Goal: Information Seeking & Learning: Learn about a topic

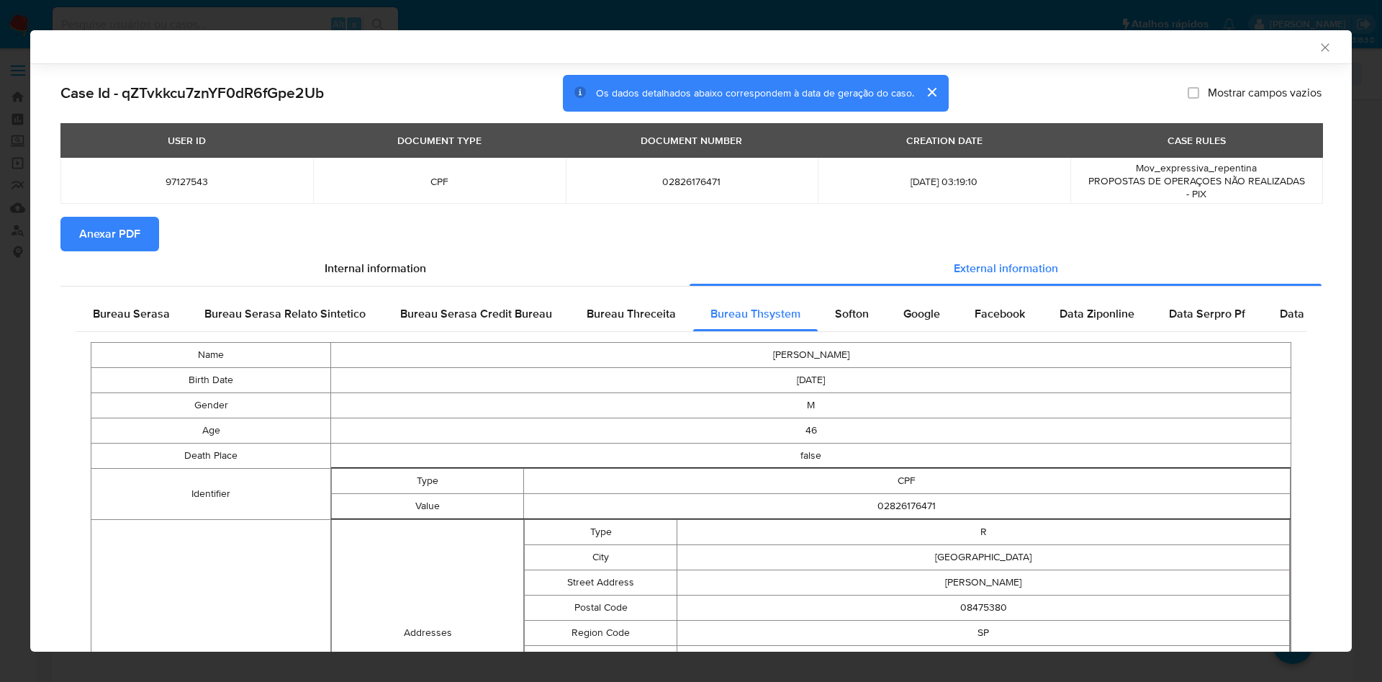
select select "10"
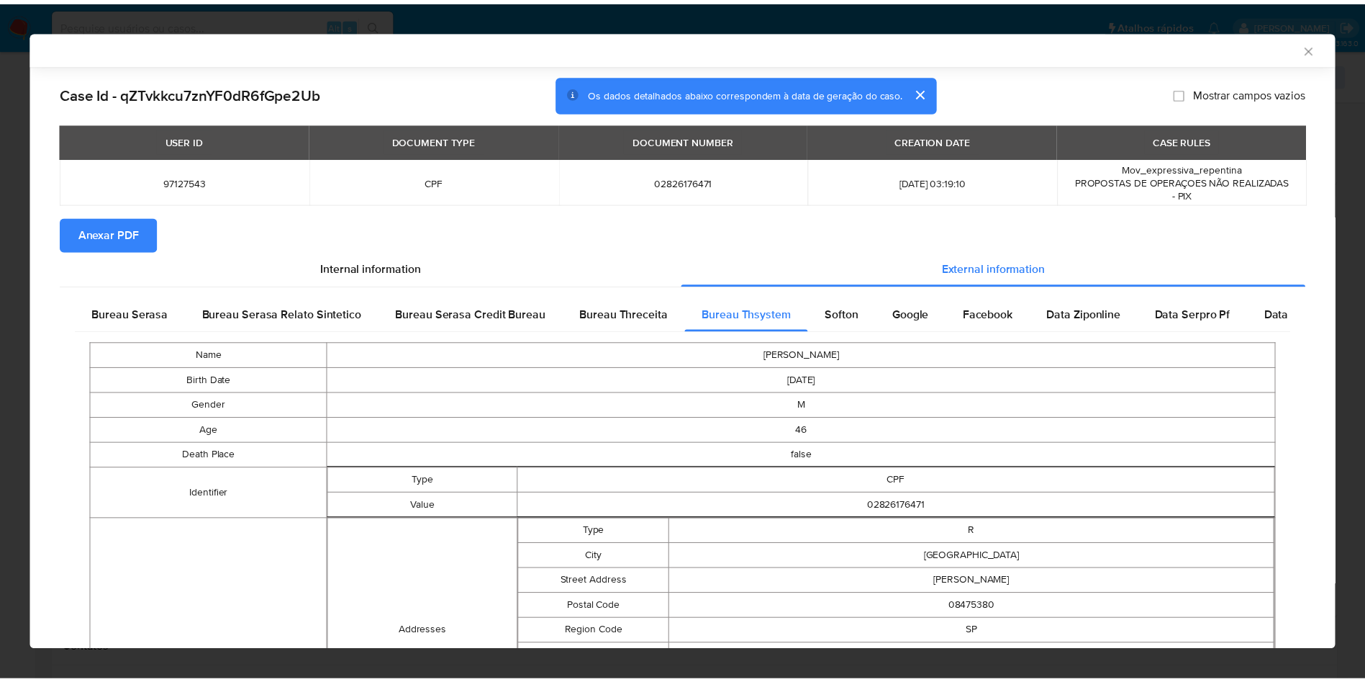
scroll to position [319, 0]
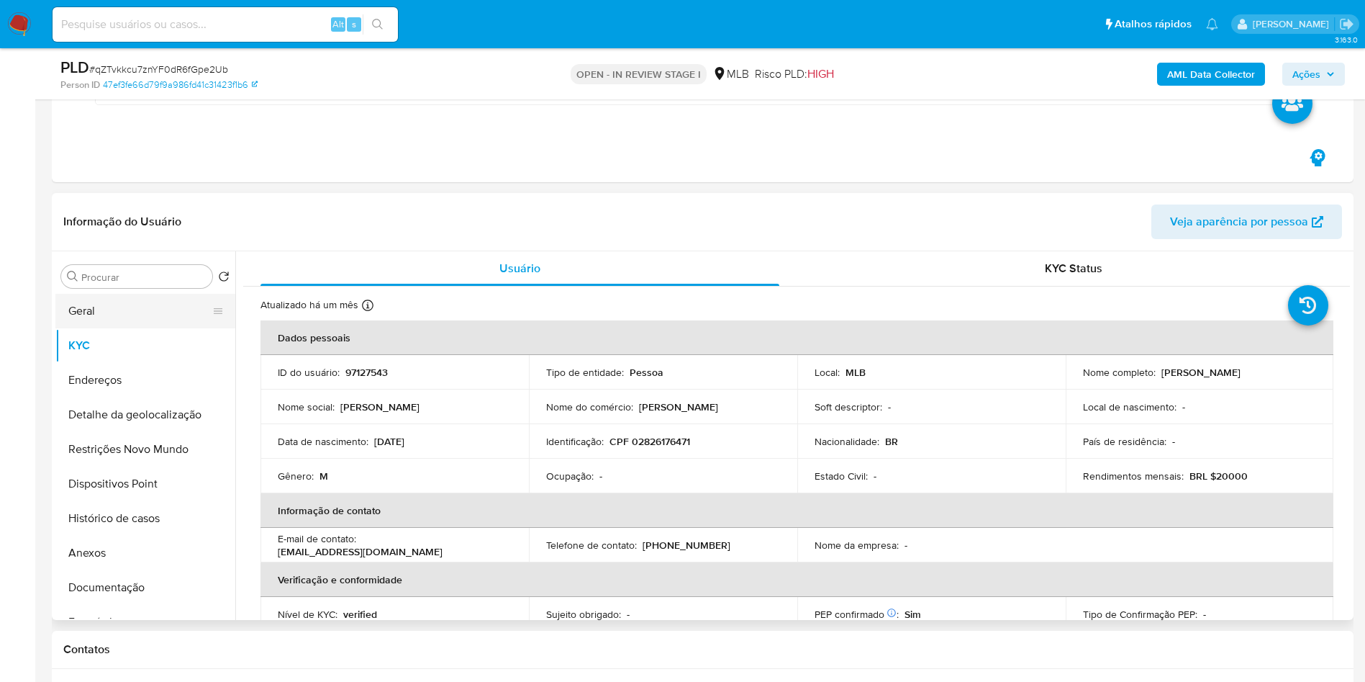
click at [94, 325] on button "Geral" at bounding box center [139, 311] width 168 height 35
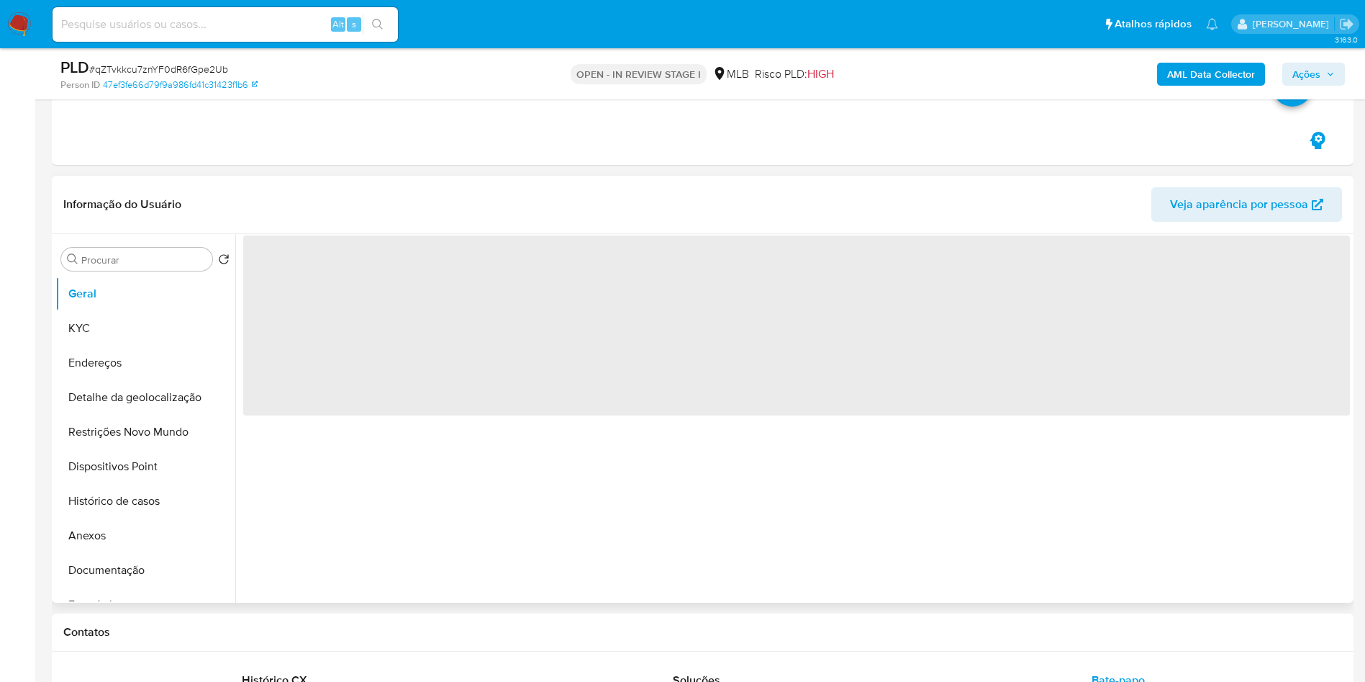
click at [623, 512] on div "‌" at bounding box center [792, 418] width 1115 height 369
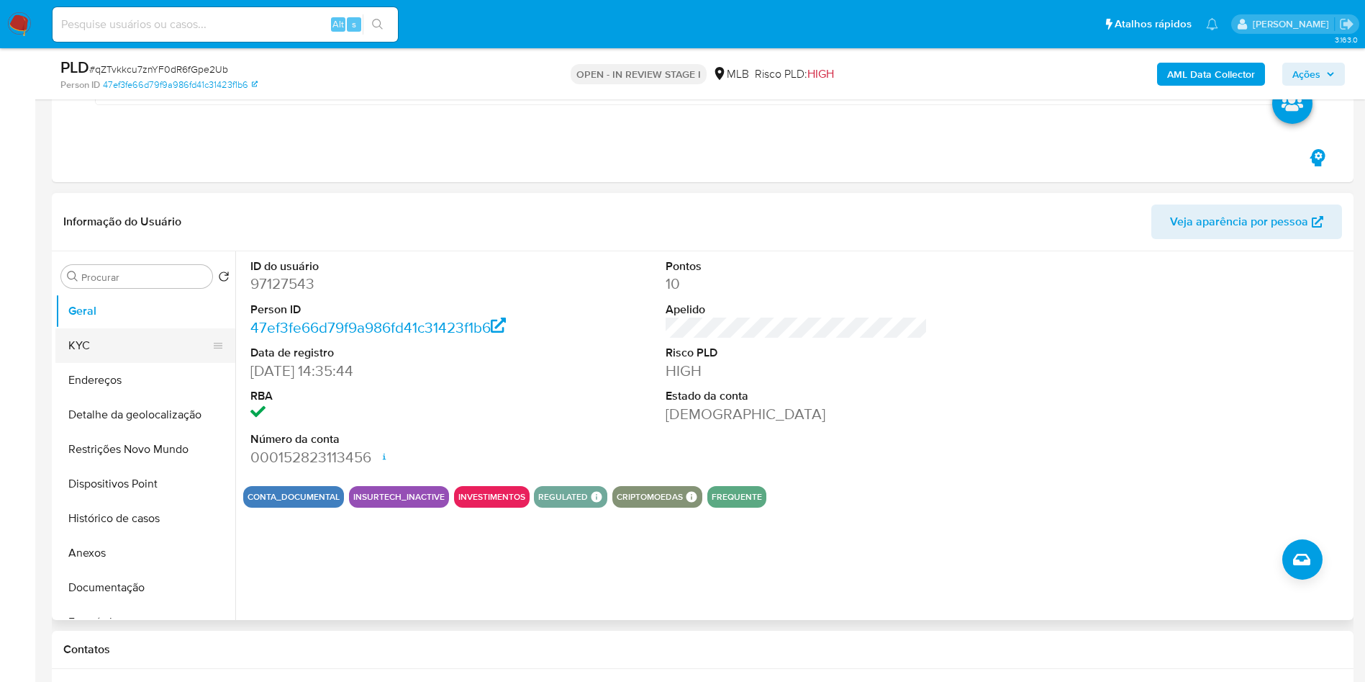
click at [123, 347] on button "KYC" at bounding box center [139, 345] width 168 height 35
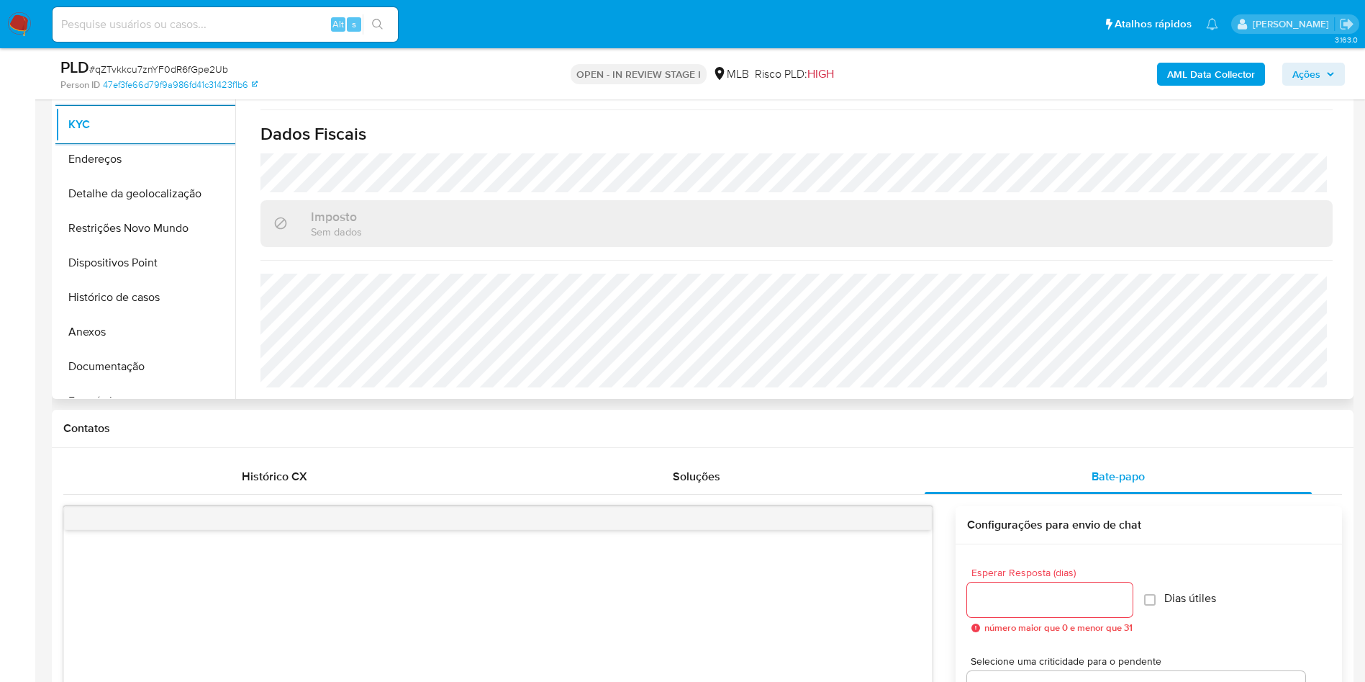
scroll to position [648, 0]
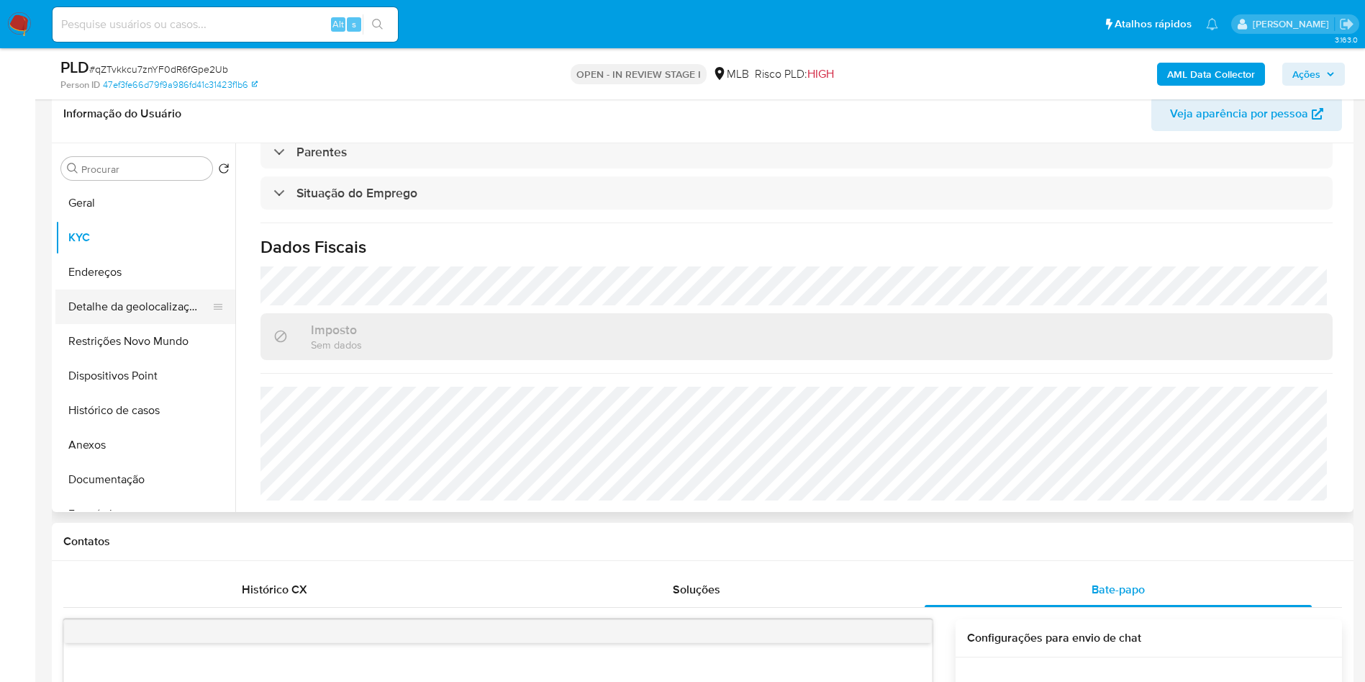
click at [155, 315] on button "Detalhe da geolocalização" at bounding box center [139, 306] width 168 height 35
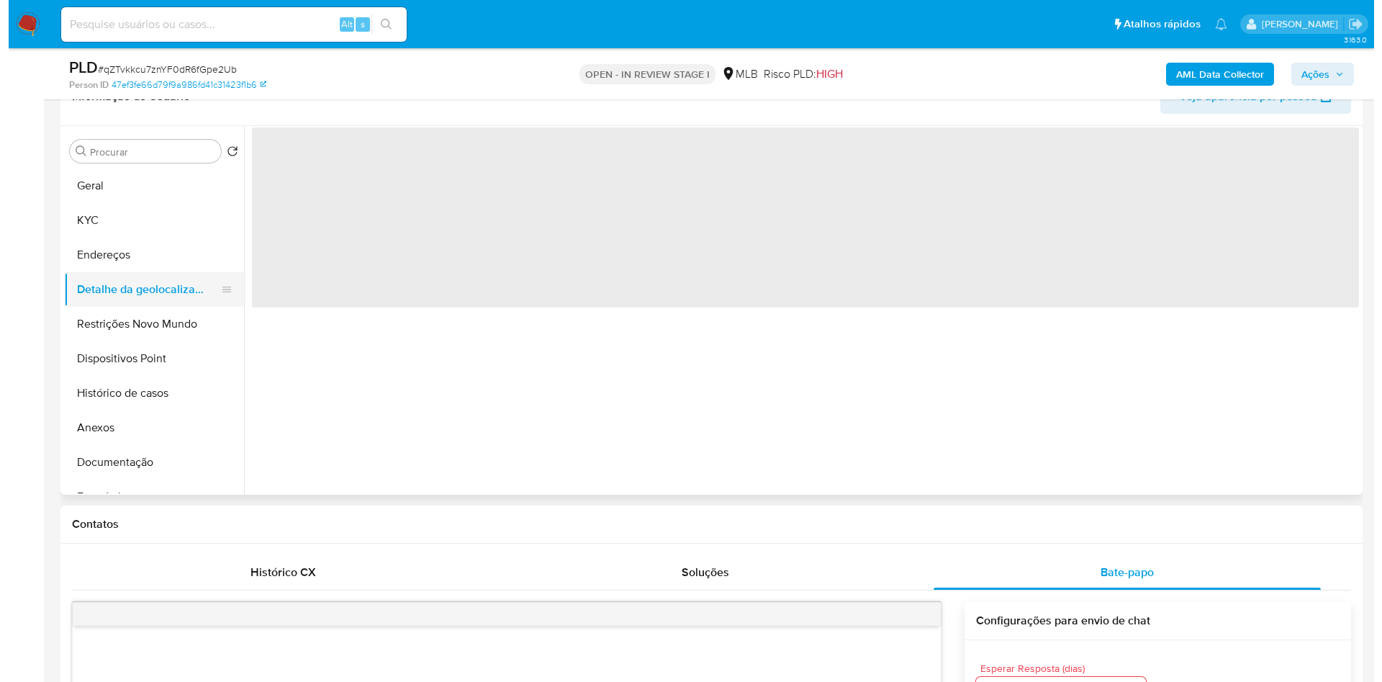
scroll to position [0, 0]
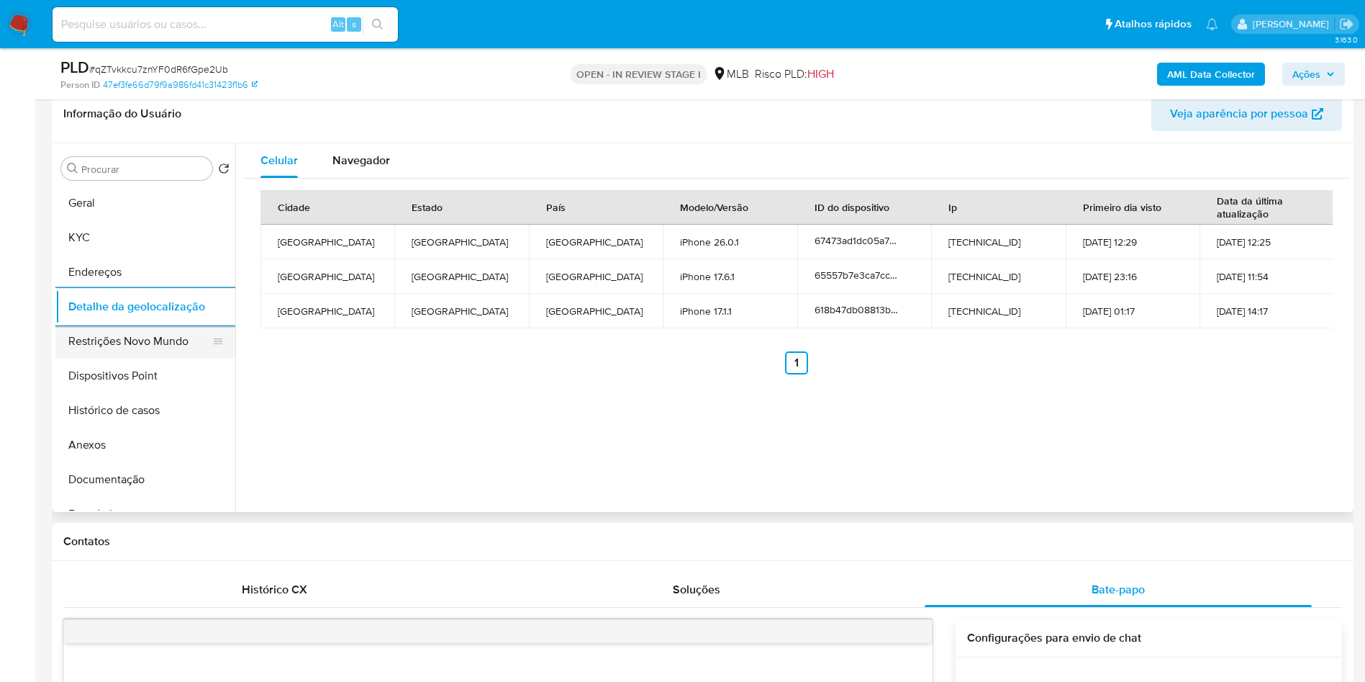
click at [127, 356] on button "Restrições Novo Mundo" at bounding box center [139, 341] width 168 height 35
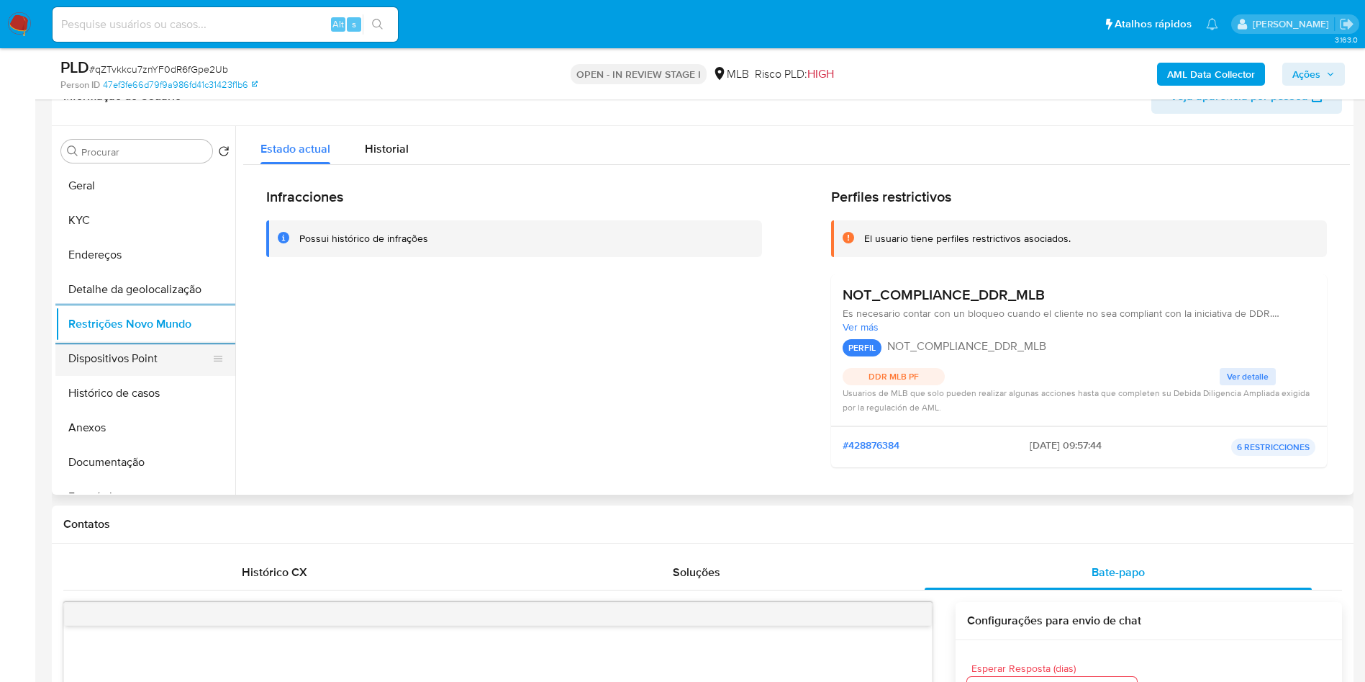
click at [139, 364] on button "Dispositivos Point" at bounding box center [139, 358] width 168 height 35
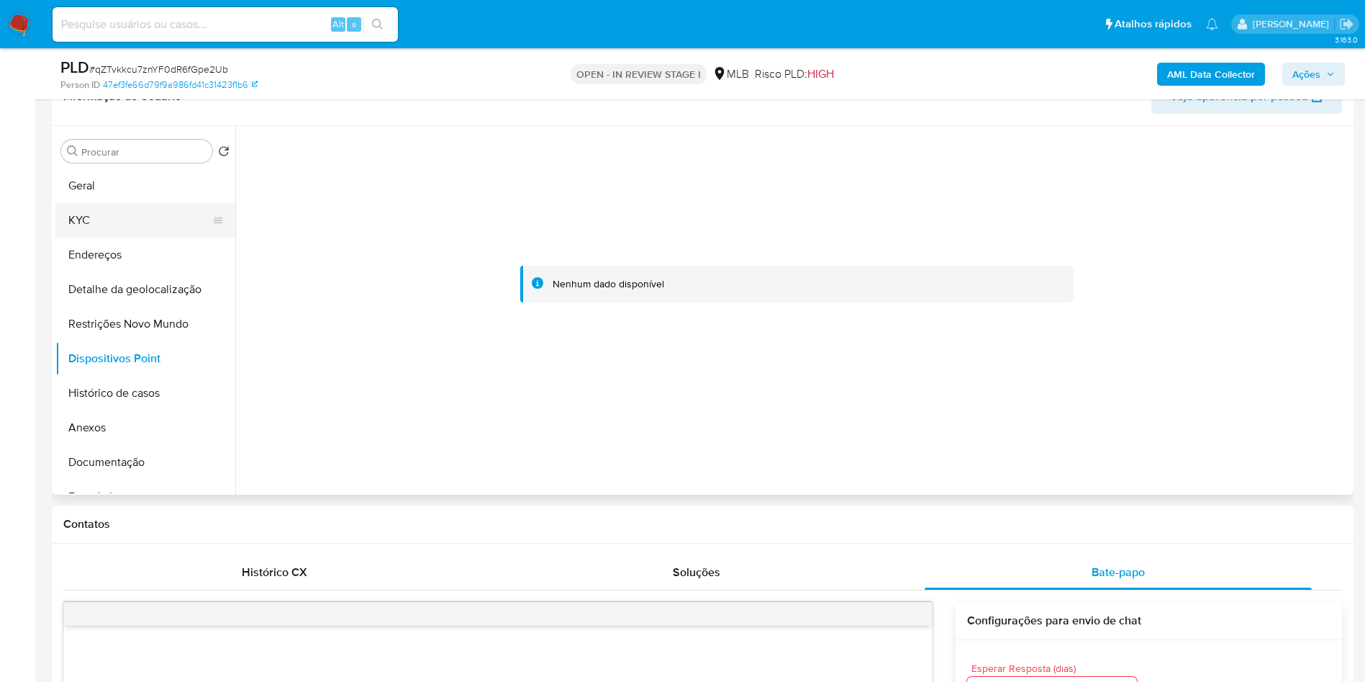
click at [80, 234] on button "KYC" at bounding box center [139, 220] width 168 height 35
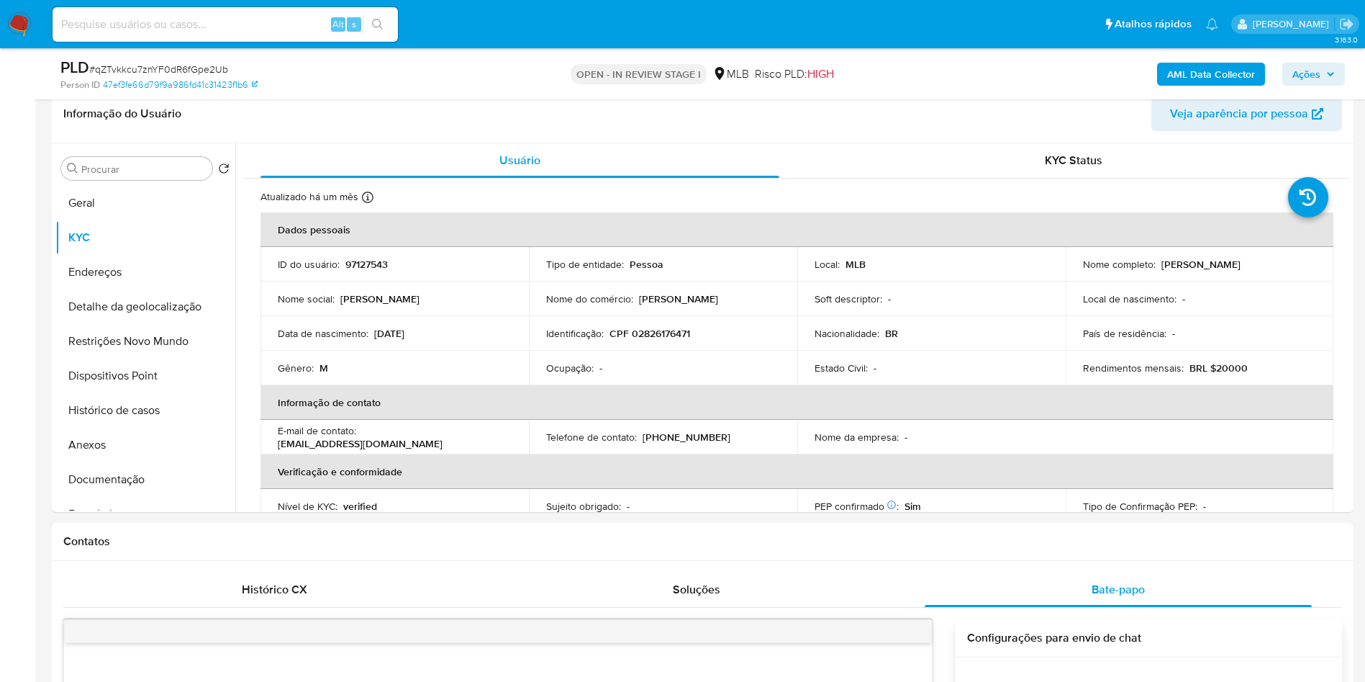
click at [1304, 73] on span "Ações" at bounding box center [1307, 74] width 28 height 23
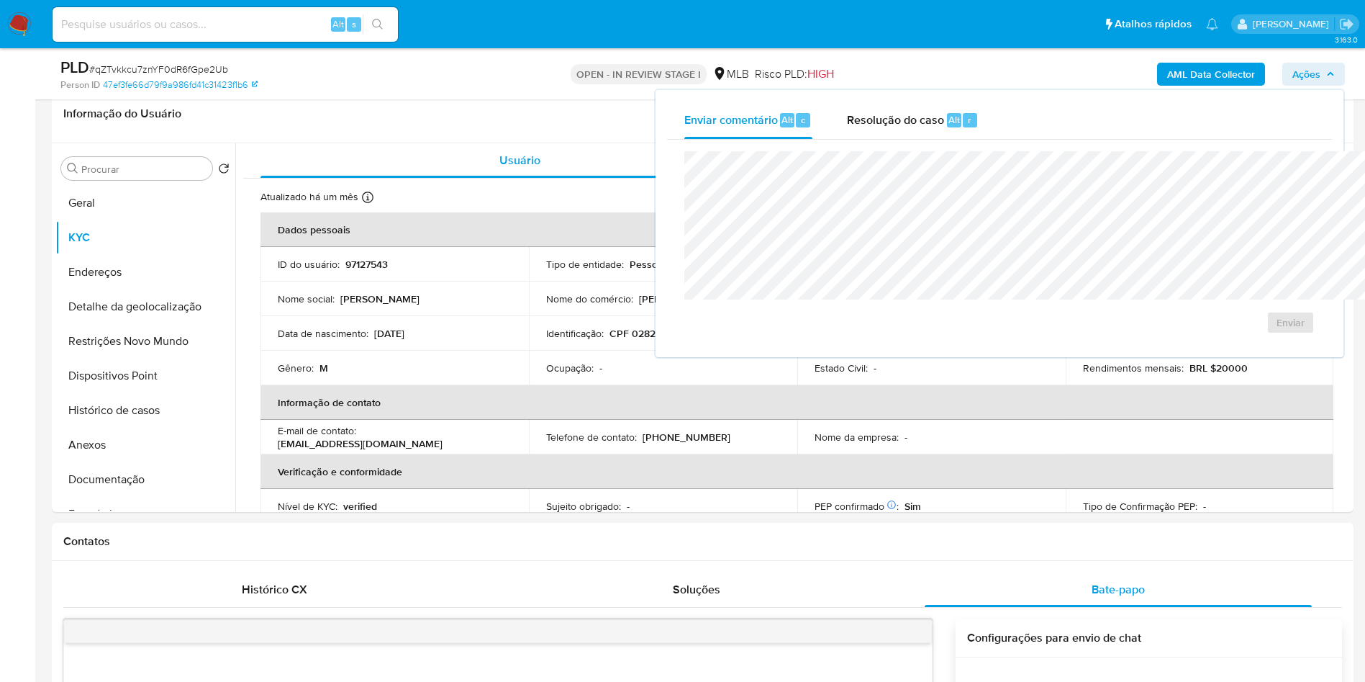
drag, startPoint x: 831, startPoint y: 113, endPoint x: 828, endPoint y: 149, distance: 36.1
click at [847, 116] on span "Resolução do caso" at bounding box center [895, 119] width 97 height 17
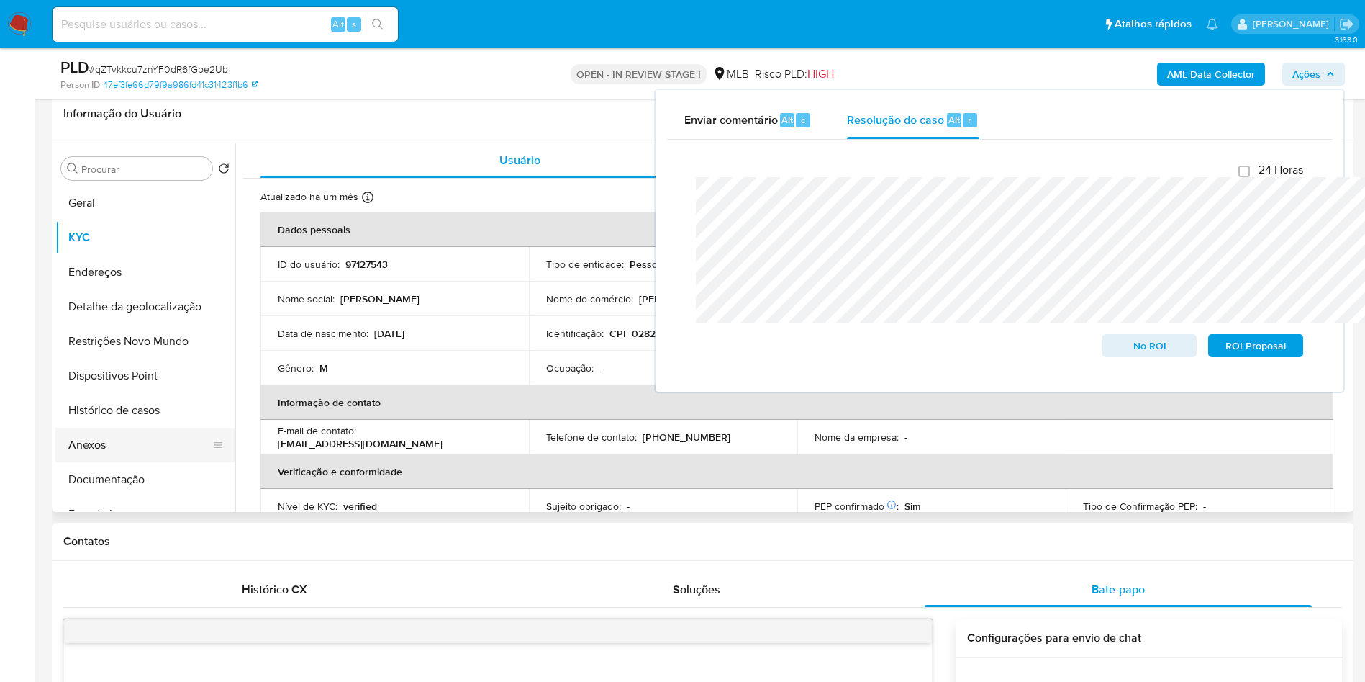
click at [80, 448] on button "Anexos" at bounding box center [139, 445] width 168 height 35
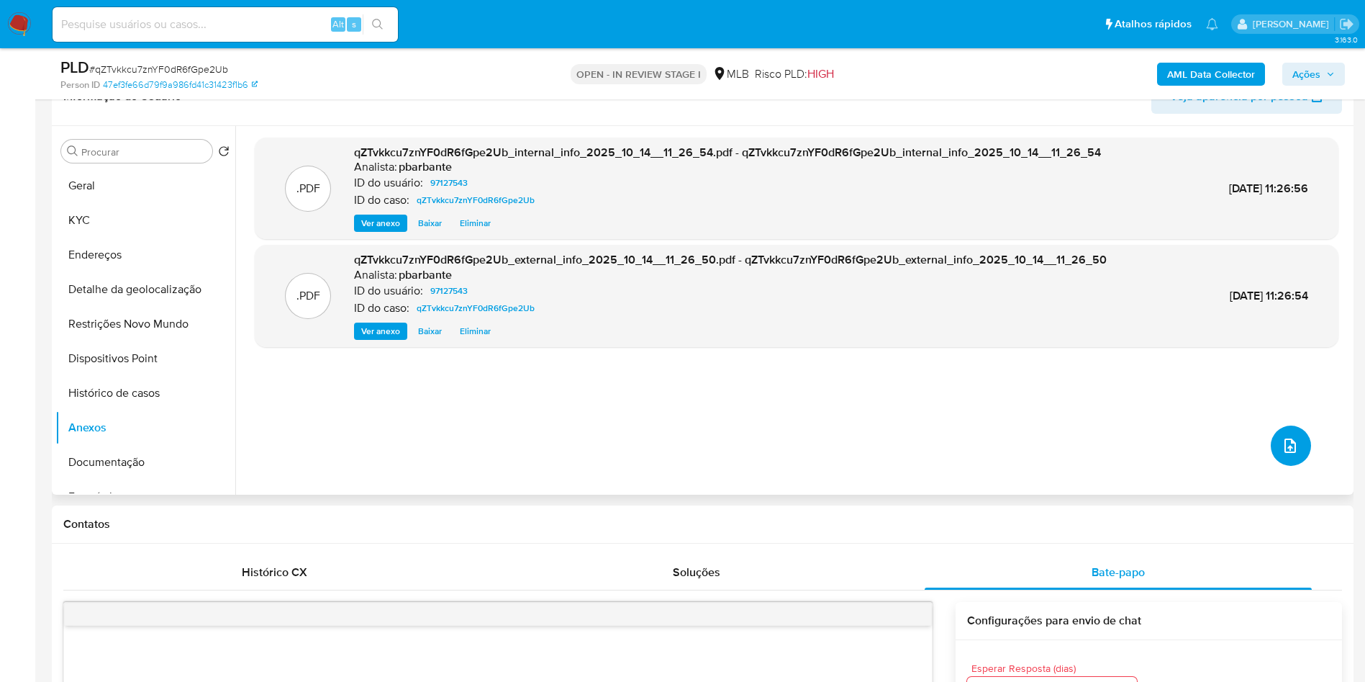
click at [1298, 466] on button "upload-file" at bounding box center [1291, 445] width 40 height 40
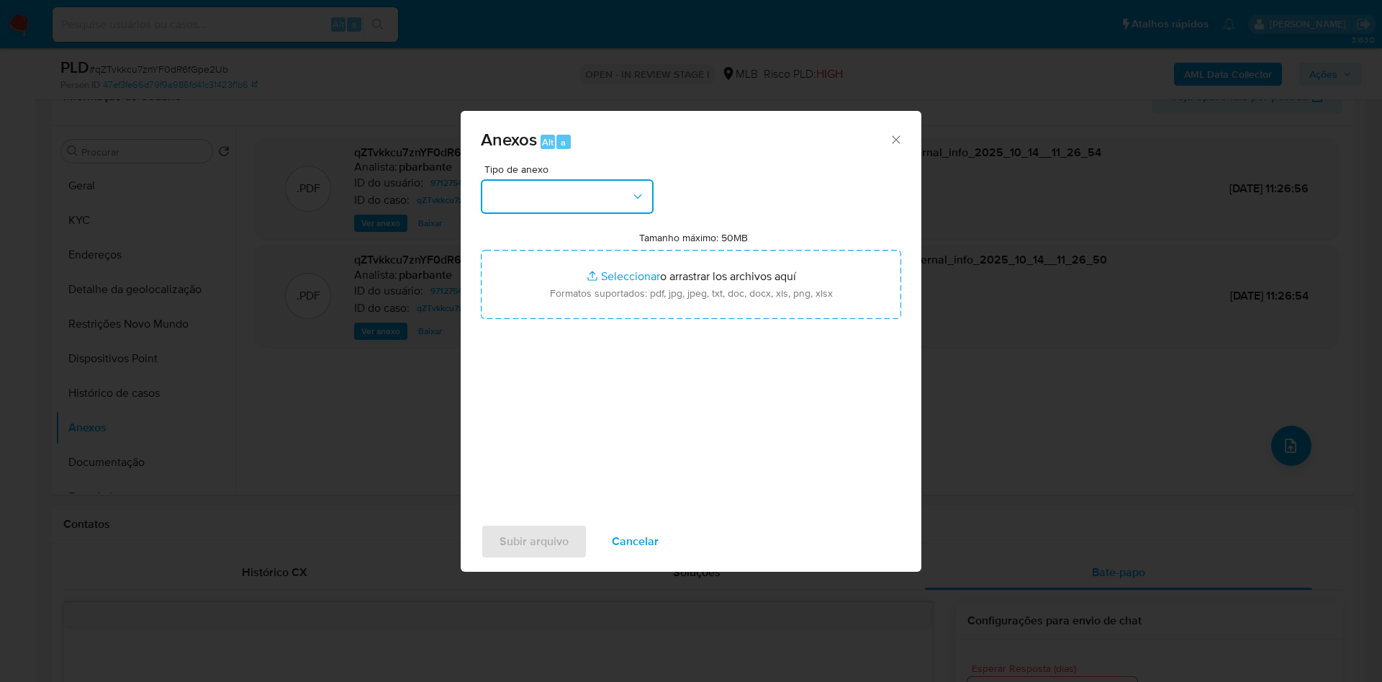
click at [584, 179] on button "button" at bounding box center [567, 196] width 173 height 35
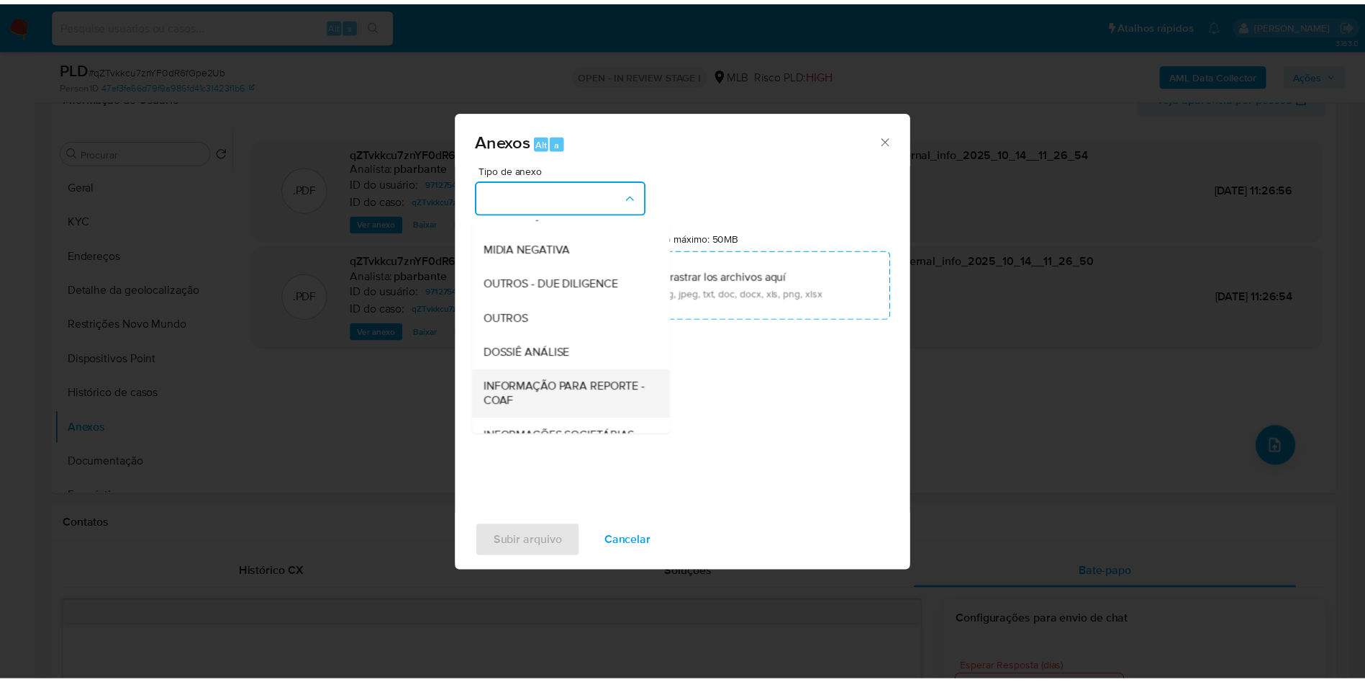
scroll to position [193, 0]
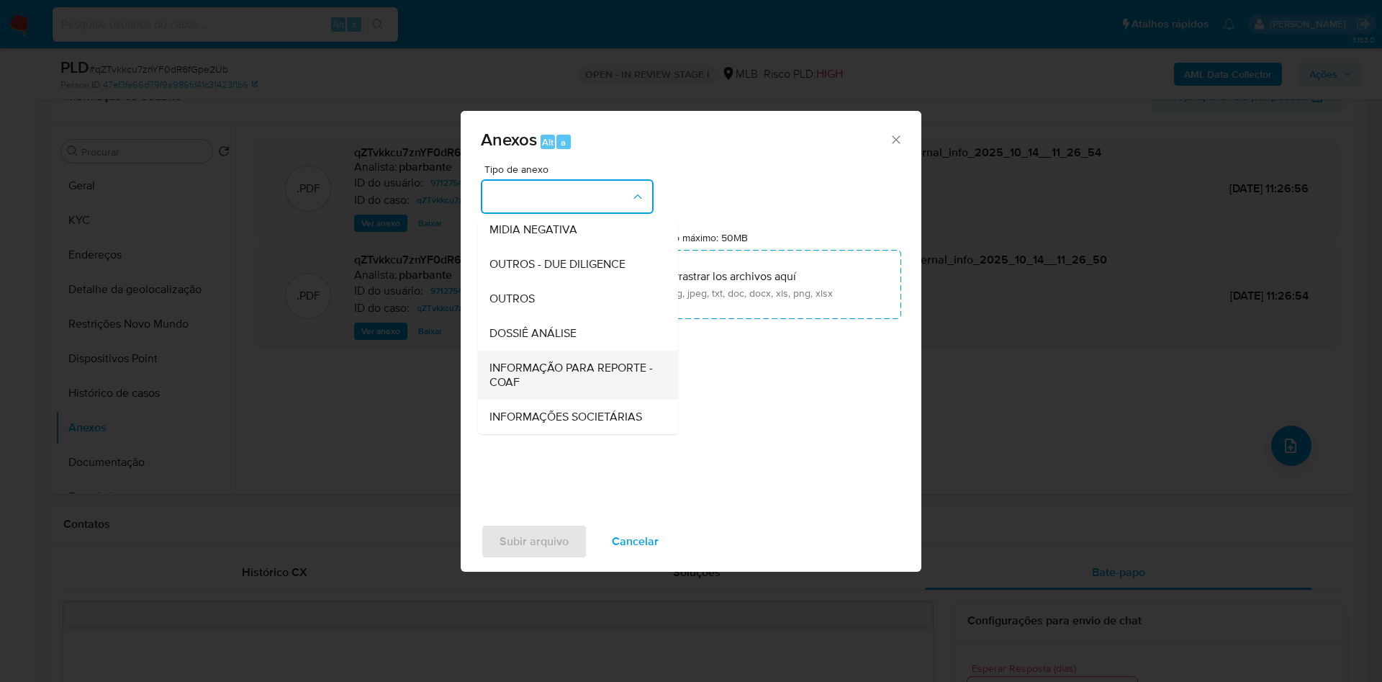
click at [541, 351] on div "INFORMAÇÃO PARA REPORTE - COAF" at bounding box center [573, 375] width 168 height 49
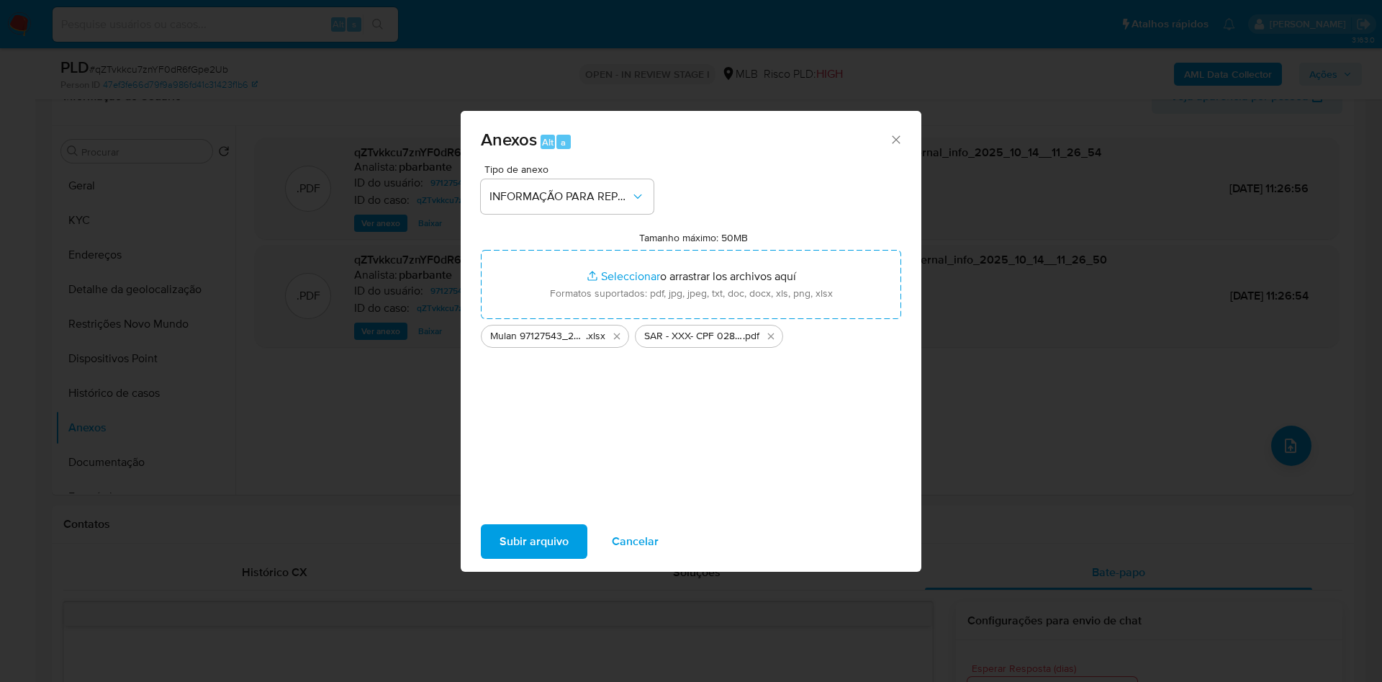
click at [500, 557] on span "Subir arquivo" at bounding box center [534, 541] width 69 height 32
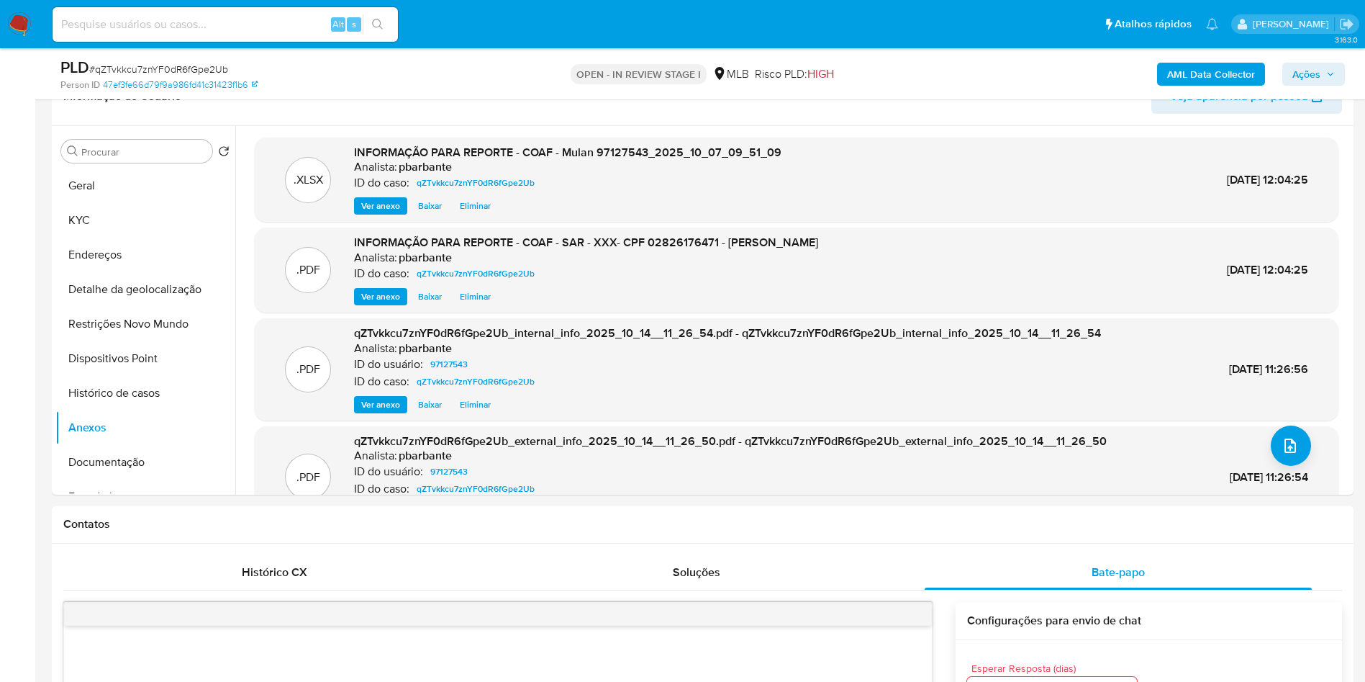
click at [1304, 76] on span "Ações" at bounding box center [1307, 74] width 28 height 23
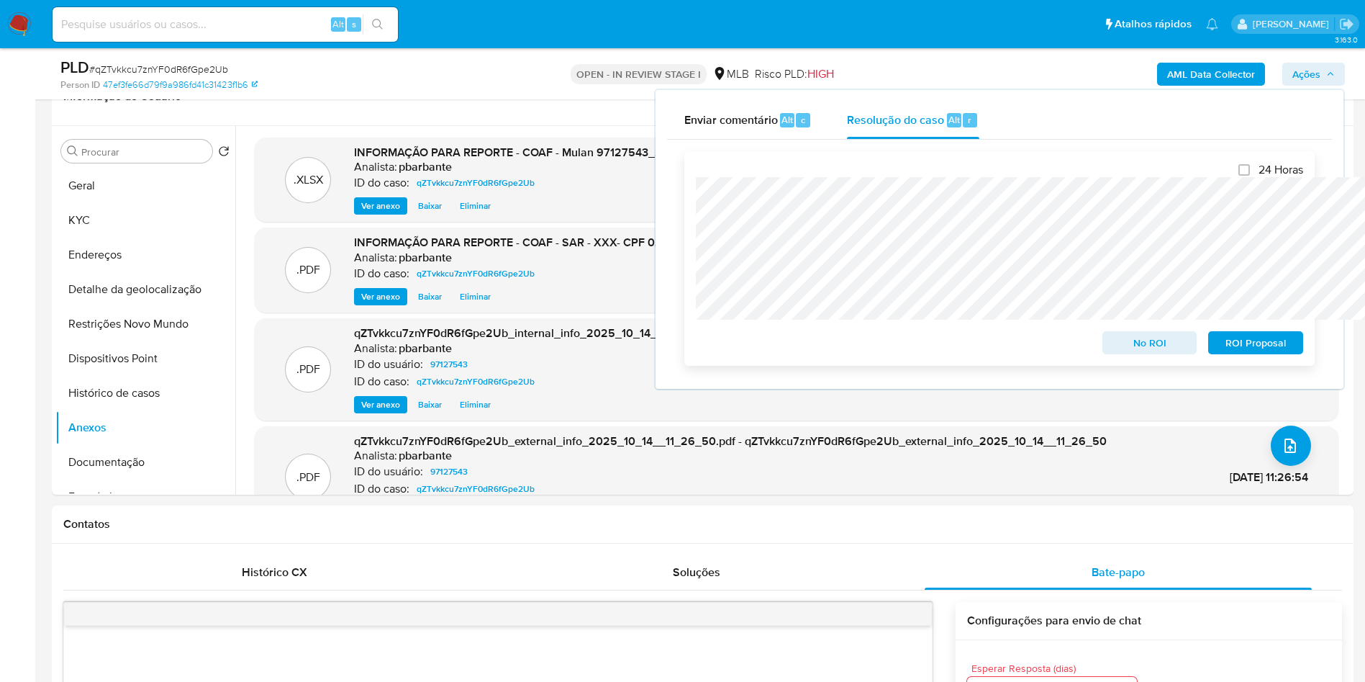
click at [1246, 351] on span "ROI Proposal" at bounding box center [1256, 343] width 75 height 20
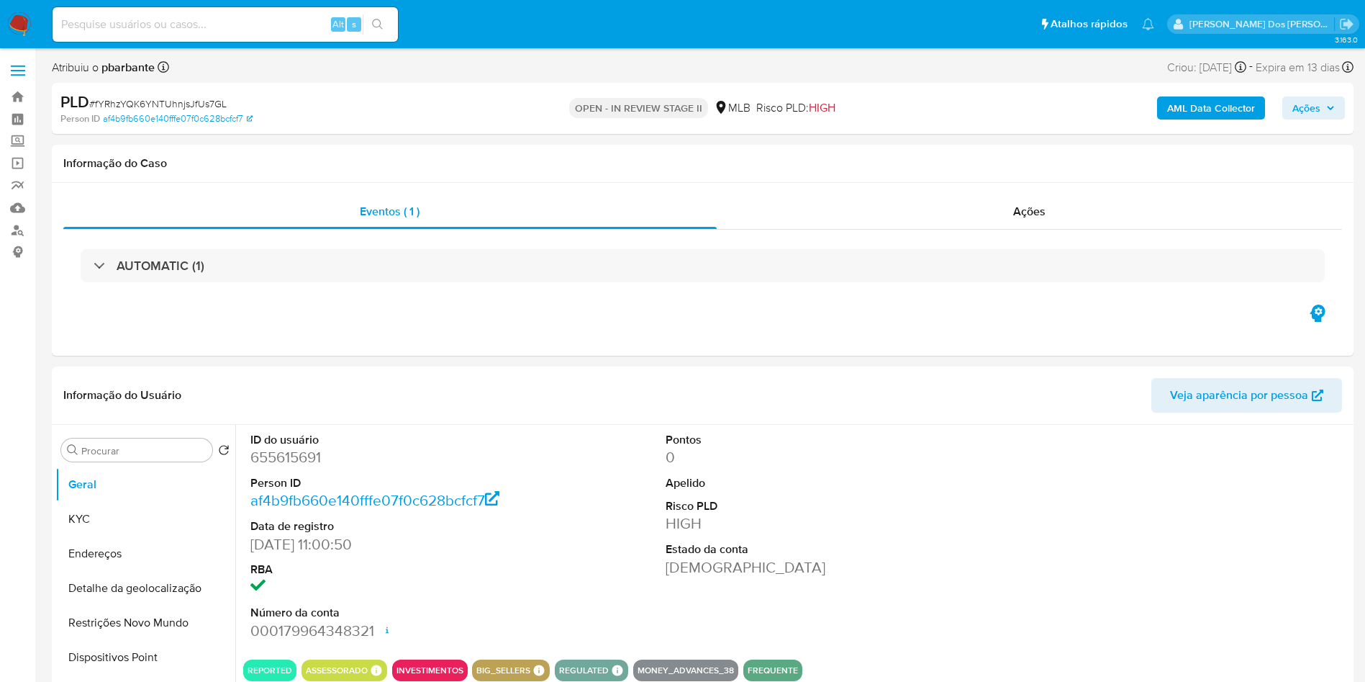
select select "10"
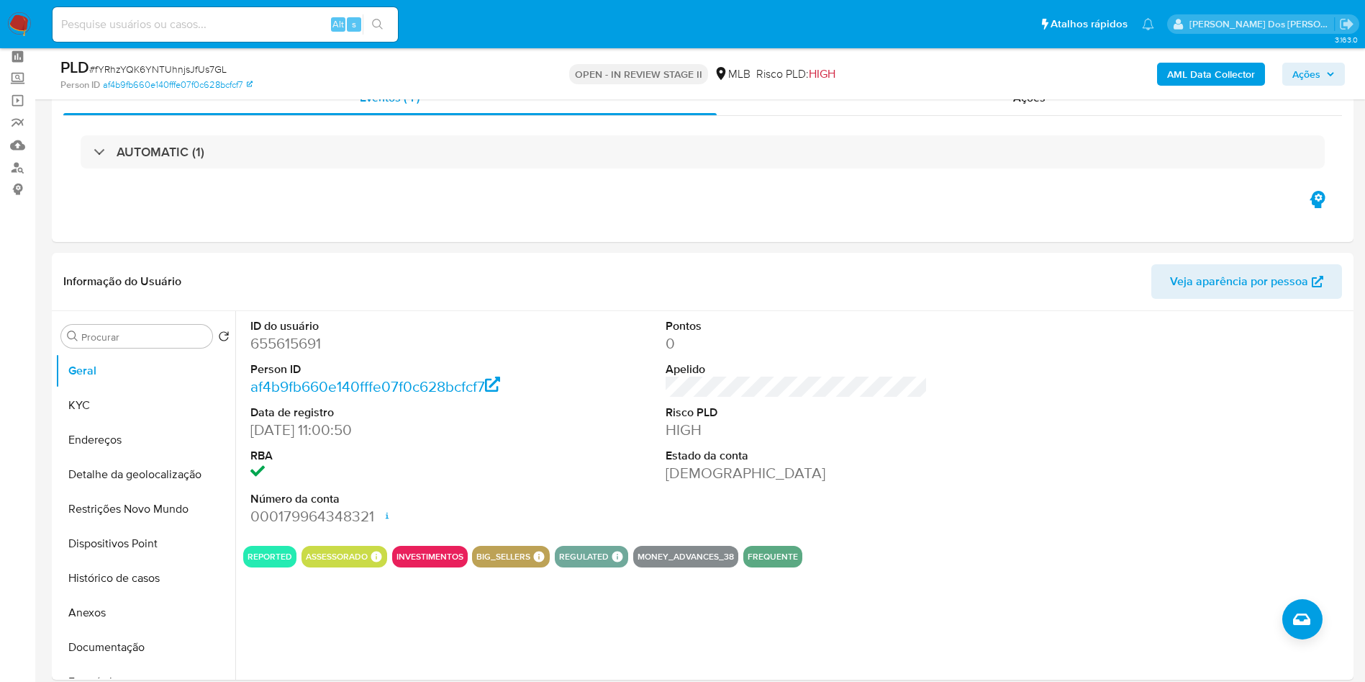
scroll to position [108, 0]
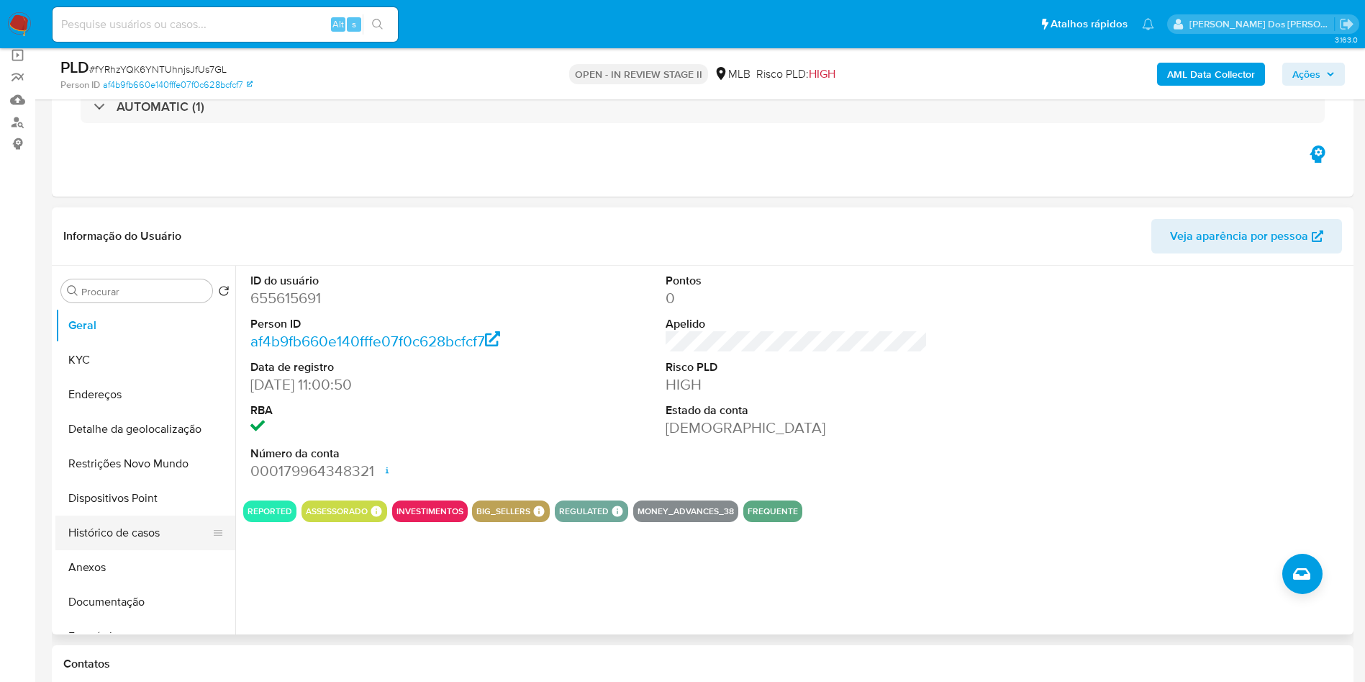
click at [145, 550] on button "Histórico de casos" at bounding box center [139, 532] width 168 height 35
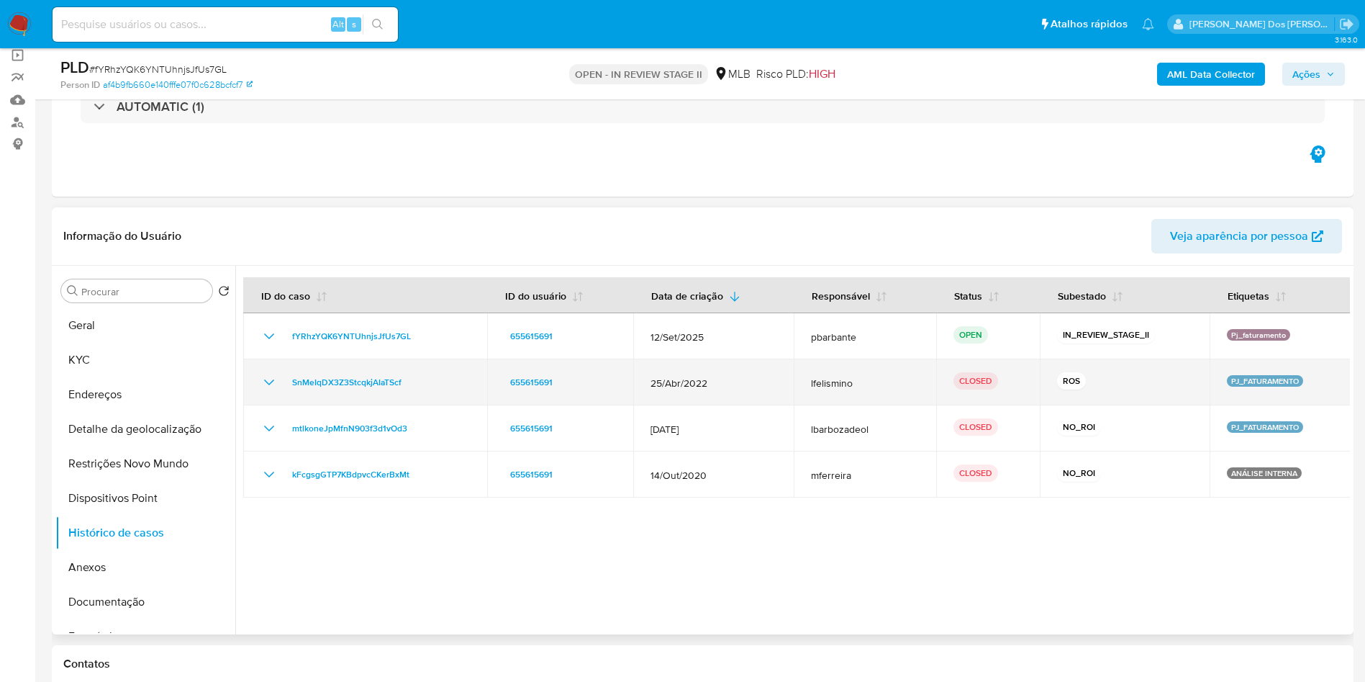
click at [264, 391] on icon "Mostrar/Ocultar" at bounding box center [269, 382] width 17 height 17
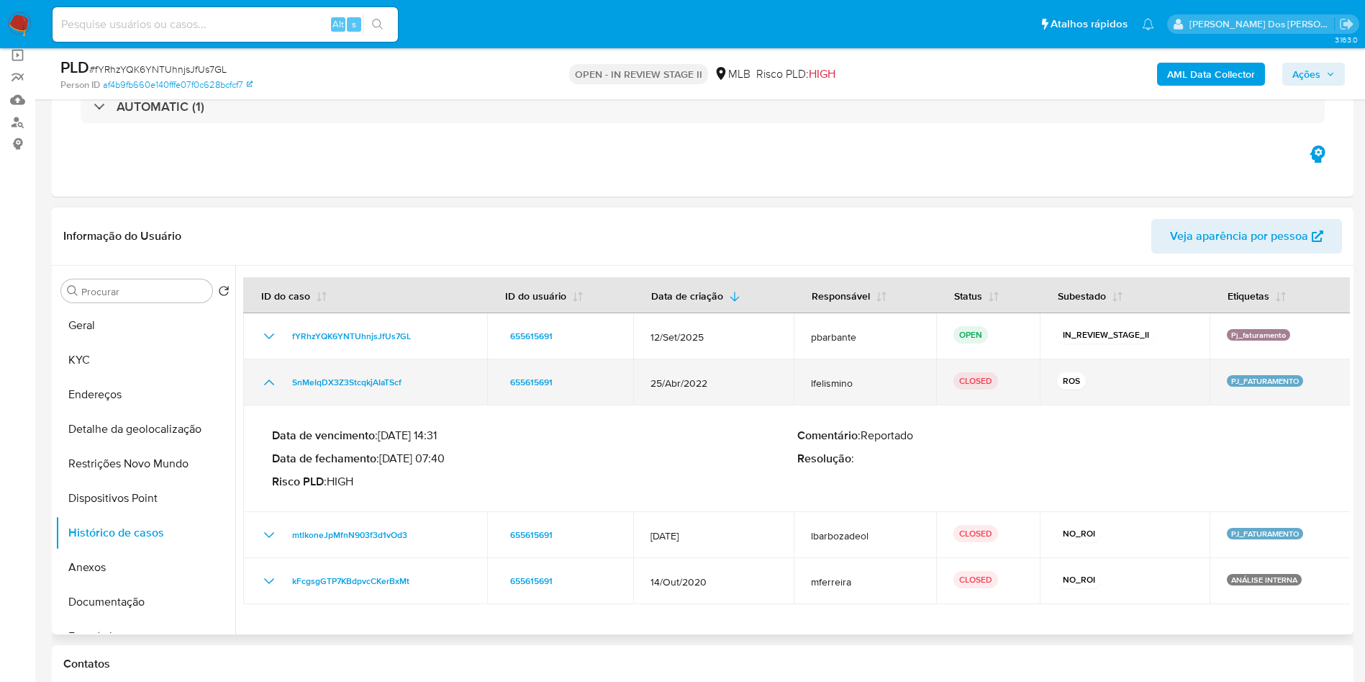
click at [264, 391] on icon "Mostrar/Ocultar" at bounding box center [269, 382] width 17 height 17
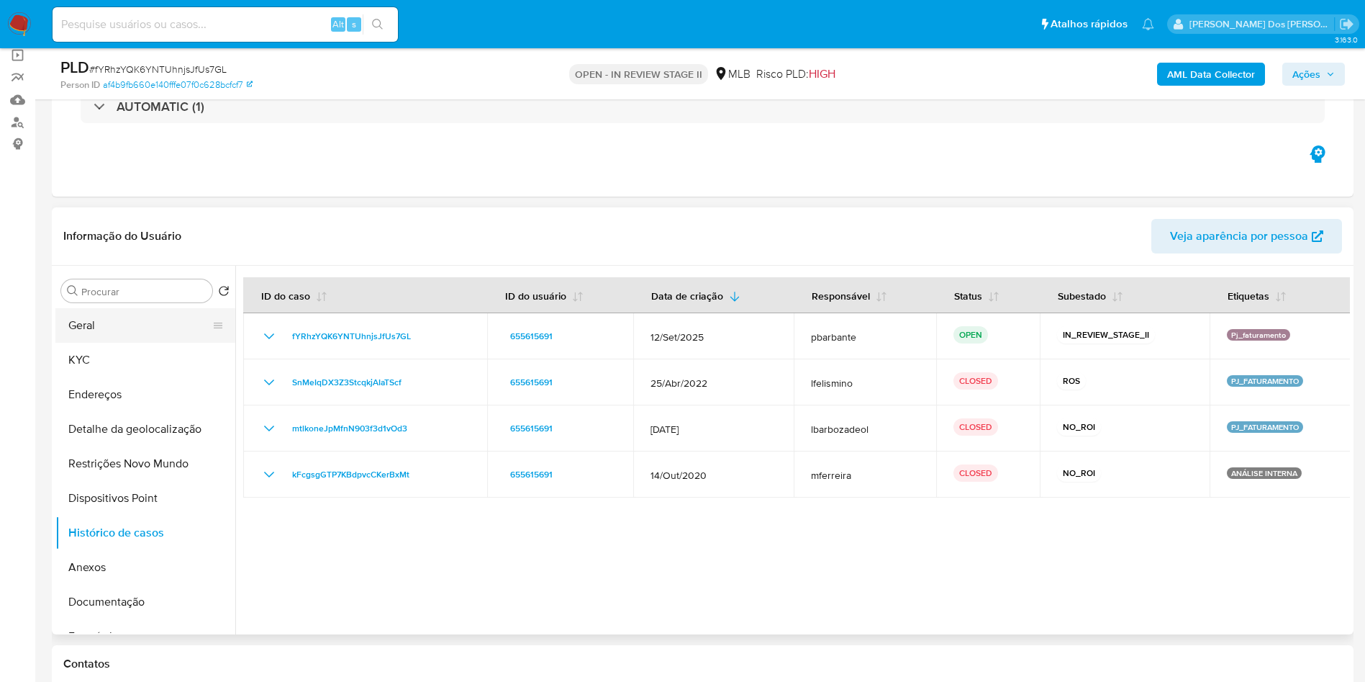
click at [150, 343] on button "Geral" at bounding box center [139, 325] width 168 height 35
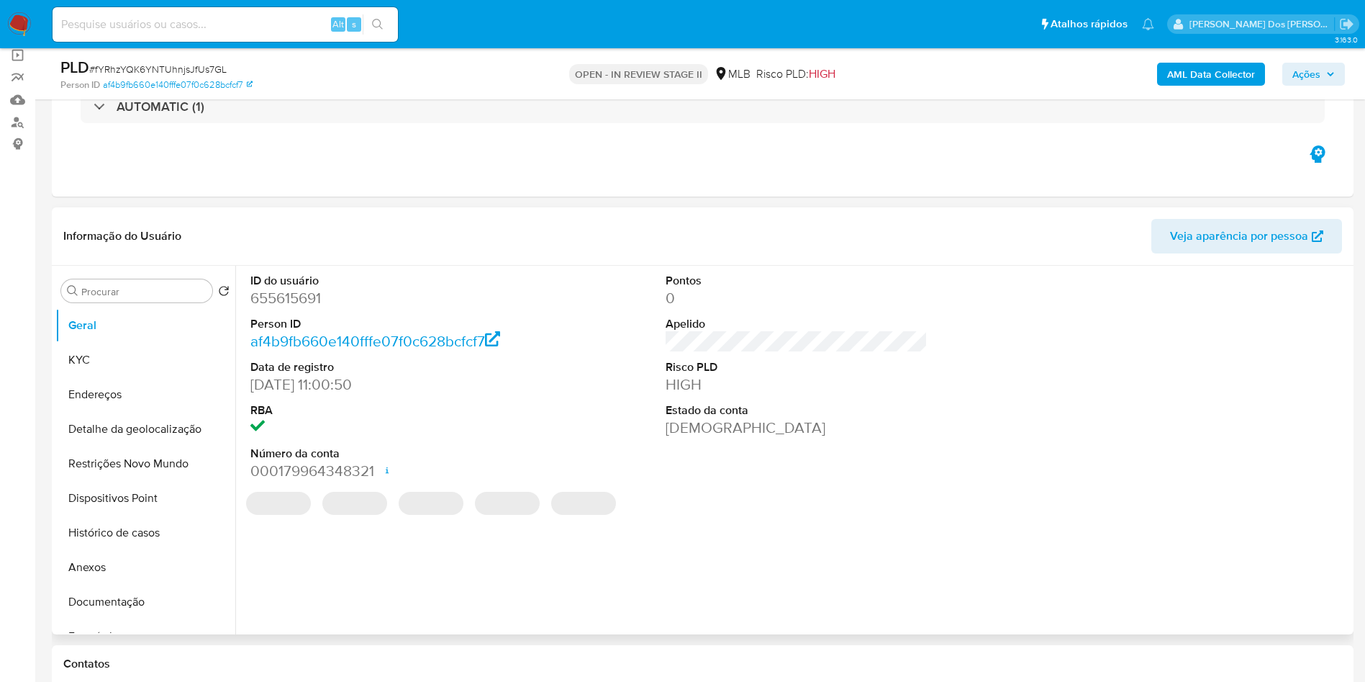
click at [302, 308] on dd "655615691" at bounding box center [381, 298] width 263 height 20
copy dd "655615691"
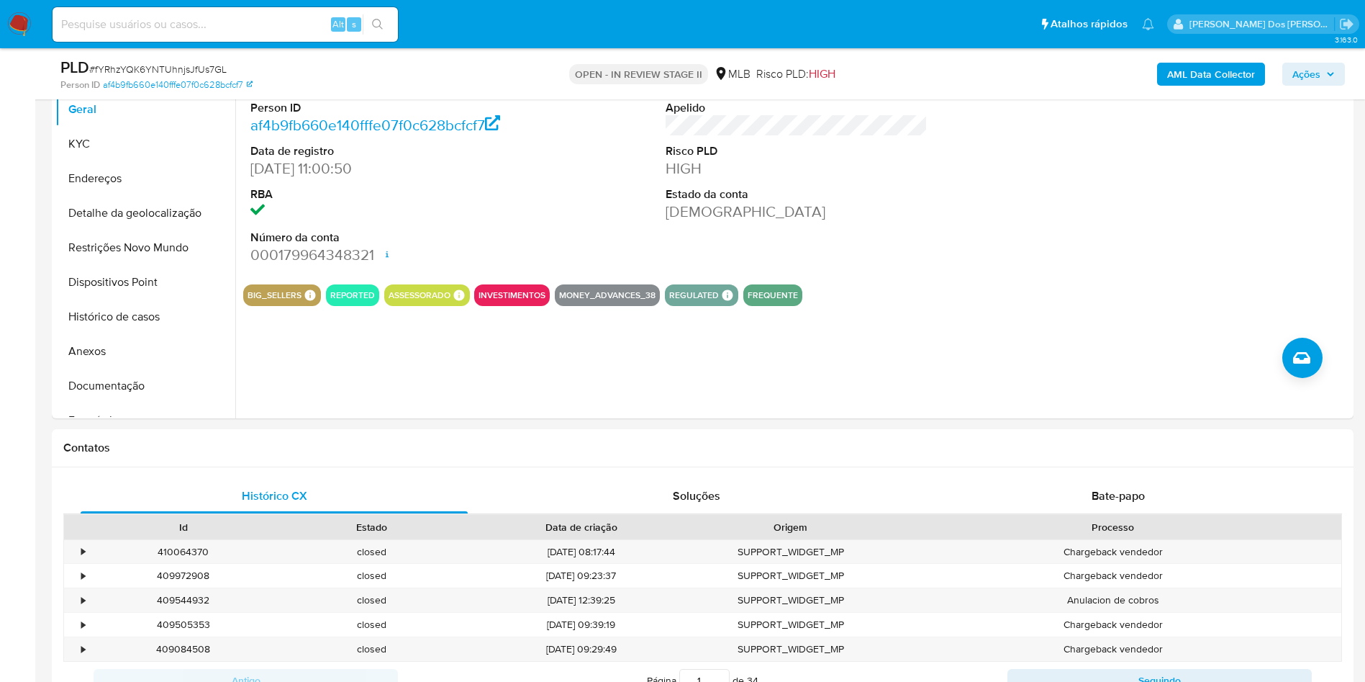
scroll to position [864, 0]
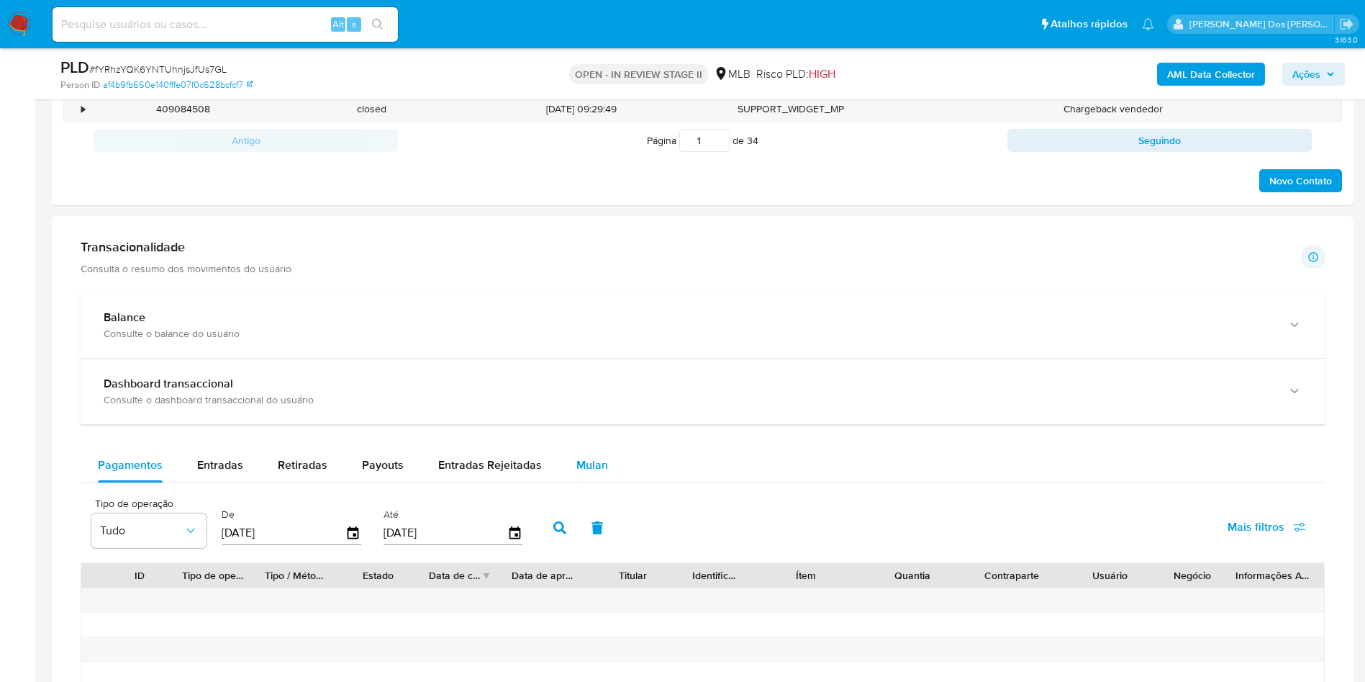
click at [564, 482] on button "Mulan" at bounding box center [592, 465] width 66 height 35
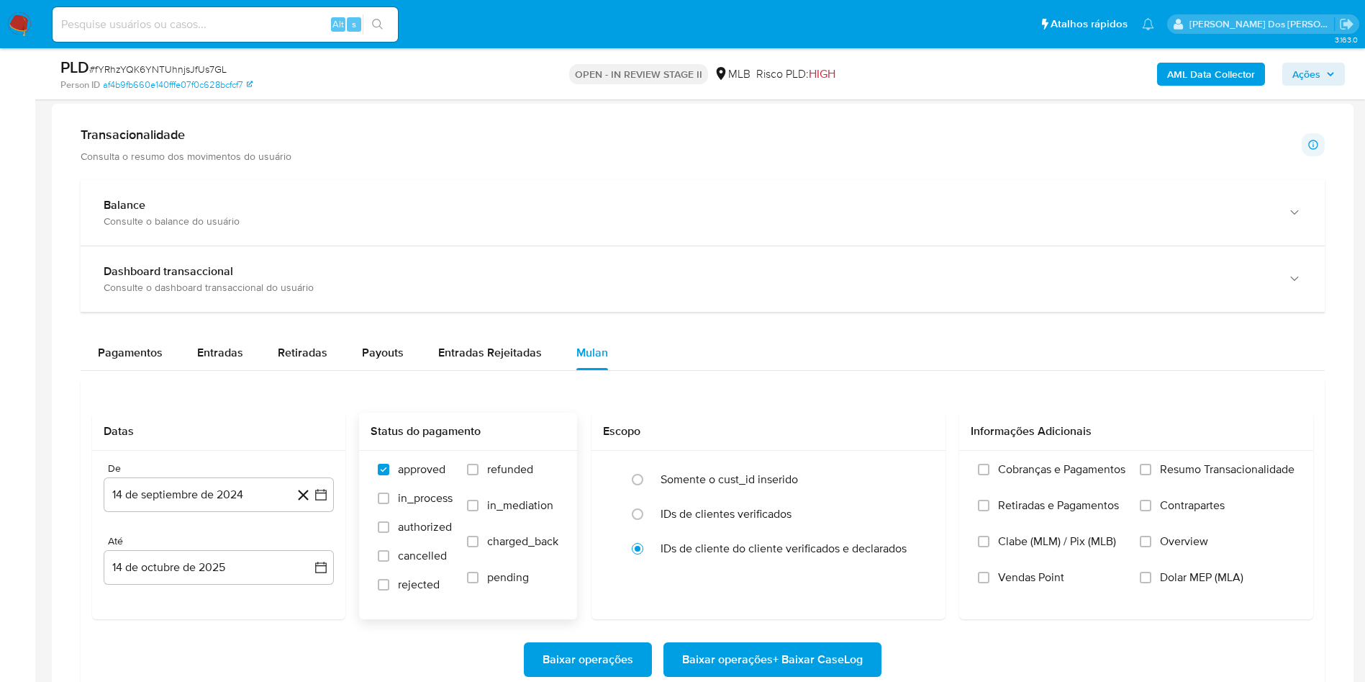
scroll to position [1080, 0]
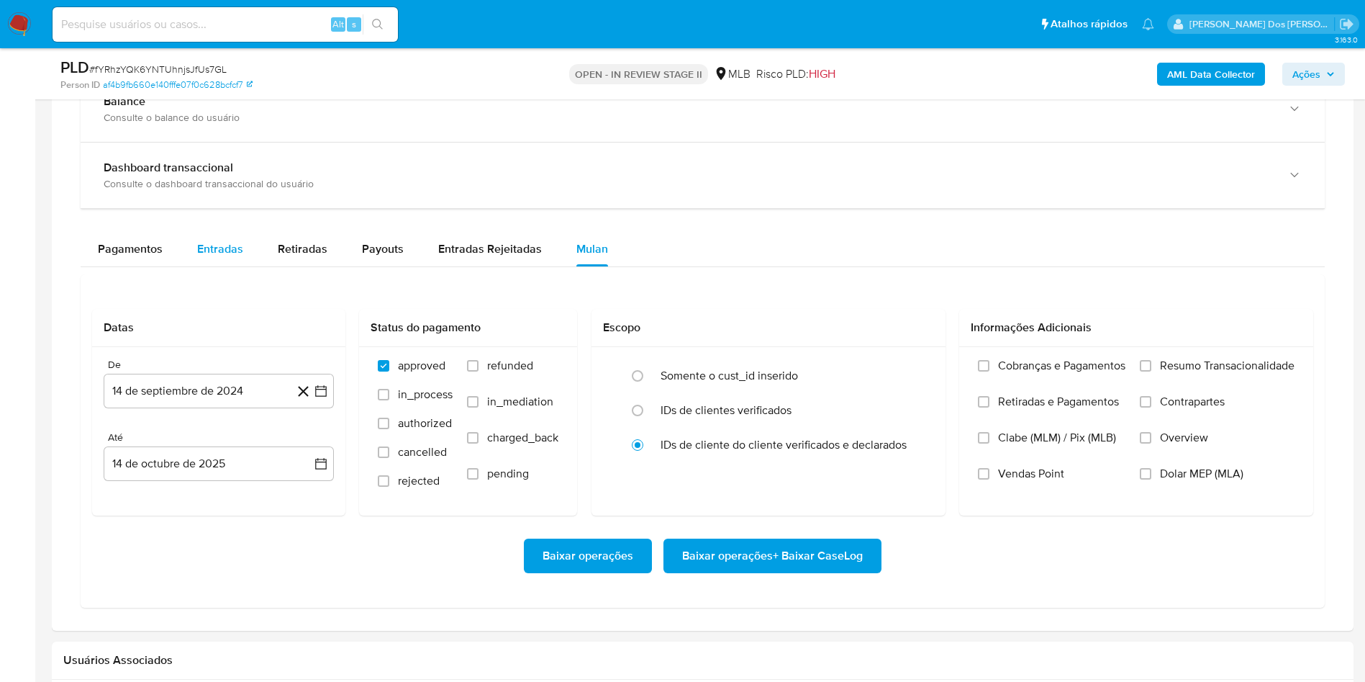
click at [211, 257] on span "Entradas" at bounding box center [220, 248] width 46 height 17
select select "10"
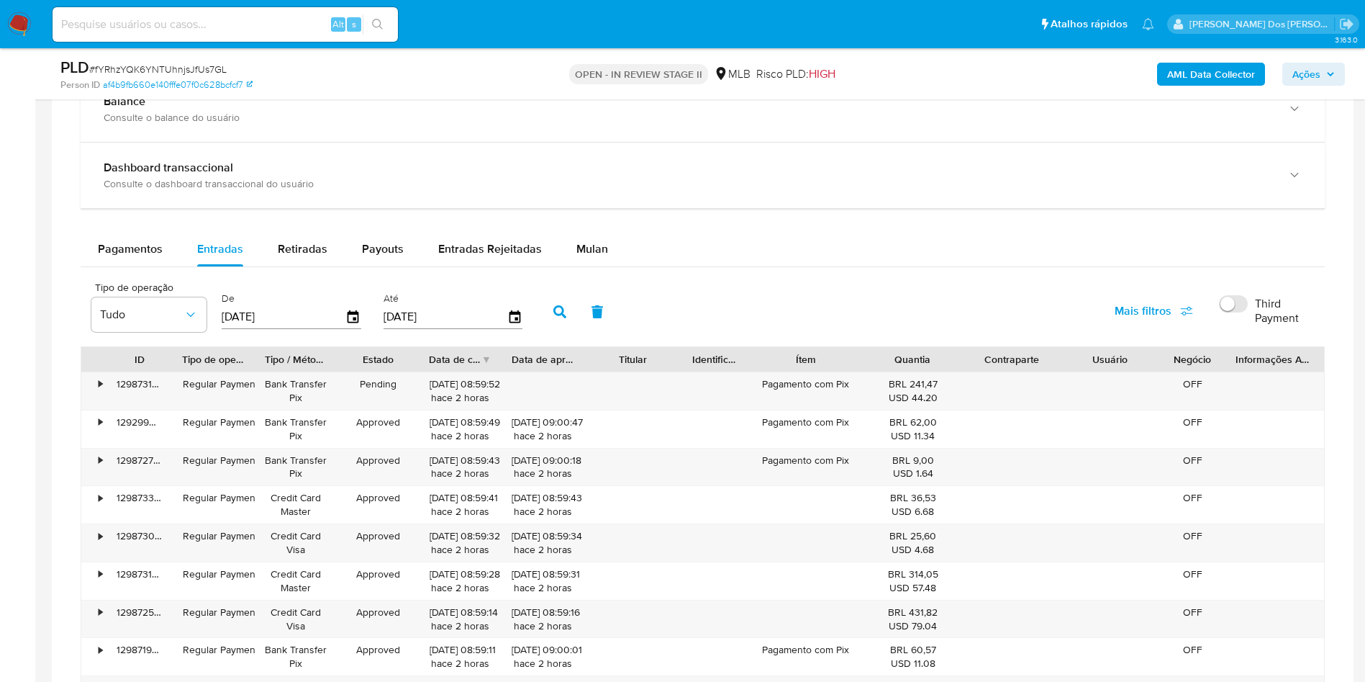
click at [621, 266] on div "Pagamentos Entradas Retiradas Payouts Entradas Rejeitadas Mulan" at bounding box center [703, 249] width 1245 height 35
click at [598, 257] on span "Mulan" at bounding box center [593, 248] width 32 height 17
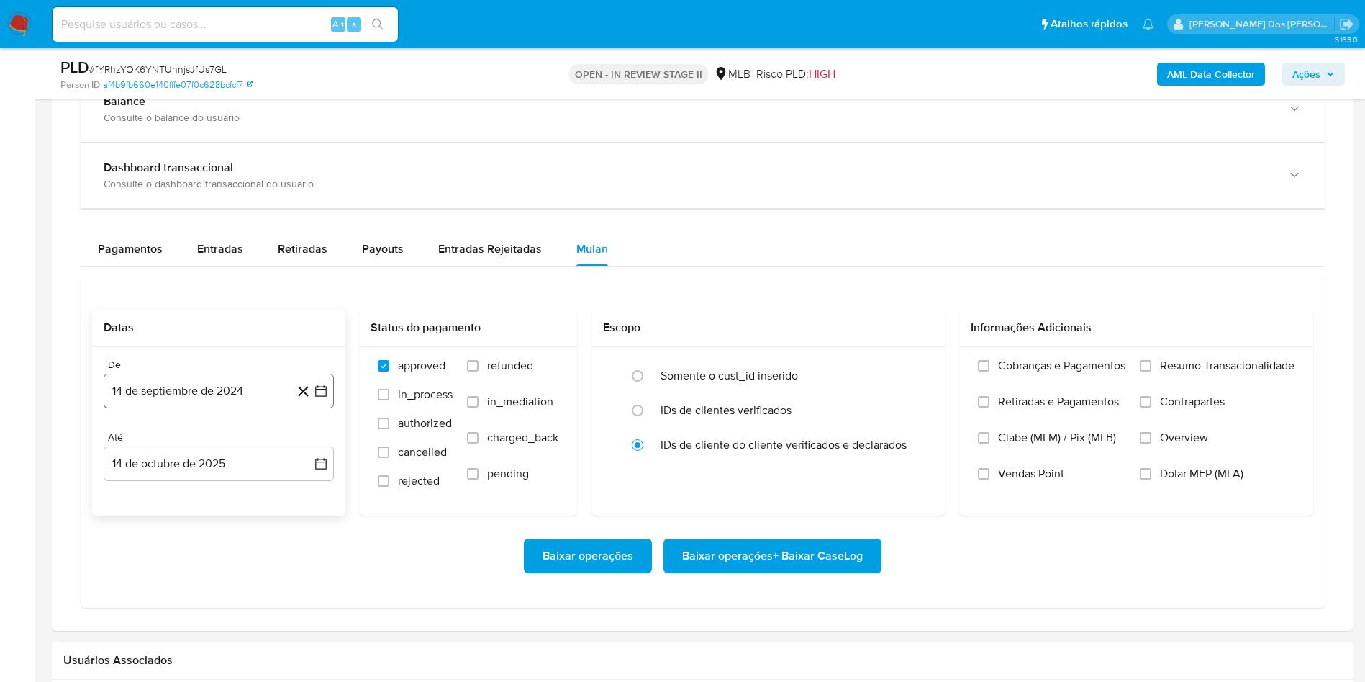
click at [332, 408] on button "14 de septiembre de 2024" at bounding box center [219, 391] width 230 height 35
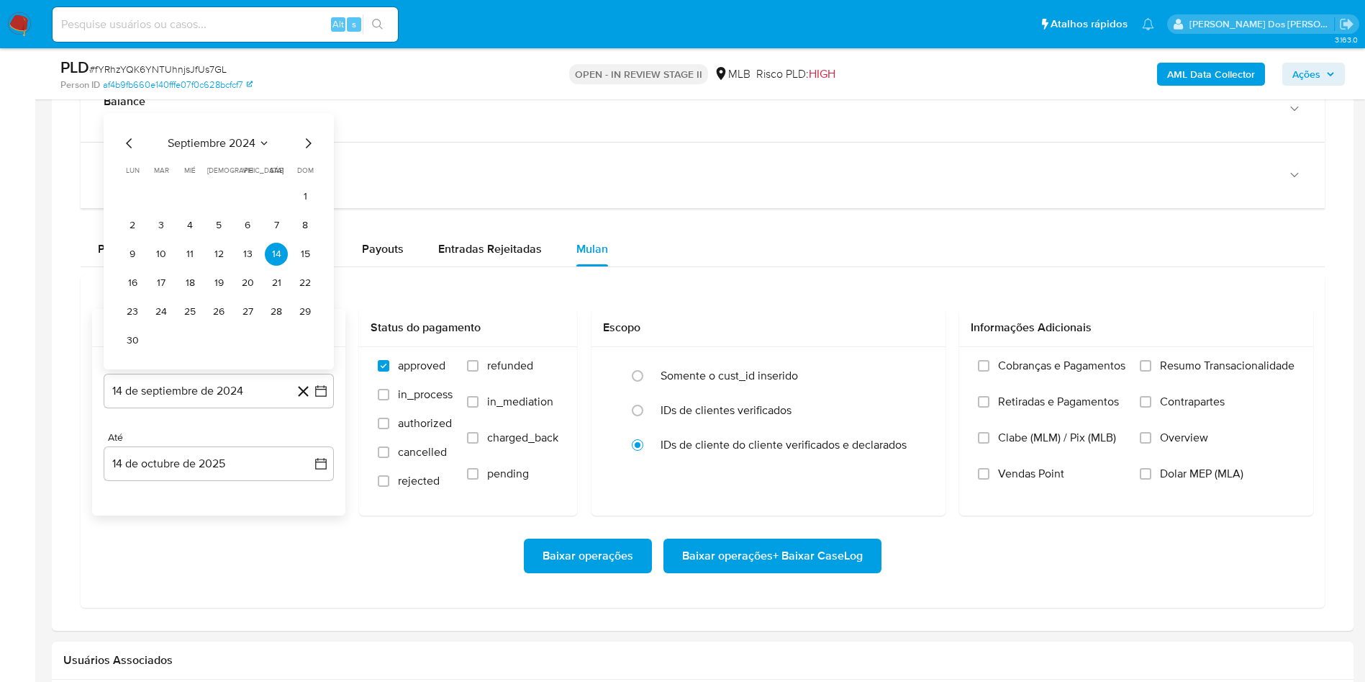
click at [310, 184] on div "septiembre 2024 septiembre 2024 lun lunes mar martes mié miércoles jue jueves v…" at bounding box center [219, 243] width 196 height 217
click at [311, 152] on icon "Mes siguiente" at bounding box center [307, 143] width 17 height 17
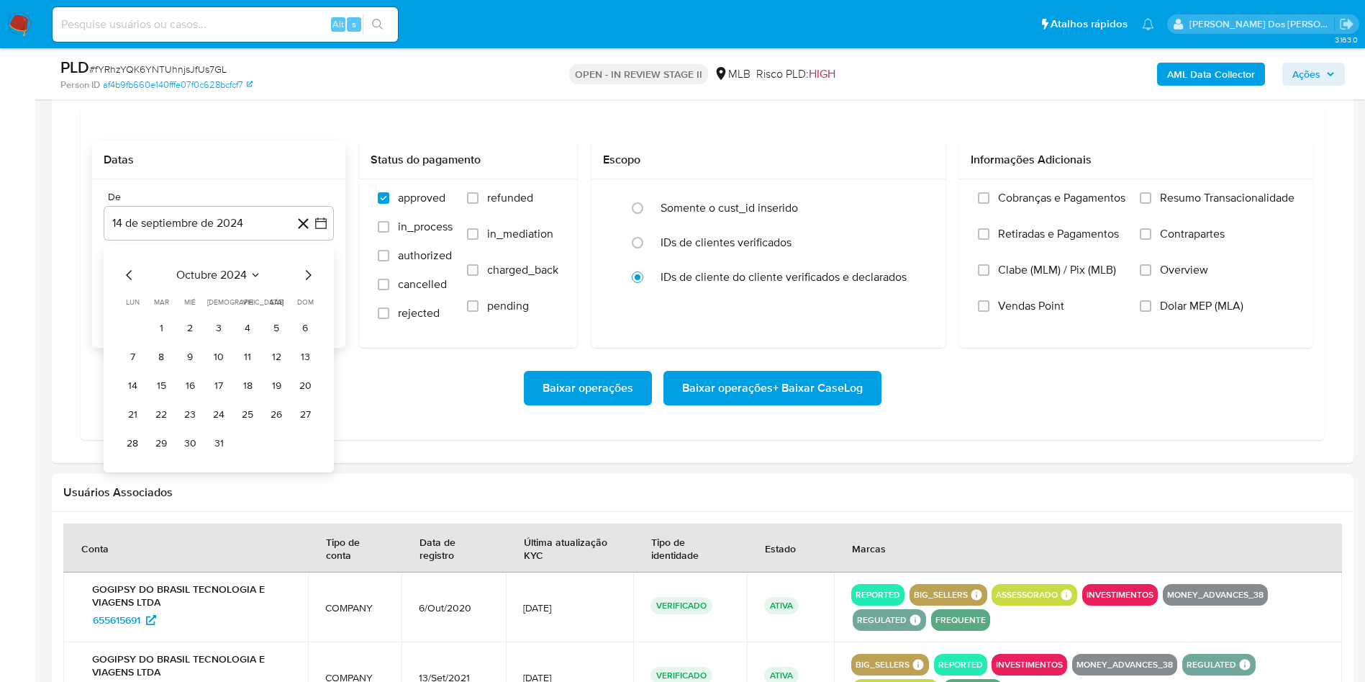
scroll to position [1188, 0]
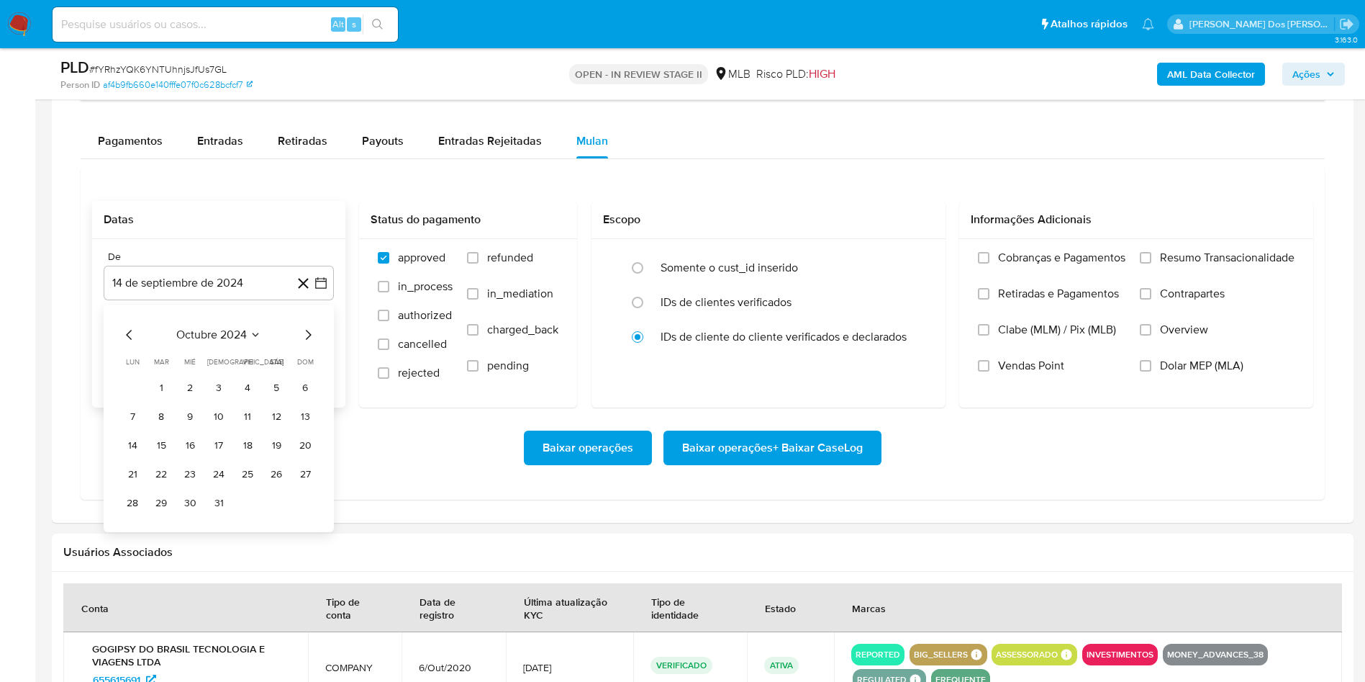
click at [305, 343] on icon "Mes siguiente" at bounding box center [307, 334] width 17 height 17
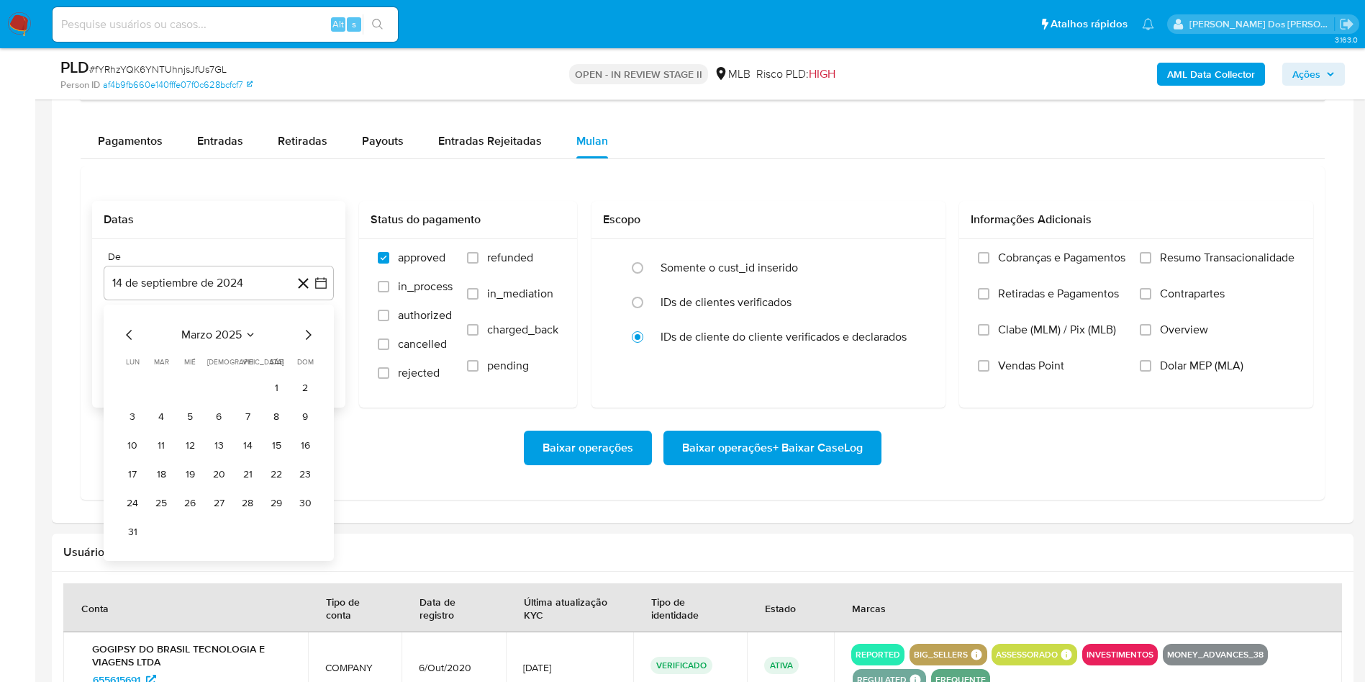
click at [305, 343] on icon "Mes siguiente" at bounding box center [307, 334] width 17 height 17
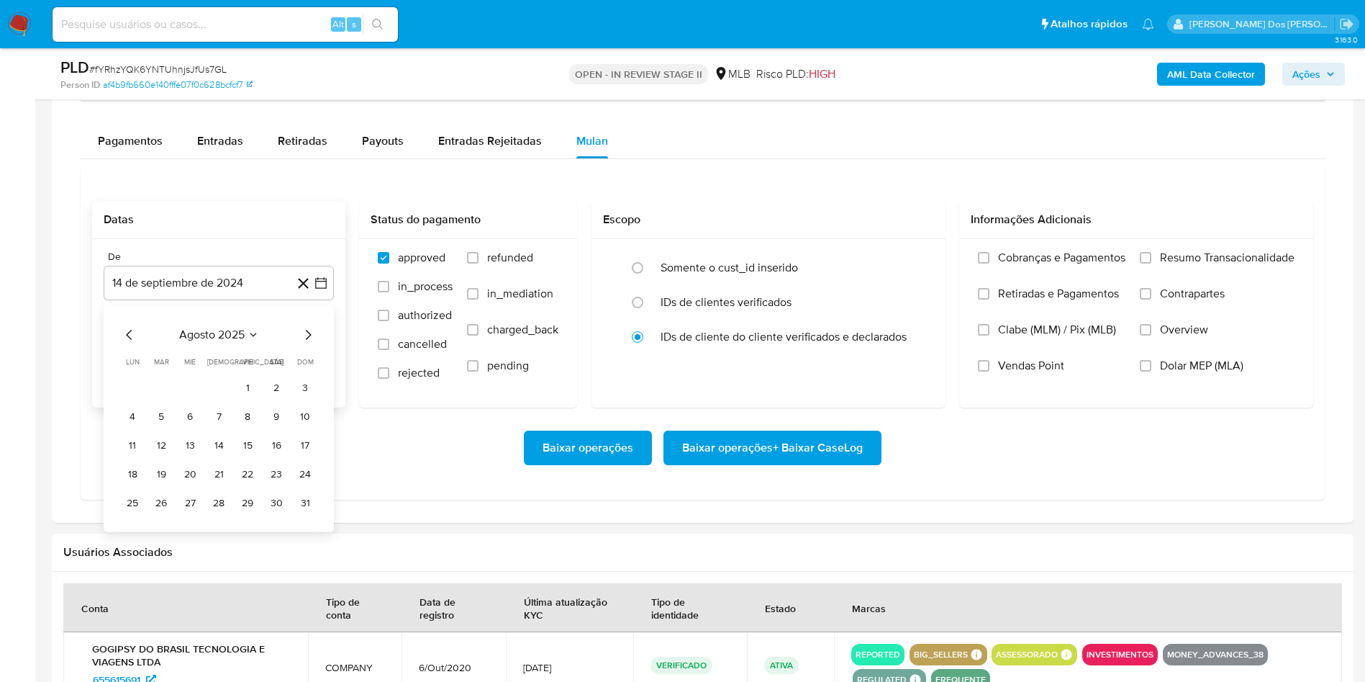
click at [305, 343] on icon "Mes siguiente" at bounding box center [307, 334] width 17 height 17
click at [132, 343] on icon "Mes anterior" at bounding box center [129, 334] width 17 height 17
click at [246, 399] on table "lun lunes mar martes mié miércoles jue jueves vie viernes sáb sábado dom doming…" at bounding box center [219, 435] width 196 height 158
click at [247, 399] on button "1" at bounding box center [247, 387] width 23 height 23
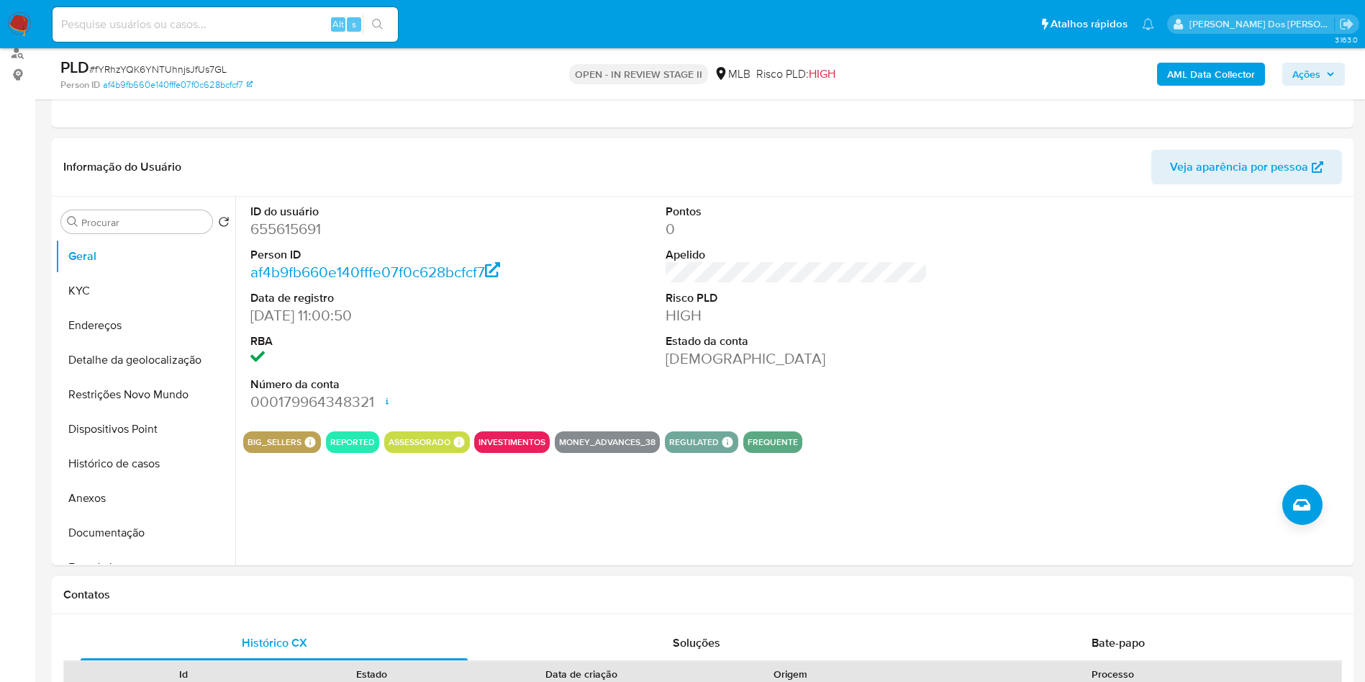
scroll to position [0, 0]
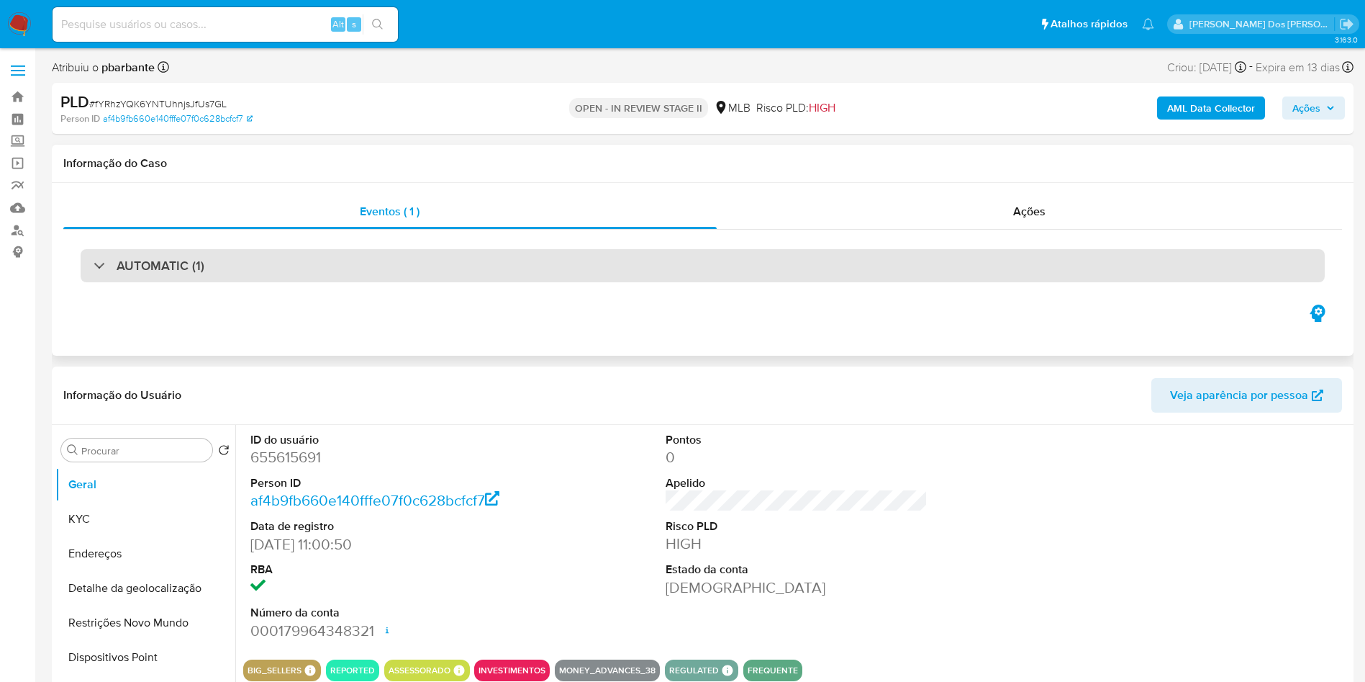
click at [554, 263] on div "AUTOMATIC (1)" at bounding box center [703, 265] width 1245 height 33
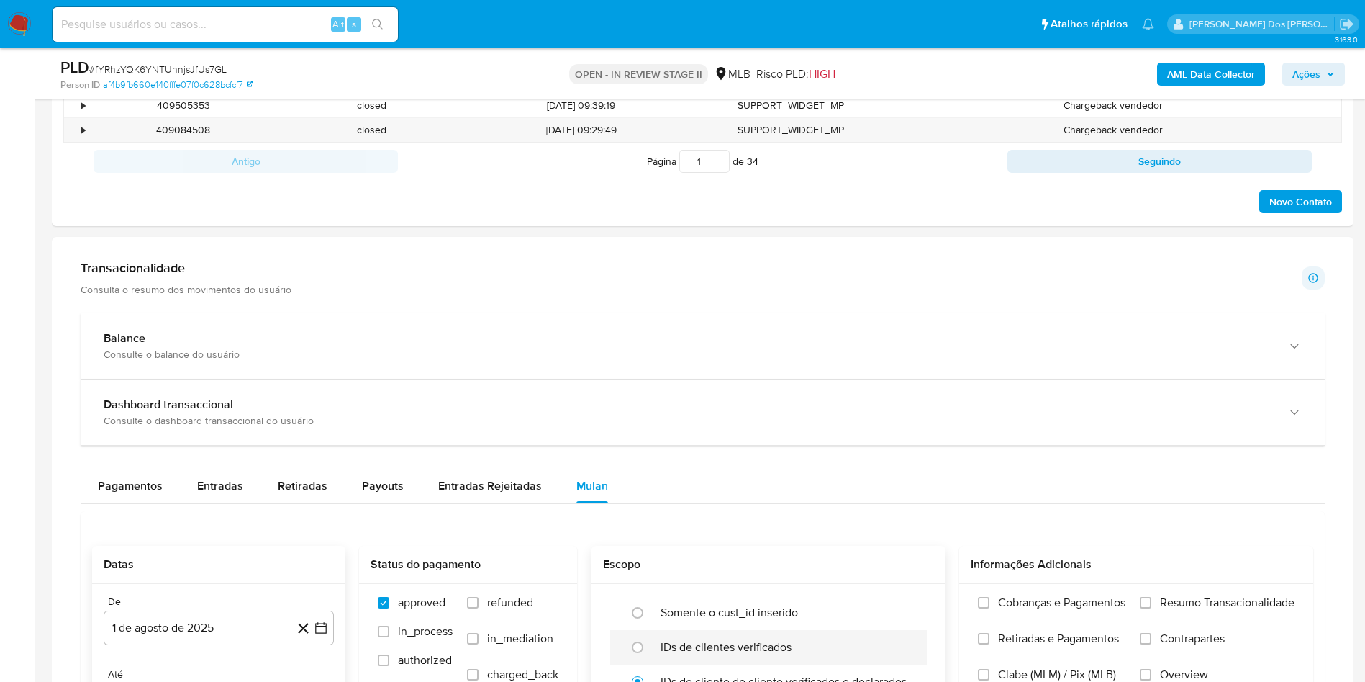
scroll to position [1404, 0]
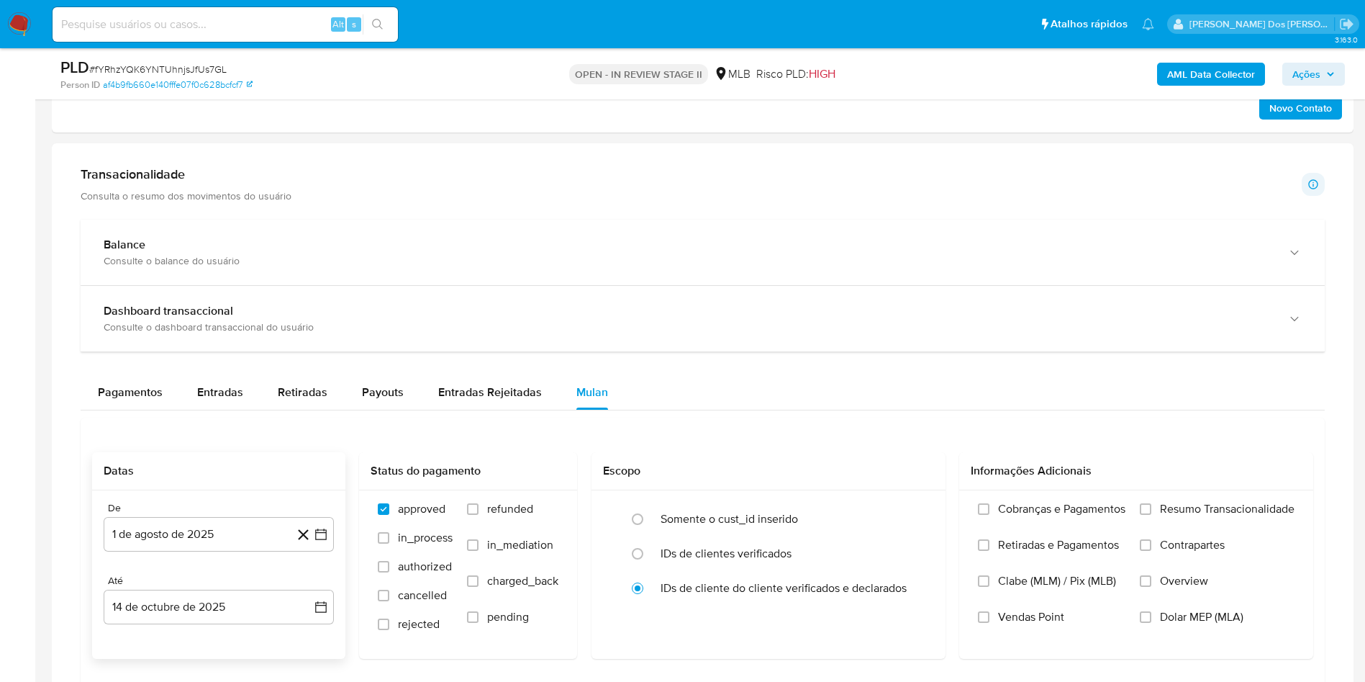
click at [335, 618] on div "De 1 de agosto de 2025 1-08-2025 Até 14 de octubre de 2025 14-10-2025" at bounding box center [218, 574] width 253 height 168
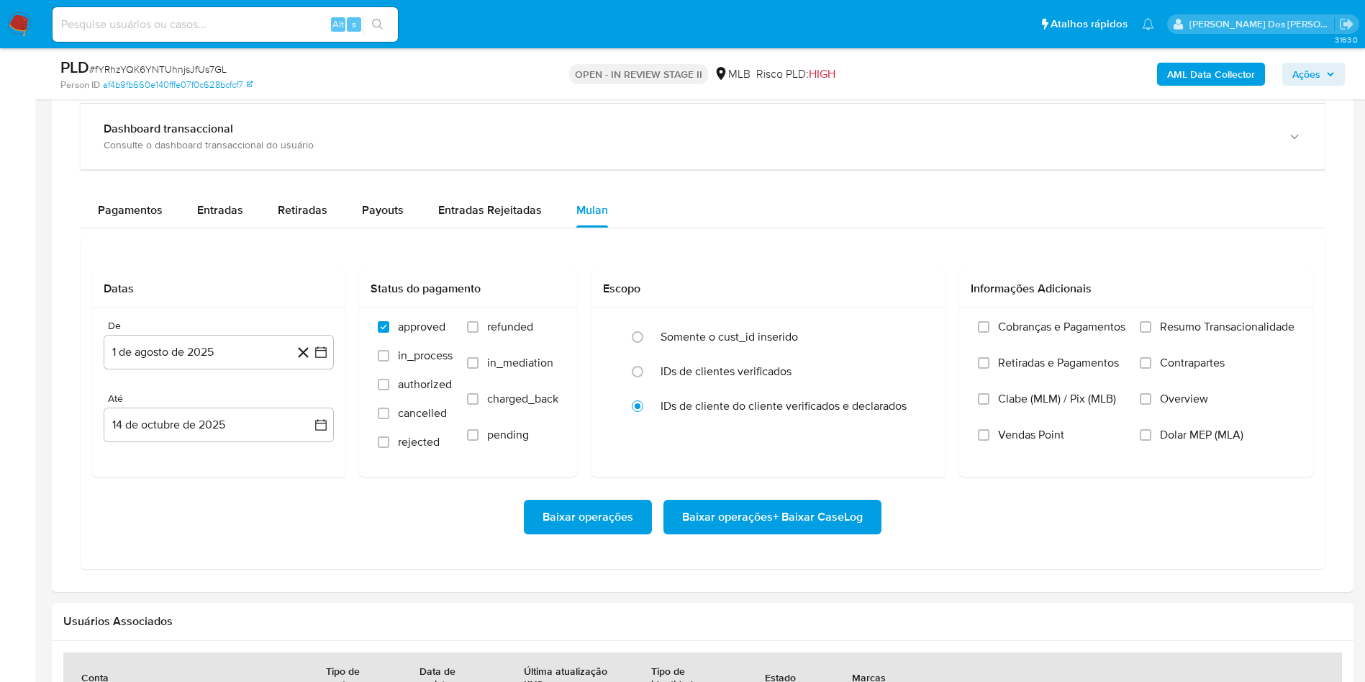
scroll to position [1620, 0]
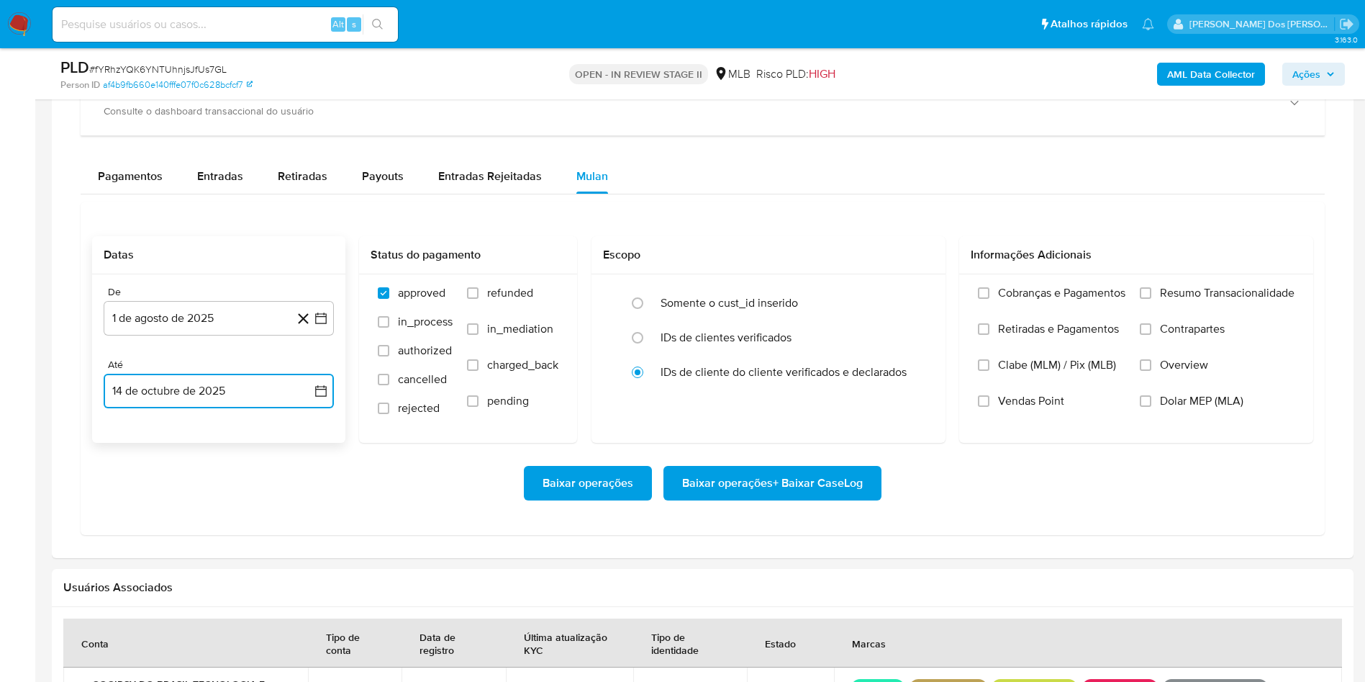
click at [326, 391] on icon "button" at bounding box center [321, 391] width 14 height 14
click at [126, 451] on icon "Mes anterior" at bounding box center [129, 442] width 17 height 17
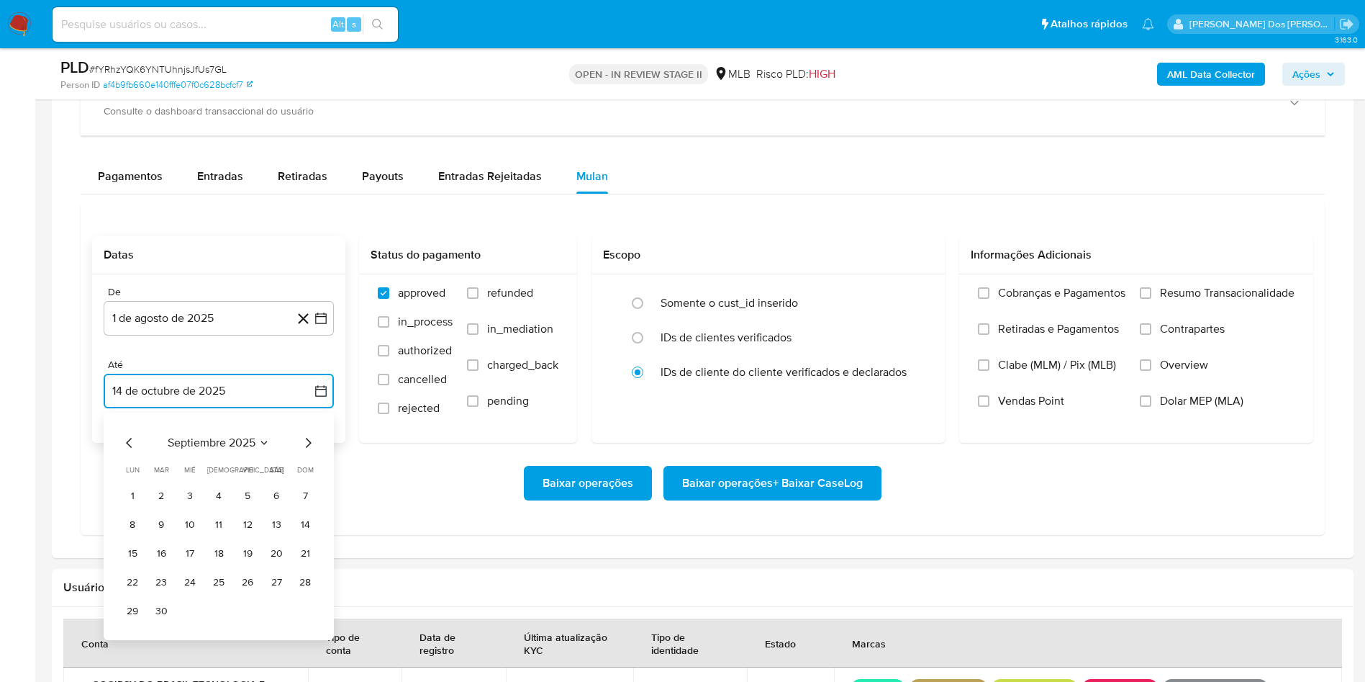
click at [126, 451] on icon "Mes anterior" at bounding box center [129, 442] width 17 height 17
click at [308, 615] on button "31" at bounding box center [305, 611] width 23 height 23
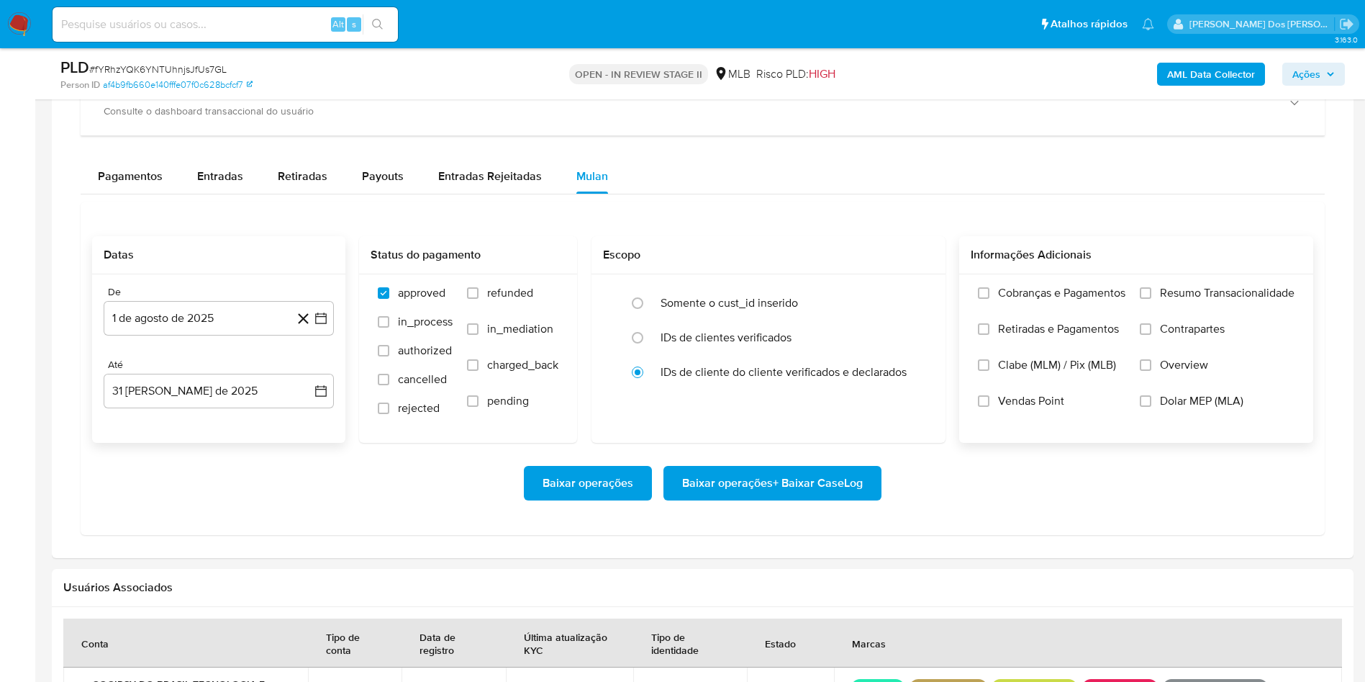
click at [1269, 286] on div "Cobranças e Pagamentos Retiradas e Pagamentos Clabe (MLM) / Pix (MLB) Vendas Po…" at bounding box center [1136, 357] width 354 height 167
click at [1259, 299] on span "Resumo Transacionalidade" at bounding box center [1227, 293] width 135 height 14
click at [1152, 299] on input "Resumo Transacionalidade" at bounding box center [1146, 293] width 12 height 12
click at [803, 497] on span "Baixar operações + Baixar CaseLog" at bounding box center [772, 483] width 181 height 32
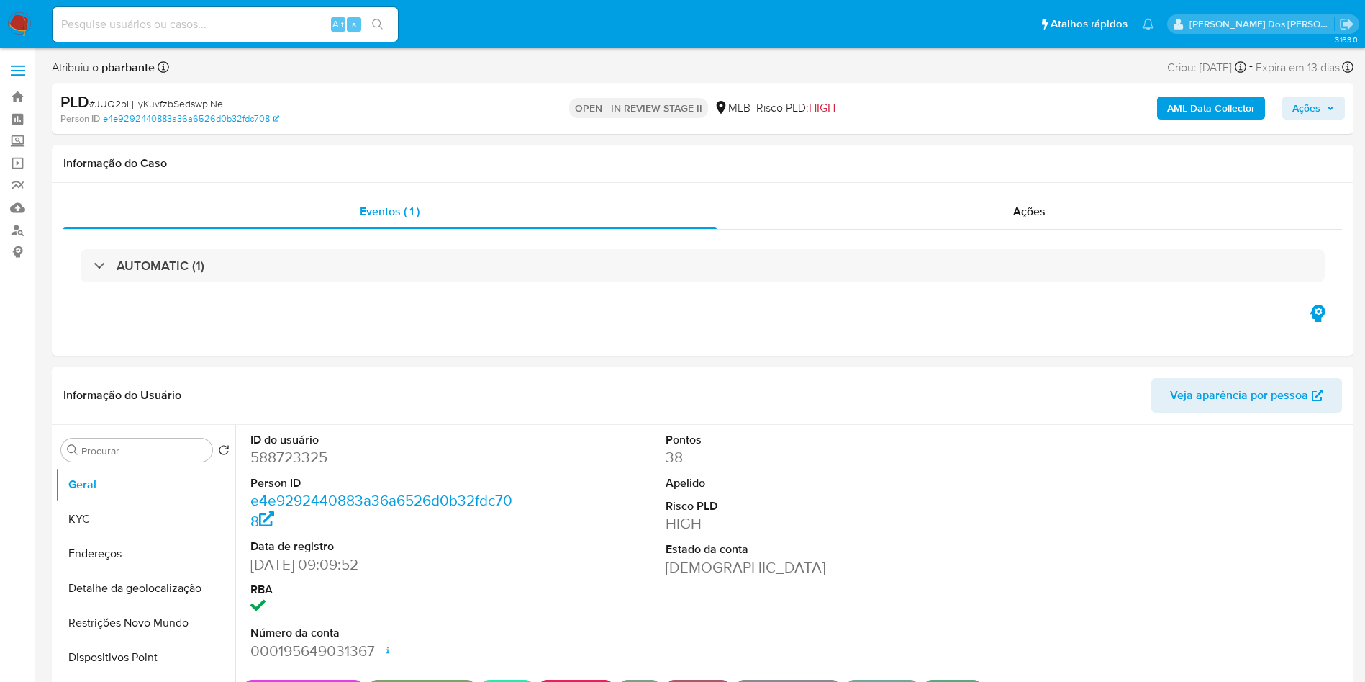
select select "10"
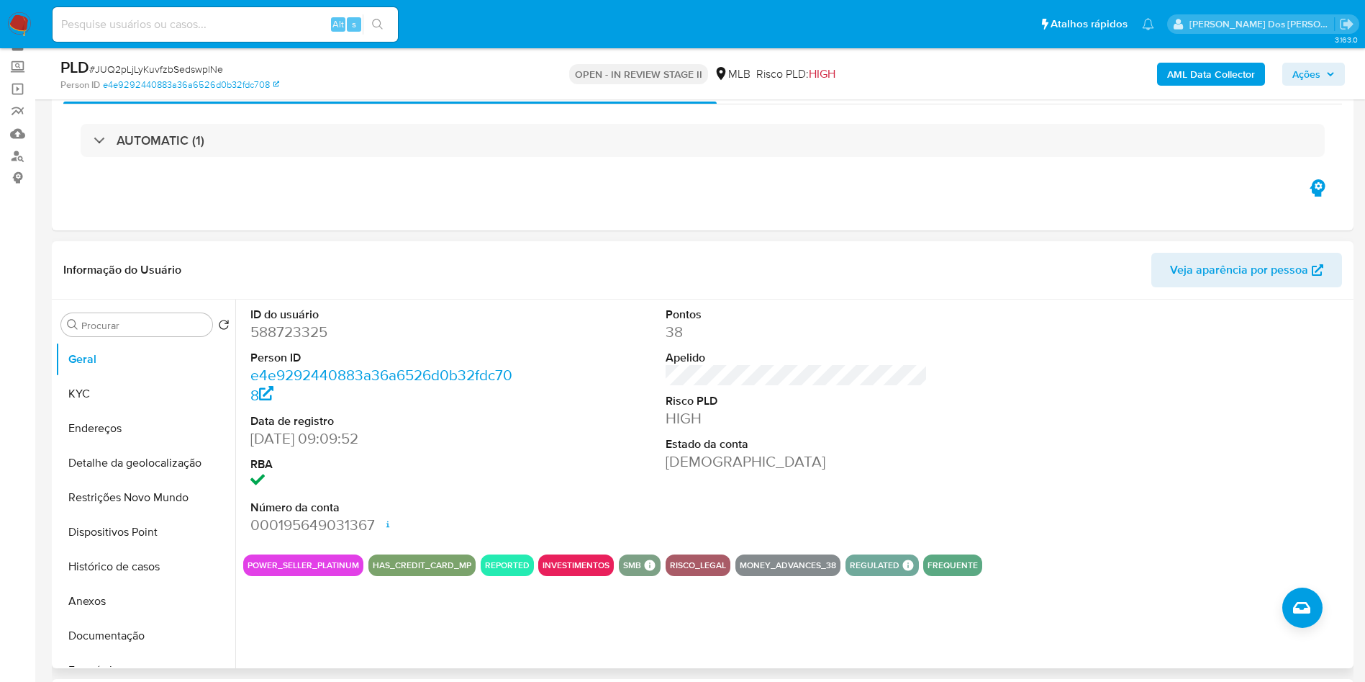
scroll to position [108, 0]
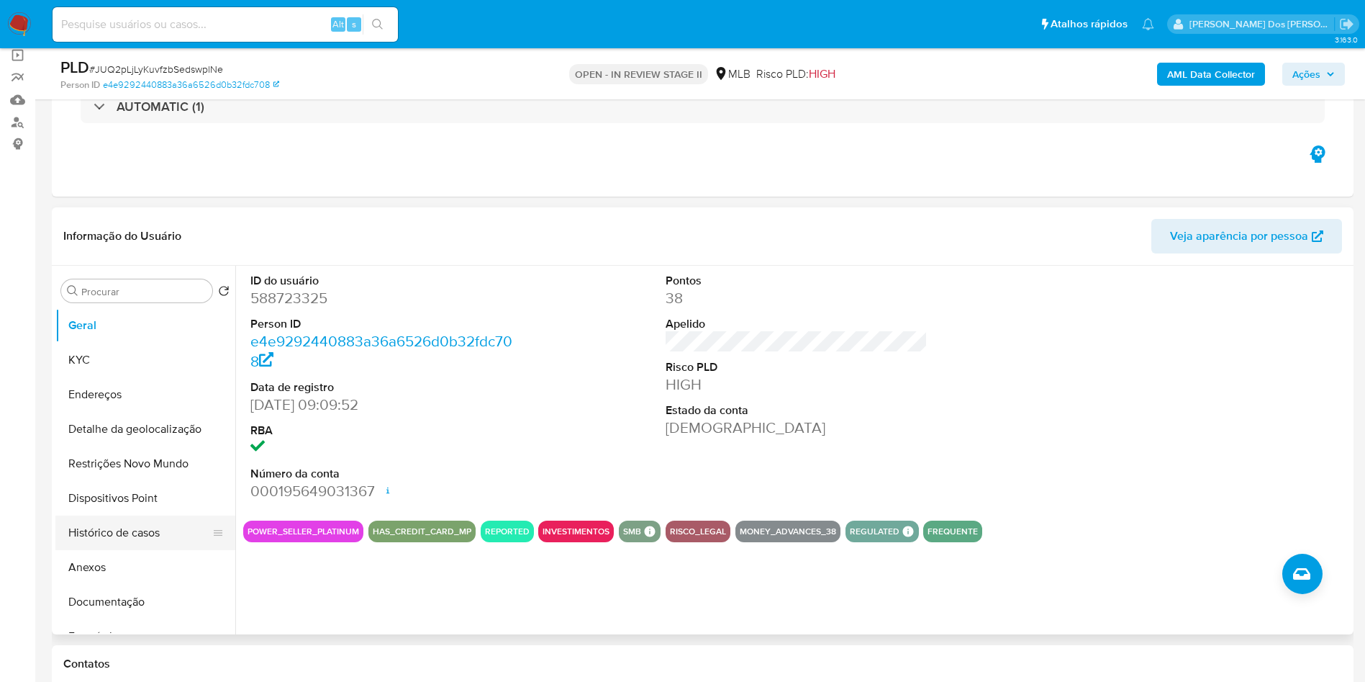
click at [133, 550] on button "Histórico de casos" at bounding box center [139, 532] width 168 height 35
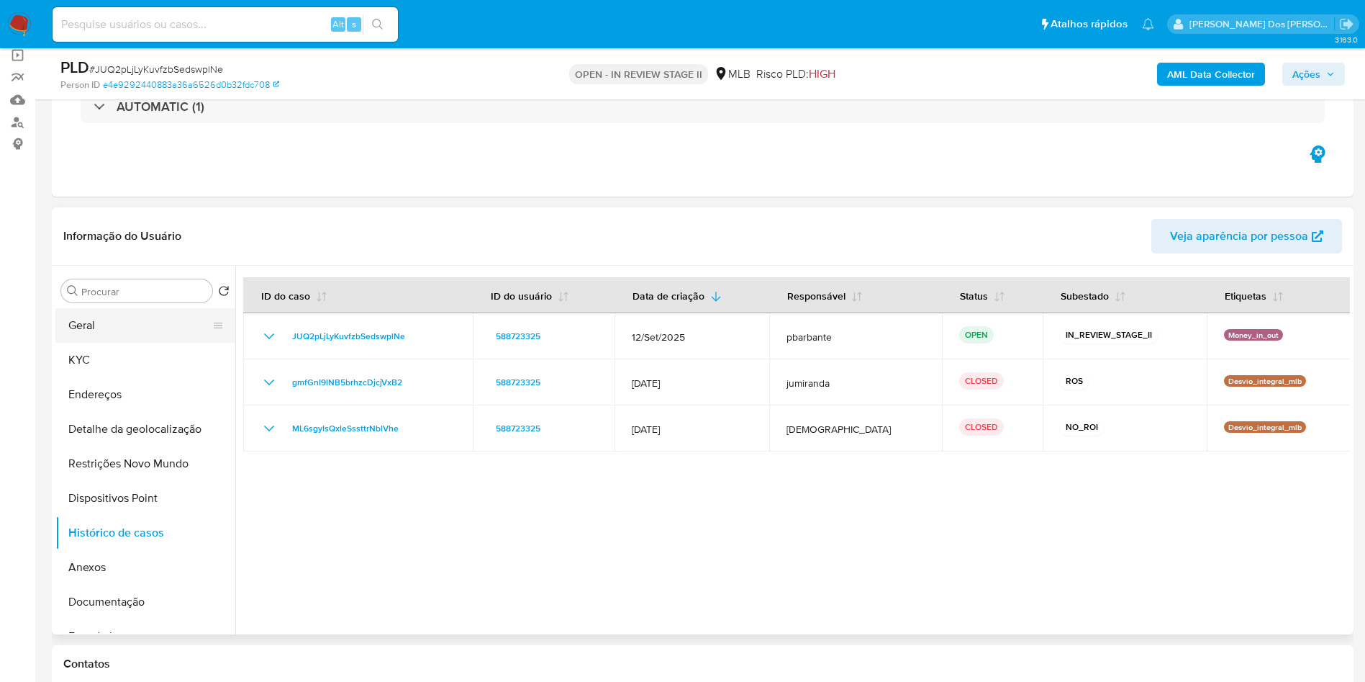
click at [123, 335] on button "Geral" at bounding box center [139, 325] width 168 height 35
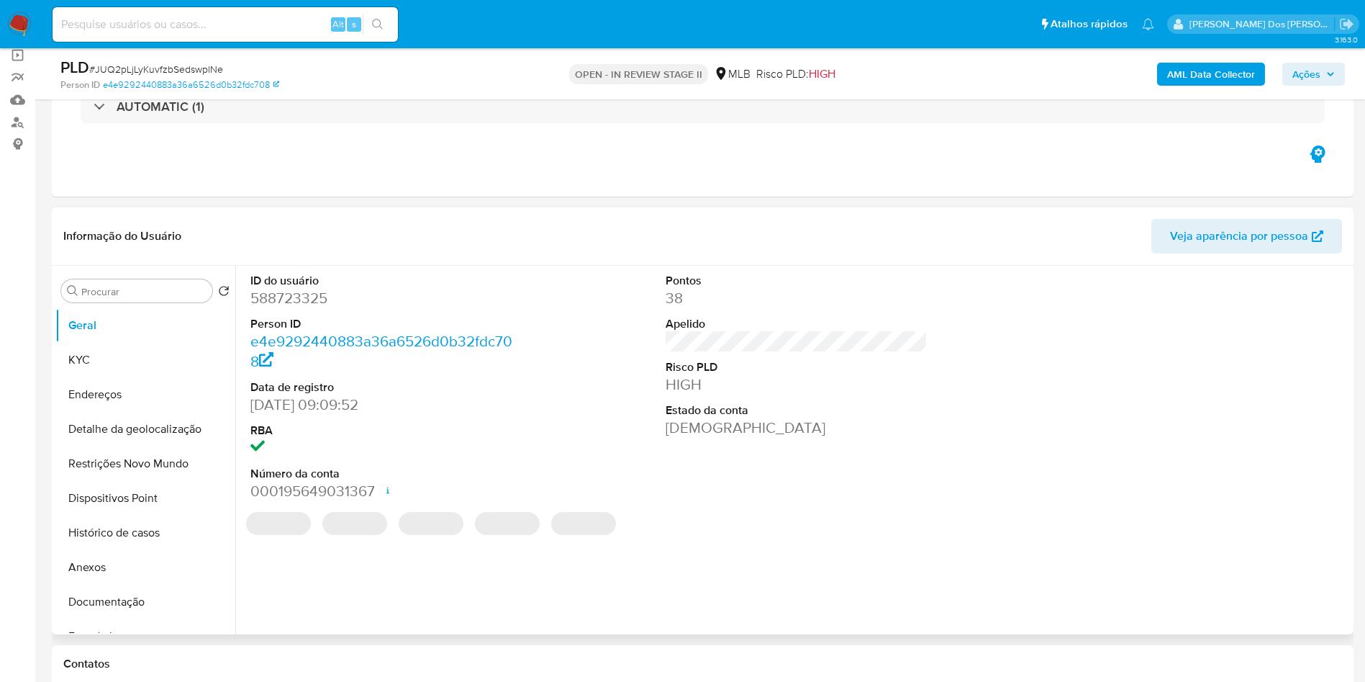
click at [301, 308] on dd "588723325" at bounding box center [381, 298] width 263 height 20
copy dd "588723325"
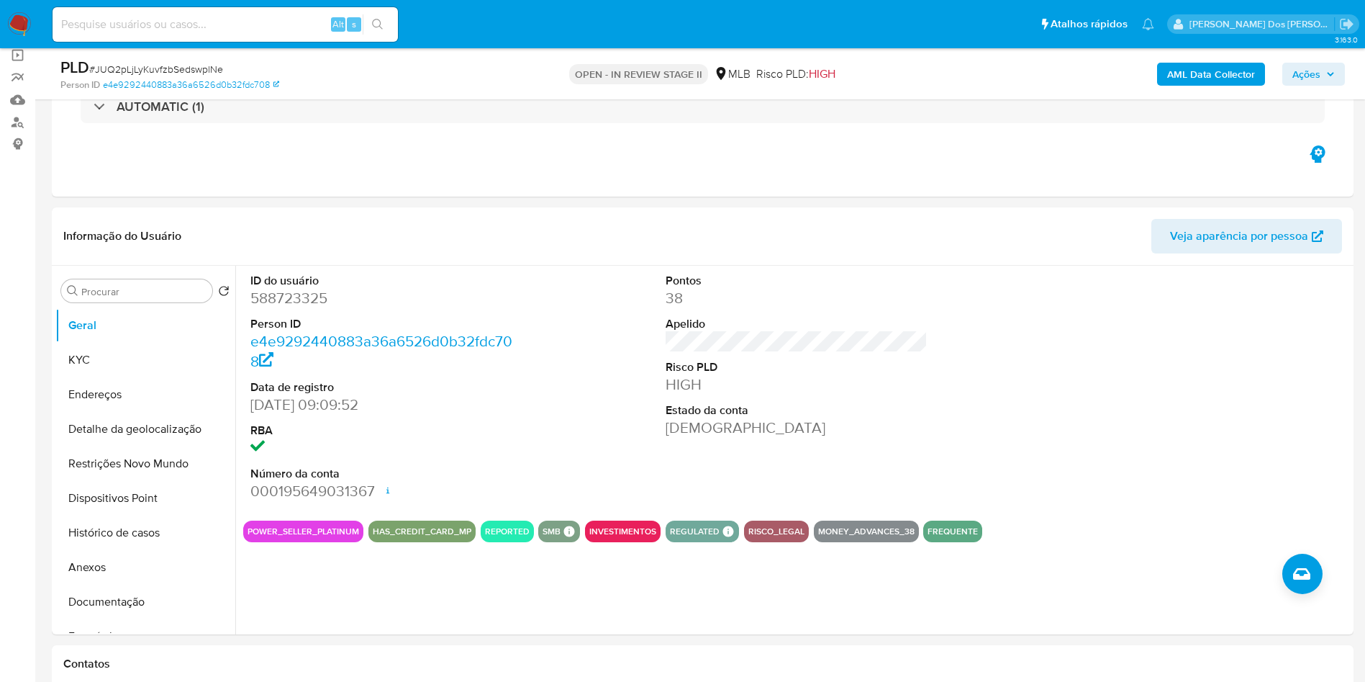
click at [220, 66] on span "# JUQ2pLjLyKuvfzbSedswplNe" at bounding box center [156, 69] width 134 height 14
click at [202, 70] on span "# JUQ2pLjLyKuvfzbSedswplNe" at bounding box center [156, 69] width 134 height 14
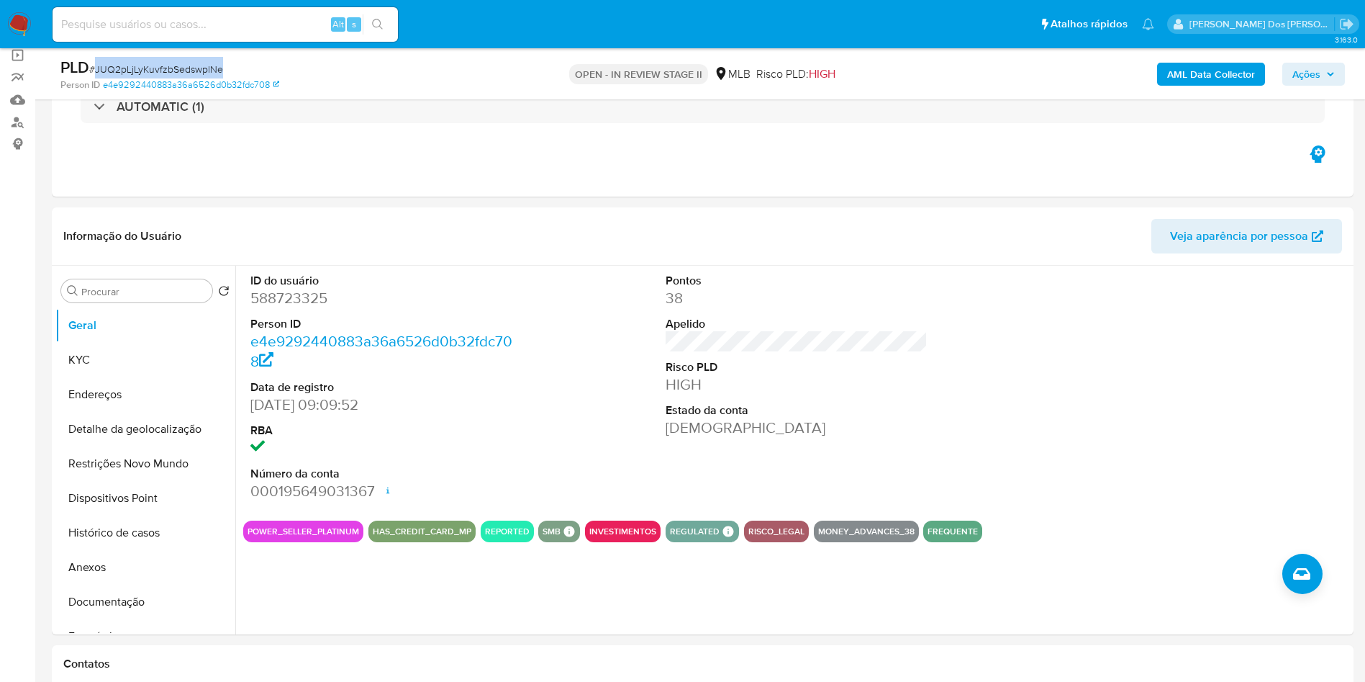
click at [202, 70] on span "# JUQ2pLjLyKuvfzbSedswplNe" at bounding box center [156, 69] width 134 height 14
copy span "JUQ2pLjLyKuvfzbSedswplNe"
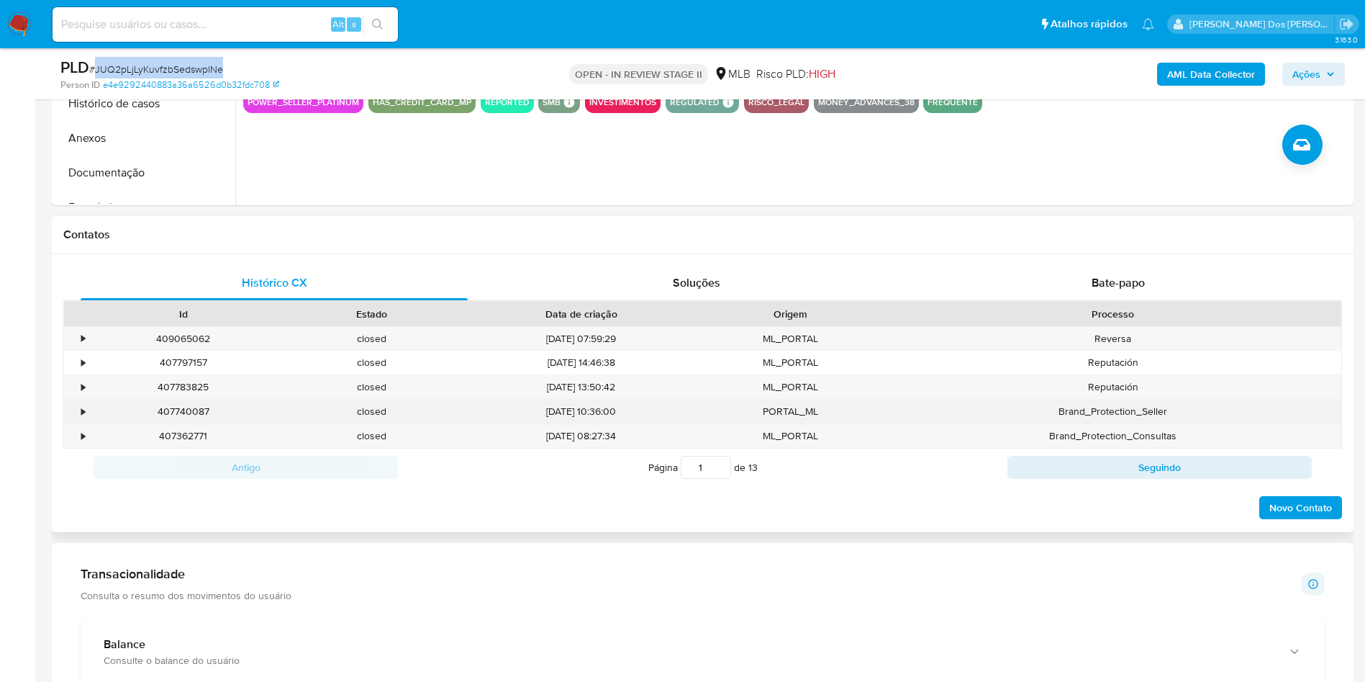
scroll to position [540, 0]
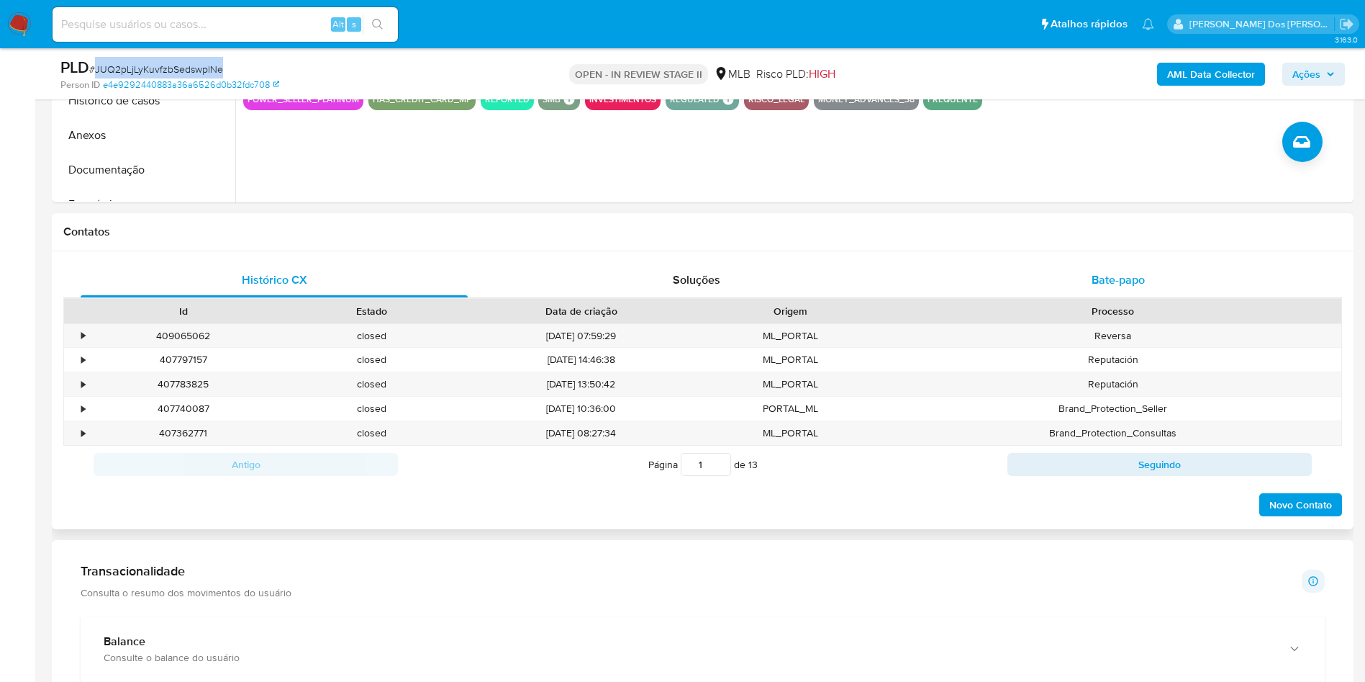
click at [1119, 288] on span "Bate-papo" at bounding box center [1118, 279] width 53 height 17
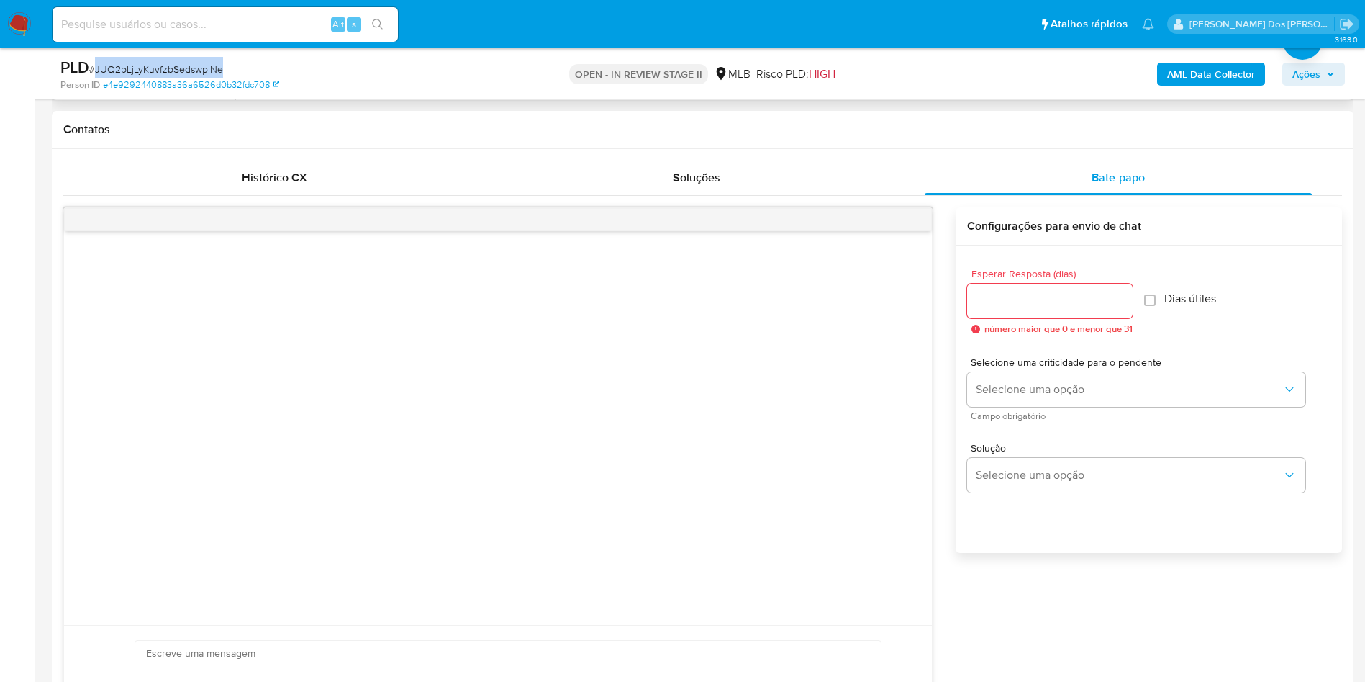
scroll to position [324, 0]
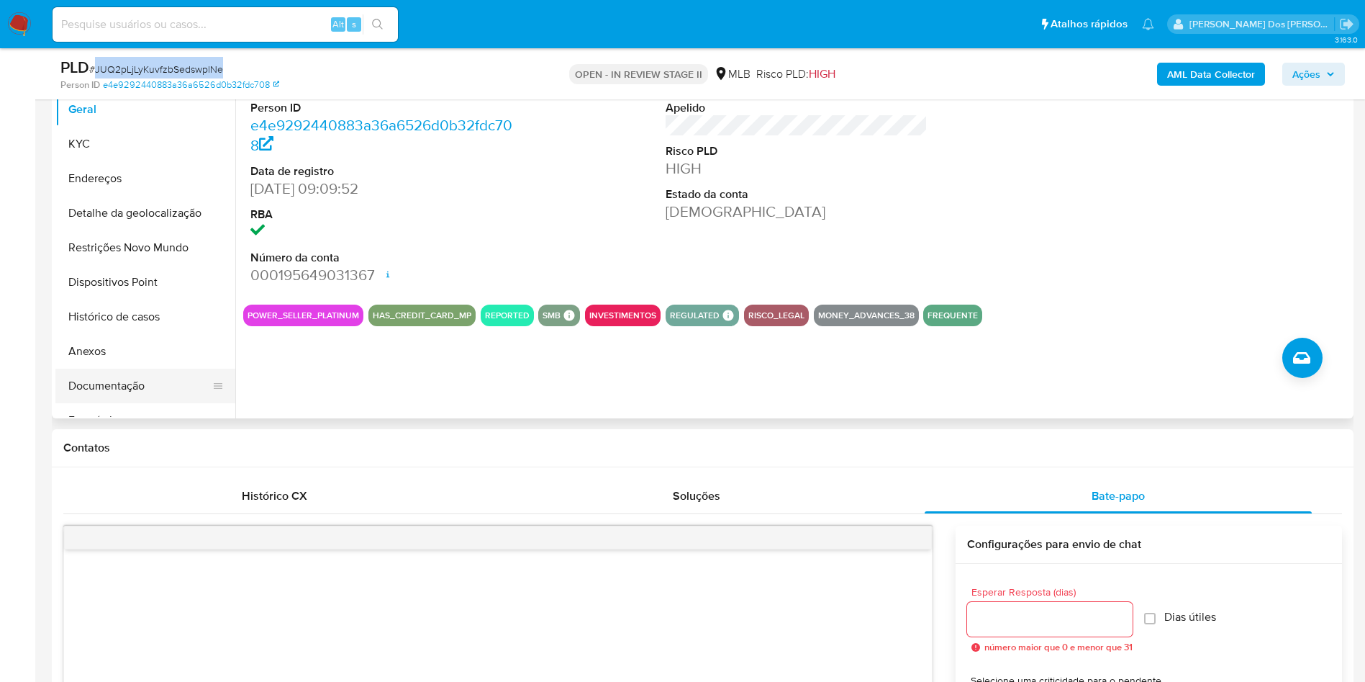
click at [109, 403] on button "Documentação" at bounding box center [139, 386] width 168 height 35
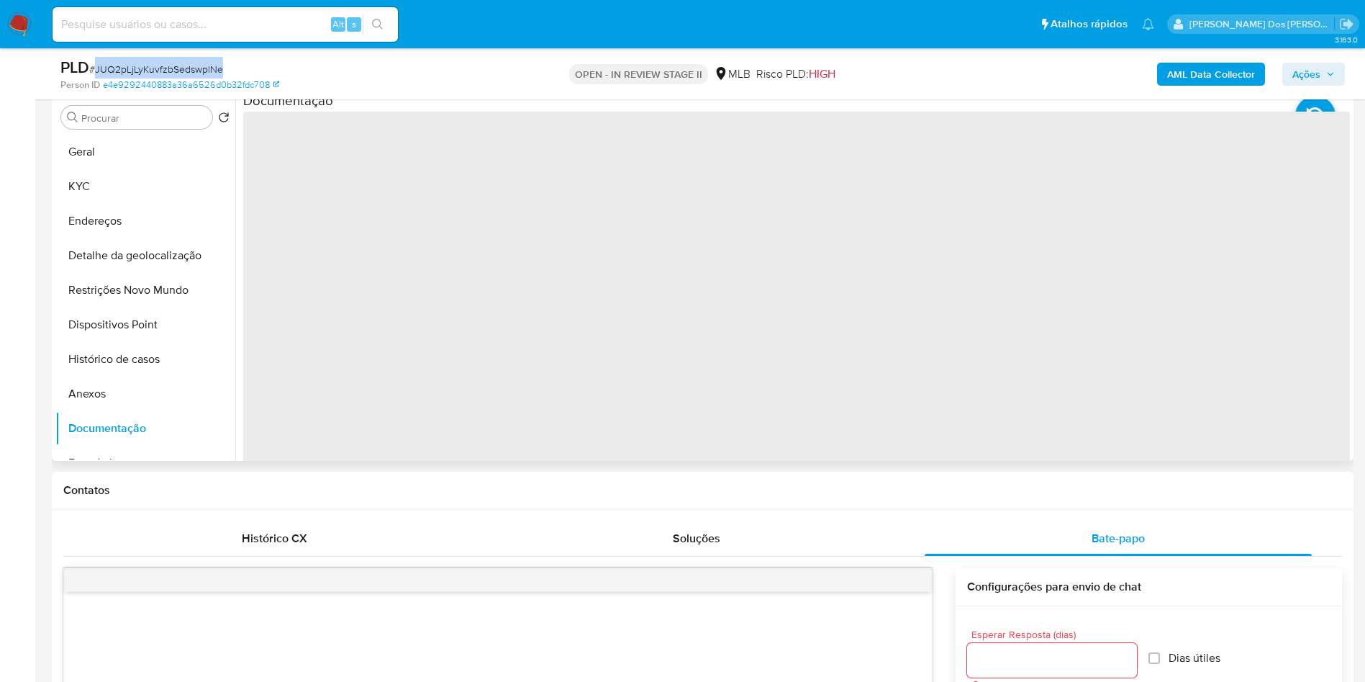
scroll to position [216, 0]
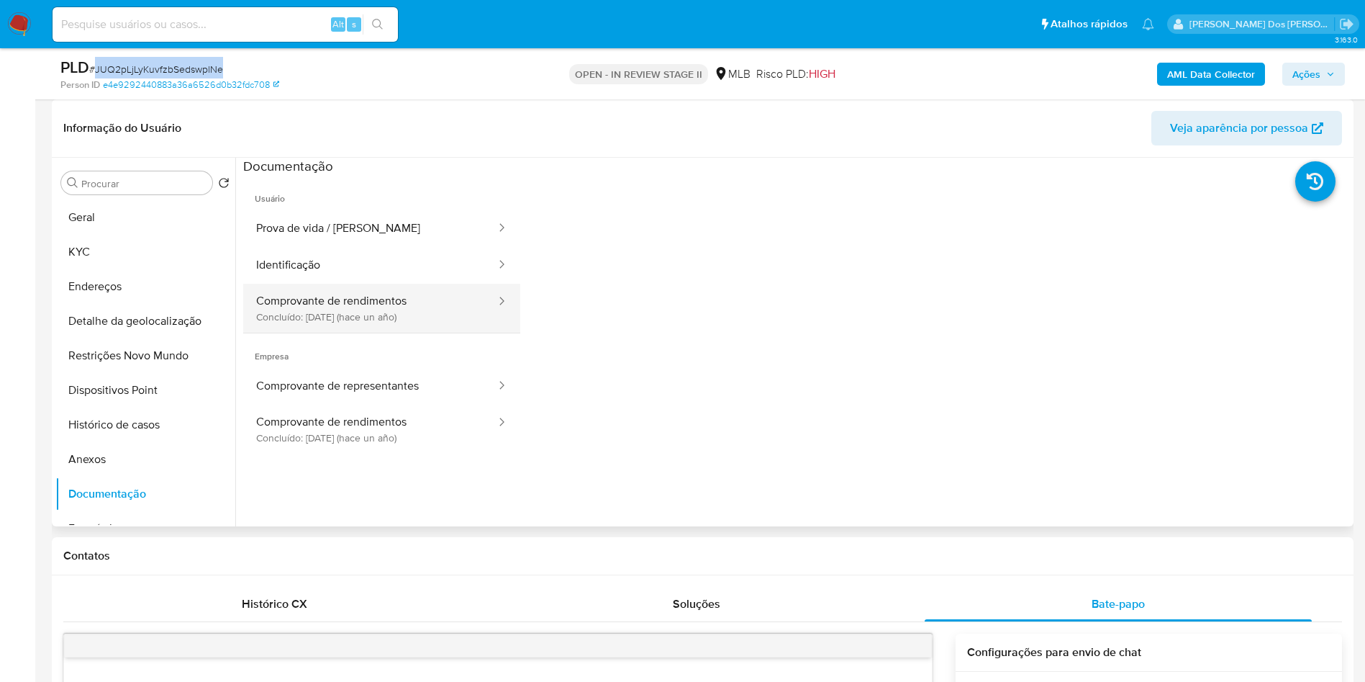
click at [444, 330] on button "Comprovante de rendimentos Concluído: [DATE] (hace un año)" at bounding box center [370, 308] width 254 height 49
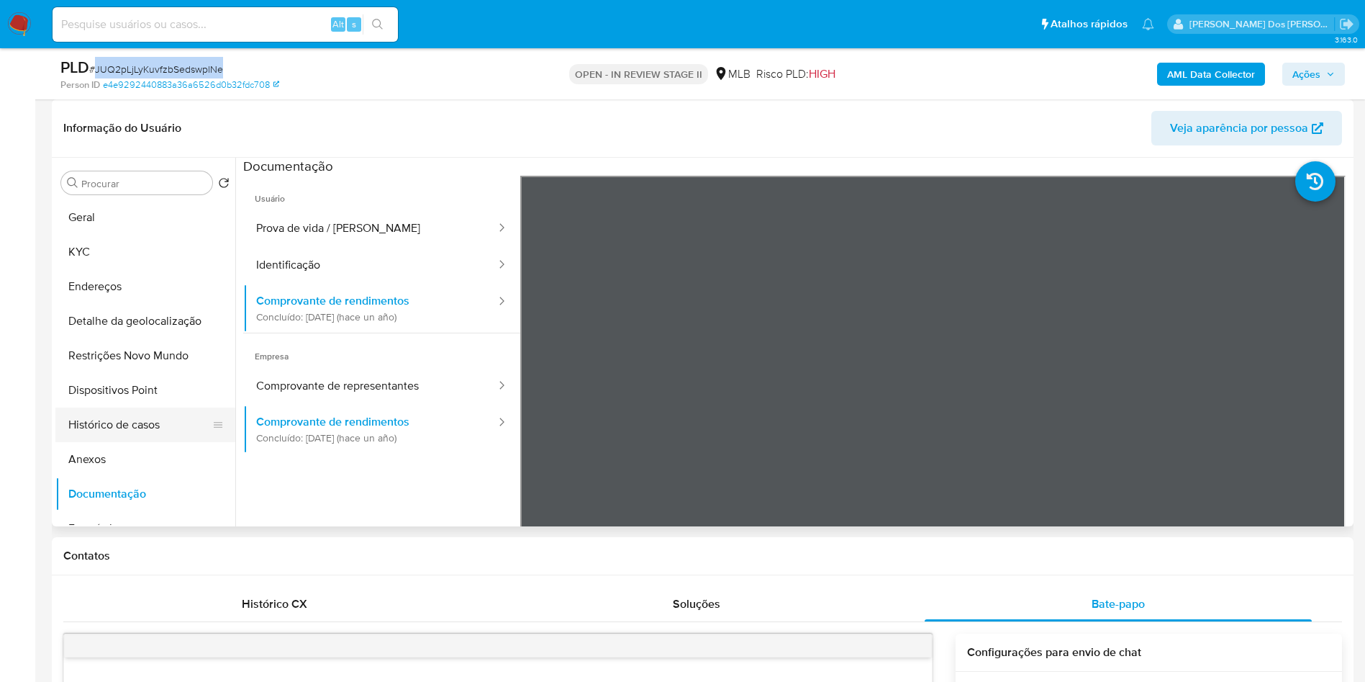
click at [164, 442] on button "Histórico de casos" at bounding box center [139, 424] width 168 height 35
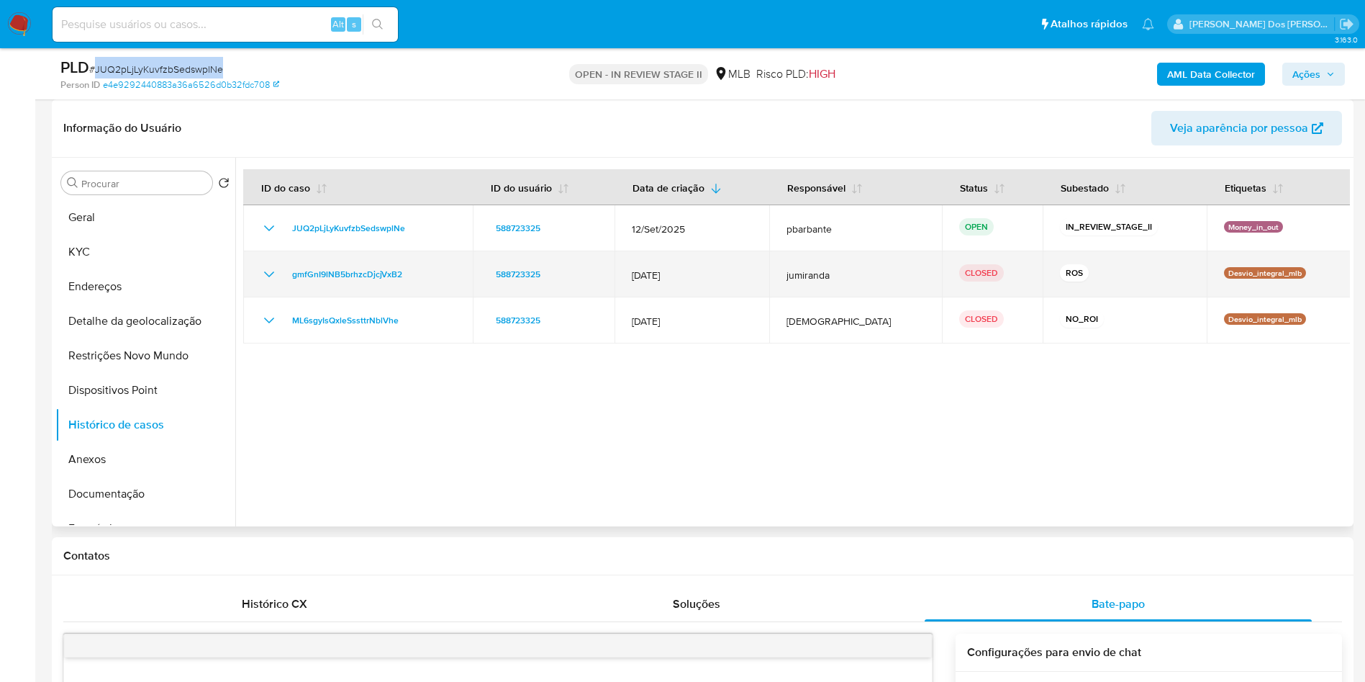
click at [271, 283] on icon "Mostrar/Ocultar" at bounding box center [269, 274] width 17 height 17
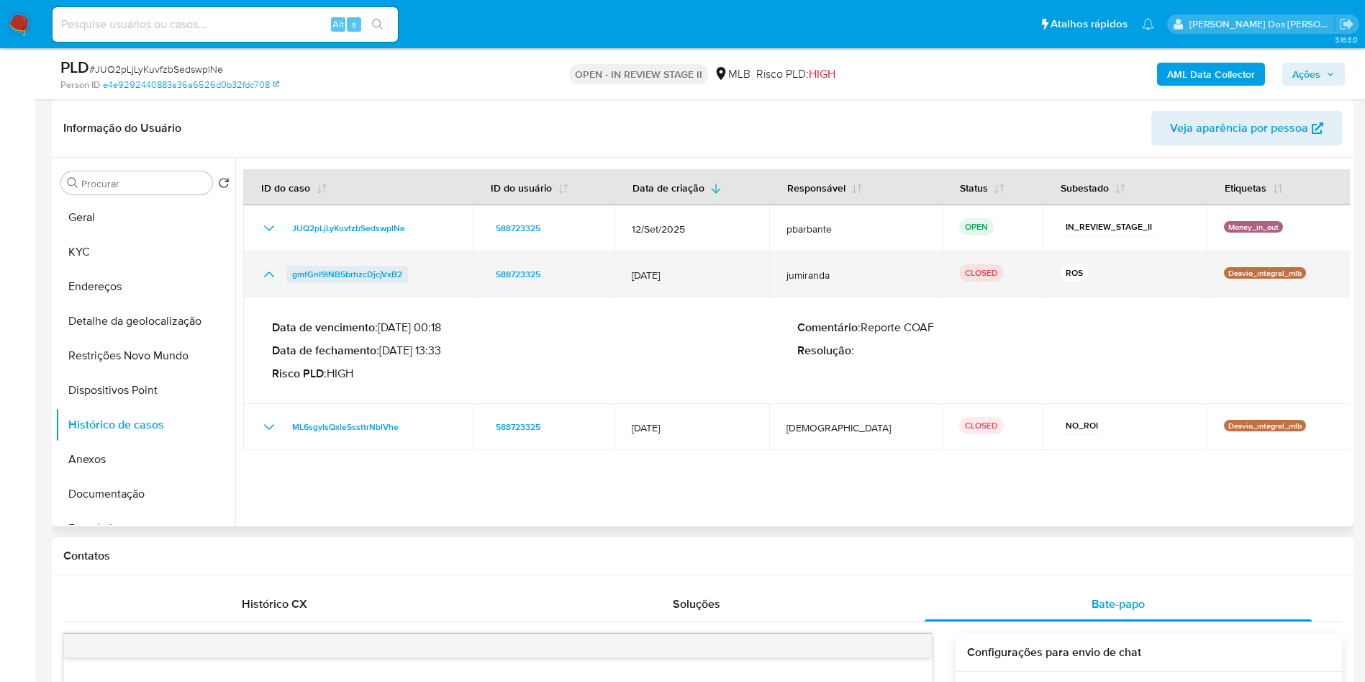
drag, startPoint x: 405, startPoint y: 299, endPoint x: 287, endPoint y: 296, distance: 117.4
click at [287, 283] on div "gmfGnI9lNB5brhzcDjcjVxB2" at bounding box center [358, 274] width 195 height 17
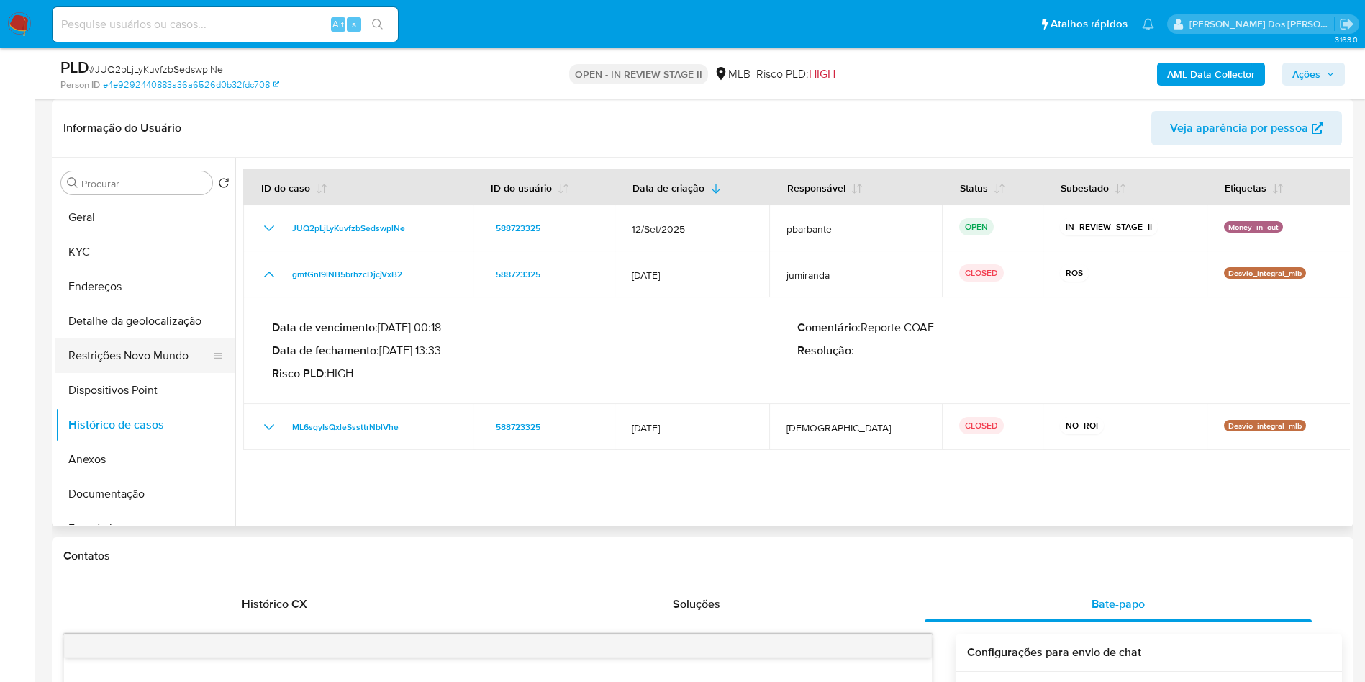
click at [161, 373] on button "Restrições Novo Mundo" at bounding box center [139, 355] width 168 height 35
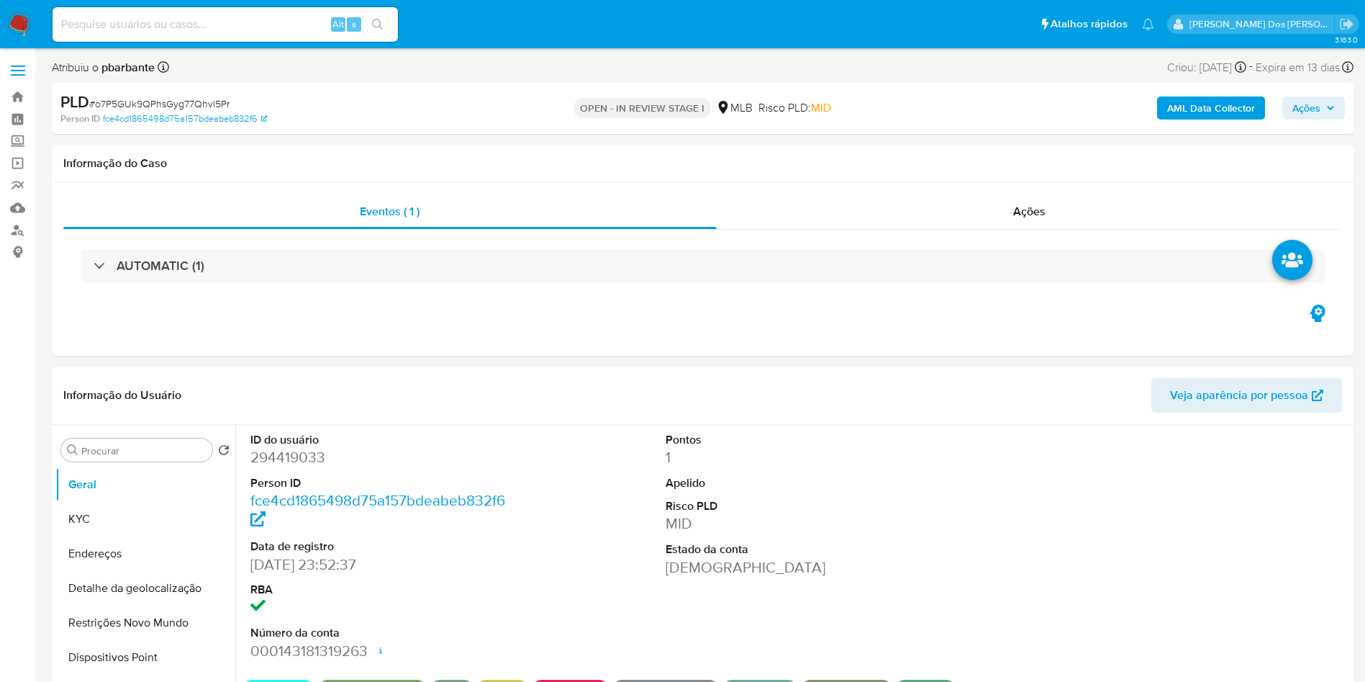
select select "10"
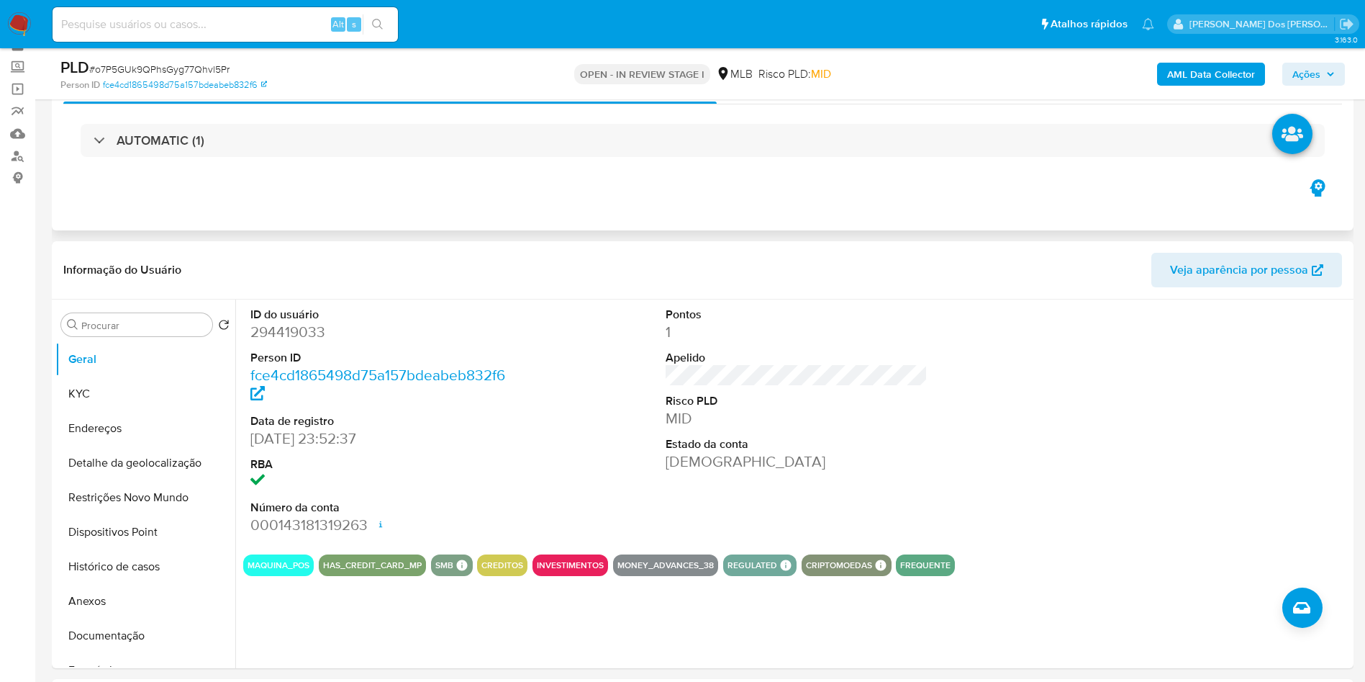
scroll to position [108, 0]
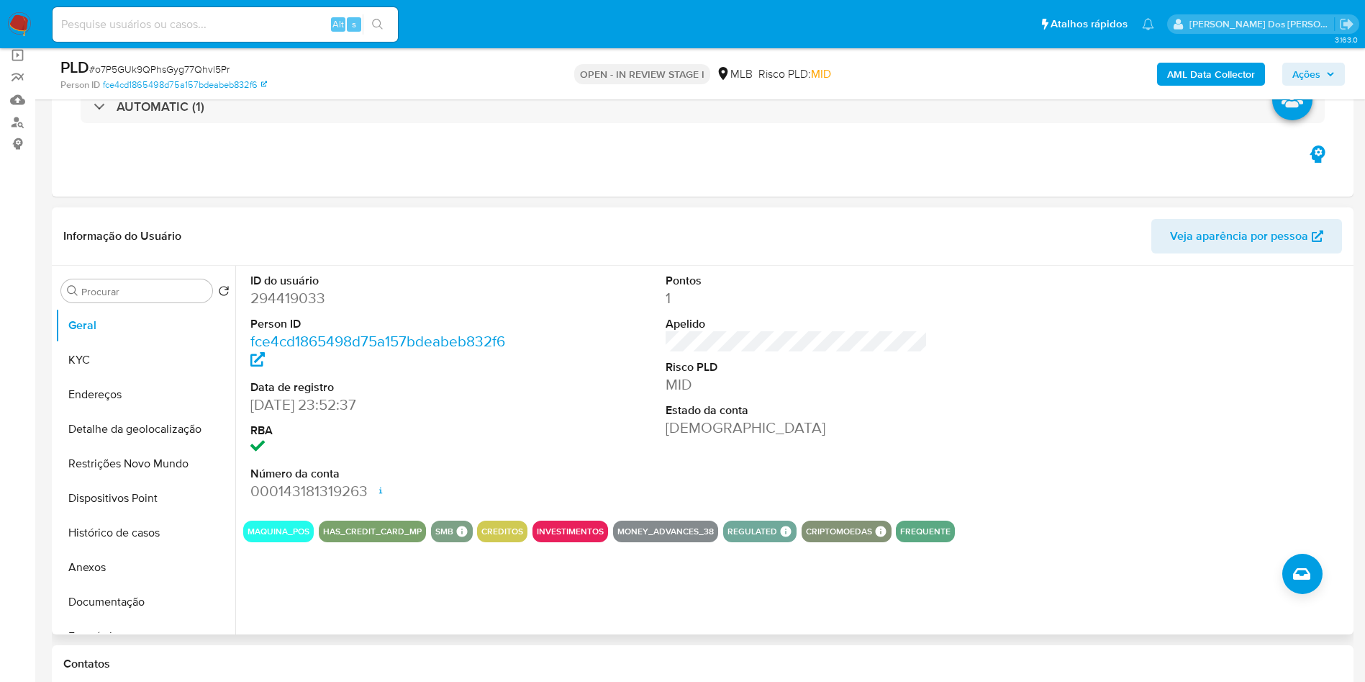
click at [295, 308] on dd "294419033" at bounding box center [381, 298] width 263 height 20
copy dd "294419033"
click at [119, 377] on button "KYC" at bounding box center [139, 360] width 168 height 35
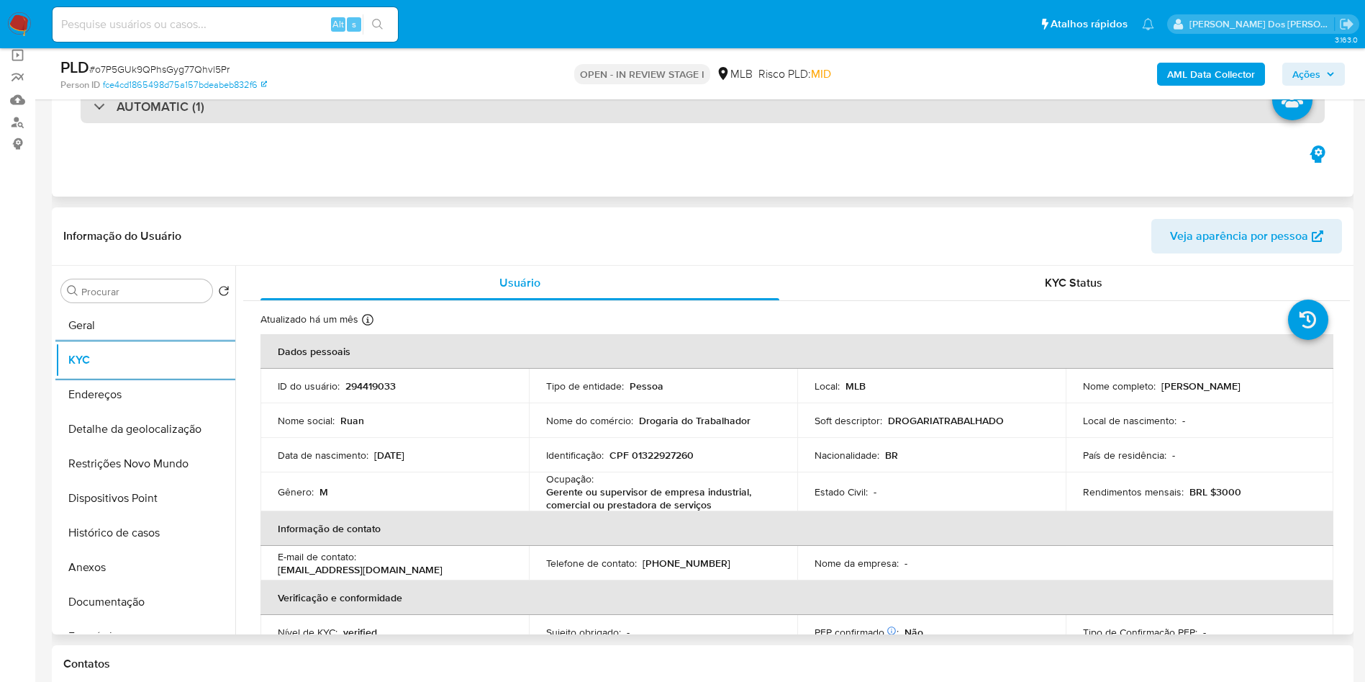
click at [459, 109] on div "AUTOMATIC (1)" at bounding box center [703, 106] width 1245 height 33
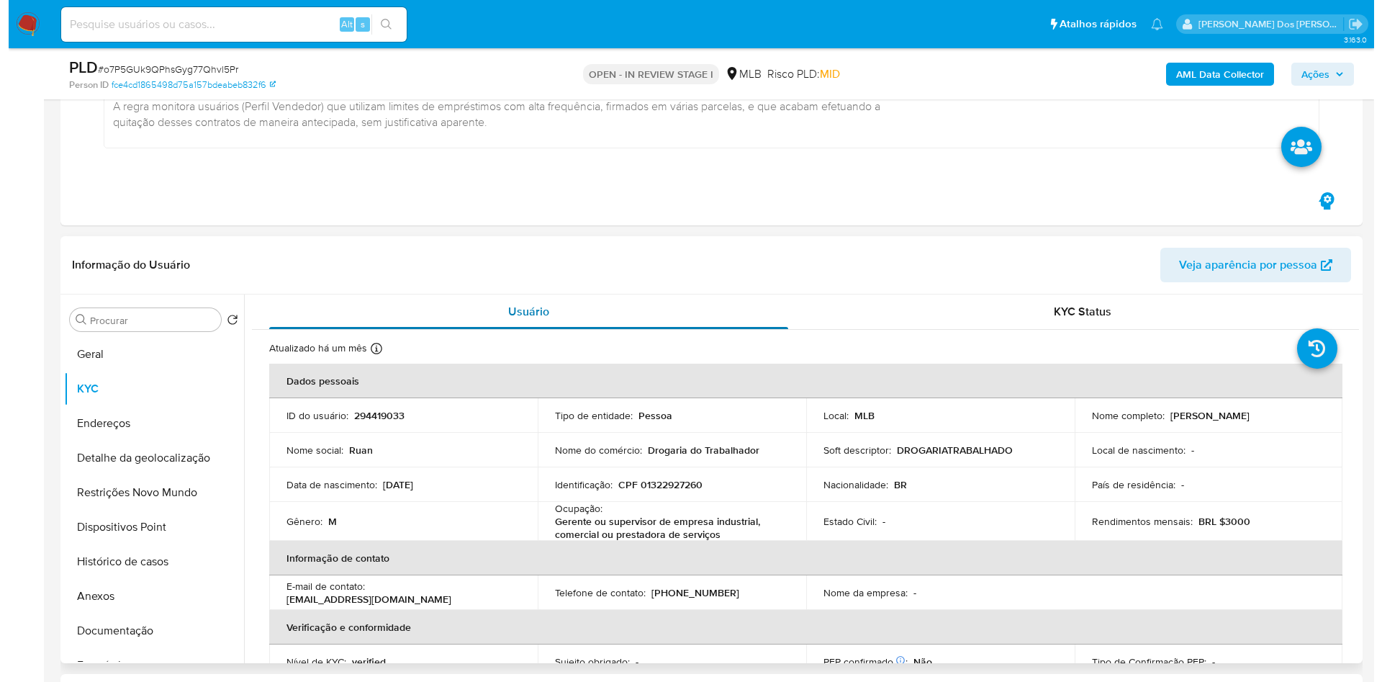
scroll to position [324, 0]
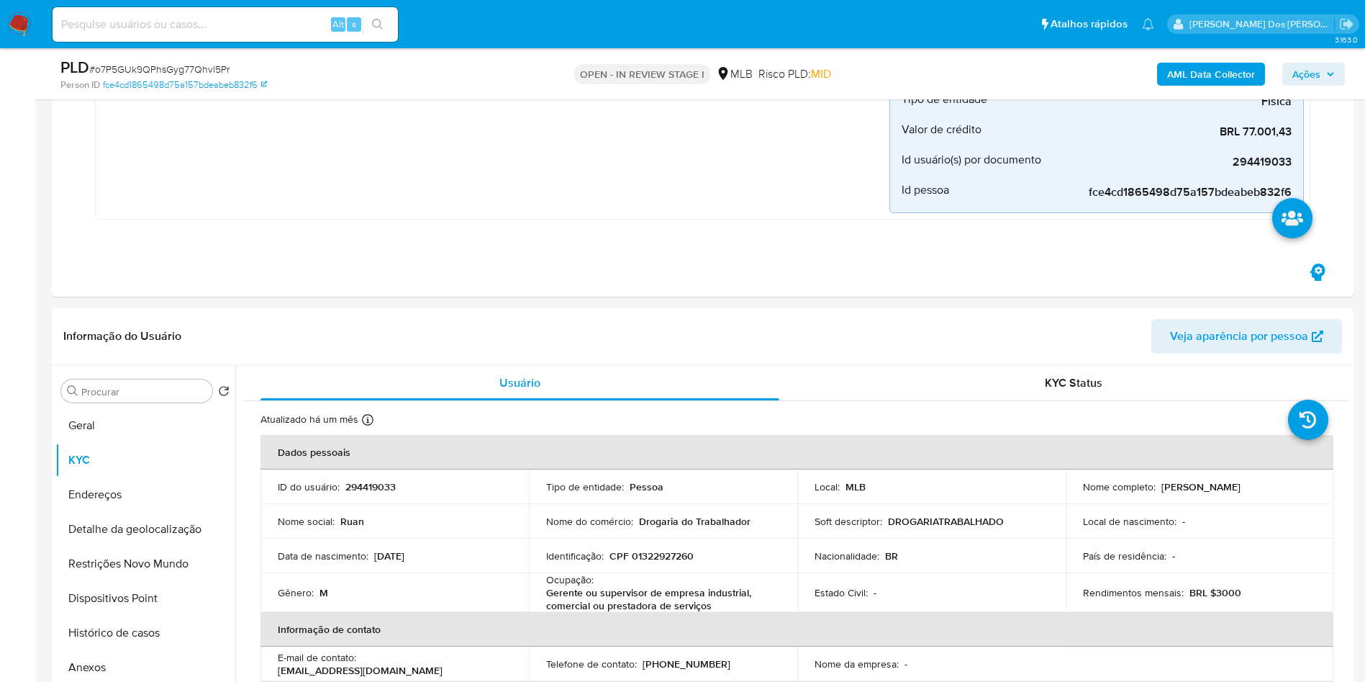
click at [1186, 68] on b "AML Data Collector" at bounding box center [1212, 74] width 88 height 23
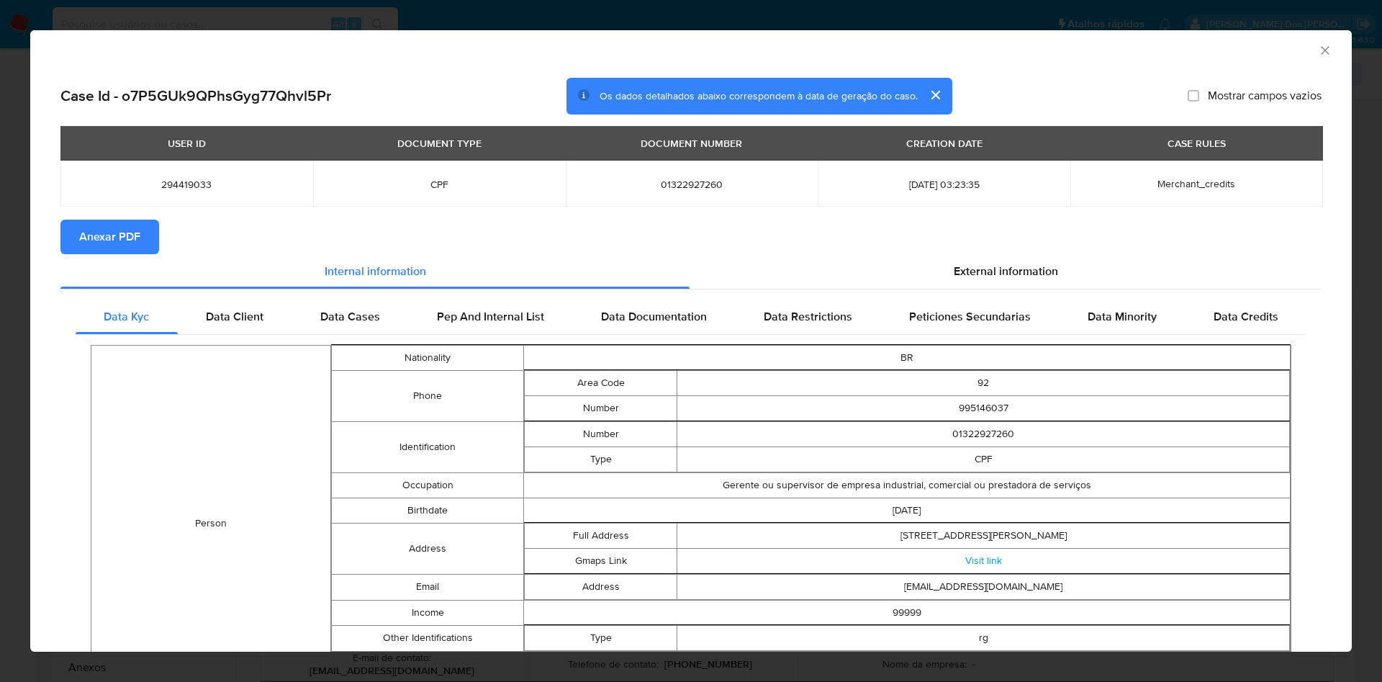
click at [101, 235] on span "Anexar PDF" at bounding box center [109, 237] width 61 height 32
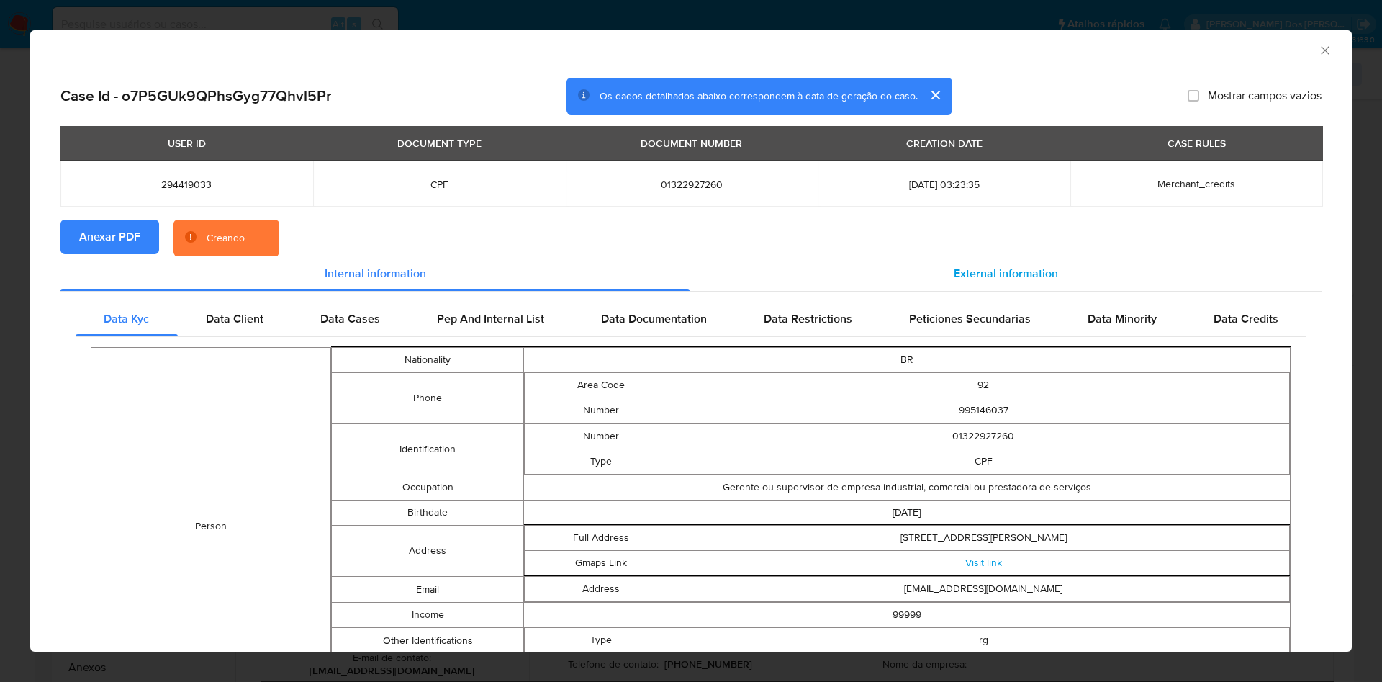
click at [1029, 268] on span "External information" at bounding box center [1006, 273] width 104 height 17
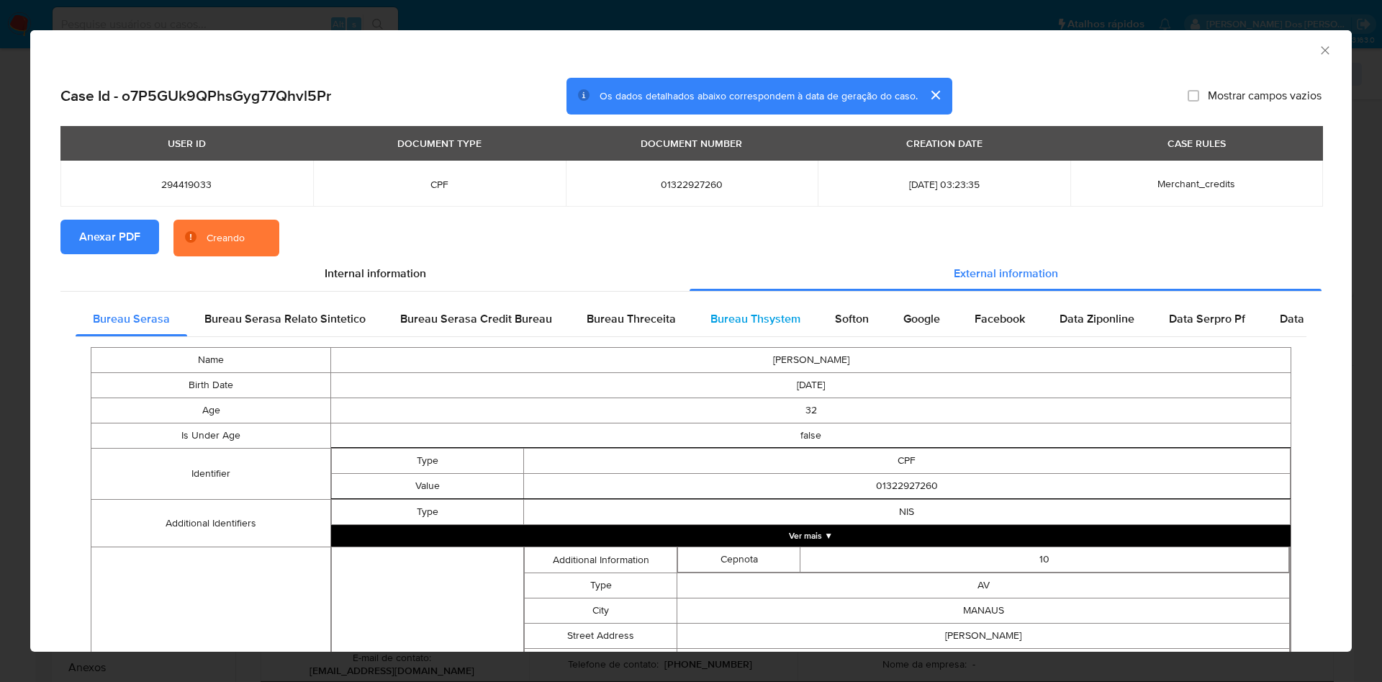
click at [754, 318] on span "Bureau Thsystem" at bounding box center [755, 318] width 90 height 17
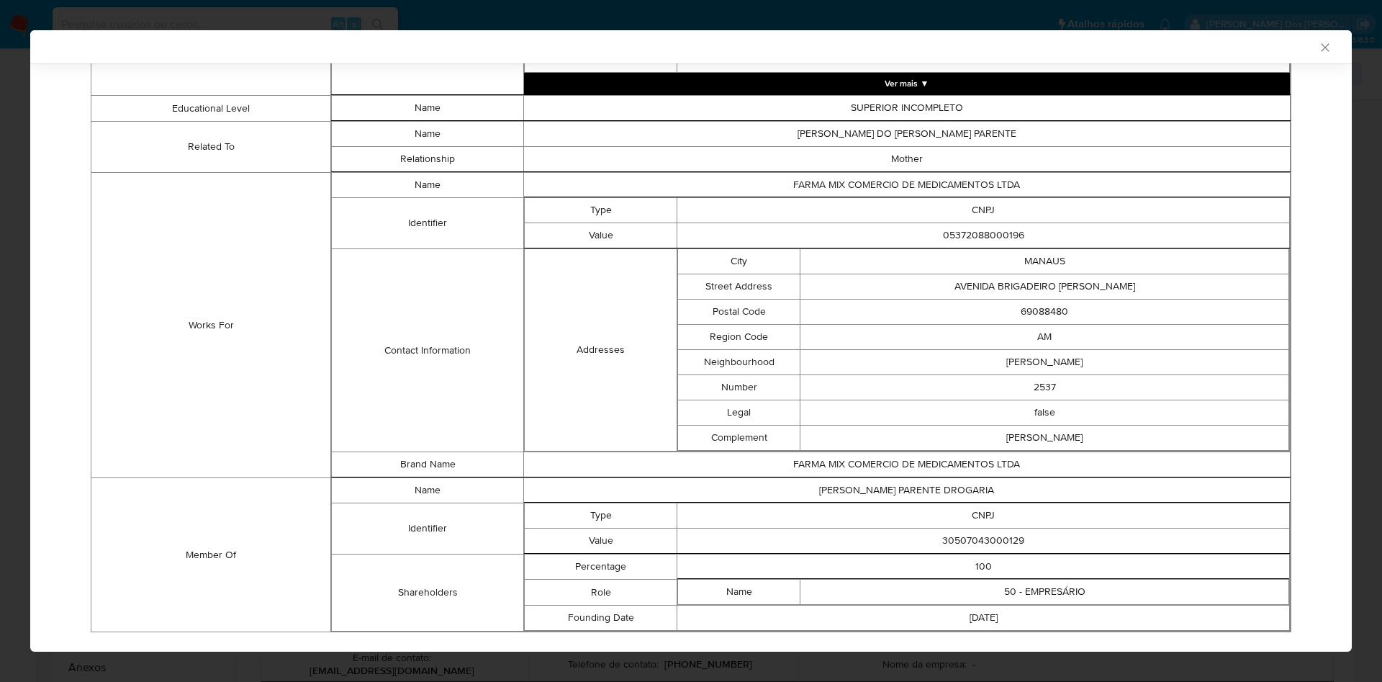
scroll to position [858, 0]
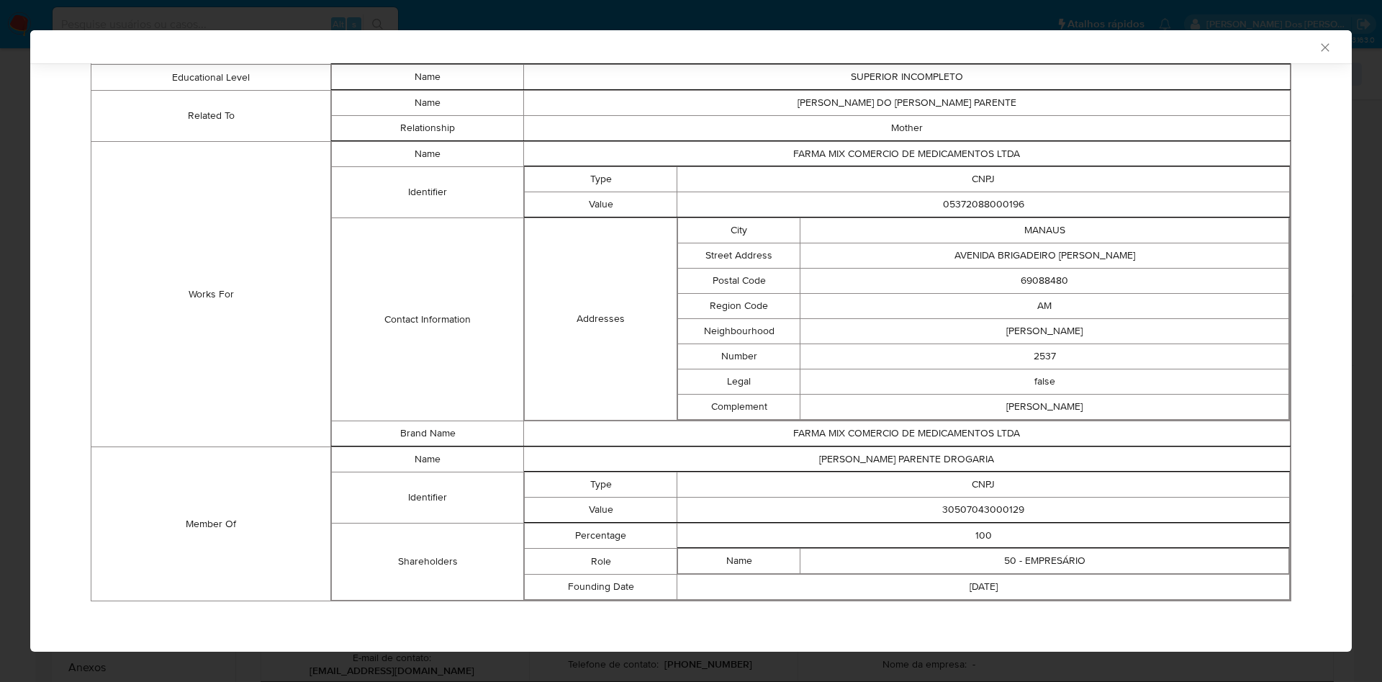
click at [941, 497] on td "30507043000129" at bounding box center [983, 509] width 613 height 25
copy td "30507043000129"
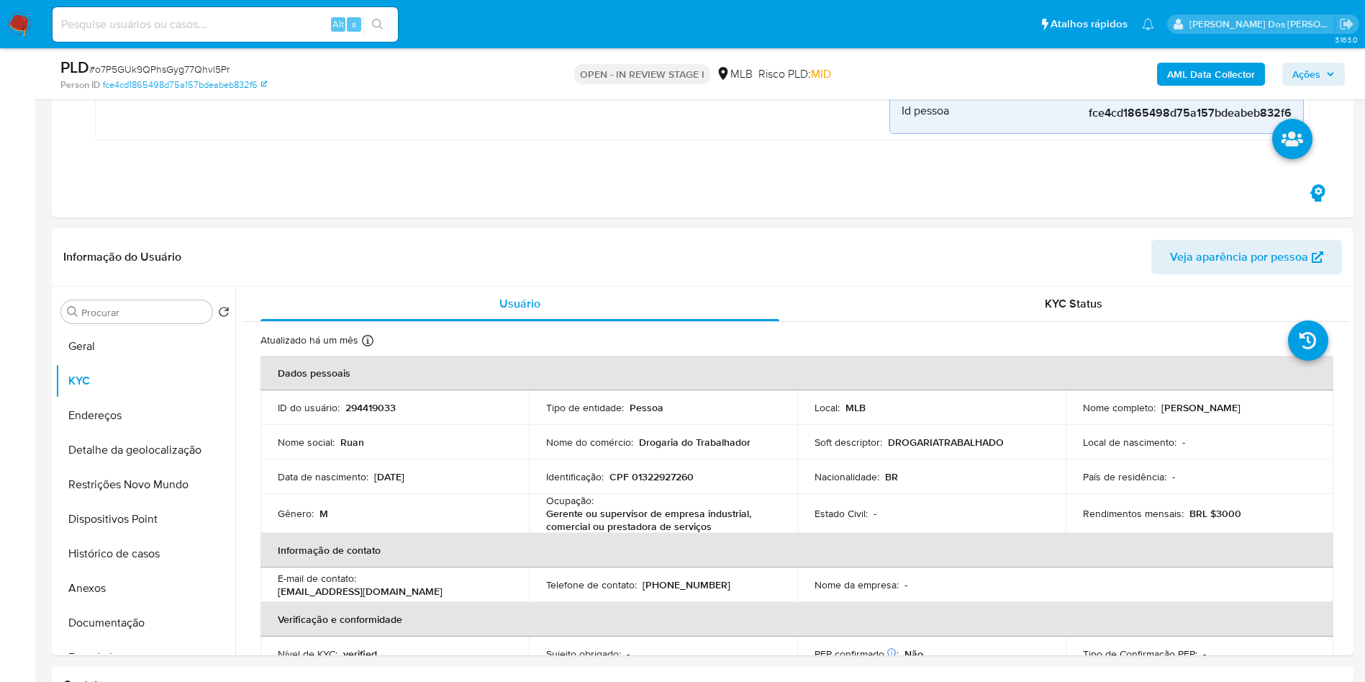
scroll to position [432, 0]
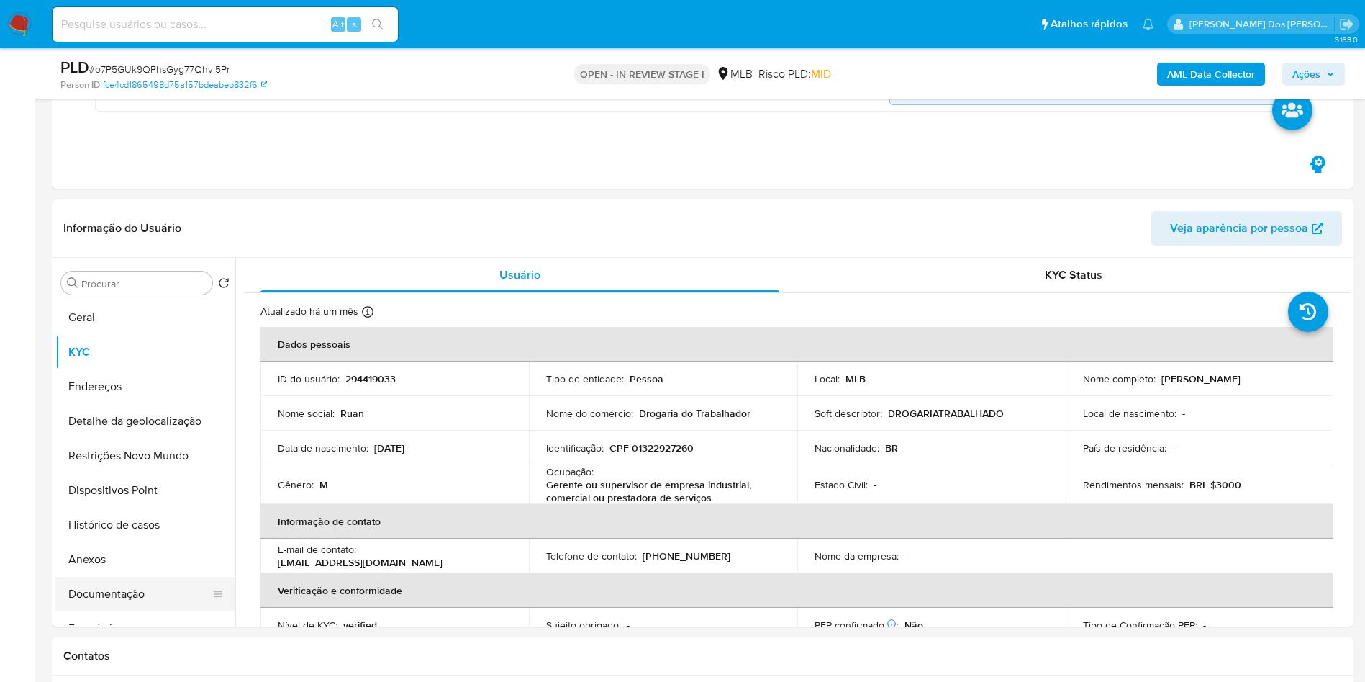
click at [148, 595] on button "Documentação" at bounding box center [139, 594] width 168 height 35
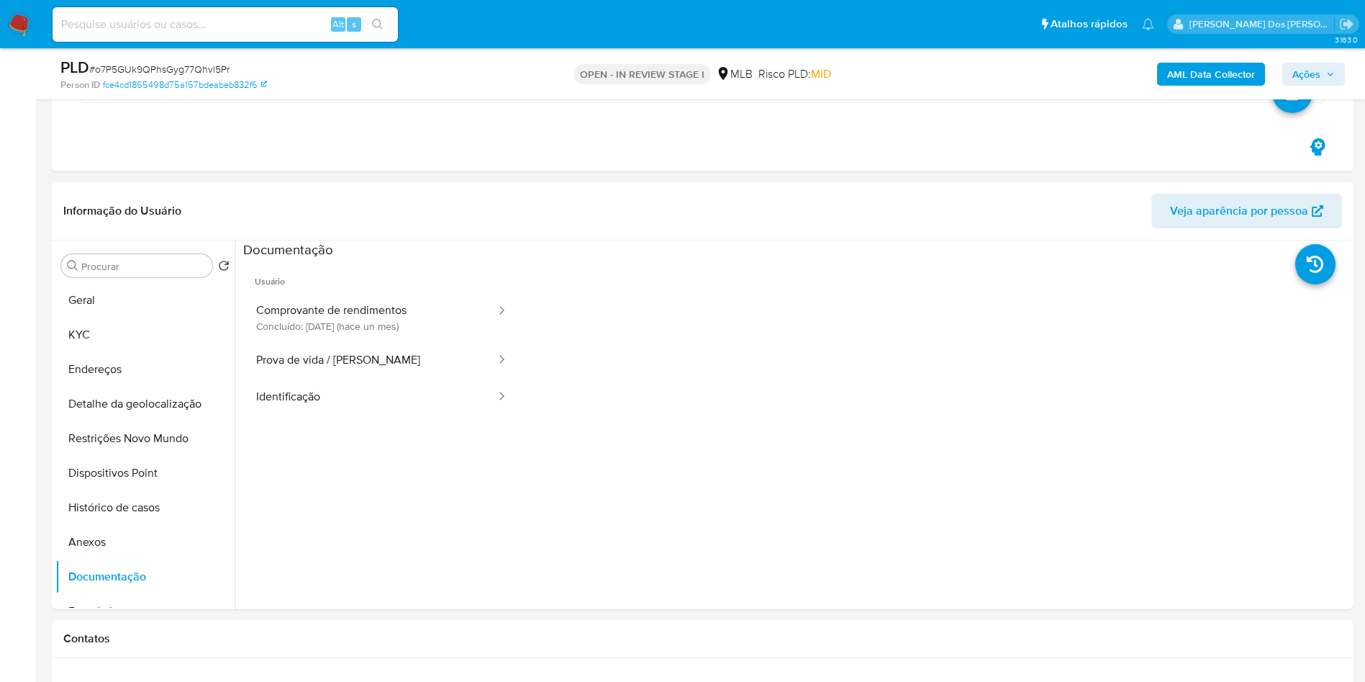
click at [352, 312] on button "Comprovante de rendimentos Concluído: 18/09/2025 (hace un mes)" at bounding box center [370, 317] width 254 height 49
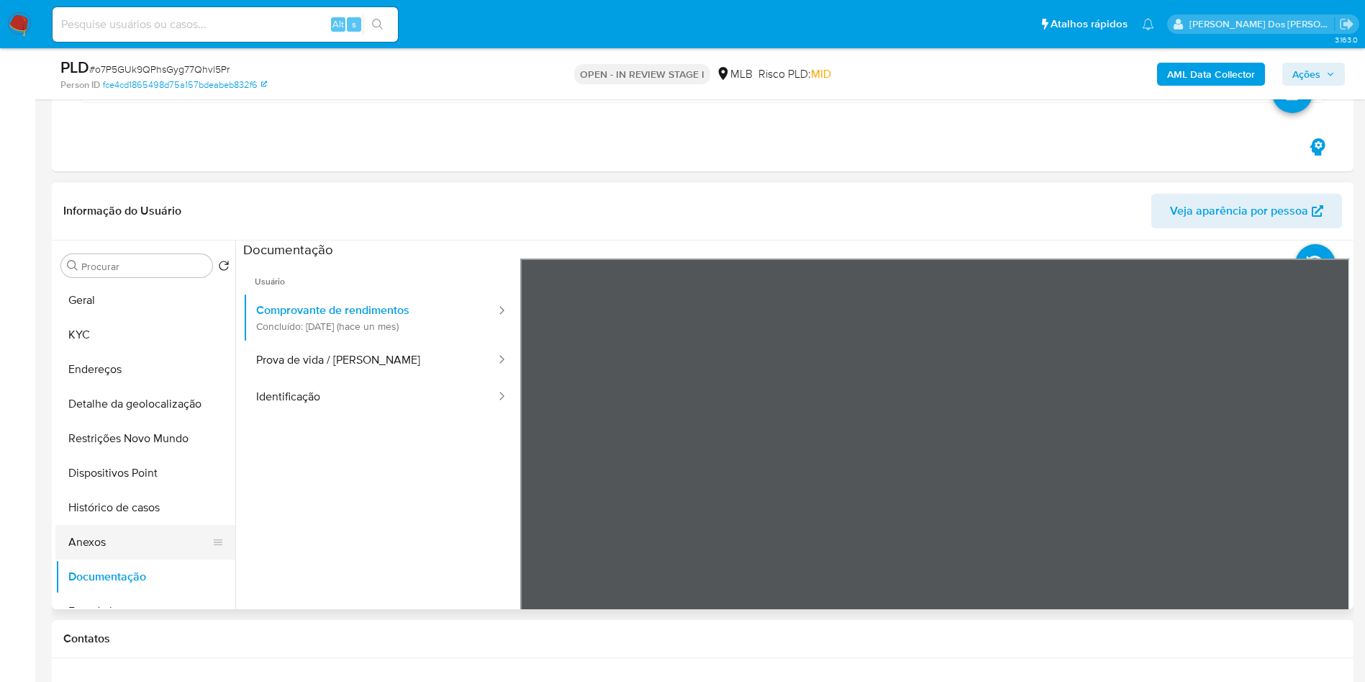
scroll to position [108, 0]
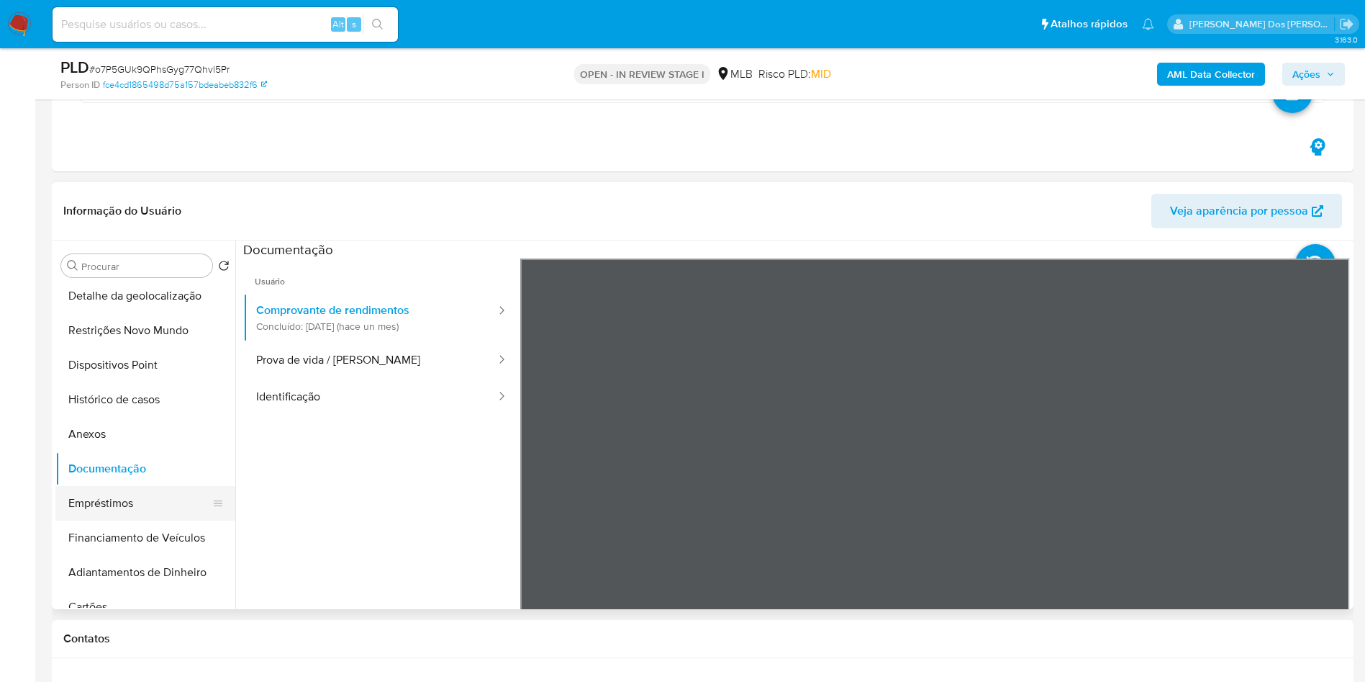
click at [132, 493] on button "Empréstimos" at bounding box center [139, 503] width 168 height 35
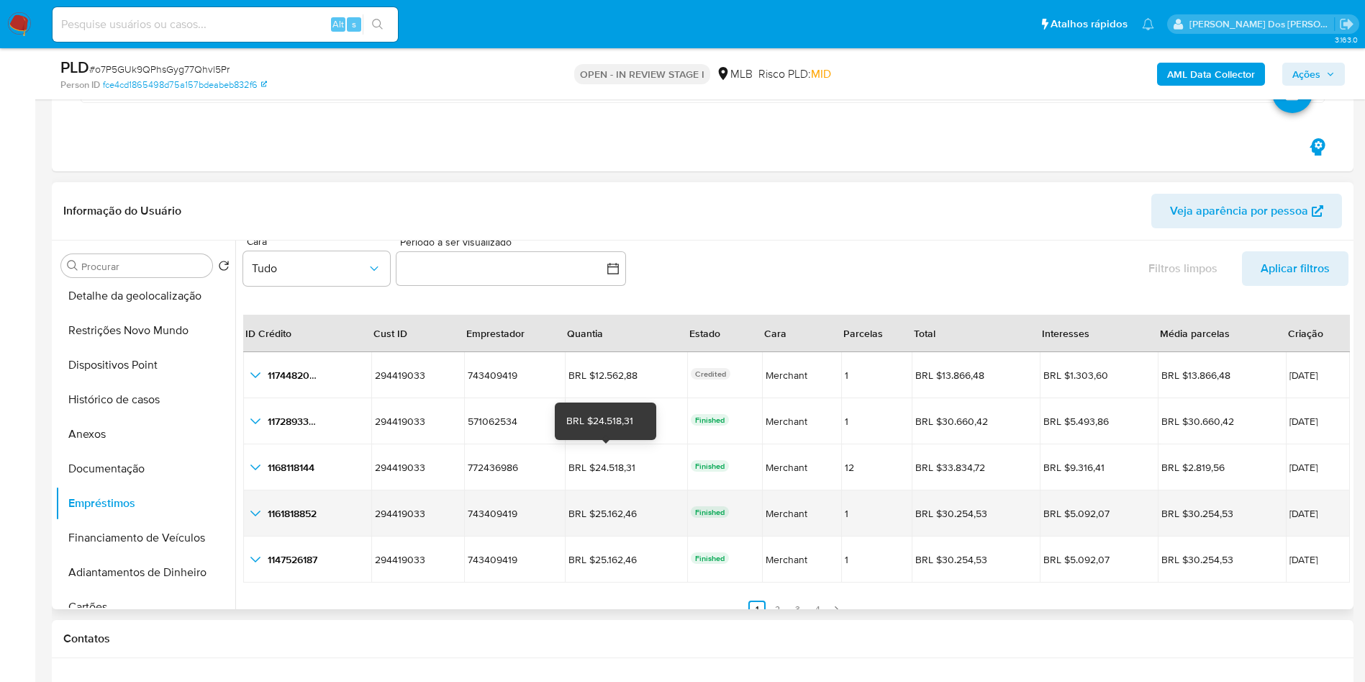
scroll to position [33, 0]
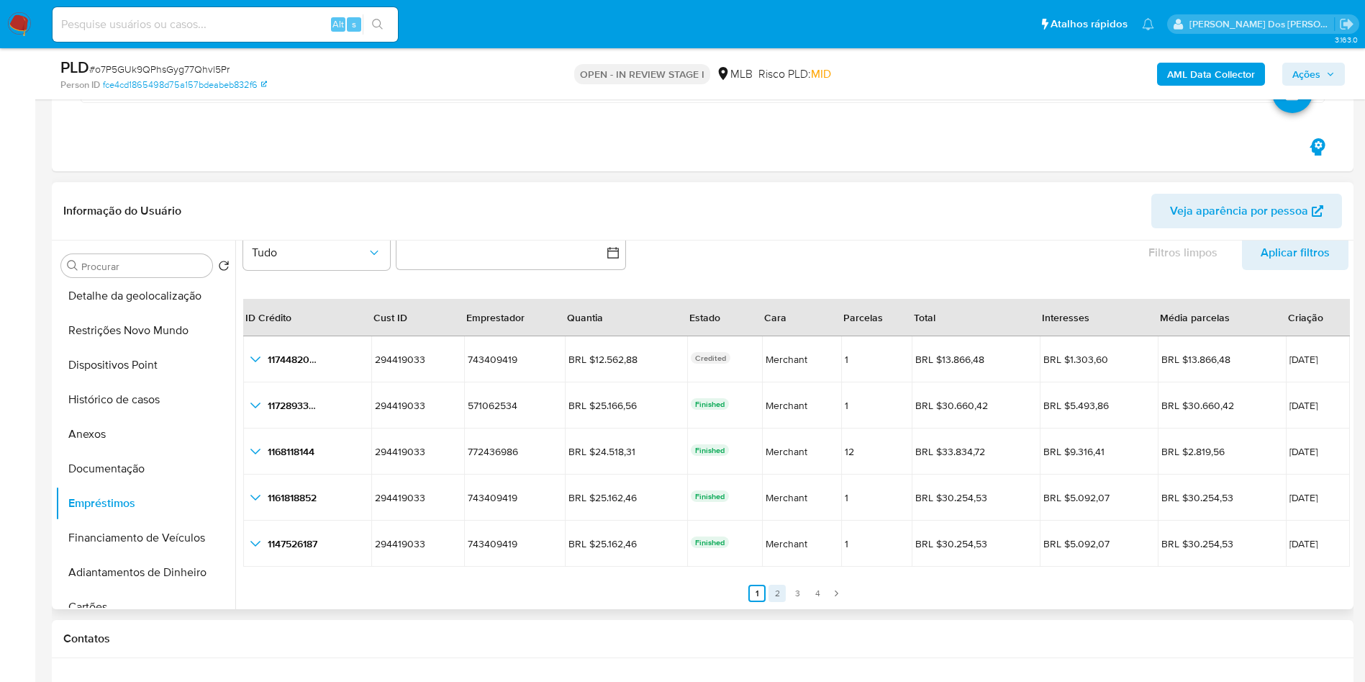
click at [773, 592] on link "2" at bounding box center [777, 592] width 17 height 17
click at [800, 605] on div at bounding box center [792, 424] width 1115 height 369
click at [807, 599] on link "3" at bounding box center [806, 592] width 17 height 17
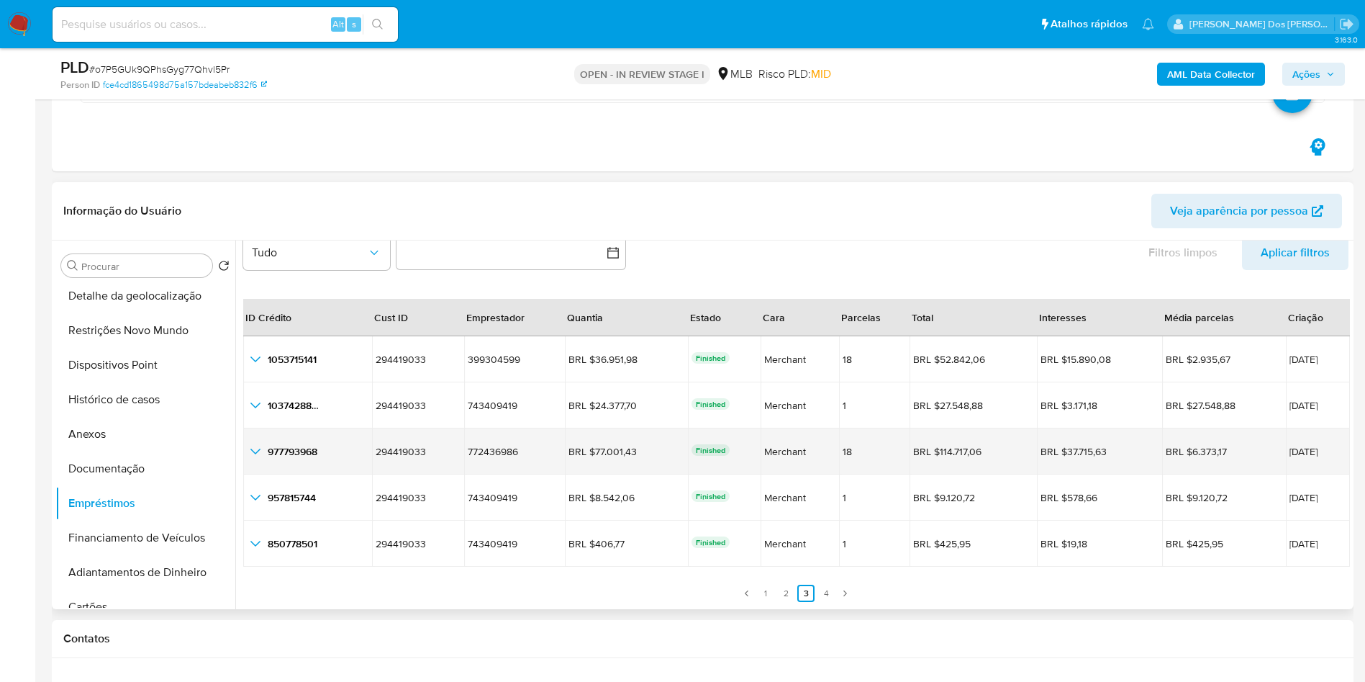
click at [257, 456] on icon "button_show_hidden_detail_by_id_2" at bounding box center [255, 451] width 17 height 17
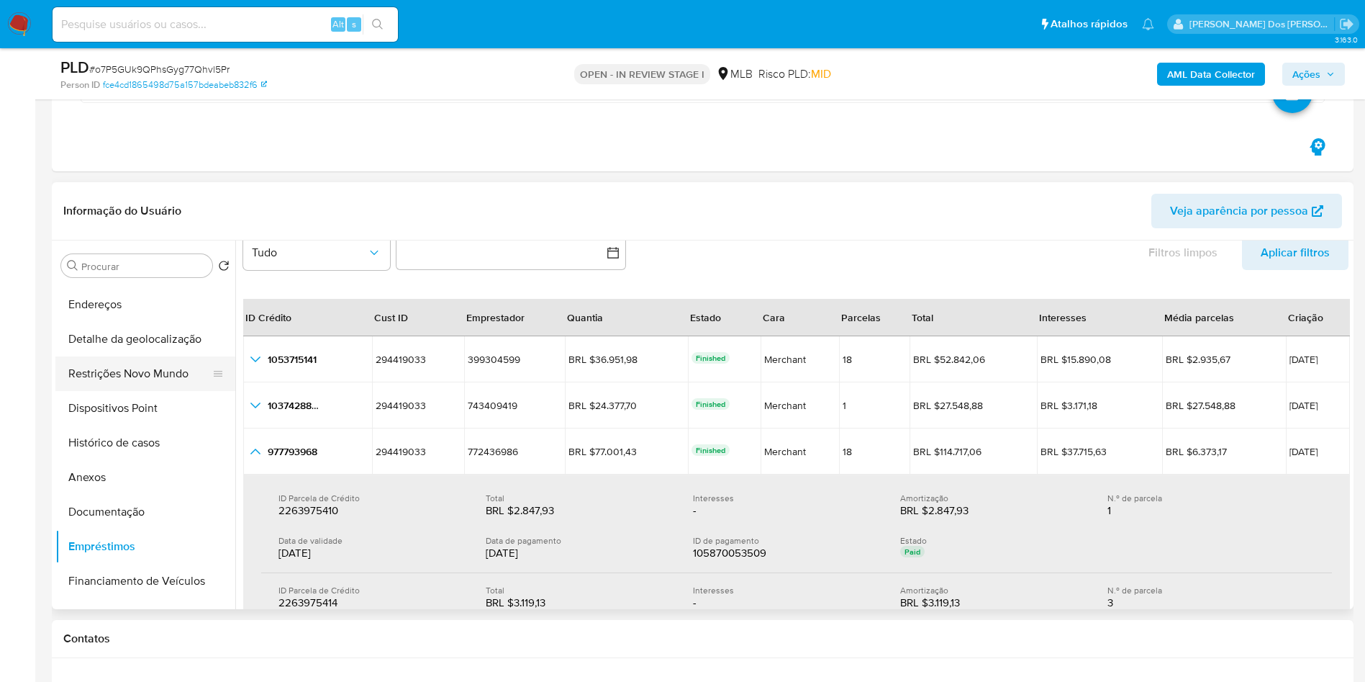
scroll to position [0, 0]
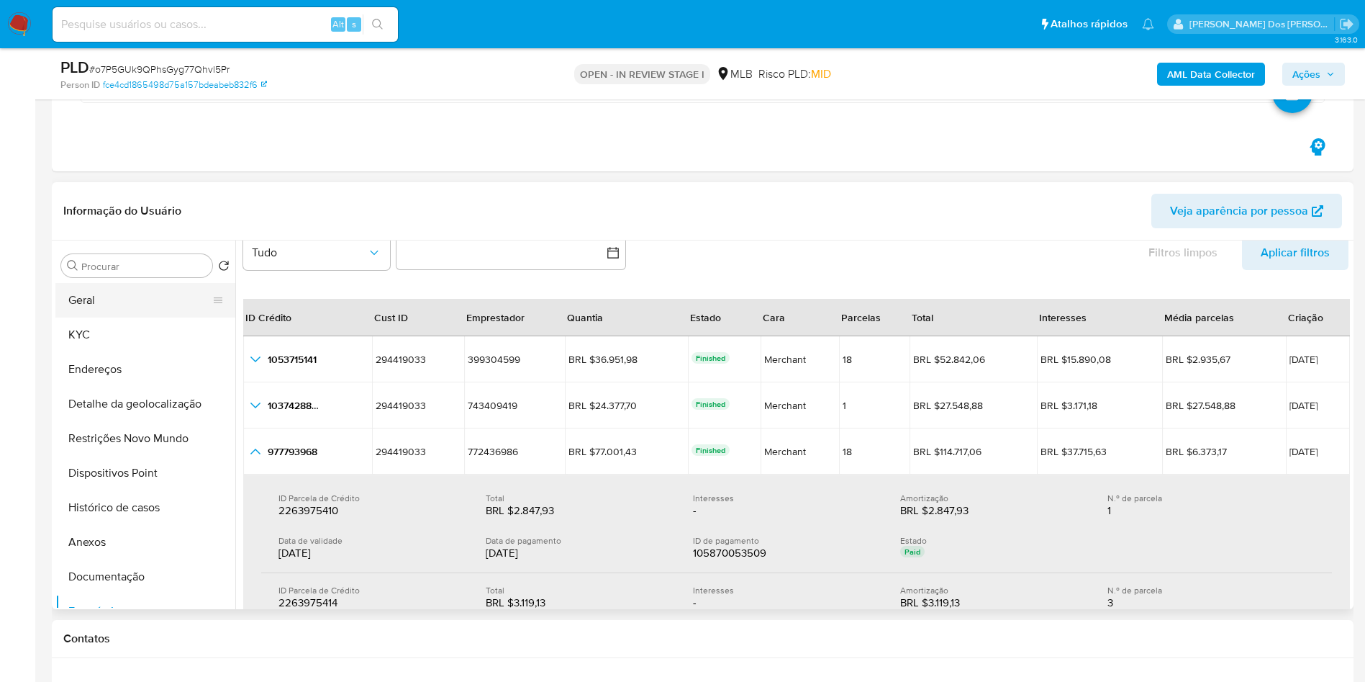
click at [107, 311] on button "Geral" at bounding box center [139, 300] width 168 height 35
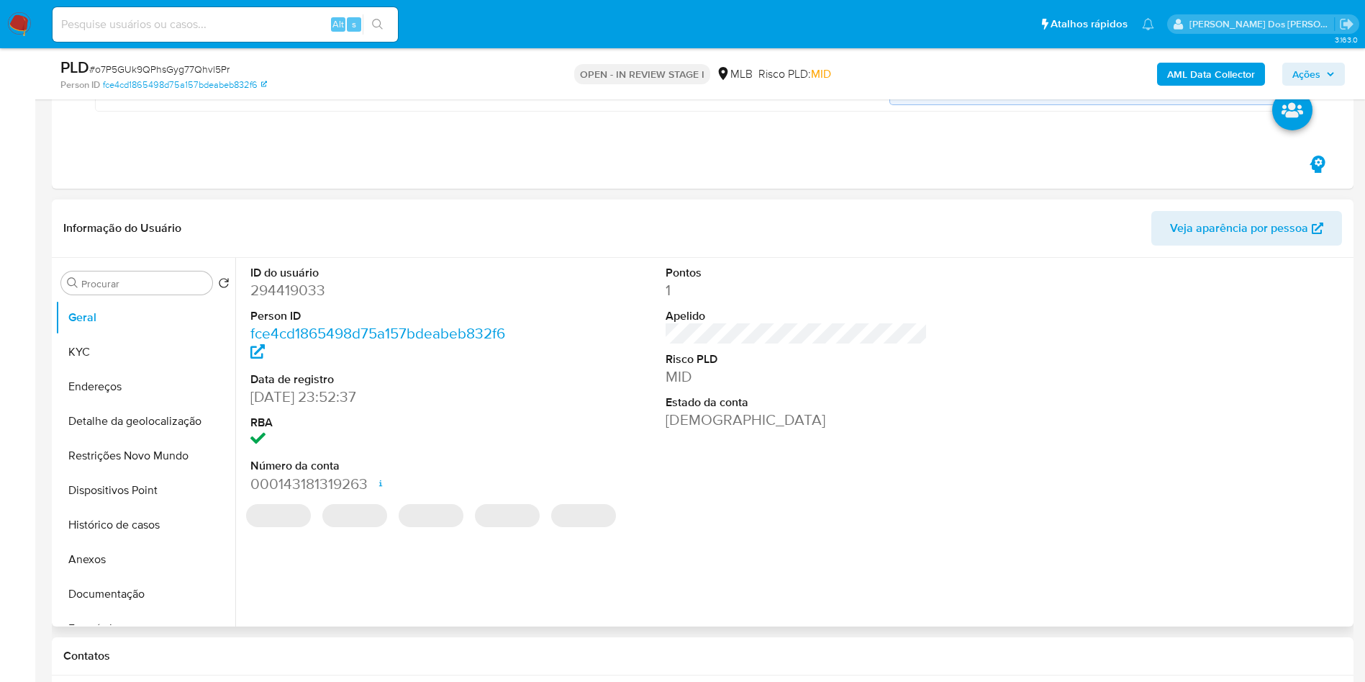
click at [294, 298] on dd "294419033" at bounding box center [381, 290] width 263 height 20
copy dd "294419033"
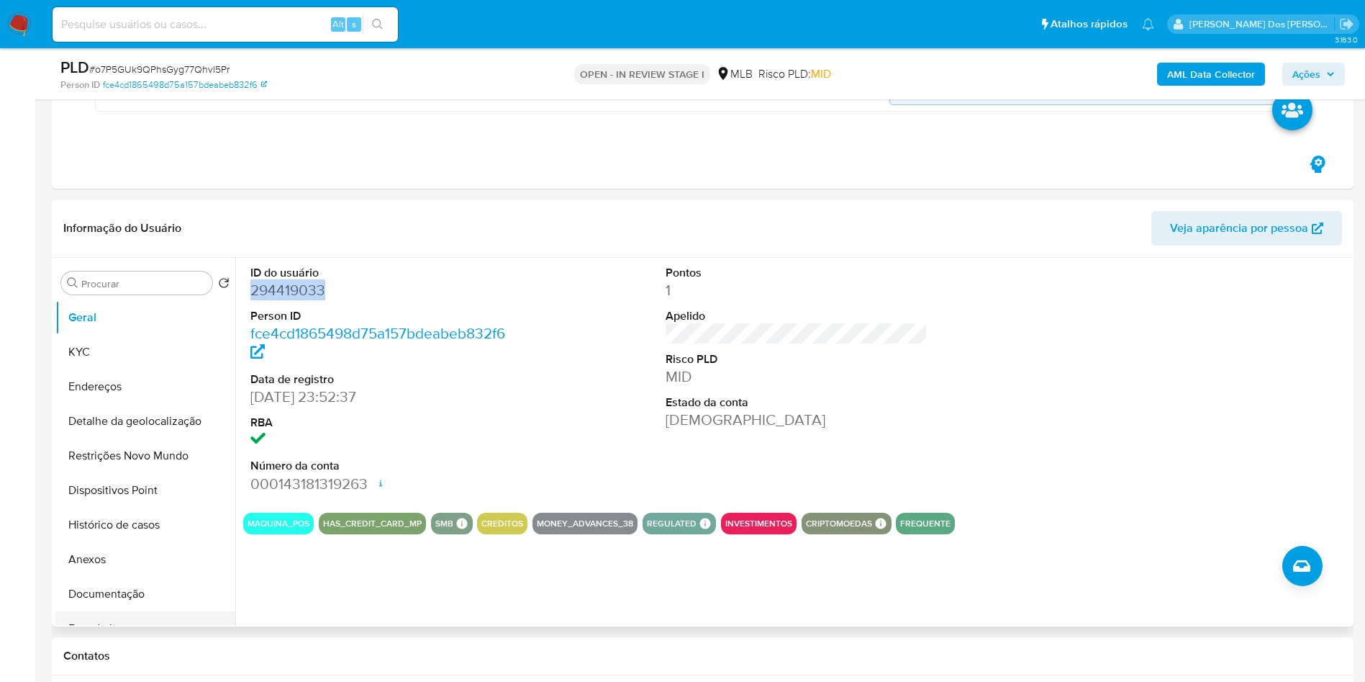
click at [144, 620] on button "Empréstimos" at bounding box center [139, 628] width 168 height 35
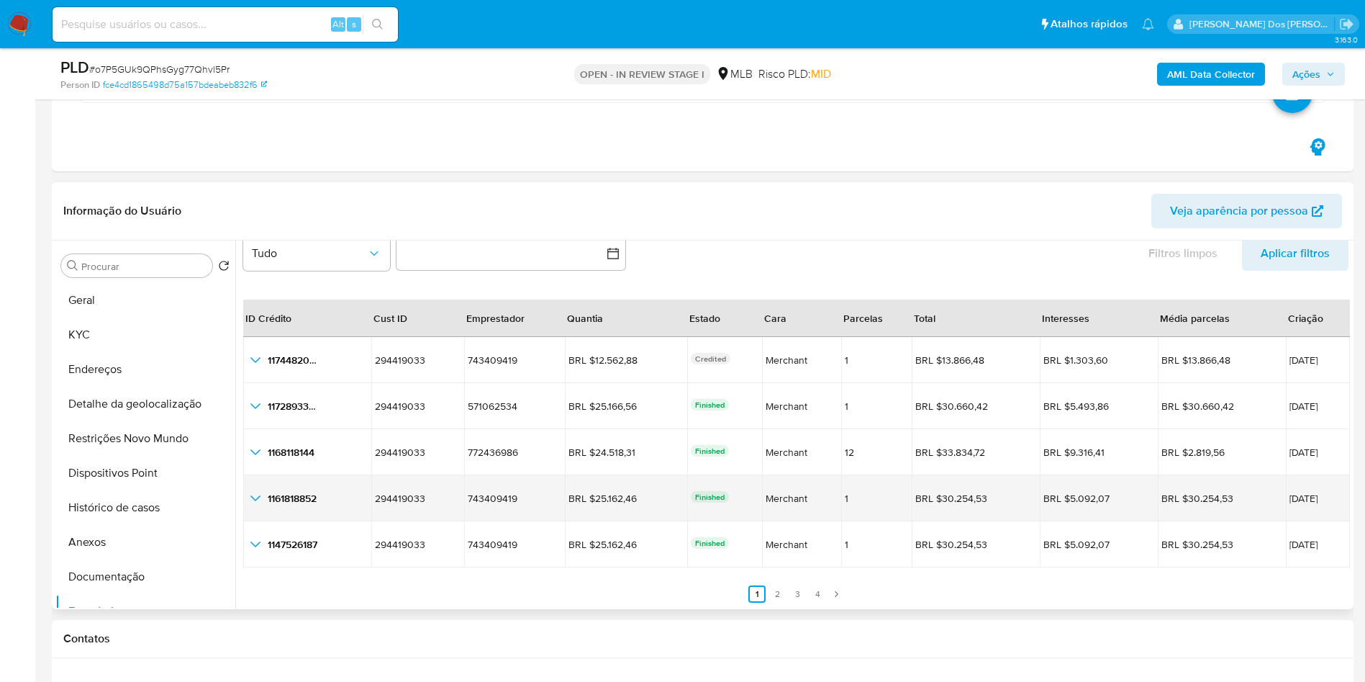
scroll to position [33, 0]
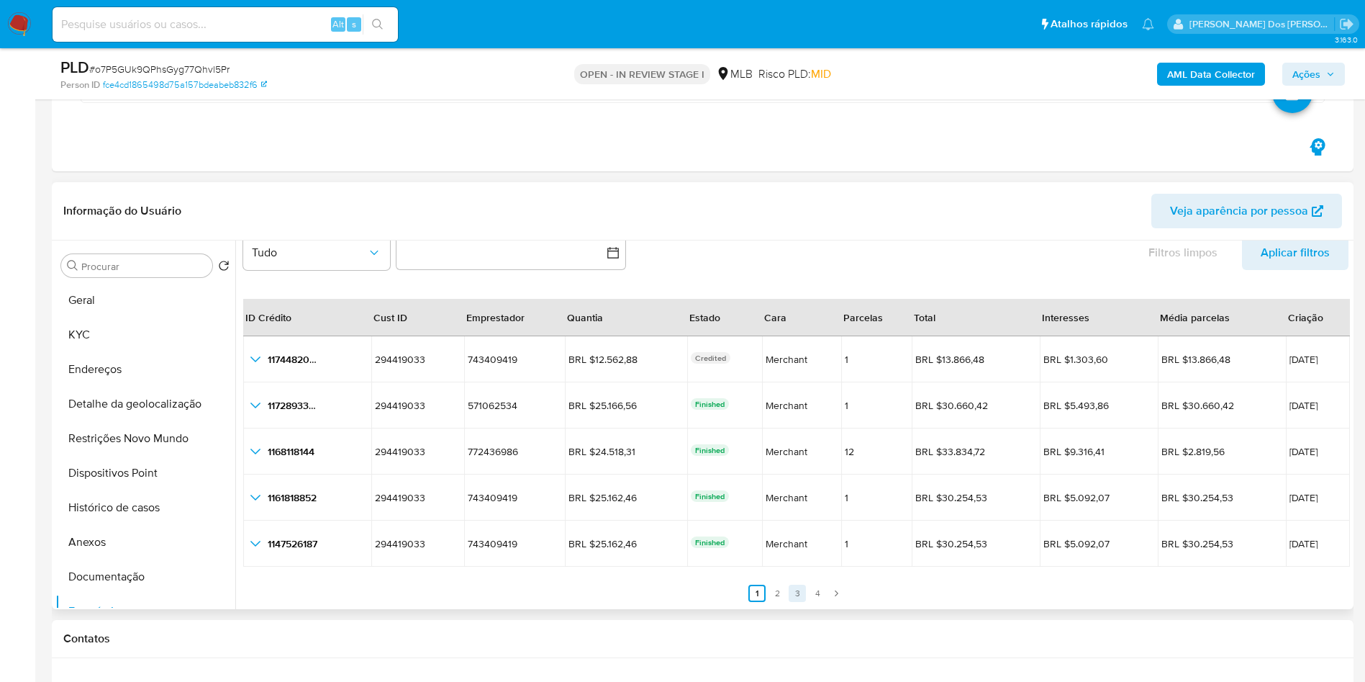
click at [796, 590] on link "3" at bounding box center [797, 592] width 17 height 17
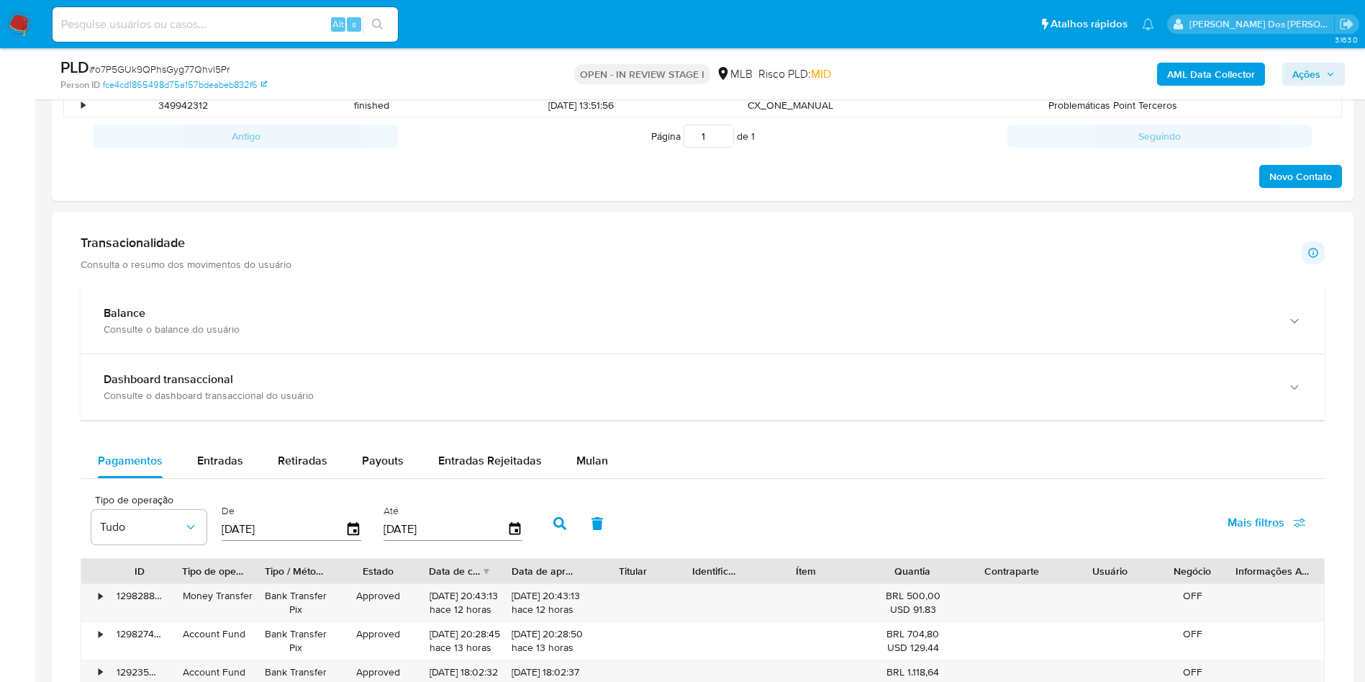
scroll to position [1188, 0]
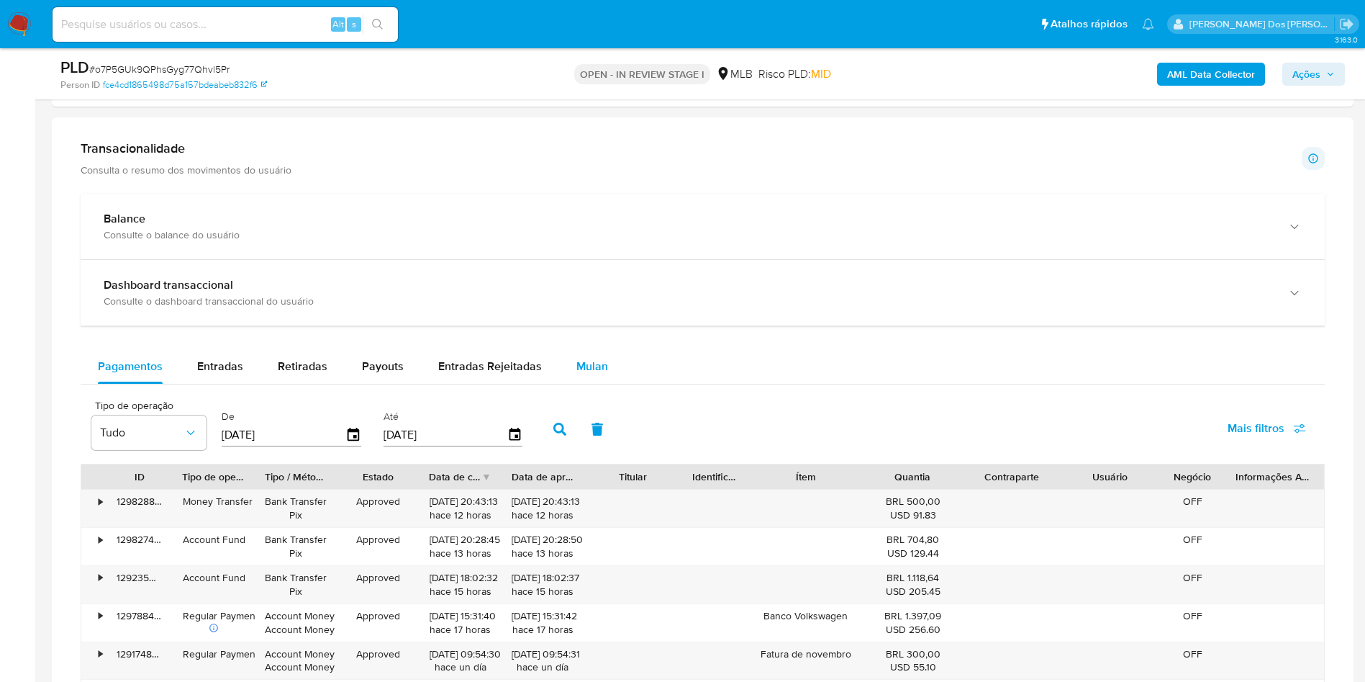
click at [612, 376] on button "Mulan" at bounding box center [592, 366] width 66 height 35
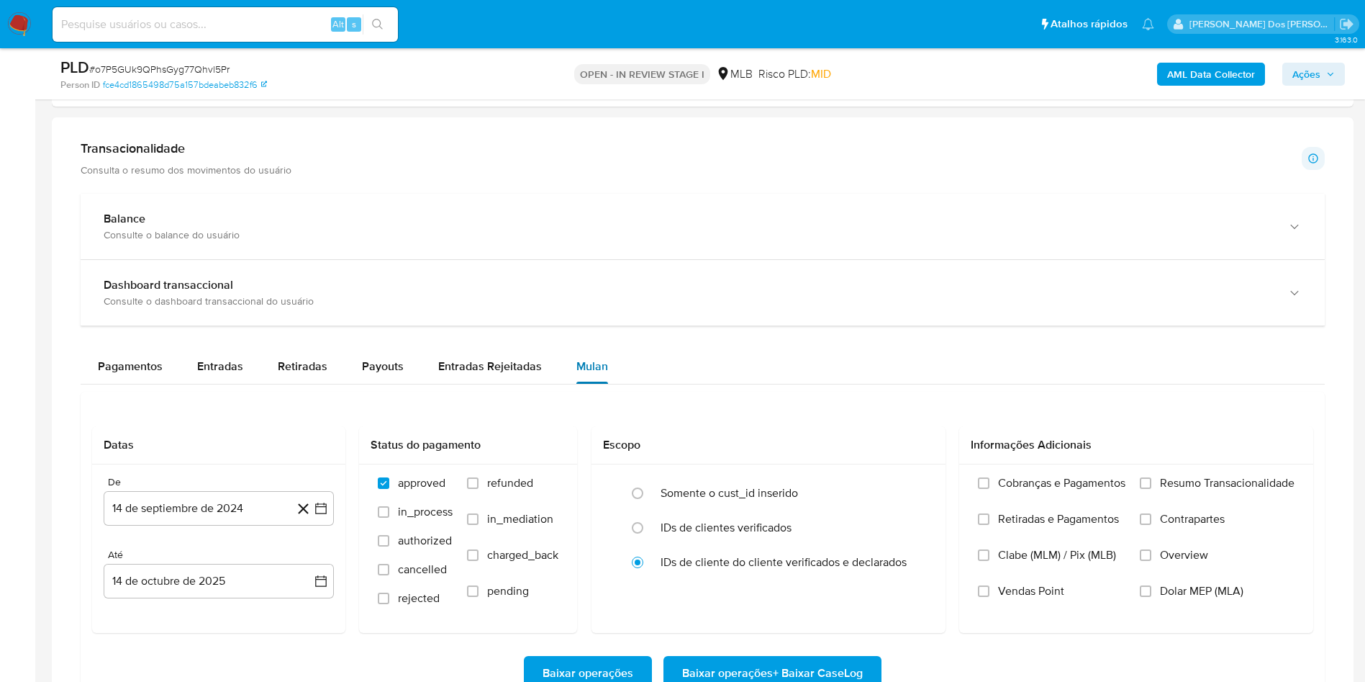
scroll to position [1404, 0]
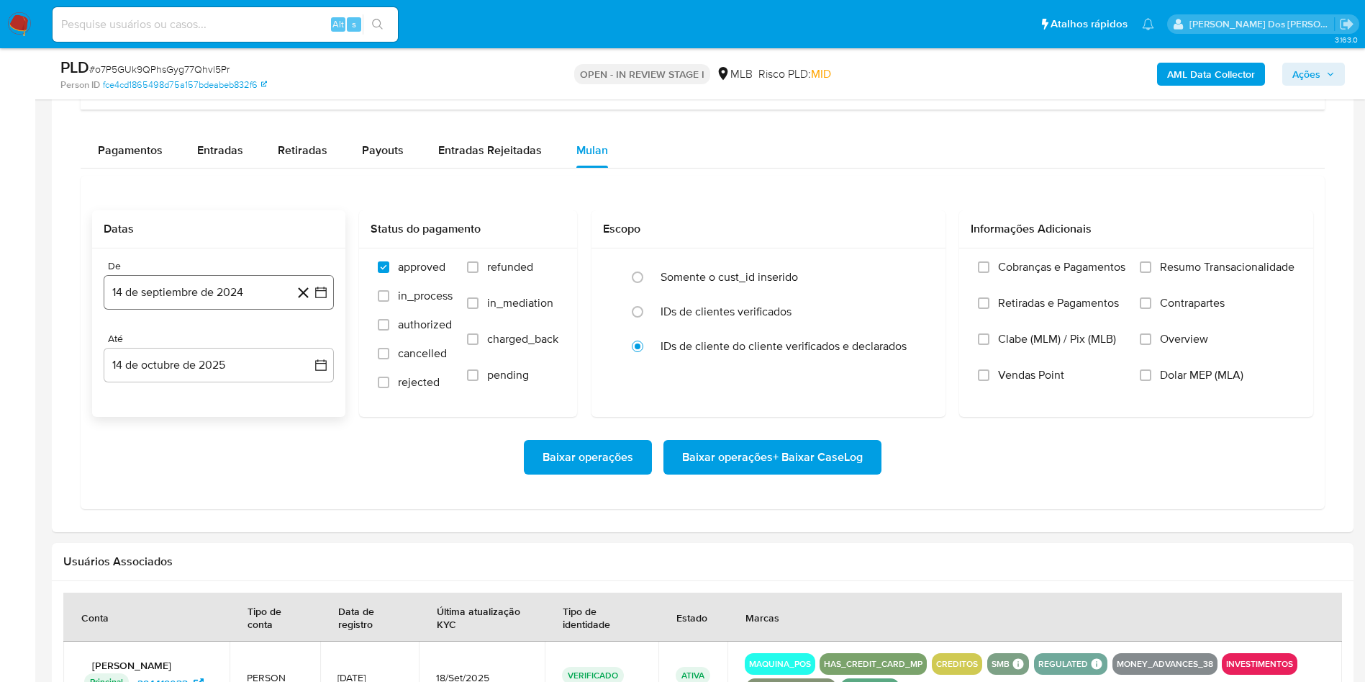
click at [315, 310] on button "14 de septiembre de 2024" at bounding box center [219, 292] width 230 height 35
click at [312, 348] on icon "Mes siguiente" at bounding box center [307, 343] width 17 height 17
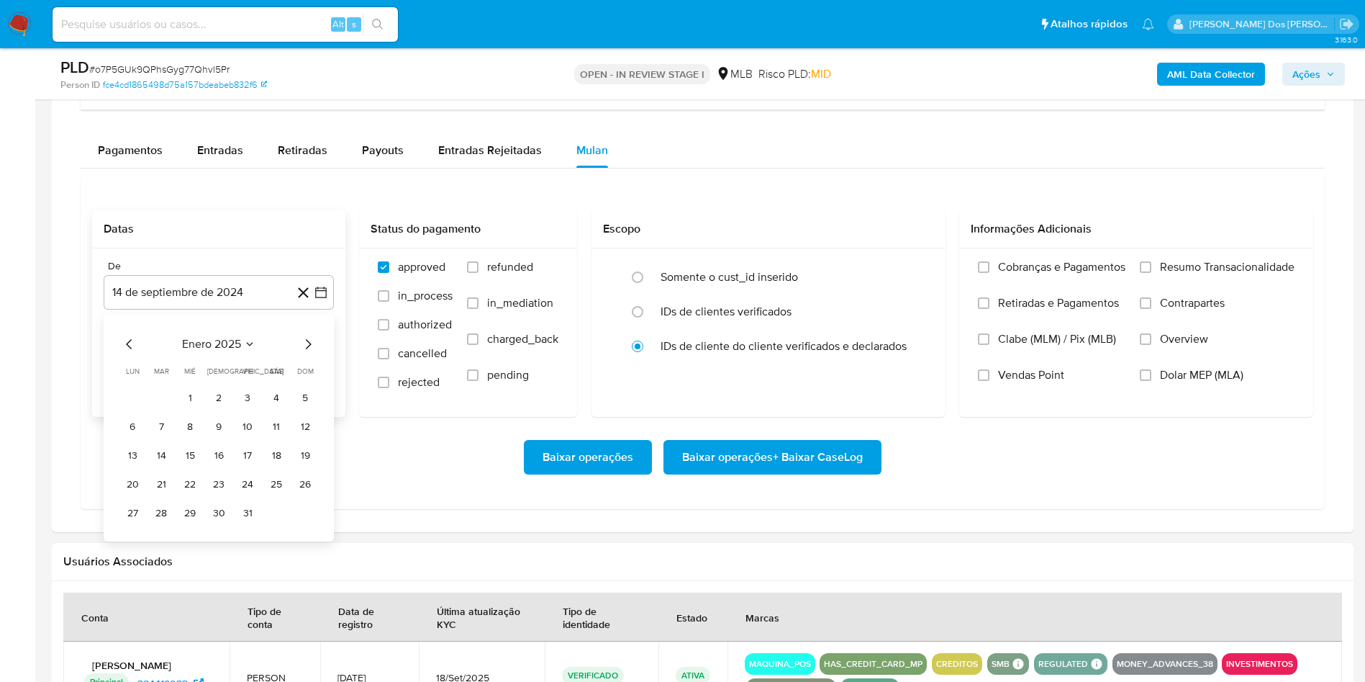
click at [312, 348] on icon "Mes siguiente" at bounding box center [307, 343] width 17 height 17
click at [119, 353] on div "abril 2025 abril 2025 lun lunes mar martes mié miércoles jue jueves vie viernes…" at bounding box center [219, 427] width 230 height 227
click at [121, 346] on div "abril 2025 abril 2025 lun lunes mar martes mié miércoles jue jueves vie viernes…" at bounding box center [219, 427] width 230 height 227
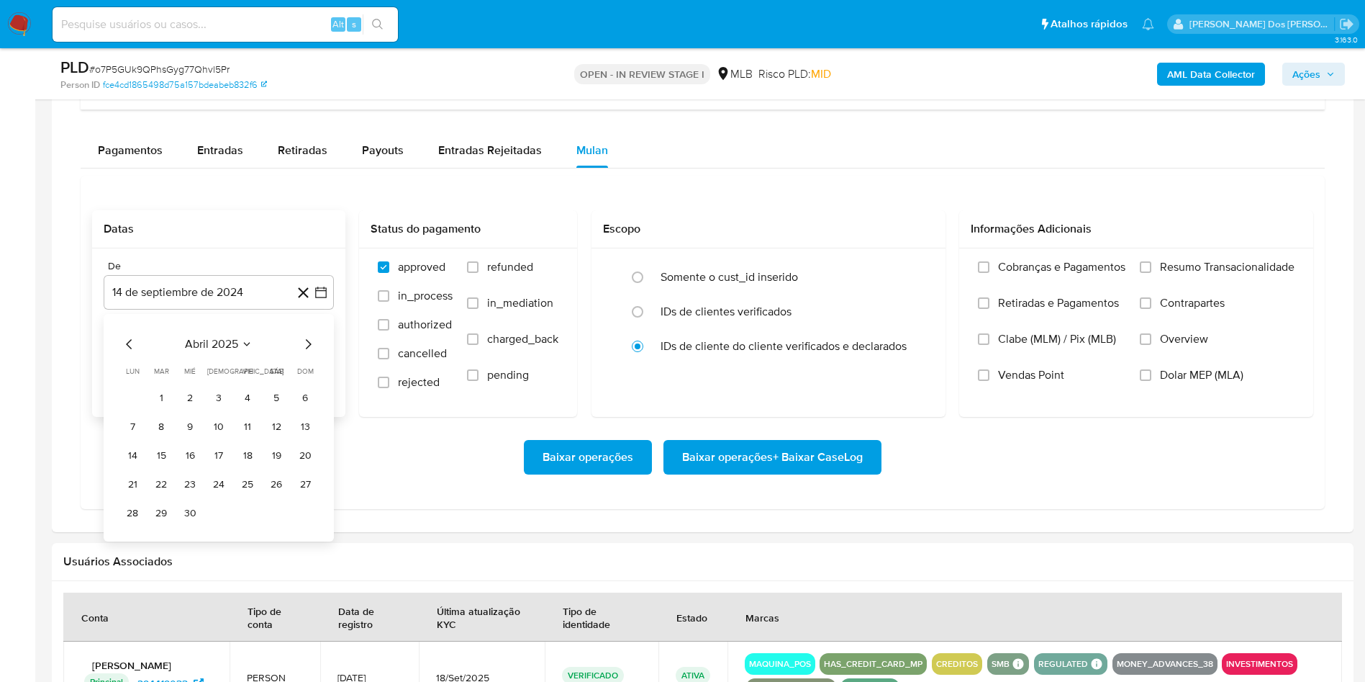
click at [125, 349] on icon "Mes anterior" at bounding box center [129, 343] width 17 height 17
click at [265, 407] on td "1" at bounding box center [276, 397] width 23 height 23
drag, startPoint x: 1268, startPoint y: 269, endPoint x: 1134, endPoint y: 329, distance: 146.6
click at [1268, 267] on span "Resumo Transacionalidade" at bounding box center [1227, 267] width 135 height 14
click at [1152, 267] on input "Resumo Transacionalidade" at bounding box center [1146, 267] width 12 height 12
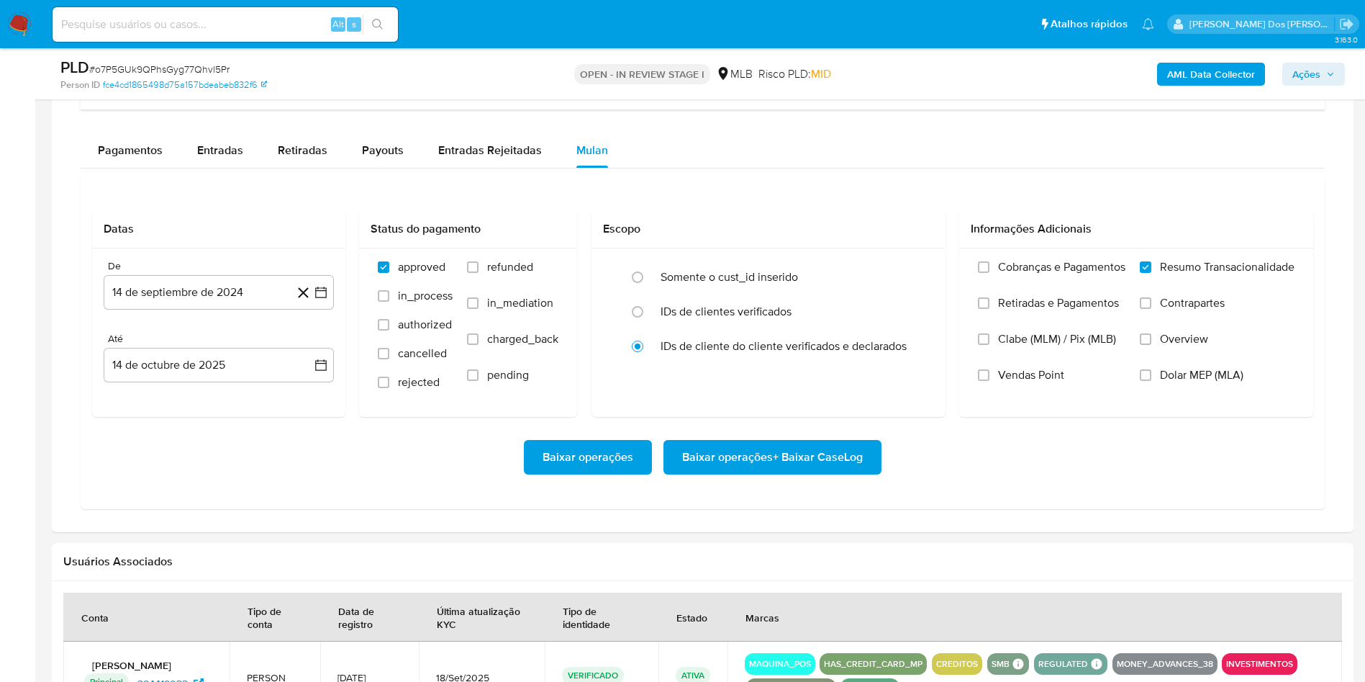
click at [872, 474] on button "Baixar operações + Baixar CaseLog" at bounding box center [773, 457] width 218 height 35
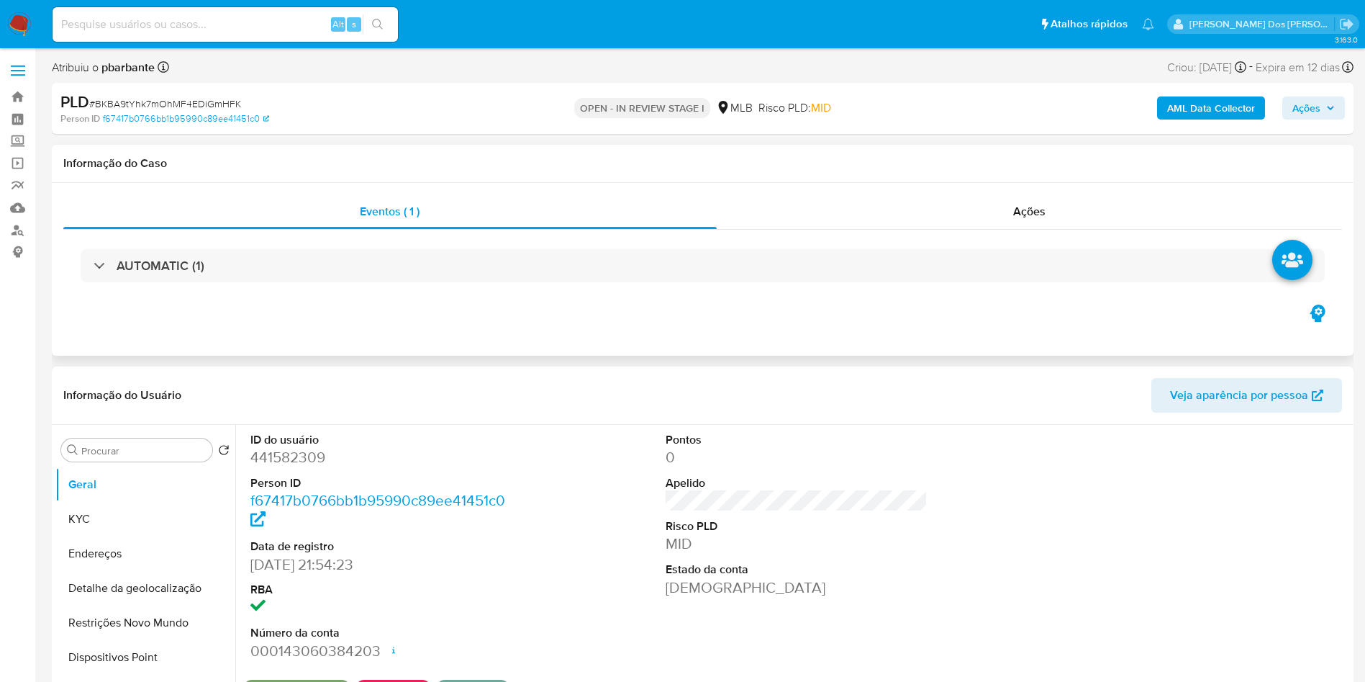
click at [252, 282] on div "AUTOMATIC (1)" at bounding box center [702, 266] width 1279 height 72
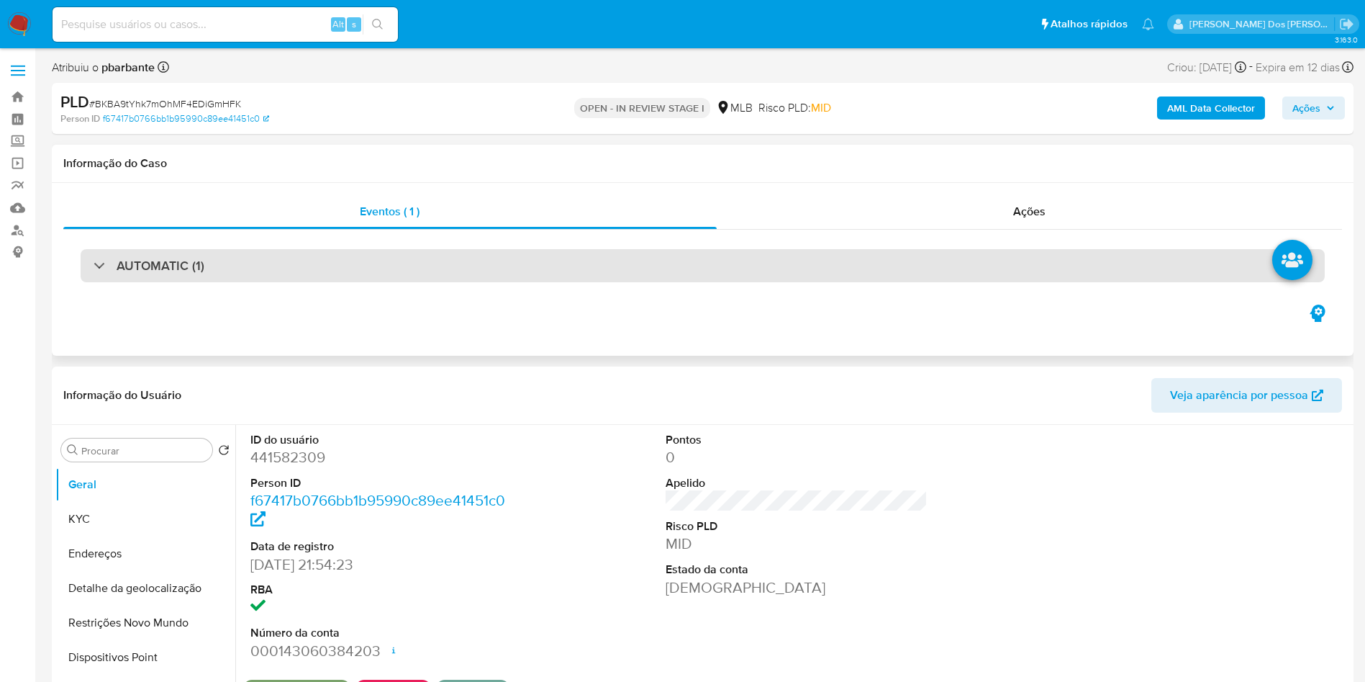
click at [253, 263] on div "AUTOMATIC (1)" at bounding box center [703, 265] width 1245 height 33
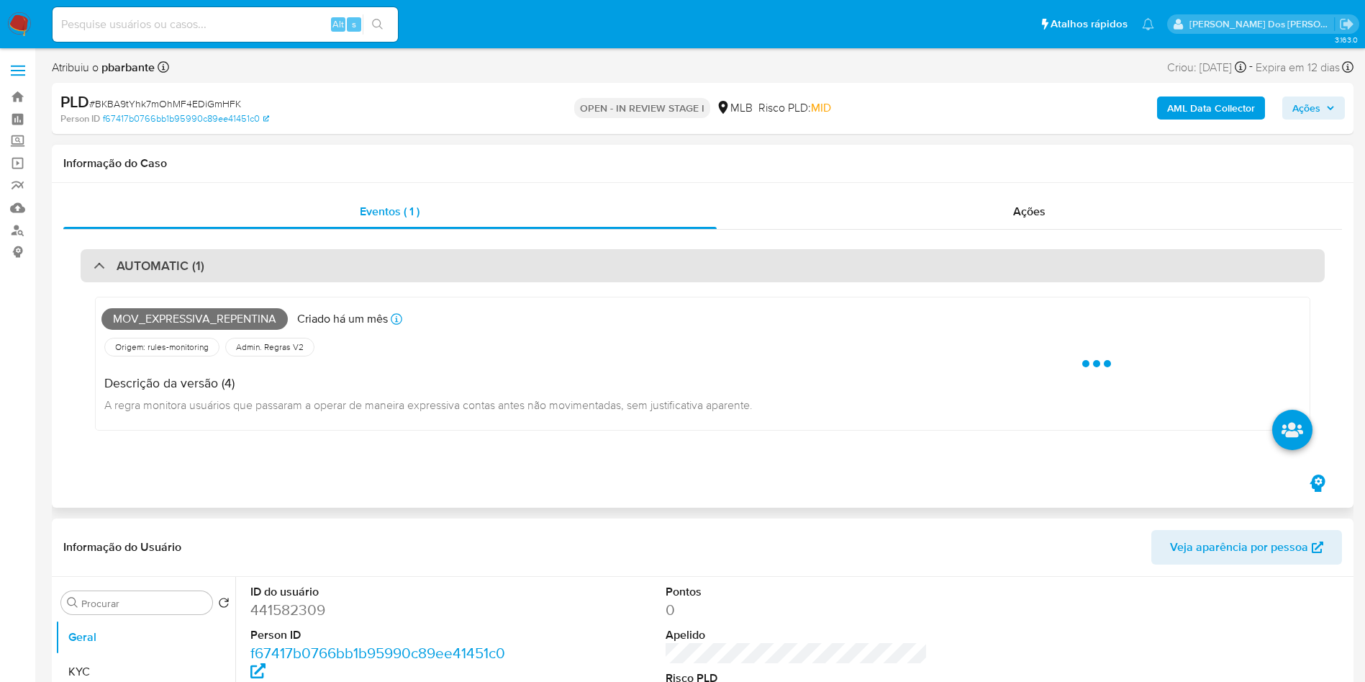
click at [253, 263] on div "AUTOMATIC (1)" at bounding box center [703, 265] width 1245 height 33
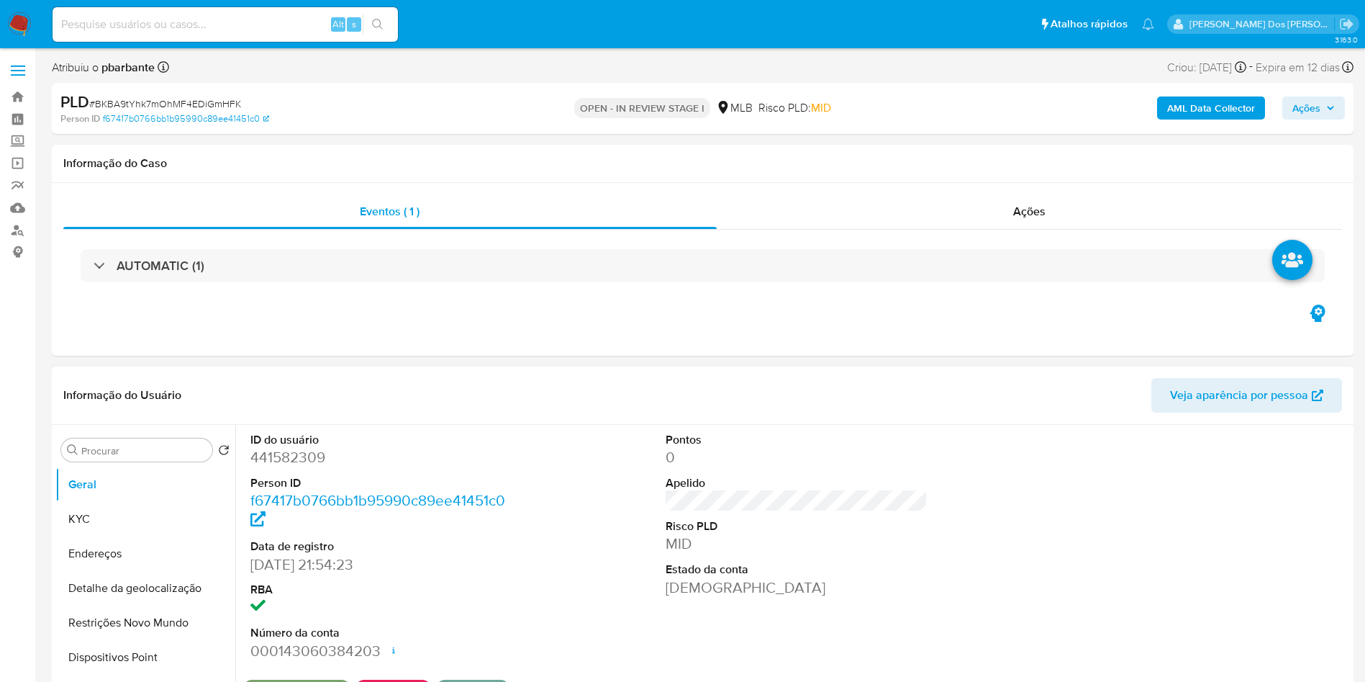
click at [290, 467] on dd "441582309" at bounding box center [381, 457] width 263 height 20
copy dd "441582309"
click at [130, 536] on button "KYC" at bounding box center [139, 519] width 168 height 35
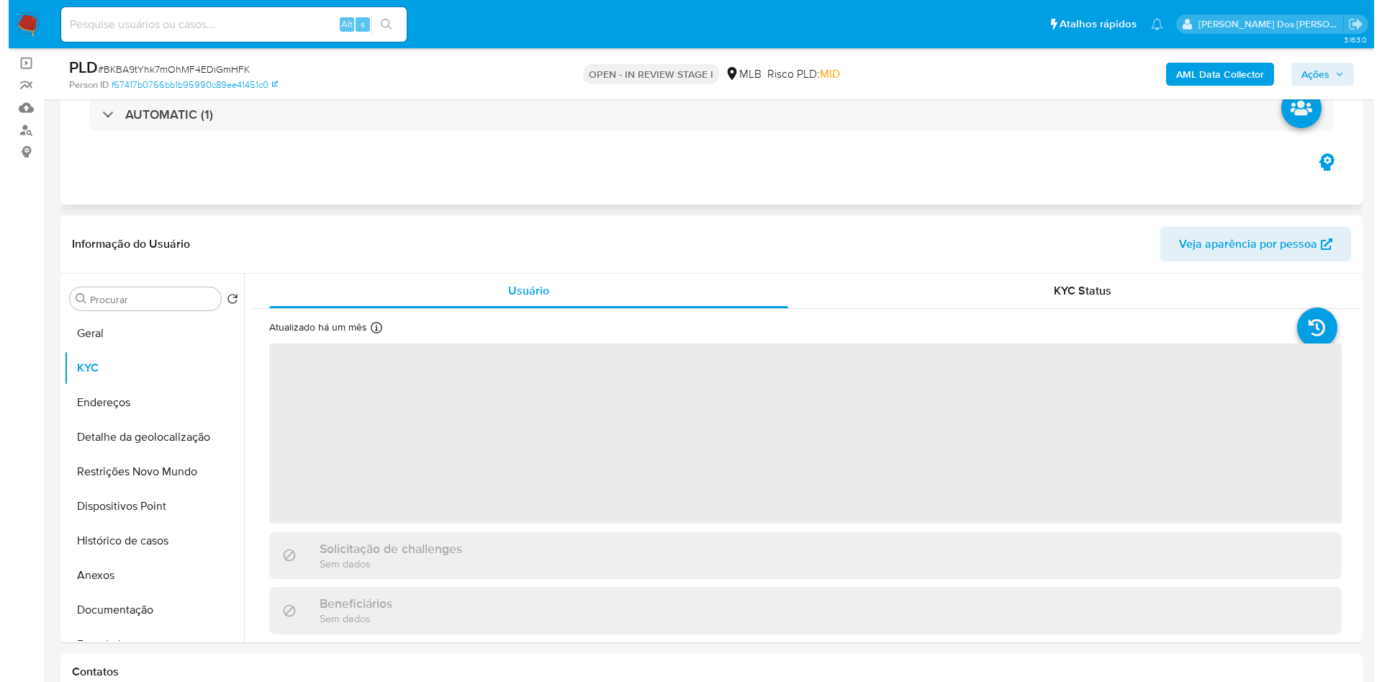
scroll to position [216, 0]
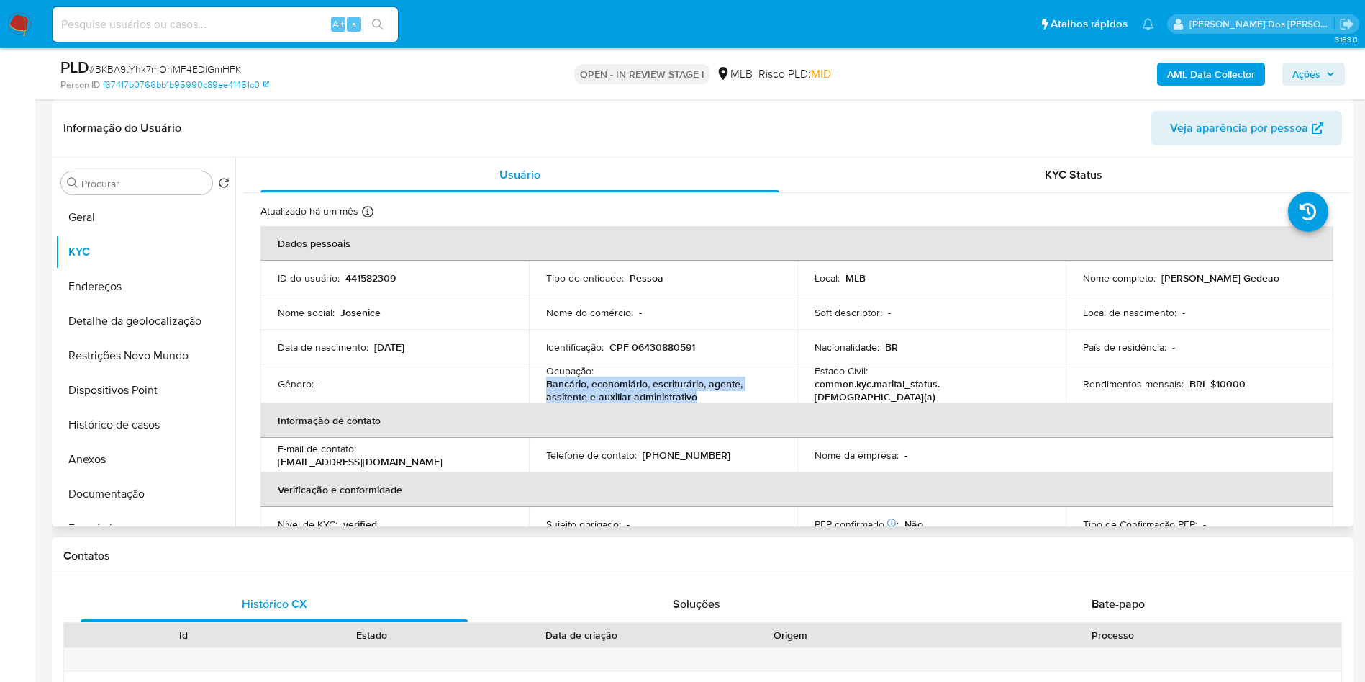
drag, startPoint x: 695, startPoint y: 420, endPoint x: 540, endPoint y: 401, distance: 156.0
click at [540, 401] on td "Ocupação : Bancário, economiário, escriturário, agente, assitente e auxiliar ad…" at bounding box center [663, 383] width 268 height 39
copy p "Bancário, economiário, escriturário, agente, assitente e auxiliar administrativo"
click at [1193, 76] on b "AML Data Collector" at bounding box center [1212, 74] width 88 height 23
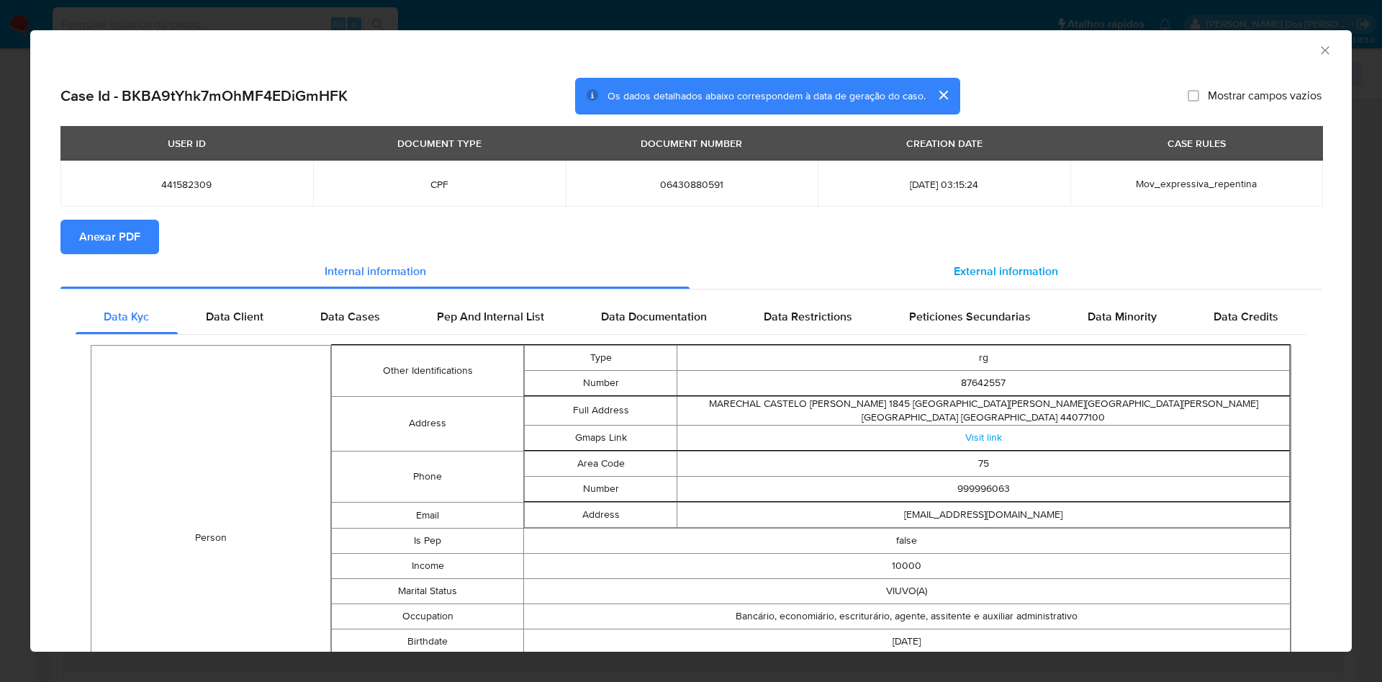
click at [1010, 277] on span "External information" at bounding box center [1006, 271] width 104 height 17
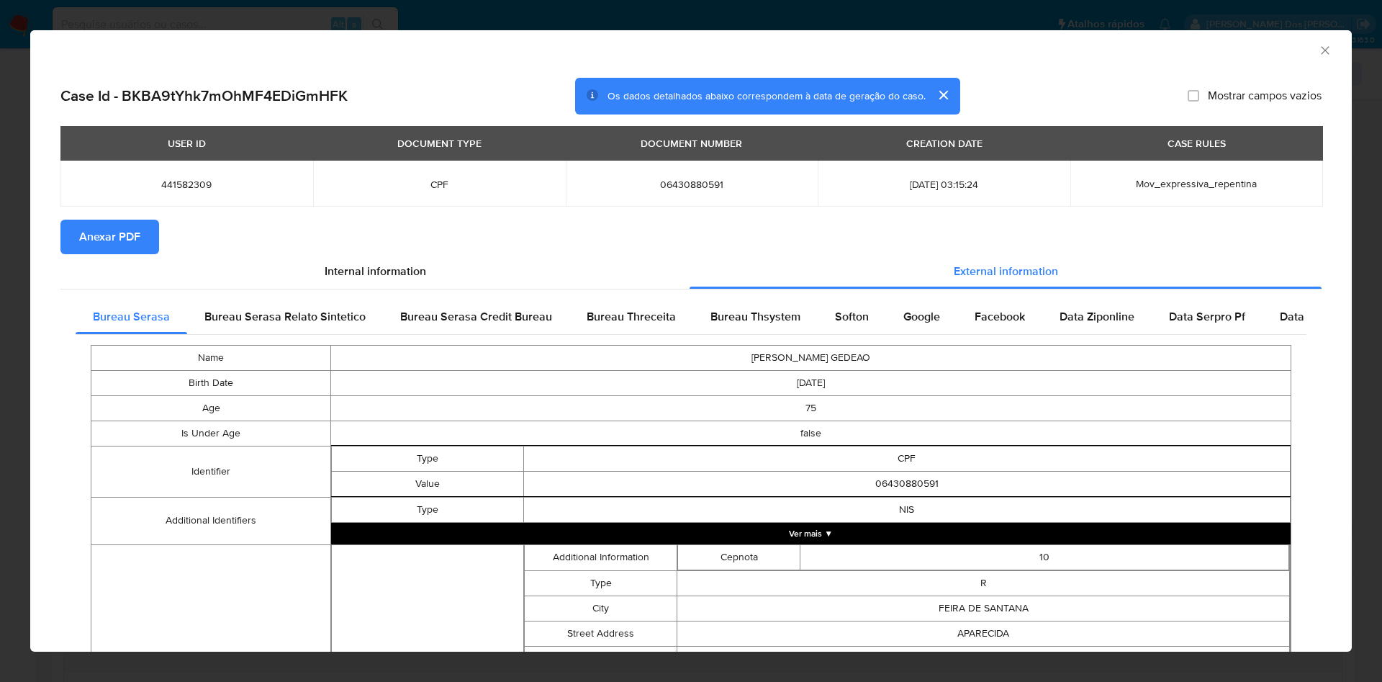
click at [132, 247] on span "Anexar PDF" at bounding box center [109, 237] width 61 height 32
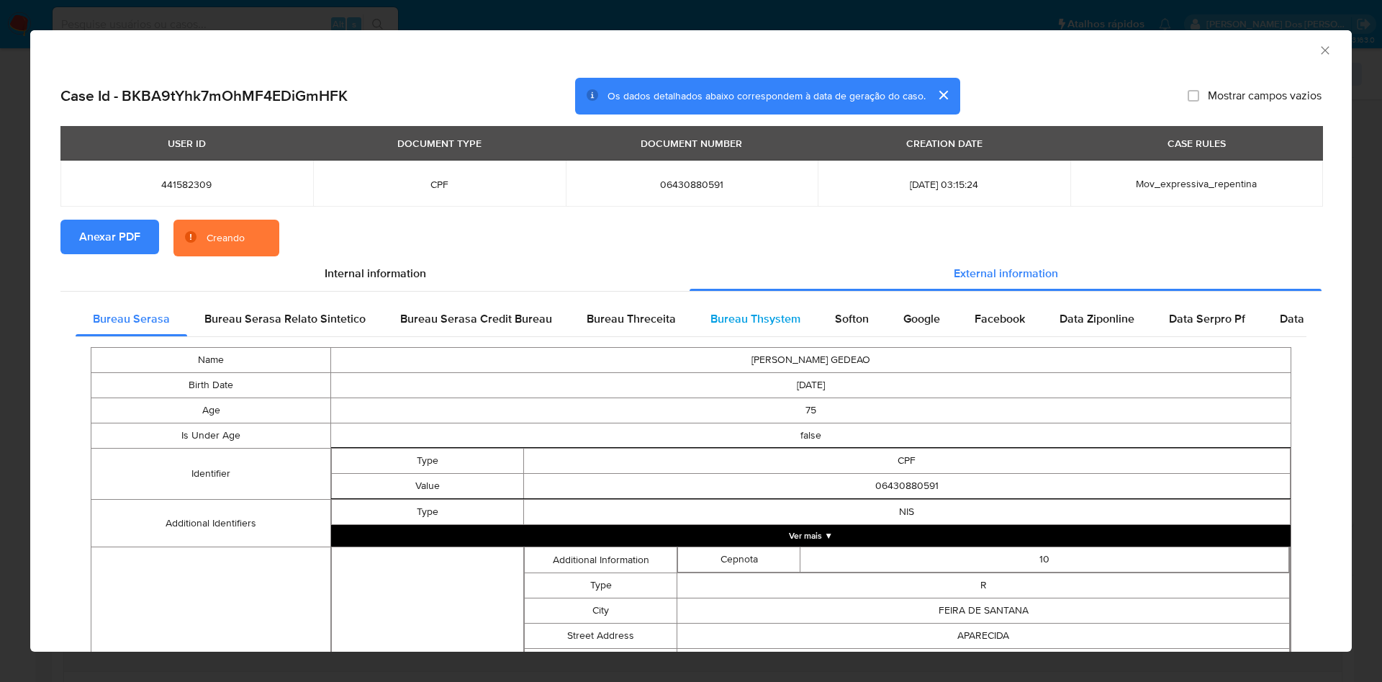
click at [740, 328] on div "Bureau Thsystem" at bounding box center [755, 319] width 125 height 35
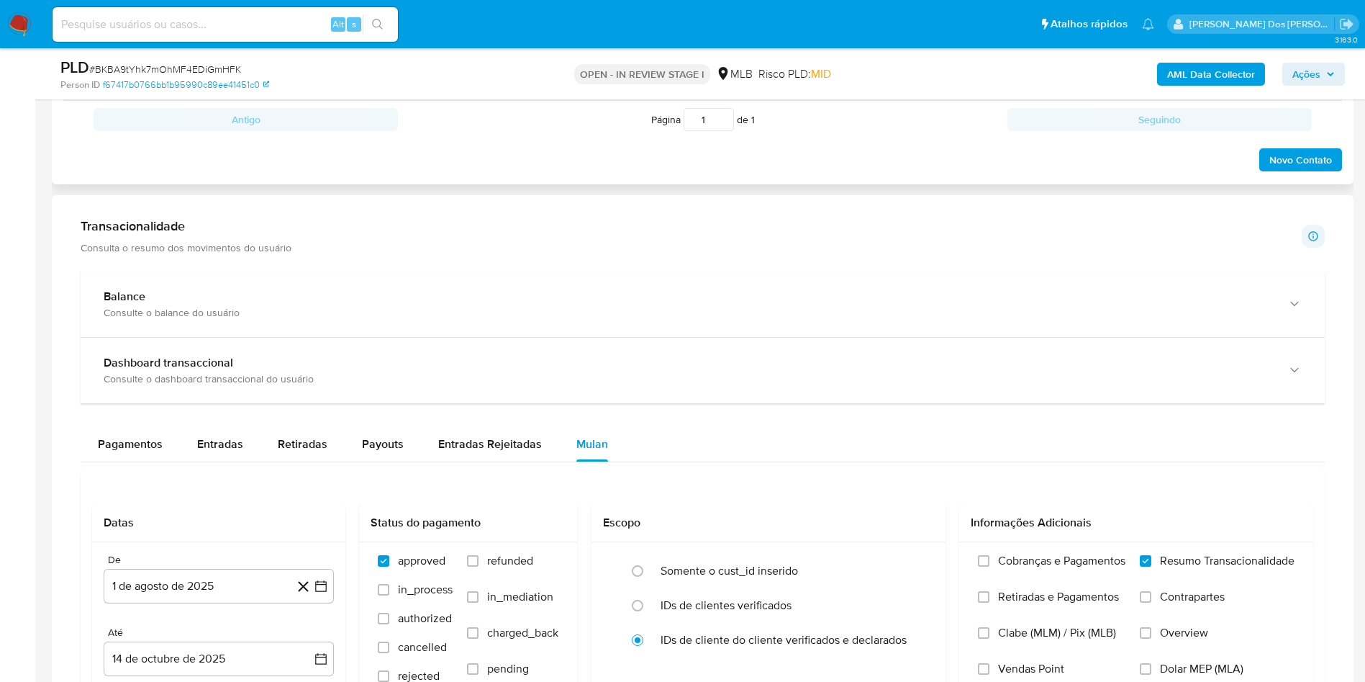
scroll to position [1080, 0]
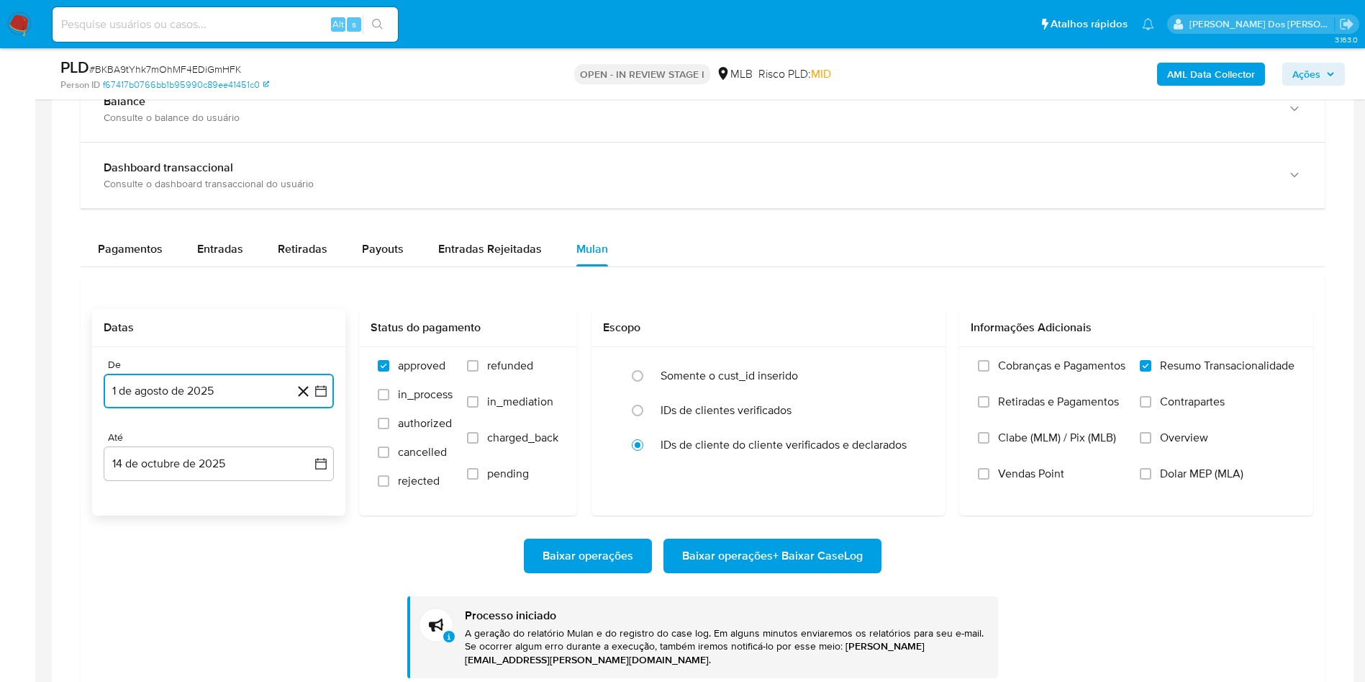
click at [328, 408] on button "1 de agosto de 2025" at bounding box center [219, 391] width 230 height 35
click at [133, 451] on icon "Mes anterior" at bounding box center [129, 442] width 17 height 17
click at [133, 473] on button "14 de octubre de 2025" at bounding box center [219, 463] width 230 height 35
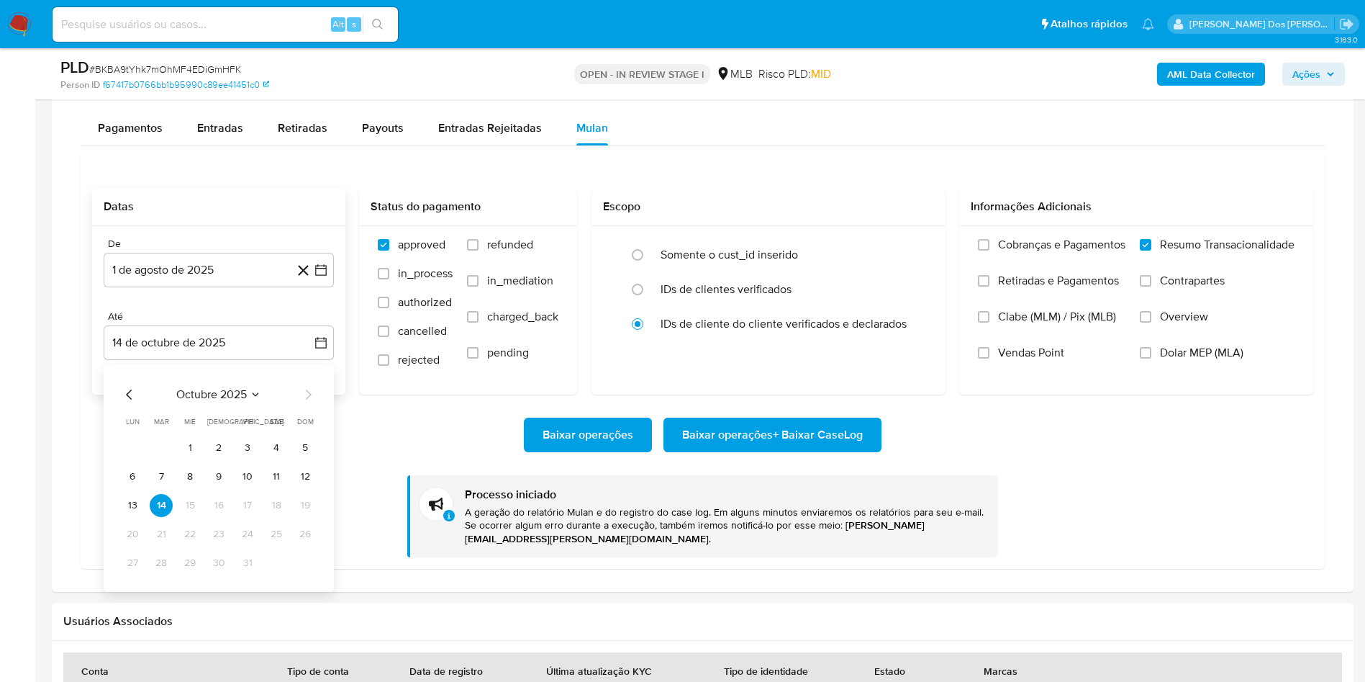
scroll to position [1296, 0]
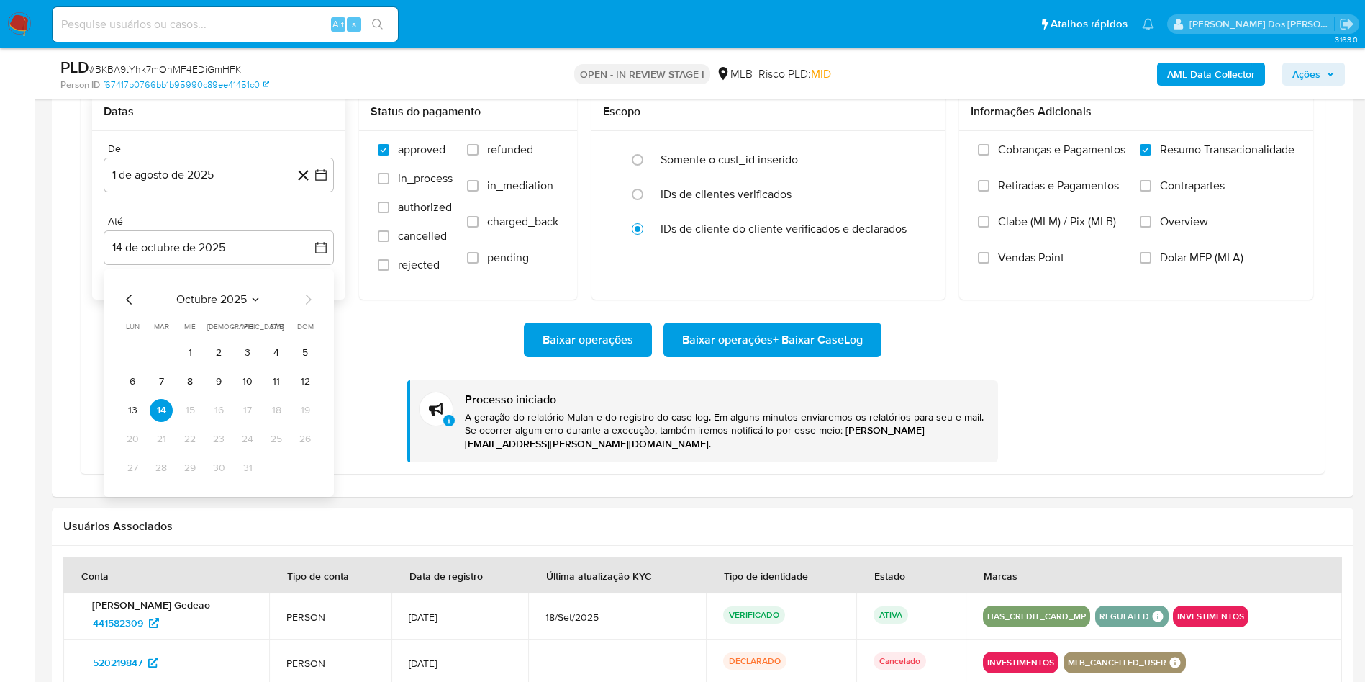
click at [127, 304] on icon "Mes anterior" at bounding box center [129, 299] width 6 height 10
click at [126, 308] on icon "Mes anterior" at bounding box center [129, 299] width 17 height 17
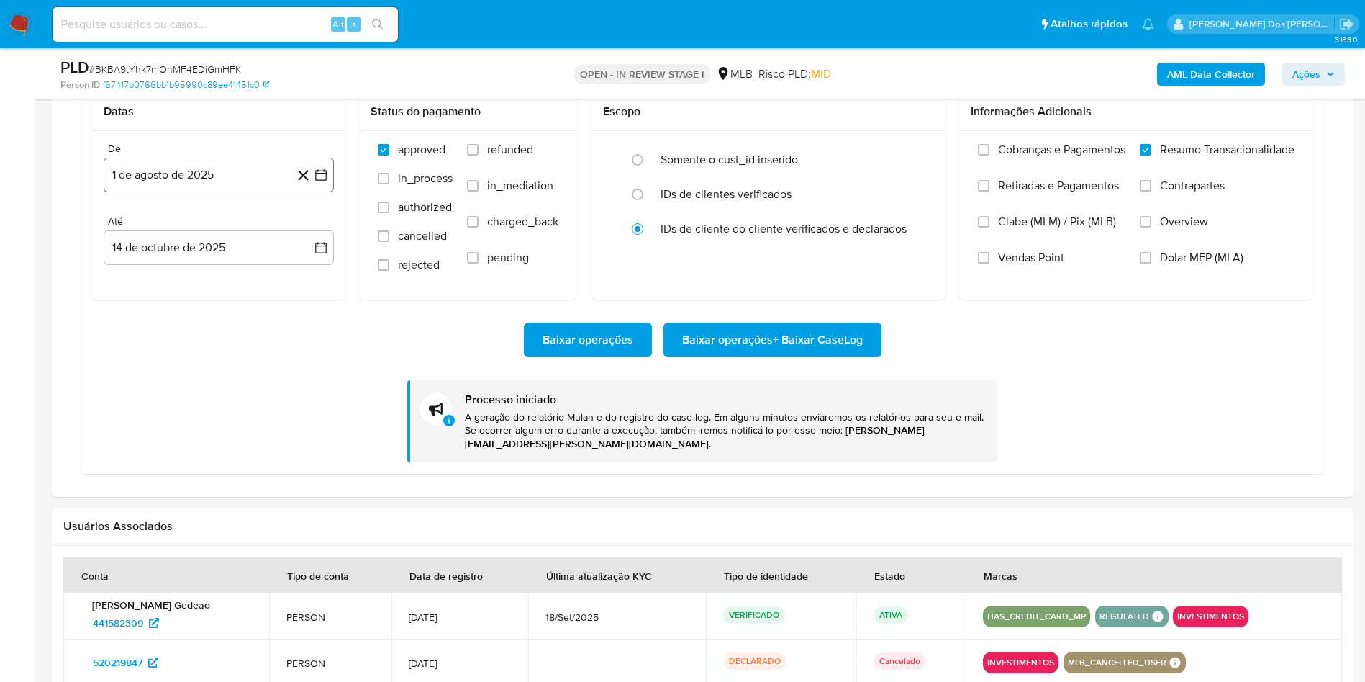
click at [320, 182] on icon "button" at bounding box center [321, 175] width 14 height 14
click at [130, 235] on icon "Mes anterior" at bounding box center [129, 226] width 17 height 17
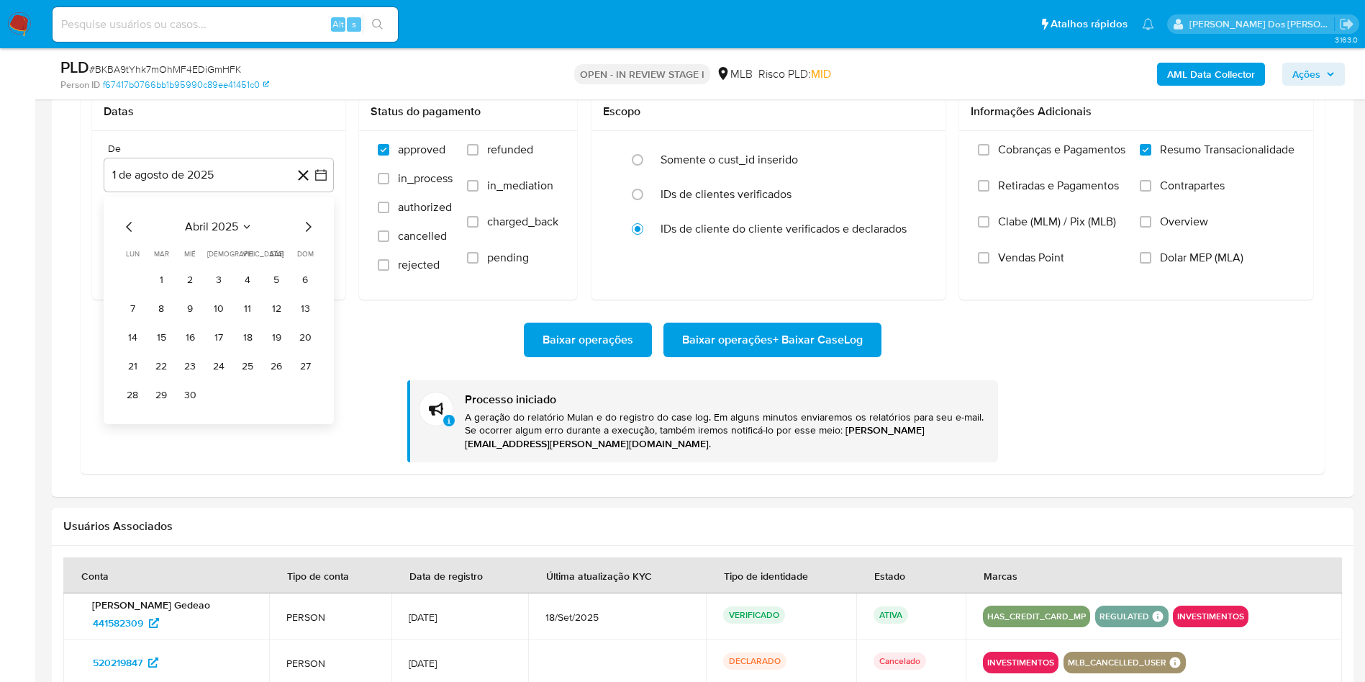
click at [130, 235] on icon "Mes anterior" at bounding box center [129, 226] width 17 height 17
click at [281, 292] on button "1" at bounding box center [276, 279] width 23 height 23
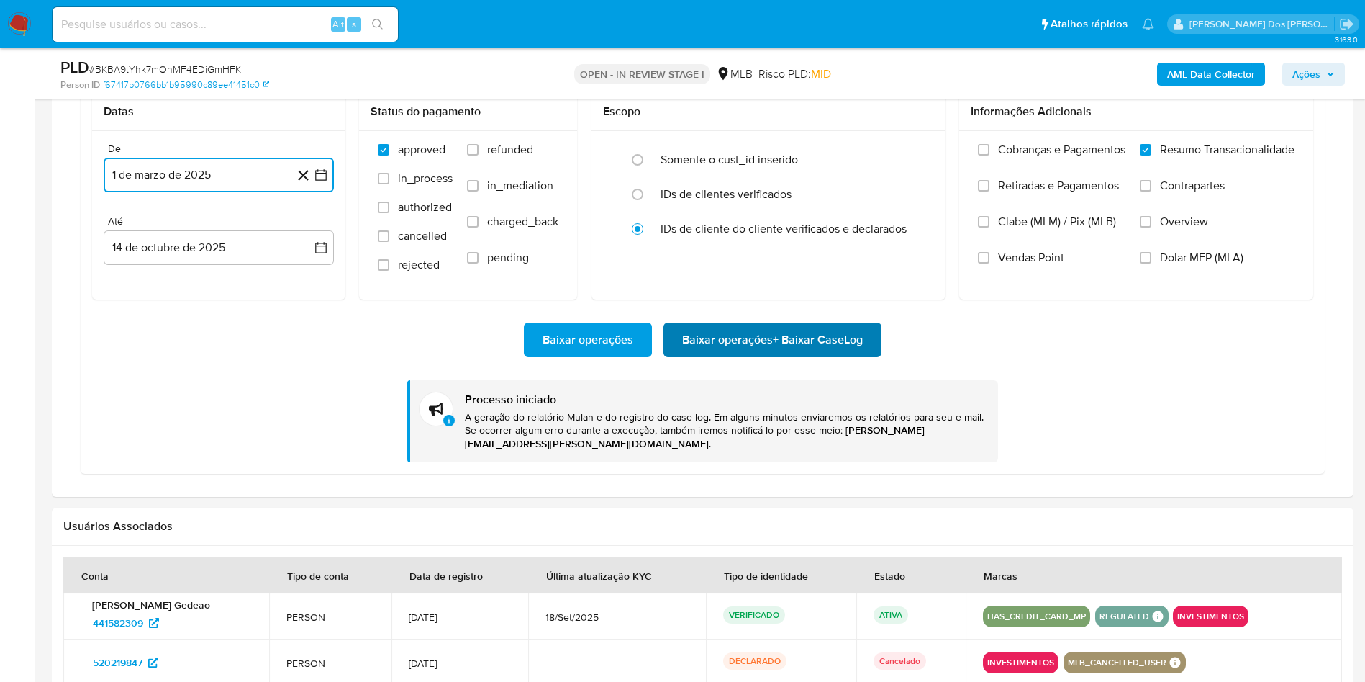
click at [685, 356] on span "Baixar operações + Baixar CaseLog" at bounding box center [772, 340] width 181 height 32
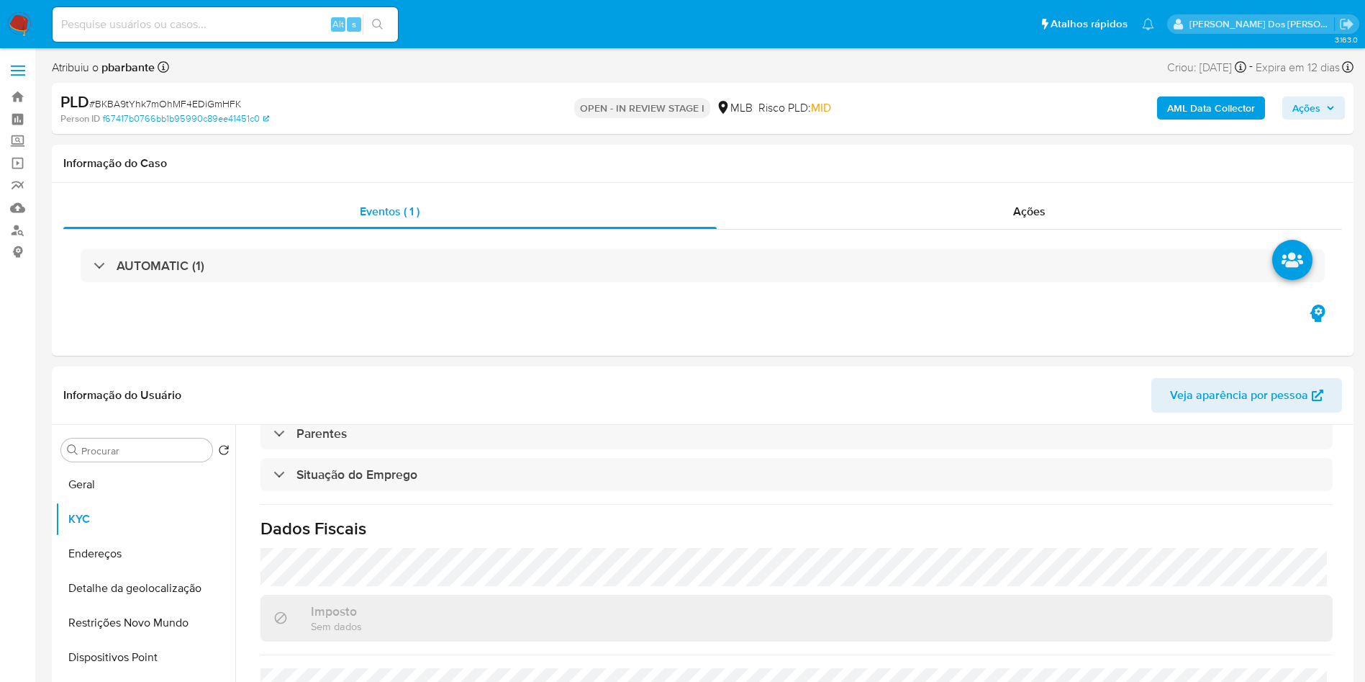
scroll to position [216, 0]
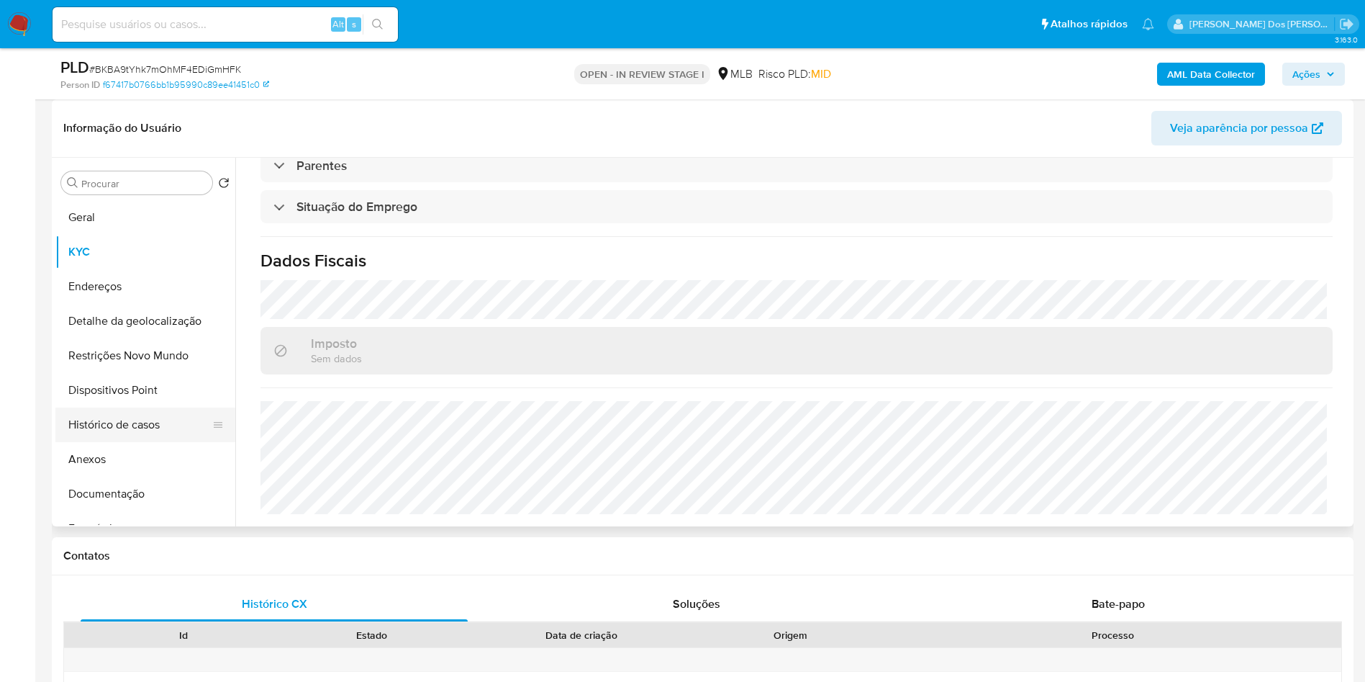
click at [143, 442] on button "Histórico de casos" at bounding box center [139, 424] width 168 height 35
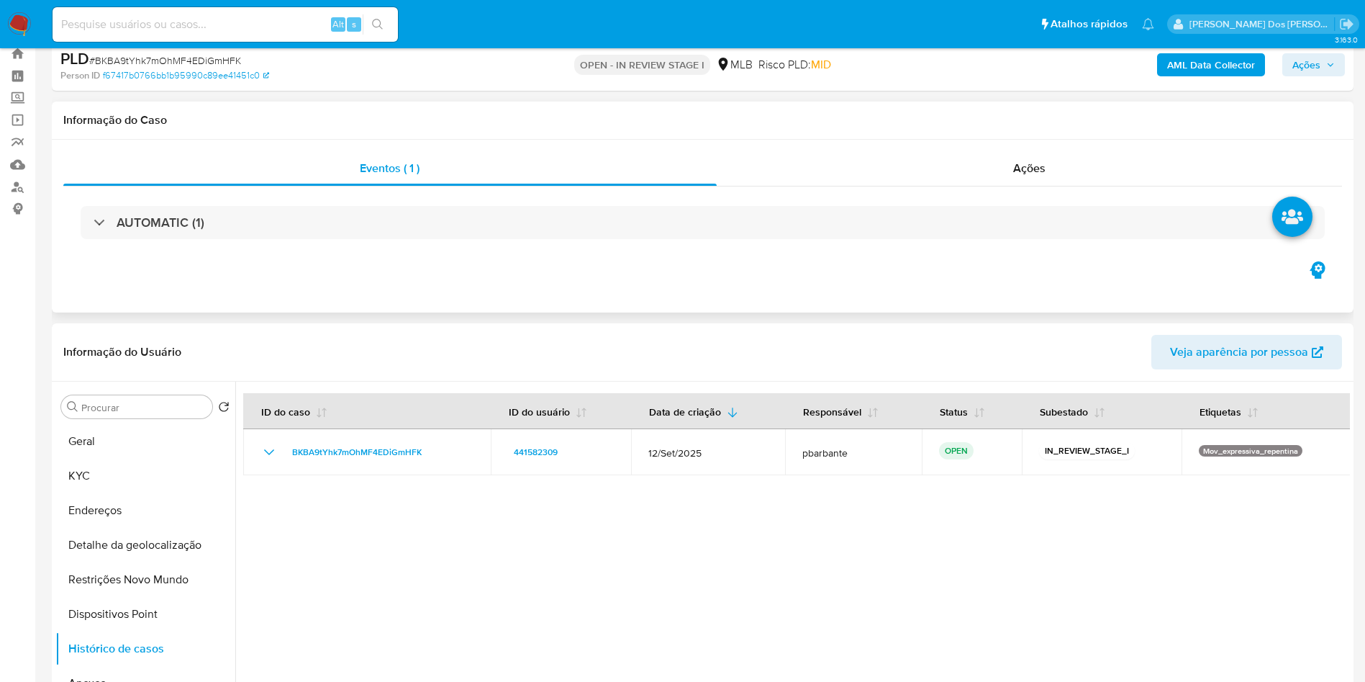
scroll to position [0, 0]
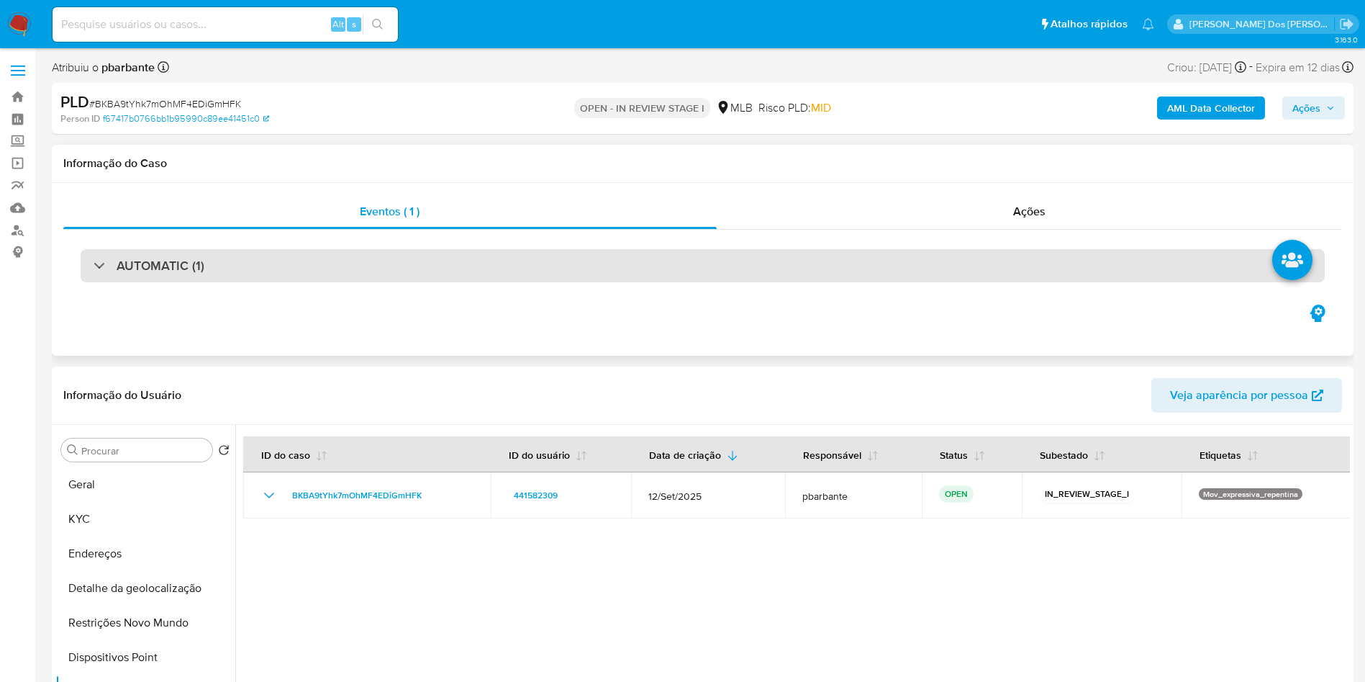
click at [428, 265] on div "AUTOMATIC (1)" at bounding box center [703, 265] width 1245 height 33
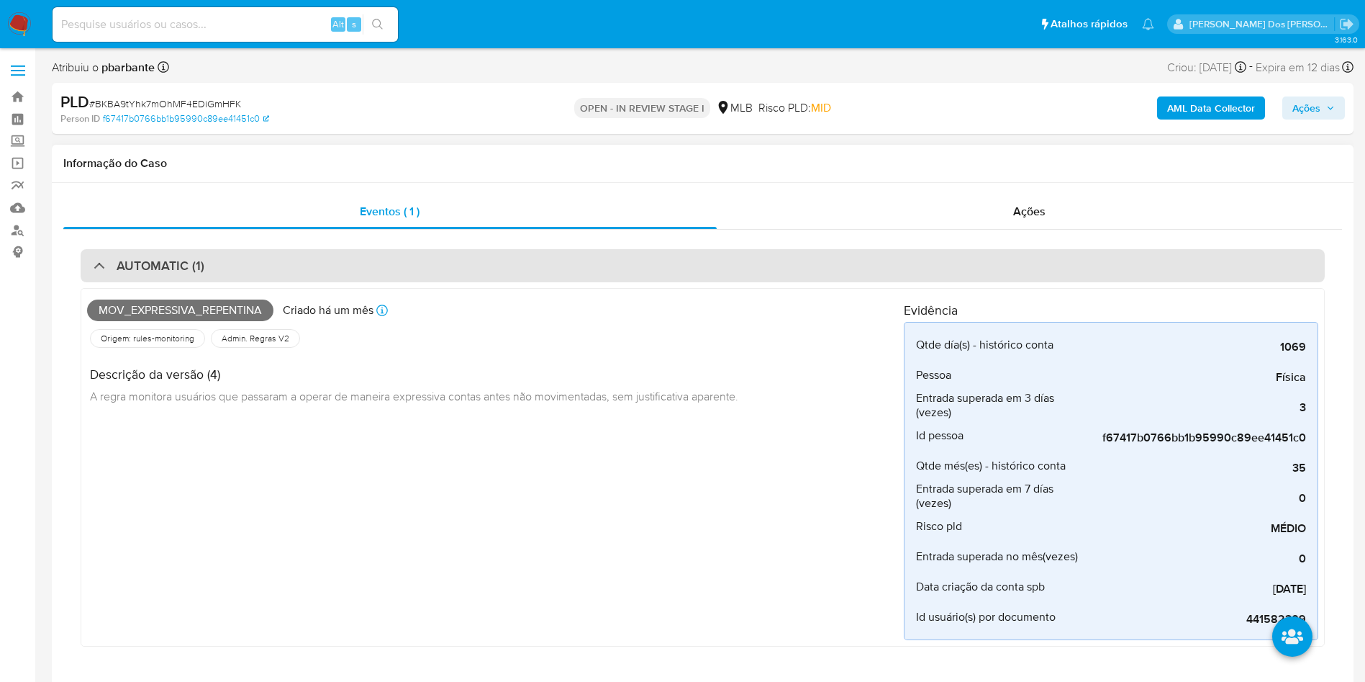
click at [427, 265] on div "AUTOMATIC (1)" at bounding box center [703, 265] width 1245 height 33
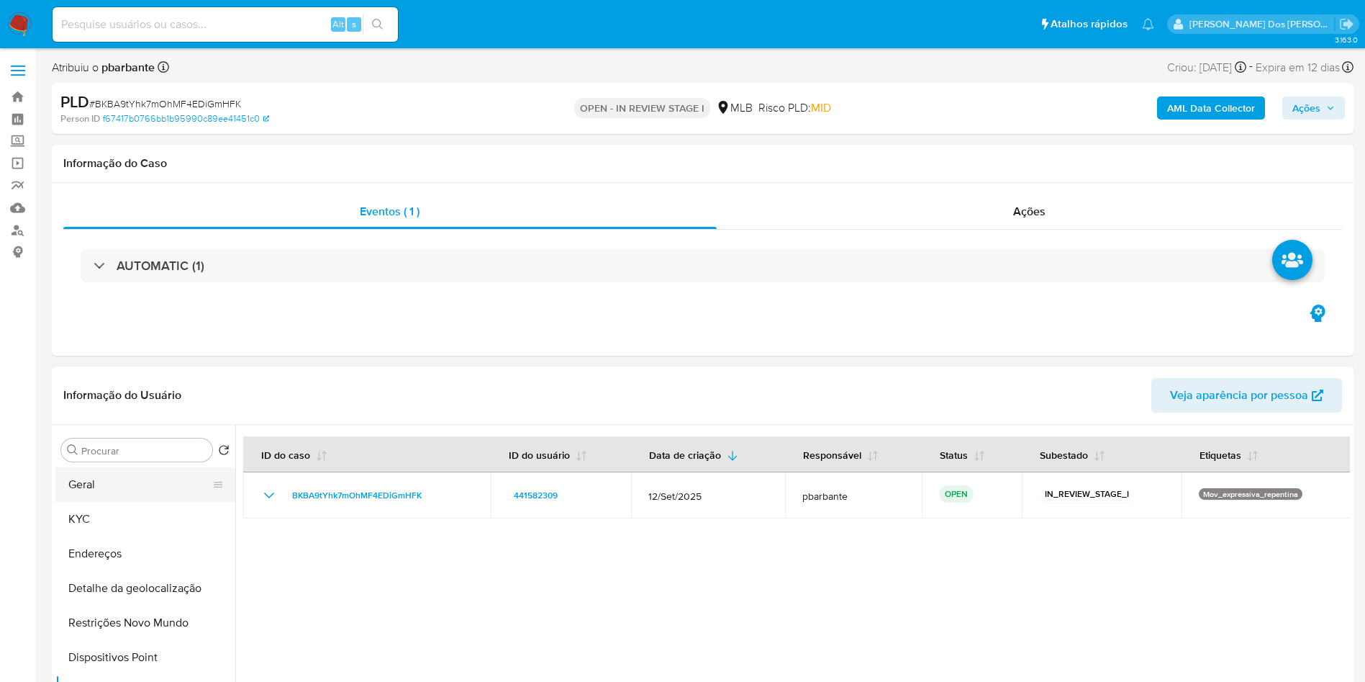
click at [112, 502] on button "Geral" at bounding box center [139, 484] width 168 height 35
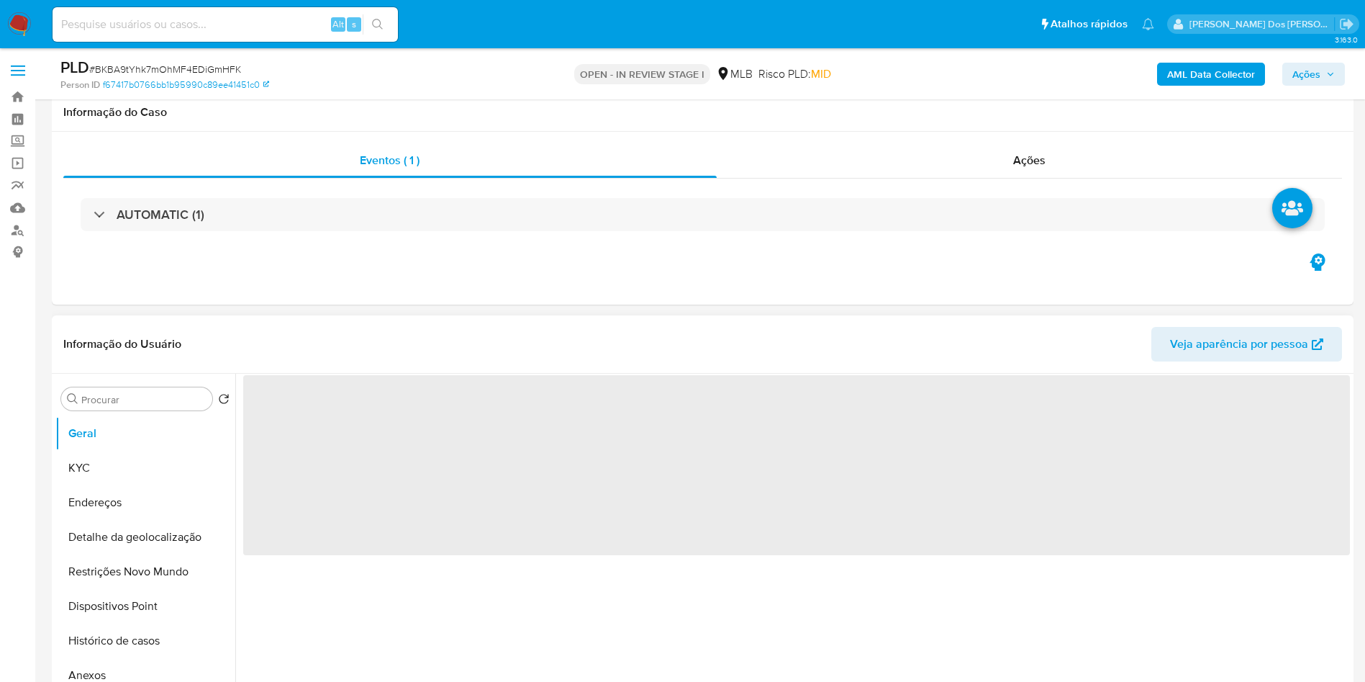
scroll to position [108, 0]
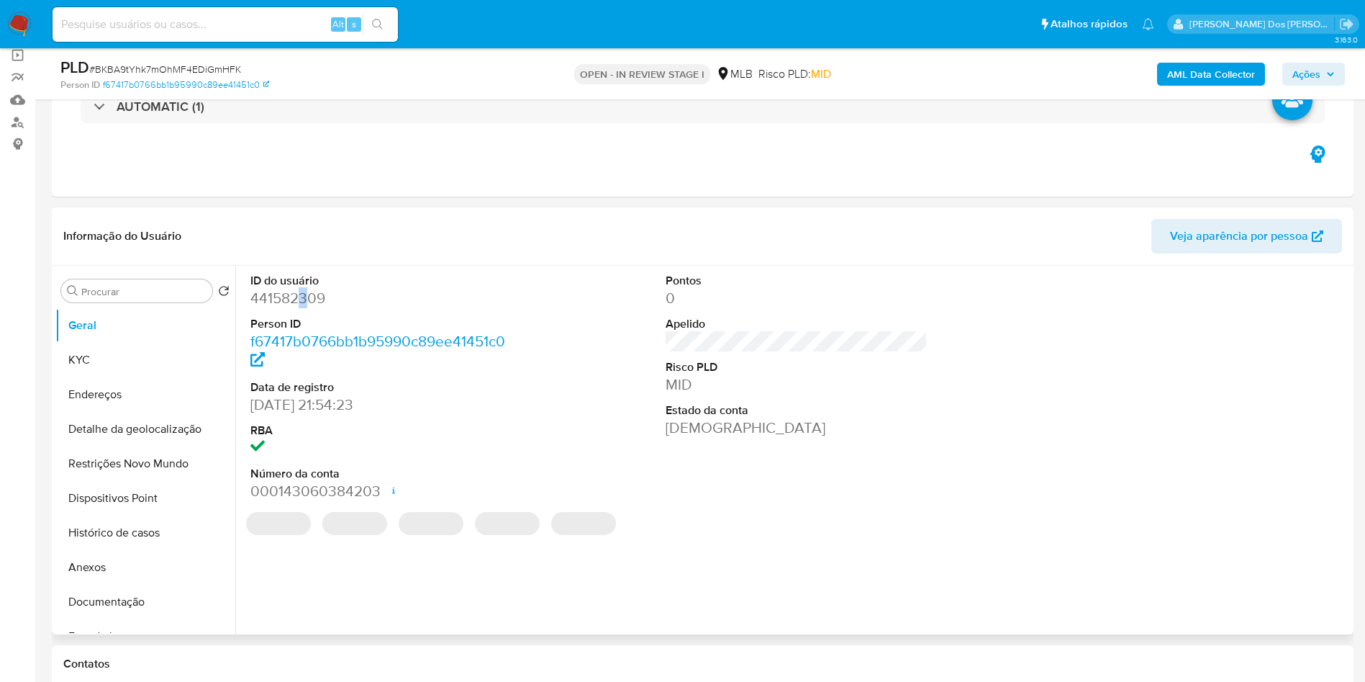
click at [302, 308] on dd "441582309" at bounding box center [381, 298] width 263 height 20
click at [299, 308] on dd "441582309" at bounding box center [381, 298] width 263 height 20
copy dd "441582309"
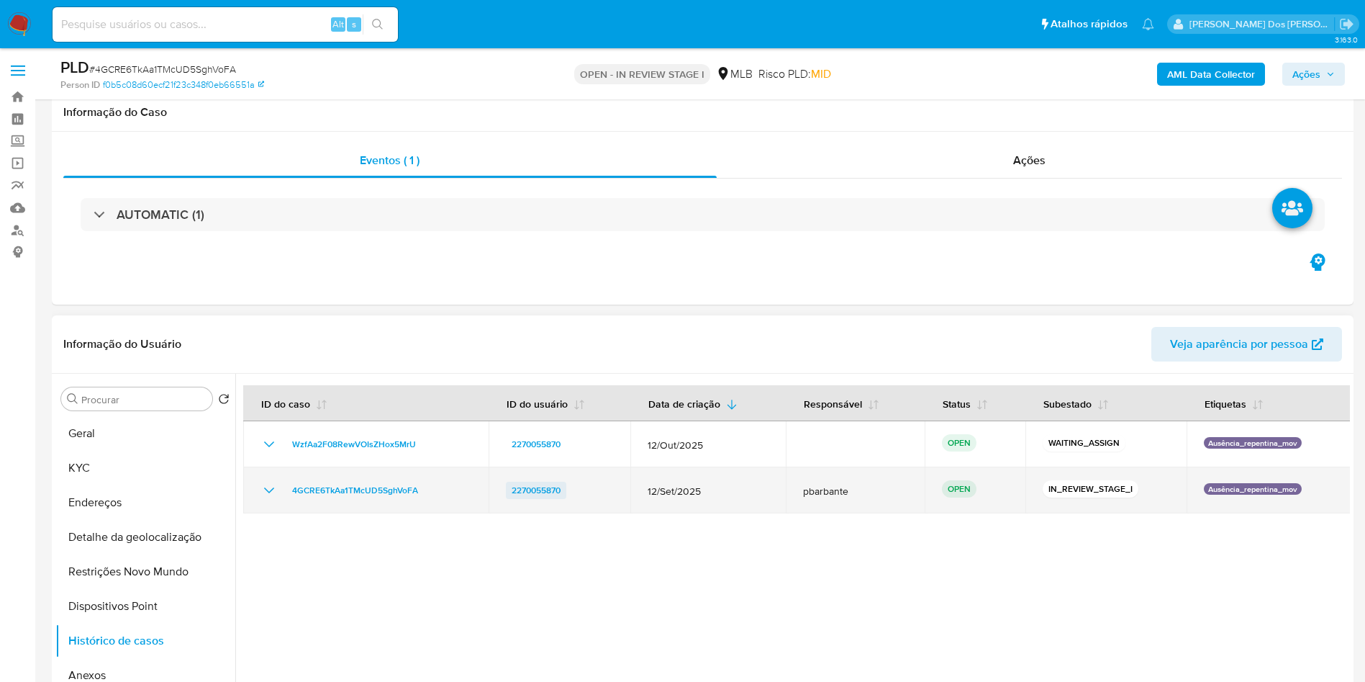
scroll to position [216, 0]
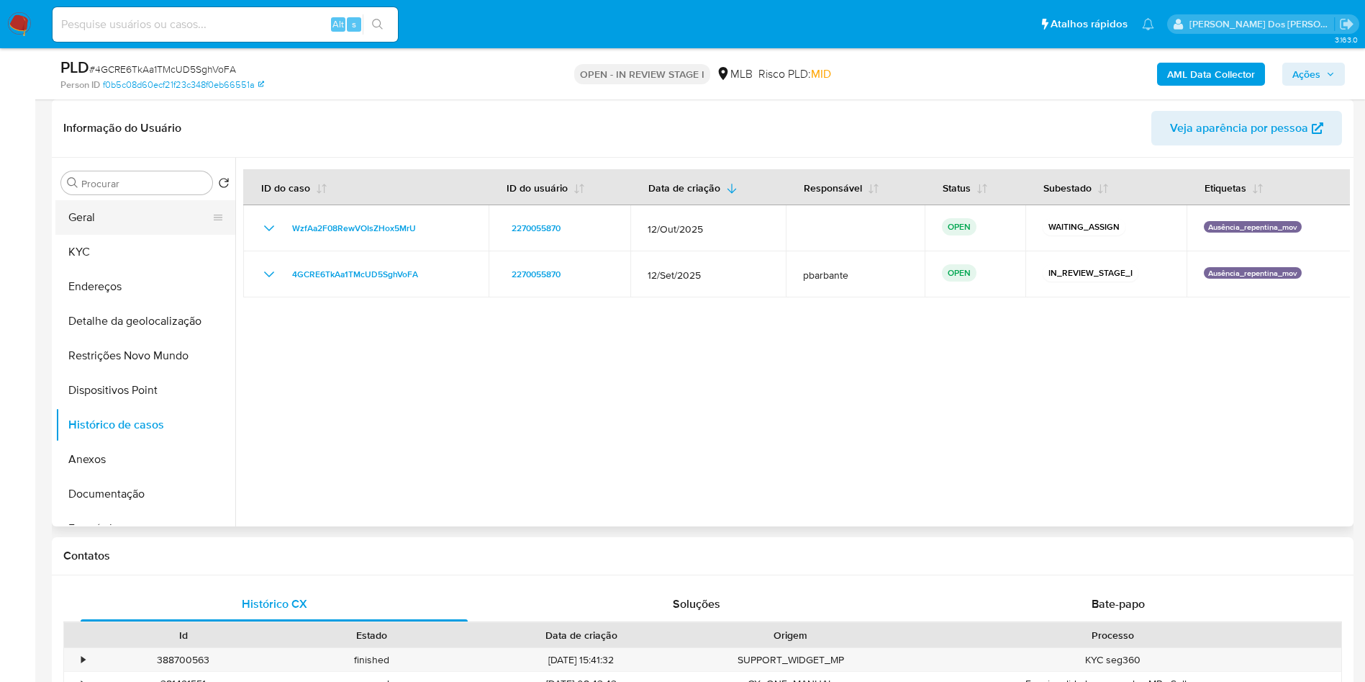
click at [114, 228] on button "Geral" at bounding box center [139, 217] width 168 height 35
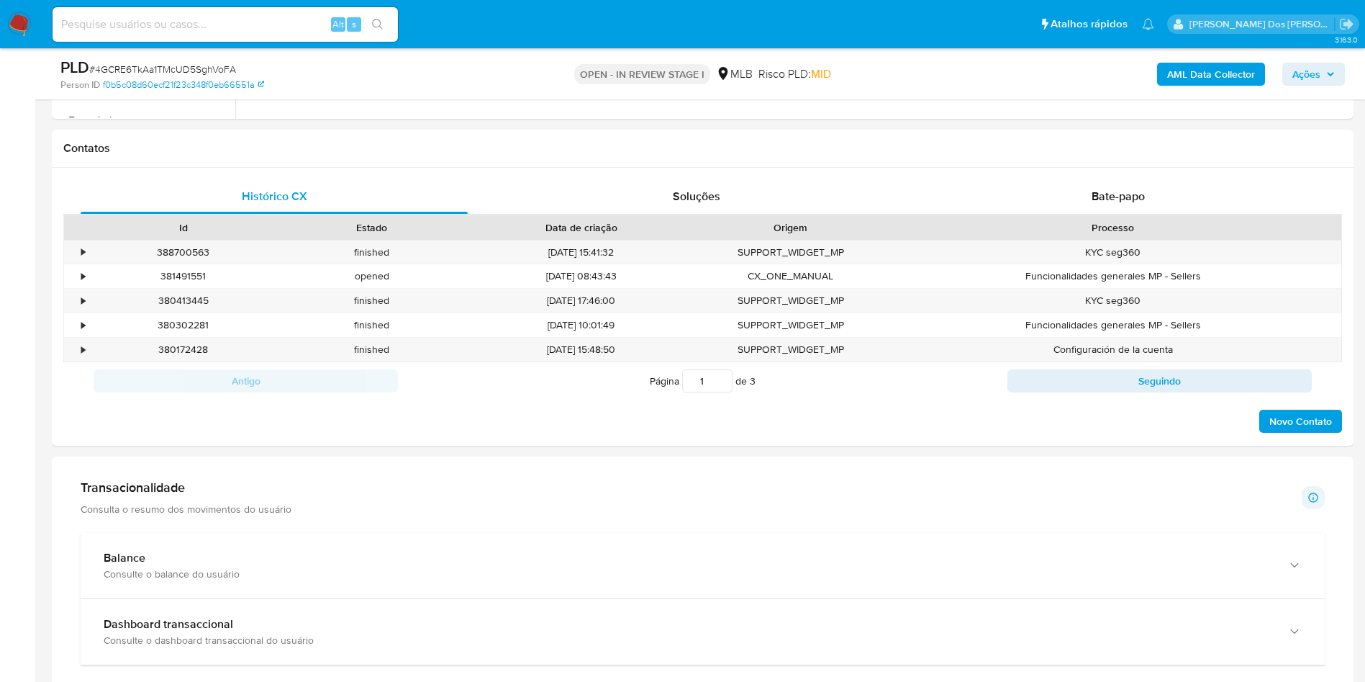
scroll to position [324, 0]
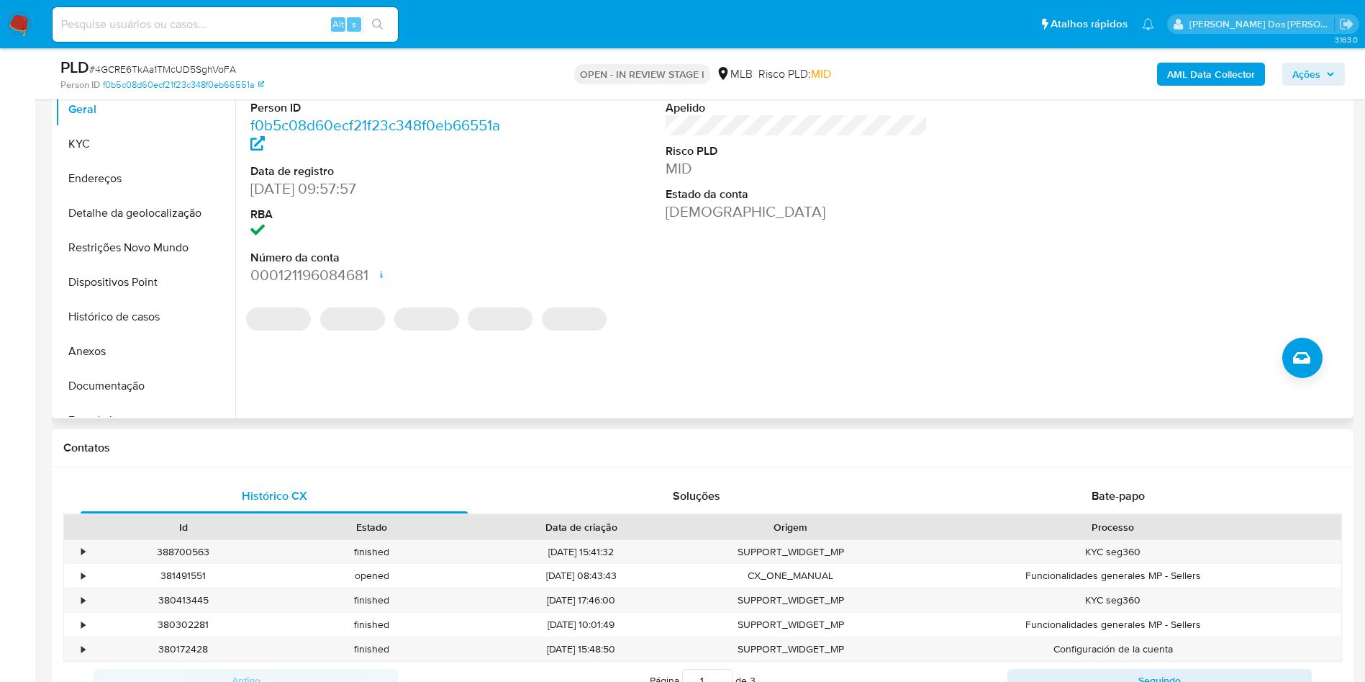
click at [281, 92] on dd "2270055870" at bounding box center [381, 82] width 263 height 20
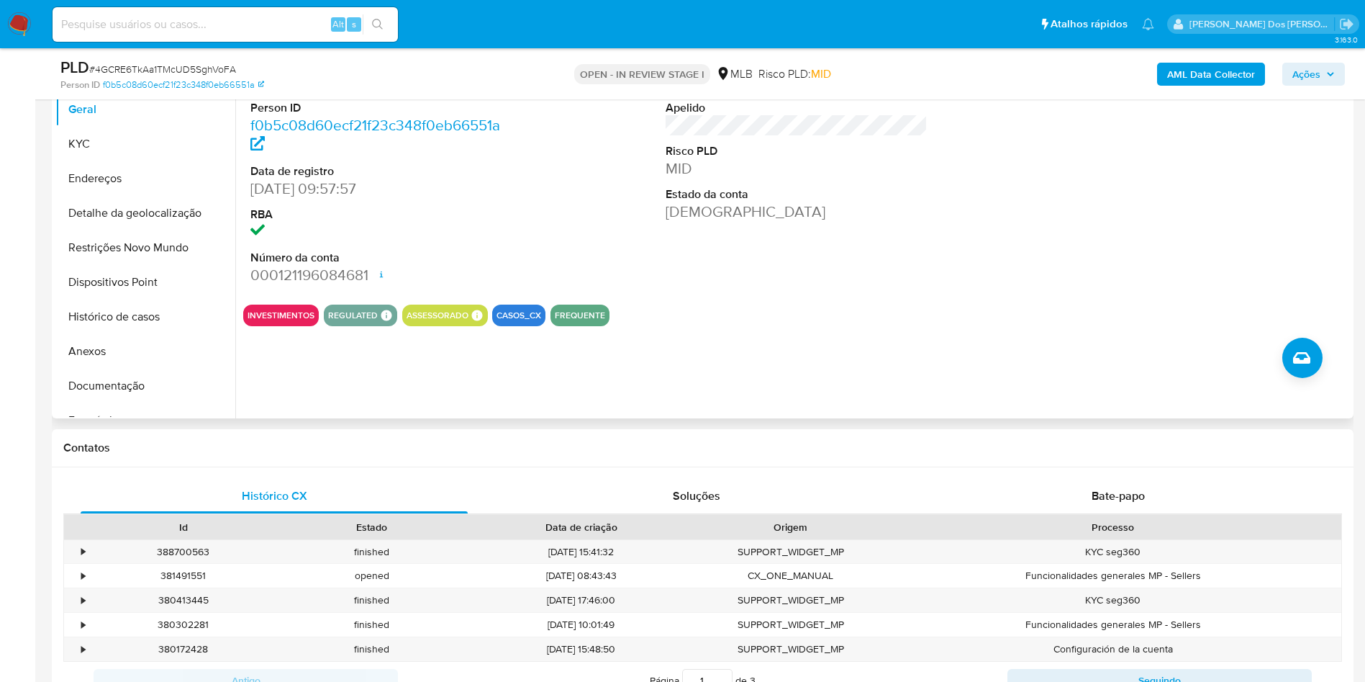
click at [281, 92] on dd "2270055870" at bounding box center [381, 82] width 263 height 20
copy dd "2270055870"
click at [121, 265] on button "Restrições Novo Mundo" at bounding box center [139, 247] width 168 height 35
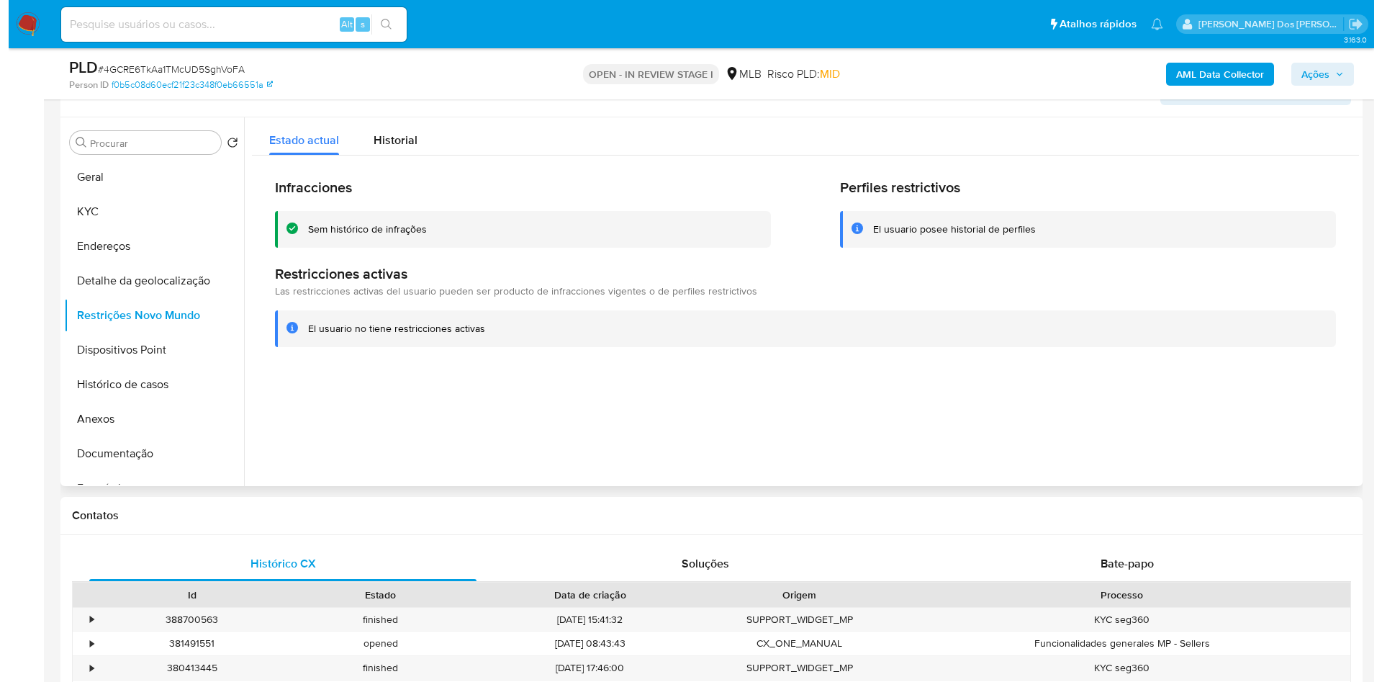
scroll to position [108, 0]
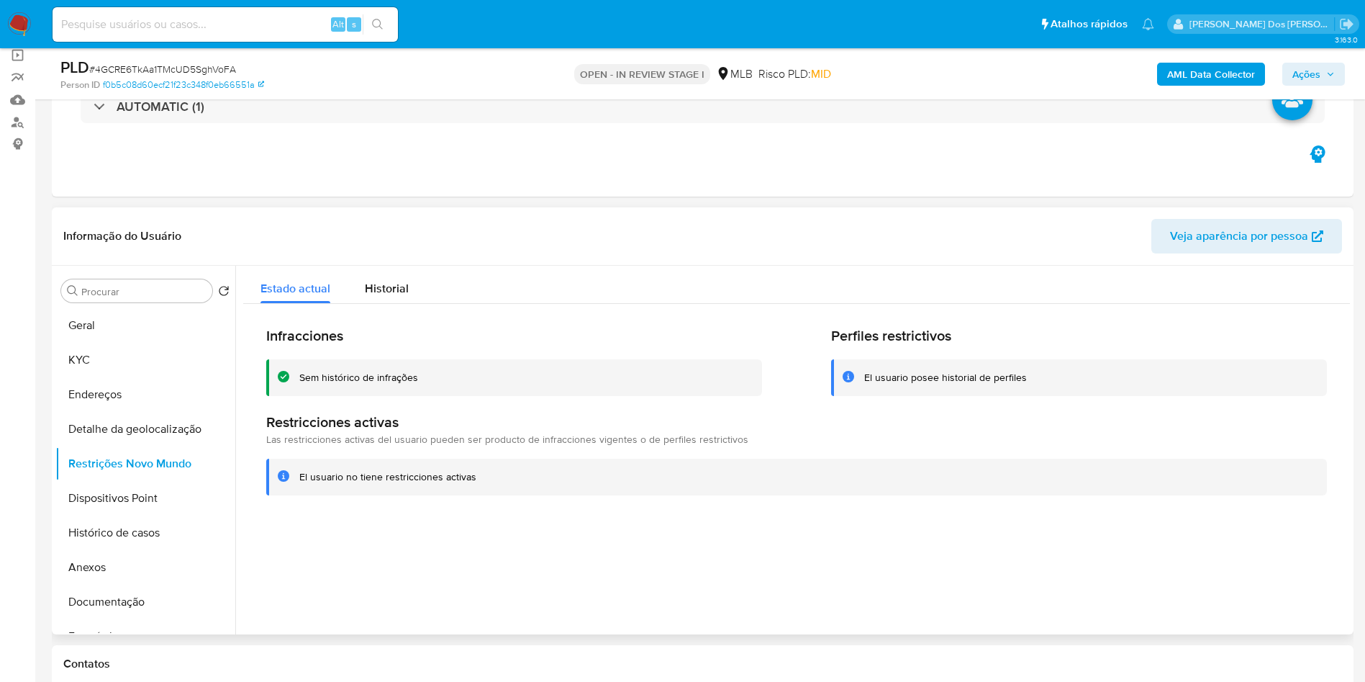
click at [322, 266] on div "Informação do Usuário Veja aparência por pessoa" at bounding box center [703, 236] width 1302 height 58
click at [1184, 68] on b "AML Data Collector" at bounding box center [1212, 74] width 88 height 23
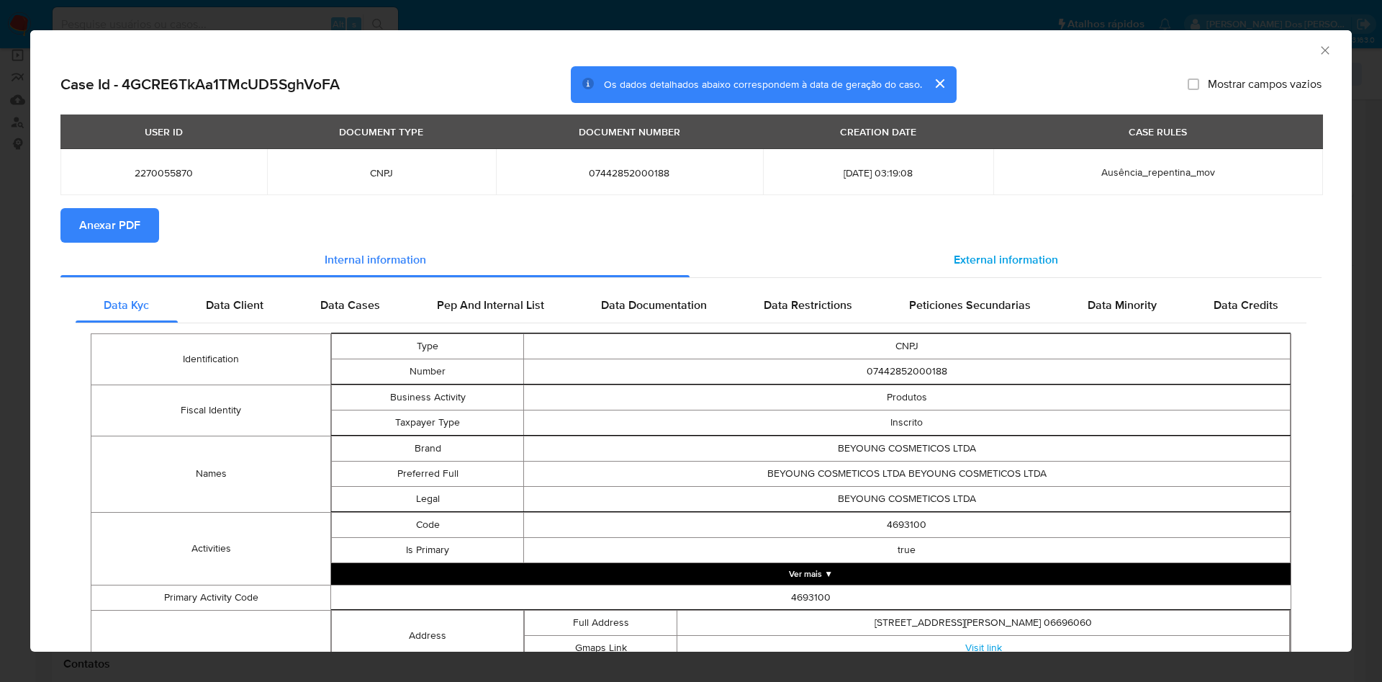
click at [998, 262] on span "External information" at bounding box center [1006, 259] width 104 height 17
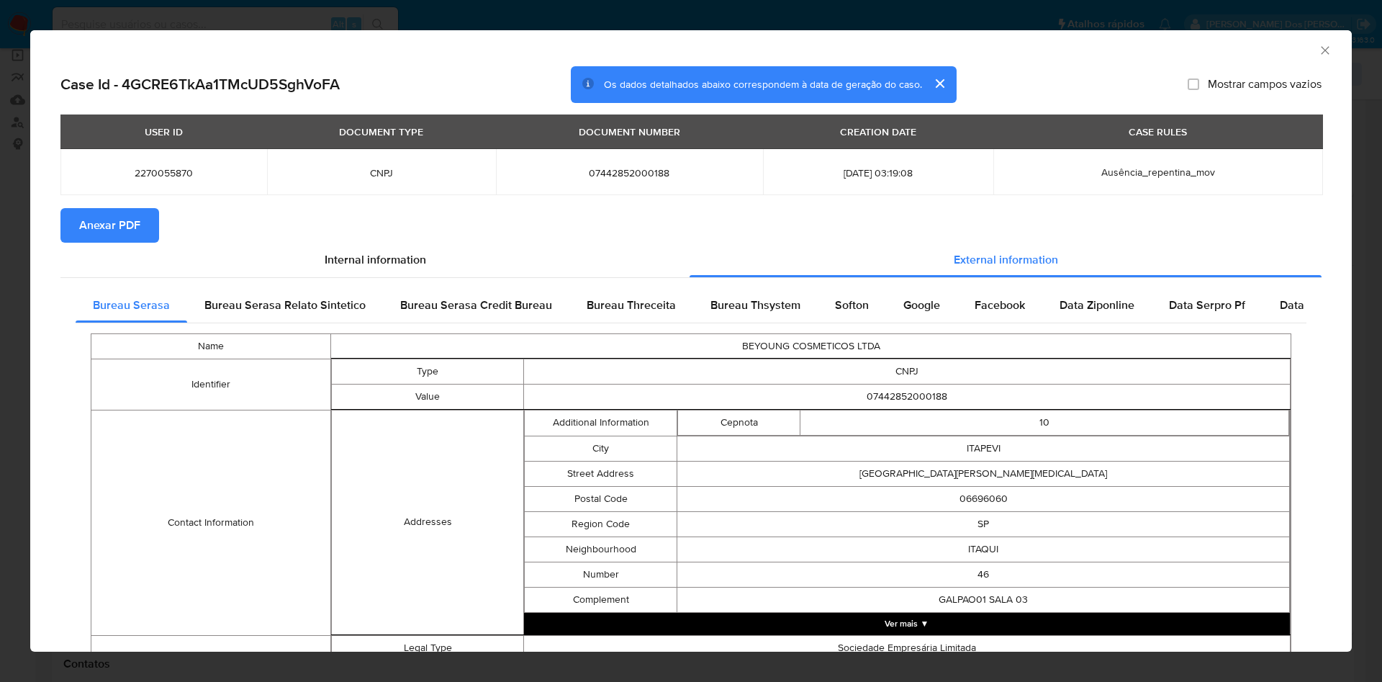
click at [104, 232] on span "Anexar PDF" at bounding box center [109, 225] width 61 height 32
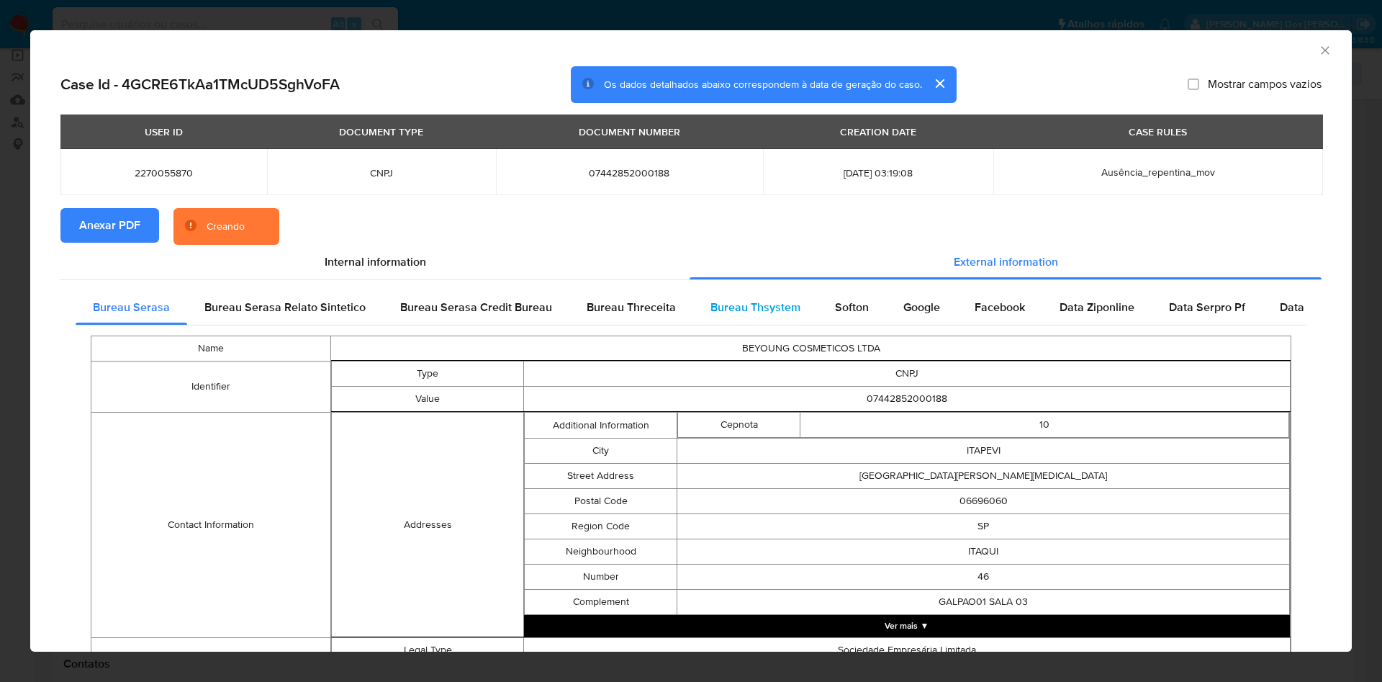
click at [749, 312] on span "Bureau Thsystem" at bounding box center [755, 307] width 90 height 17
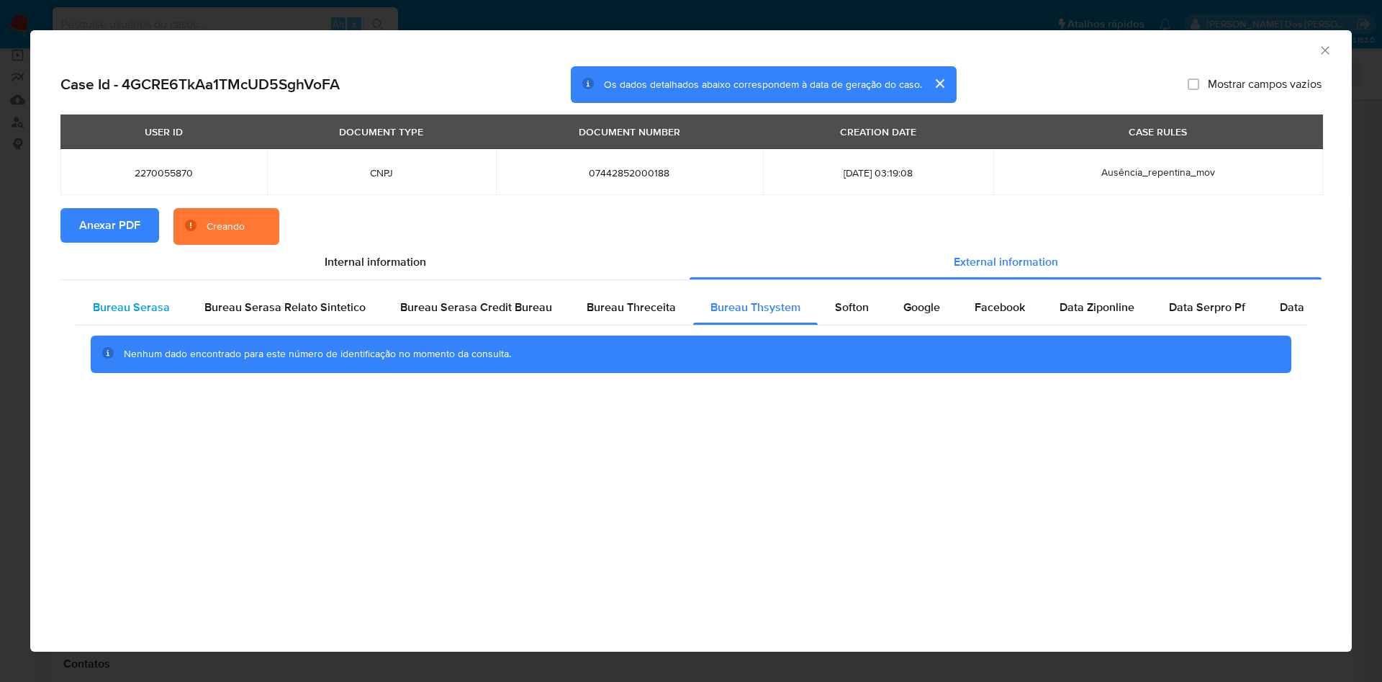
click at [121, 302] on span "Bureau Serasa" at bounding box center [131, 307] width 77 height 17
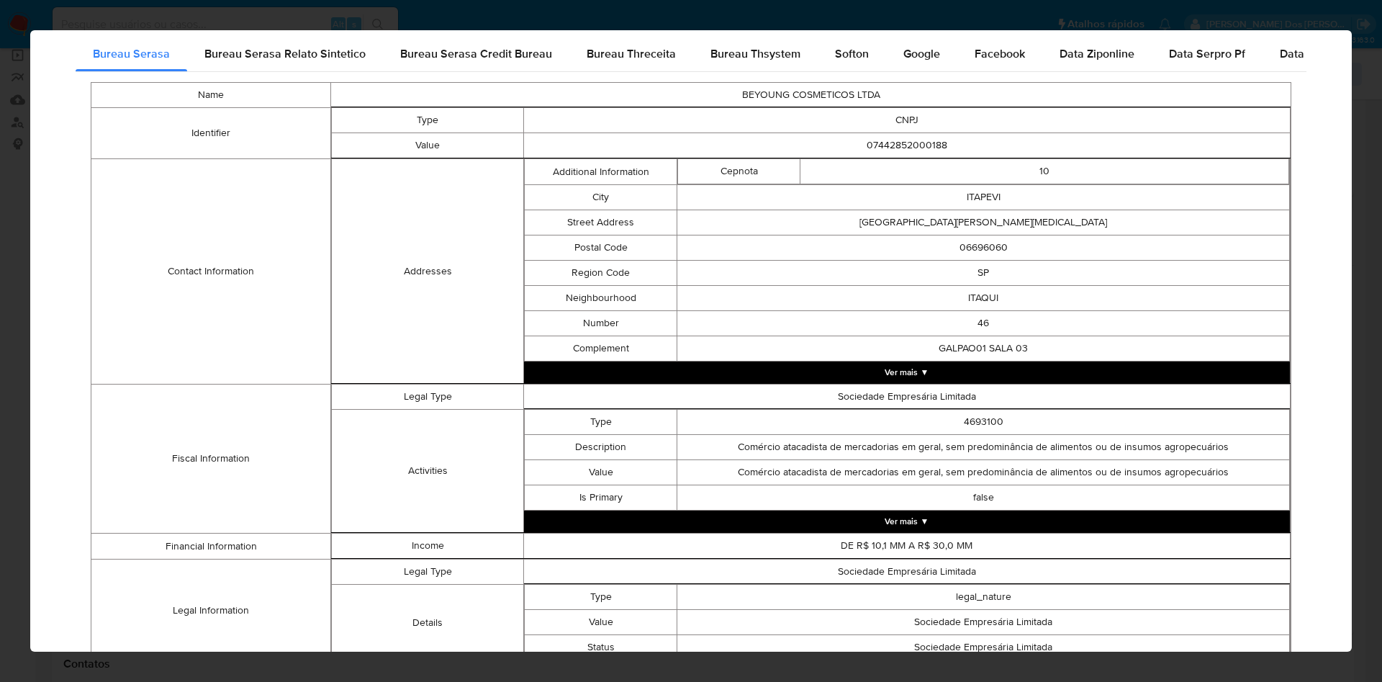
scroll to position [468, 0]
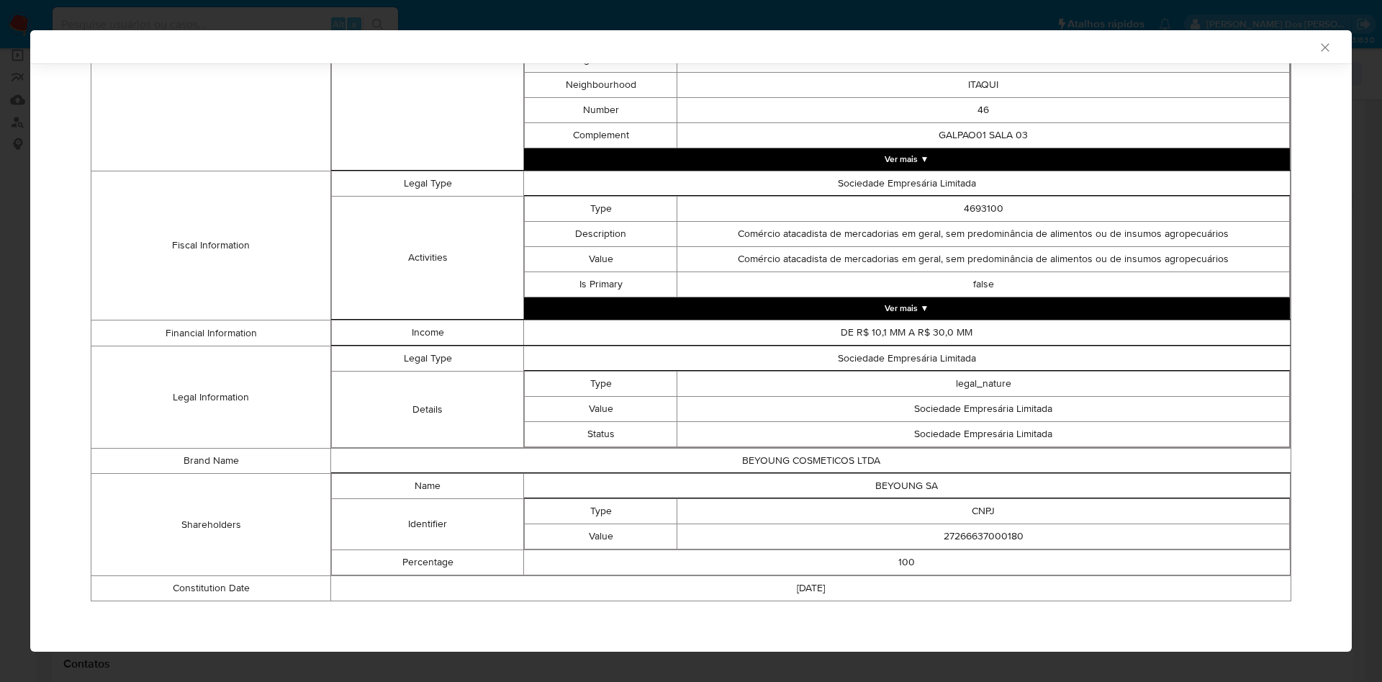
click at [988, 536] on td "27266637000180" at bounding box center [983, 536] width 613 height 25
copy td "27266637000180"
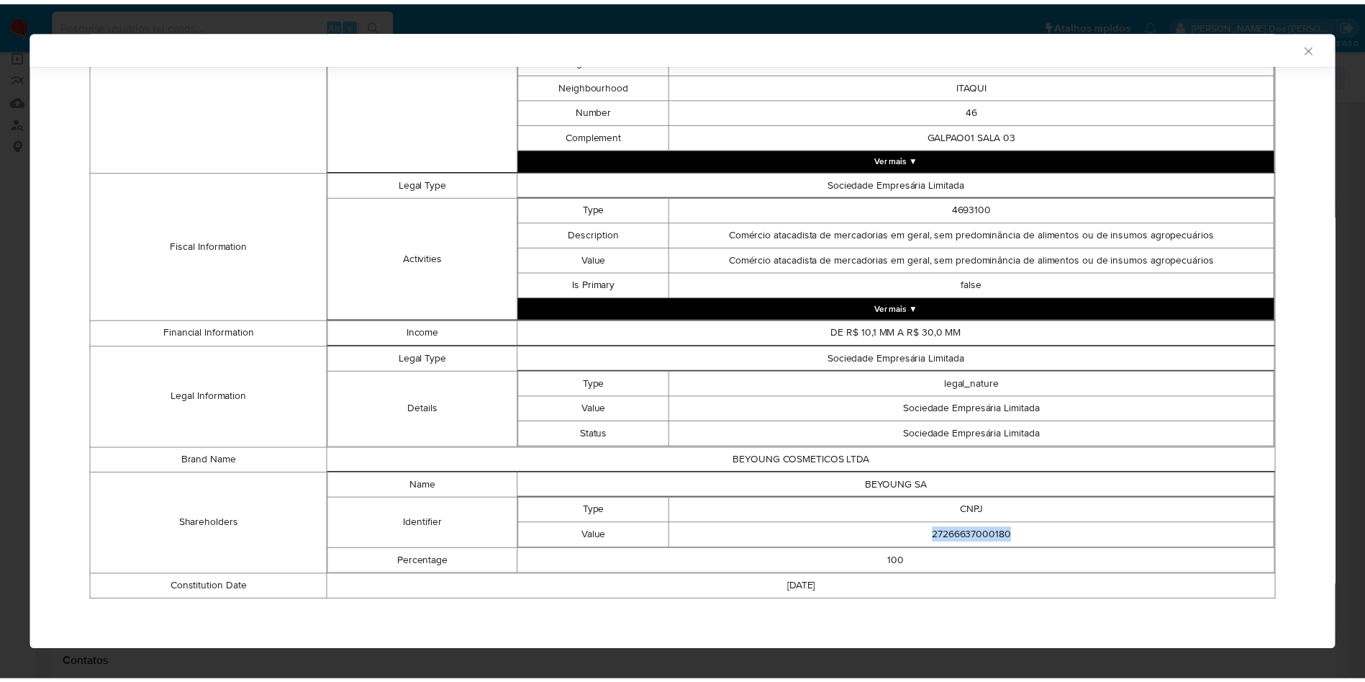
scroll to position [465, 0]
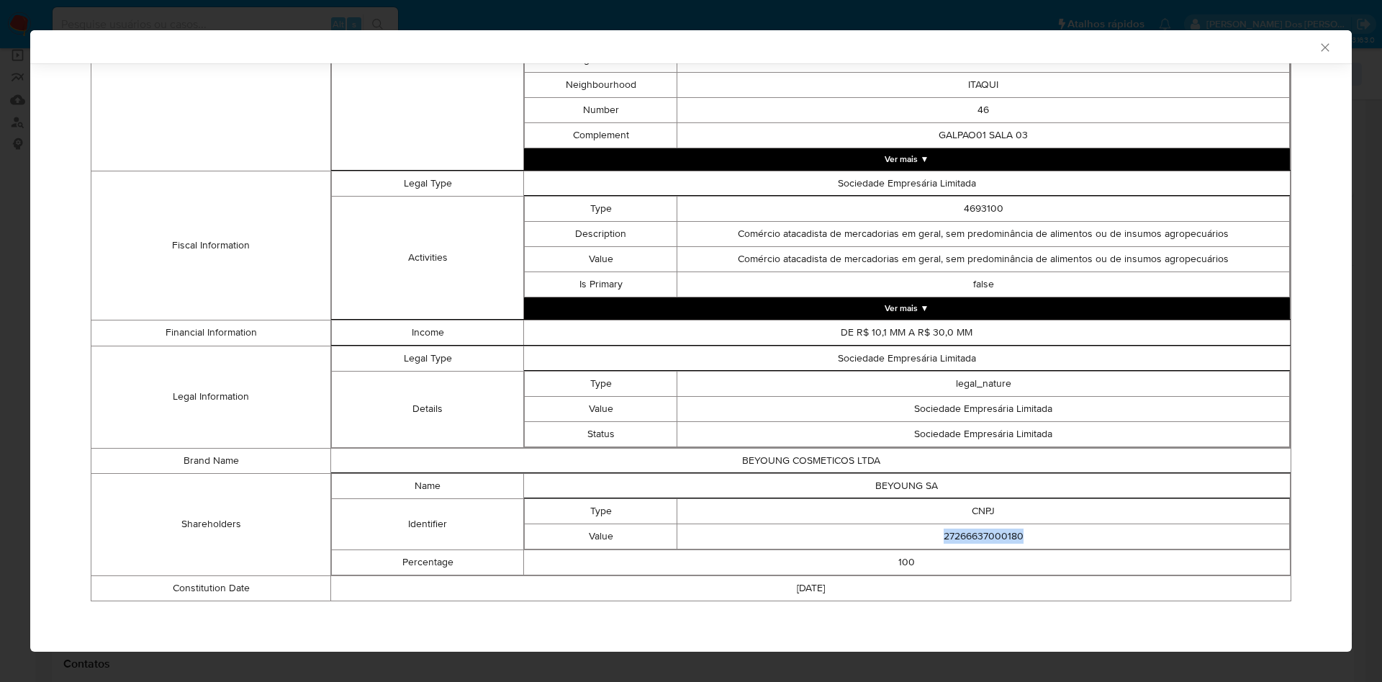
copy td "27266637000180"
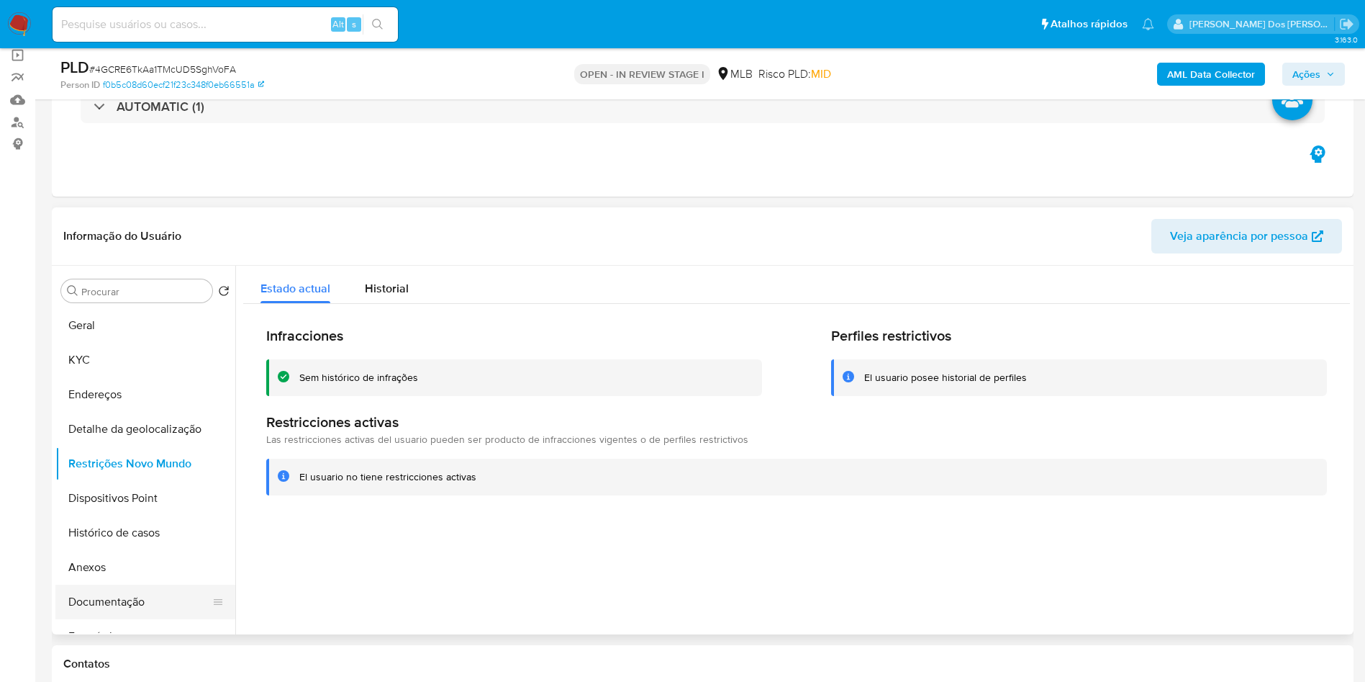
click at [136, 609] on button "Documentação" at bounding box center [139, 601] width 168 height 35
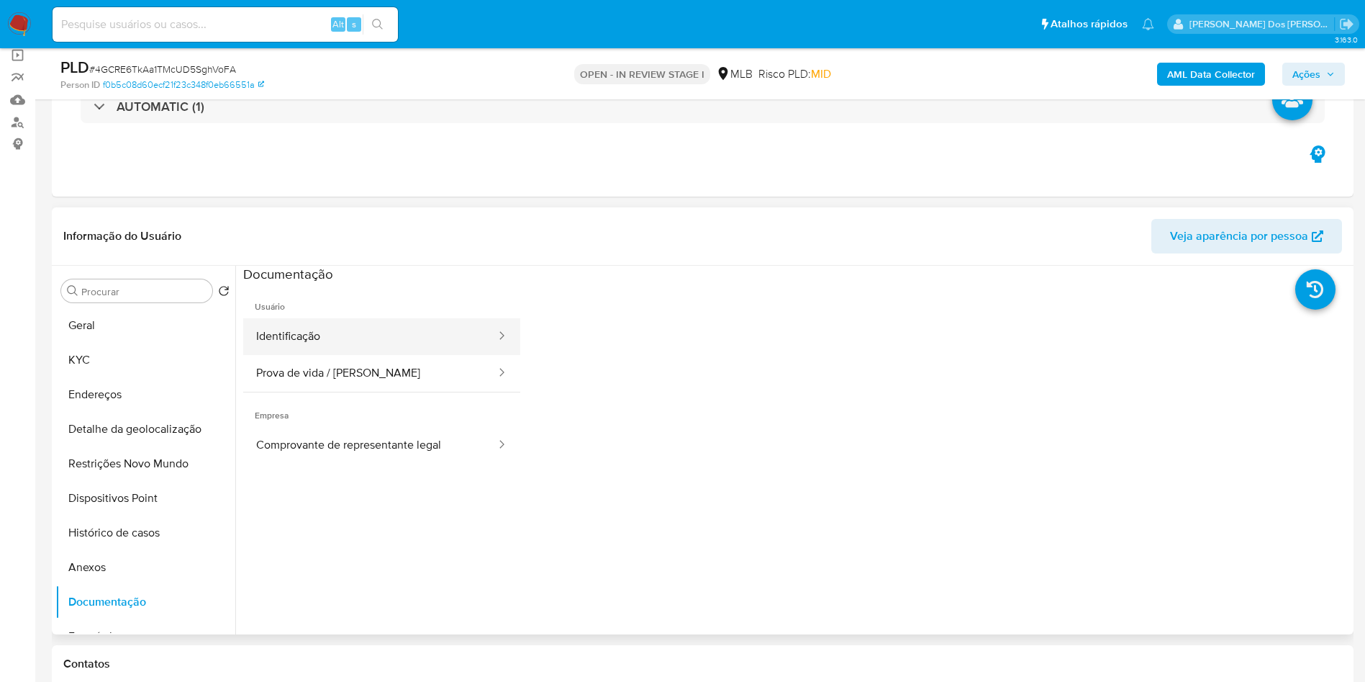
click at [350, 355] on button "Identificação" at bounding box center [370, 336] width 254 height 37
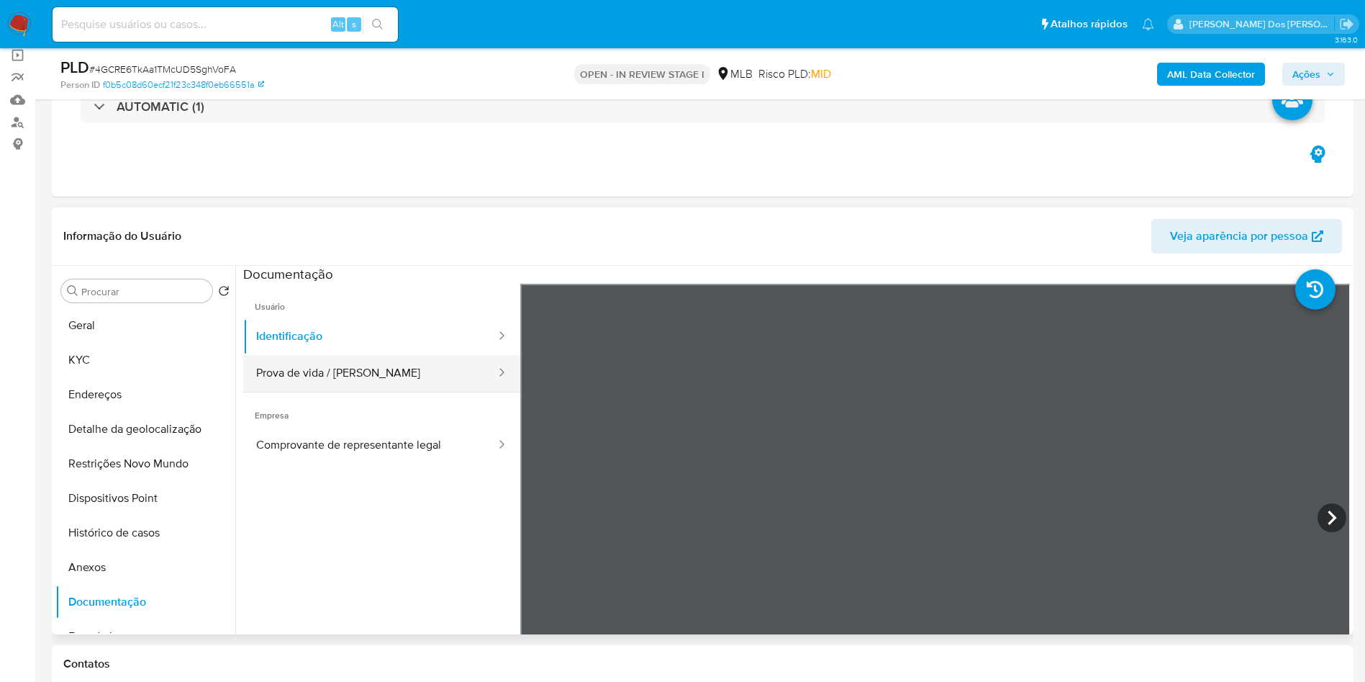
click at [355, 392] on button "Prova de vida / [PERSON_NAME]" at bounding box center [370, 373] width 254 height 37
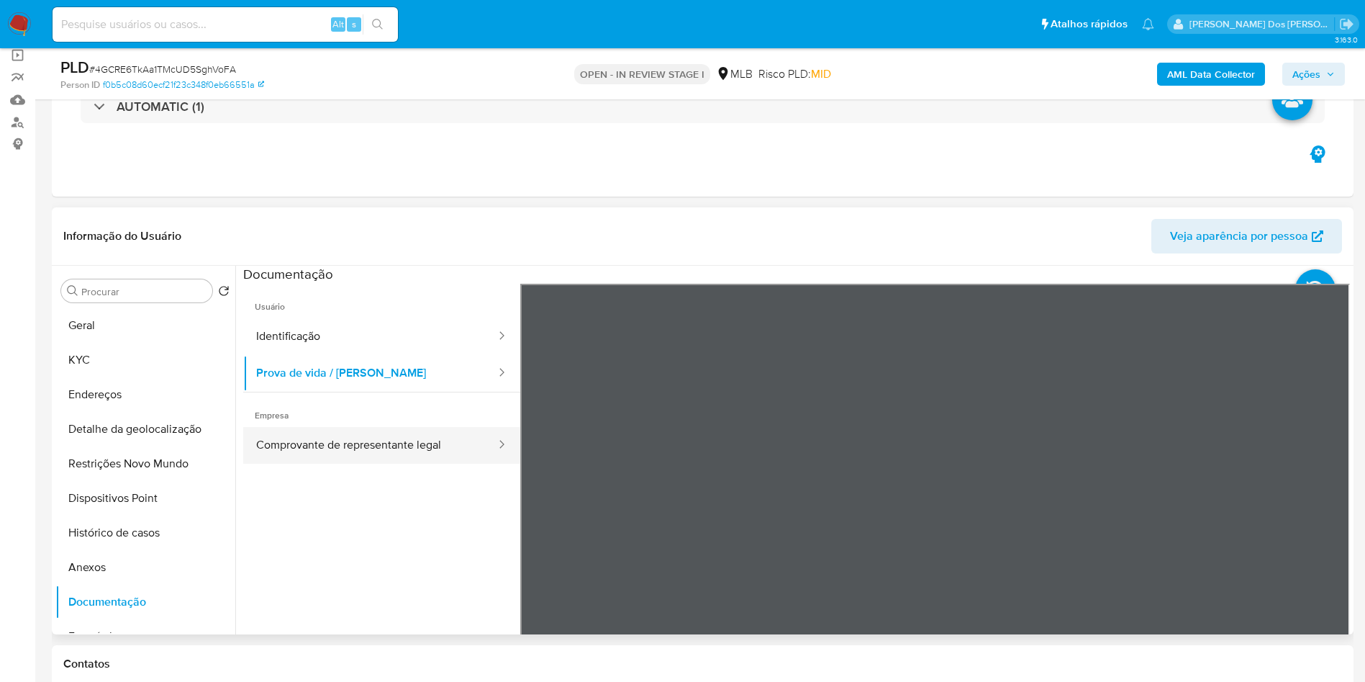
click at [363, 464] on button "Comprovante de representante legal" at bounding box center [370, 445] width 254 height 37
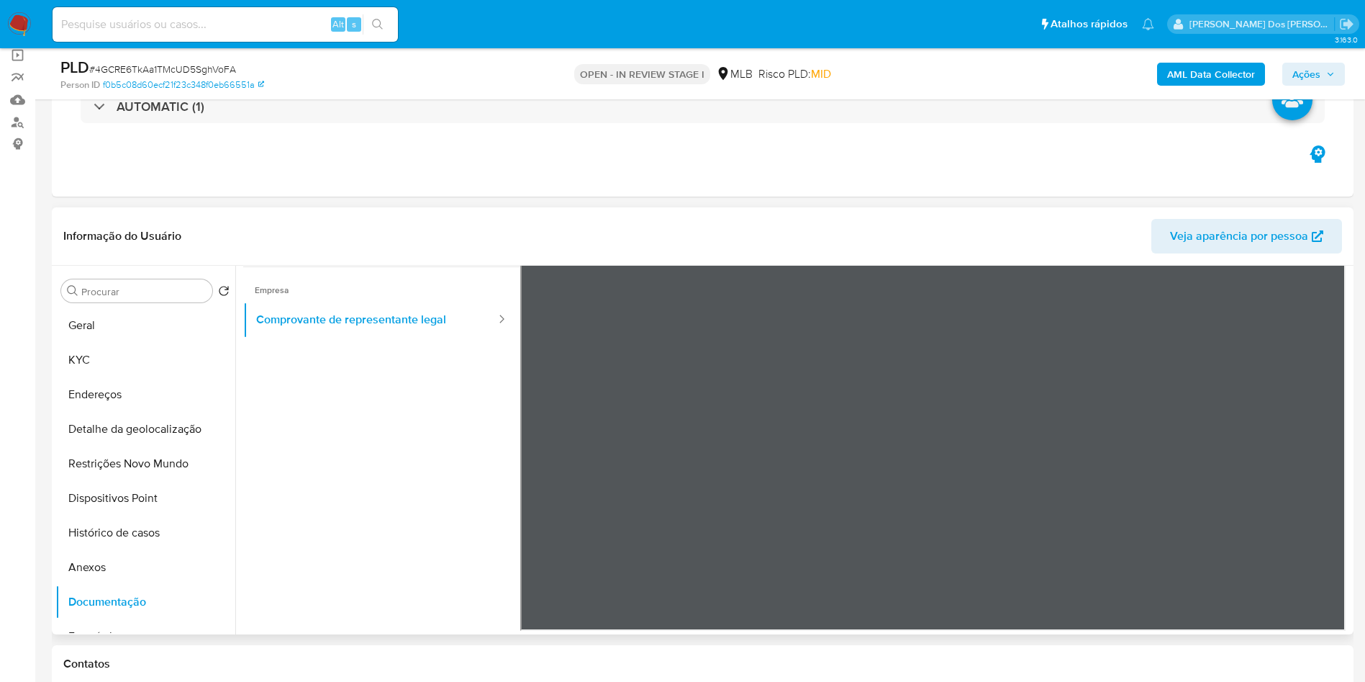
scroll to position [80, 0]
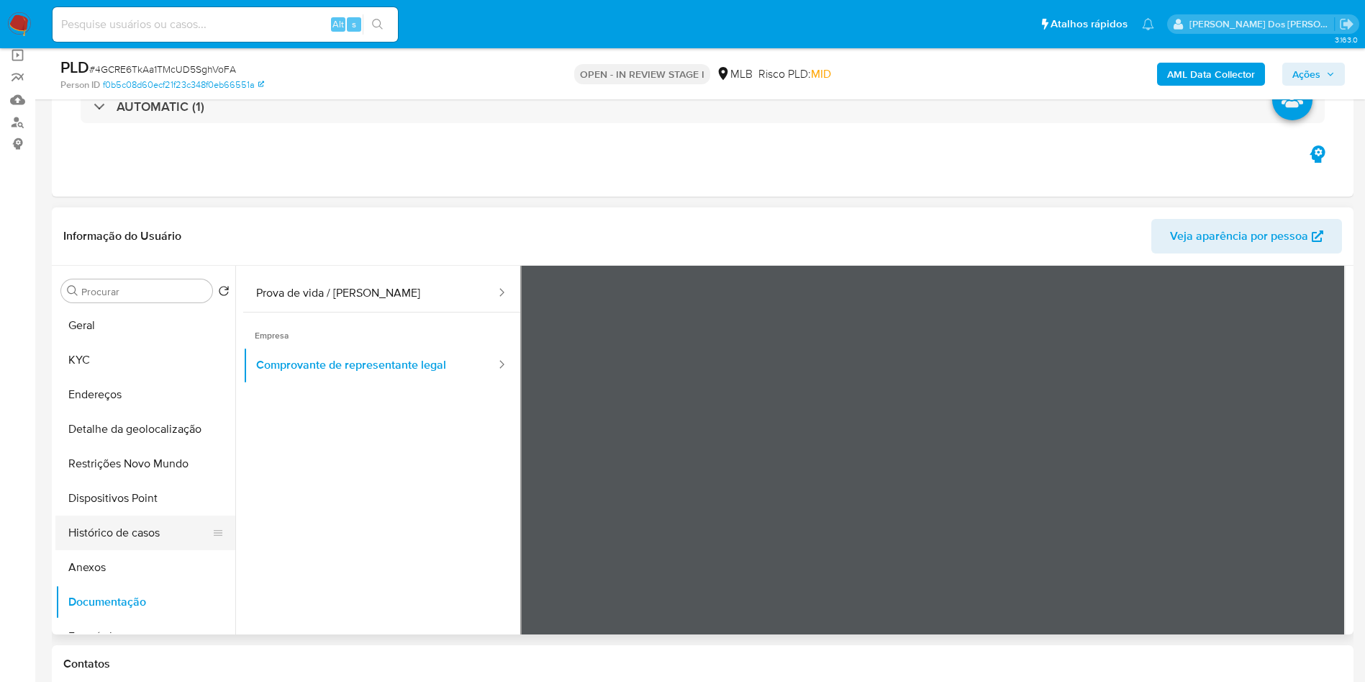
click at [122, 550] on button "Histórico de casos" at bounding box center [139, 532] width 168 height 35
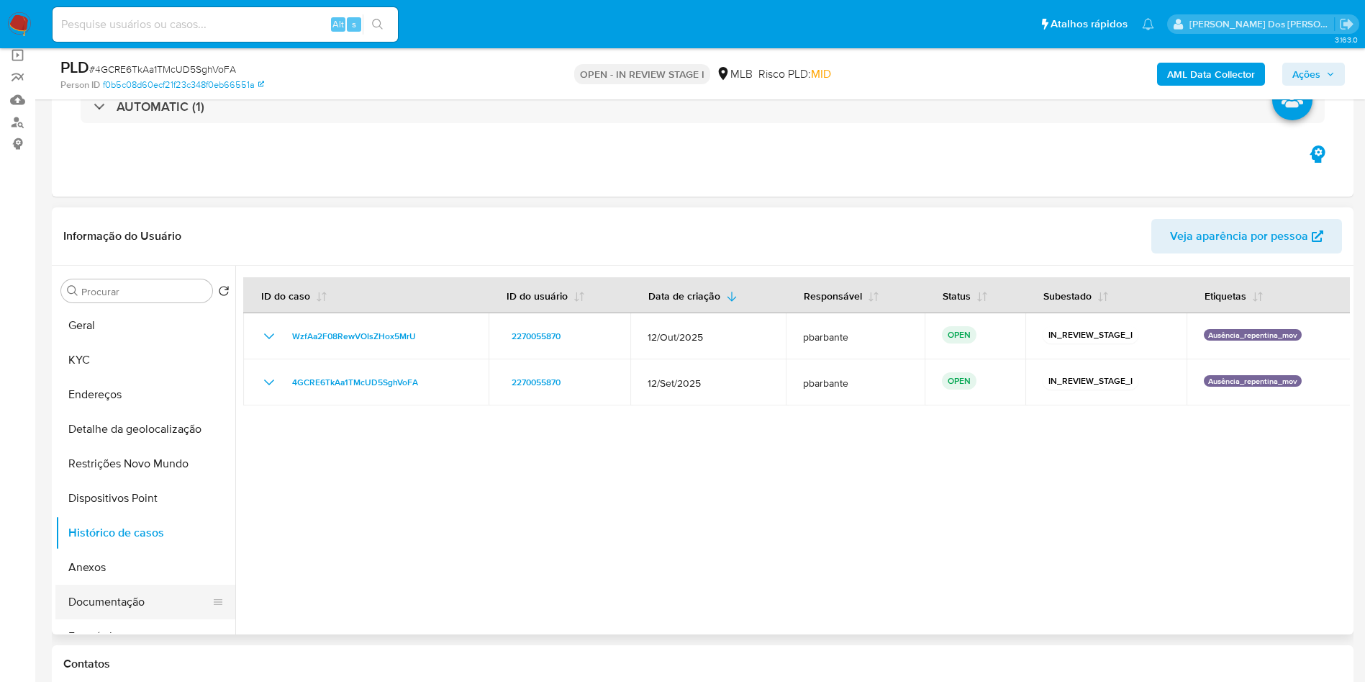
click at [127, 619] on button "Documentação" at bounding box center [139, 601] width 168 height 35
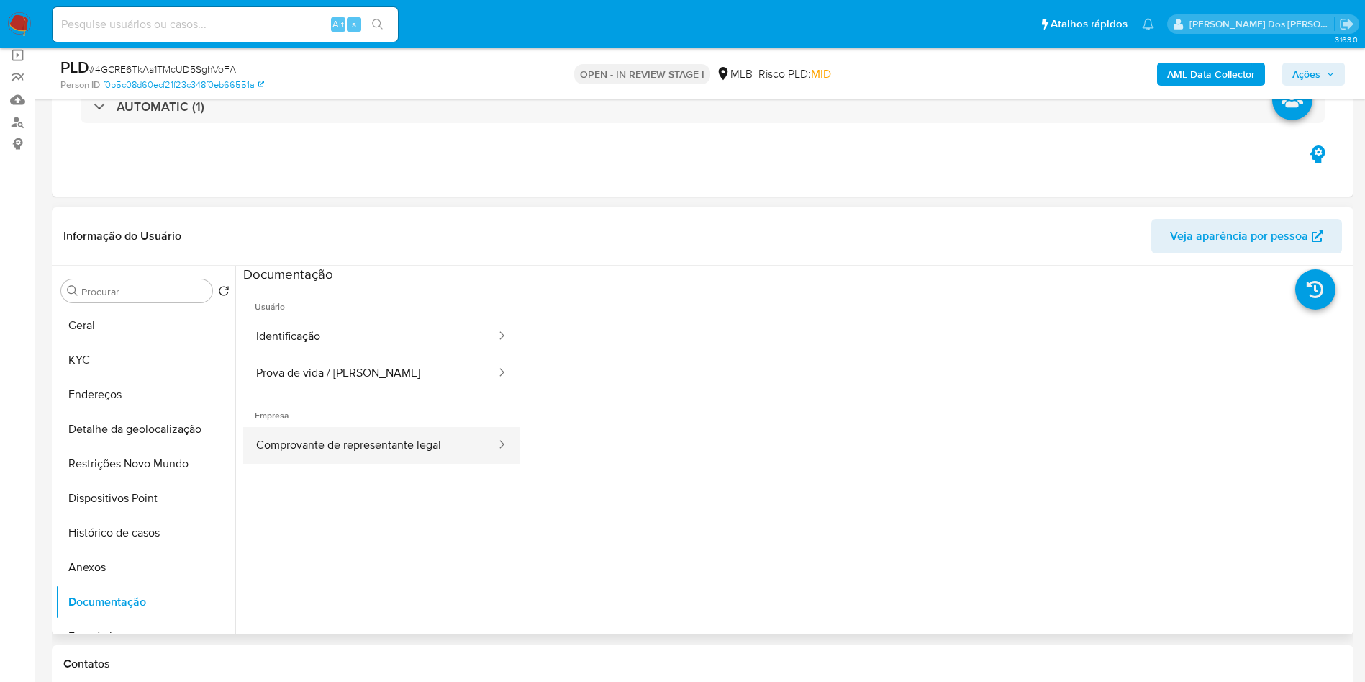
click at [409, 455] on button "Comprovante de representante legal" at bounding box center [370, 445] width 254 height 37
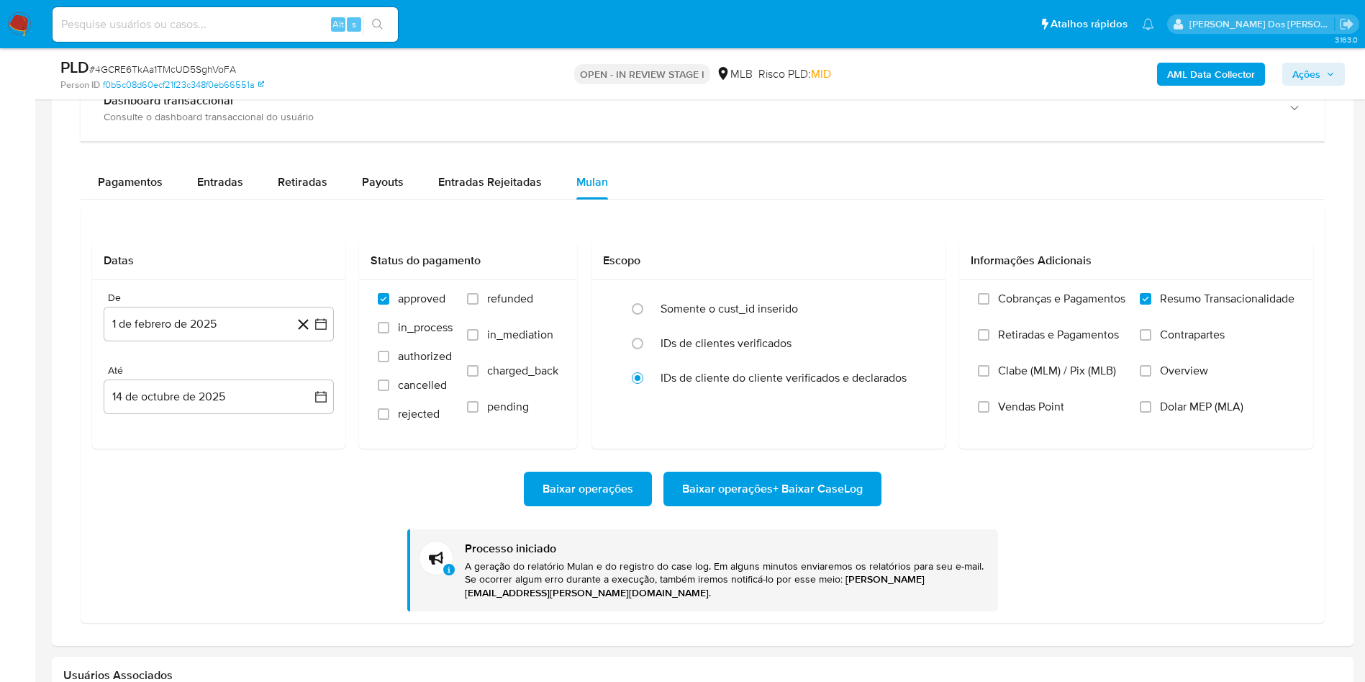
scroll to position [1188, 0]
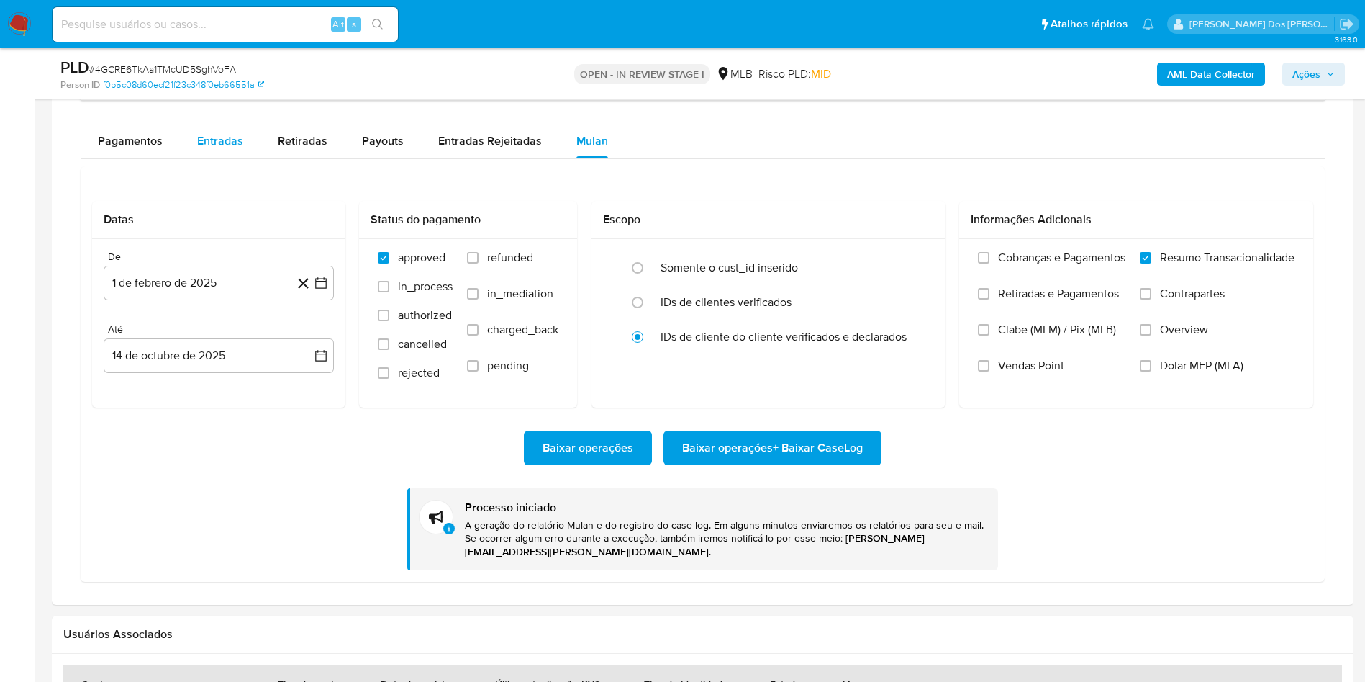
click at [221, 149] on span "Entradas" at bounding box center [220, 140] width 46 height 17
select select "10"
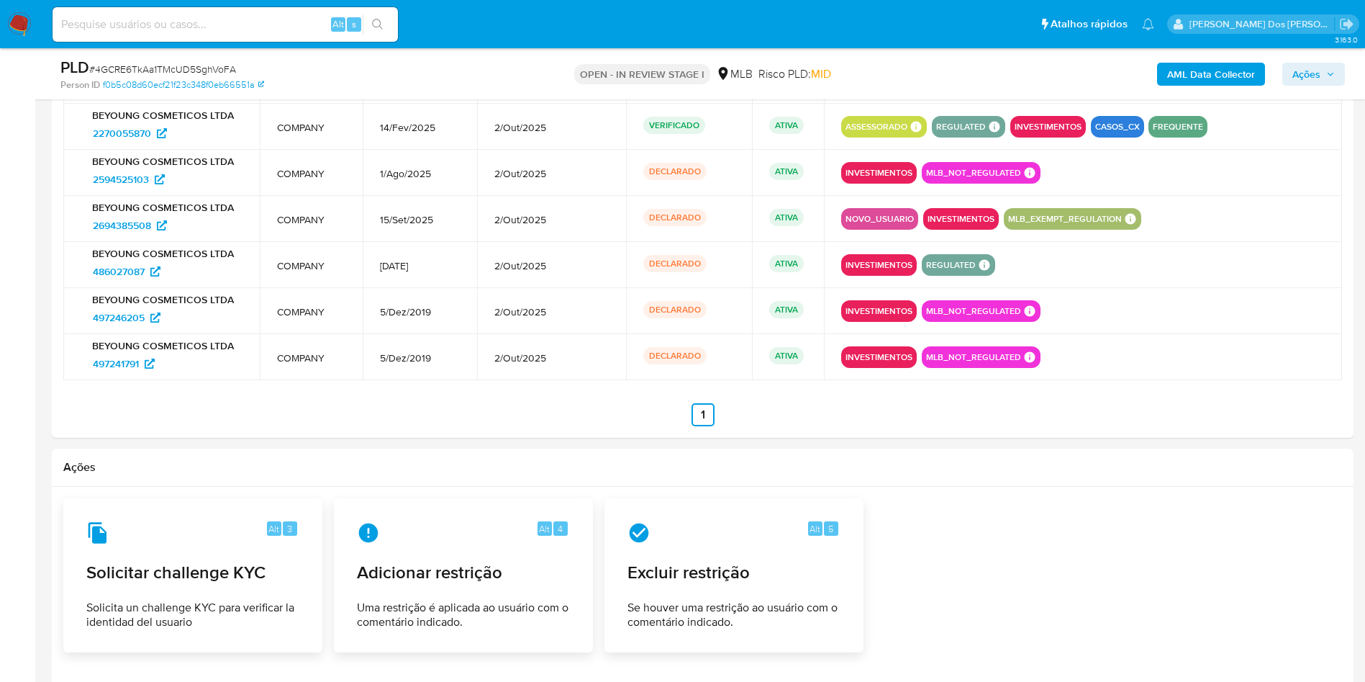
scroll to position [1495, 0]
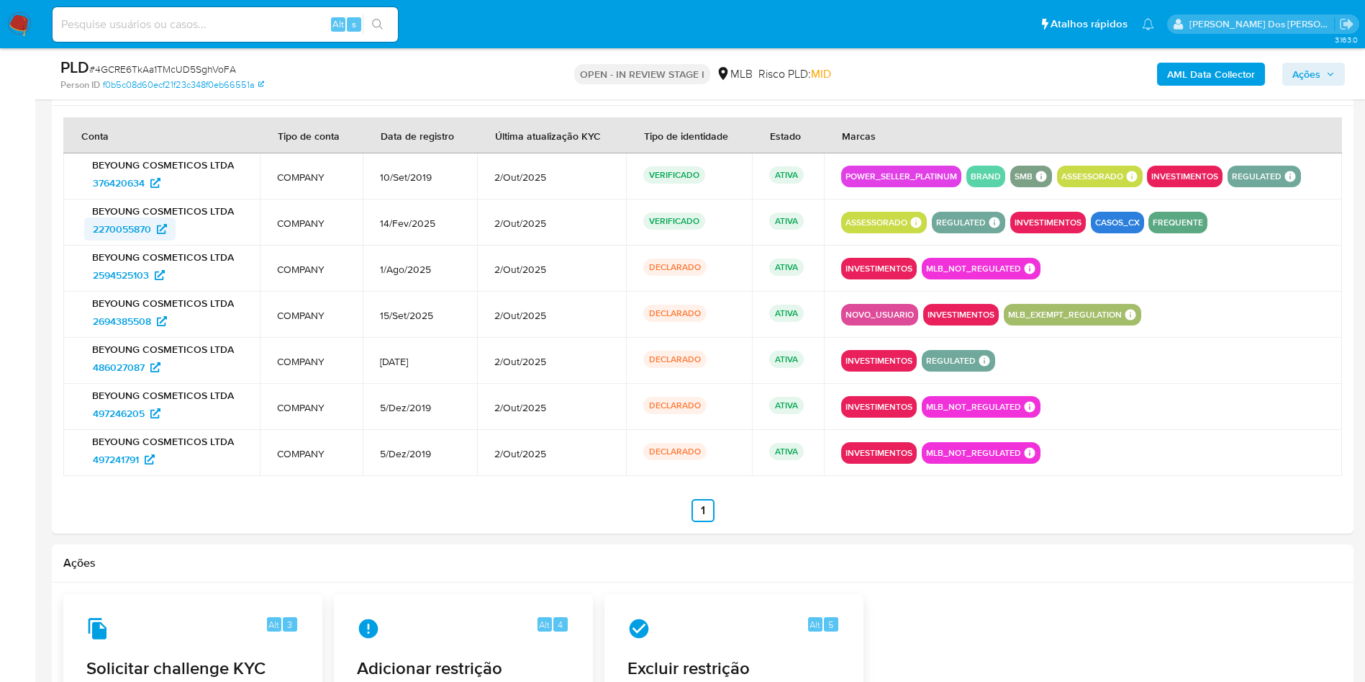
click at [123, 240] on span "2270055870" at bounding box center [122, 228] width 58 height 23
click at [132, 194] on span "376420634" at bounding box center [119, 182] width 52 height 23
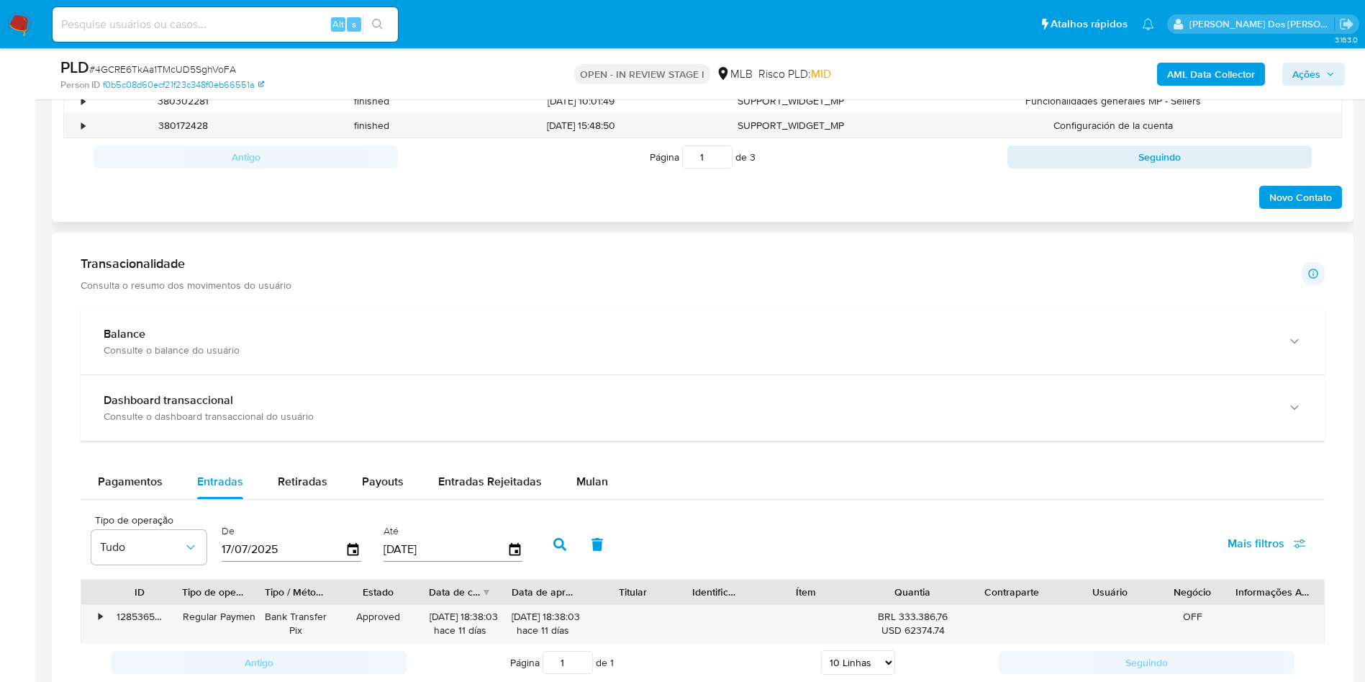
scroll to position [199, 0]
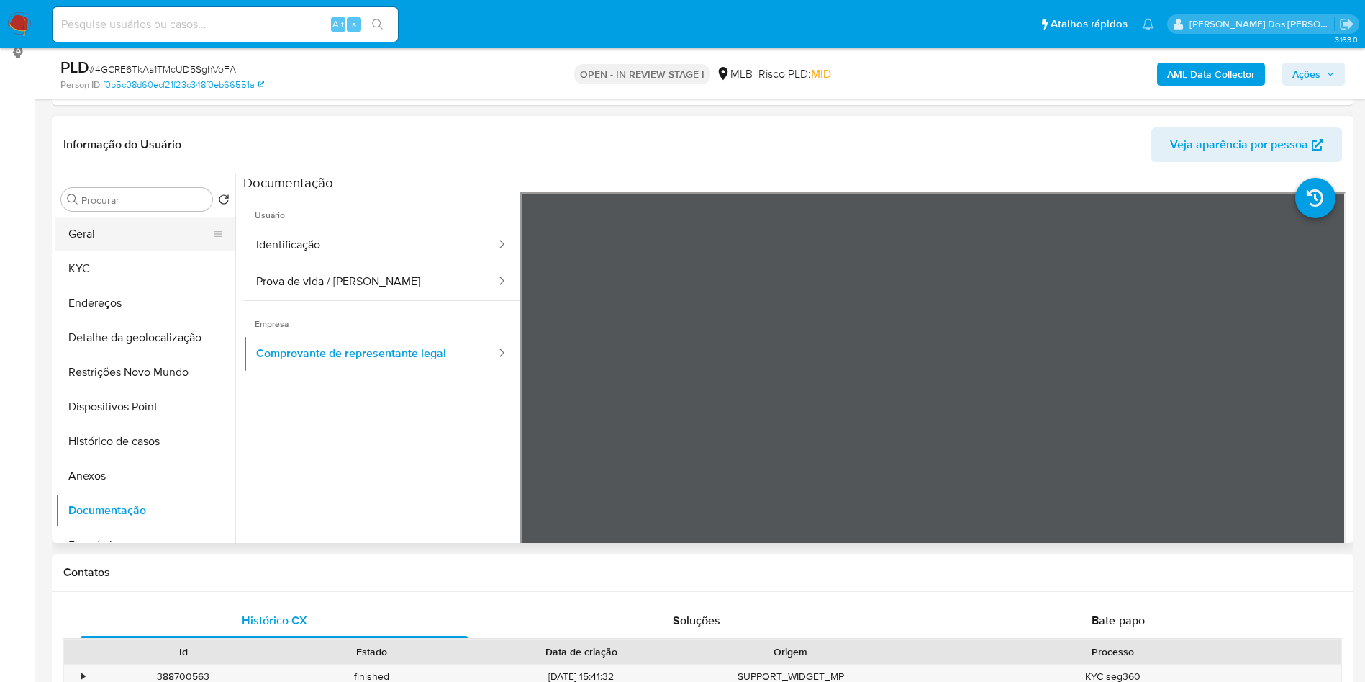
click at [109, 251] on button "Geral" at bounding box center [139, 234] width 168 height 35
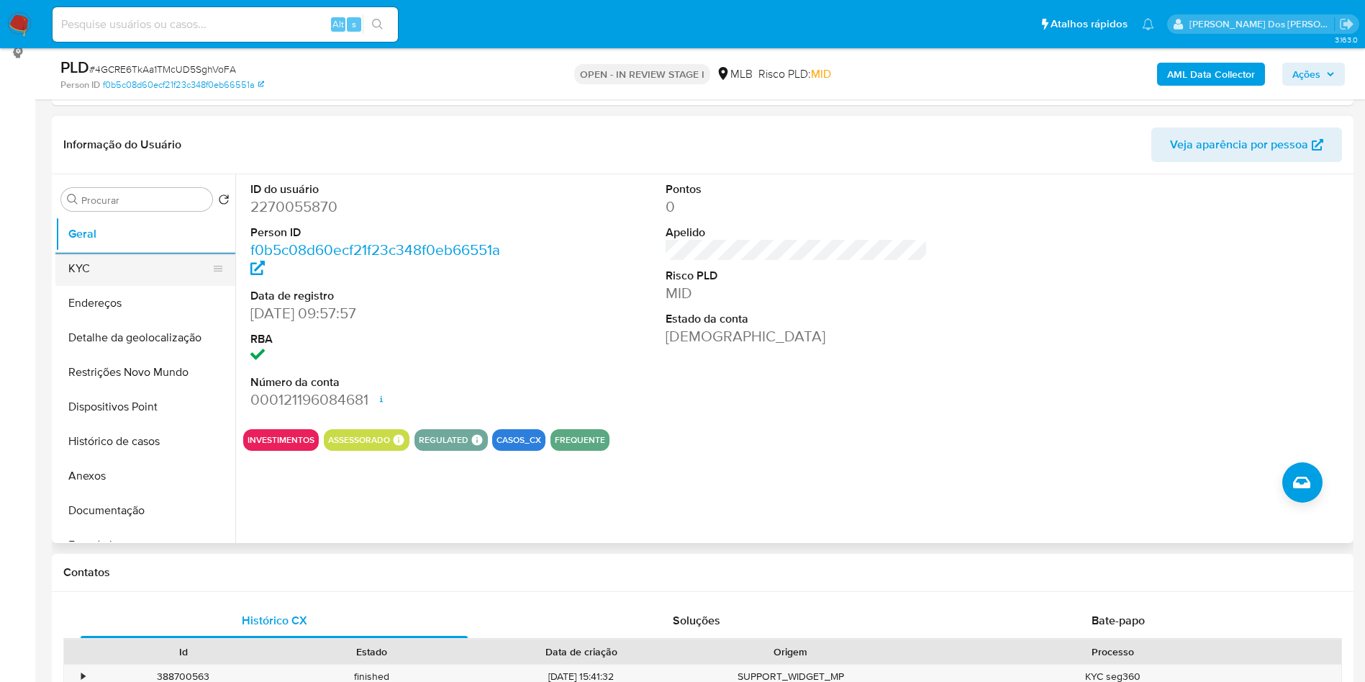
click at [137, 286] on button "KYC" at bounding box center [139, 268] width 168 height 35
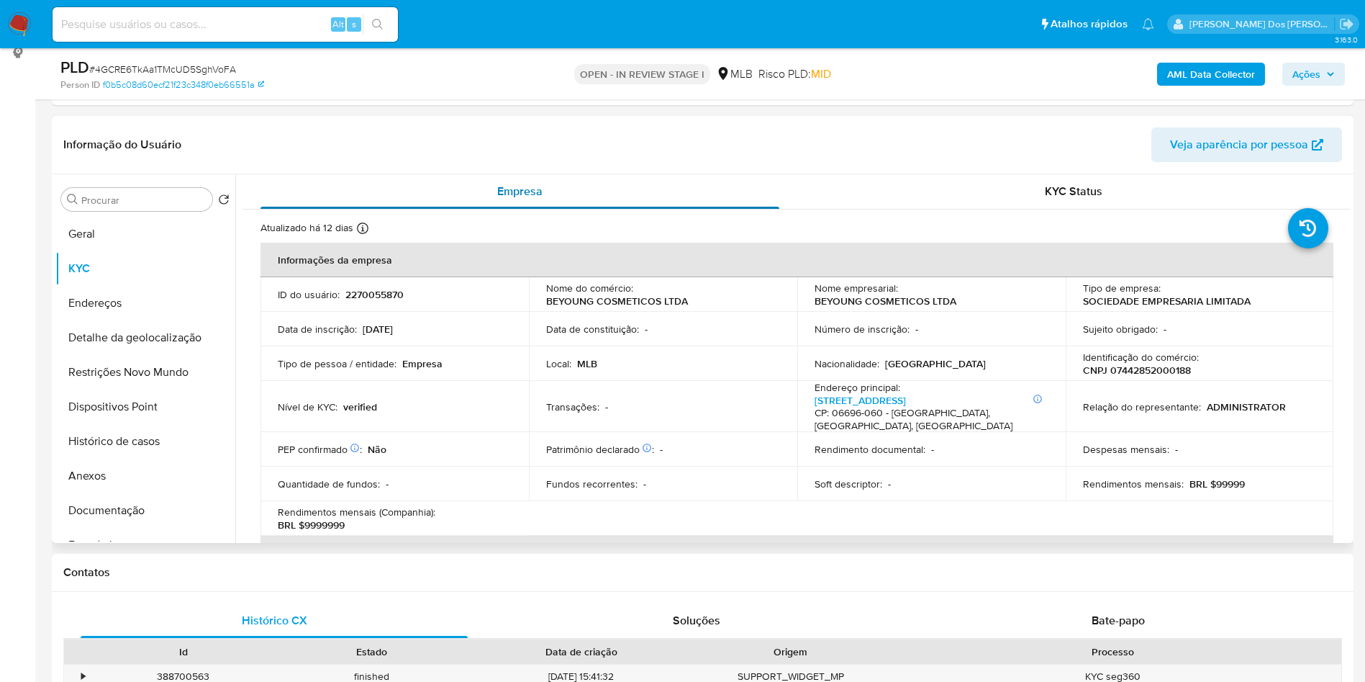
copy td "27266637000180"
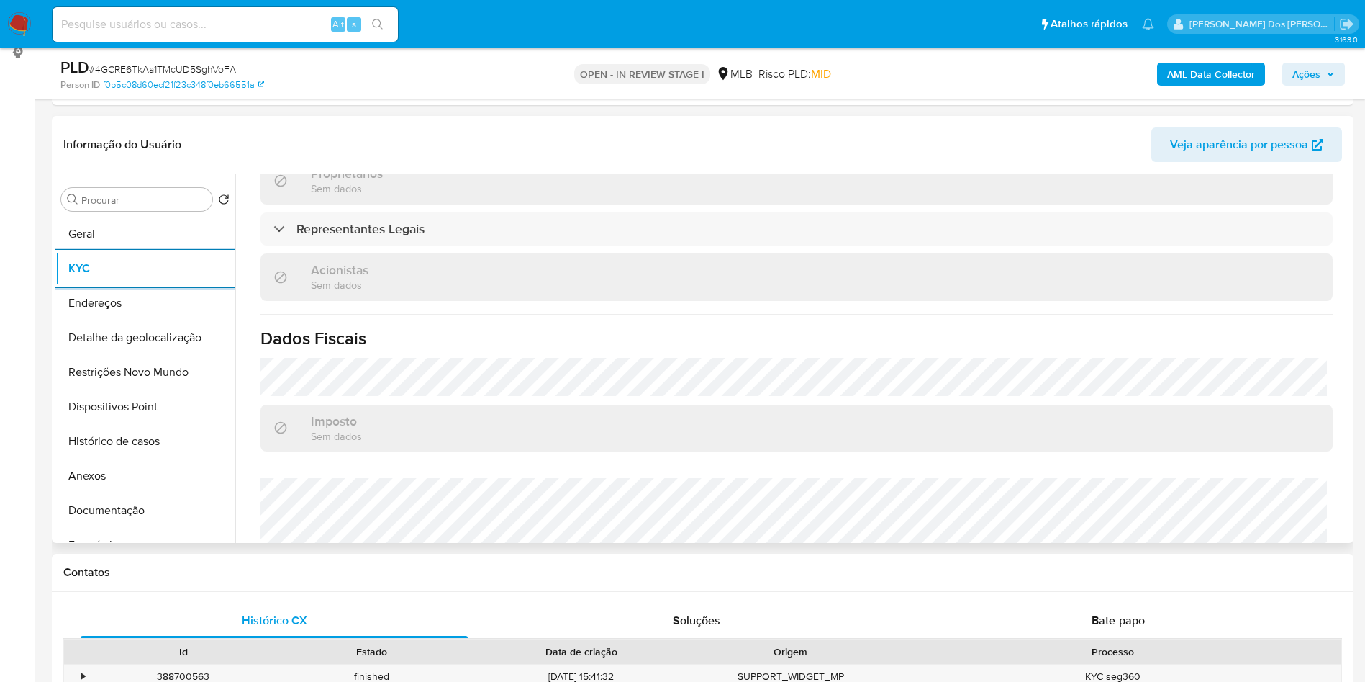
scroll to position [864, 0]
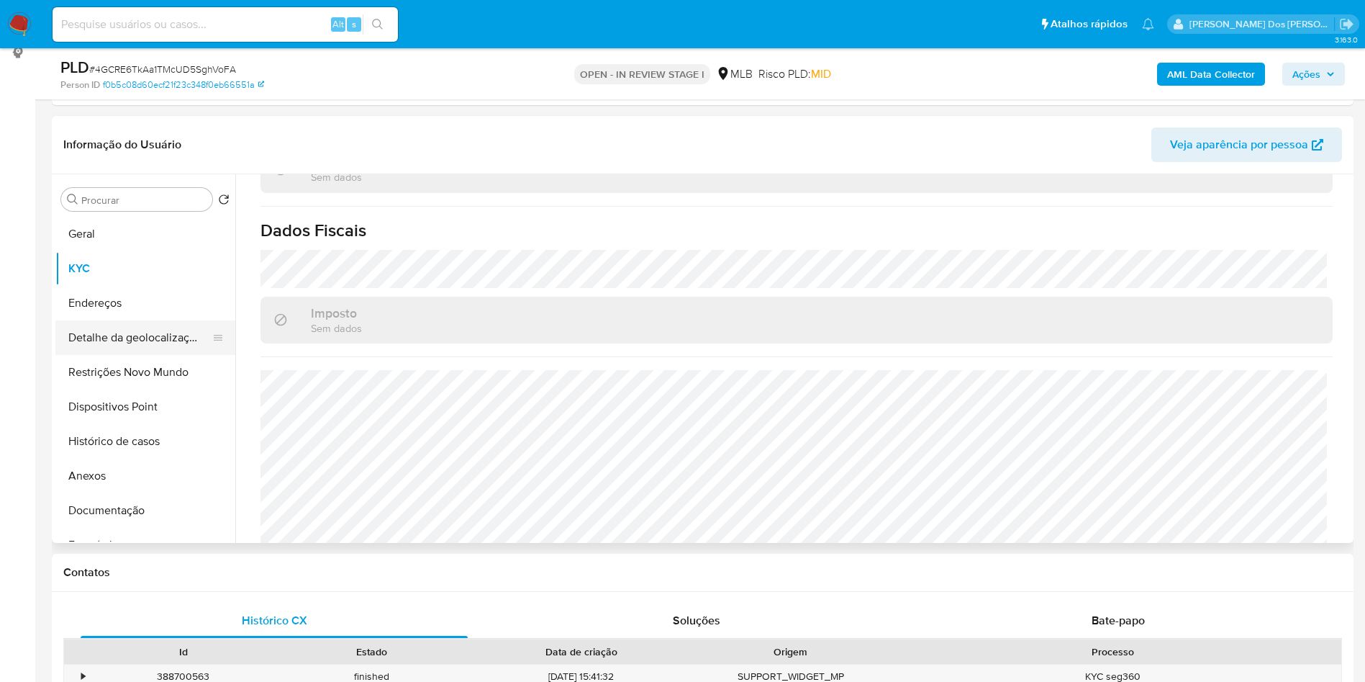
click at [137, 353] on button "Detalhe da geolocalização" at bounding box center [139, 337] width 168 height 35
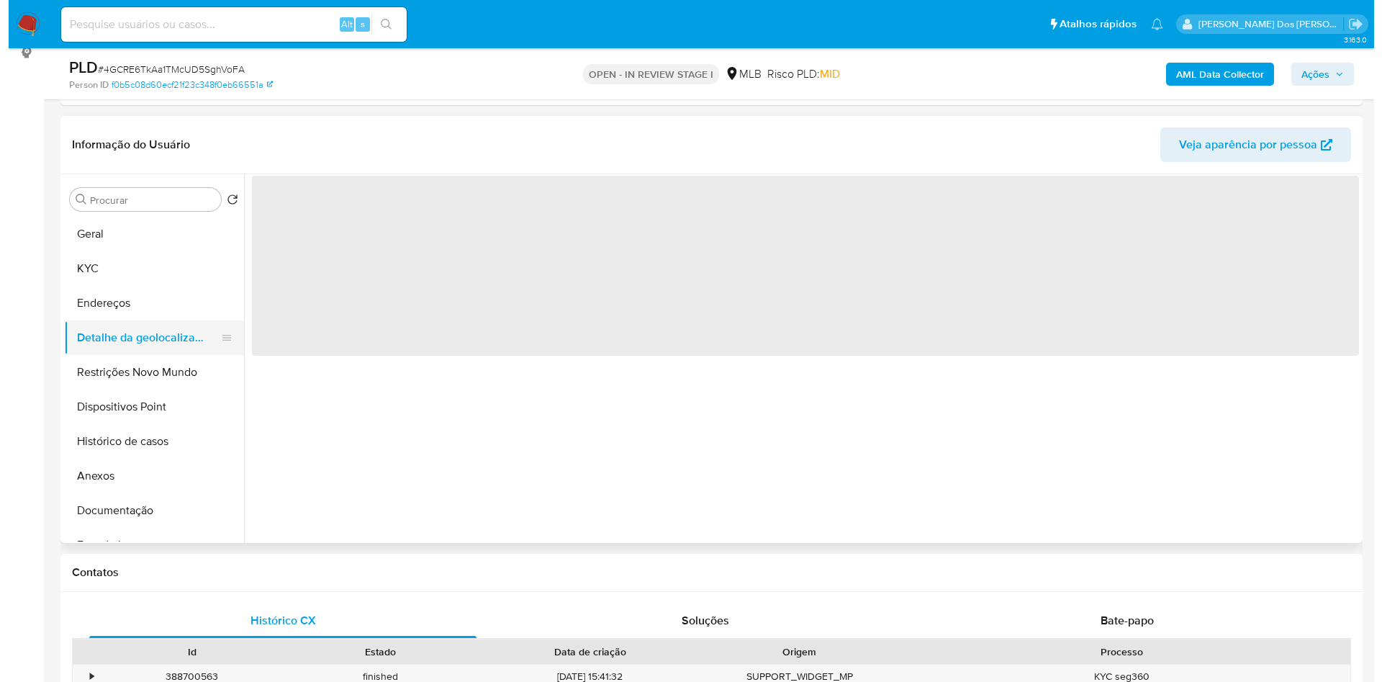
scroll to position [0, 0]
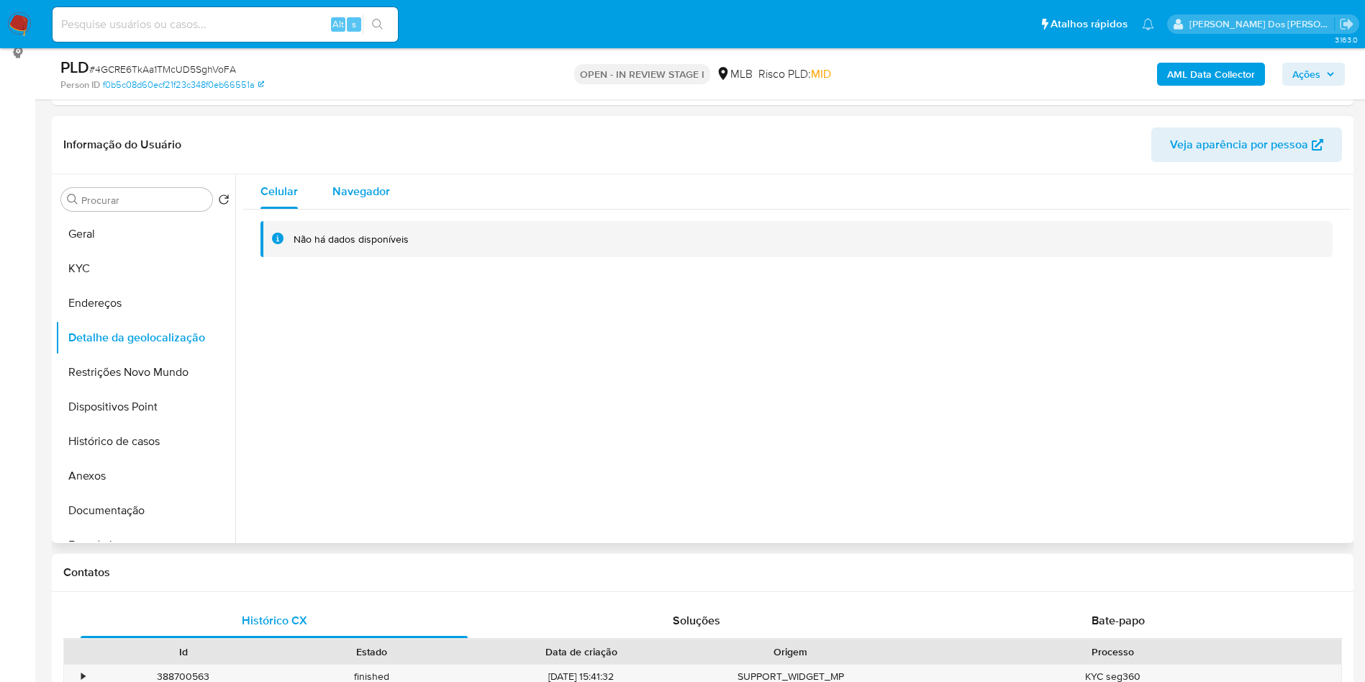
click at [380, 199] on span "Navegador" at bounding box center [362, 191] width 58 height 17
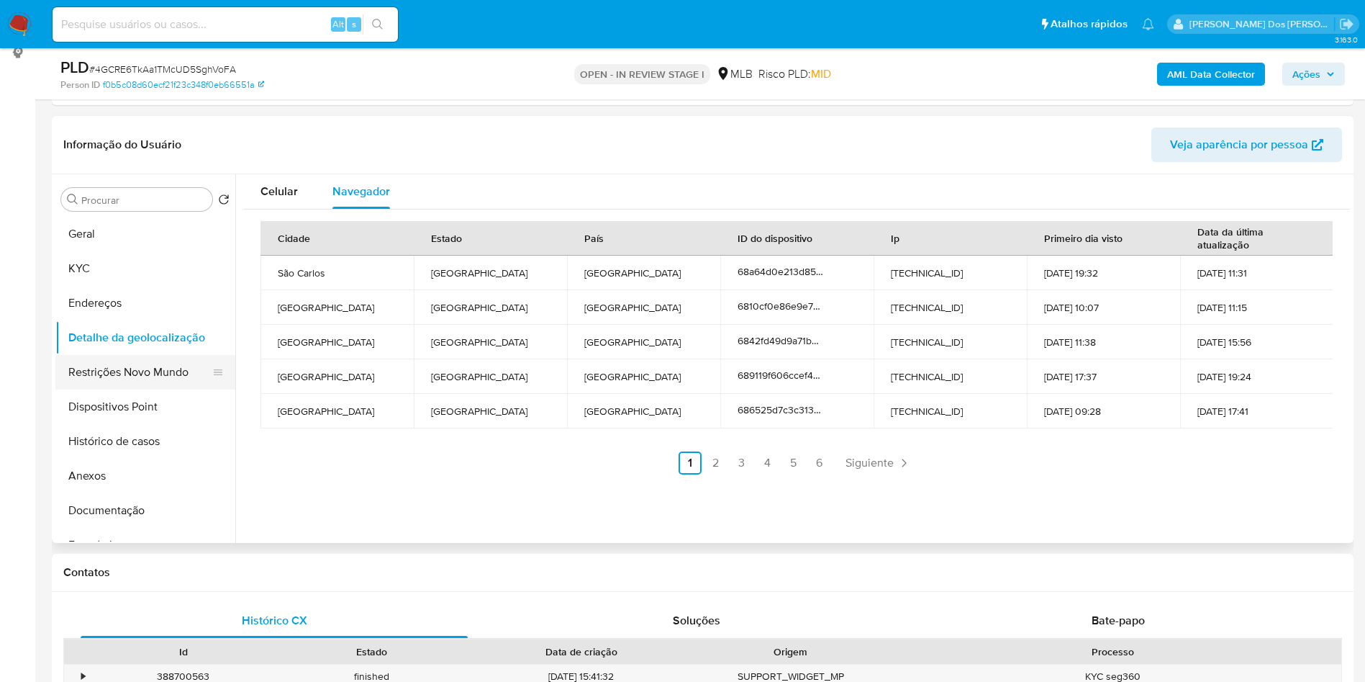
click at [162, 389] on button "Restrições Novo Mundo" at bounding box center [139, 372] width 168 height 35
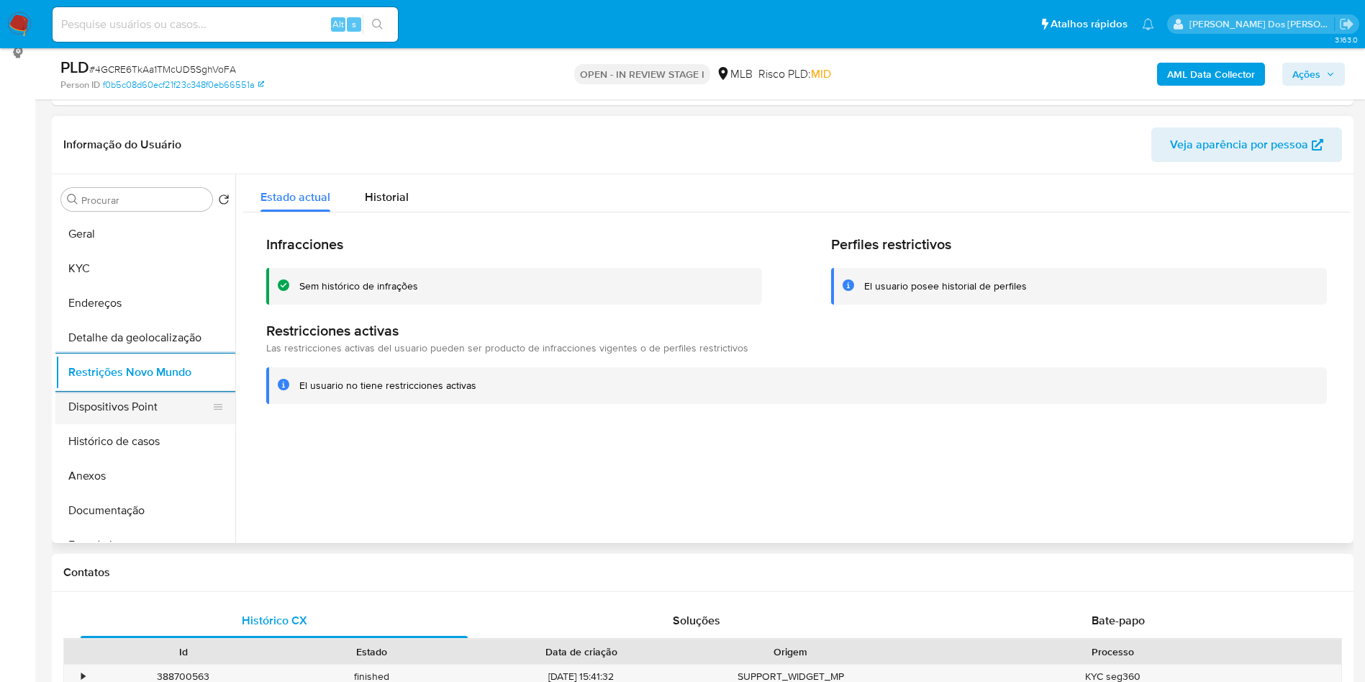
click at [108, 424] on button "Dispositivos Point" at bounding box center [139, 406] width 168 height 35
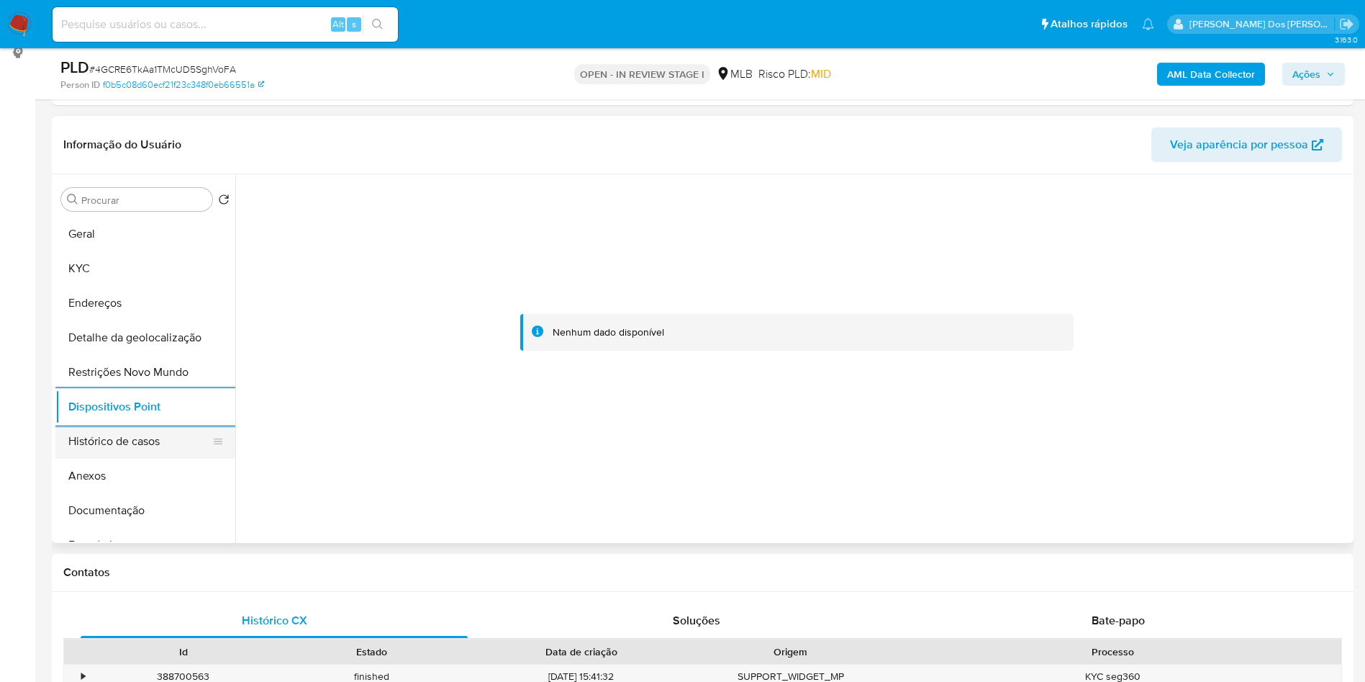
click at [152, 459] on button "Histórico de casos" at bounding box center [139, 441] width 168 height 35
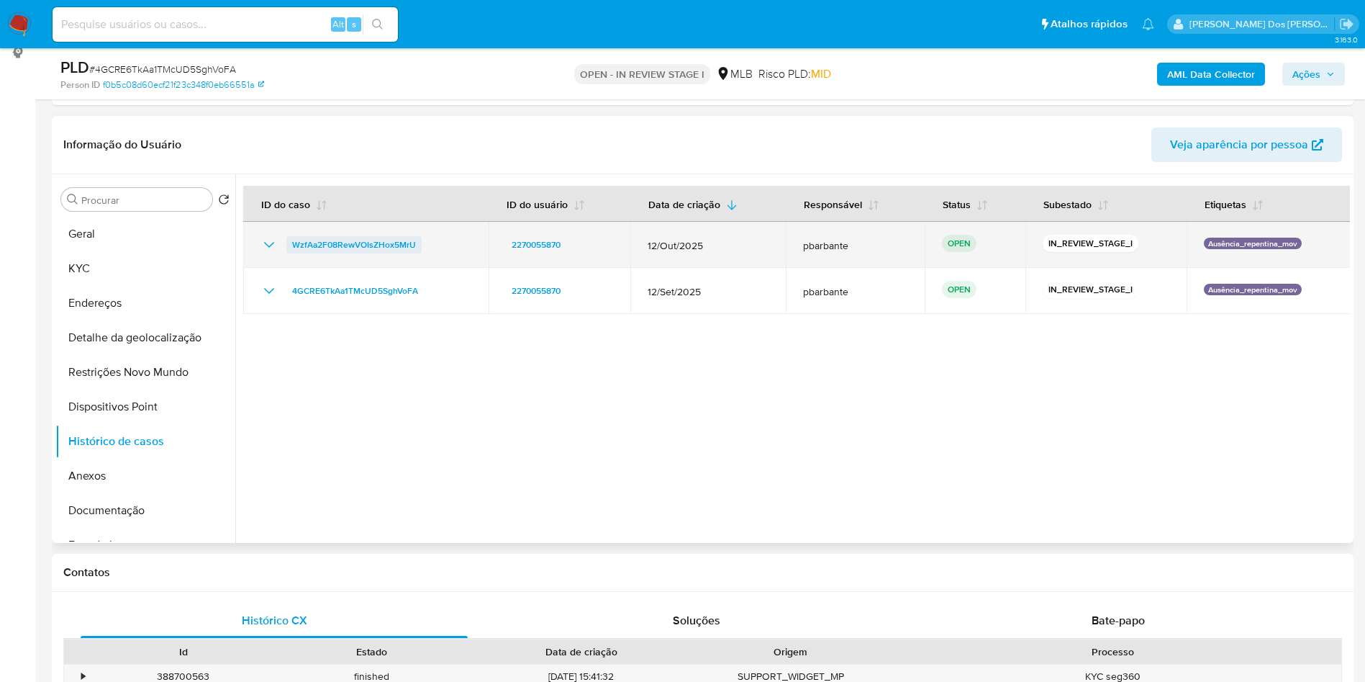
click at [353, 253] on span "WzfAa2F08RewVOIsZHox5MrU" at bounding box center [354, 244] width 124 height 17
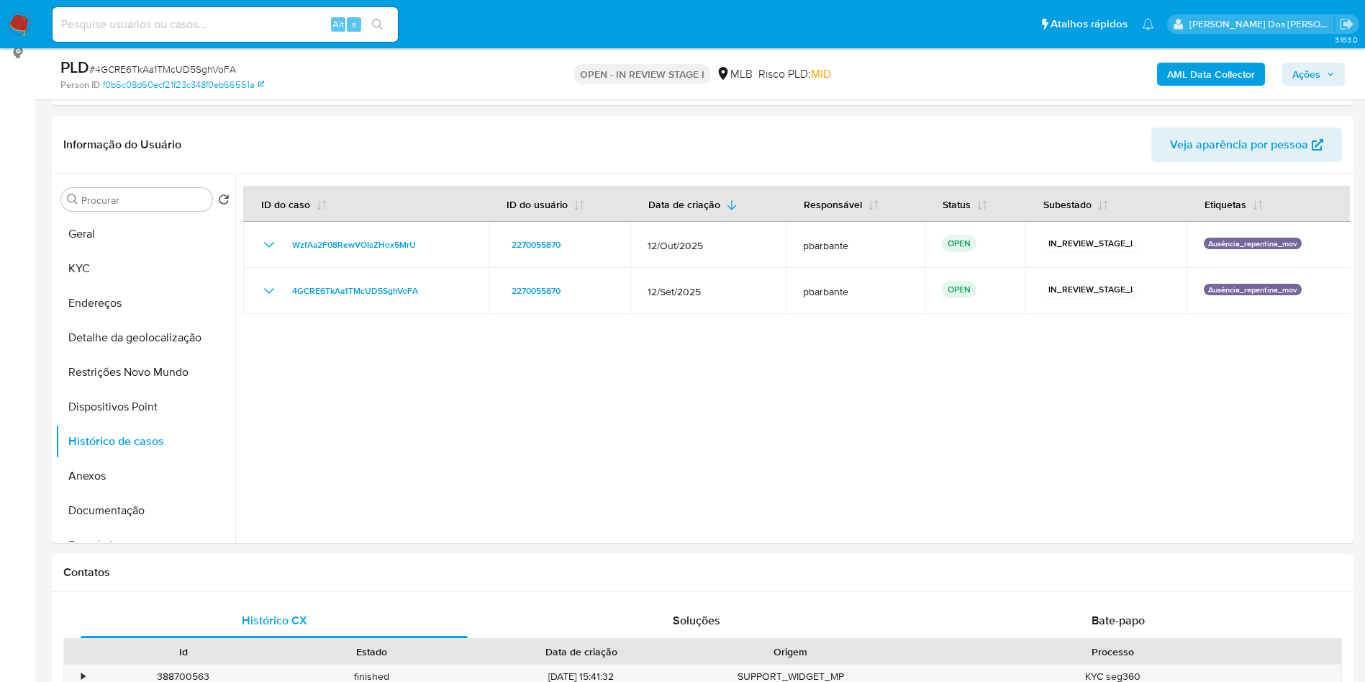
click at [1168, 79] on b "AML Data Collector" at bounding box center [1212, 74] width 88 height 23
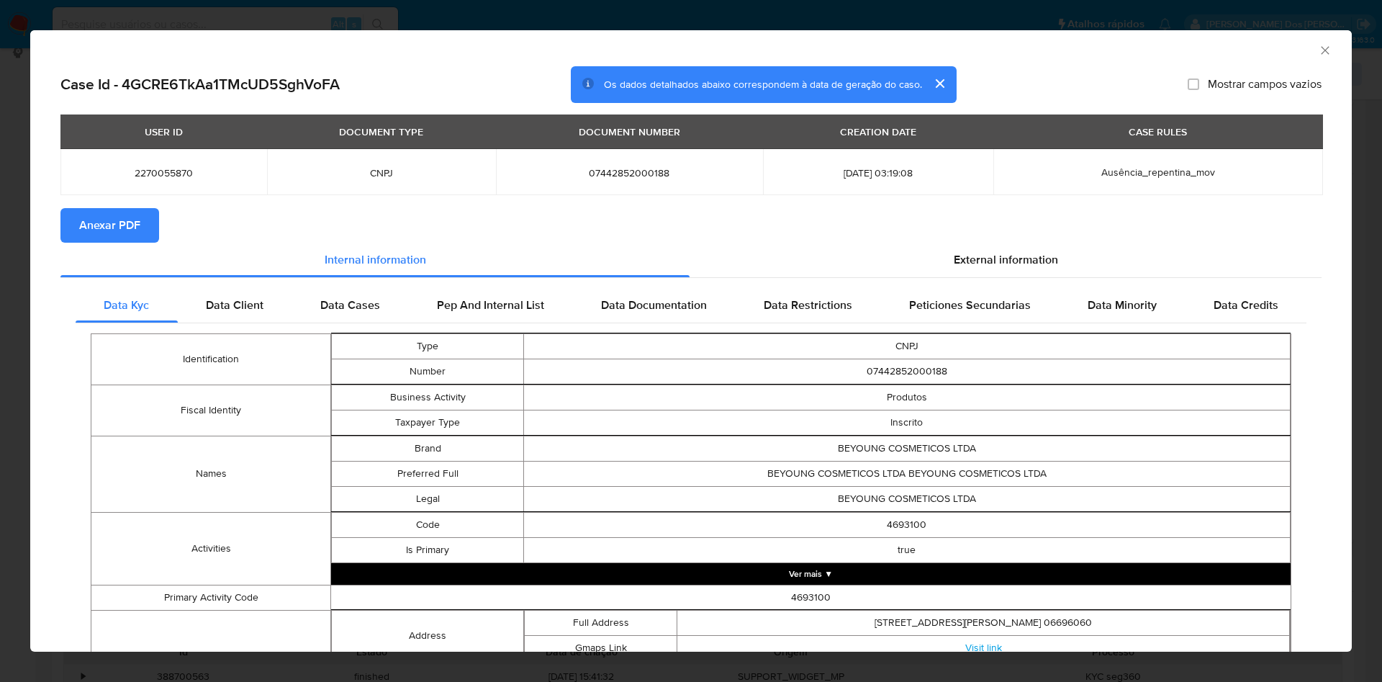
click at [145, 219] on button "Anexar PDF" at bounding box center [109, 225] width 99 height 35
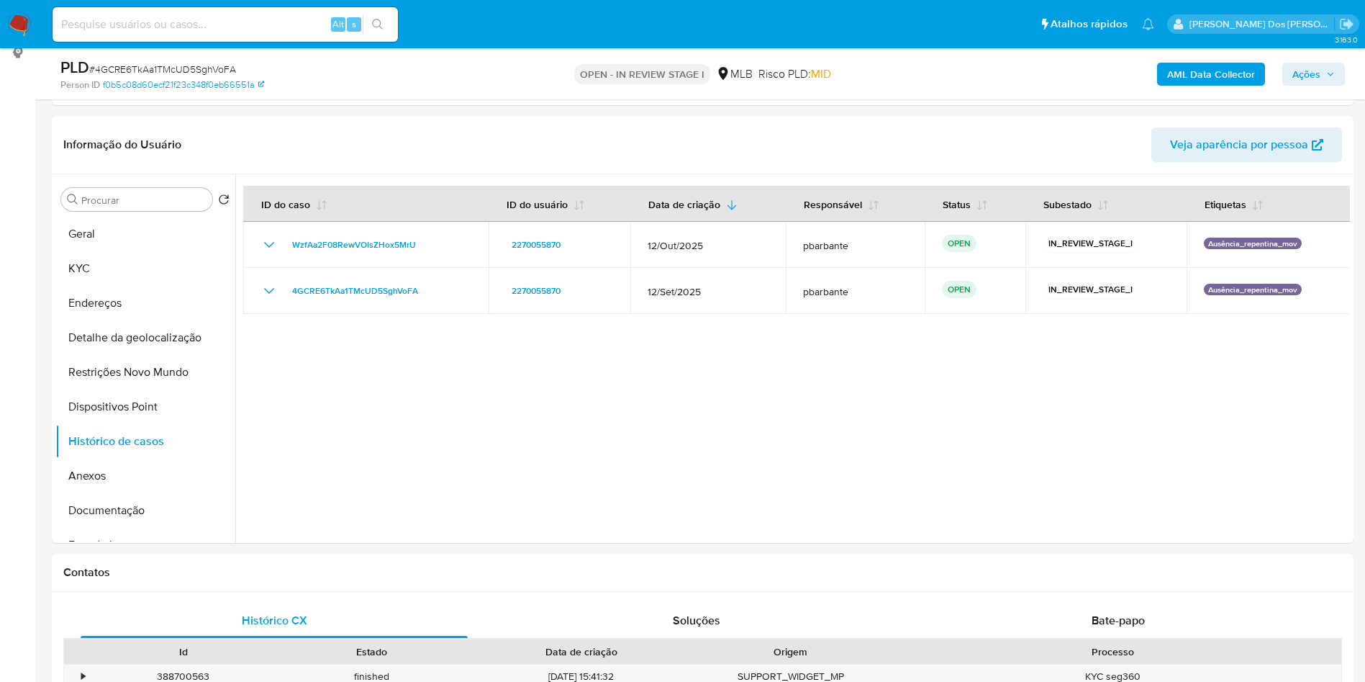
click at [1306, 81] on span "Ações" at bounding box center [1307, 74] width 28 height 23
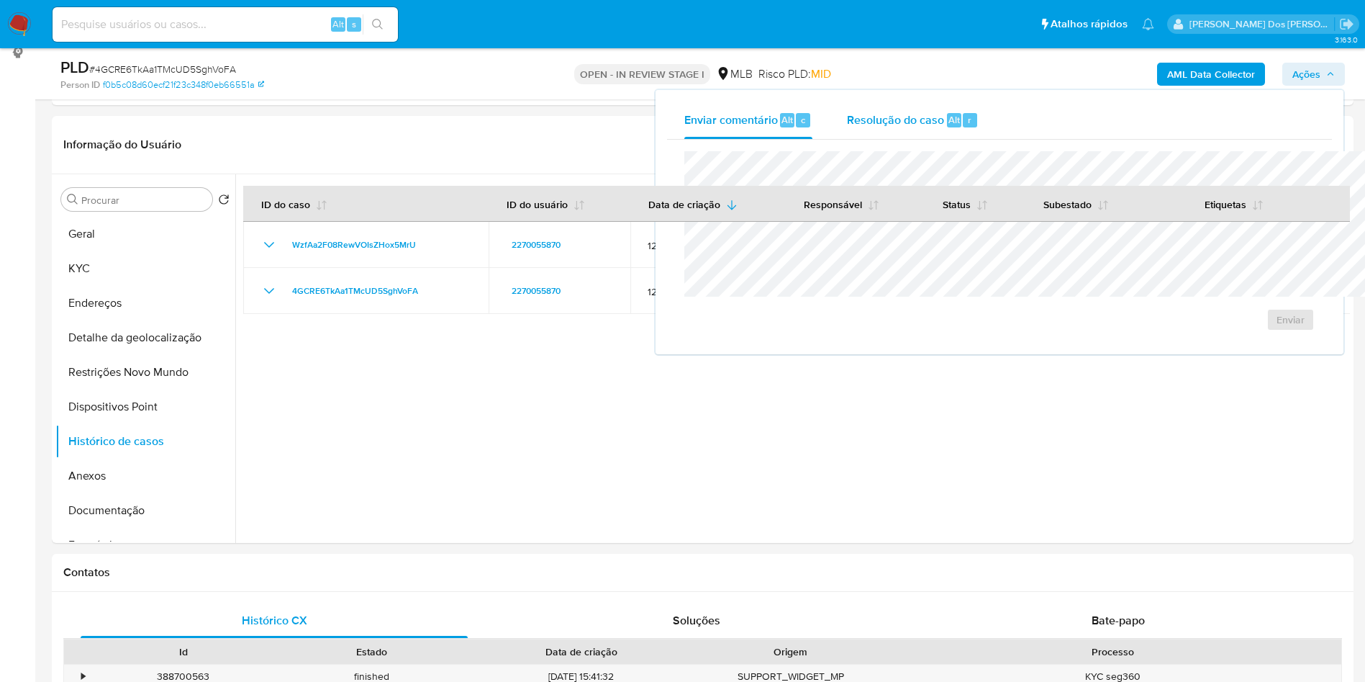
click at [847, 121] on span "Resolução do caso" at bounding box center [895, 119] width 97 height 17
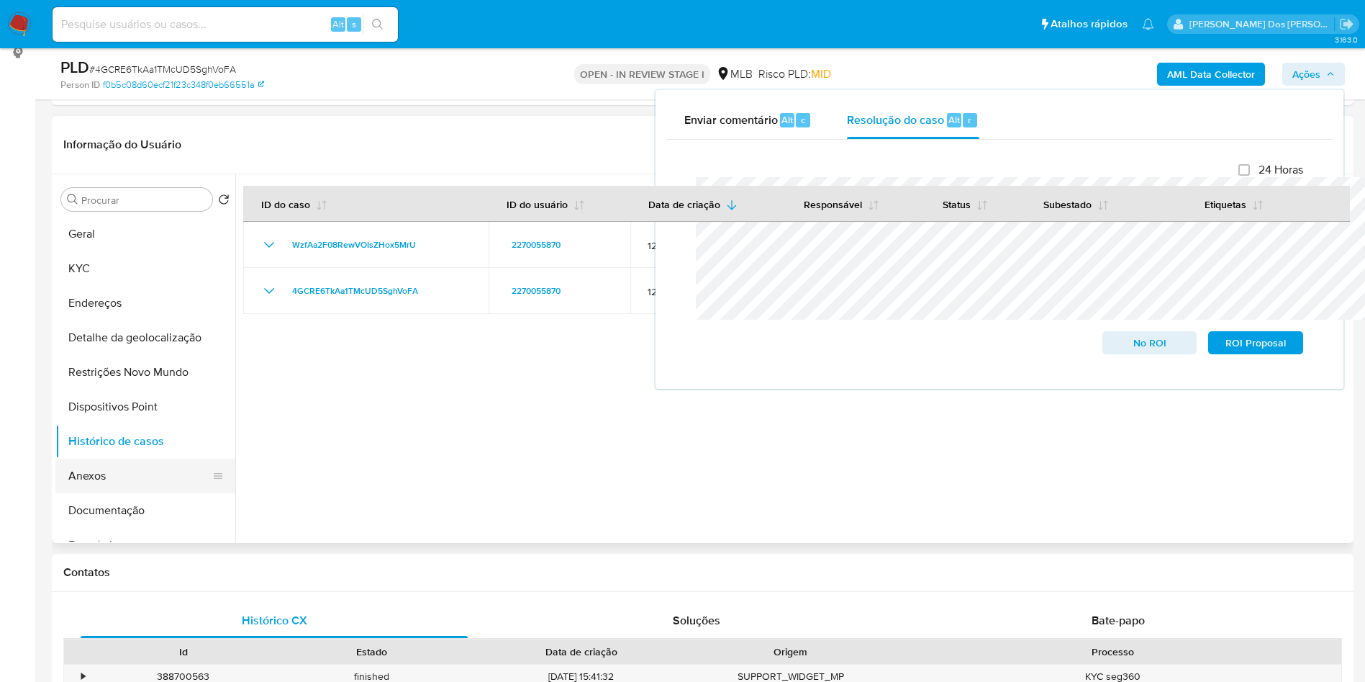
click at [130, 493] on button "Anexos" at bounding box center [139, 476] width 168 height 35
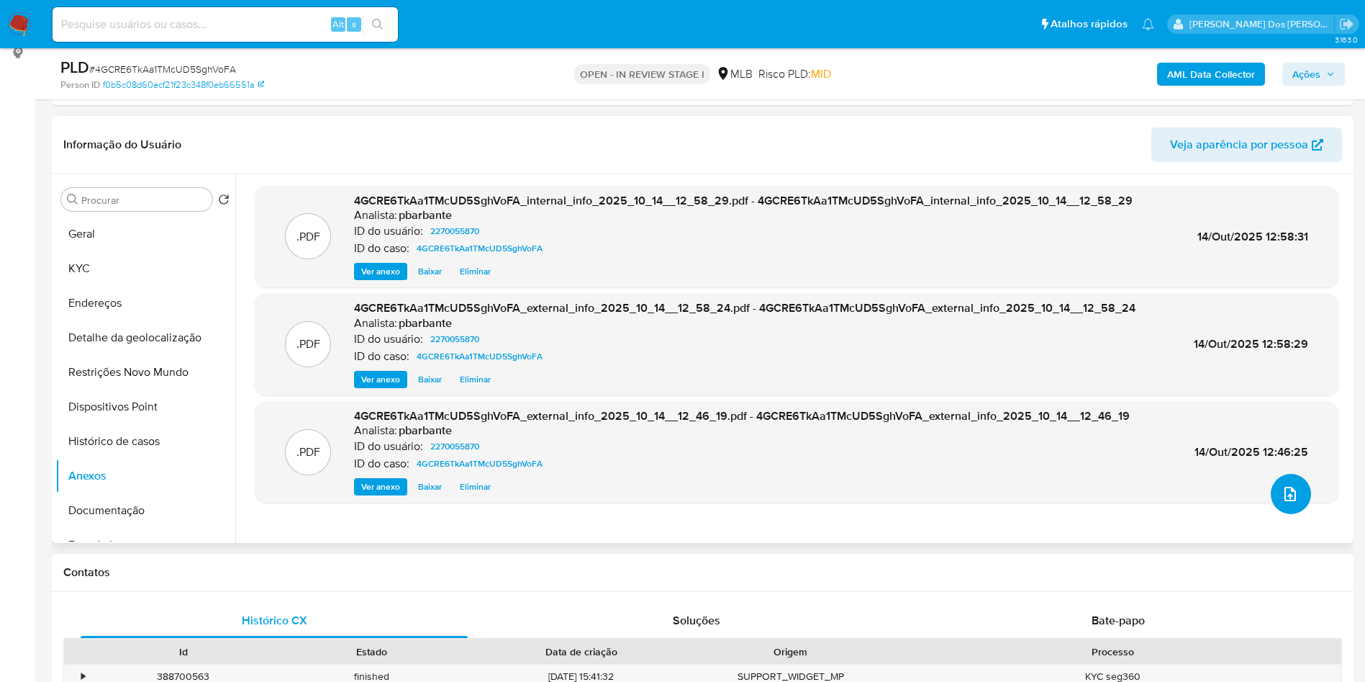
click at [1296, 514] on button "upload-file" at bounding box center [1291, 494] width 40 height 40
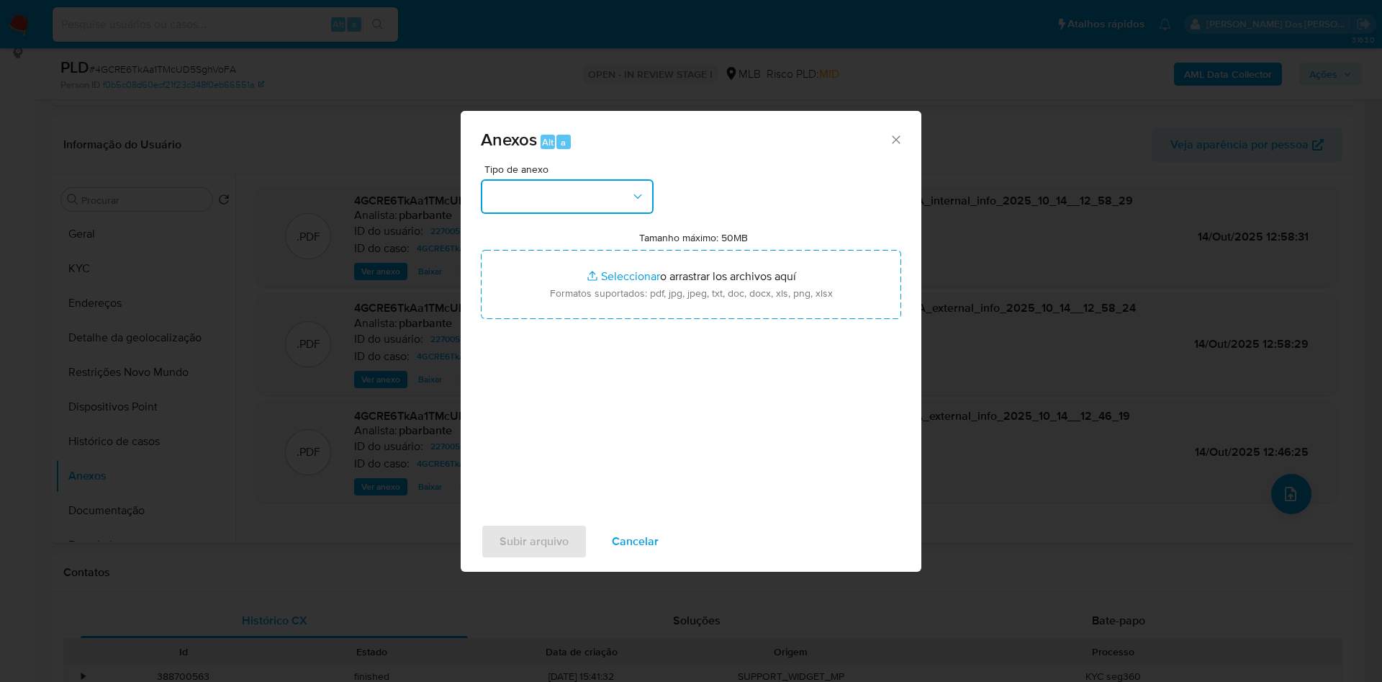
click at [558, 179] on button "button" at bounding box center [567, 196] width 173 height 35
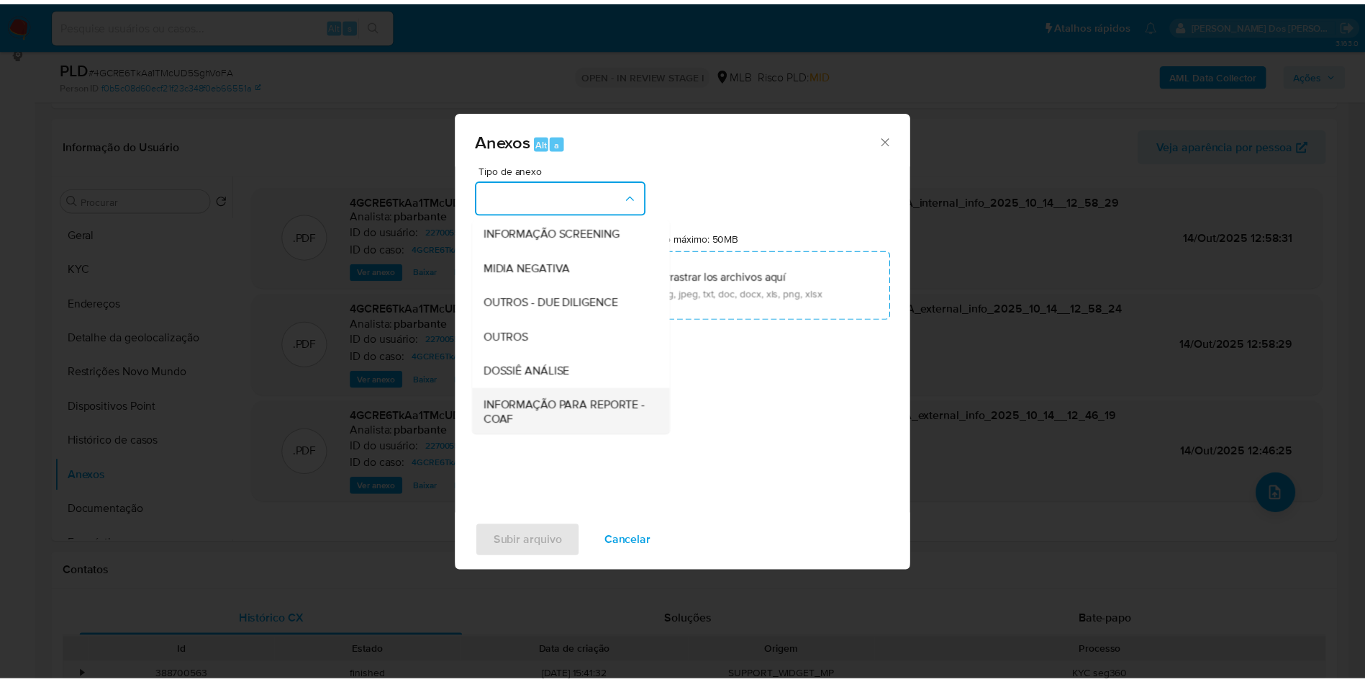
scroll to position [193, 0]
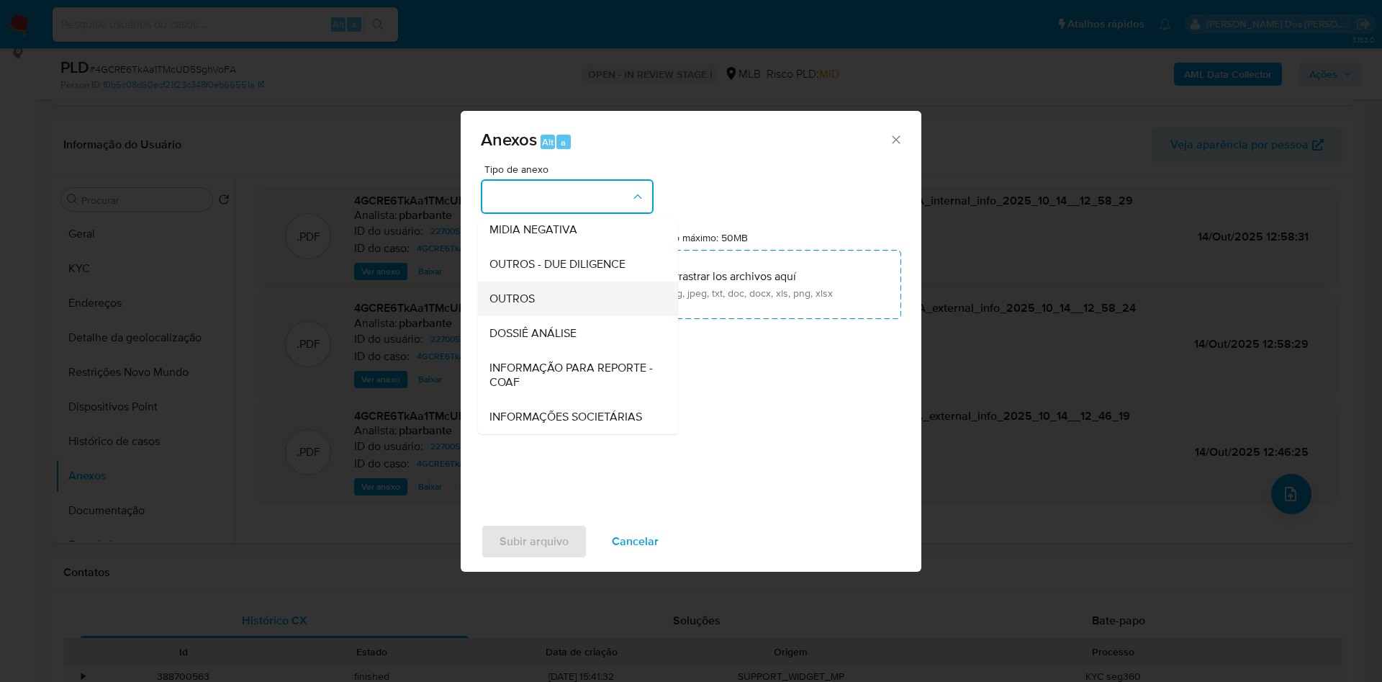
click at [540, 271] on ul "CAPTURA BUREAU CAPTURA DOWJONES CAPTURA GOOGLE CAPTURA WEB INFORMAÇÃO SCREENING…" at bounding box center [578, 237] width 200 height 394
click at [526, 326] on span "DOSSIÊ ANÁLISE" at bounding box center [532, 333] width 87 height 14
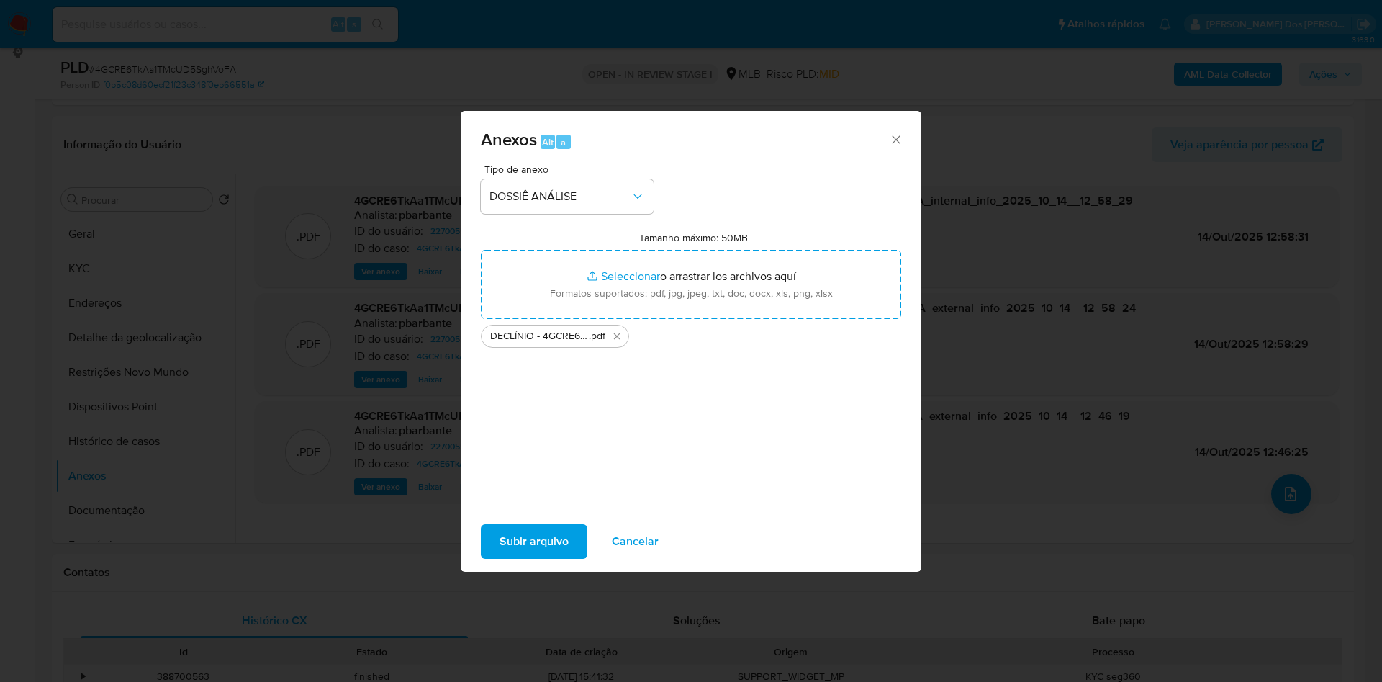
click at [510, 557] on span "Subir arquivo" at bounding box center [534, 541] width 69 height 32
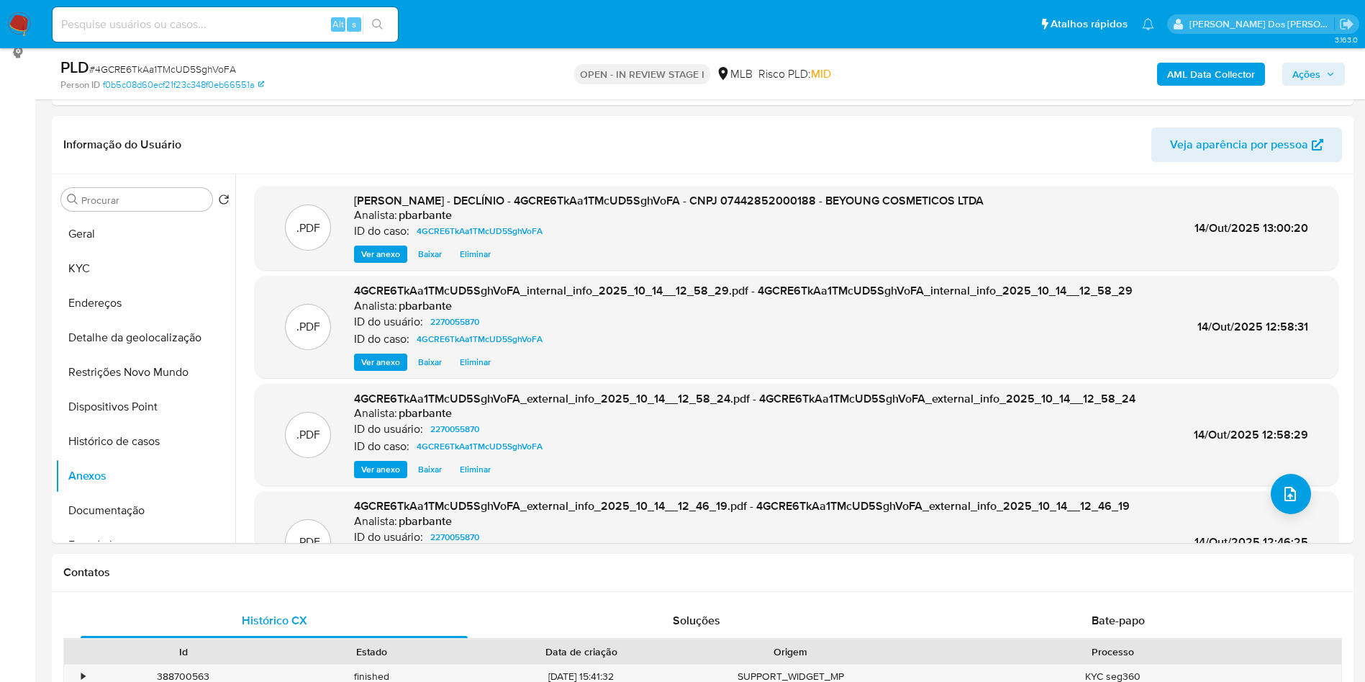
click at [1327, 78] on span "Ações" at bounding box center [1314, 74] width 42 height 20
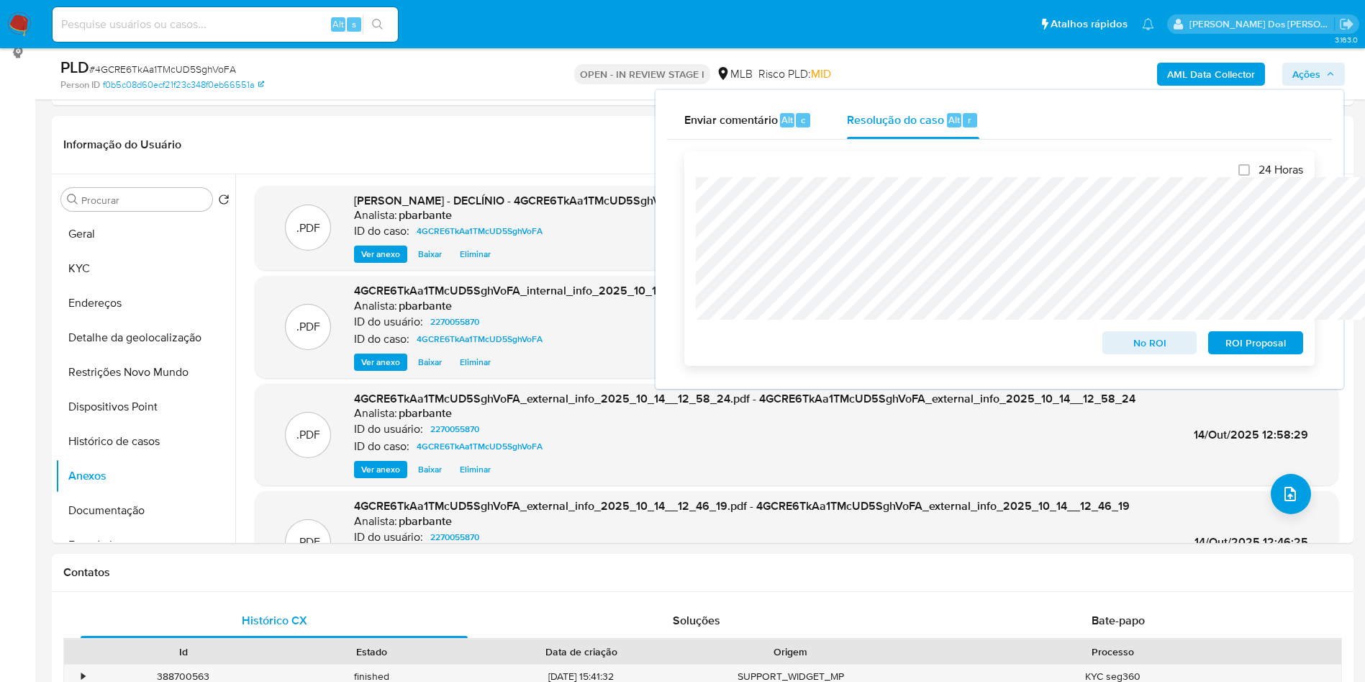
click at [1122, 341] on span "No ROI" at bounding box center [1150, 343] width 75 height 20
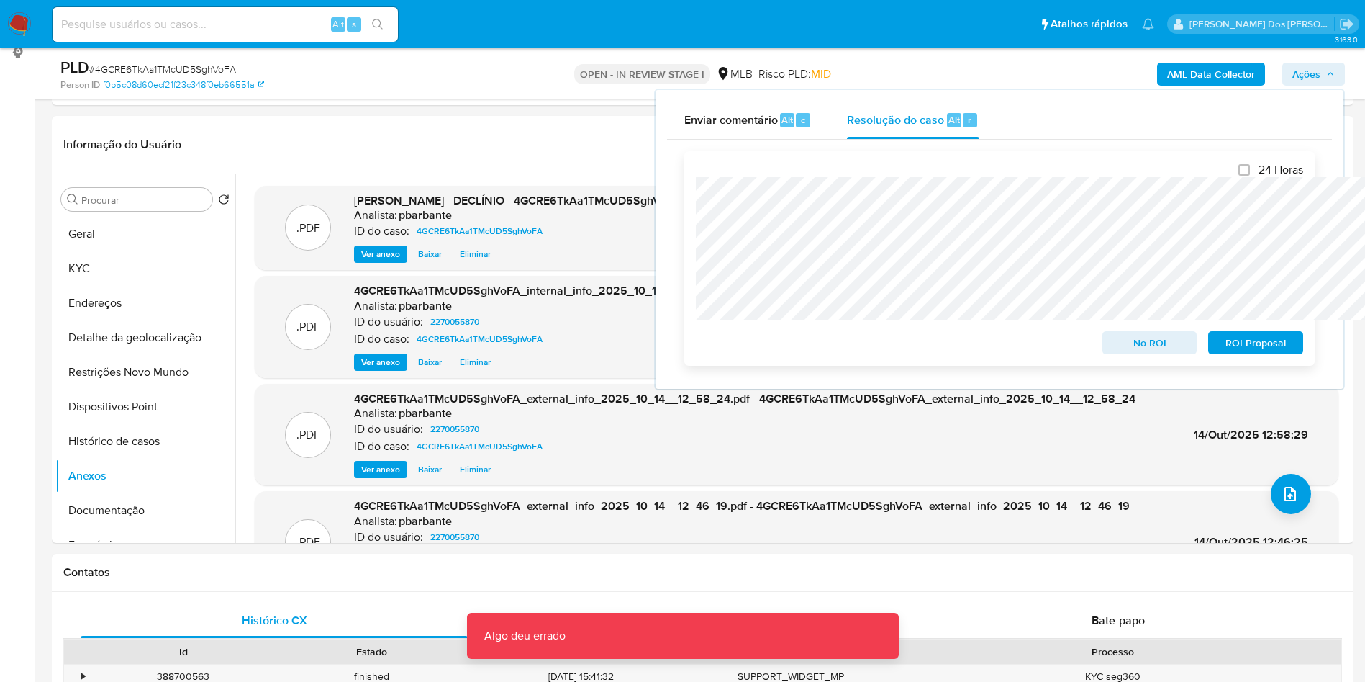
click at [1151, 346] on span "No ROI" at bounding box center [1150, 343] width 75 height 20
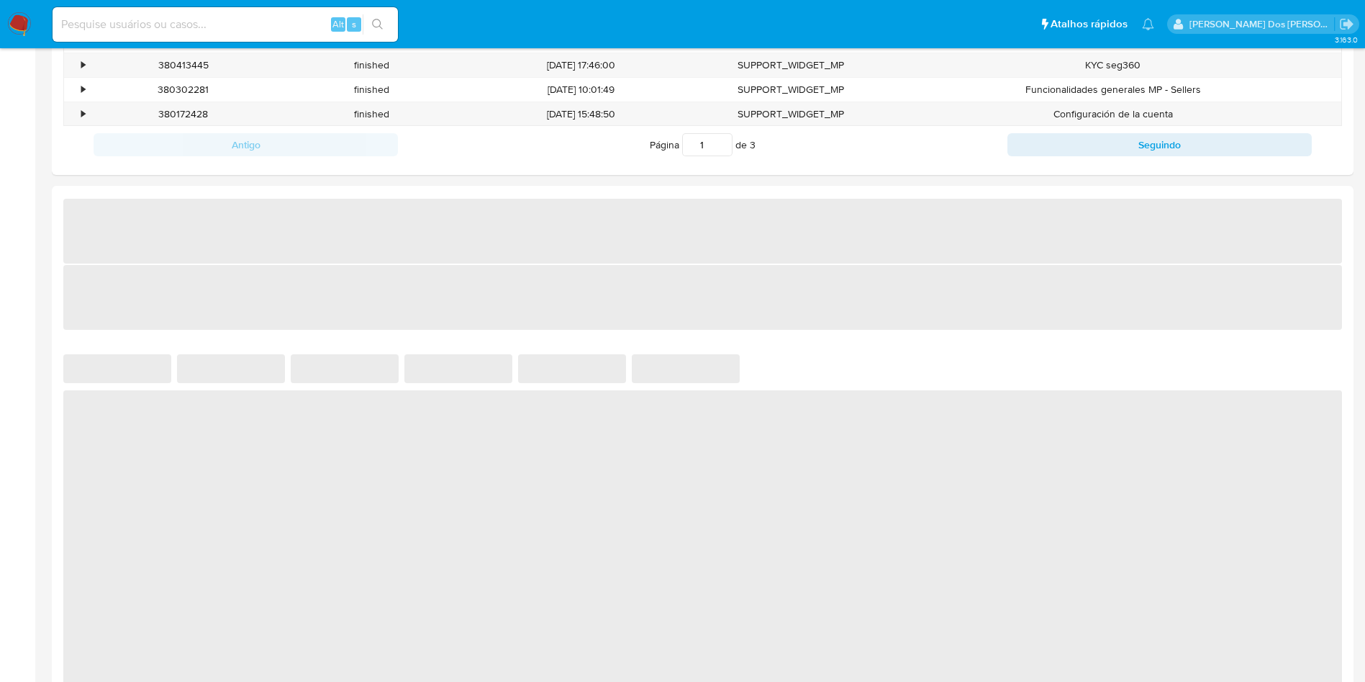
select select "10"
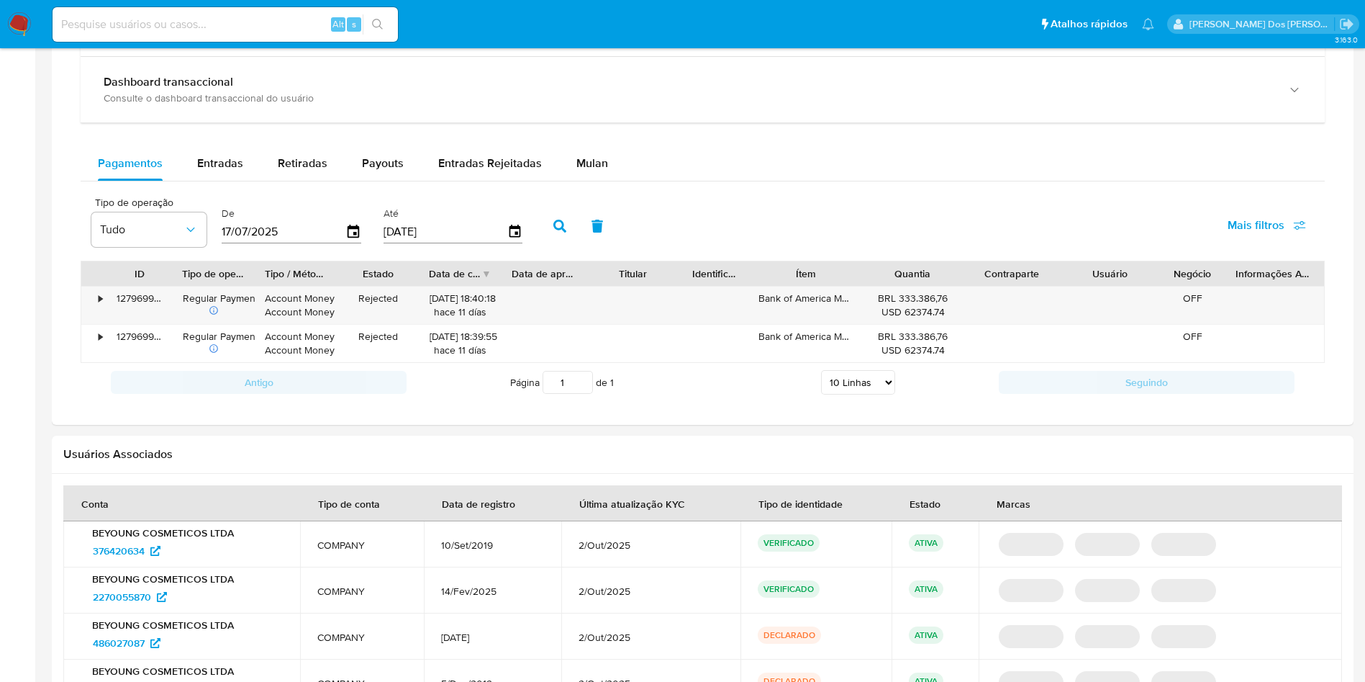
scroll to position [756, 0]
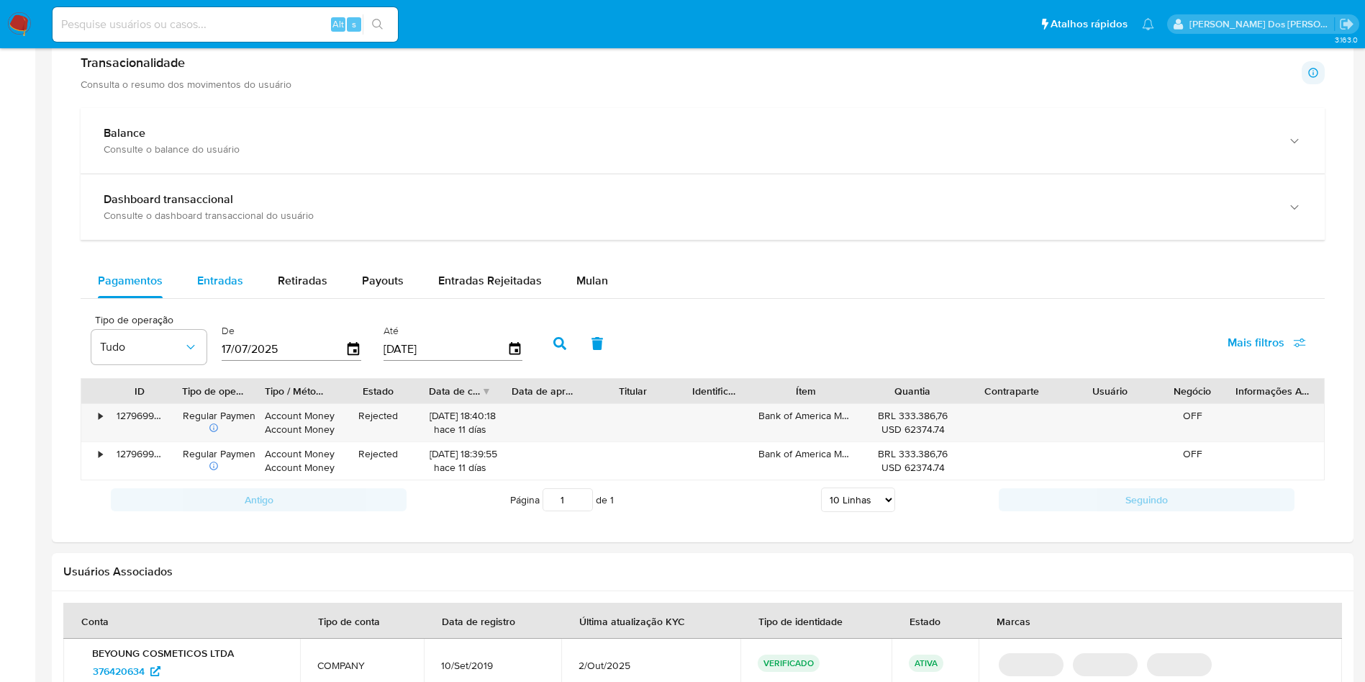
click at [238, 281] on span "Entradas" at bounding box center [220, 280] width 46 height 17
select select "10"
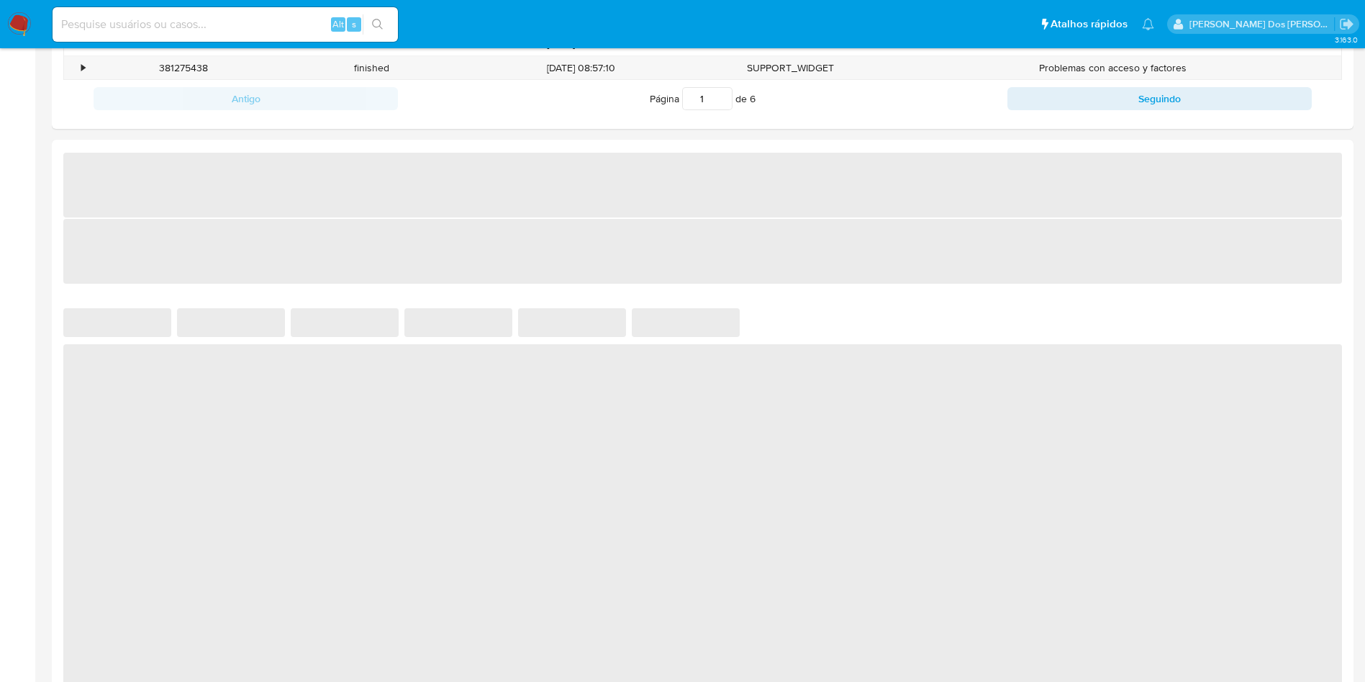
select select "10"
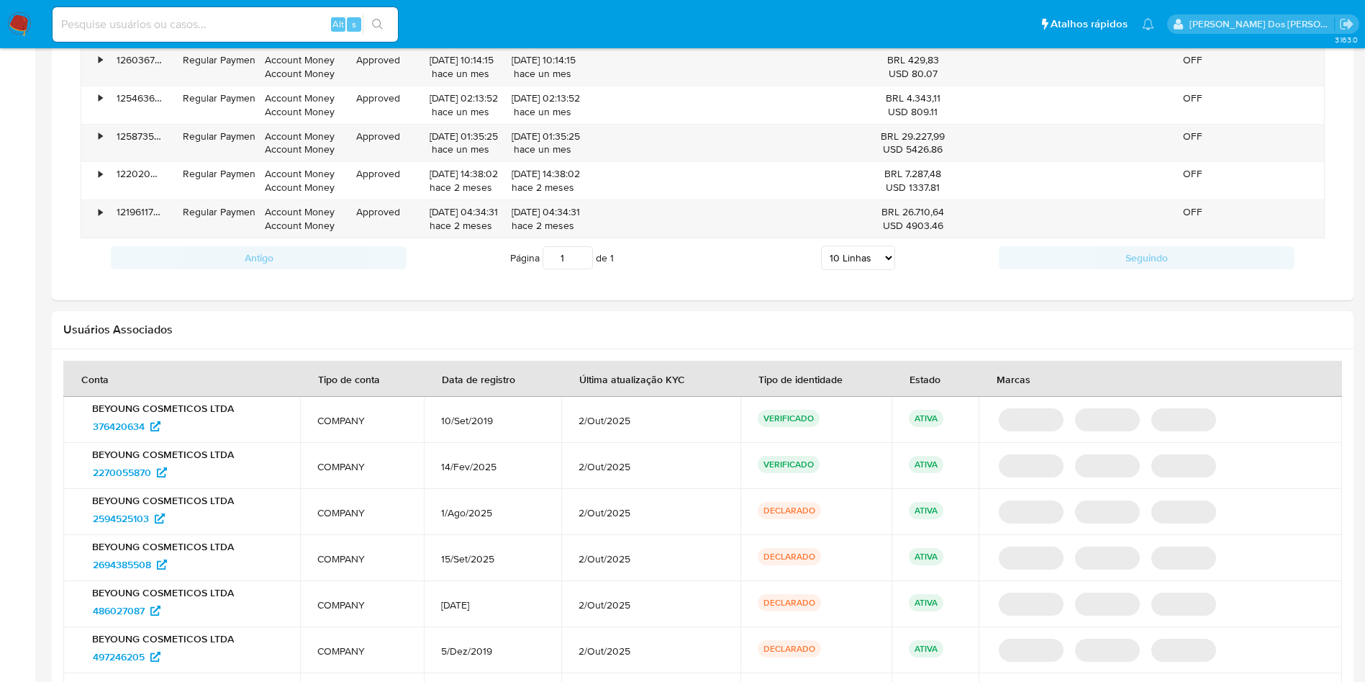
scroll to position [756, 0]
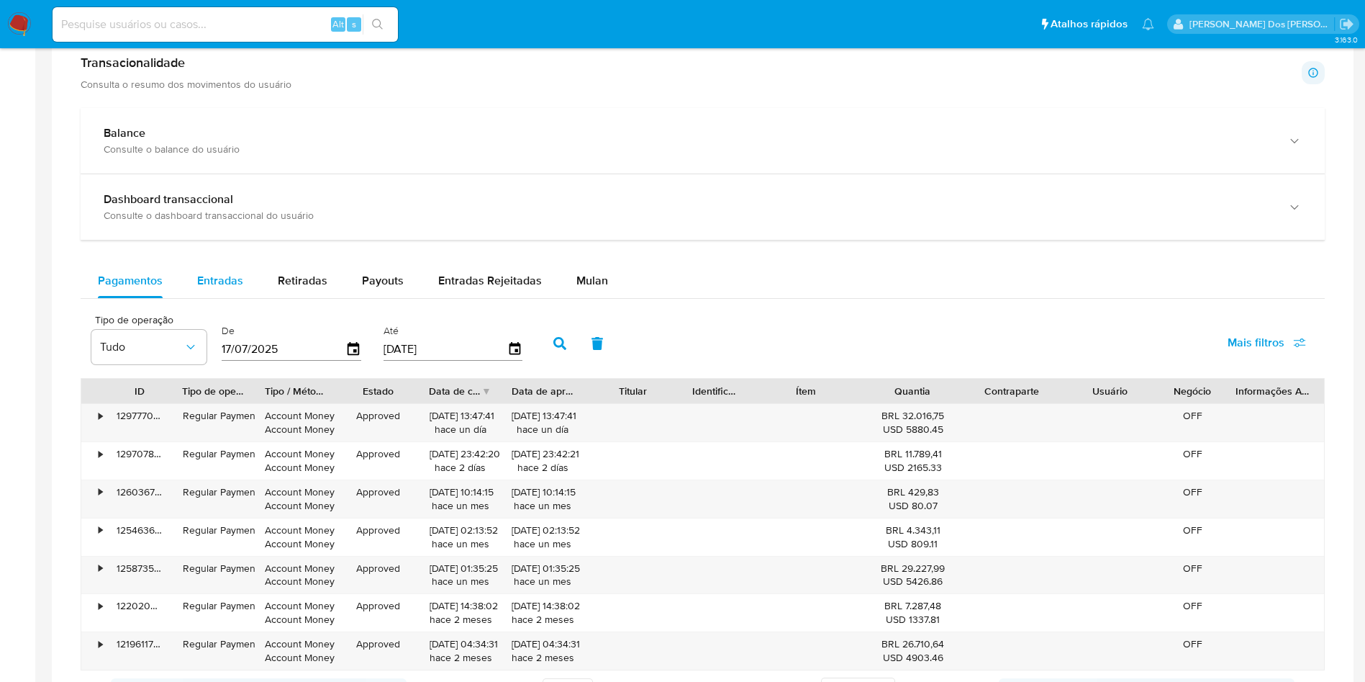
click at [217, 276] on span "Entradas" at bounding box center [220, 280] width 46 height 17
select select "10"
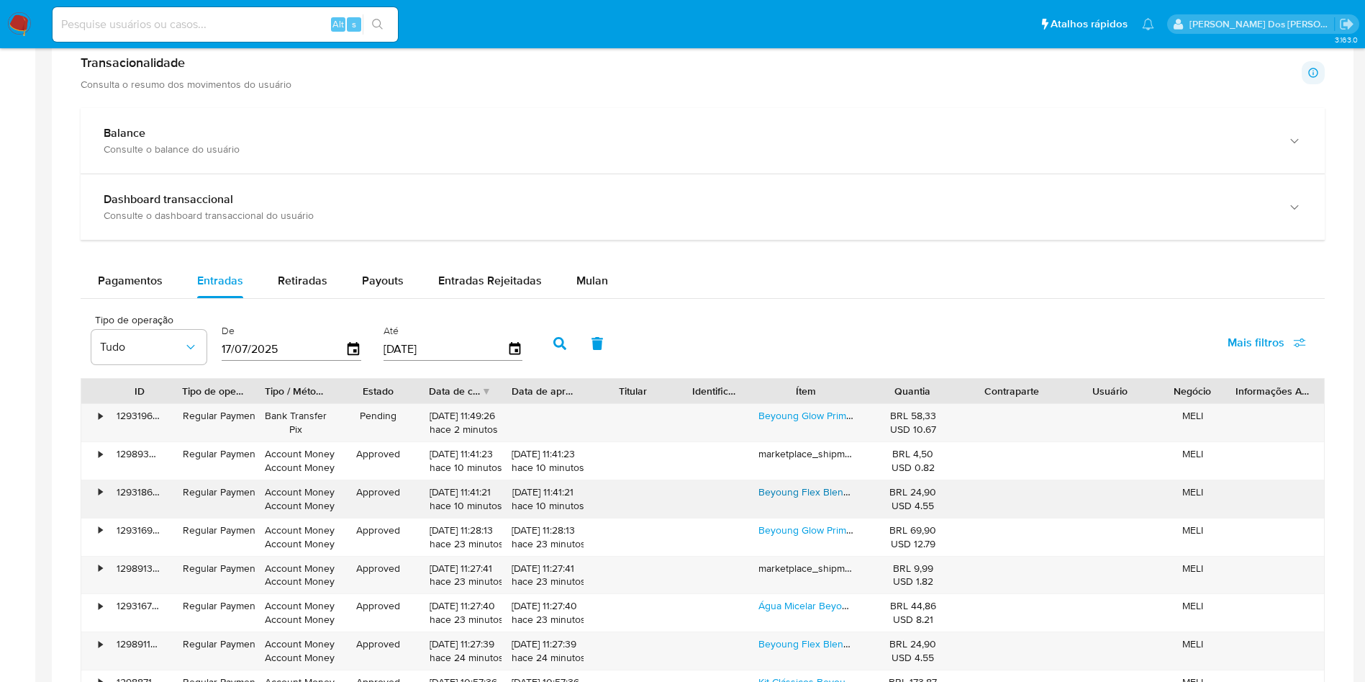
click at [790, 490] on link "Beyoung Flex Blender Esponja Para Maquiagem 3 Faces E 2 [PERSON_NAME]" at bounding box center [933, 491] width 349 height 14
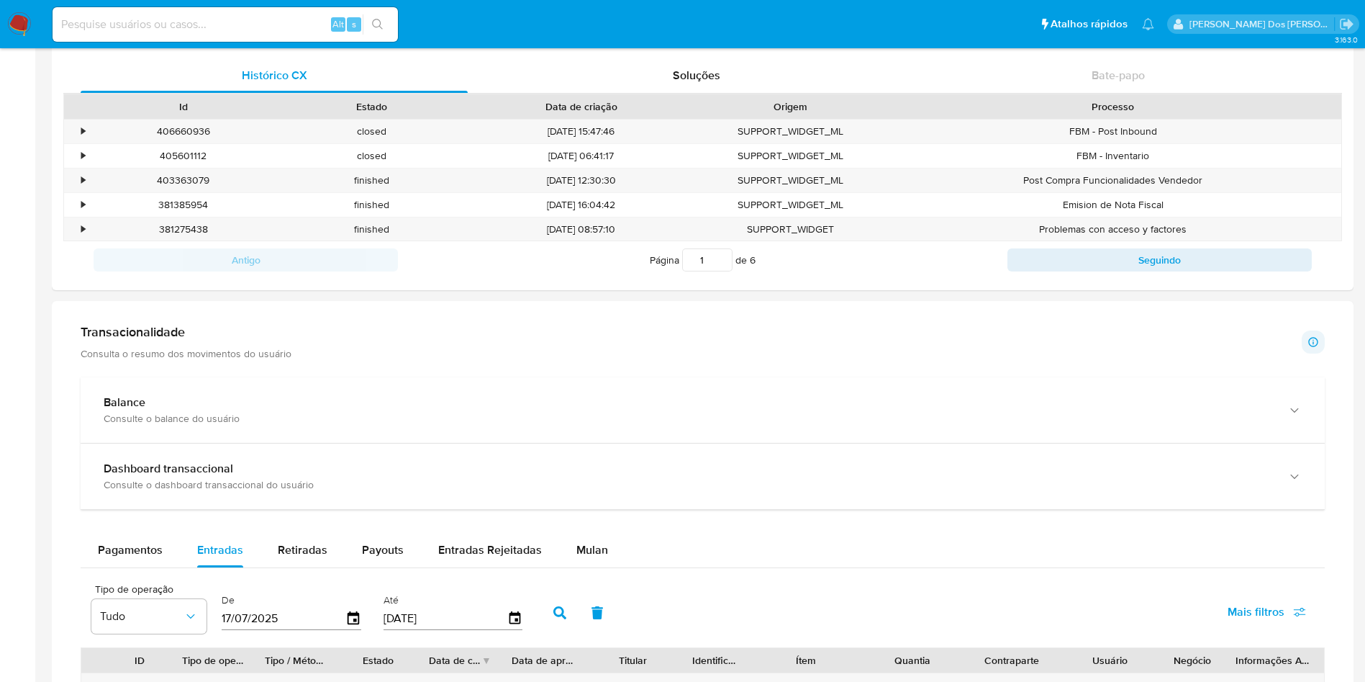
scroll to position [0, 0]
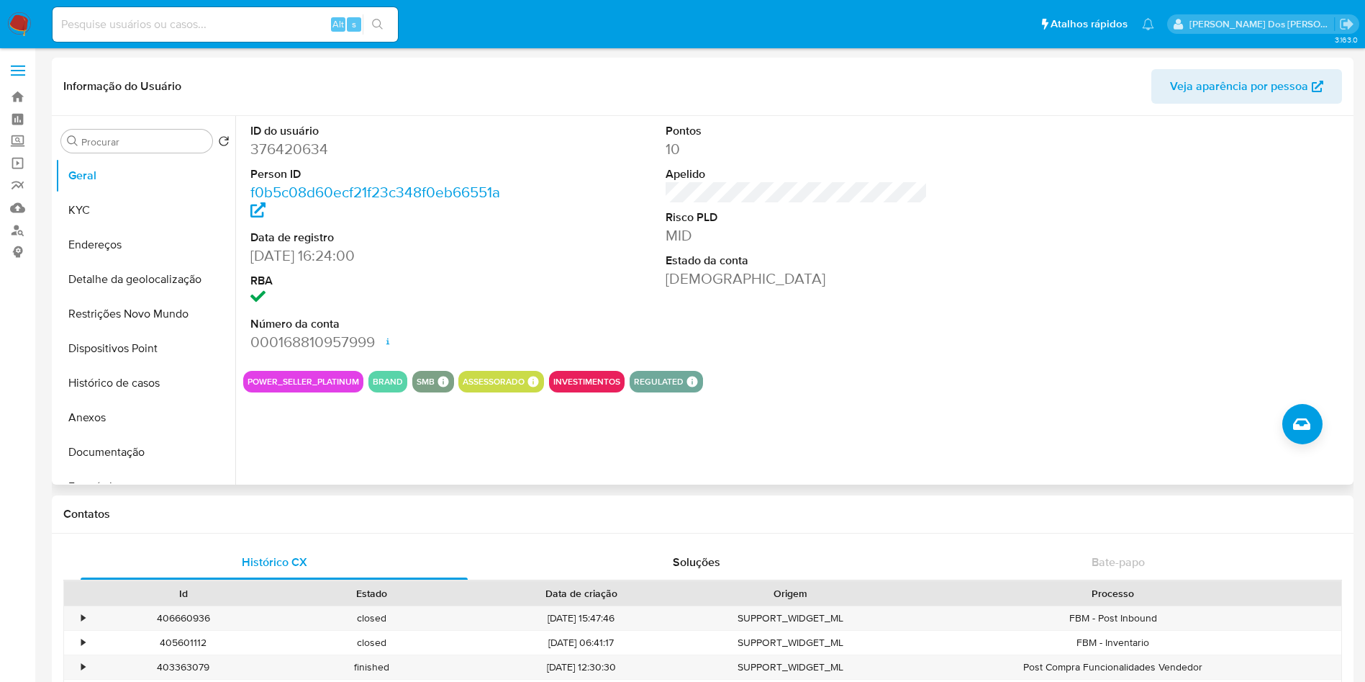
click at [286, 158] on dd "376420634" at bounding box center [381, 149] width 263 height 20
copy dd "376420634"
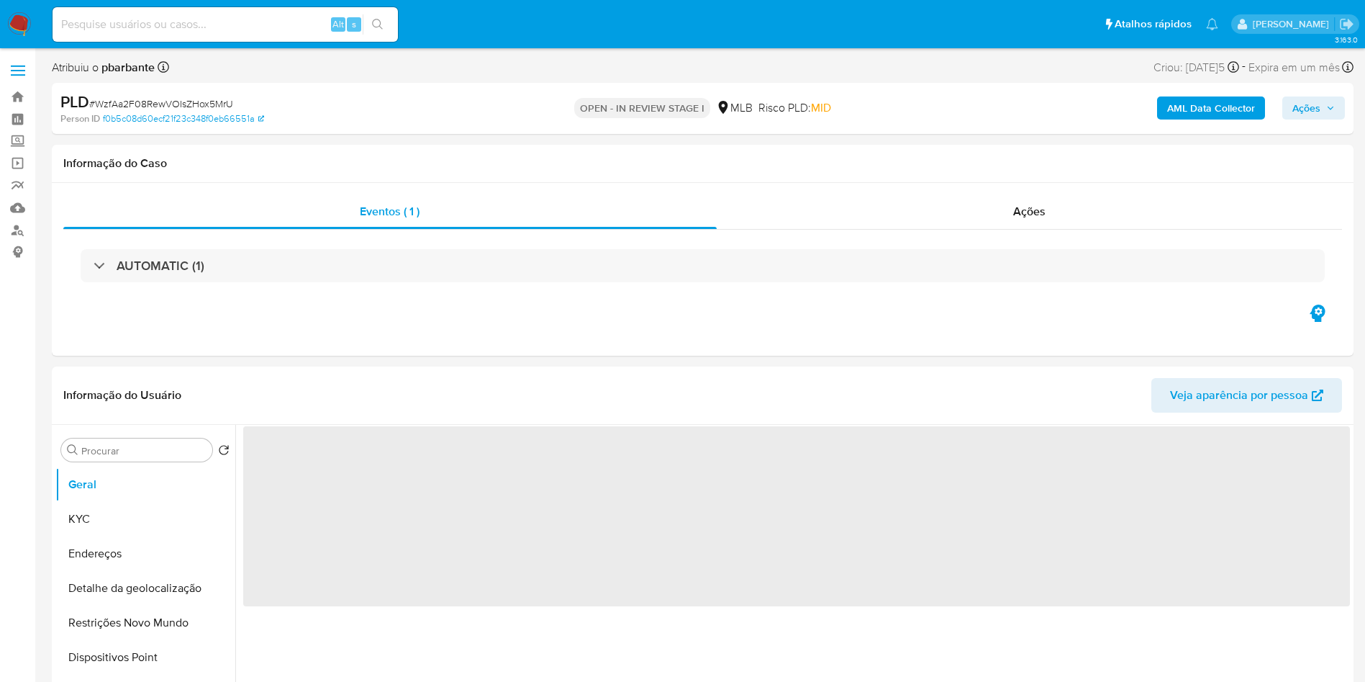
click at [197, 101] on span "# WzfAa2F08RewVOIsZHox5MrU" at bounding box center [161, 103] width 144 height 14
click at [202, 99] on span "# WzfAa2F08RewVOIsZHox5MrU" at bounding box center [161, 103] width 144 height 14
click at [204, 99] on span "# WzfAa2F08RewVOIsZHox5MrU" at bounding box center [161, 103] width 144 height 14
select select "10"
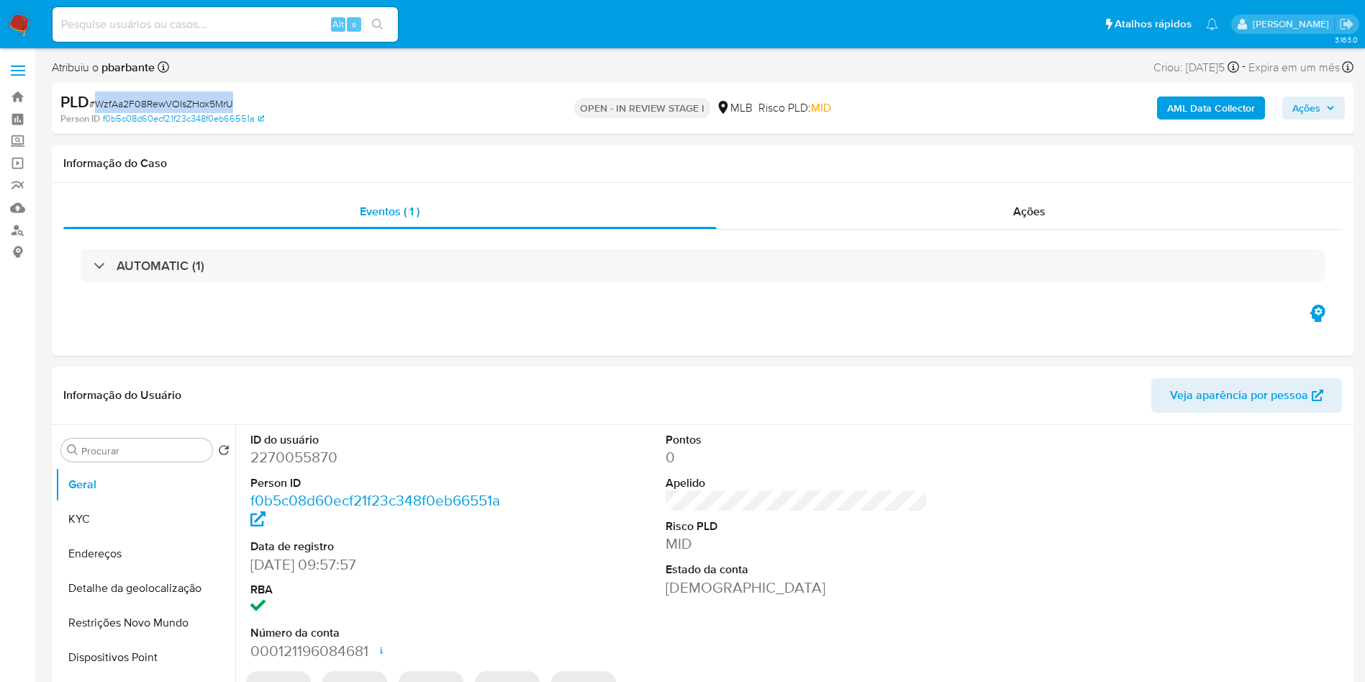
click at [204, 99] on span "# WzfAa2F08RewVOIsZHox5MrU" at bounding box center [161, 103] width 144 height 14
click at [200, 110] on span "# WzfAa2F08RewVOIsZHox5MrU" at bounding box center [161, 103] width 144 height 14
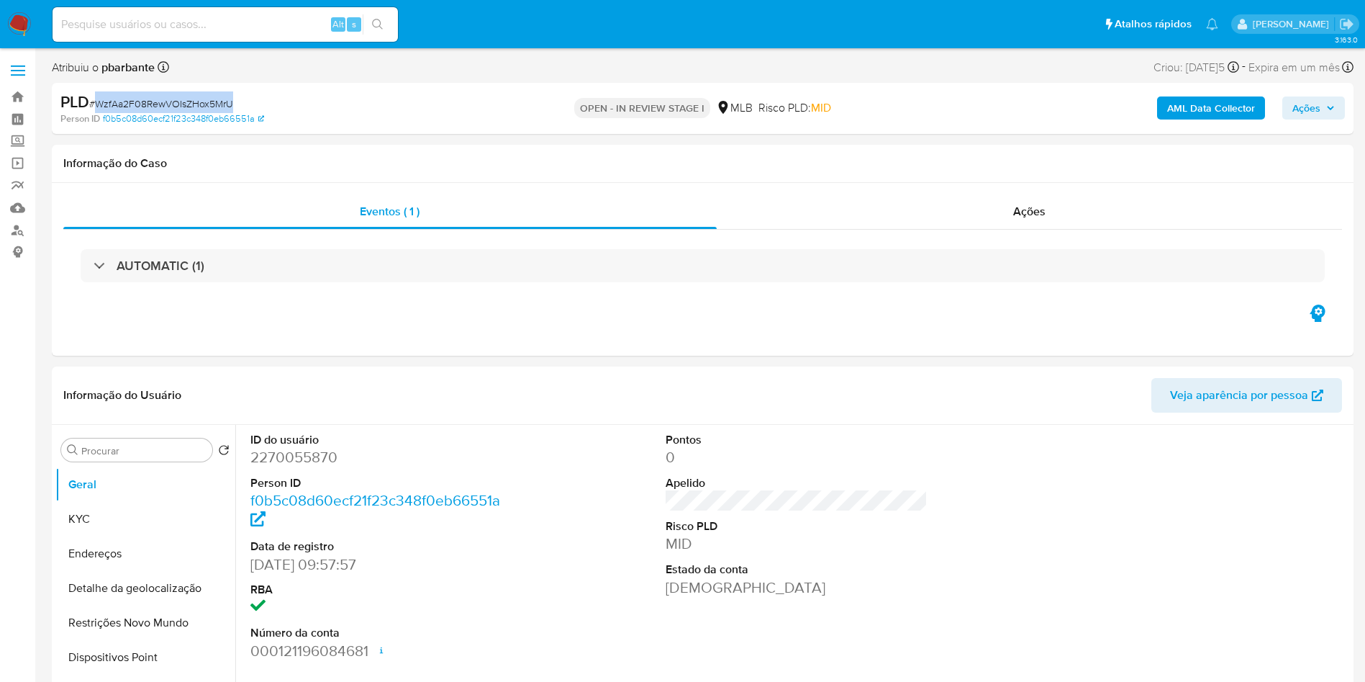
click at [200, 110] on span "# WzfAa2F08RewVOIsZHox5MrU" at bounding box center [161, 103] width 144 height 14
click at [1219, 104] on b "AML Data Collector" at bounding box center [1212, 107] width 88 height 23
click at [1221, 100] on b "AML Data Collector" at bounding box center [1212, 107] width 88 height 23
click at [1324, 110] on span "Ações" at bounding box center [1314, 108] width 42 height 20
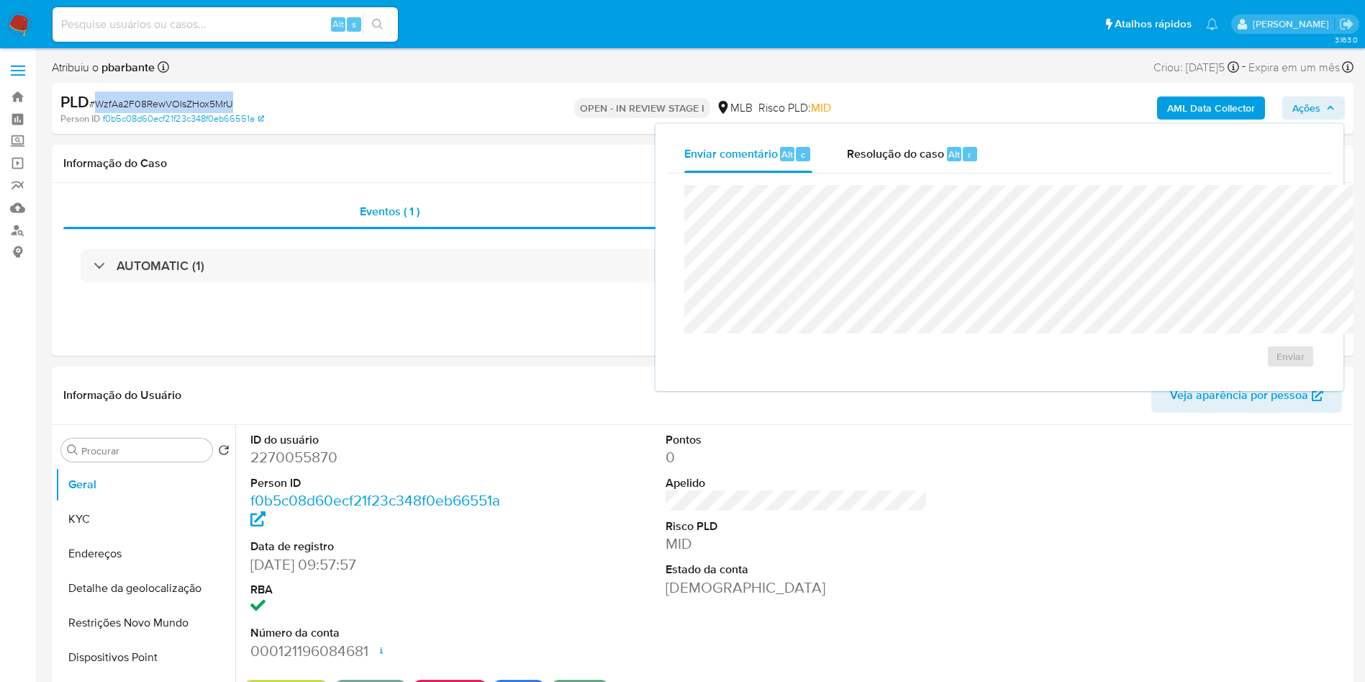
click at [852, 154] on span "Resolução do caso" at bounding box center [895, 153] width 97 height 17
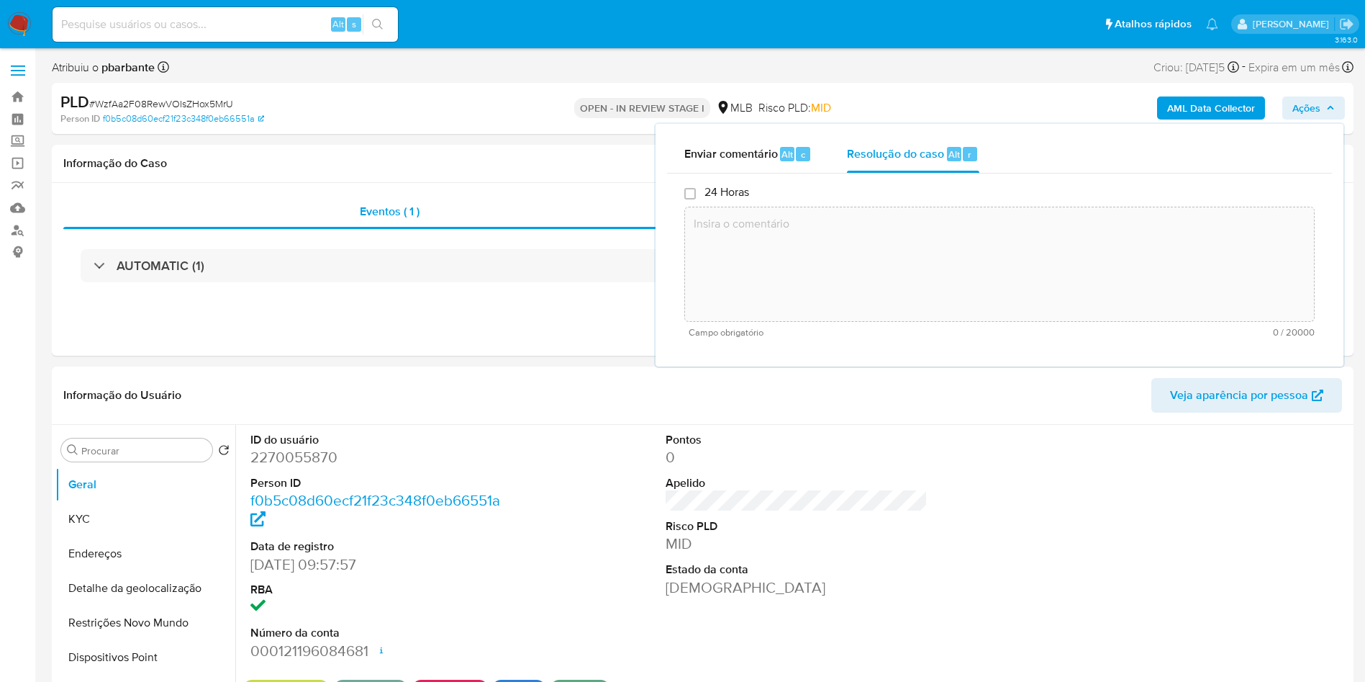
click at [829, 245] on textarea at bounding box center [999, 264] width 629 height 115
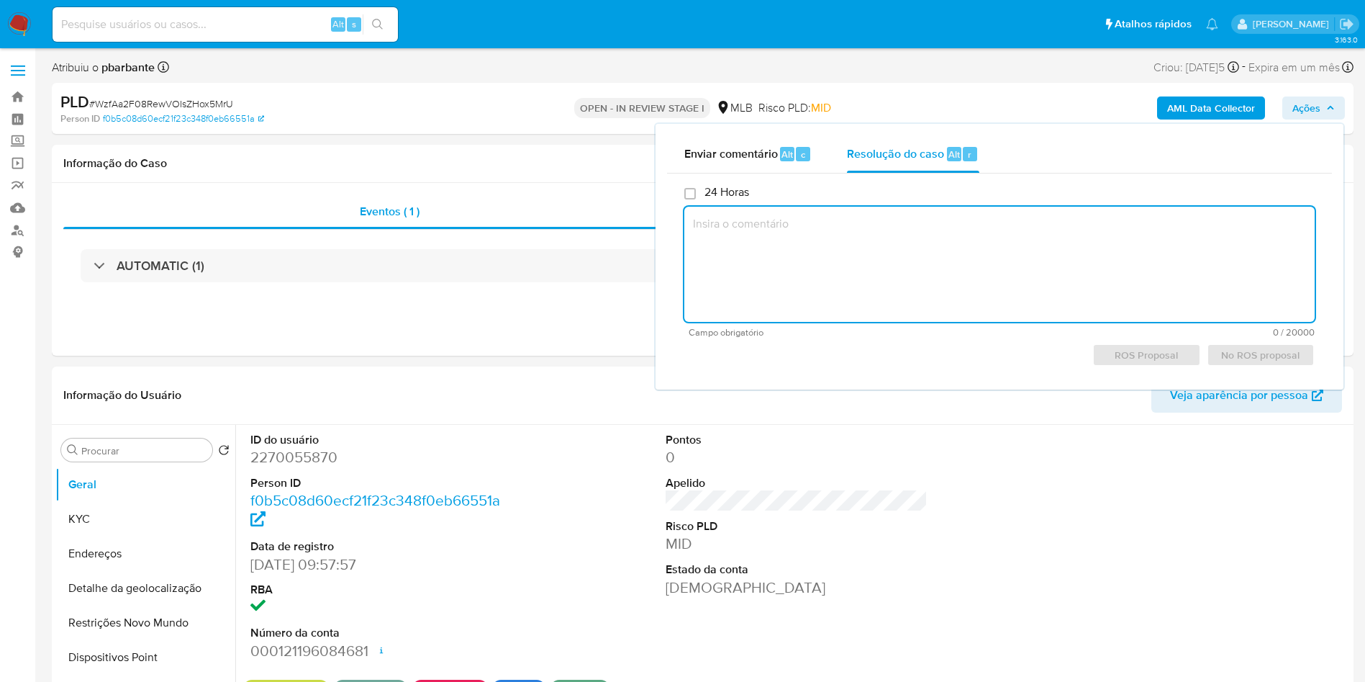
paste textarea "Informações do Cliente BEYOUNG COSMETICOS LTDA, CNPJ 07442852000188, sediada em…"
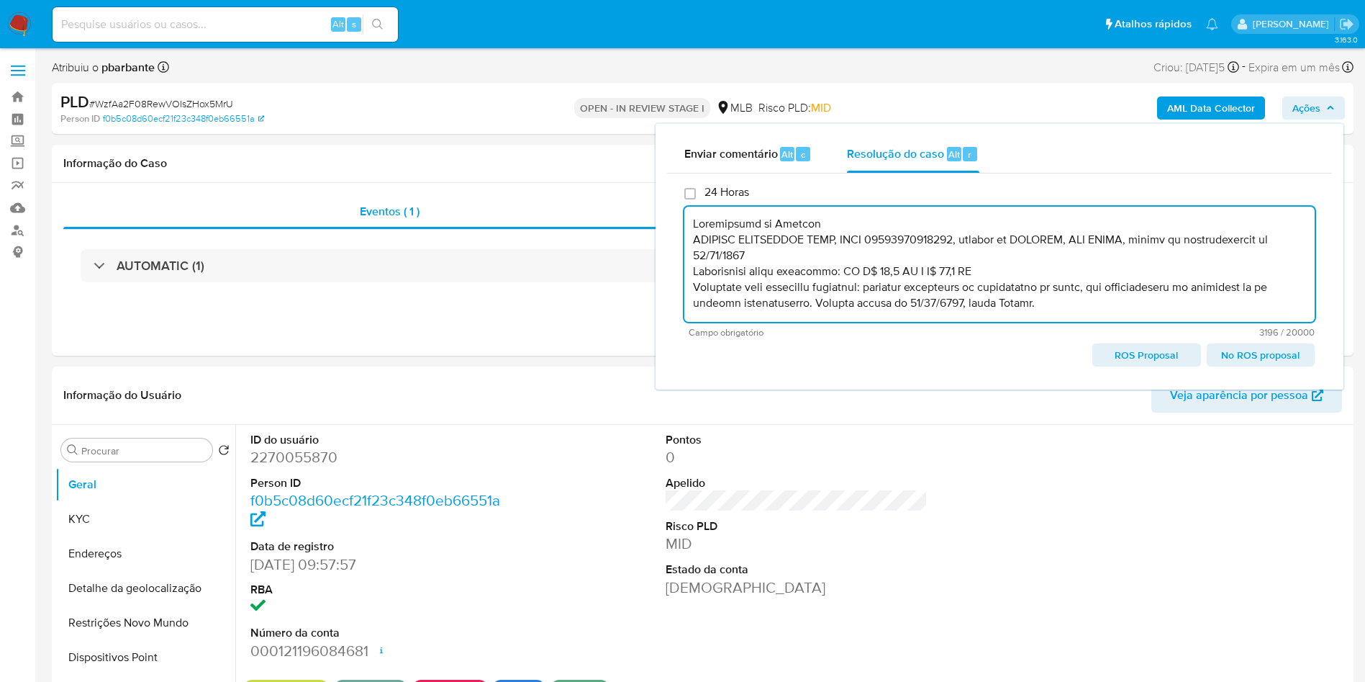
scroll to position [941, 0]
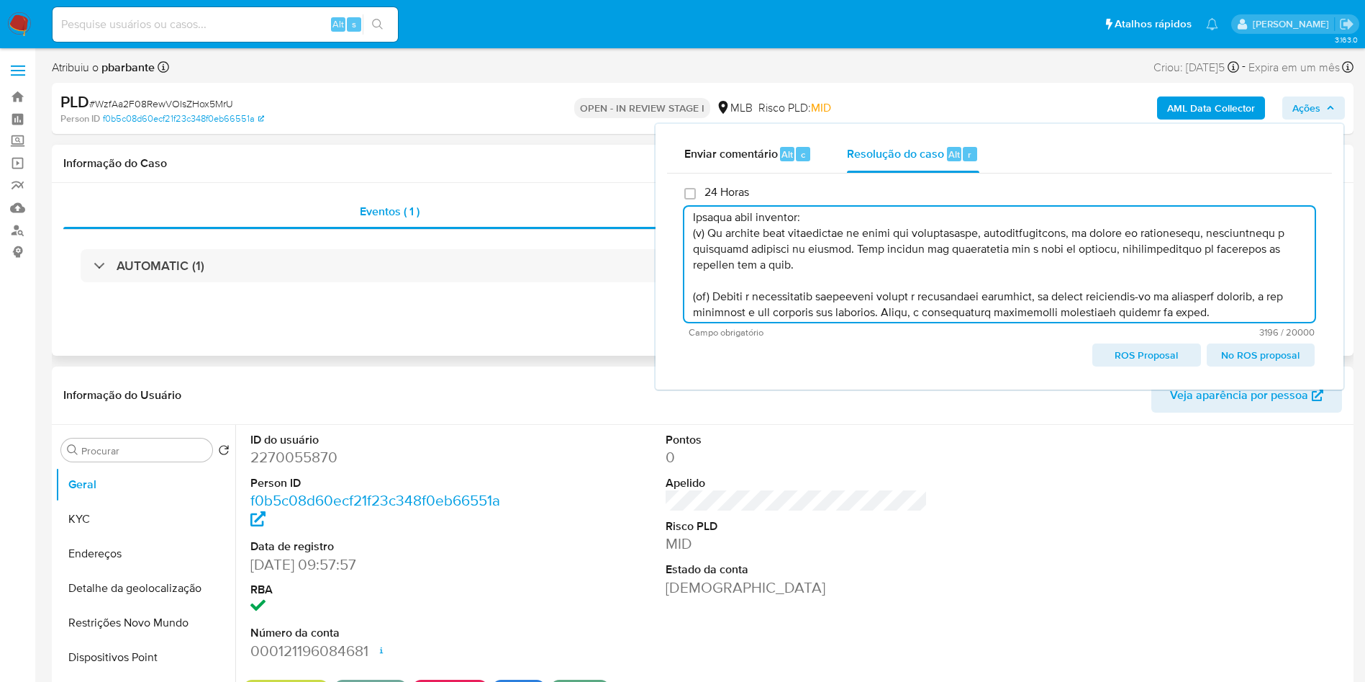
type textarea "Informações do Cliente BEYOUNG COSMETICOS LTDA, CNPJ 07442852000188, sediada em…"
click at [361, 290] on div "AUTOMATIC (1)" at bounding box center [702, 266] width 1279 height 72
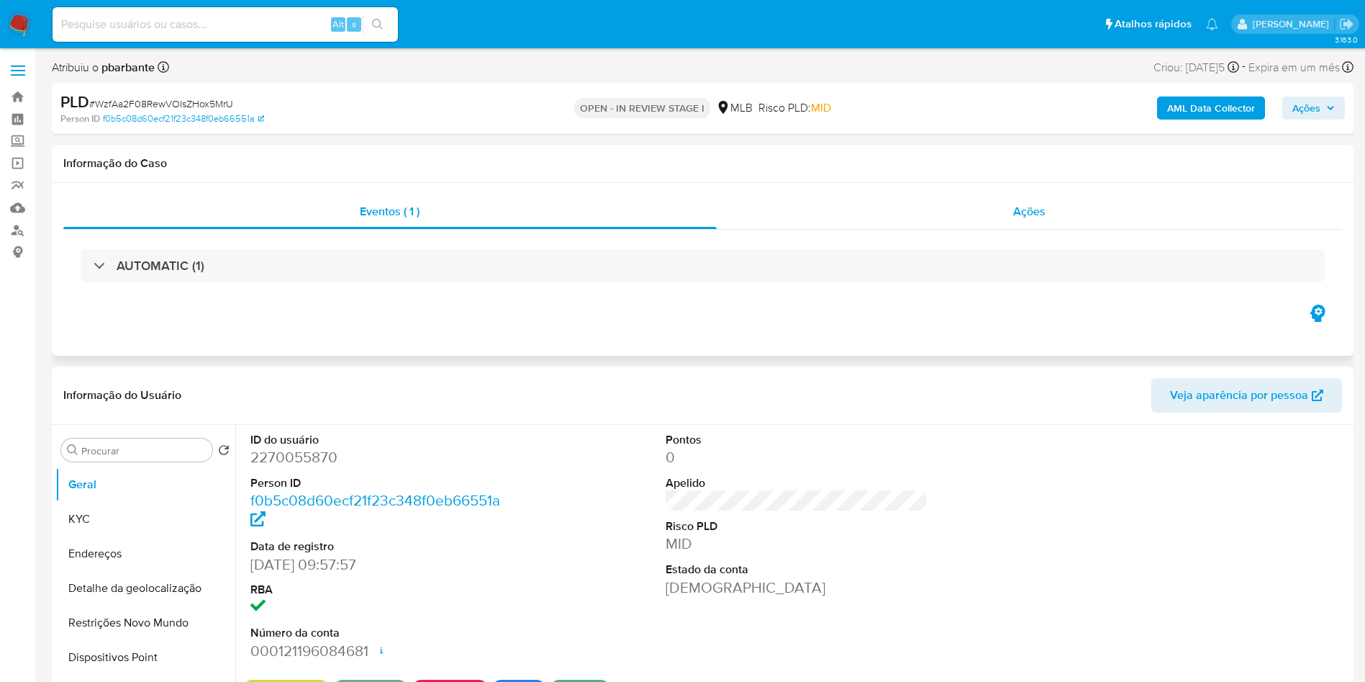
click at [1021, 204] on span "Ações" at bounding box center [1029, 211] width 32 height 17
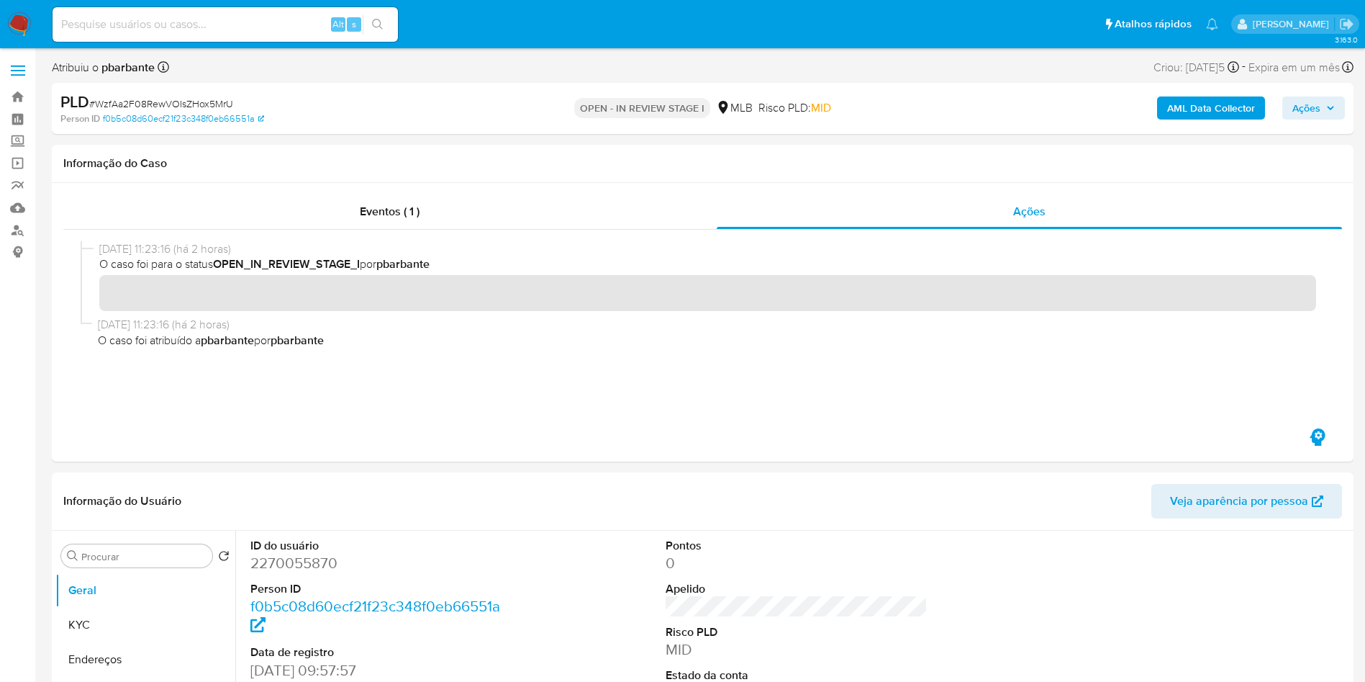
click at [1314, 96] on span "Ações" at bounding box center [1307, 107] width 28 height 23
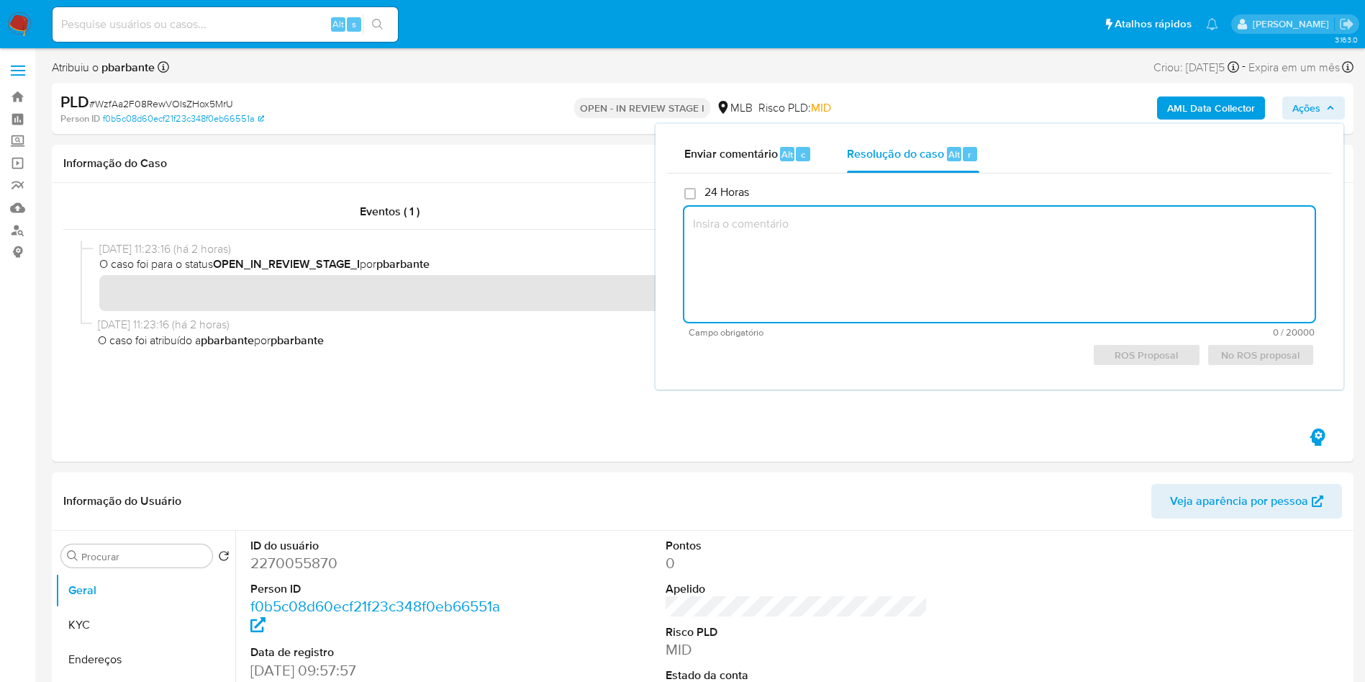
click at [841, 289] on textarea at bounding box center [1000, 264] width 631 height 115
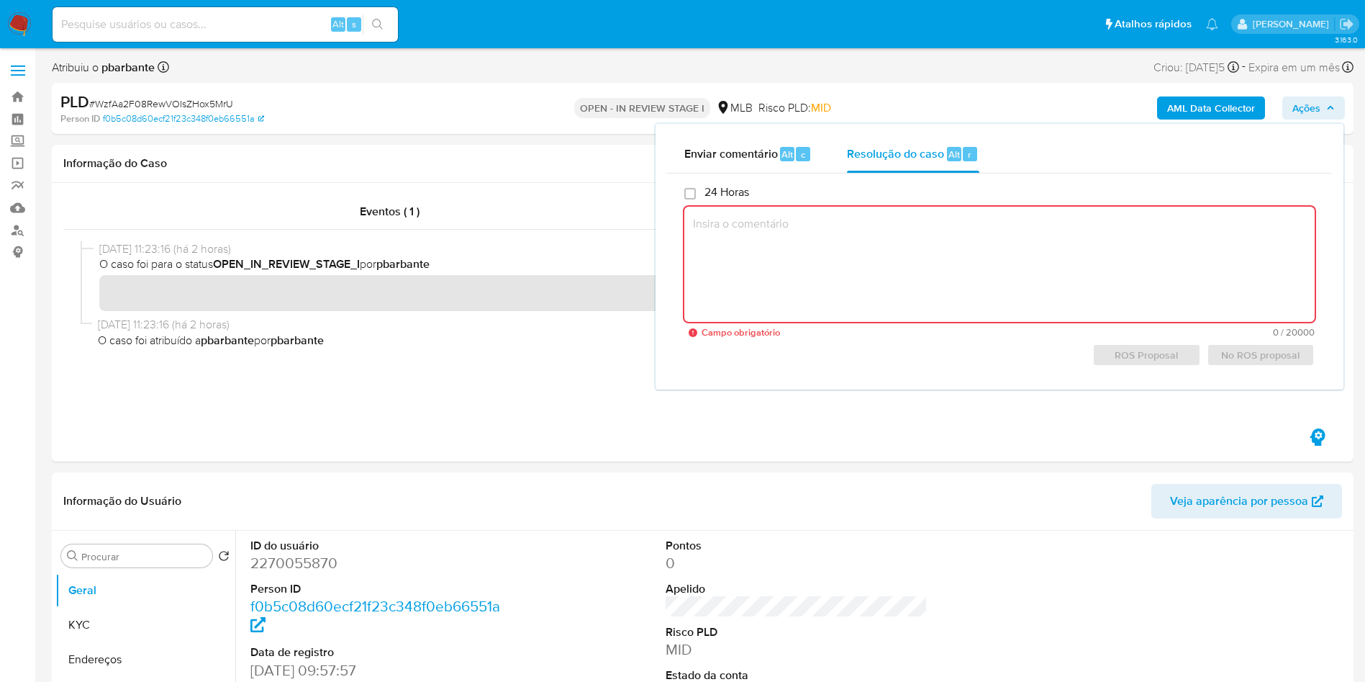
click at [1081, 232] on textarea at bounding box center [1000, 264] width 631 height 115
paste textarea "Informações do Cliente BEYOUNG COSMETICOS LTDA, CNPJ 07442852000188, sediada em…"
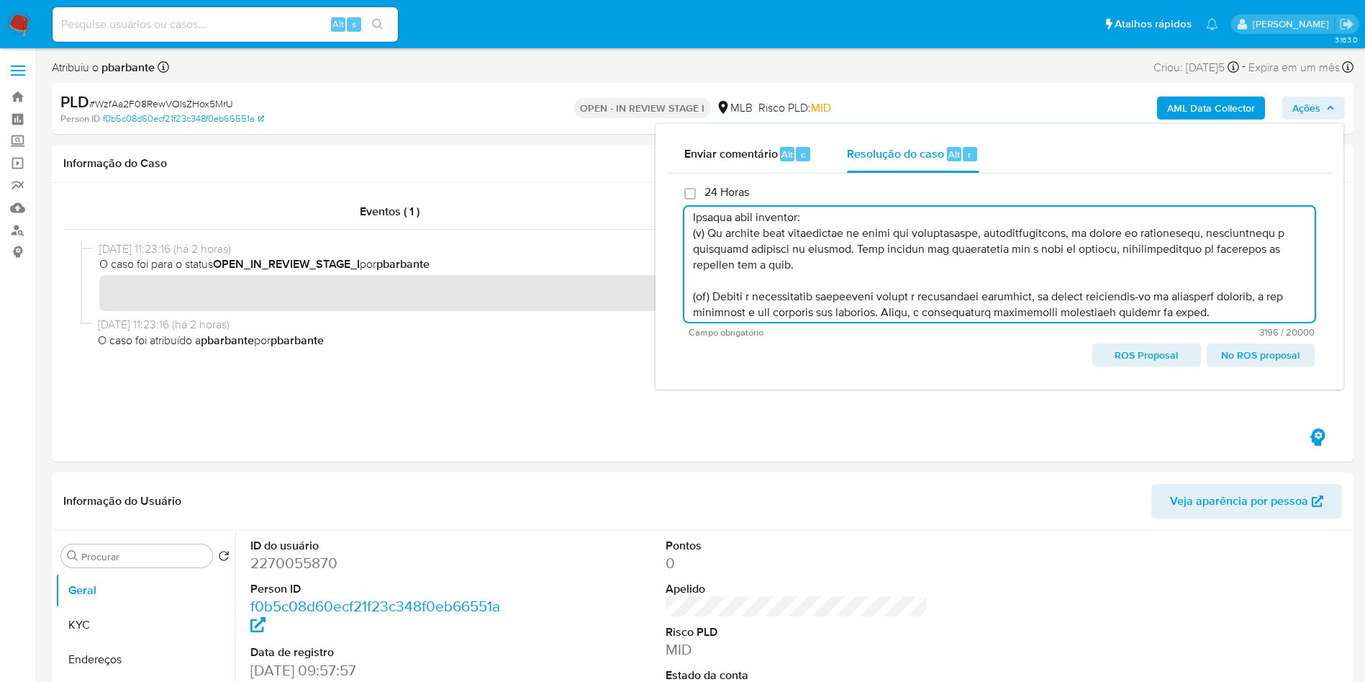
scroll to position [957, 0]
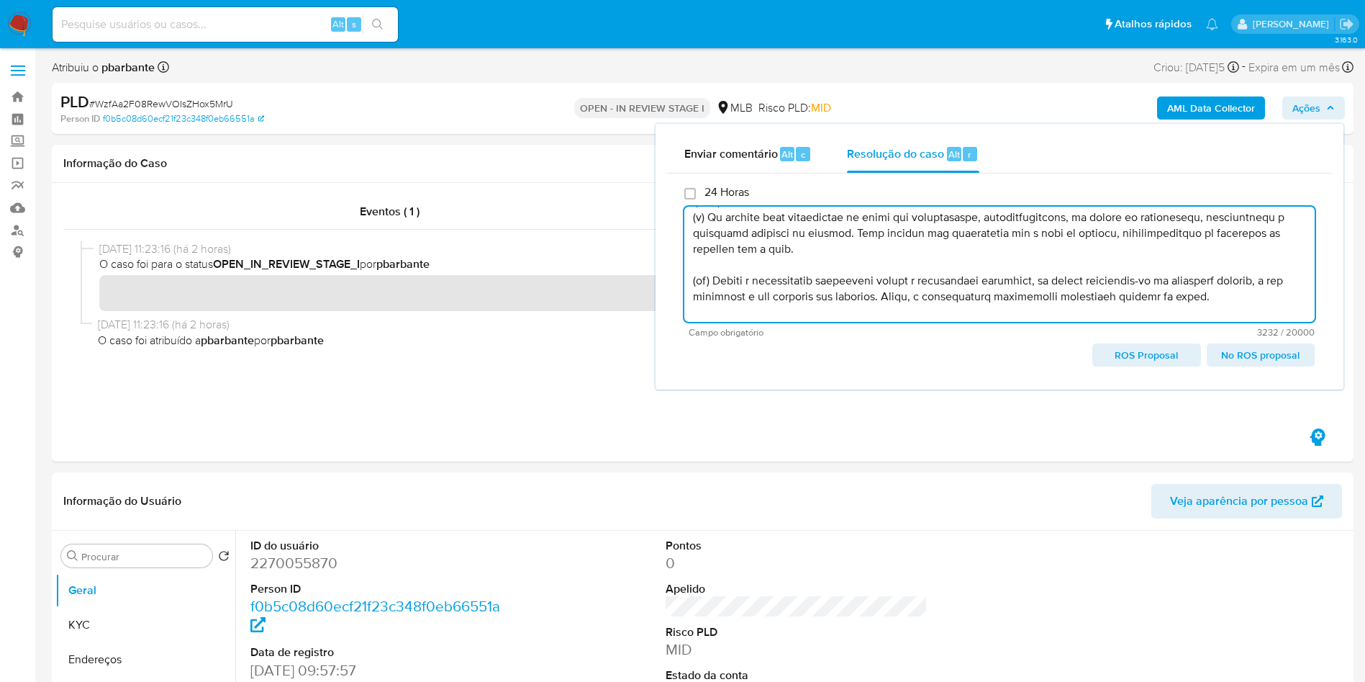
paste textarea "http://docs.google.com/spreadsheets/d/1ujU0VI9cZFIoBAxLDnAyDEiYbgtW9PrPAgdwO9mY…"
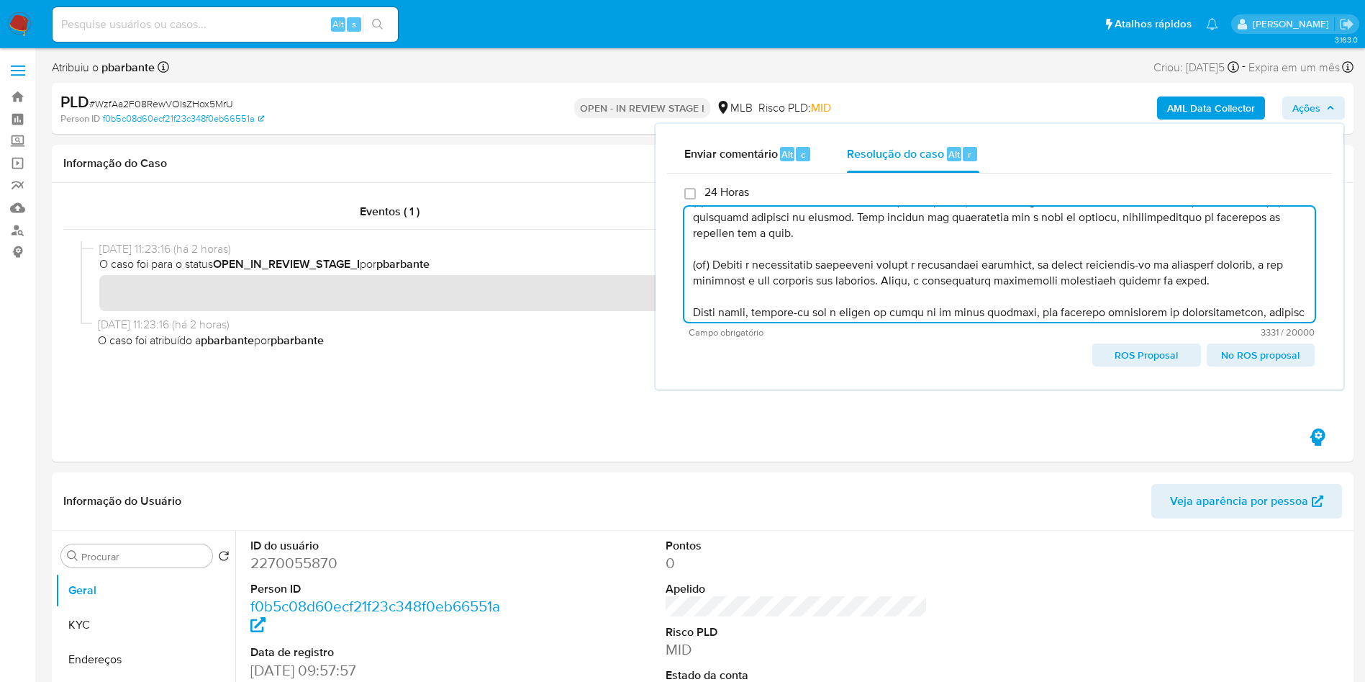
type textarea "Informações do Cliente BEYOUNG COSMETICOS LTDA, CNPJ 07442852000188, sediada em…"
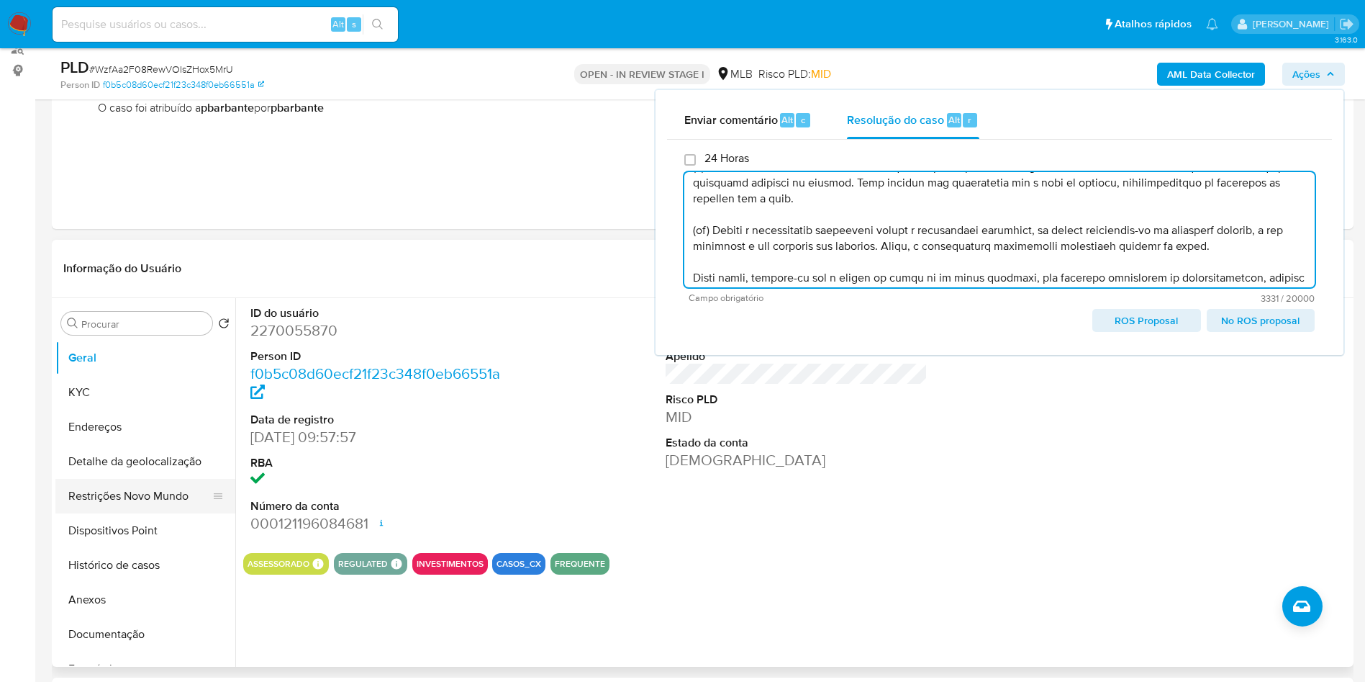
scroll to position [216, 0]
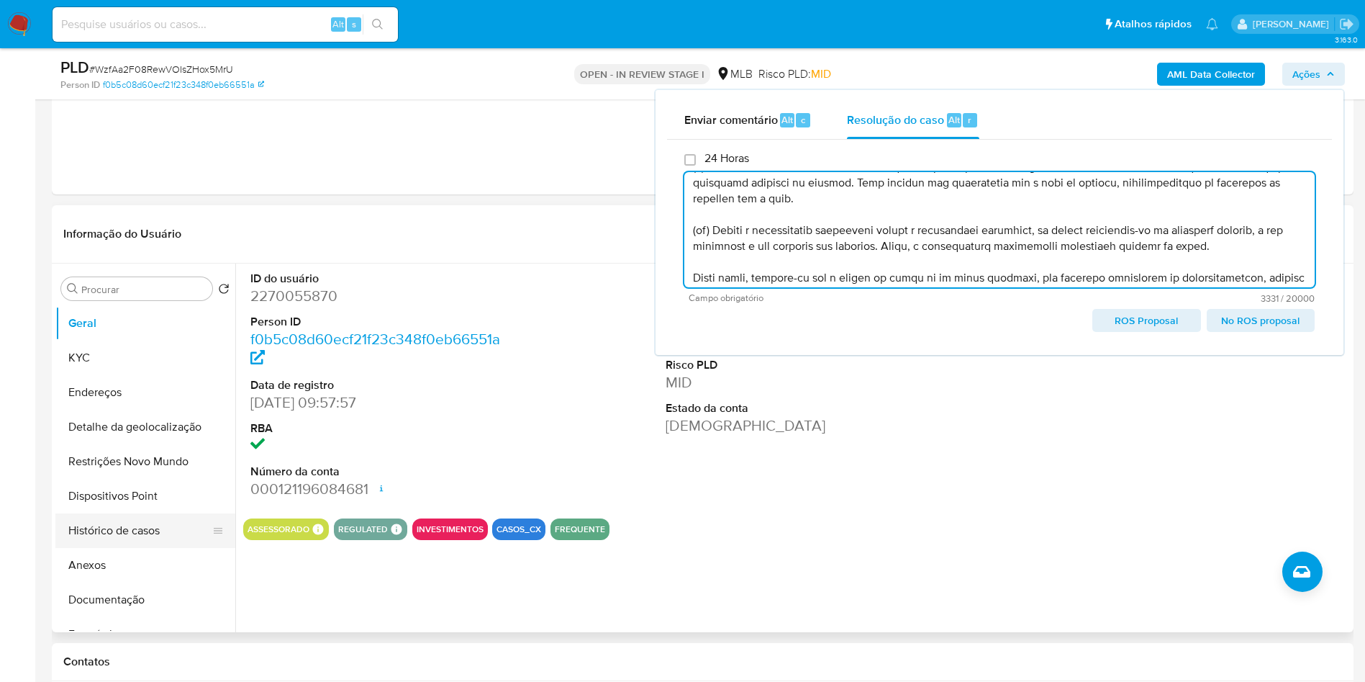
click at [118, 548] on button "Histórico de casos" at bounding box center [139, 530] width 168 height 35
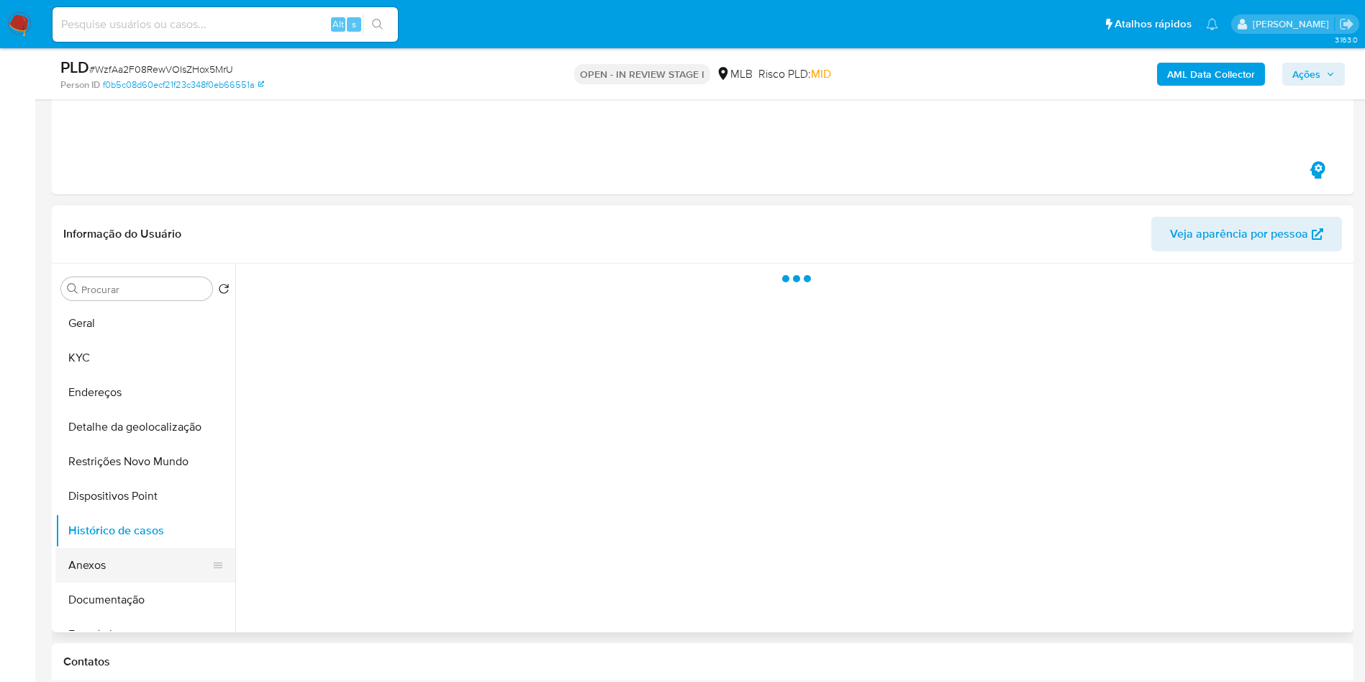
click at [108, 582] on button "Anexos" at bounding box center [139, 565] width 168 height 35
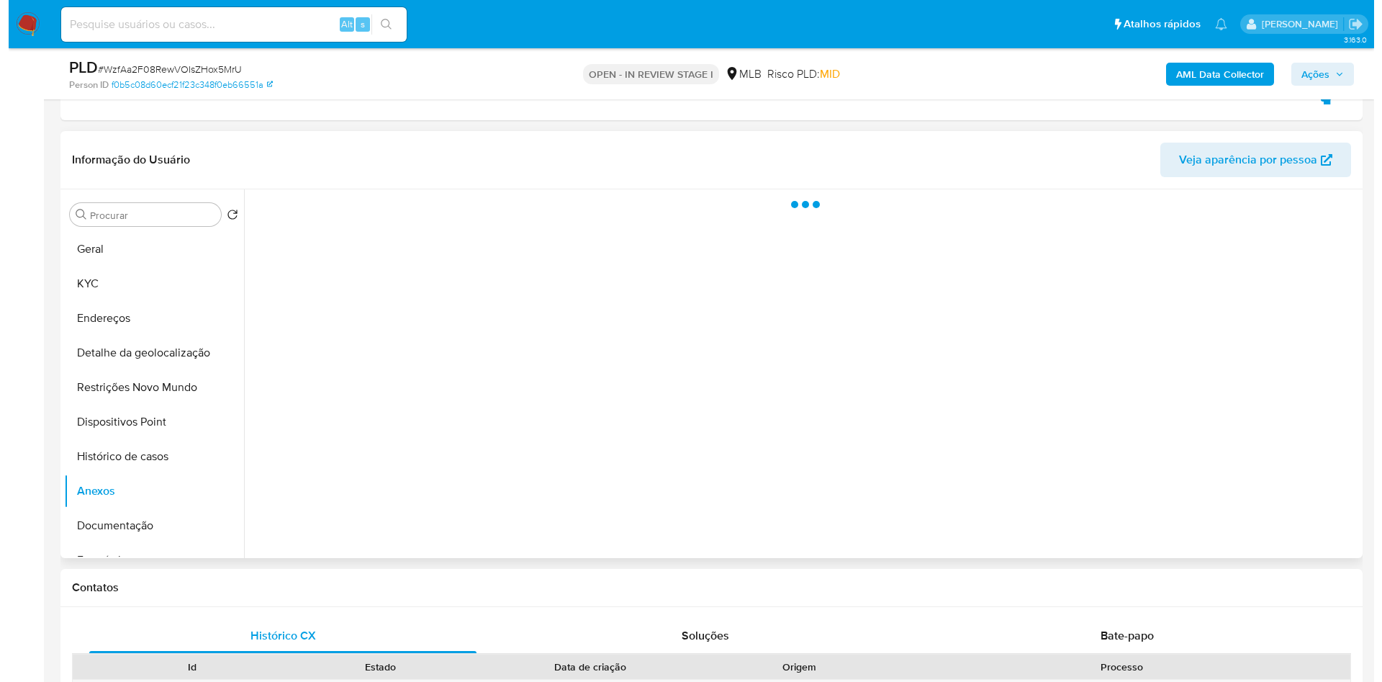
scroll to position [324, 0]
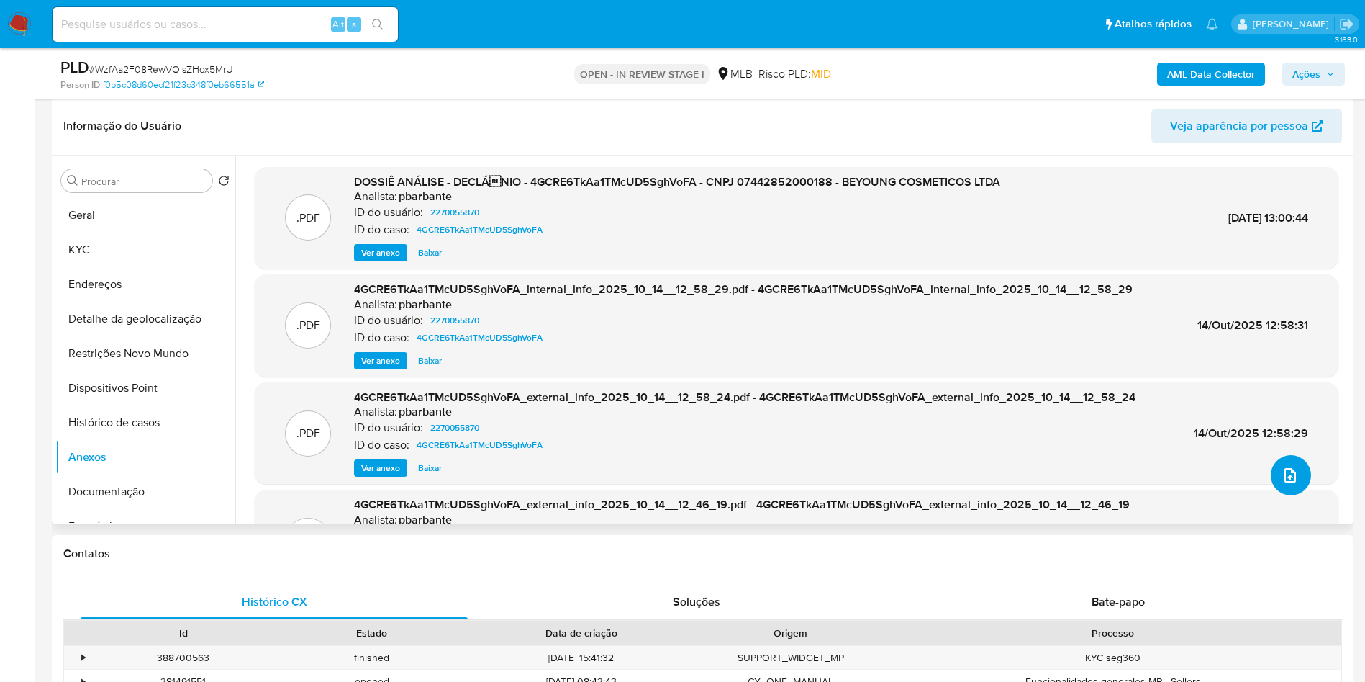
click at [1283, 484] on icon "upload-file" at bounding box center [1290, 474] width 17 height 17
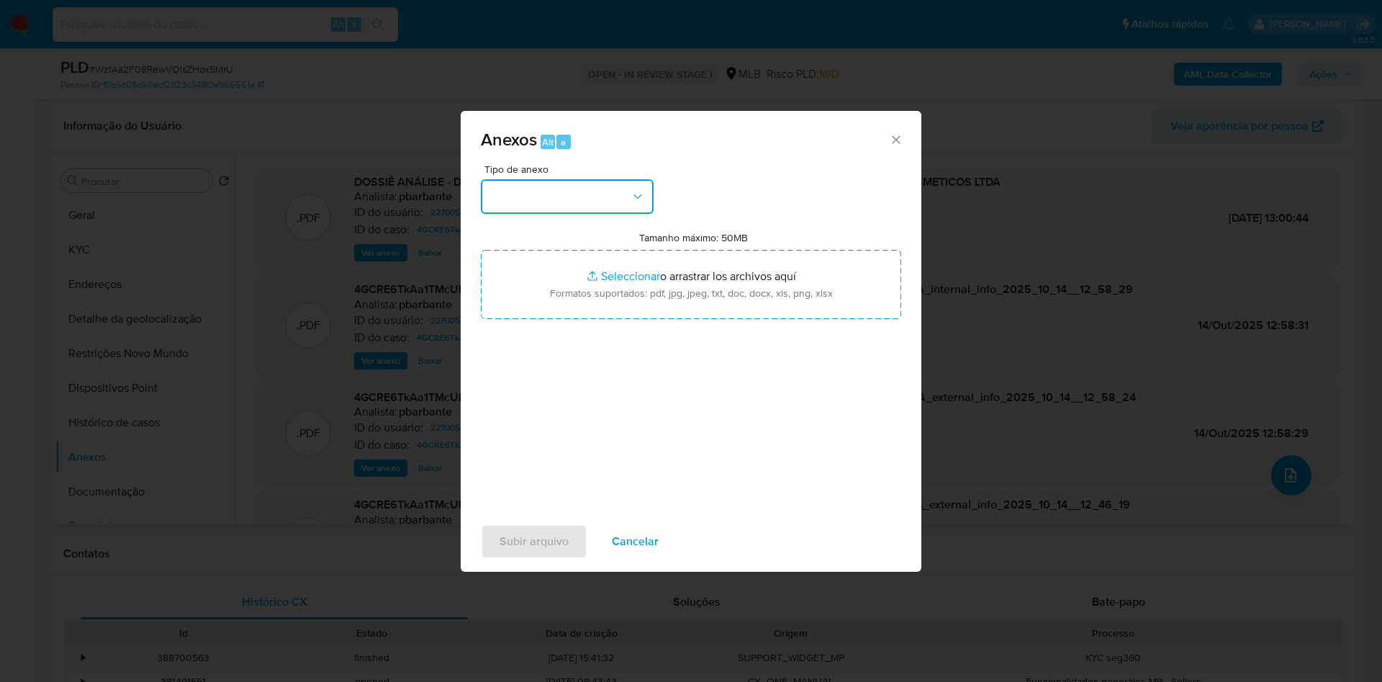
drag, startPoint x: 559, startPoint y: 163, endPoint x: 552, endPoint y: 182, distance: 20.7
click at [562, 179] on button "button" at bounding box center [567, 196] width 173 height 35
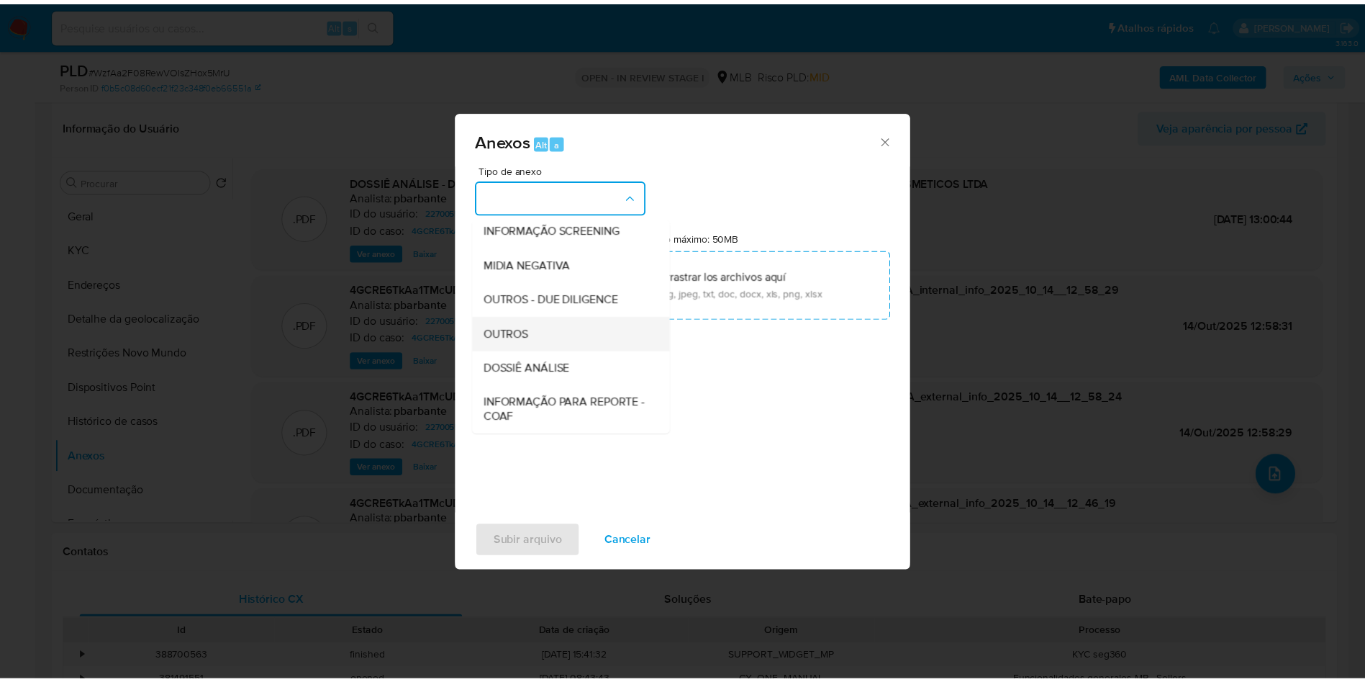
scroll to position [193, 0]
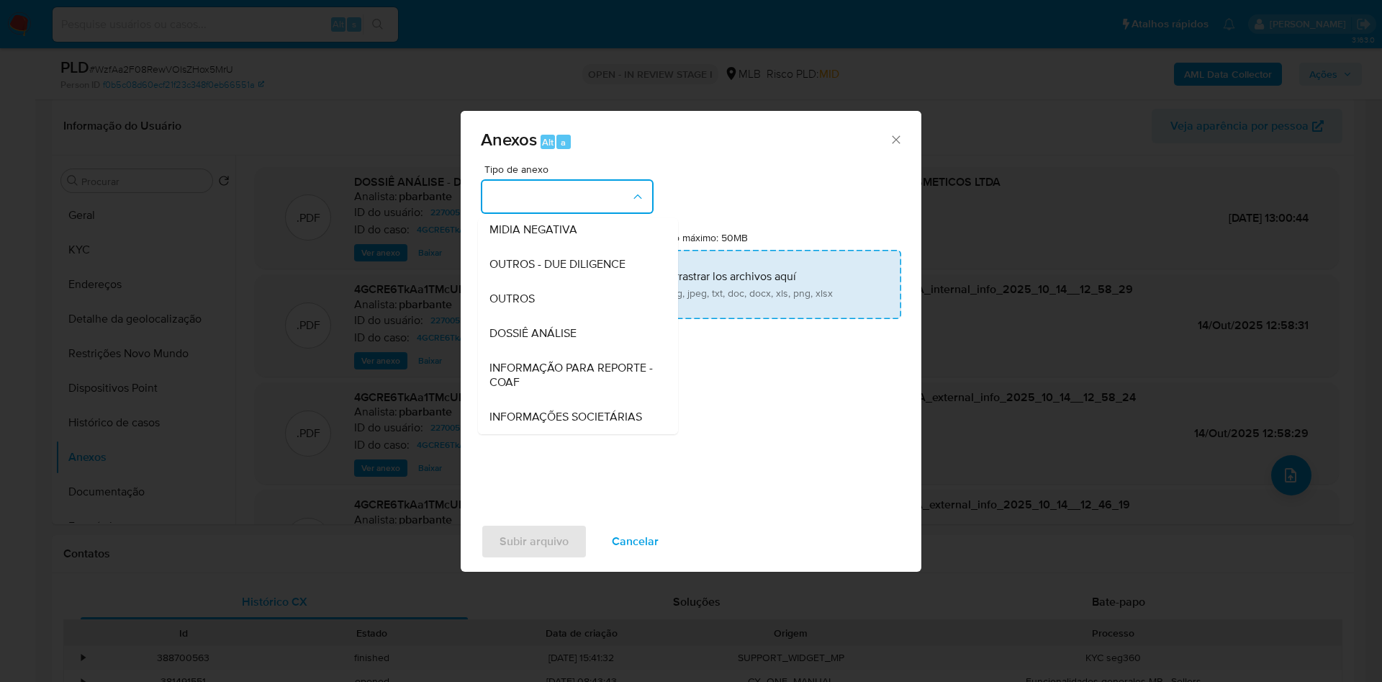
click at [523, 326] on span "DOSSIÊ ANÁLISE" at bounding box center [532, 333] width 87 height 14
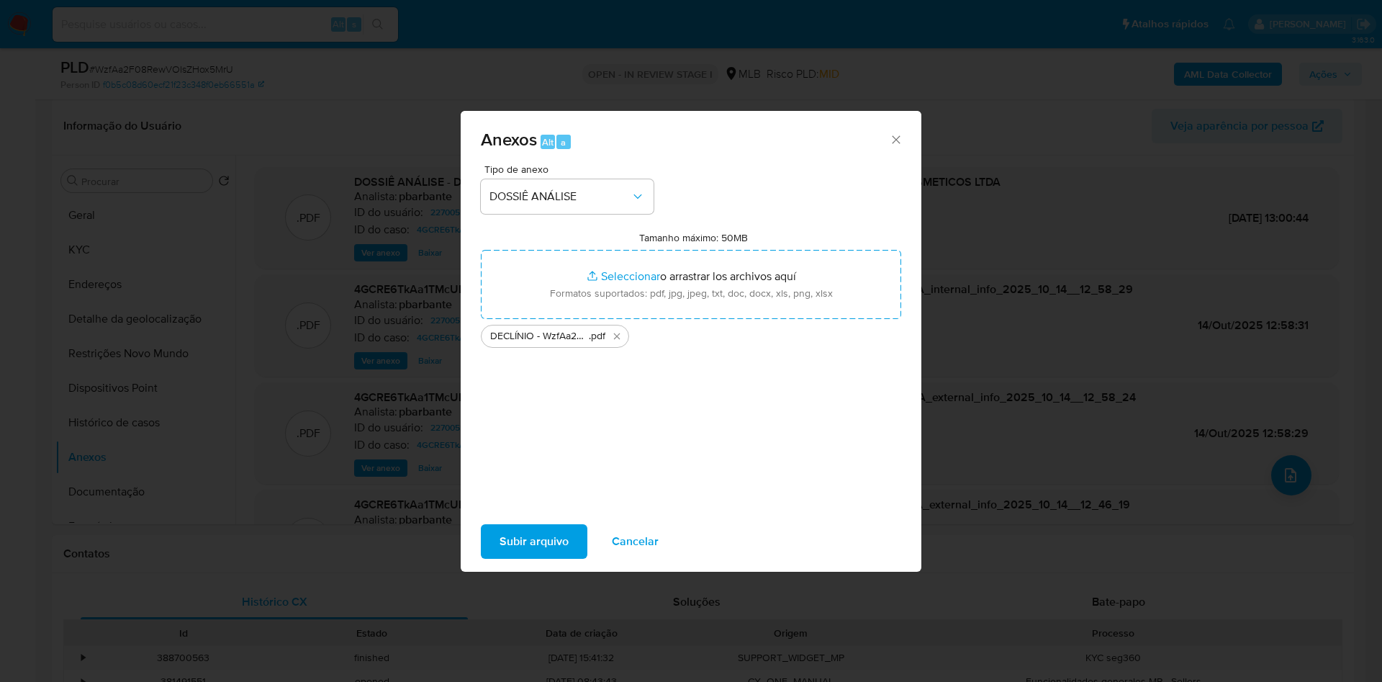
click at [500, 555] on span "Subir arquivo" at bounding box center [534, 541] width 69 height 32
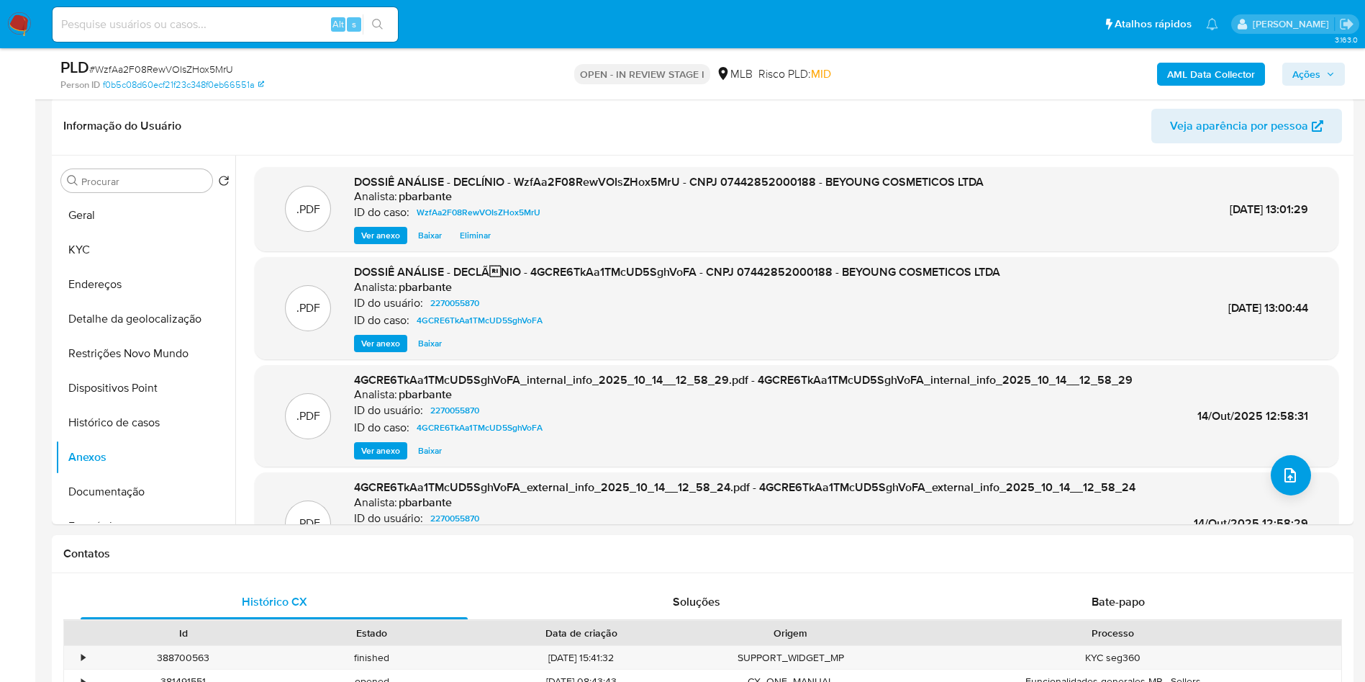
click at [1328, 53] on div "PLD # WzfAa2F08RewVOIsZHox5MrU Person ID f0b5c08d60ecf21f23c348f0eb66551a OPEN …" at bounding box center [703, 73] width 1302 height 51
click at [1305, 66] on span "Ações" at bounding box center [1307, 74] width 28 height 23
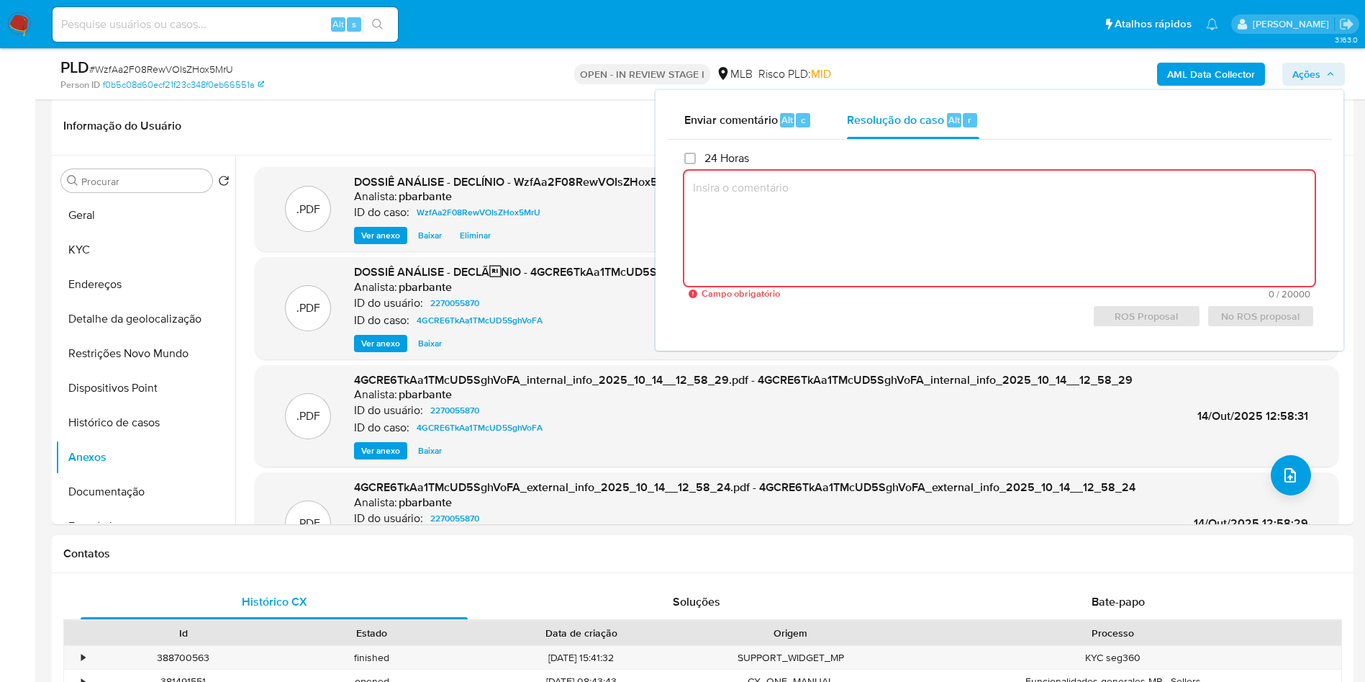
click at [1088, 228] on textarea at bounding box center [1000, 228] width 631 height 115
paste textarea "http://docs.google.com/spreadsheets/d/1ujU0VI9cZFIoBAxLDnAyDEiYbgtW9PrPAgdwO9mY…"
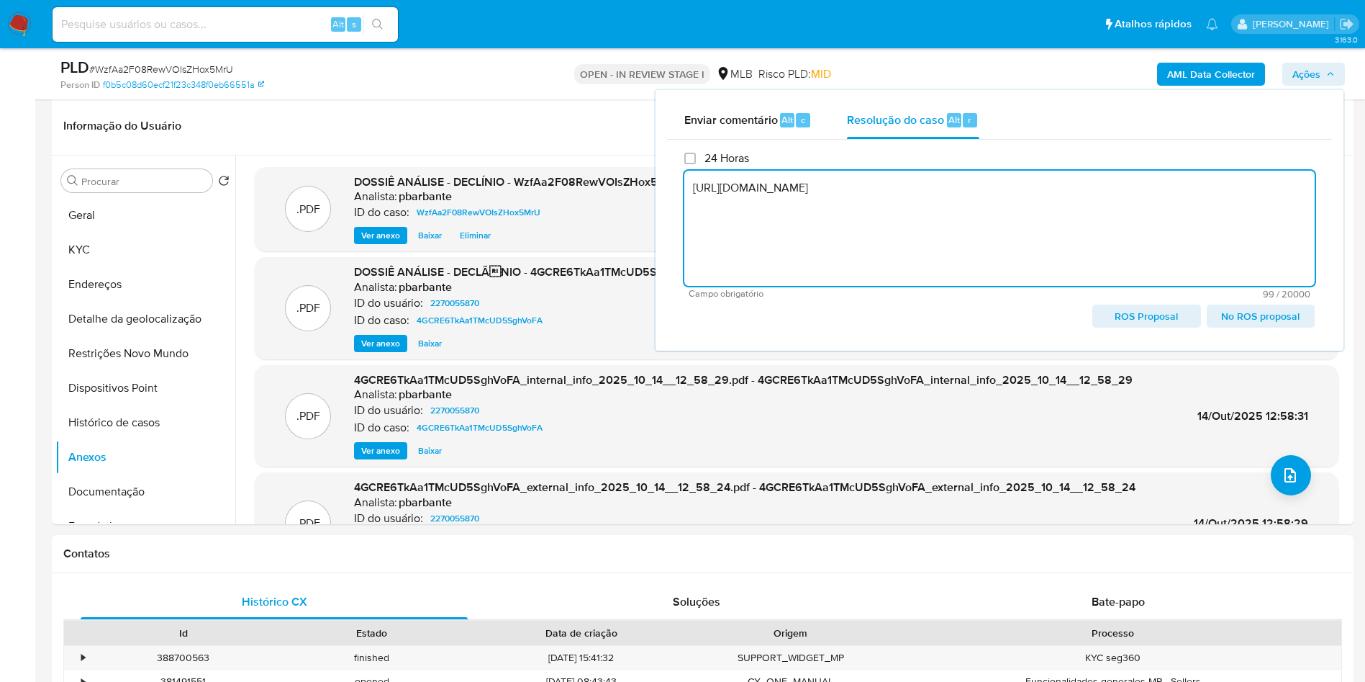
type textarea "http://docs.google.com/spreadsheets/d/1ujU0VI9cZFIoBAxLDnAyDEiYbgtW9PrPAgdwO9mY…"
drag, startPoint x: 582, startPoint y: 145, endPoint x: 202, endPoint y: 57, distance: 390.1
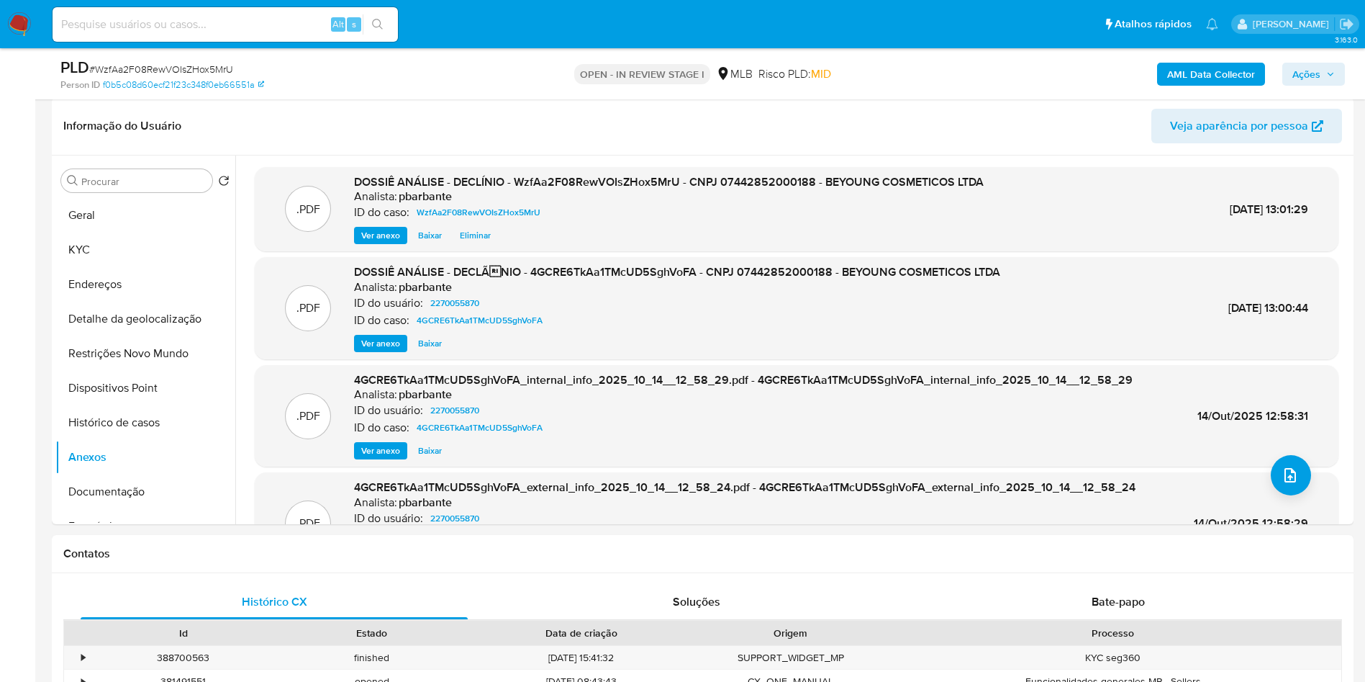
drag, startPoint x: 1315, startPoint y: 80, endPoint x: 1325, endPoint y: 77, distance: 10.5
click at [1322, 77] on span "Ações" at bounding box center [1314, 74] width 42 height 20
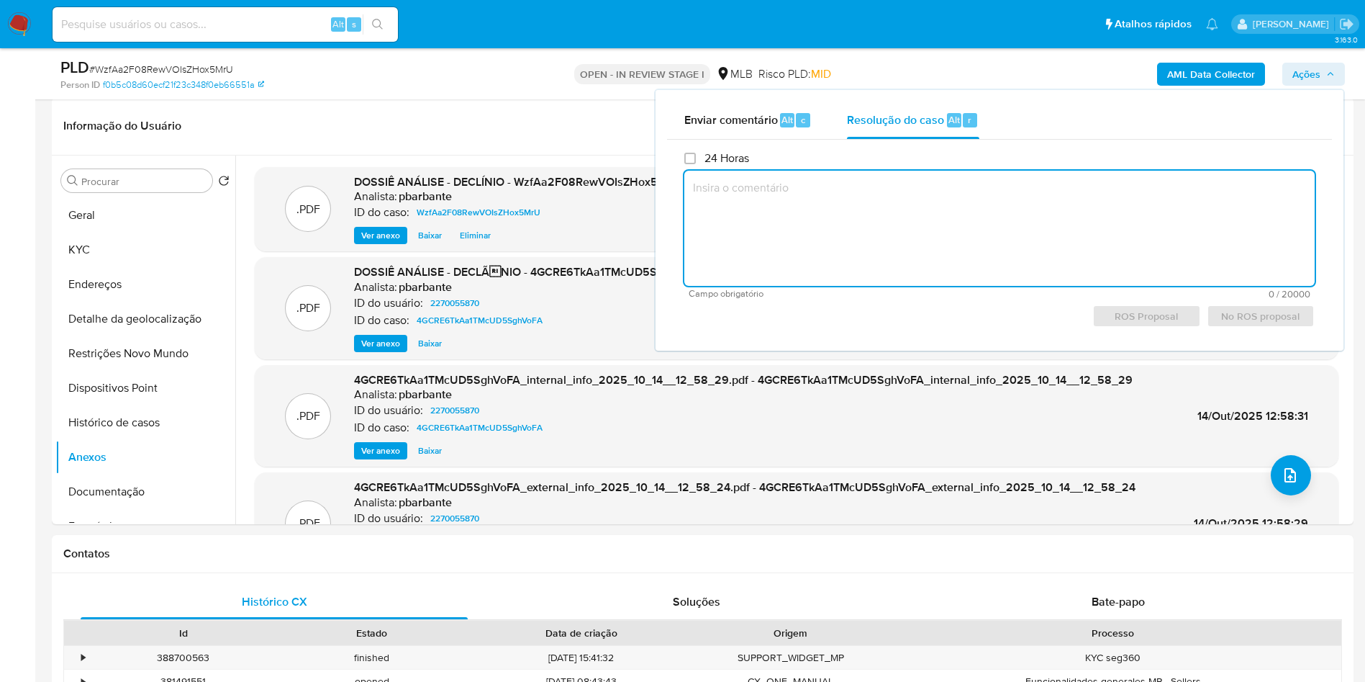
paste textarea "formações do Cliente BEYOUNG COSMETICOS LTDA, CNPJ 07442852000188, sediada em I…"
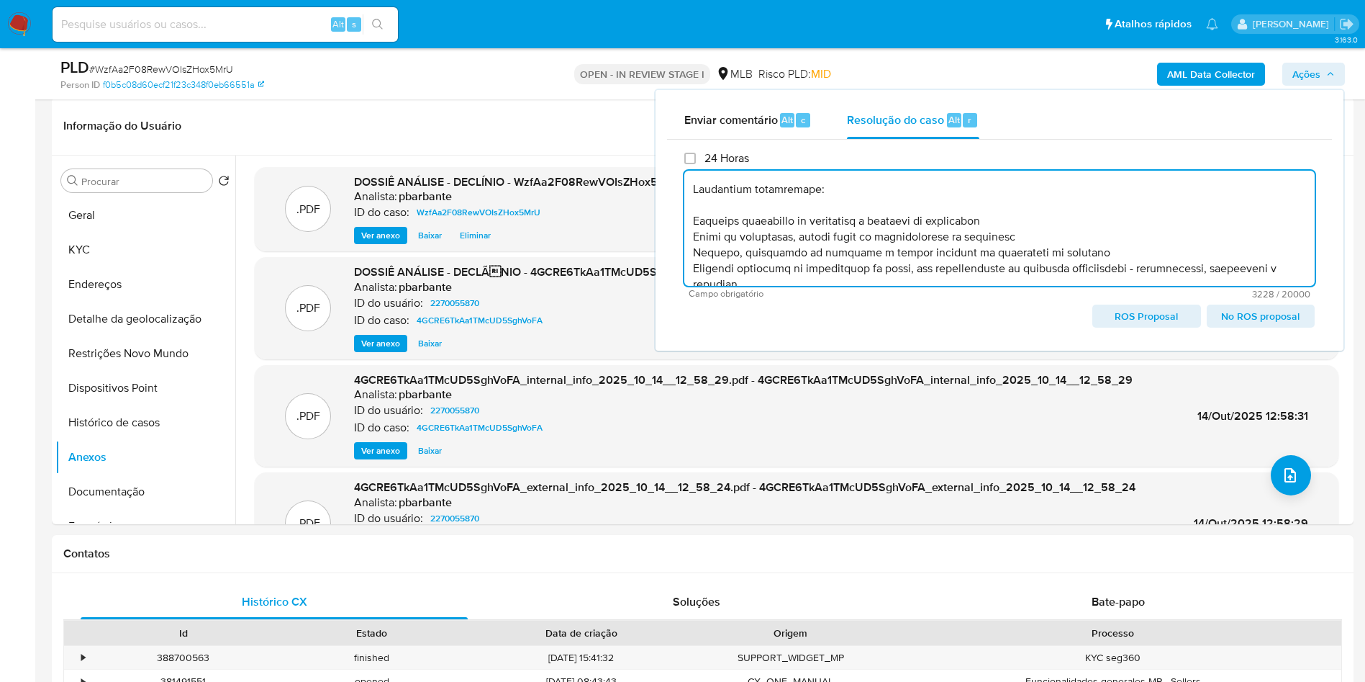
scroll to position [0, 0]
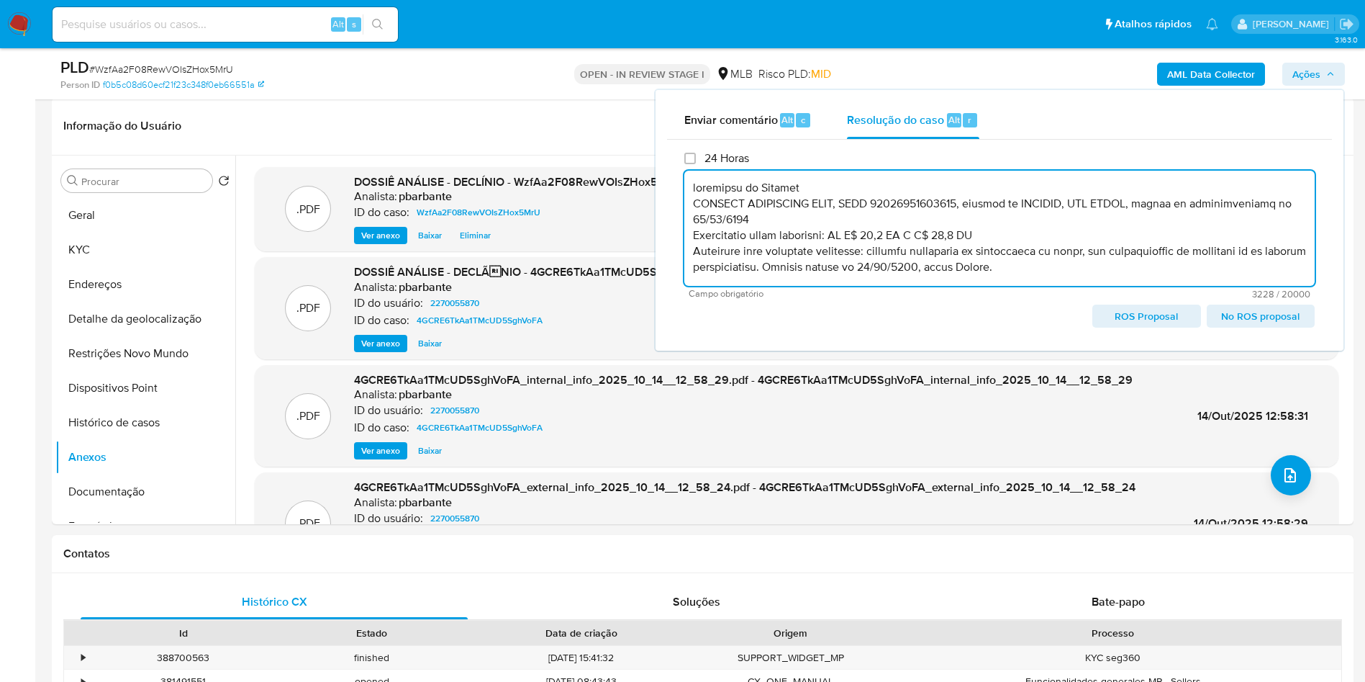
type textarea "formações do Cliente BEYOUNG COSMETICOS LTDA, CNPJ 07442852000188, sediada em I…"
click at [656, 92] on div "Enviar comentário Alt c Resolução do caso Alt r 24 Horas Campo obrigatório 3228…" at bounding box center [1000, 220] width 688 height 261
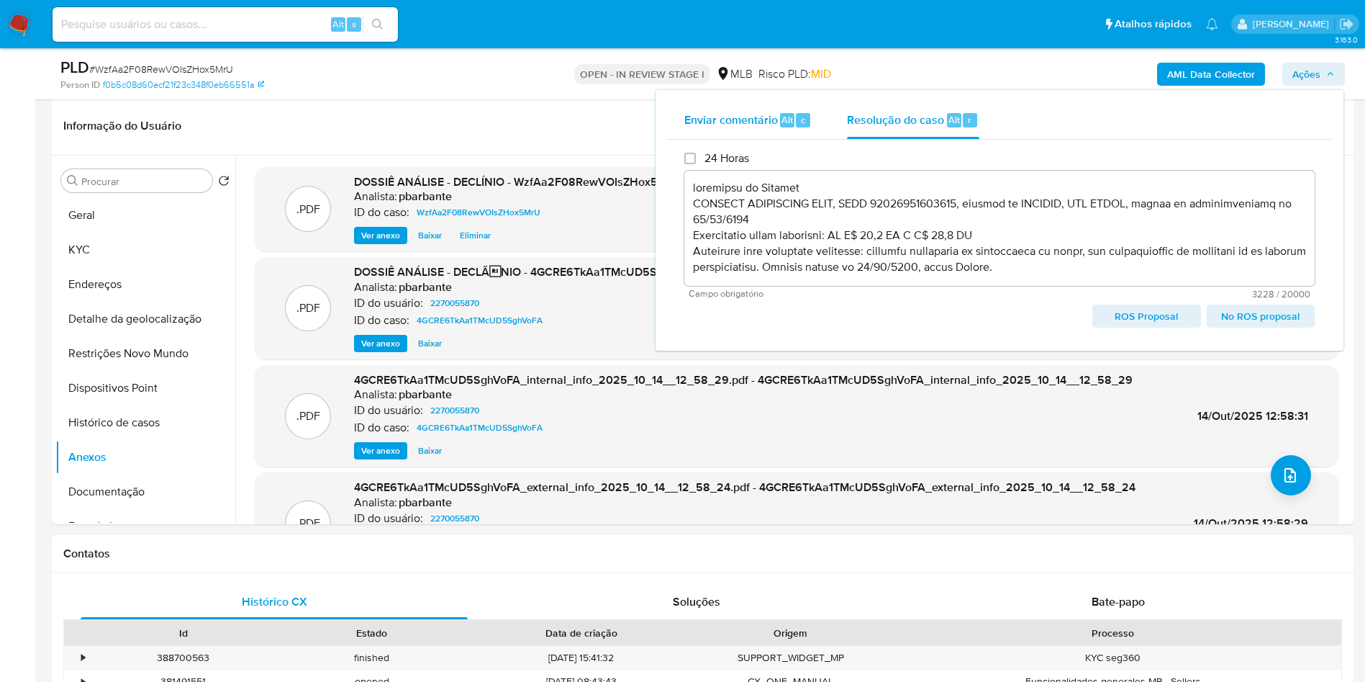
click at [685, 114] on span "Enviar comentário" at bounding box center [732, 119] width 94 height 17
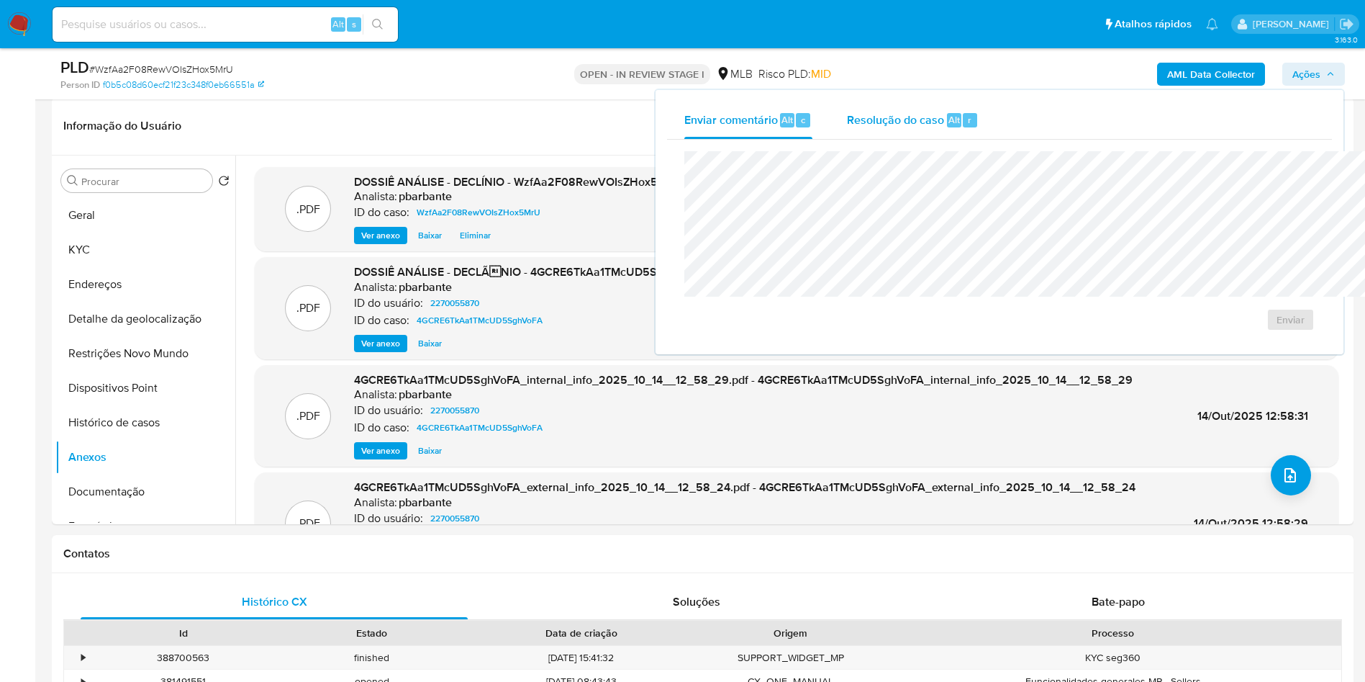
click at [847, 114] on span "Resolução do caso" at bounding box center [895, 119] width 97 height 17
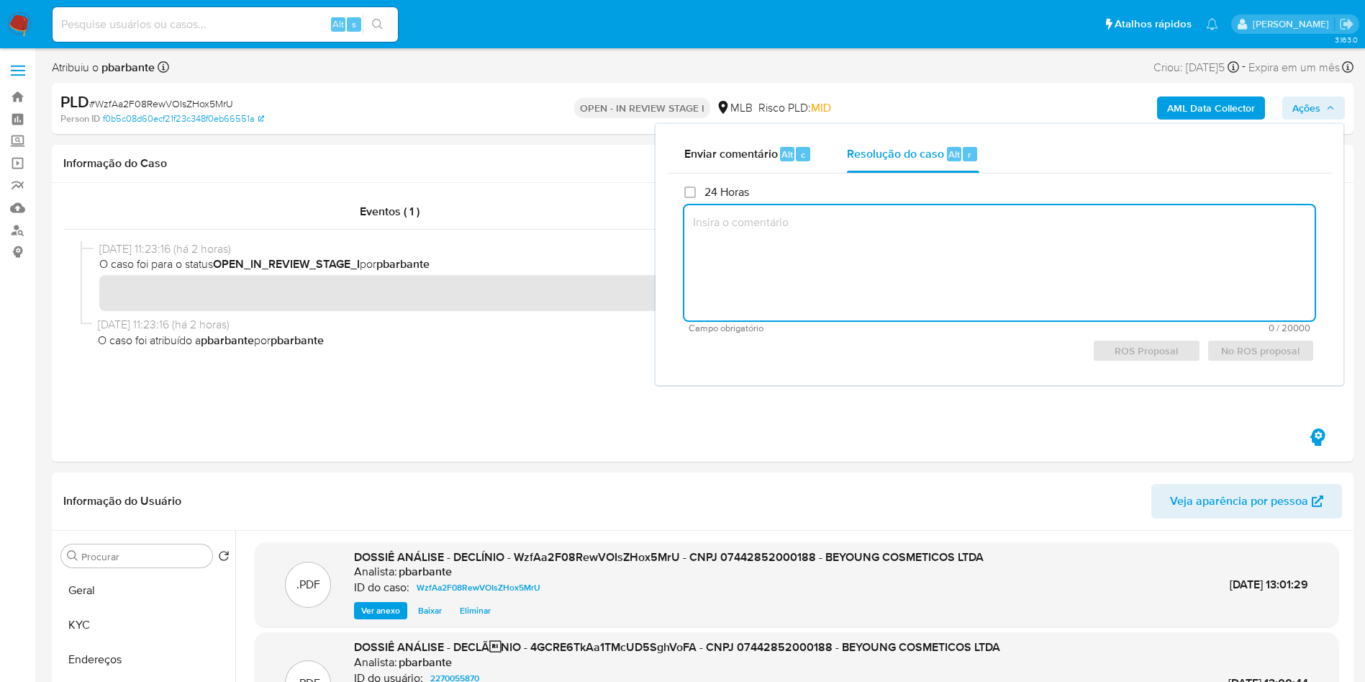
paste textarea "formações do Cliente BEYOUNG COSMETICOS LTDA, CNPJ 07442852000188, sediada em I…"
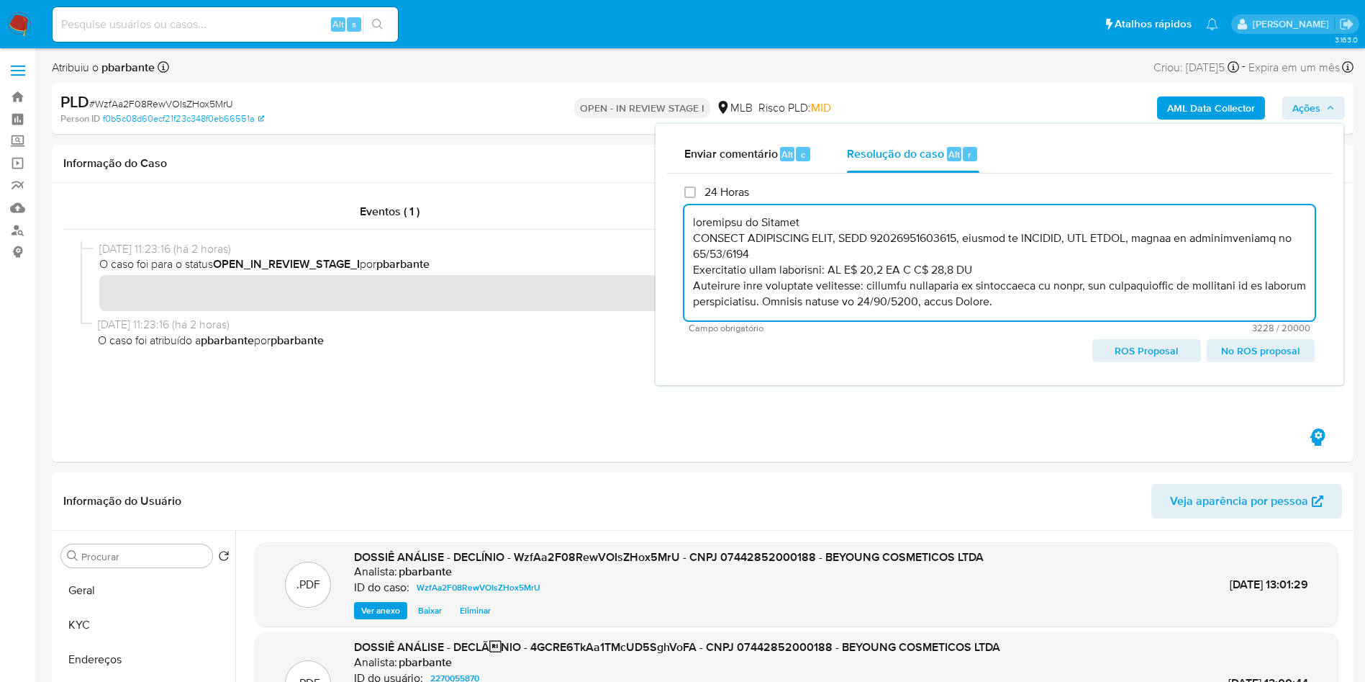
click at [685, 227] on textarea at bounding box center [1000, 262] width 631 height 115
click at [1250, 361] on span "No ROS proposal" at bounding box center [1261, 350] width 88 height 20
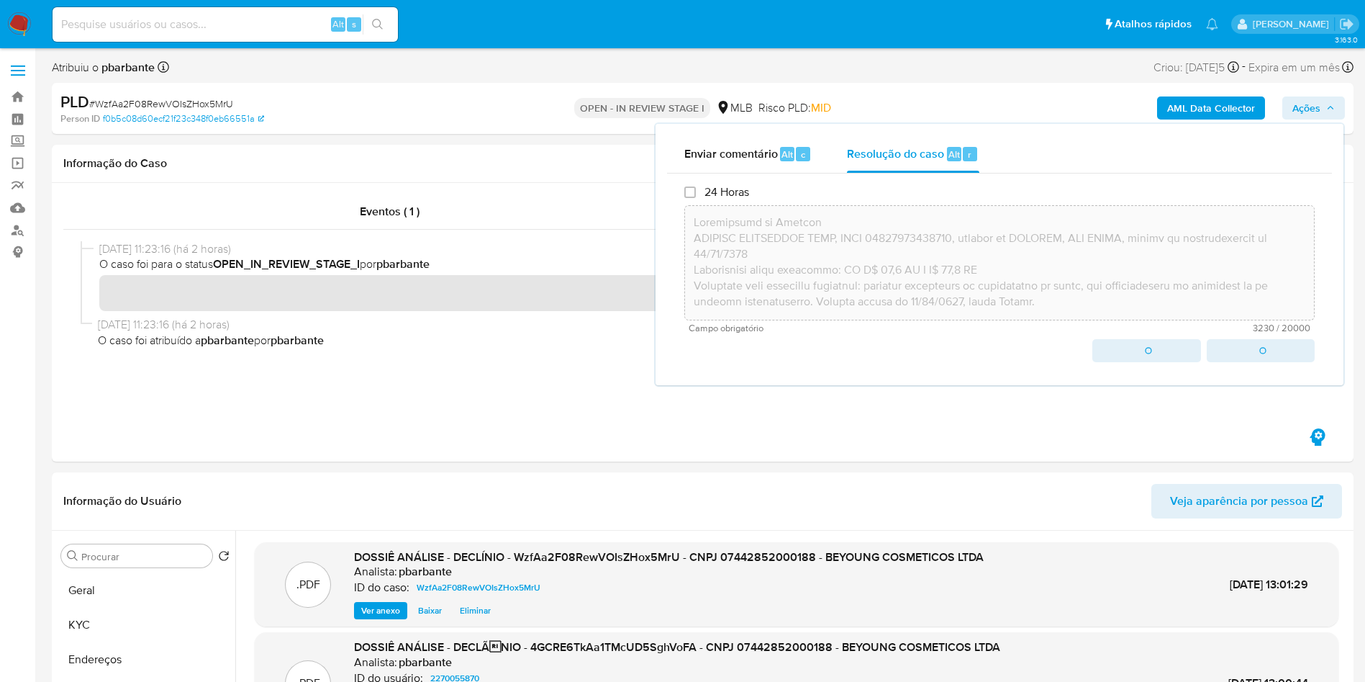
type textarea "Informações do Cliente BEYOUNG COSMETICOS LTDA, CNPJ 07442852000188, sediada em…"
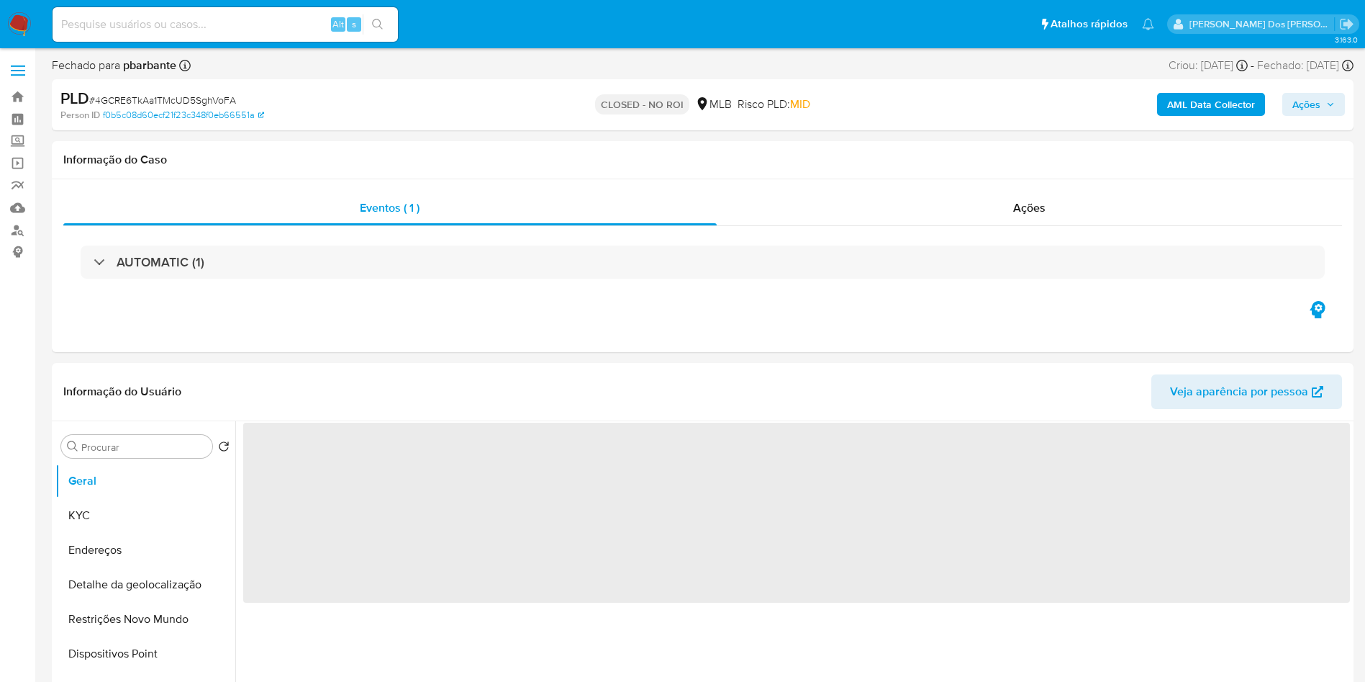
select select "10"
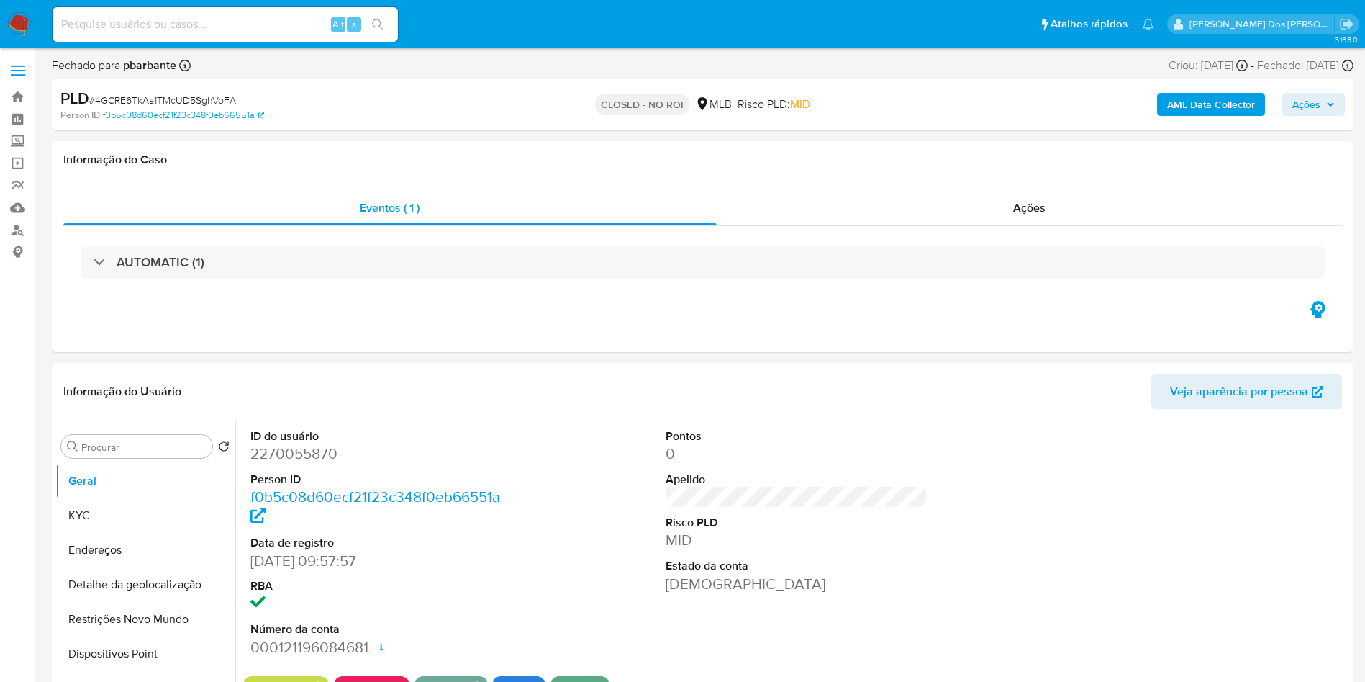
click at [1313, 100] on span "Ações" at bounding box center [1307, 104] width 28 height 23
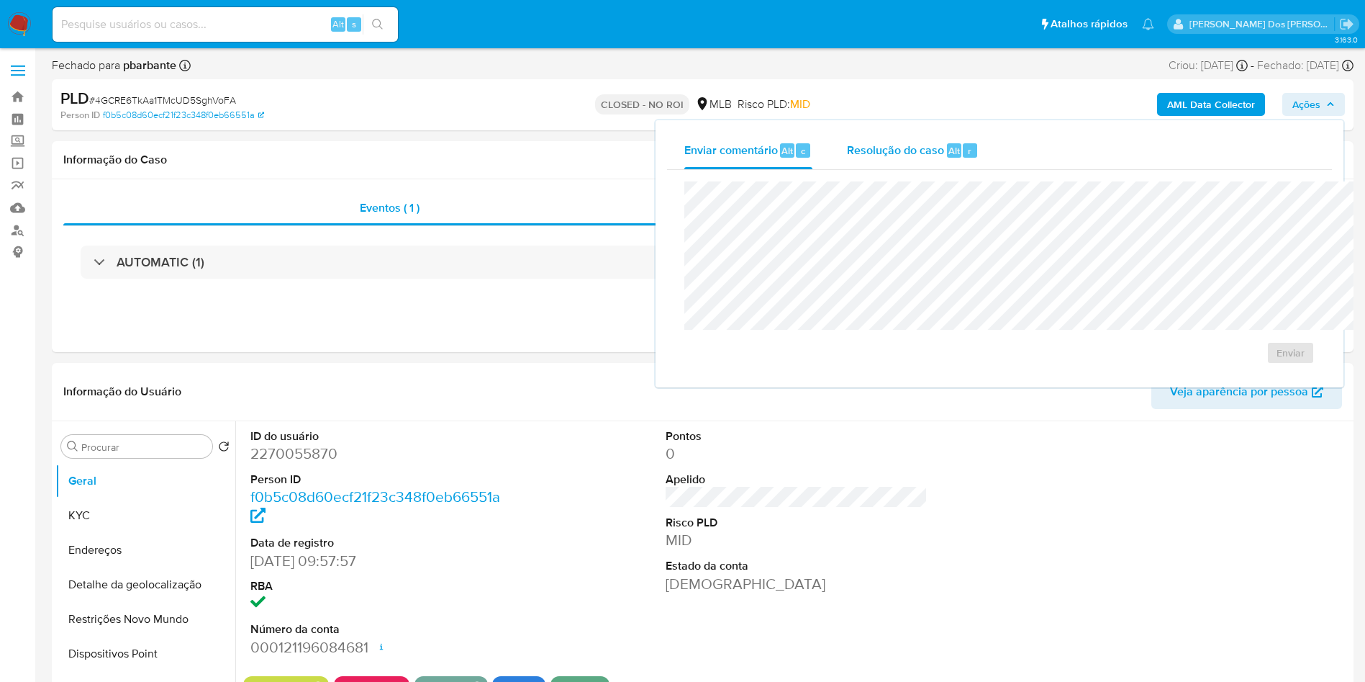
click at [848, 155] on span "Resolução do caso" at bounding box center [895, 150] width 97 height 17
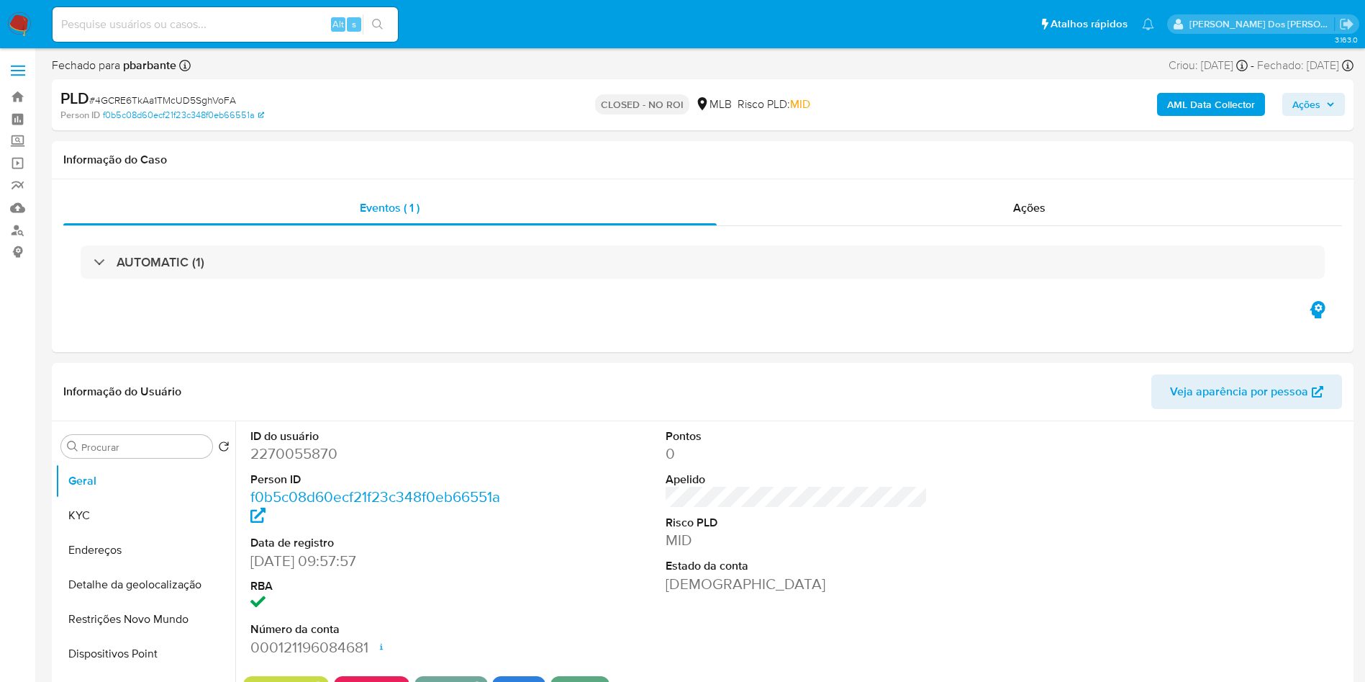
drag, startPoint x: 1319, startPoint y: 110, endPoint x: 1309, endPoint y: 114, distance: 10.0
click at [1322, 110] on span "Ações" at bounding box center [1314, 104] width 42 height 20
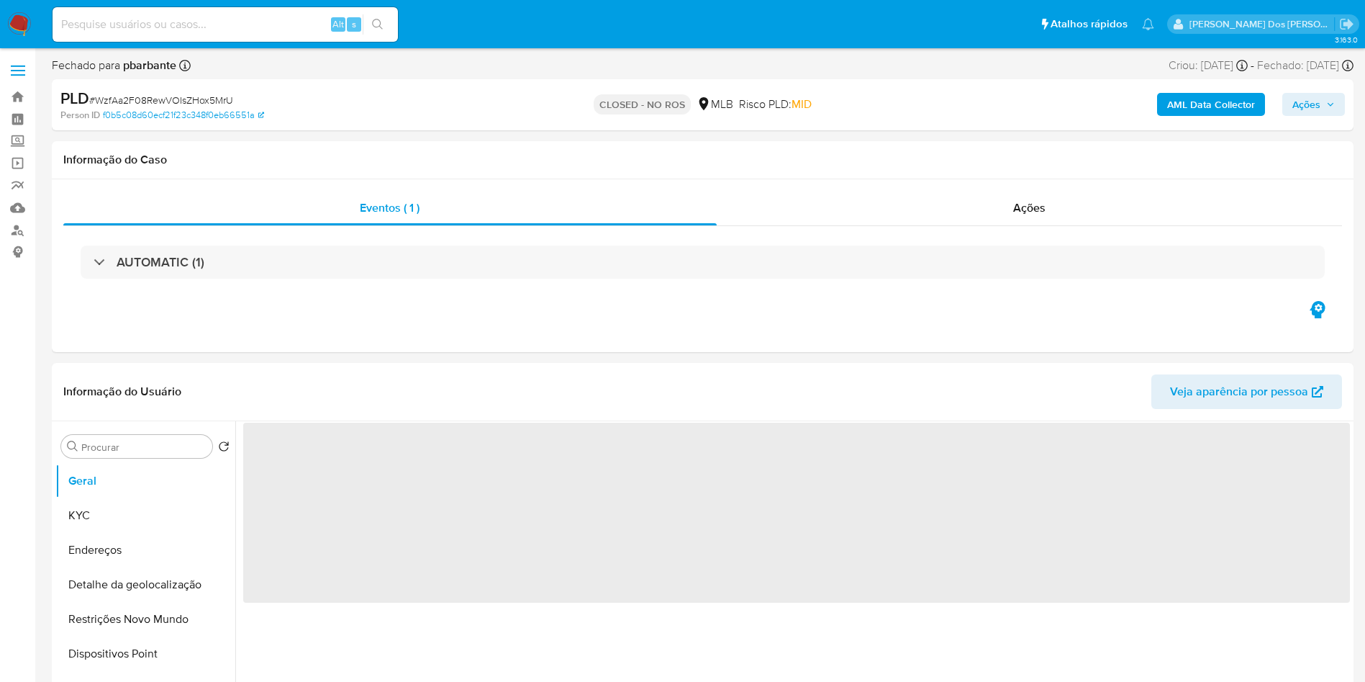
select select "10"
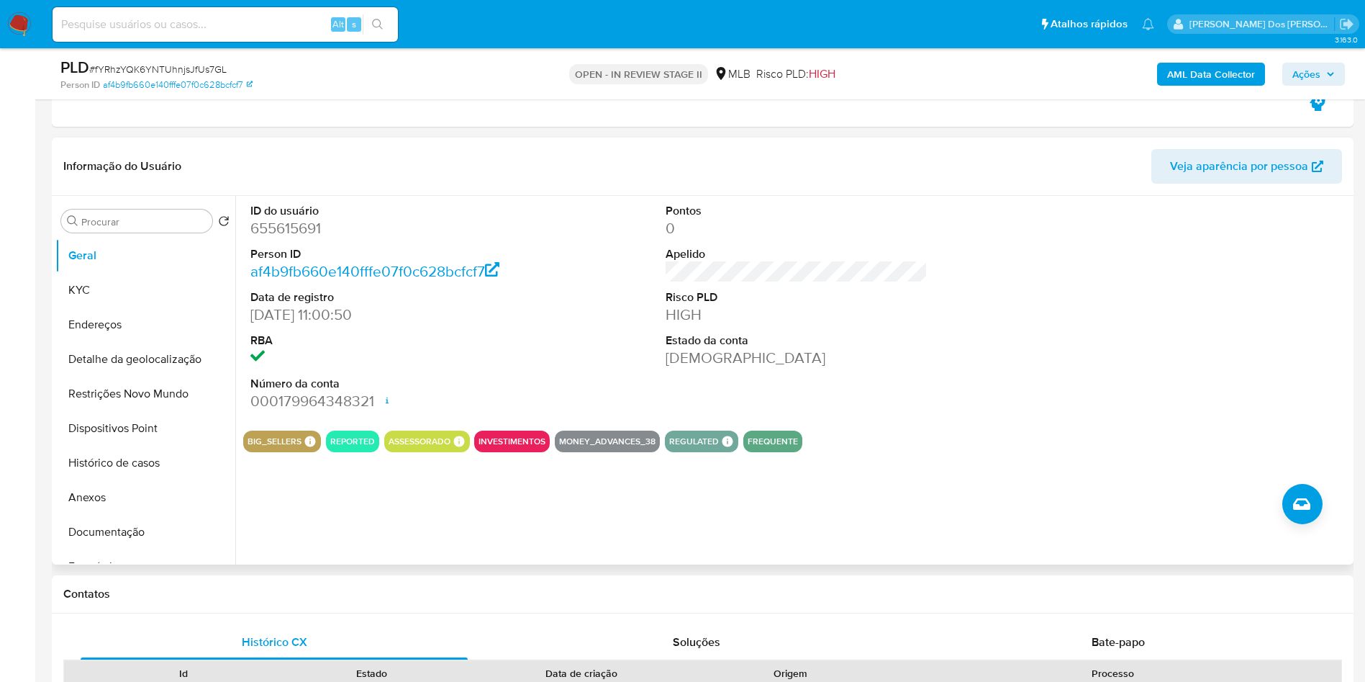
scroll to position [648, 0]
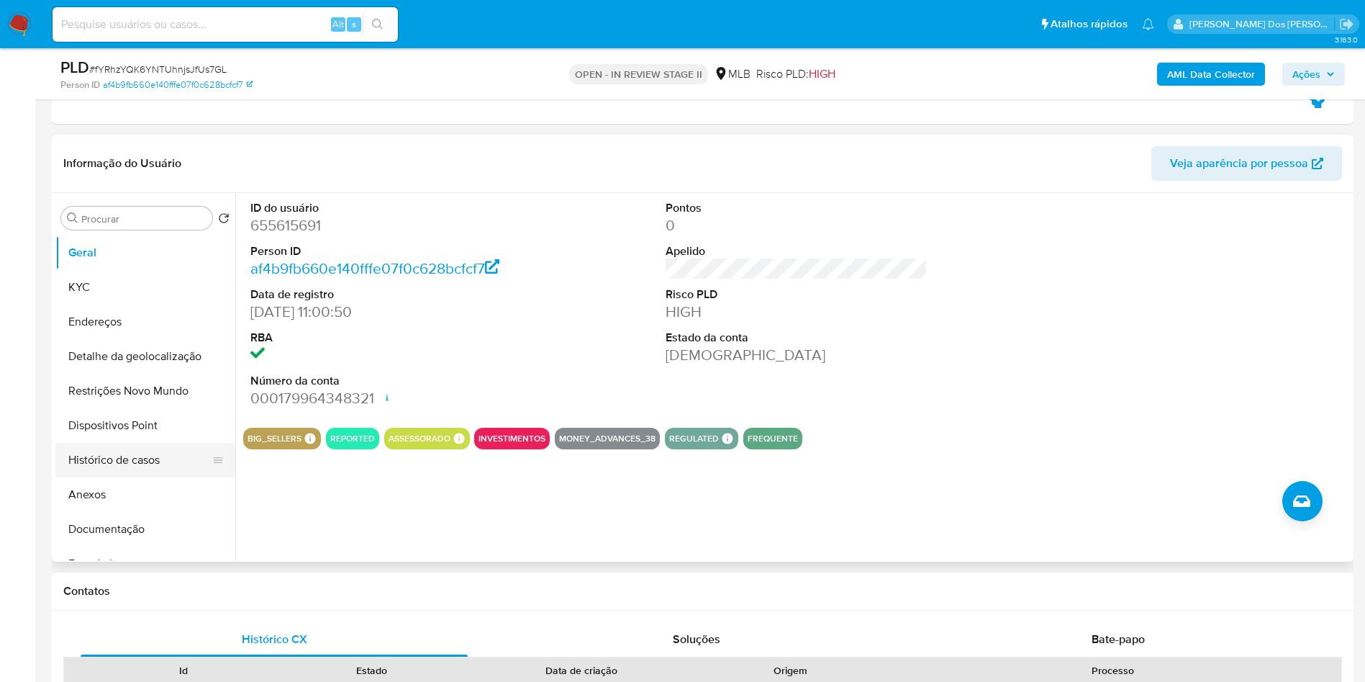
click at [135, 474] on button "Histórico de casos" at bounding box center [139, 460] width 168 height 35
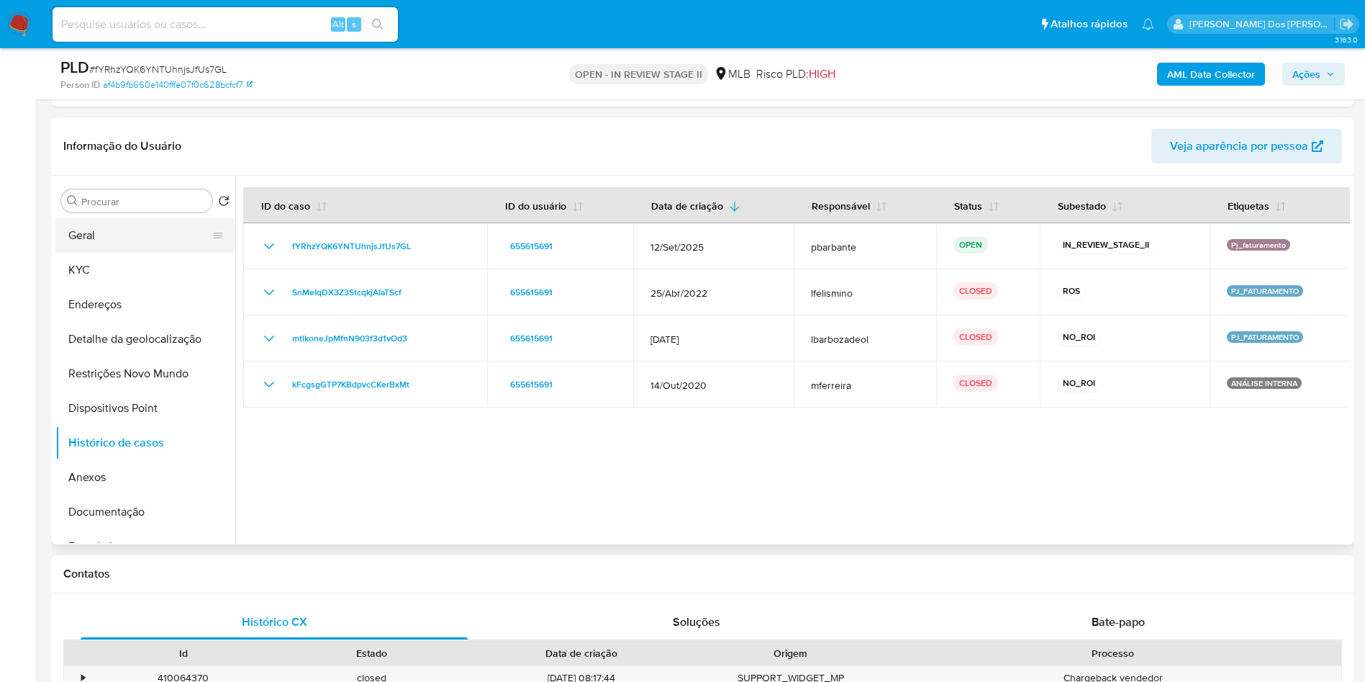
click at [131, 235] on button "Geral" at bounding box center [139, 235] width 168 height 35
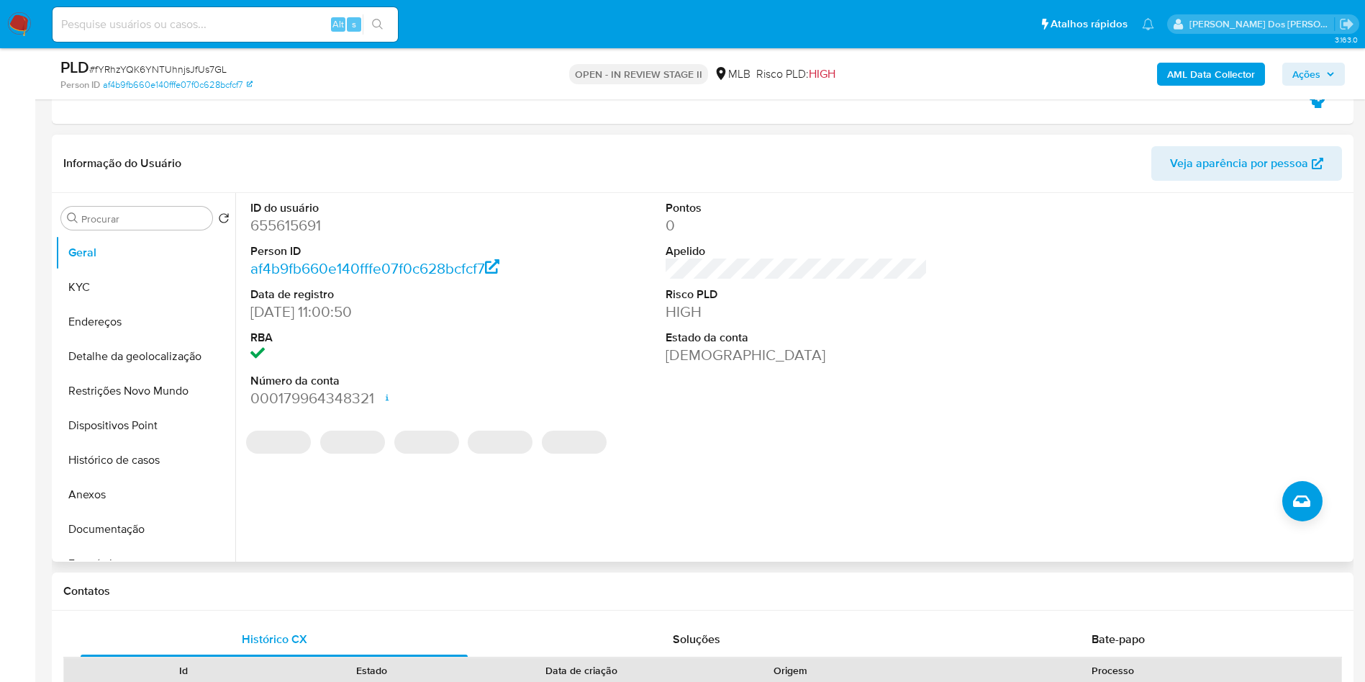
click at [282, 235] on dd "655615691" at bounding box center [381, 225] width 263 height 20
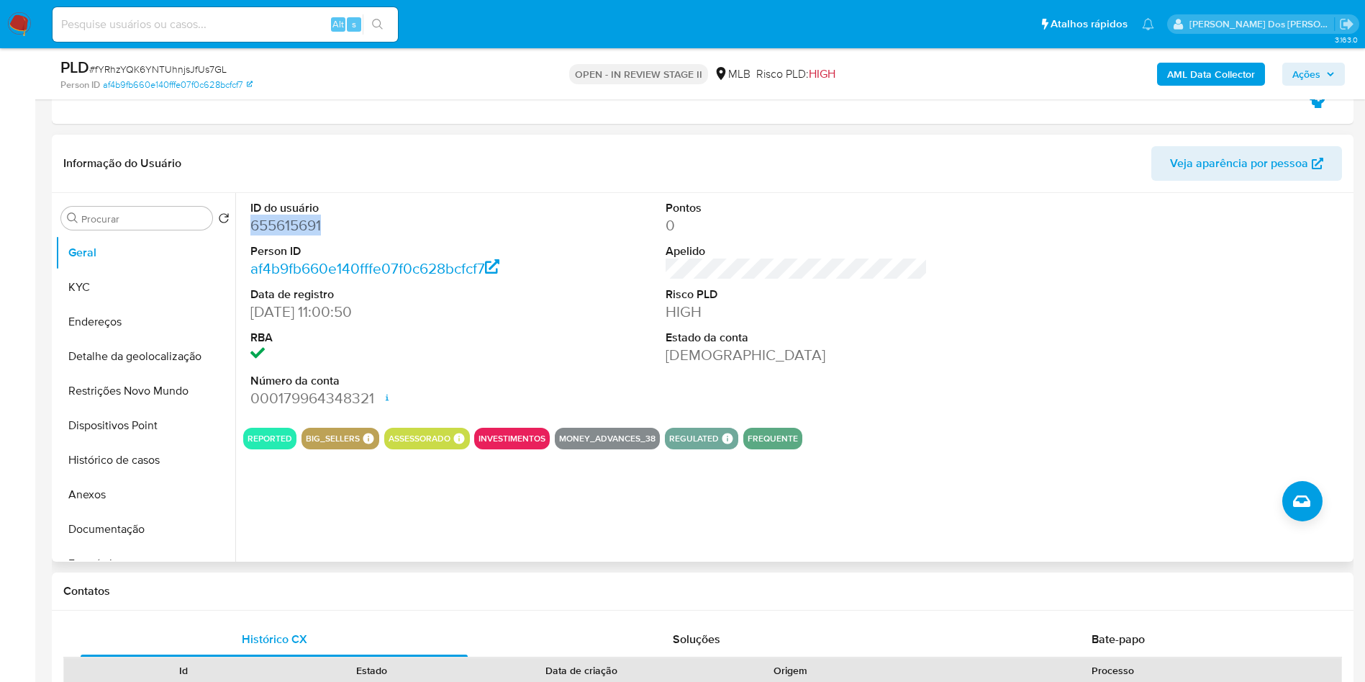
copy dd "655615691"
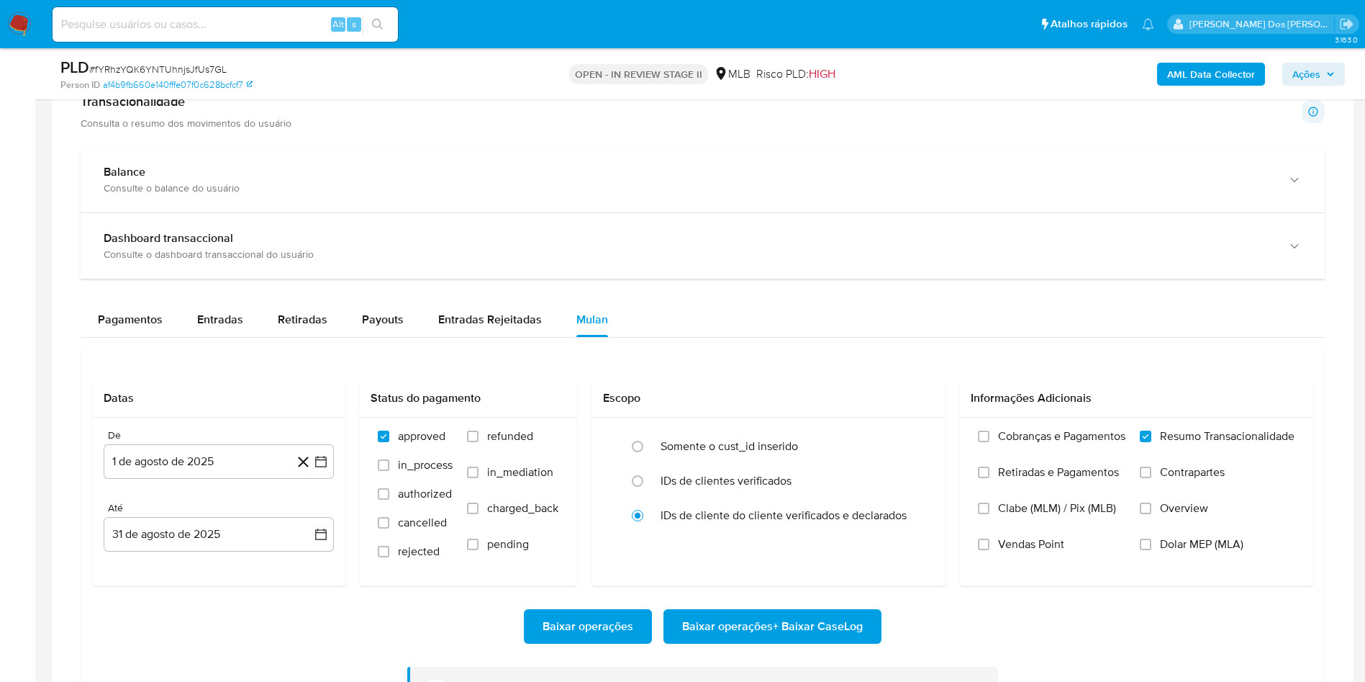
scroll to position [1728, 0]
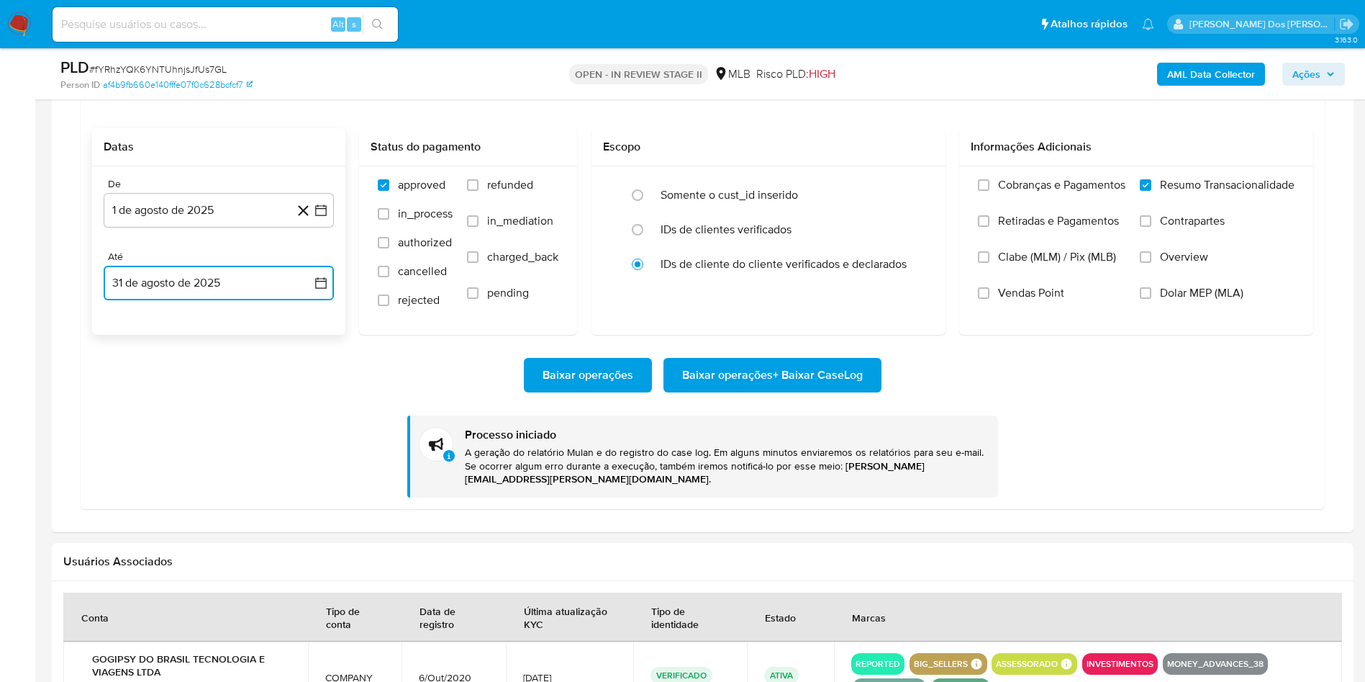
click at [327, 285] on icon "button" at bounding box center [321, 283] width 14 height 14
click at [246, 446] on button "15" at bounding box center [247, 445] width 23 height 23
click at [779, 381] on span "Baixar operações + Baixar CaseLog" at bounding box center [772, 375] width 181 height 32
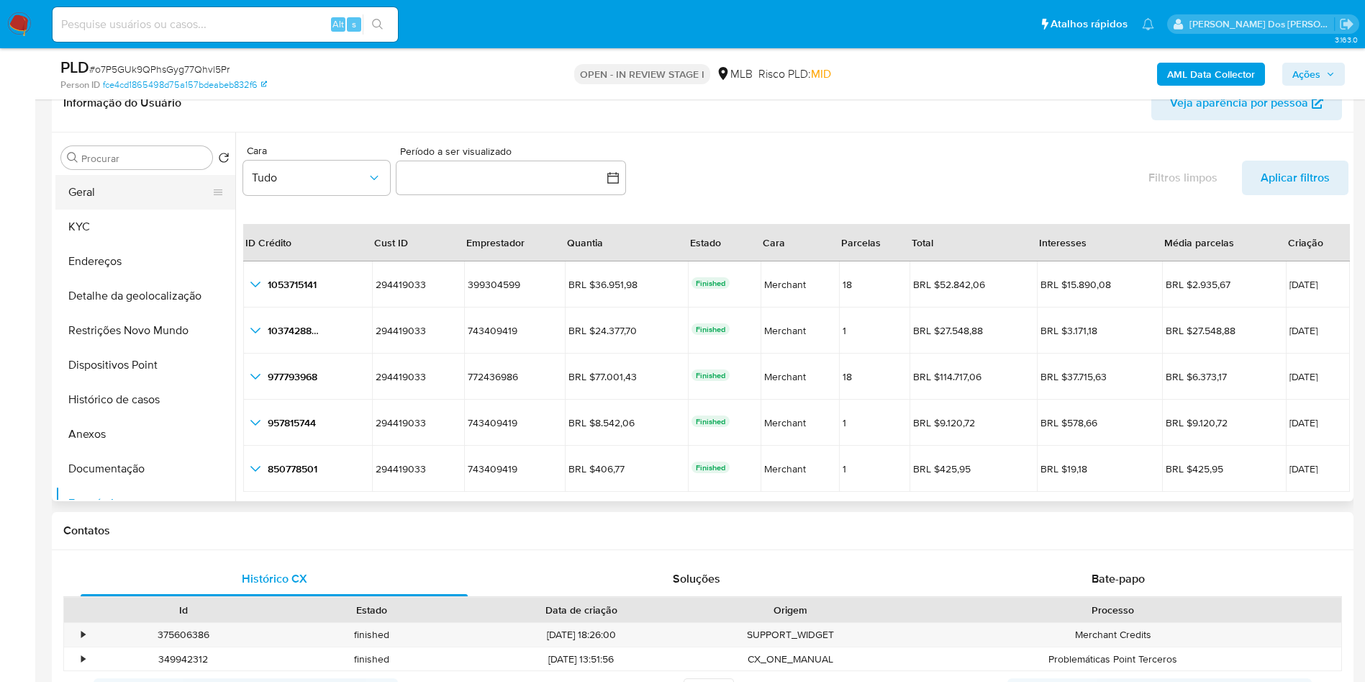
click at [99, 196] on button "Geral" at bounding box center [139, 192] width 168 height 35
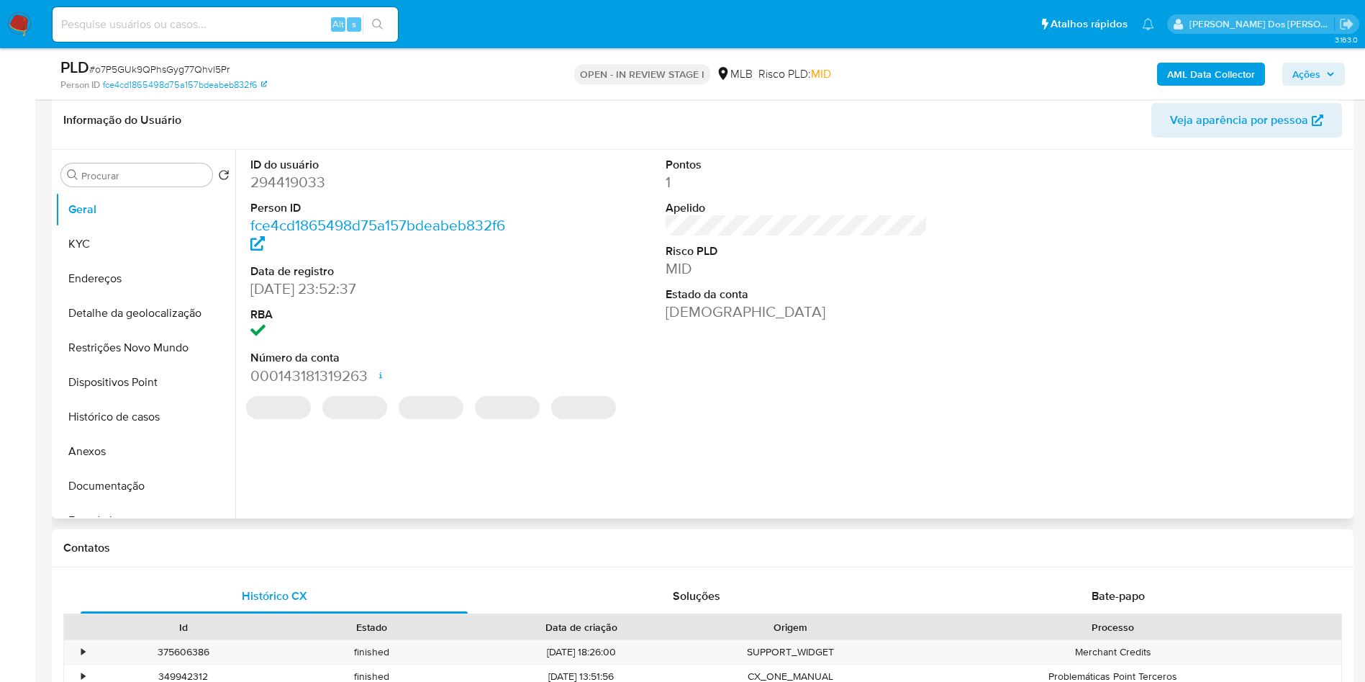
click at [307, 191] on dd "294419033" at bounding box center [381, 182] width 263 height 20
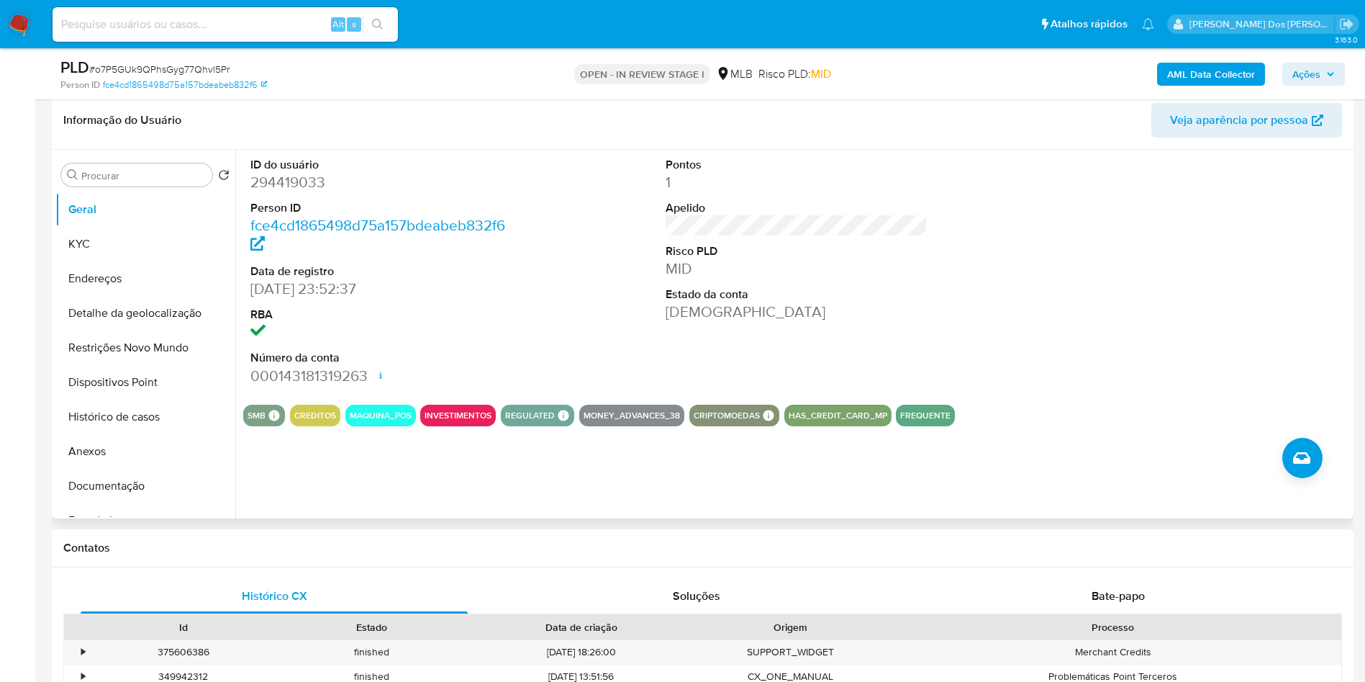
click at [304, 184] on dd "294419033" at bounding box center [381, 182] width 263 height 20
copy dd "294419033"
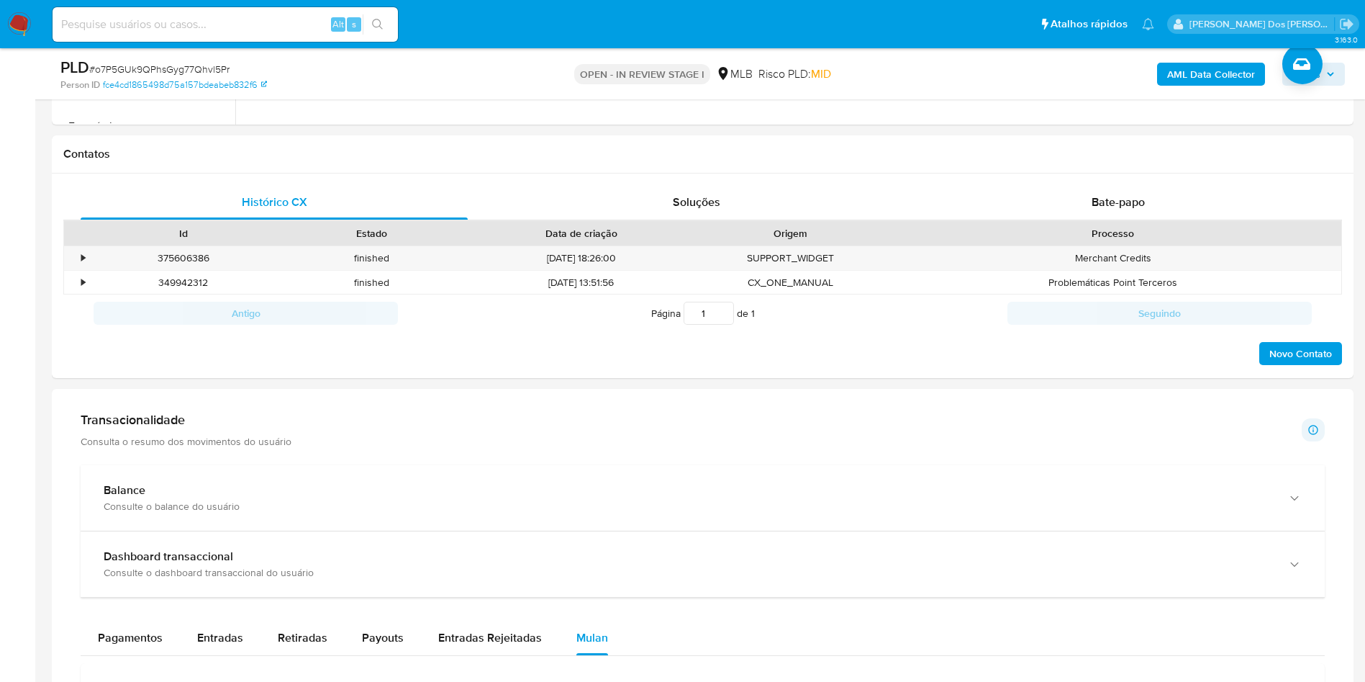
scroll to position [1296, 0]
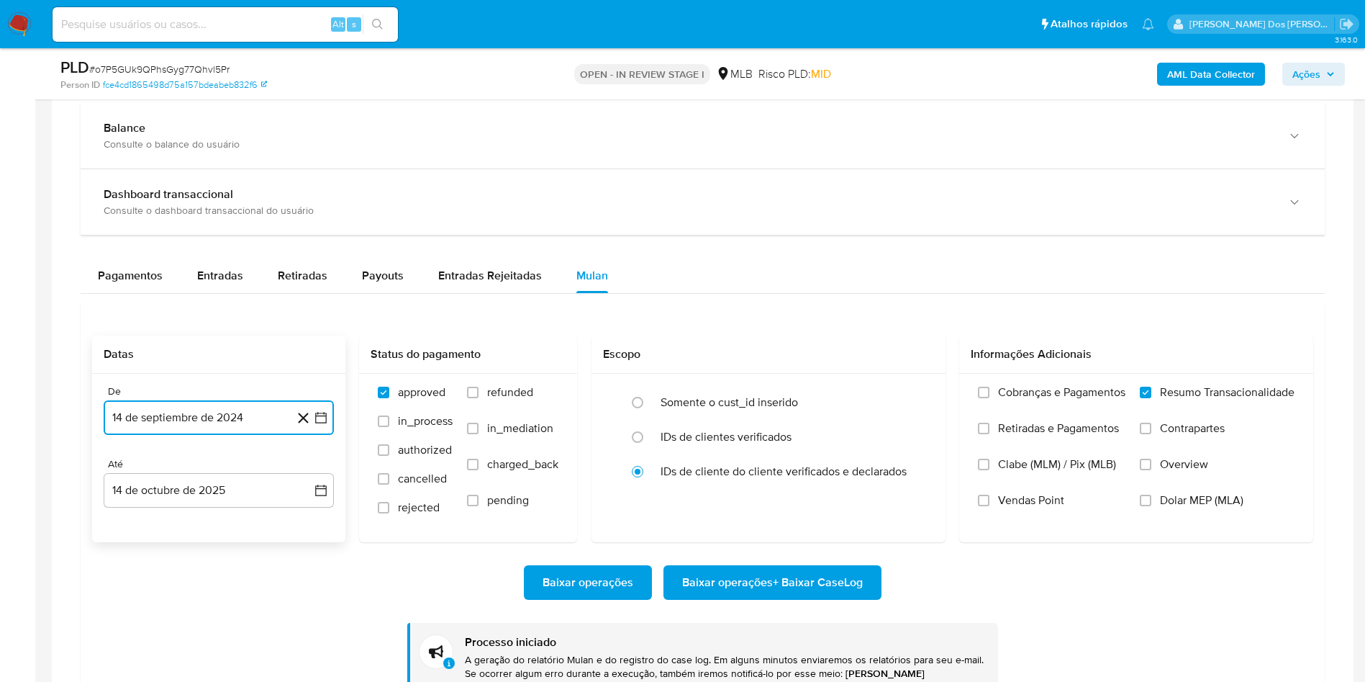
click at [323, 419] on icon "button" at bounding box center [321, 417] width 14 height 14
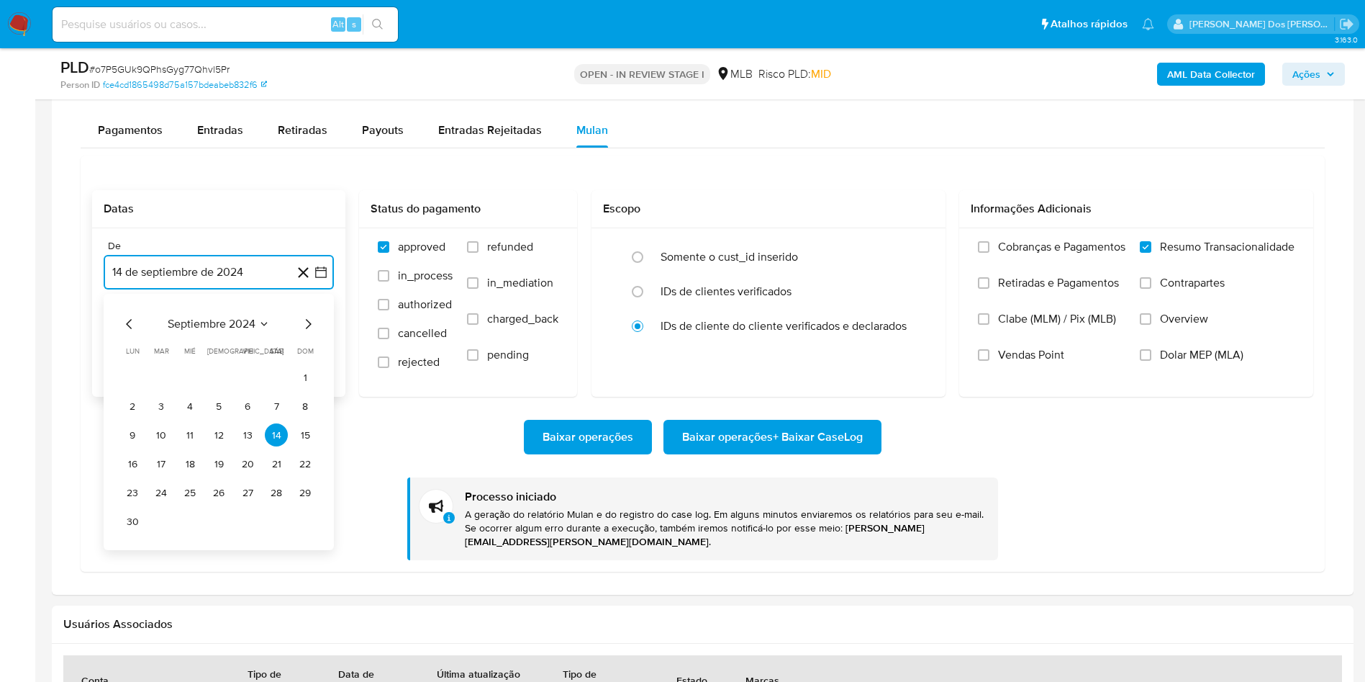
scroll to position [1620, 0]
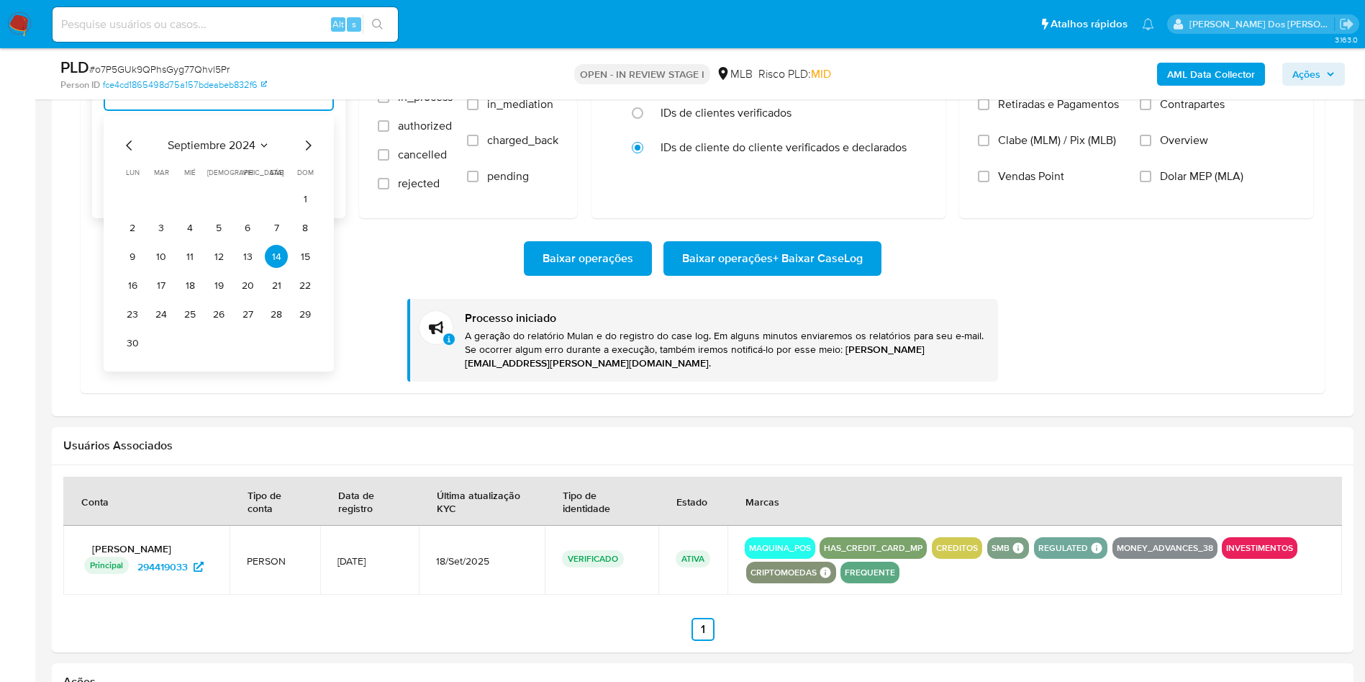
click at [313, 150] on icon "Mes siguiente" at bounding box center [307, 145] width 17 height 17
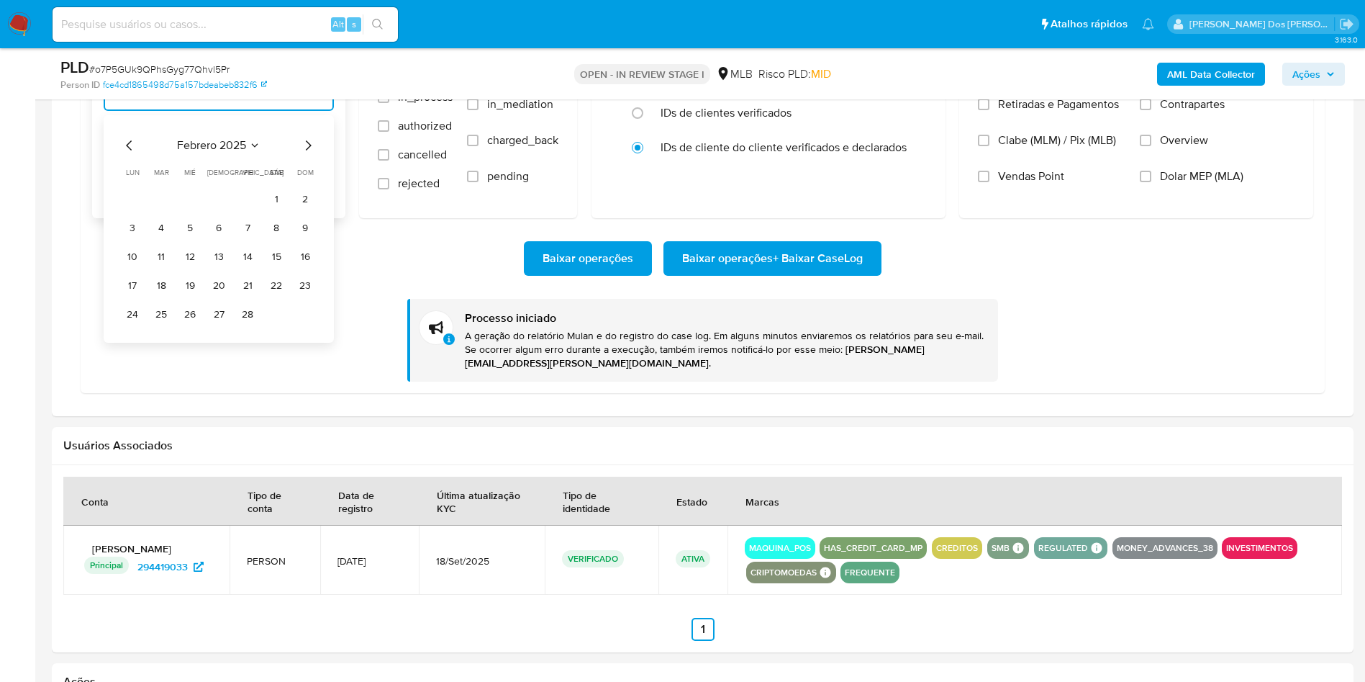
click at [313, 150] on icon "Mes siguiente" at bounding box center [307, 145] width 17 height 17
click at [121, 146] on icon "Mes anterior" at bounding box center [129, 145] width 17 height 17
click at [277, 201] on button "1" at bounding box center [276, 198] width 23 height 23
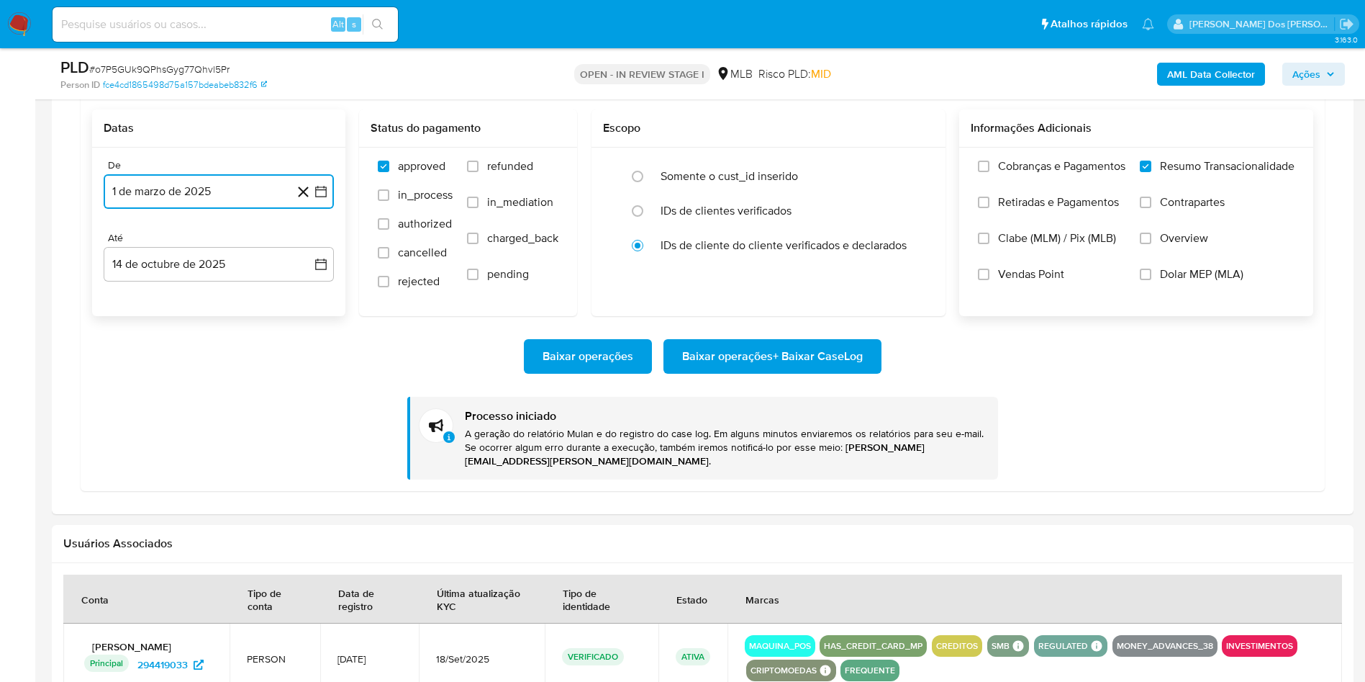
scroll to position [1404, 0]
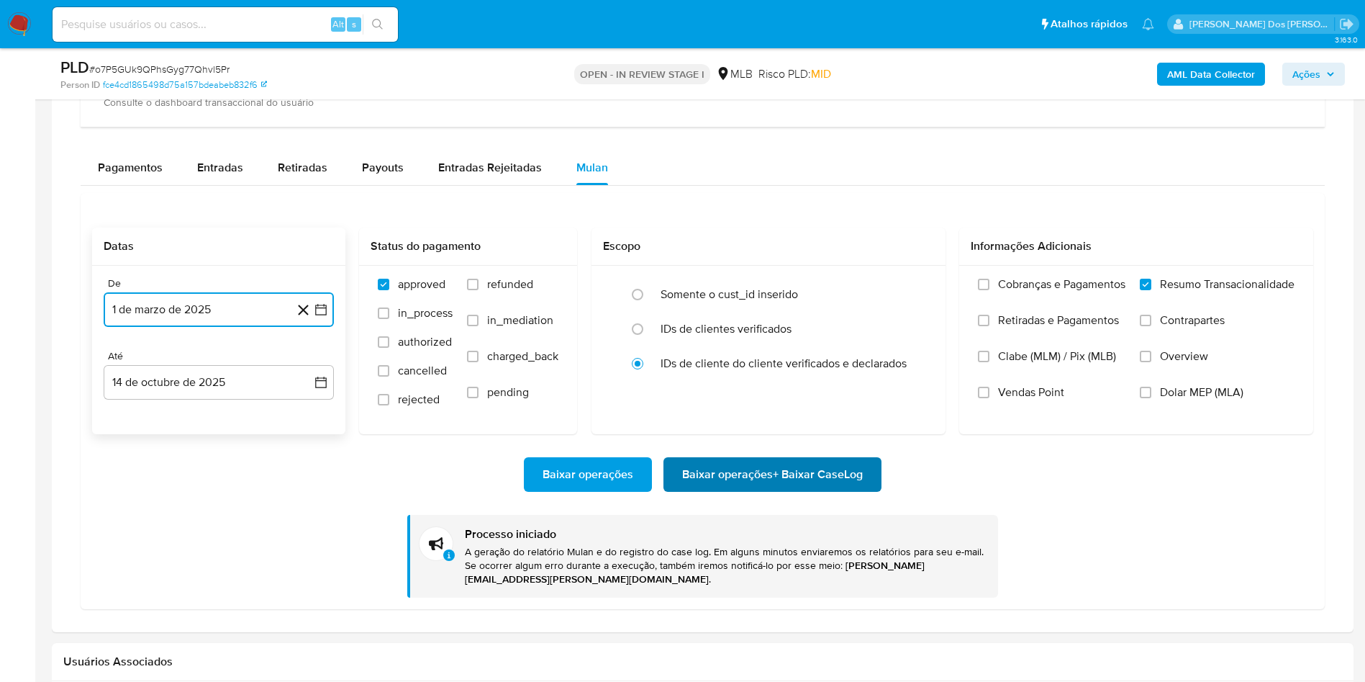
click at [736, 477] on span "Baixar operações + Baixar CaseLog" at bounding box center [772, 475] width 181 height 32
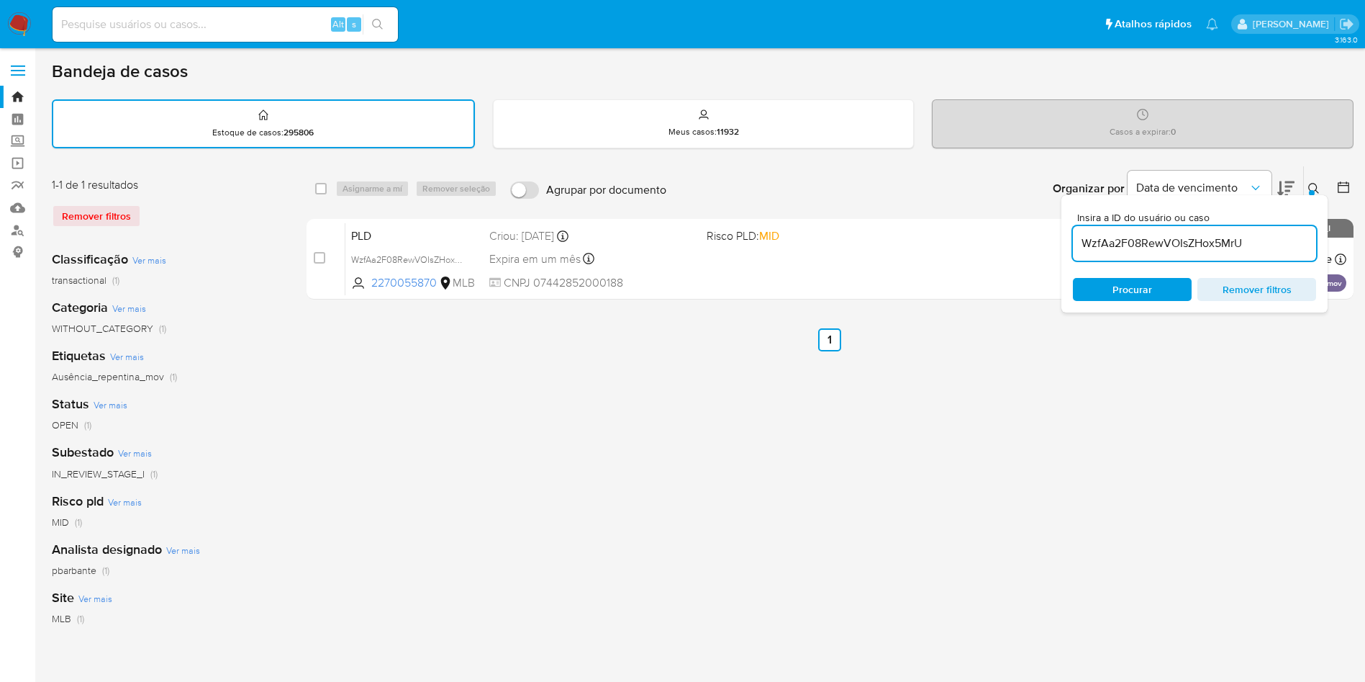
click at [14, 14] on img at bounding box center [19, 24] width 24 height 24
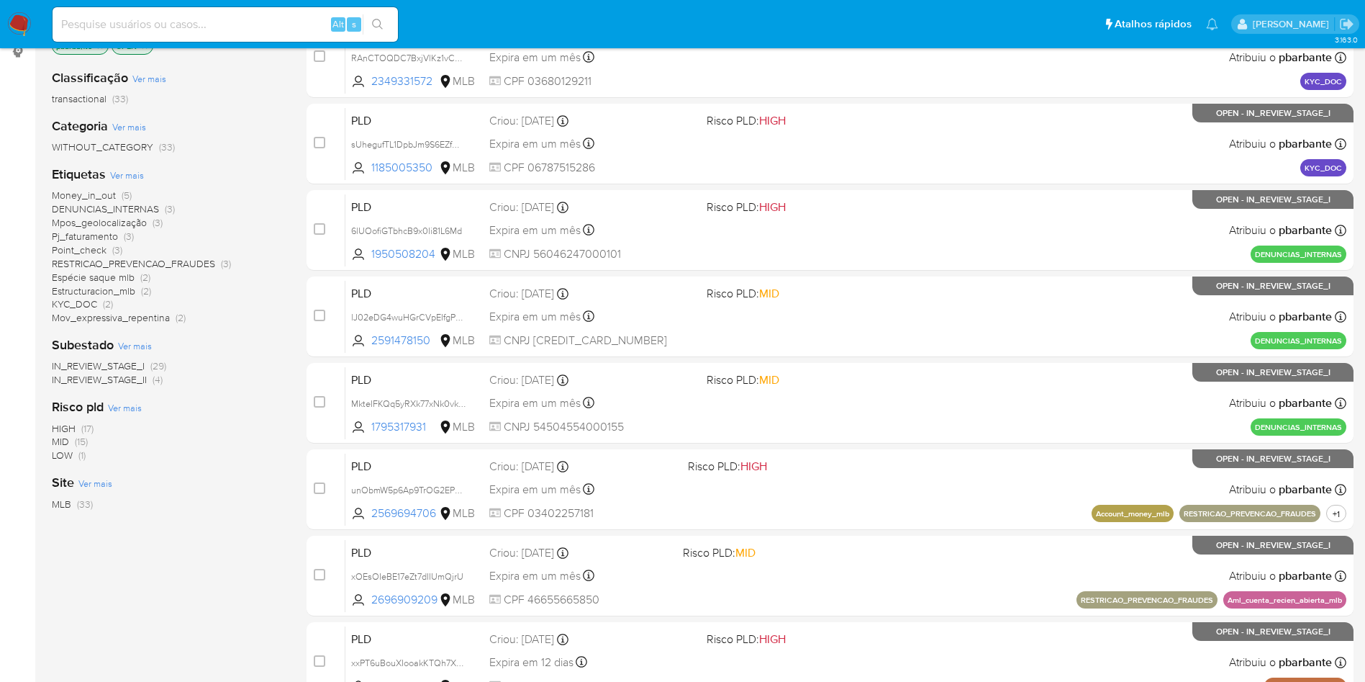
scroll to position [216, 0]
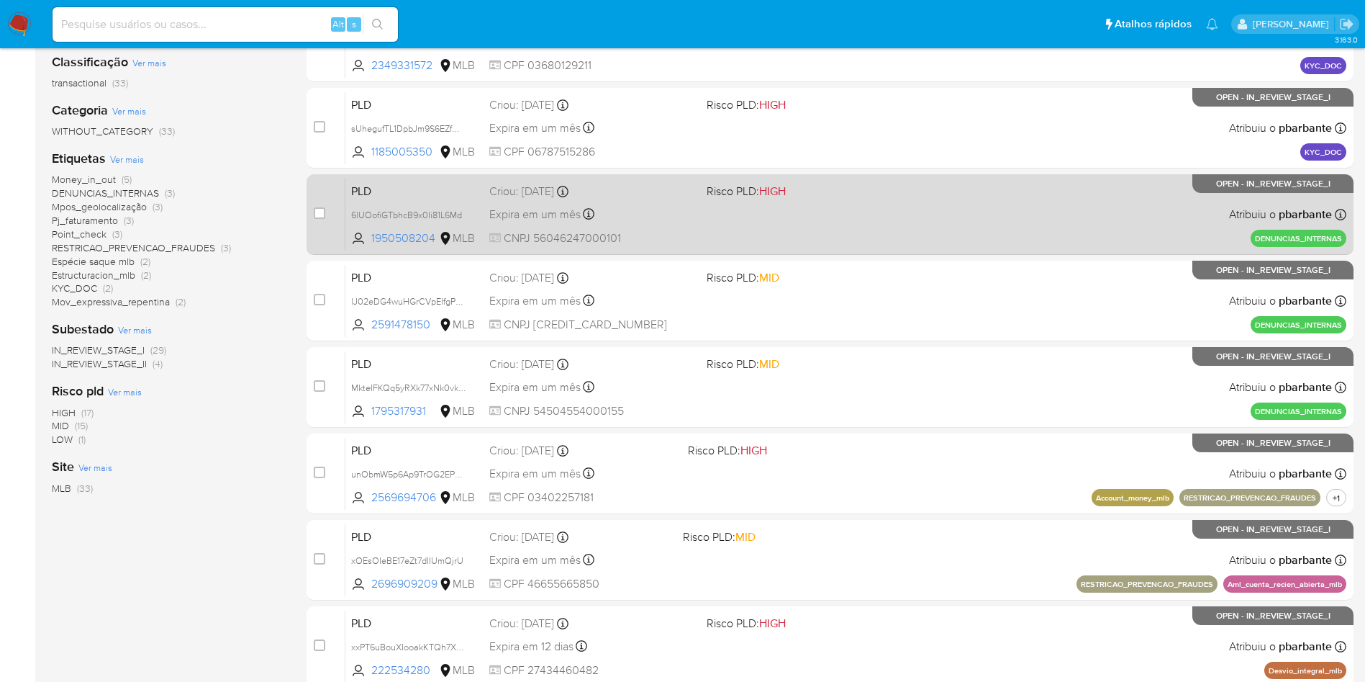
click at [888, 250] on div "PLD 6lUOofiGTbhcB9x0Ii81L6Md 1950508204 MLB Risco PLD: HIGH Criou: [DATE] Criou…" at bounding box center [846, 214] width 1001 height 73
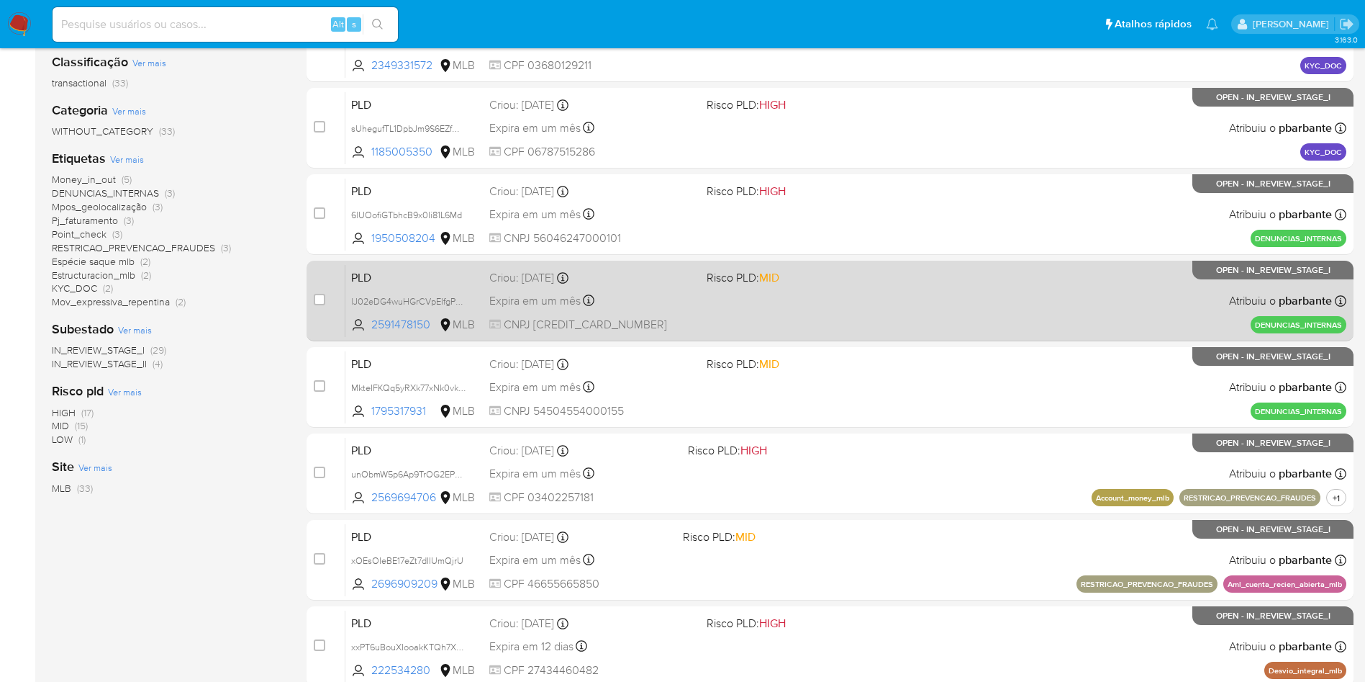
click at [886, 333] on div "PLD lJ02eDG4wuHGrCVpEIfgPydU 2591478150 MLB Risco PLD: MID Criou: [DATE] Criou:…" at bounding box center [846, 300] width 1001 height 73
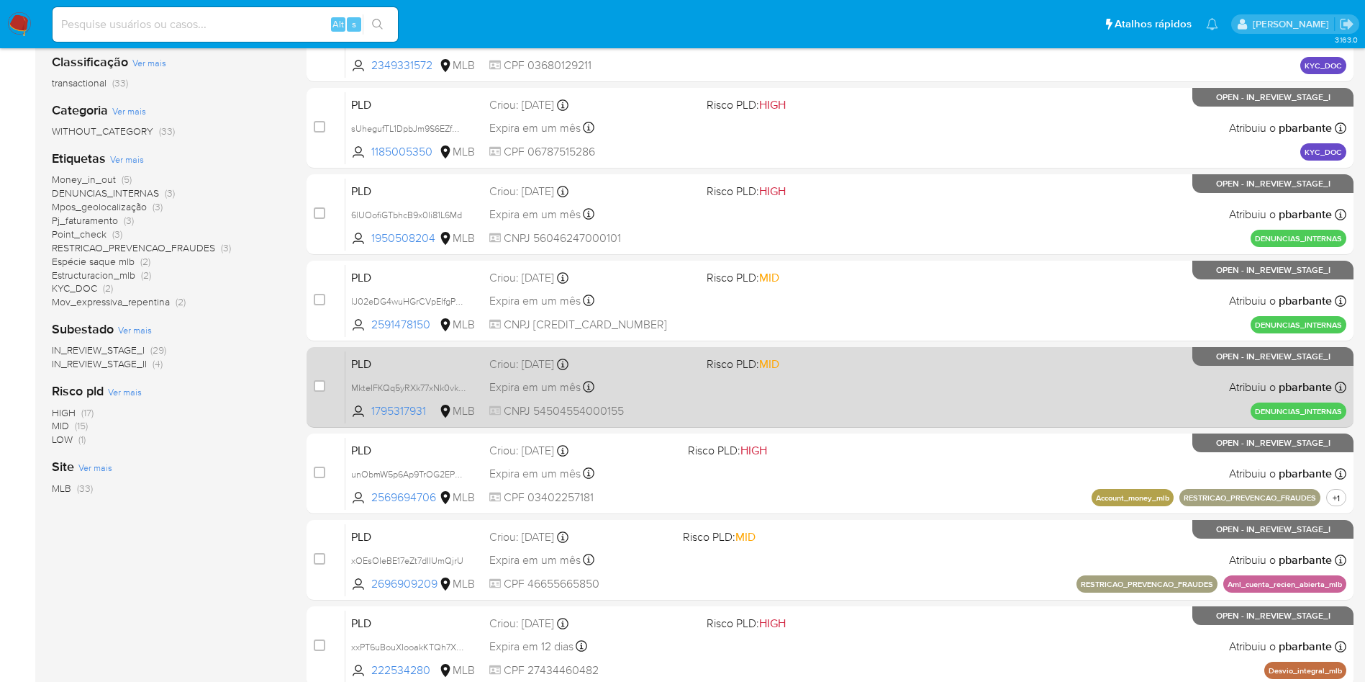
click at [859, 388] on span at bounding box center [810, 386] width 206 height 3
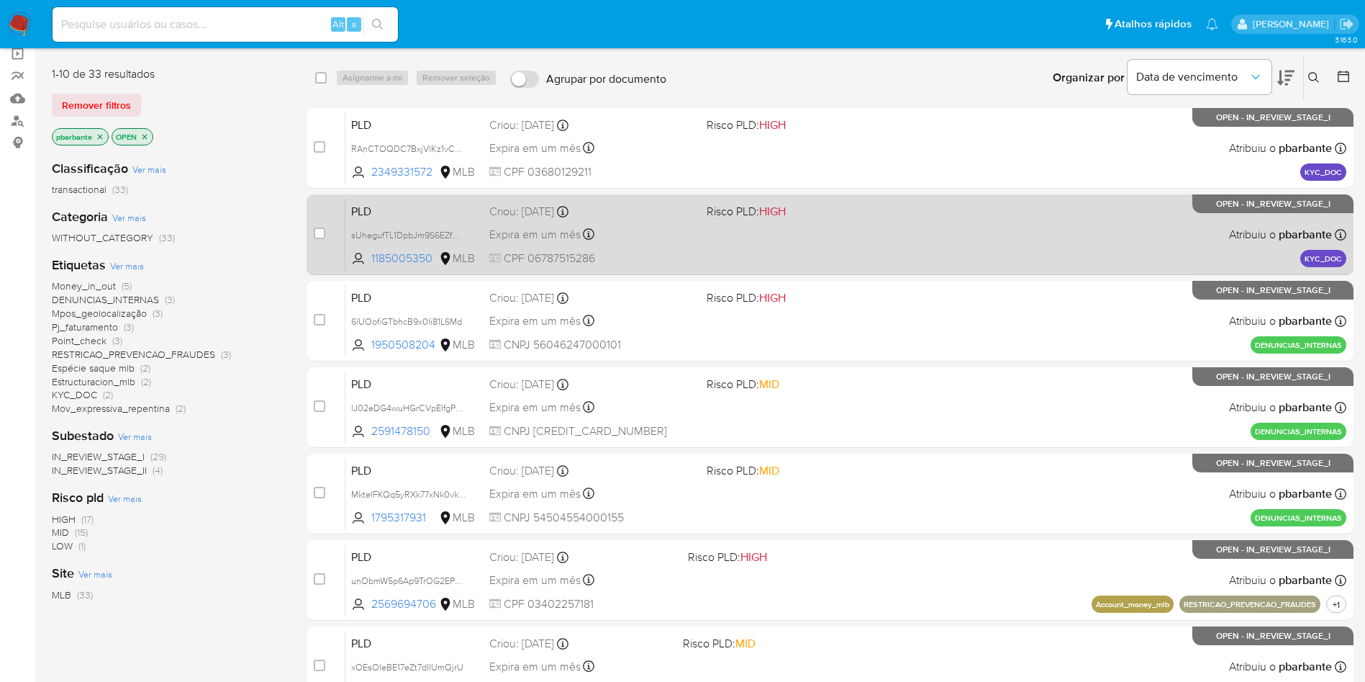
scroll to position [0, 0]
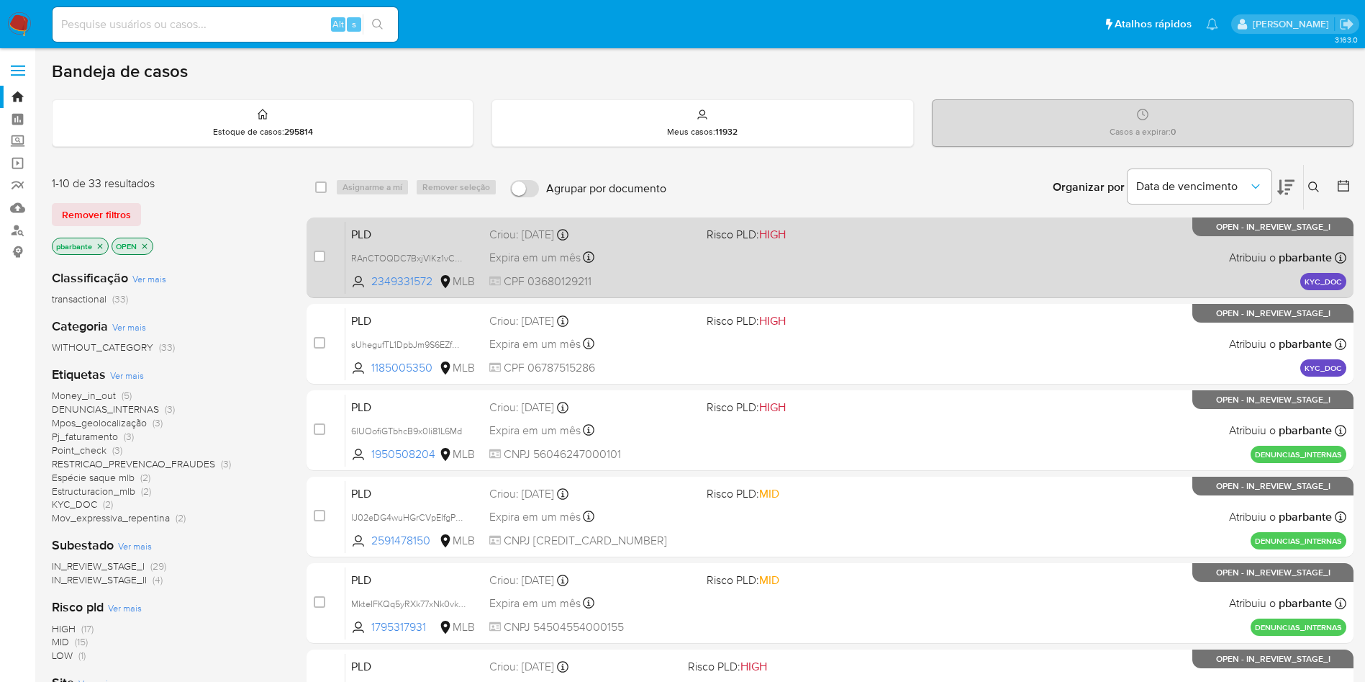
click at [1083, 271] on div "PLD RAnCTOQDC7BxjVlKz1vCuhzt 2349331572 MLB Risco PLD: HIGH Criou: 13/10/2025 C…" at bounding box center [846, 257] width 1001 height 73
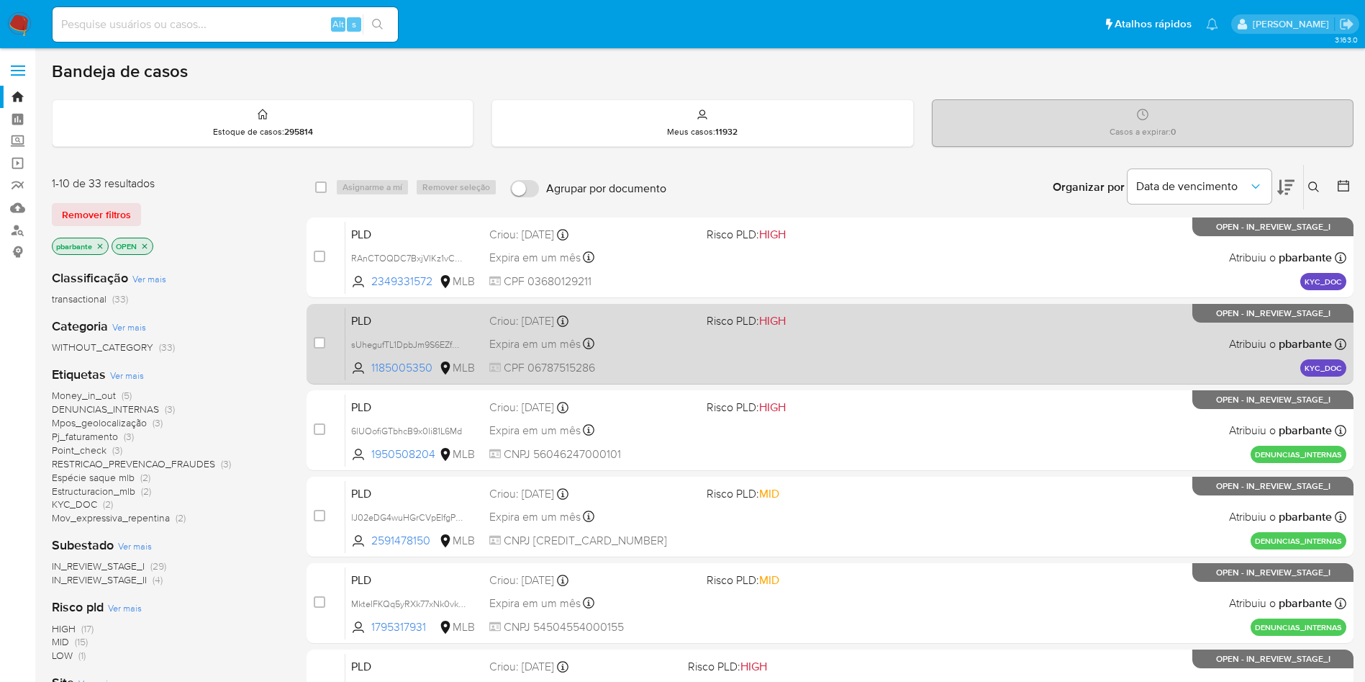
click at [1074, 340] on div "PLD sUhegufTL1DpbJm9S6EZfQBJ 1185005350 MLB Risco PLD: HIGH Criou: 13/10/2025 C…" at bounding box center [846, 343] width 1001 height 73
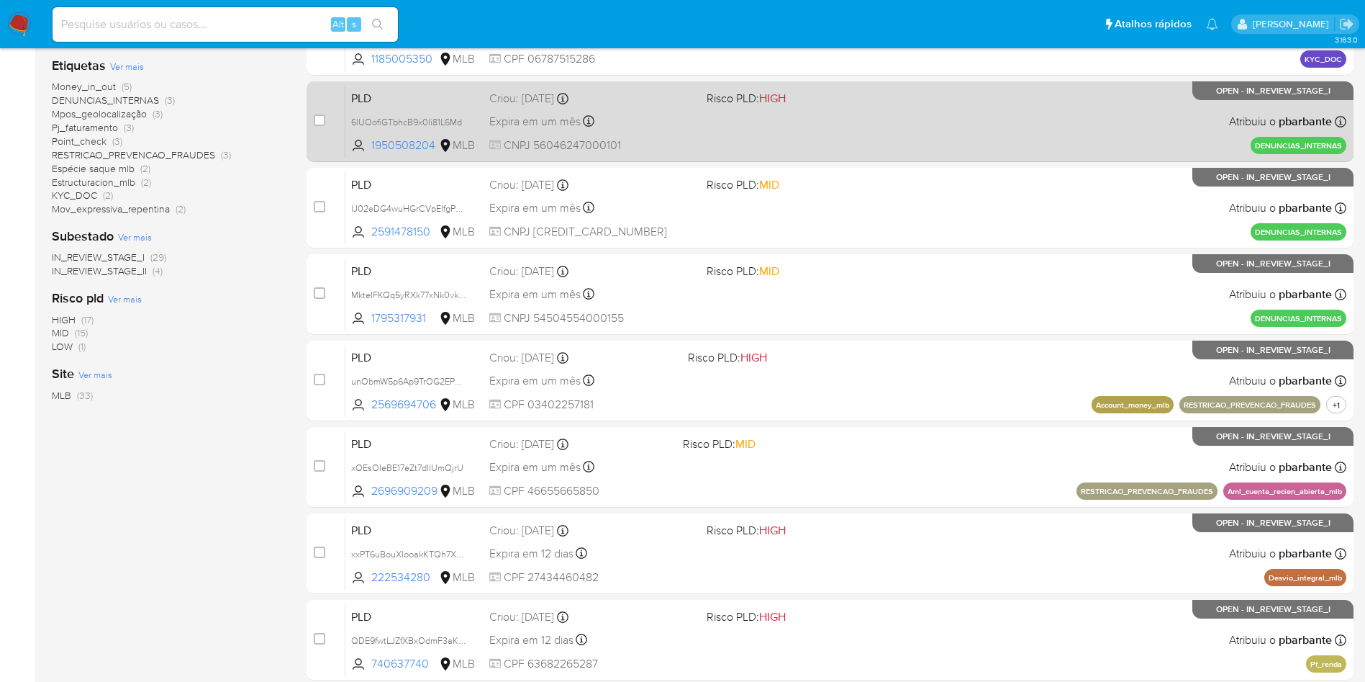
scroll to position [324, 0]
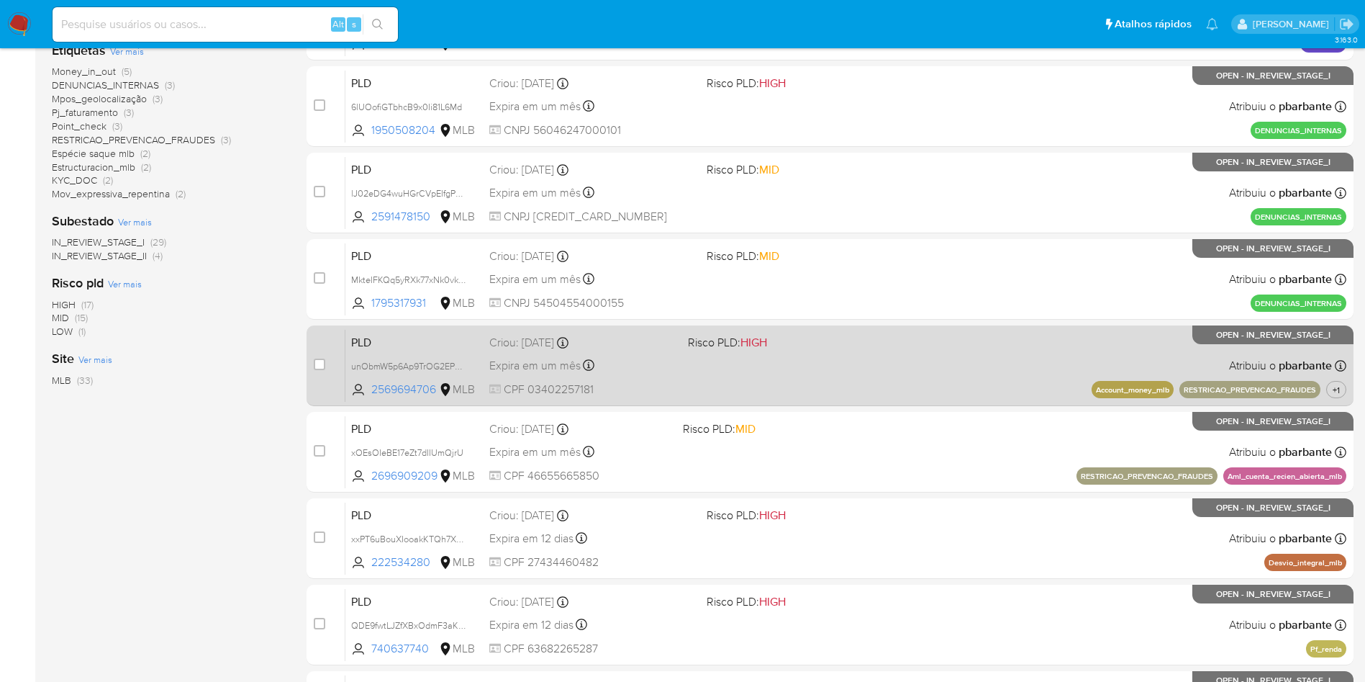
click at [813, 402] on div "PLD unObmW5p6Ap9TrOG2EP3nLh4 2569694706 MLB Risco PLD: HIGH Criou: 12/10/2025 C…" at bounding box center [846, 365] width 1001 height 73
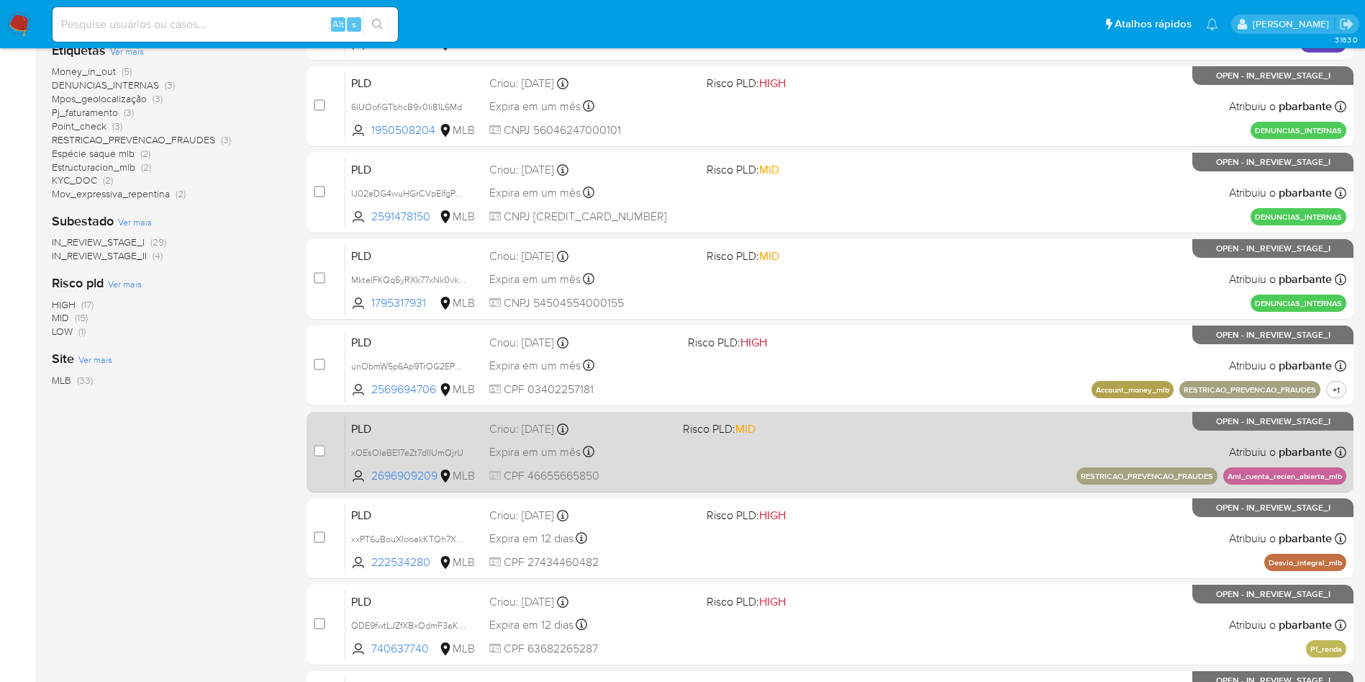
click at [823, 488] on div "PLD xOEsOIeBE17eZt7dIIUmQjrU 2696909209 MLB Risco PLD: MID Criou: 12/10/2025 Cr…" at bounding box center [846, 451] width 1001 height 73
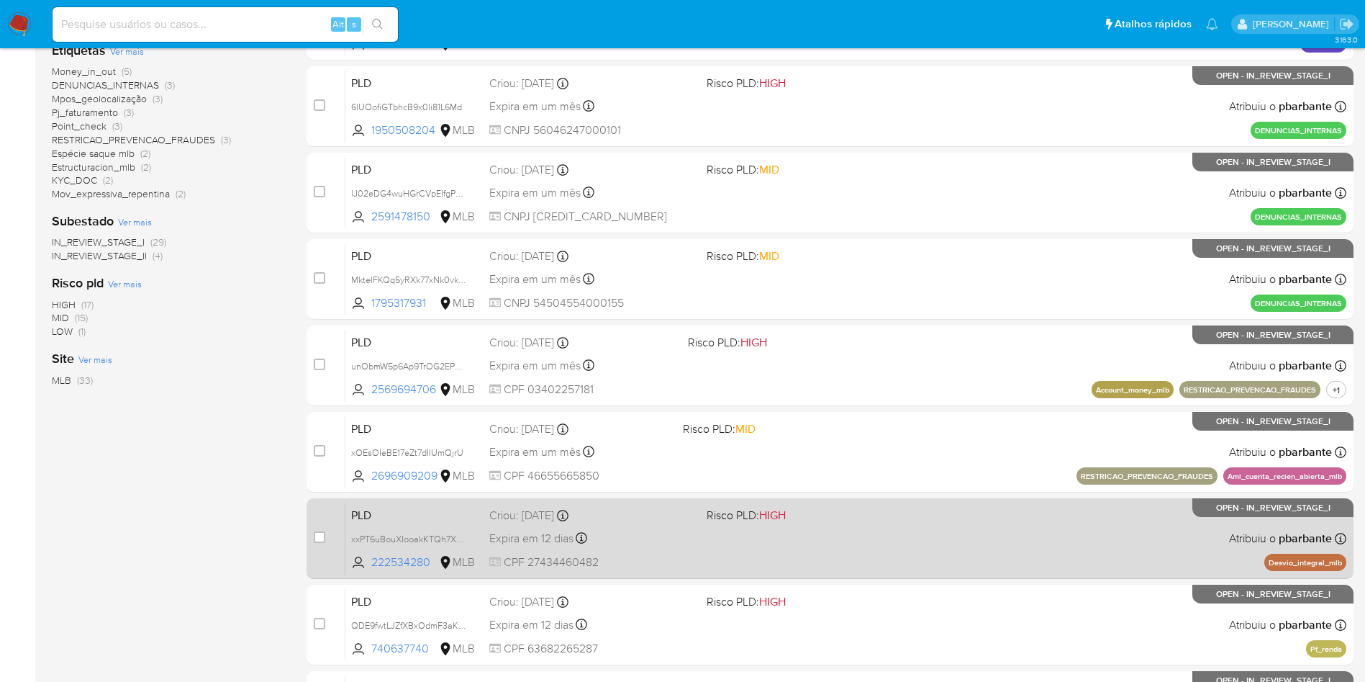
click at [836, 523] on span "Risco PLD: HIGH" at bounding box center [810, 514] width 206 height 19
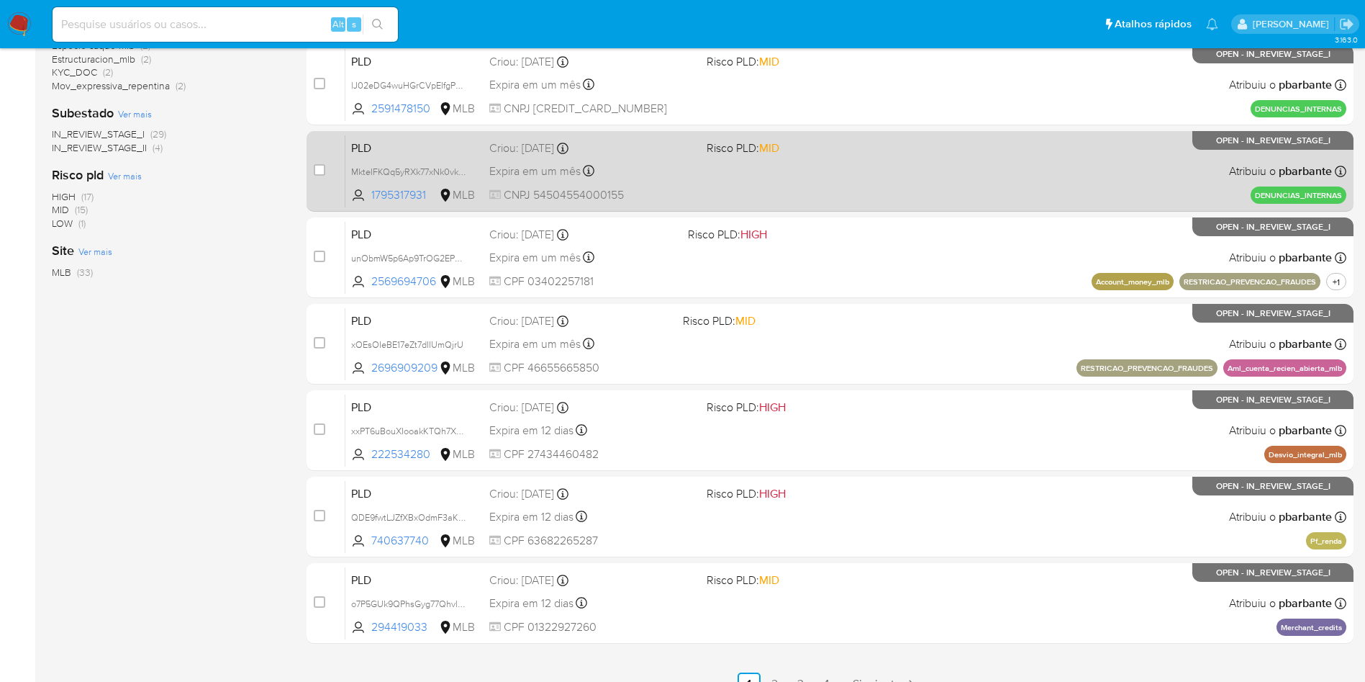
scroll to position [540, 0]
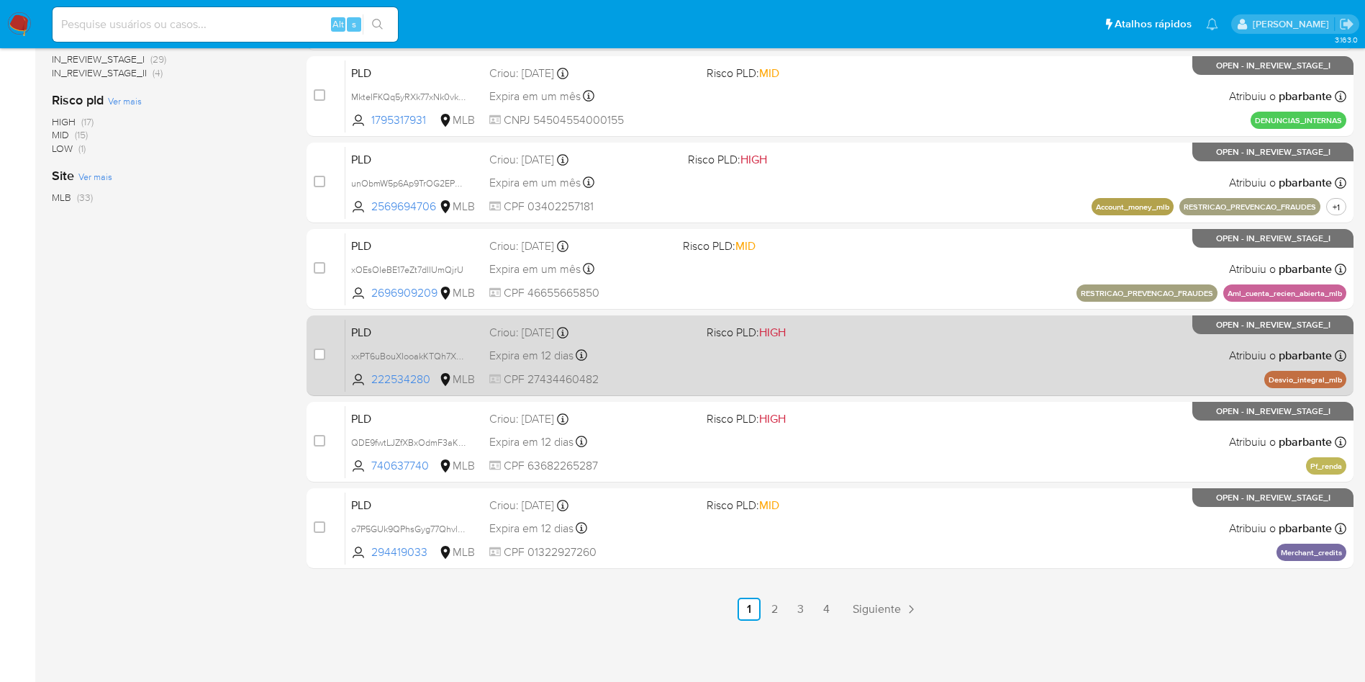
click at [918, 392] on div "PLD xxPT6uBouXIooakKTQh7XJHw 222534280 MLB Risco PLD: HIGH Criou: 12/09/2025 Cr…" at bounding box center [846, 355] width 1001 height 73
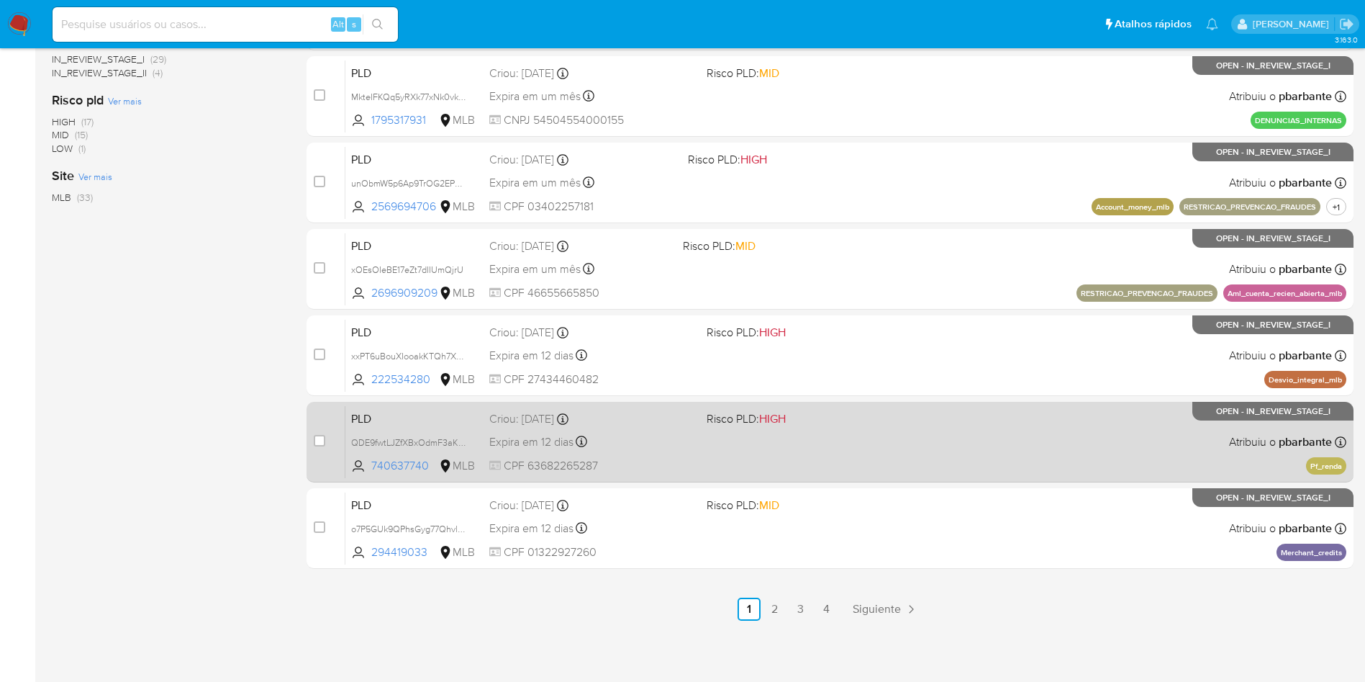
click at [918, 478] on div "PLD QDE9fwtLJZfXBxOdmF3aKPoy 740637740 MLB Risco PLD: HIGH Criou: 12/09/2025 Cr…" at bounding box center [846, 441] width 1001 height 73
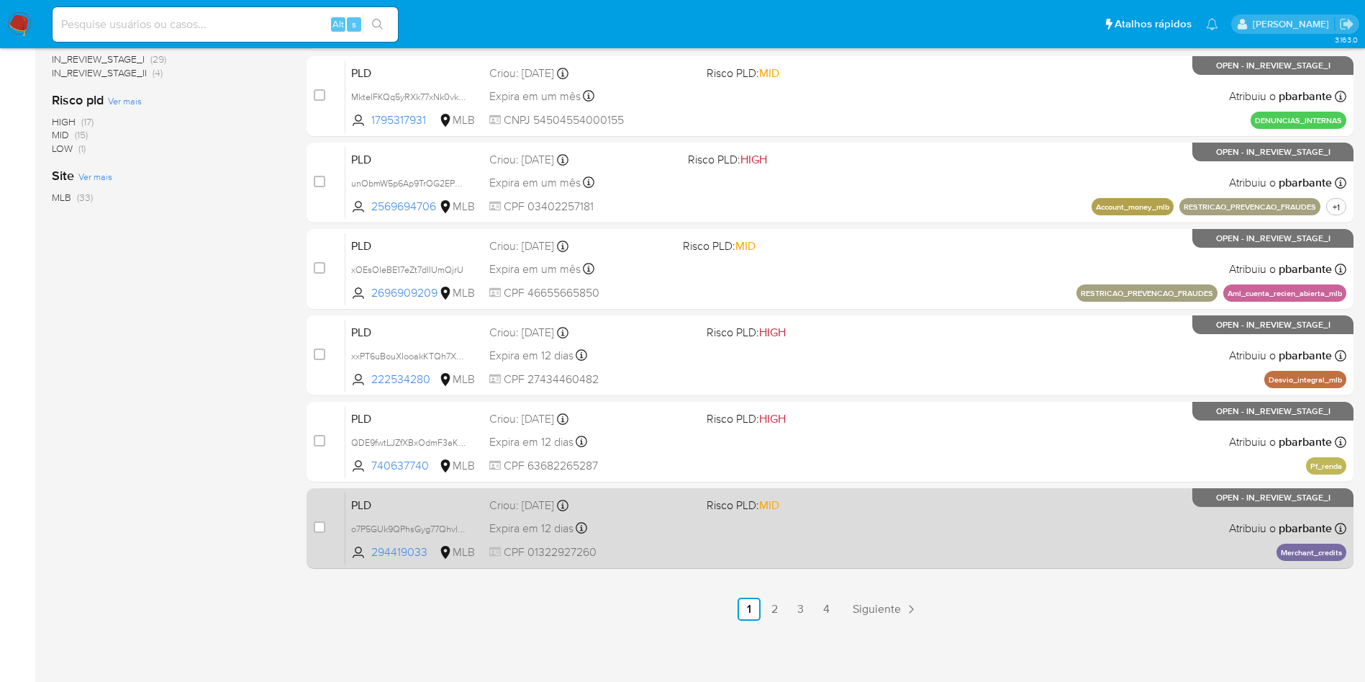
click at [918, 564] on div "PLD o7P5GUk9QPhsGyg77Qhvl5Pr 294419033 MLB Risco PLD: MID Criou: 12/09/2025 Cri…" at bounding box center [846, 528] width 1001 height 73
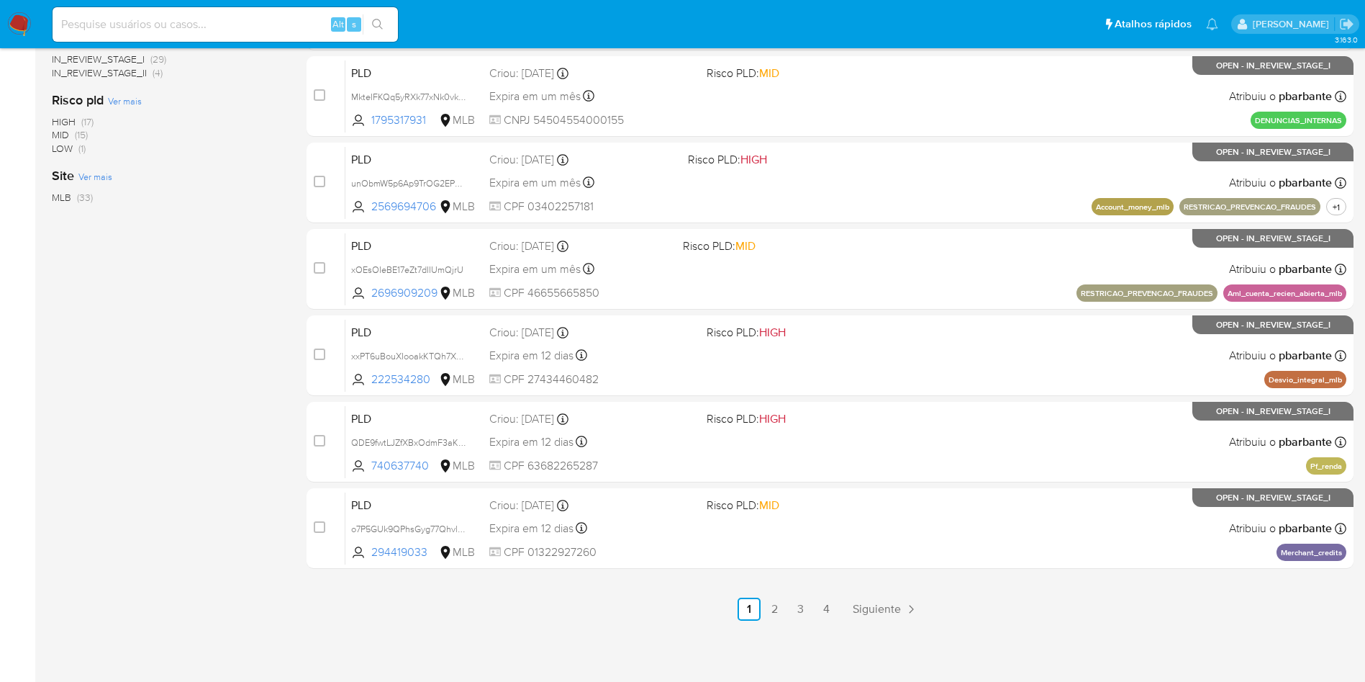
scroll to position [622, 0]
click at [787, 603] on link "2" at bounding box center [775, 608] width 23 height 23
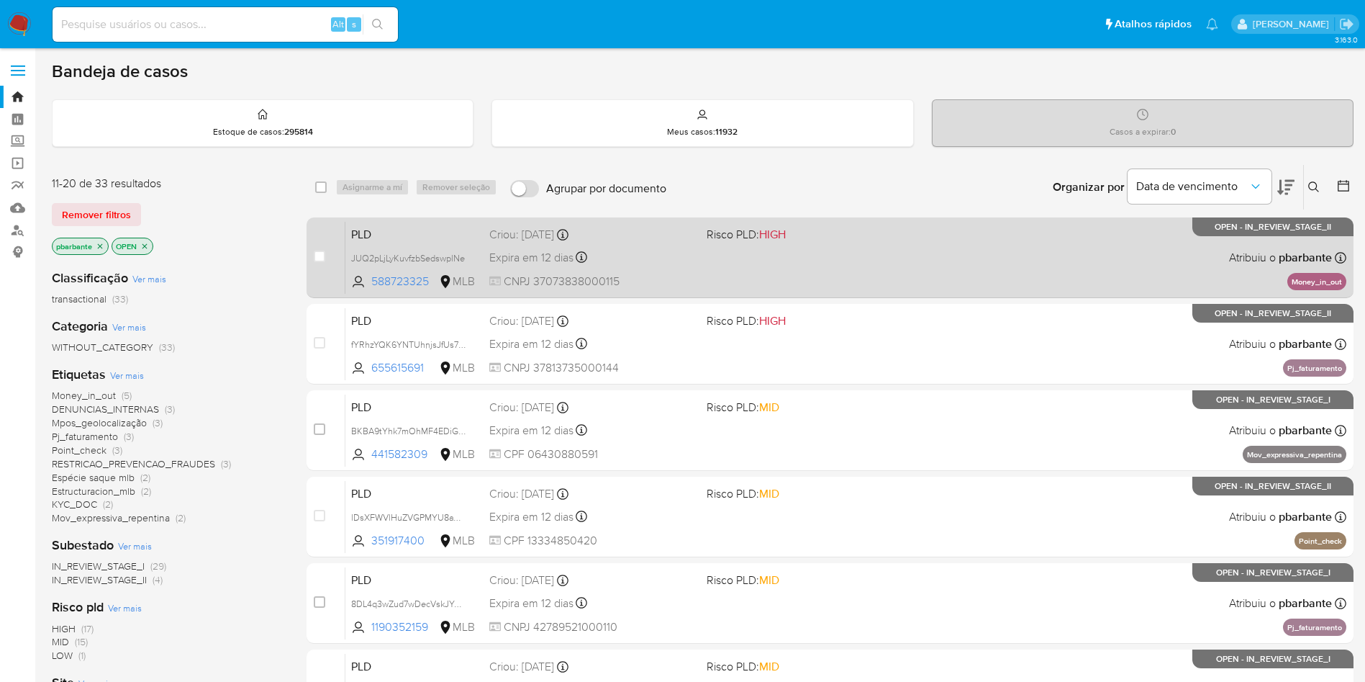
click at [801, 258] on span at bounding box center [810, 257] width 206 height 3
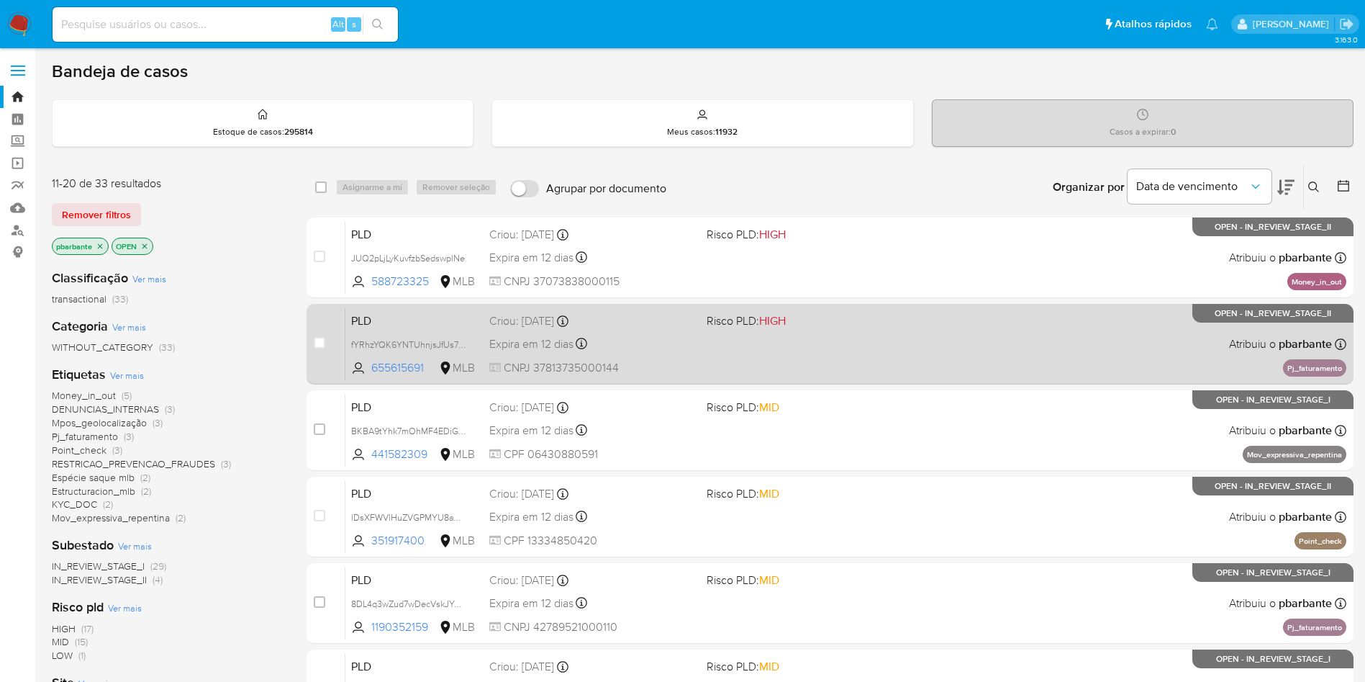
click at [790, 361] on div "PLD fYRhzYQK6YNTUhnjsJfUs7GL 655615691 MLB Risco PLD: HIGH Criou: 12/09/2025 Cr…" at bounding box center [846, 343] width 1001 height 73
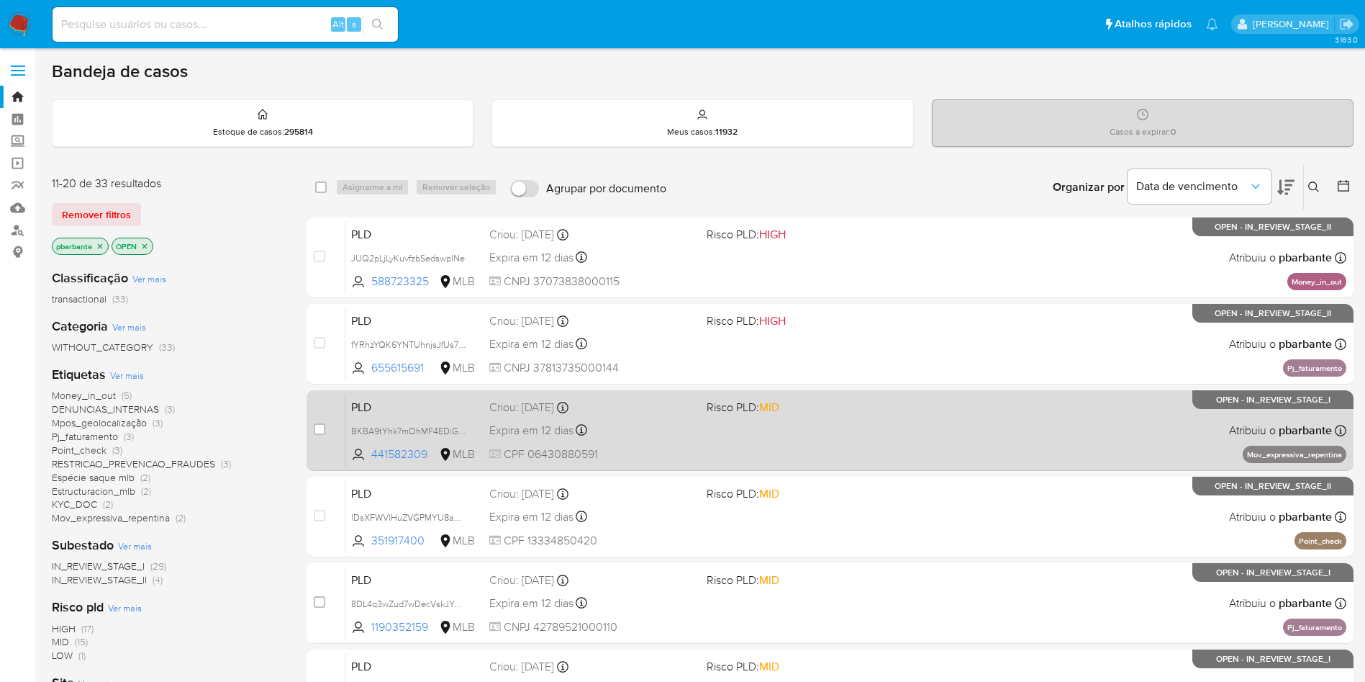
click at [791, 465] on div "PLD BKBA9tYhk7mOhMF4EDiGmHFK 441582309 MLB Risco PLD: MID Criou: 12/09/2025 Cri…" at bounding box center [846, 430] width 1001 height 73
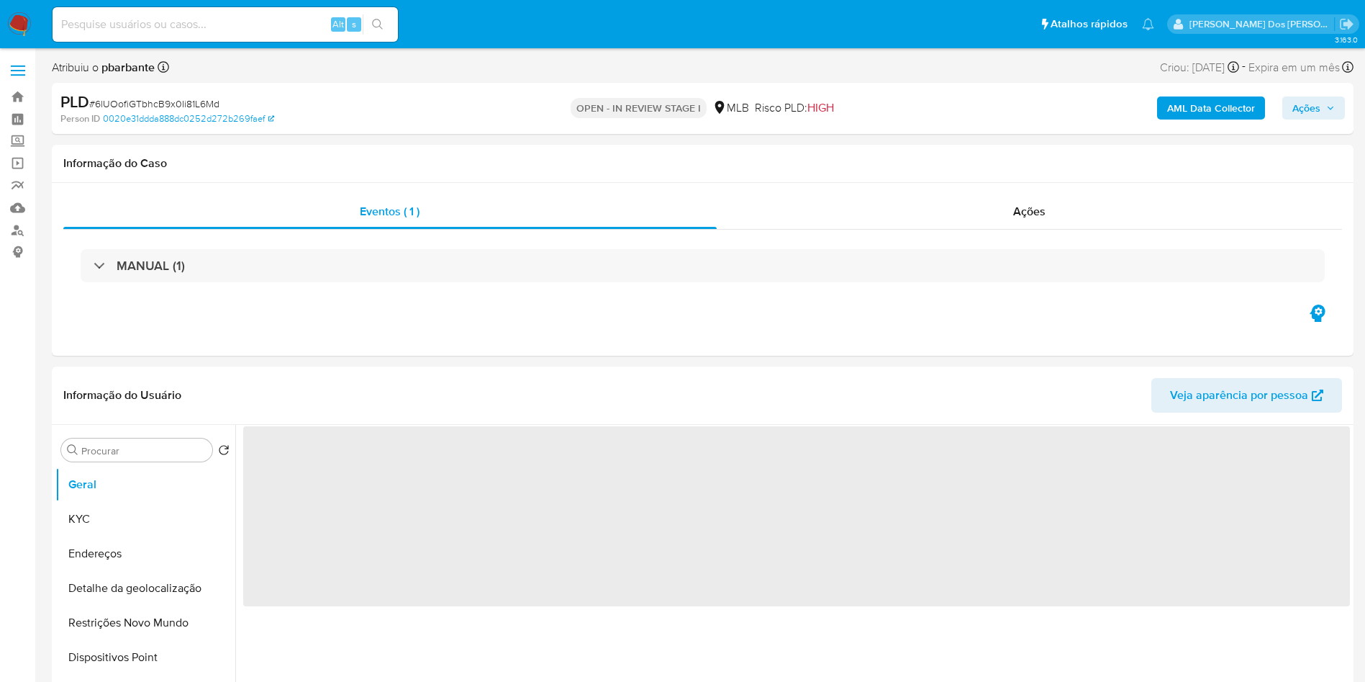
select select "10"
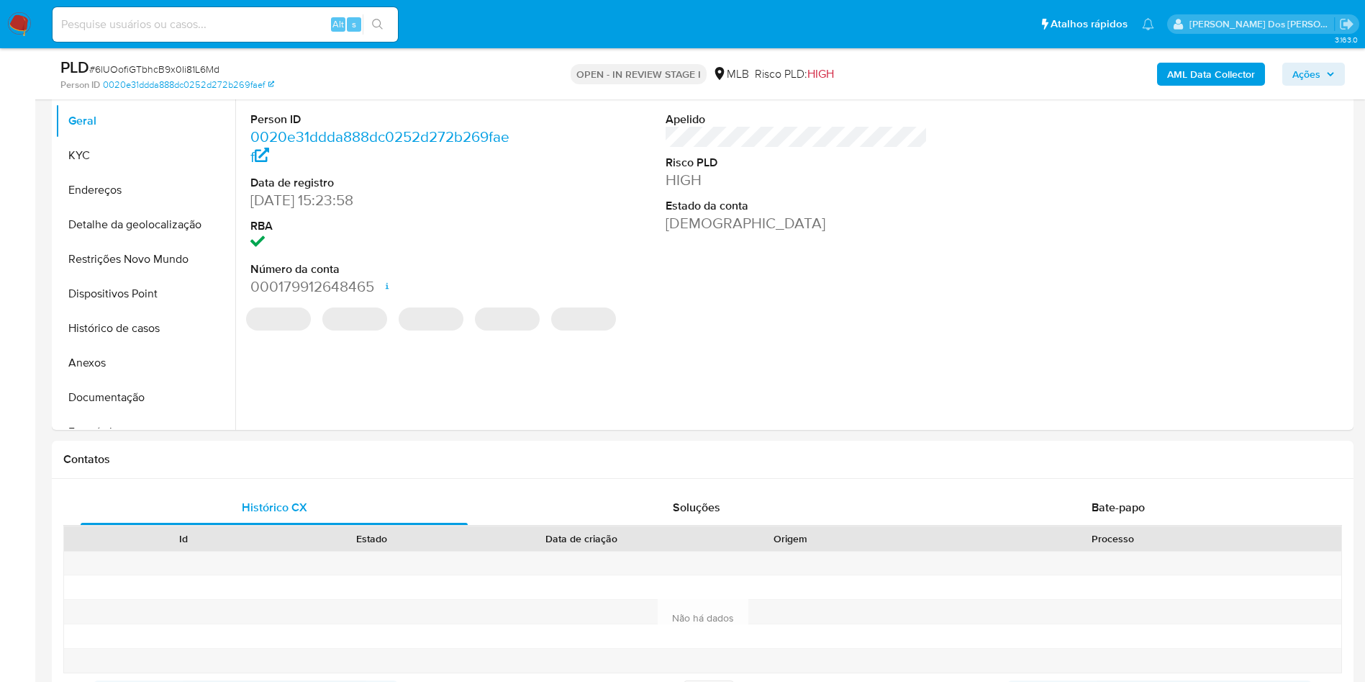
scroll to position [324, 0]
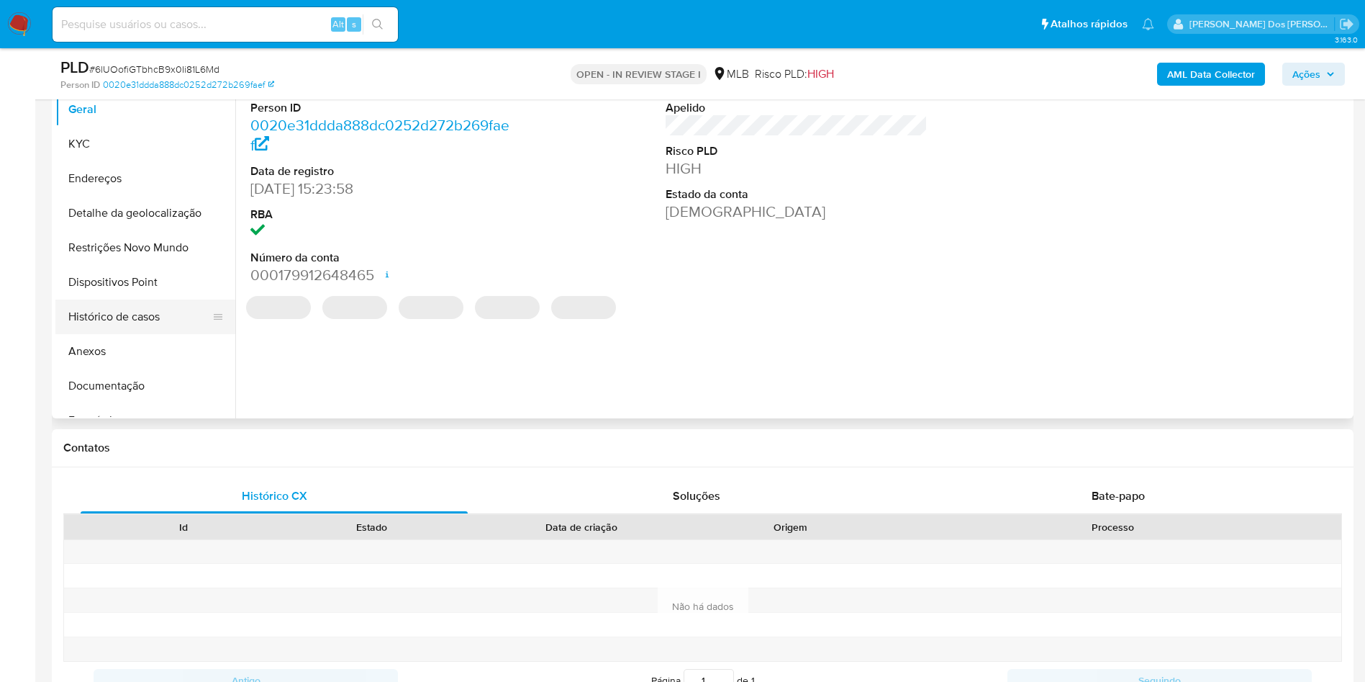
click at [202, 334] on button "Histórico de casos" at bounding box center [139, 316] width 168 height 35
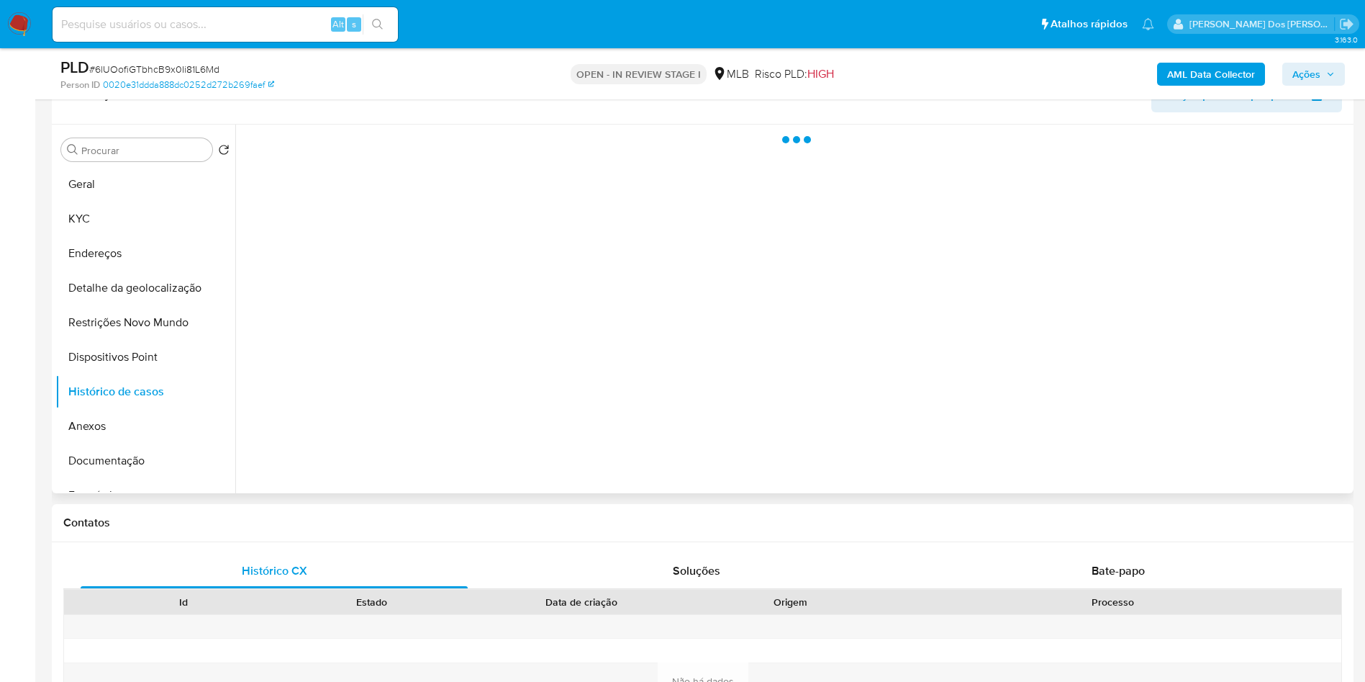
scroll to position [108, 0]
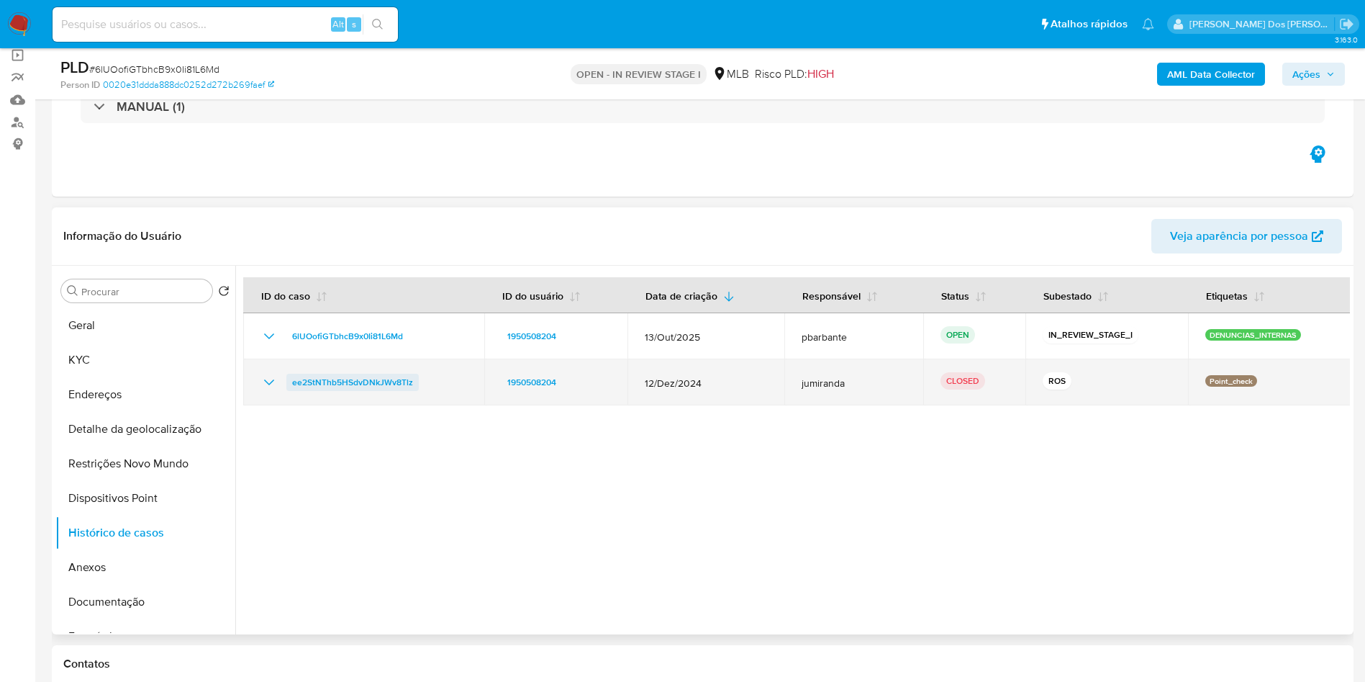
click at [367, 391] on span "ee2StNThb5HSdvDNkJWv8Tlz" at bounding box center [352, 382] width 121 height 17
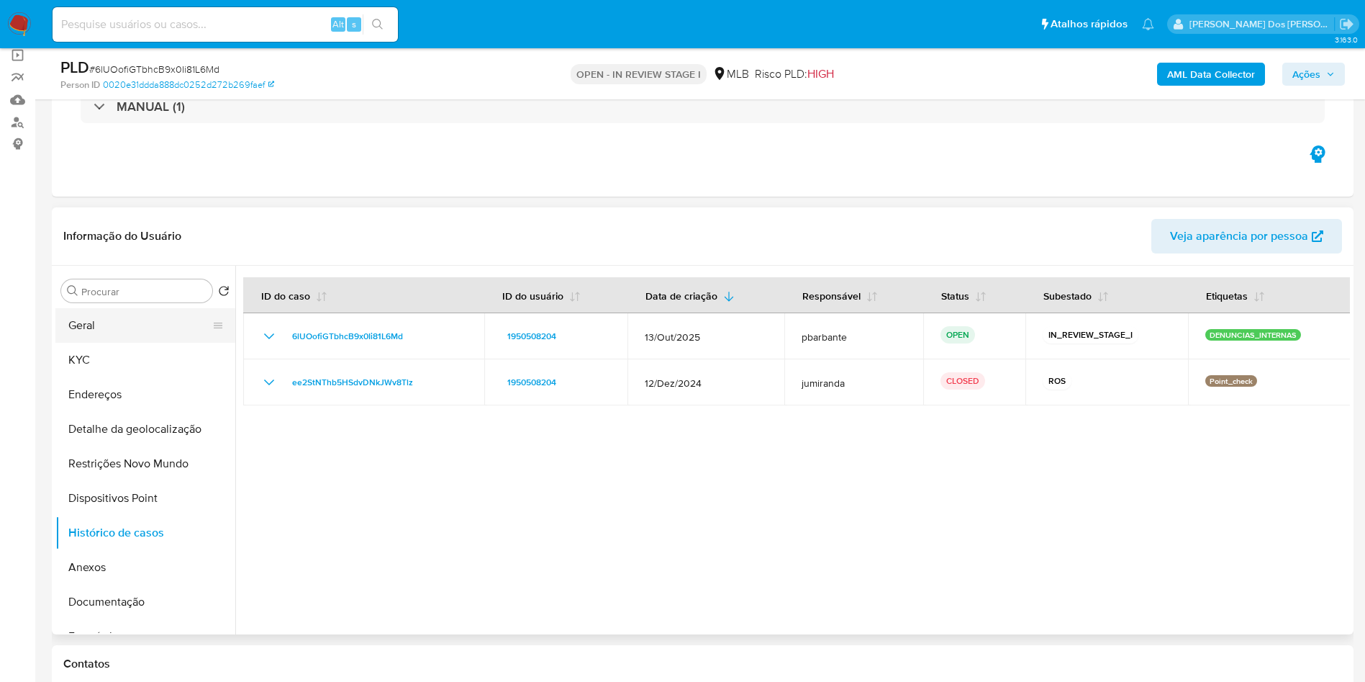
click at [118, 338] on button "Geral" at bounding box center [139, 325] width 168 height 35
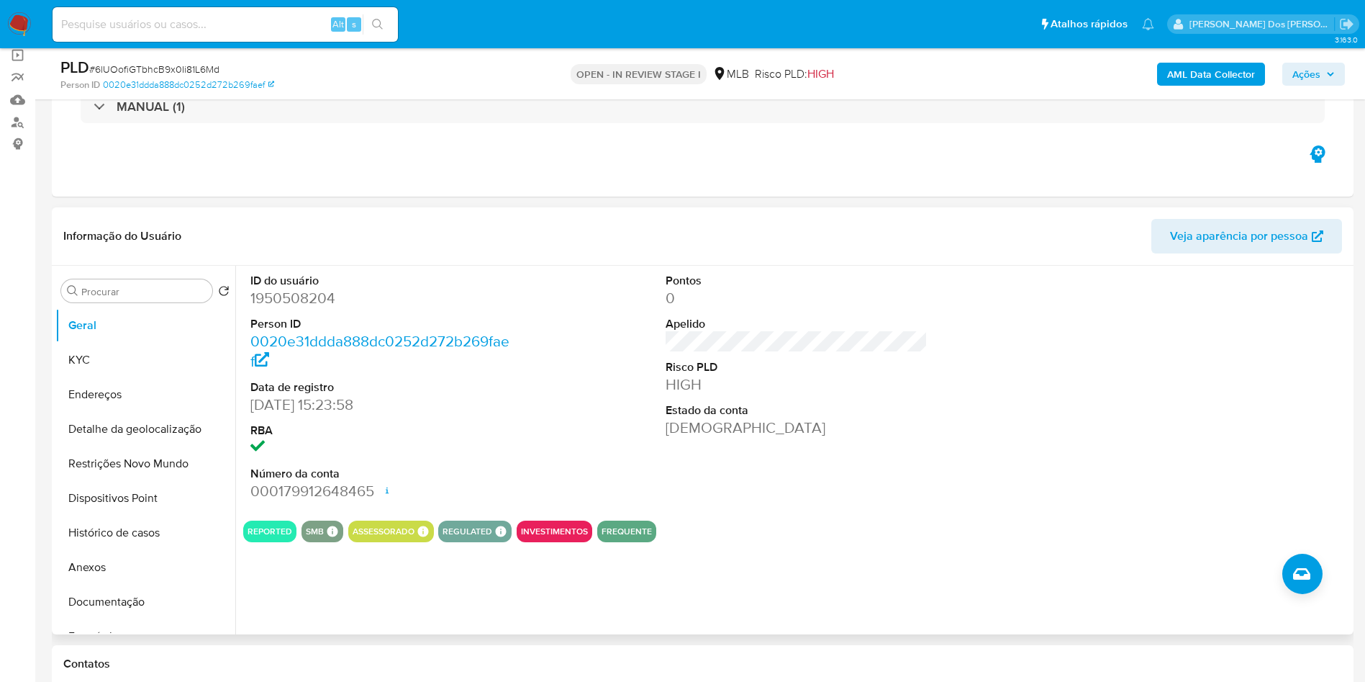
click at [274, 308] on dd "1950508204" at bounding box center [381, 298] width 263 height 20
copy dd "1950508204"
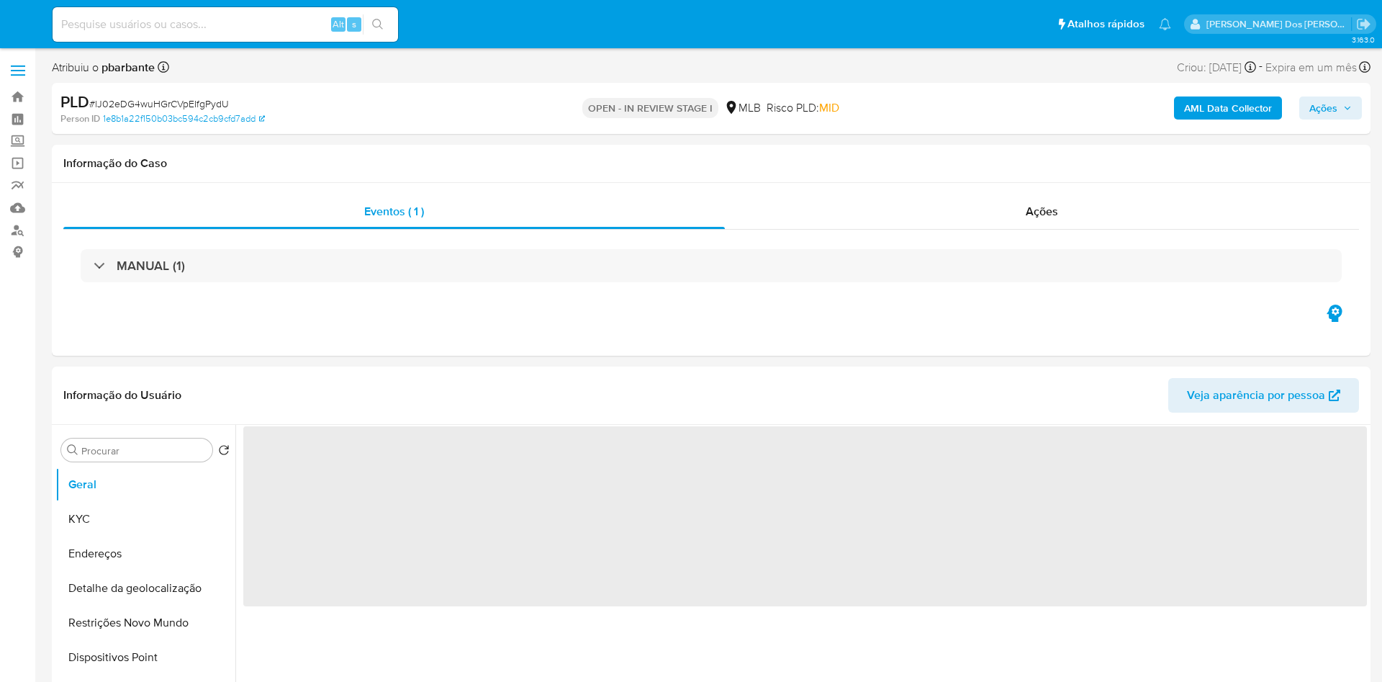
select select "10"
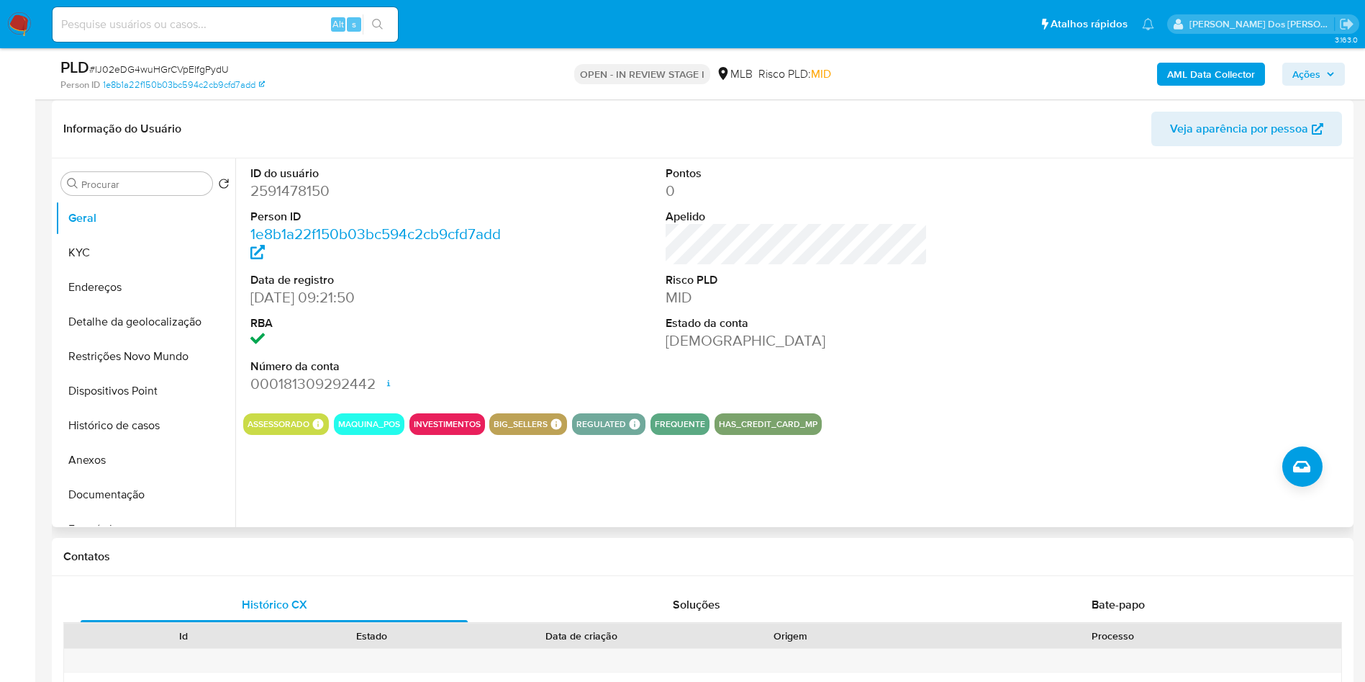
scroll to position [216, 0]
click at [125, 442] on button "Histórico de casos" at bounding box center [139, 424] width 168 height 35
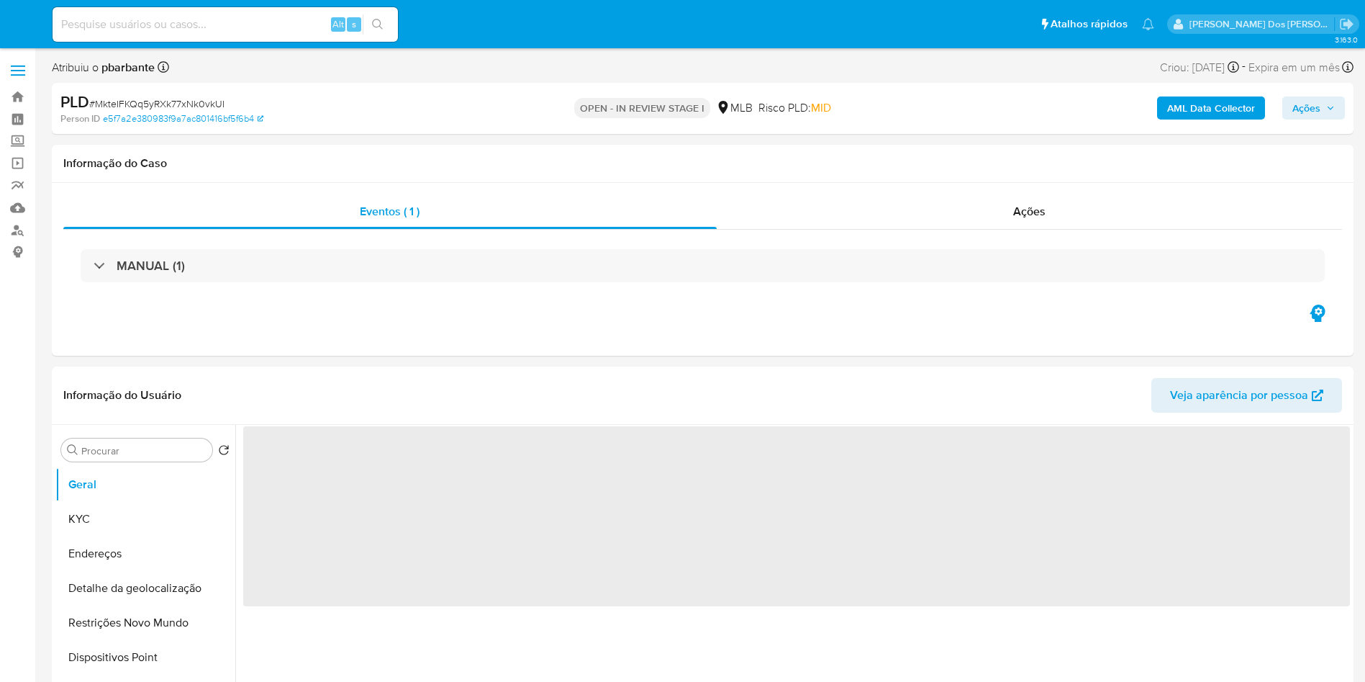
select select "10"
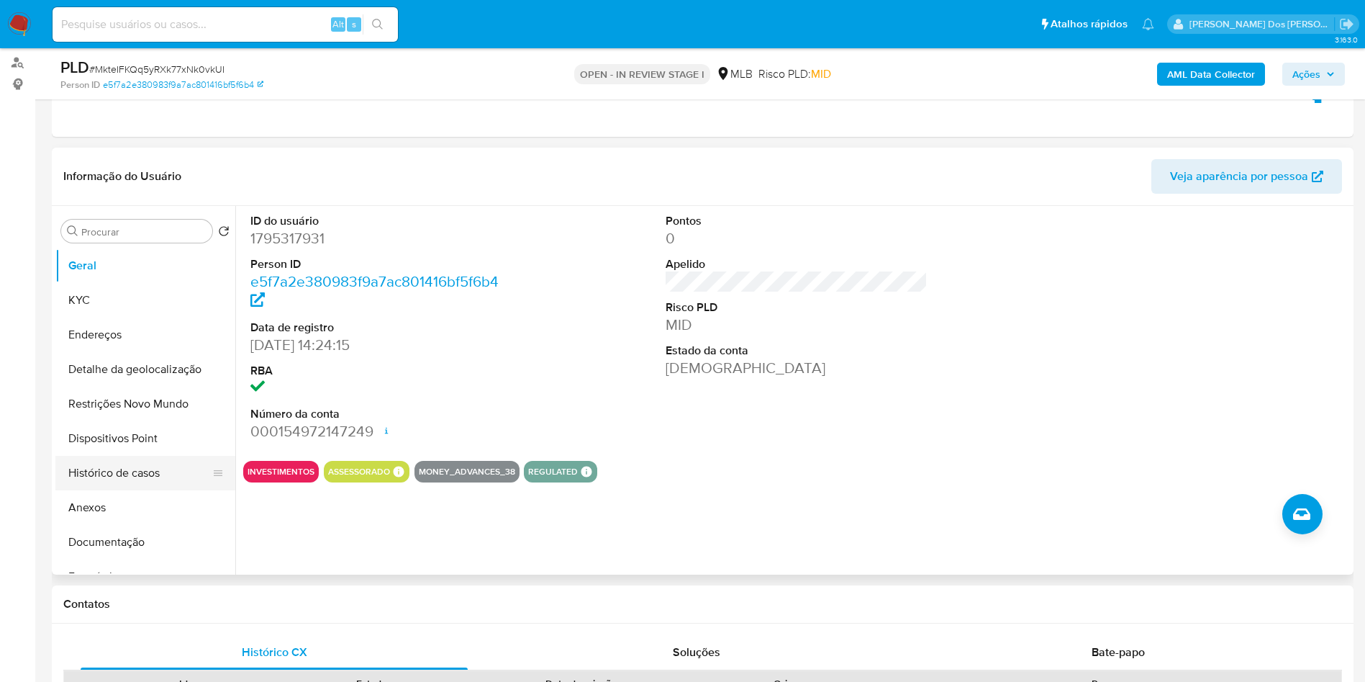
scroll to position [216, 0]
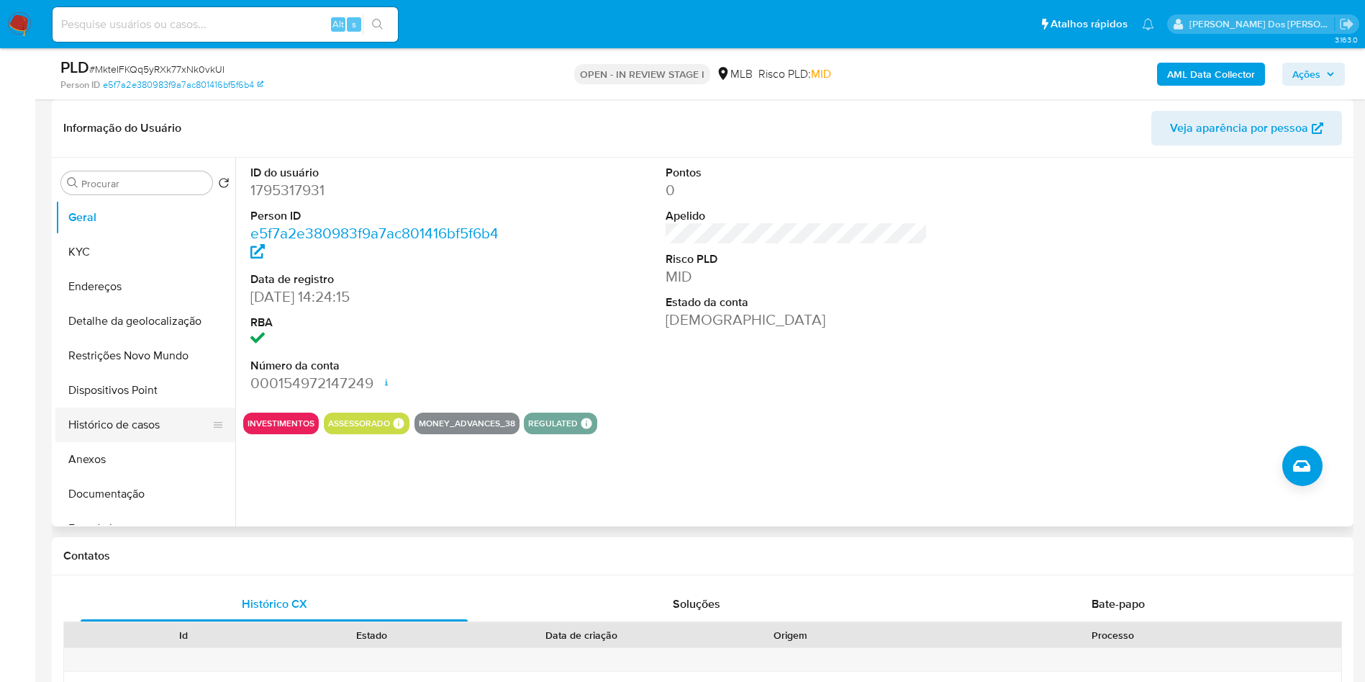
click at [94, 442] on button "Histórico de casos" at bounding box center [139, 424] width 168 height 35
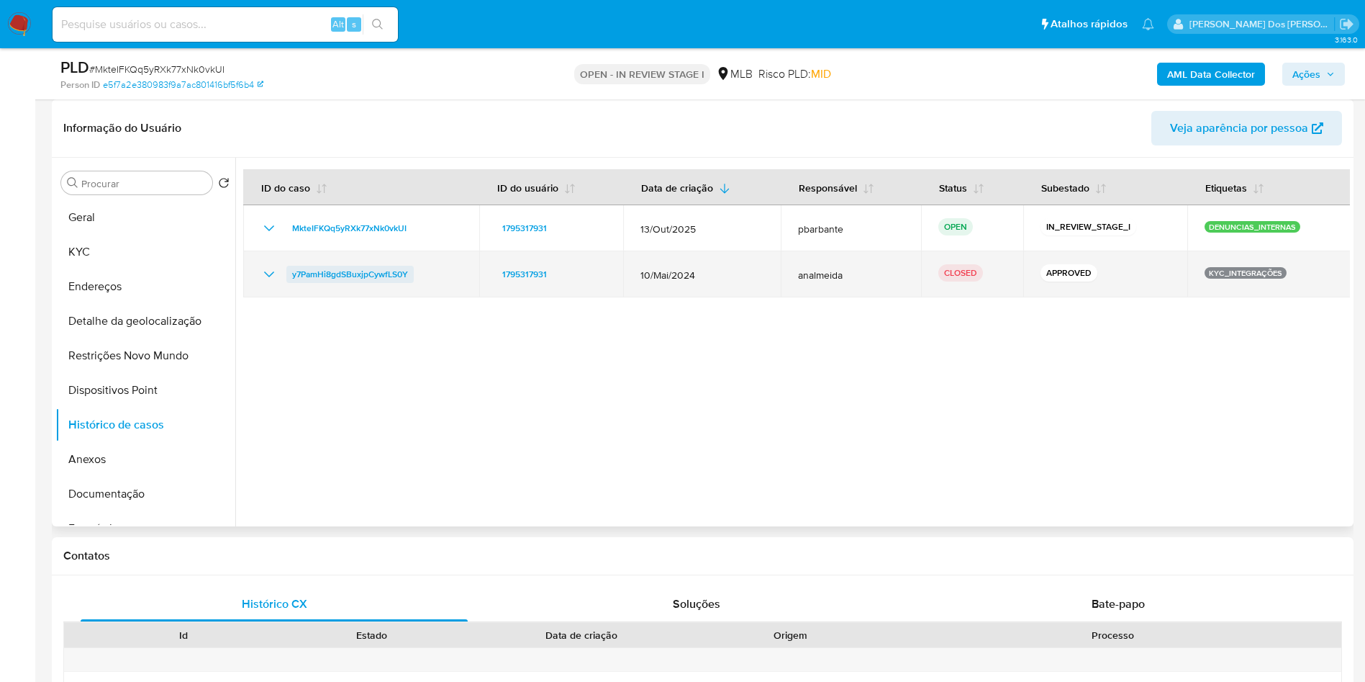
click at [359, 283] on span "y7PamHi8gdSBuxjpCywfLS0Y" at bounding box center [350, 274] width 116 height 17
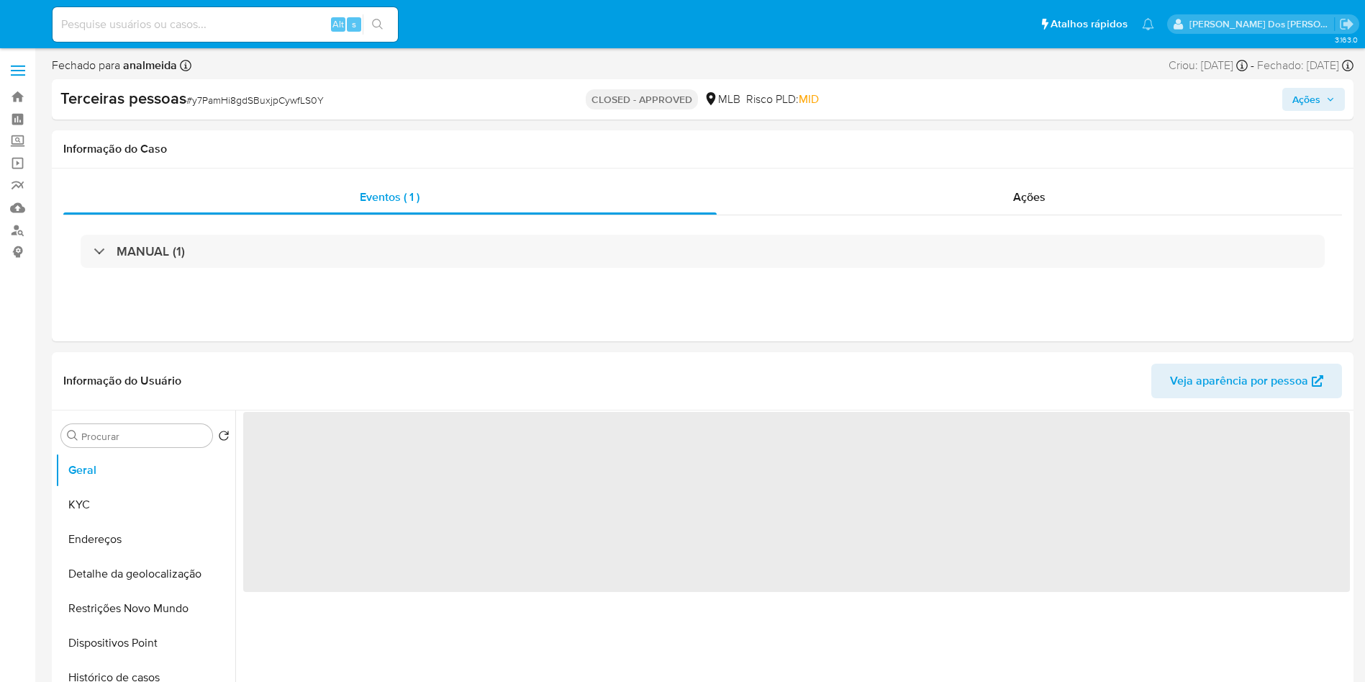
select select "10"
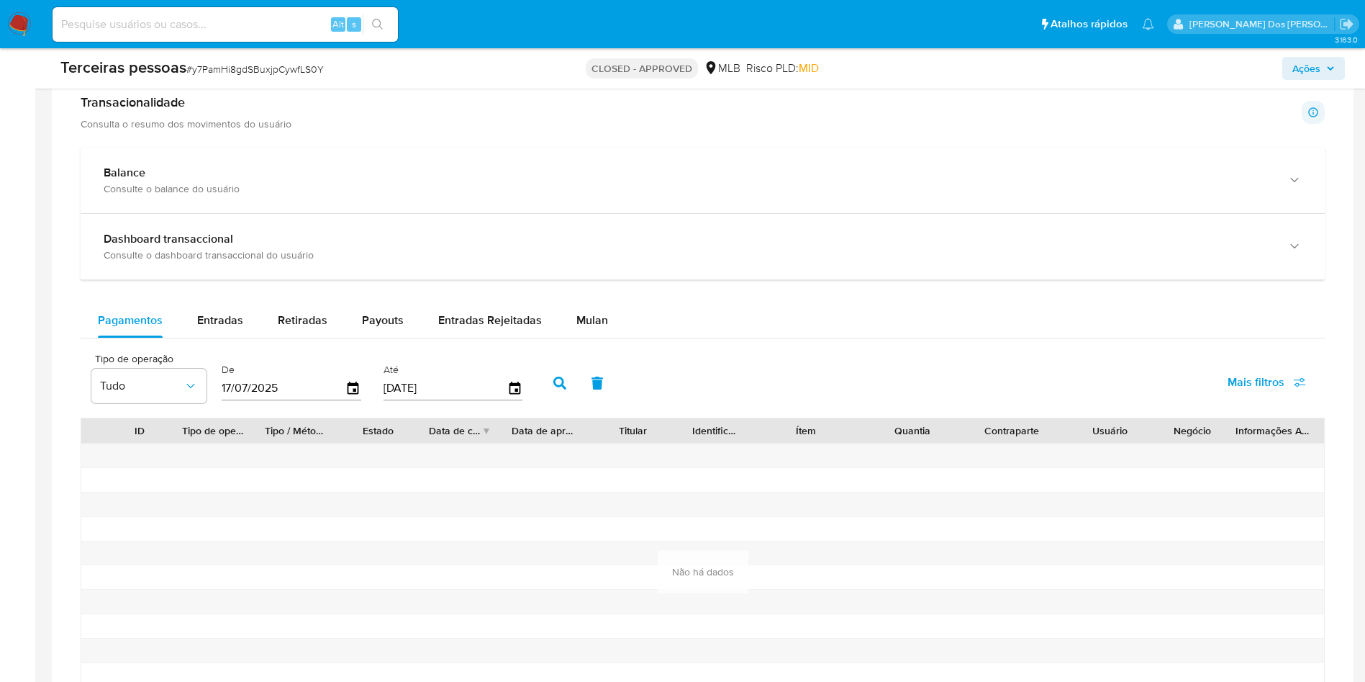
scroll to position [972, 0]
click at [594, 336] on div "Mulan" at bounding box center [593, 319] width 32 height 35
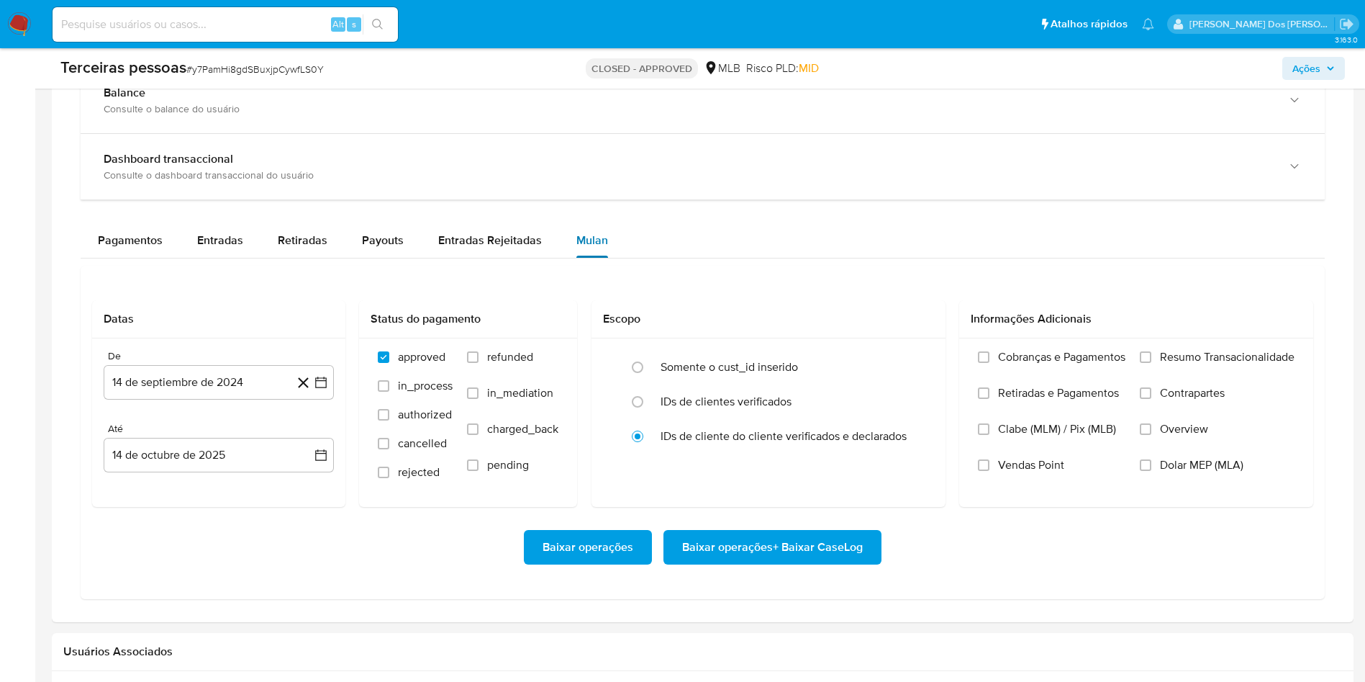
scroll to position [1080, 0]
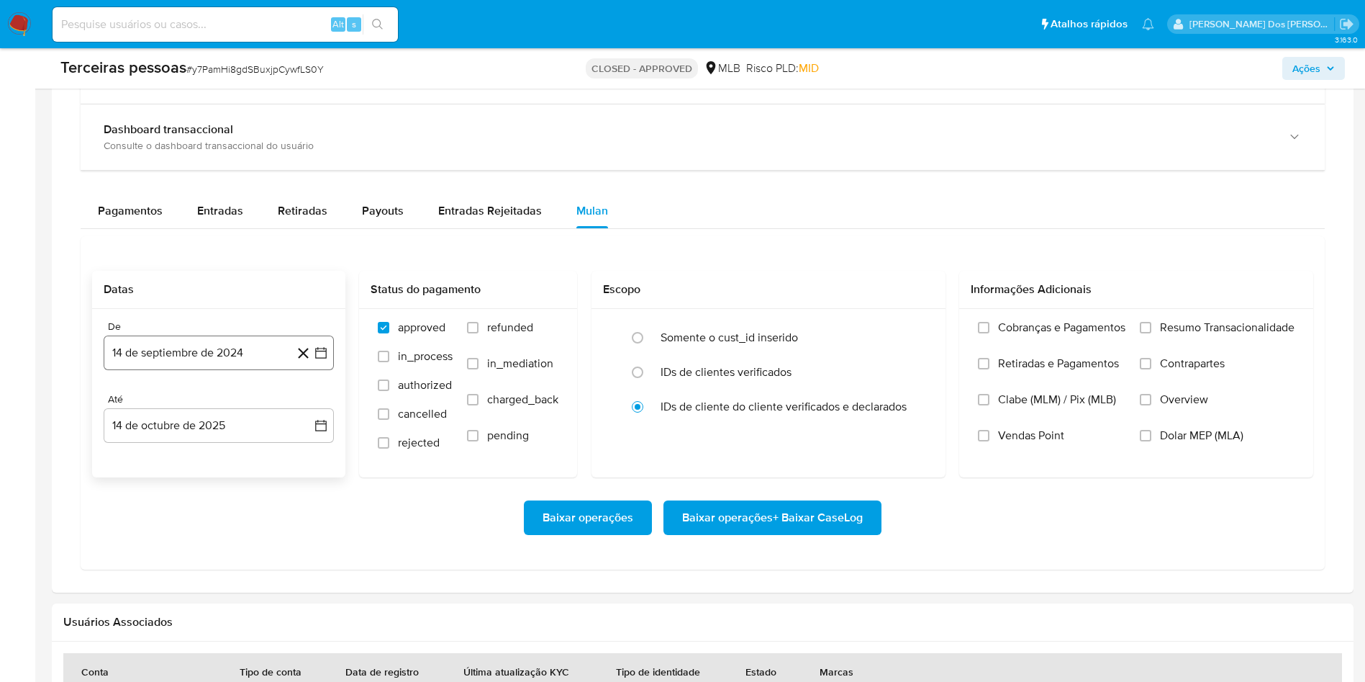
click at [323, 360] on icon "button" at bounding box center [321, 353] width 14 height 14
click at [207, 219] on span "Entradas" at bounding box center [220, 210] width 46 height 17
select select "10"
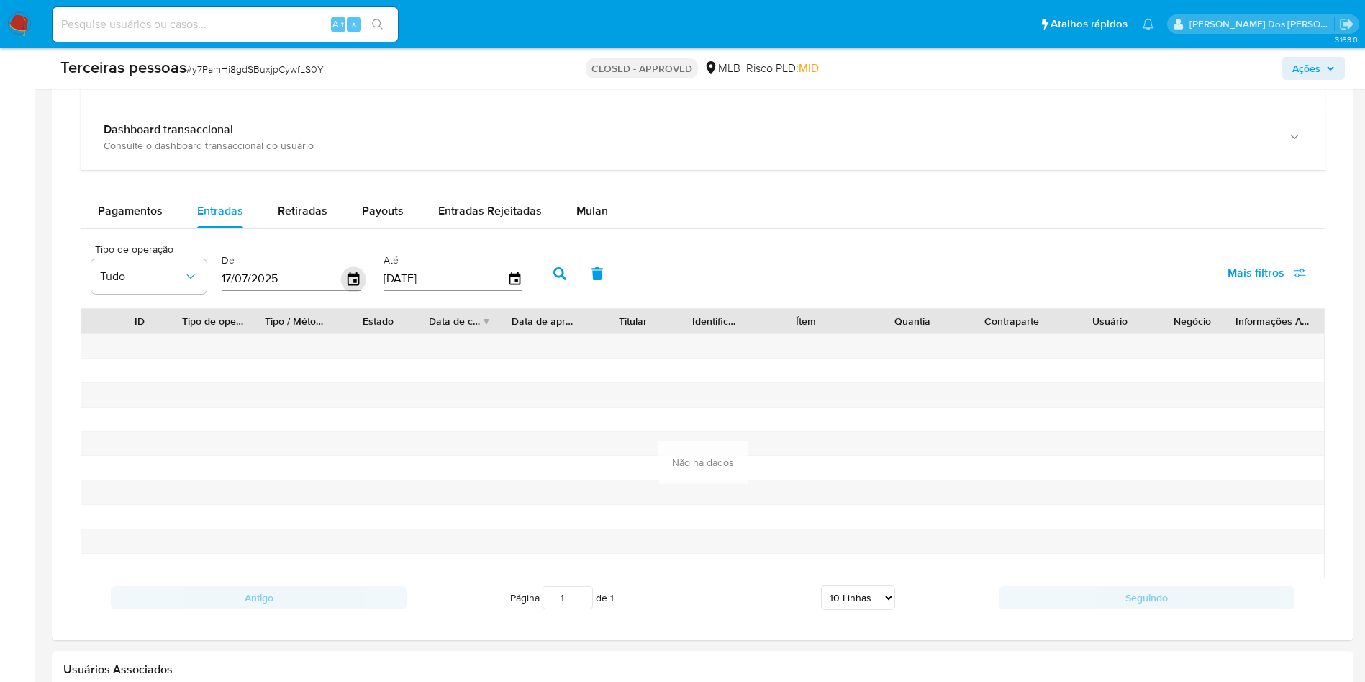
click at [353, 292] on icon "button" at bounding box center [353, 278] width 25 height 25
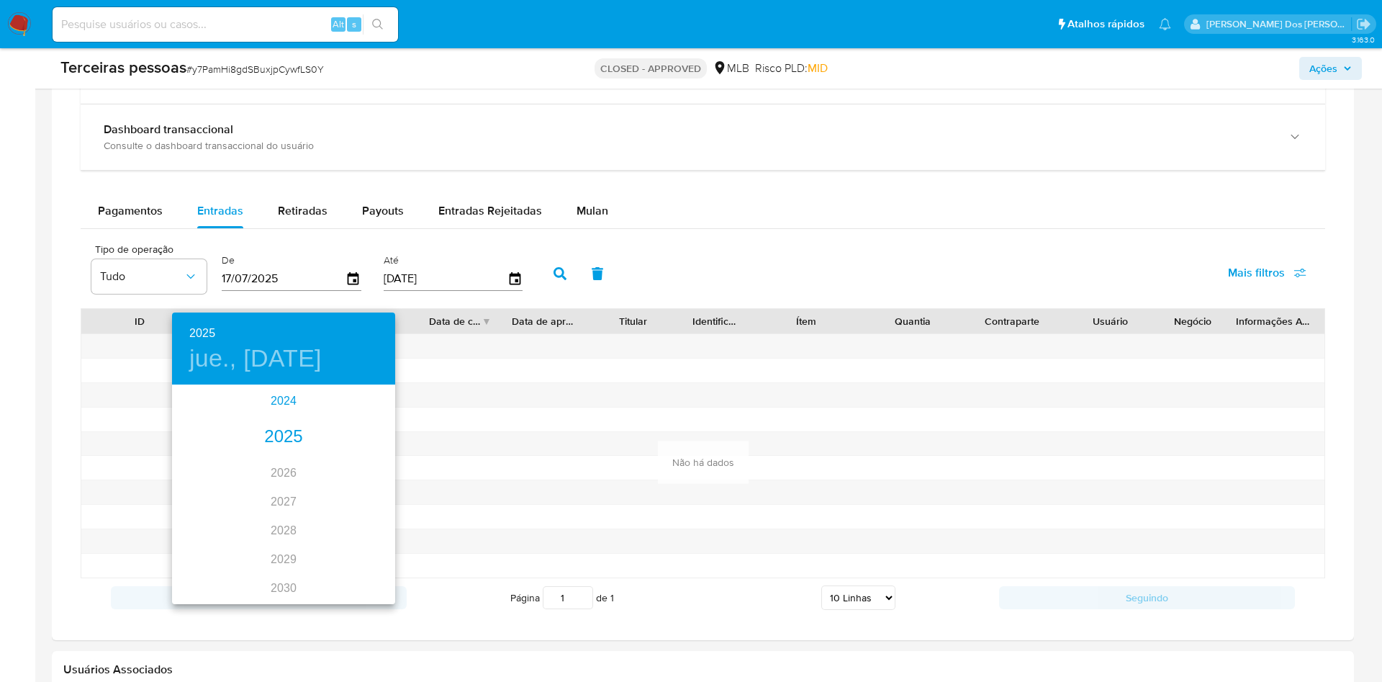
click at [289, 389] on div "2024" at bounding box center [283, 401] width 223 height 29
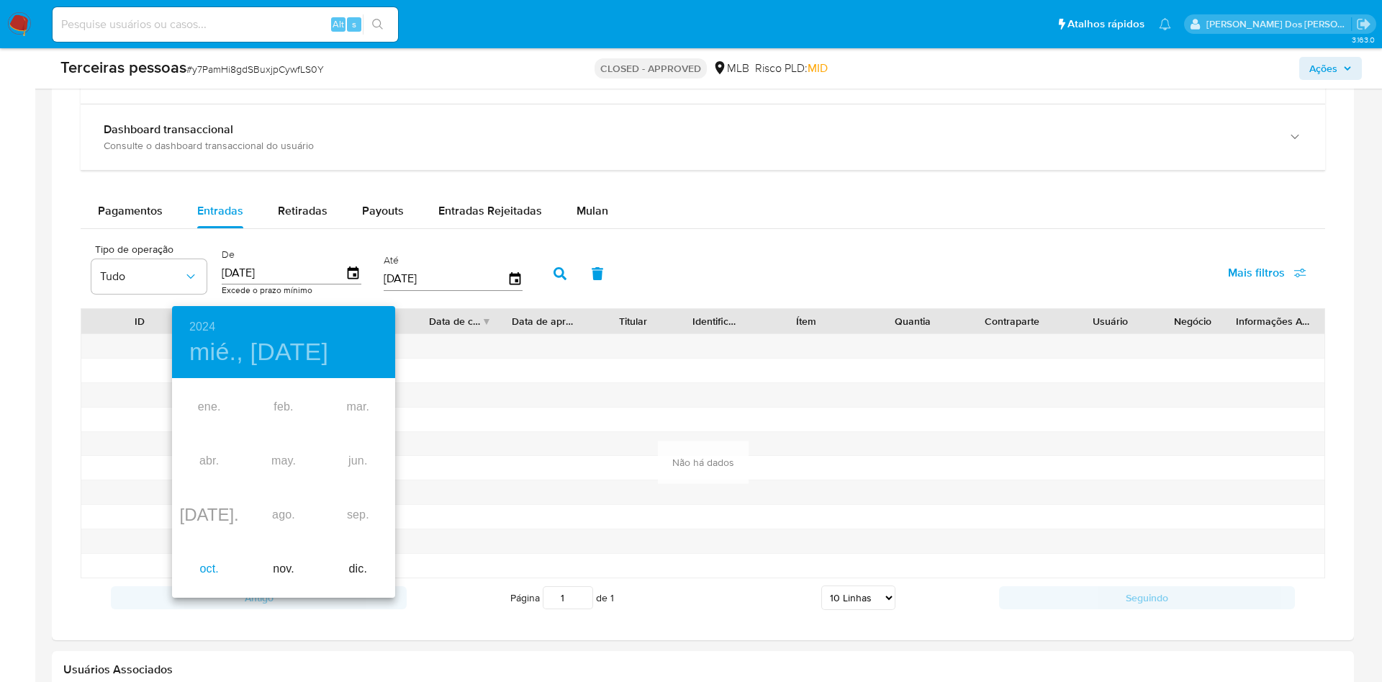
click at [214, 550] on div "oct." at bounding box center [209, 569] width 74 height 54
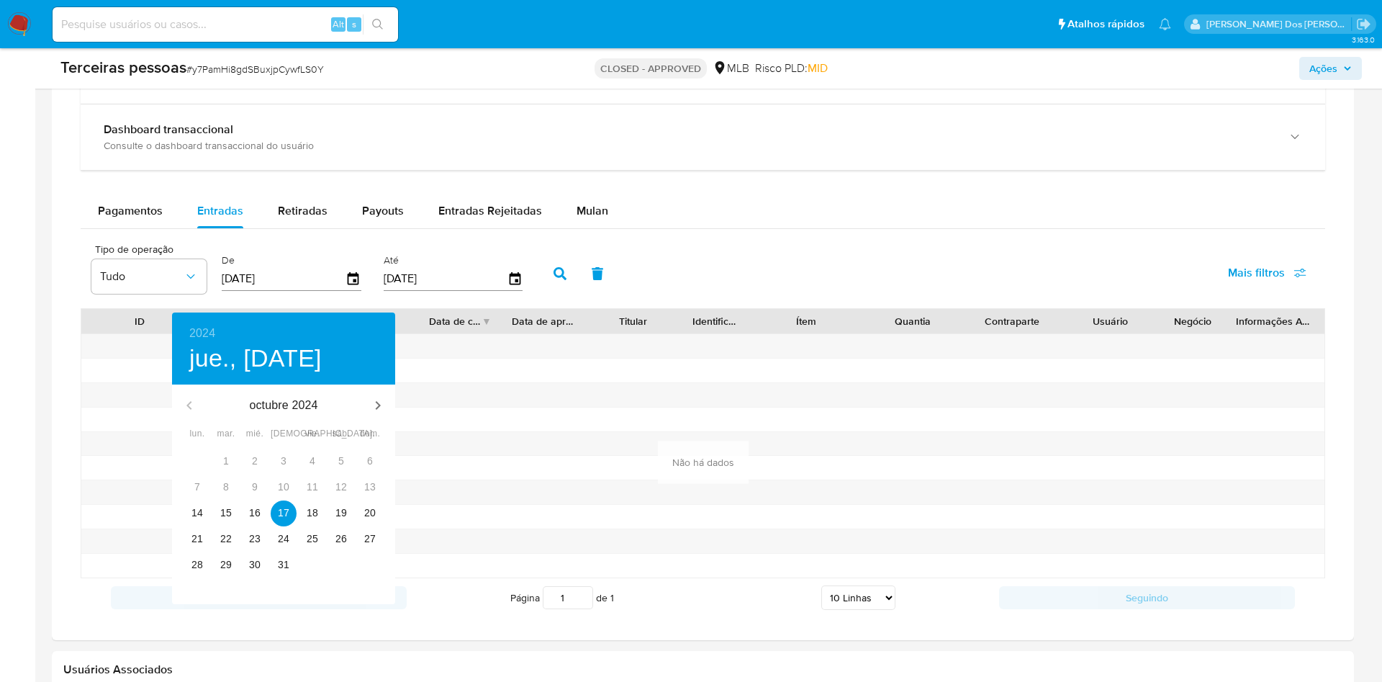
click at [210, 515] on div "14" at bounding box center [197, 513] width 29 height 26
type input "14/10/2024"
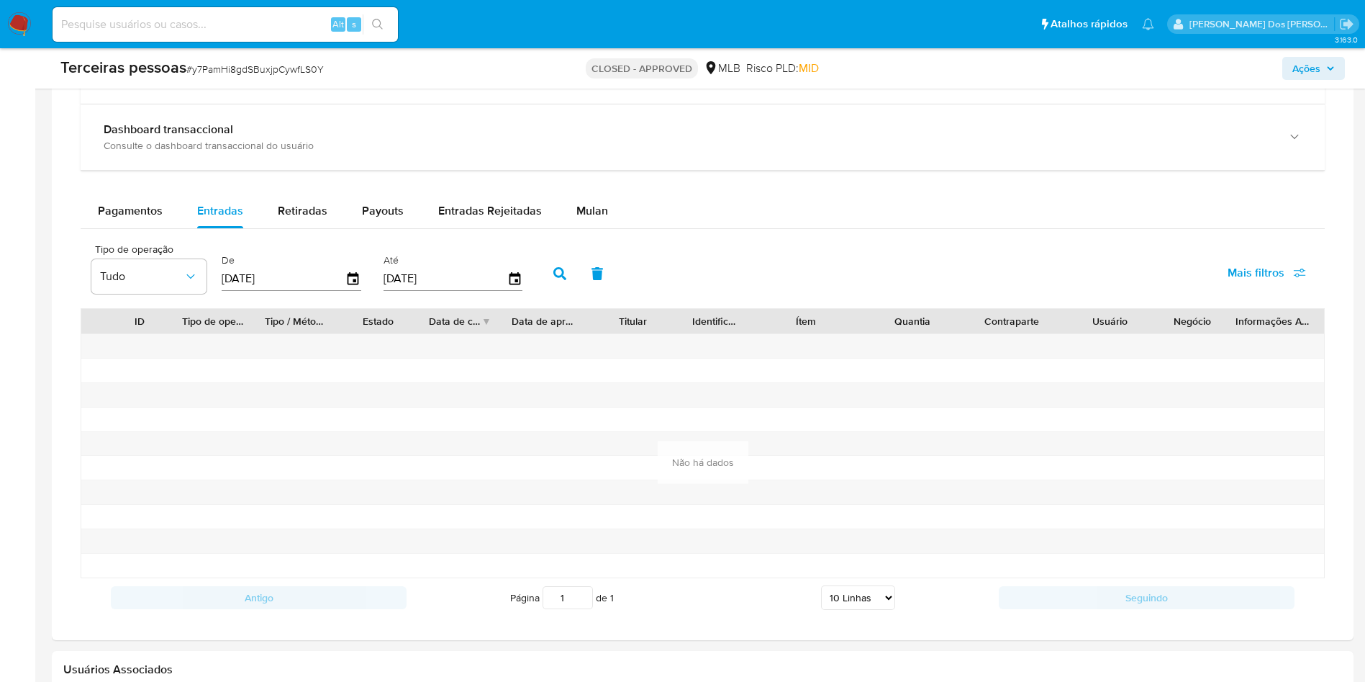
click at [556, 291] on button "button" at bounding box center [559, 273] width 37 height 35
click at [312, 219] on span "Retiradas" at bounding box center [303, 210] width 50 height 17
select select "10"
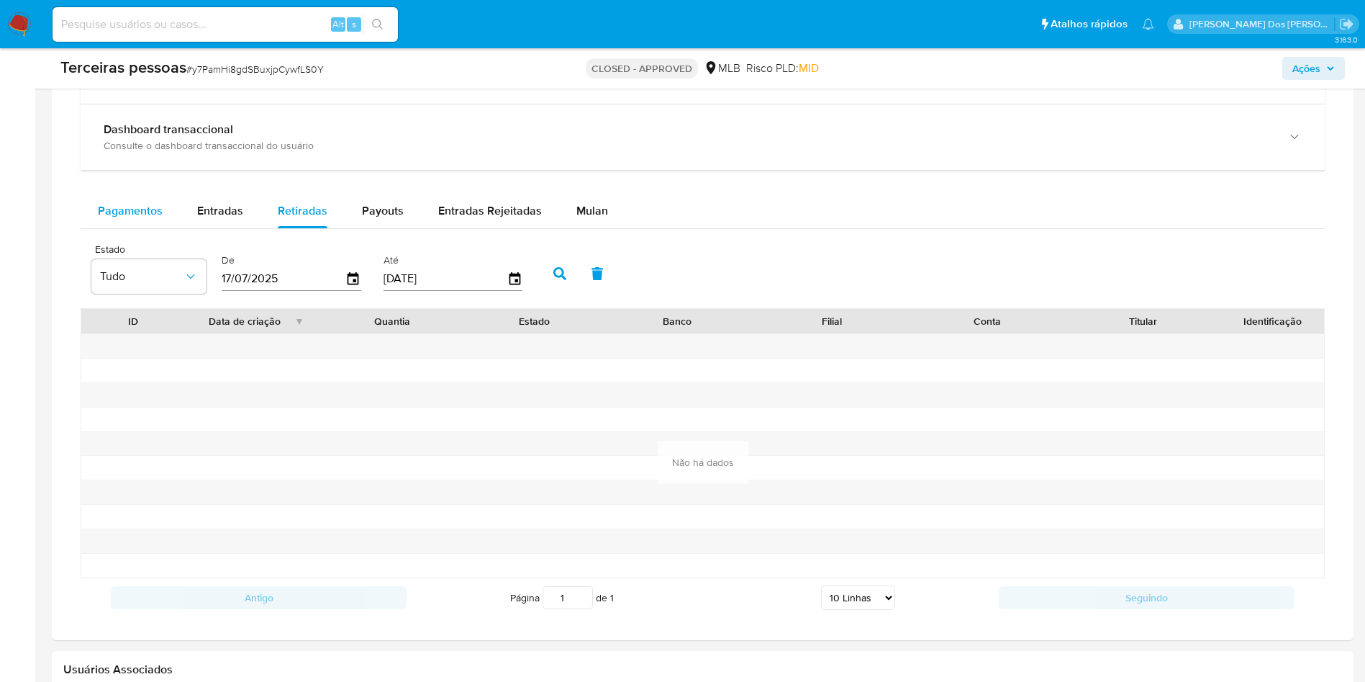
click at [155, 228] on div "Pagamentos" at bounding box center [130, 211] width 65 height 35
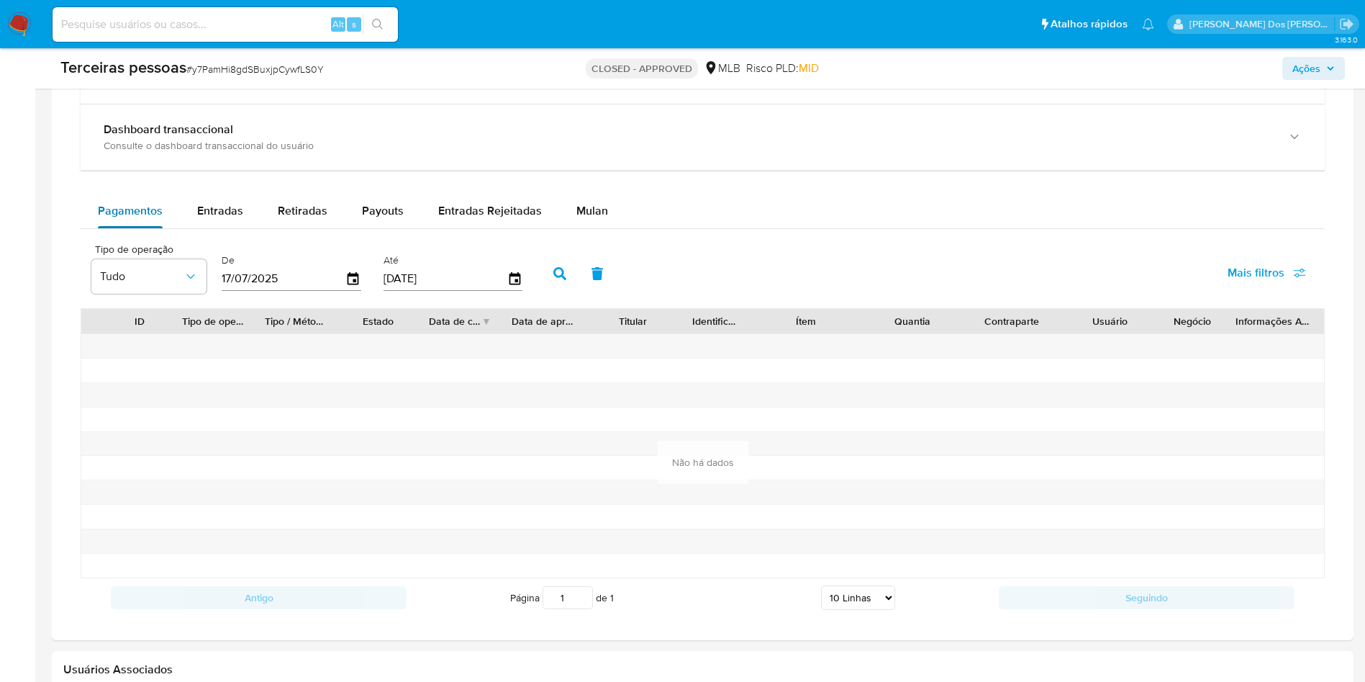
click at [141, 219] on span "Pagamentos" at bounding box center [130, 210] width 65 height 17
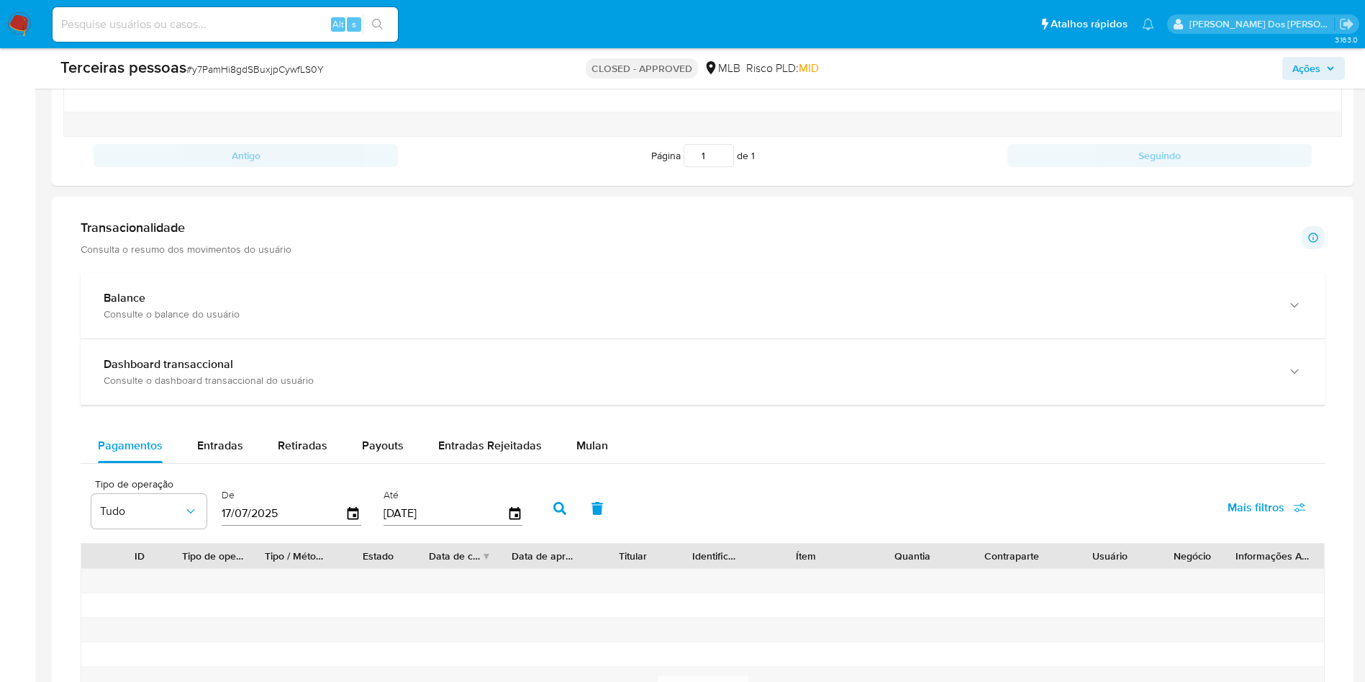
scroll to position [842, 0]
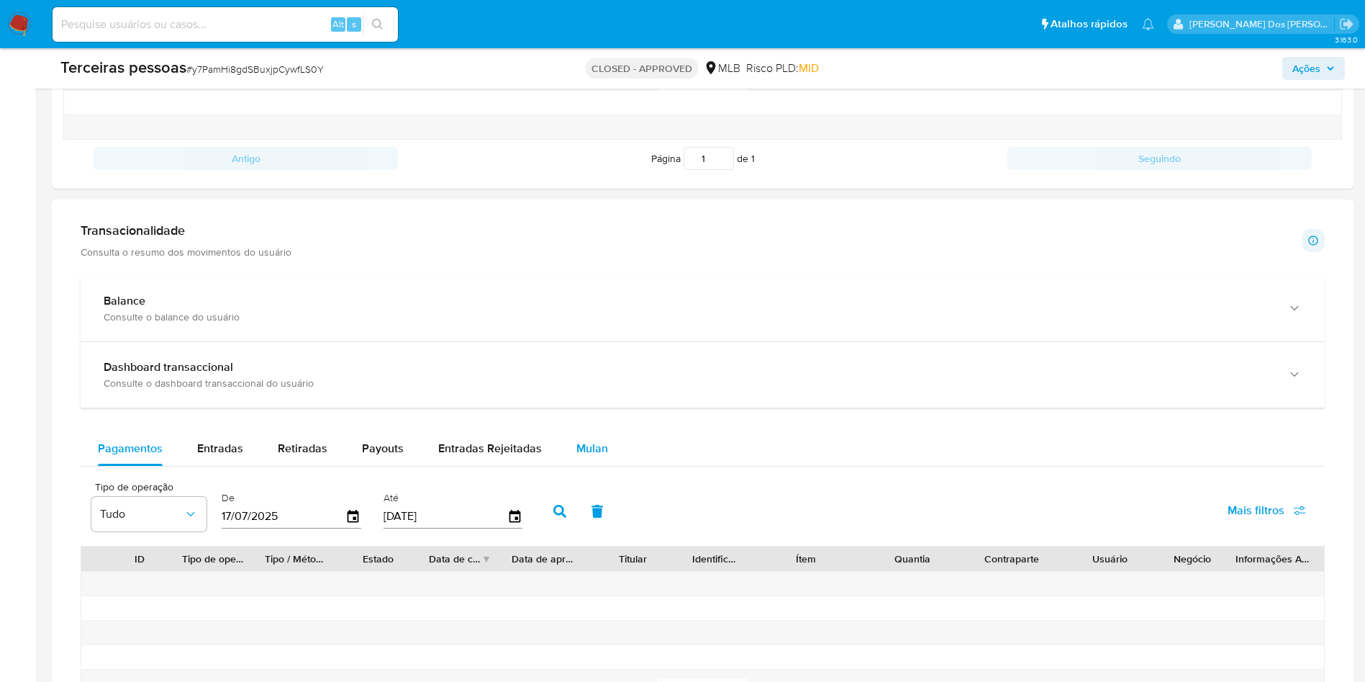
click at [582, 456] on span "Mulan" at bounding box center [593, 448] width 32 height 17
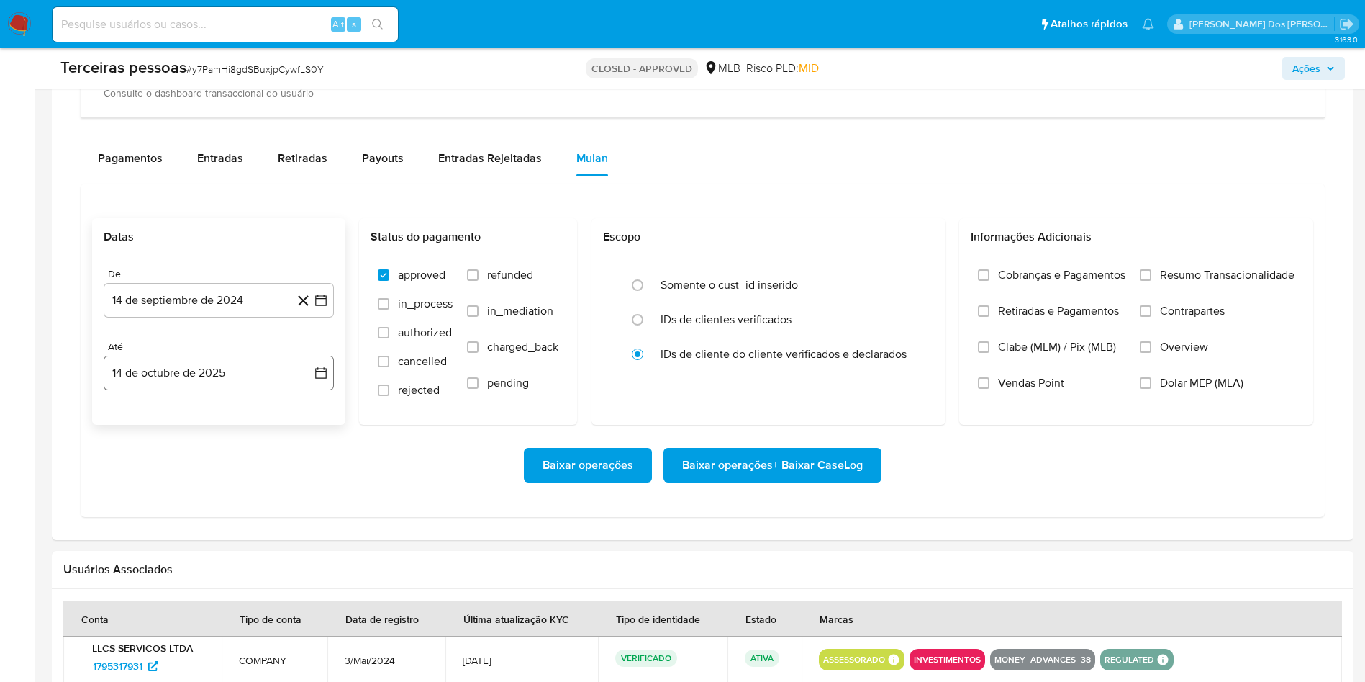
scroll to position [1166, 0]
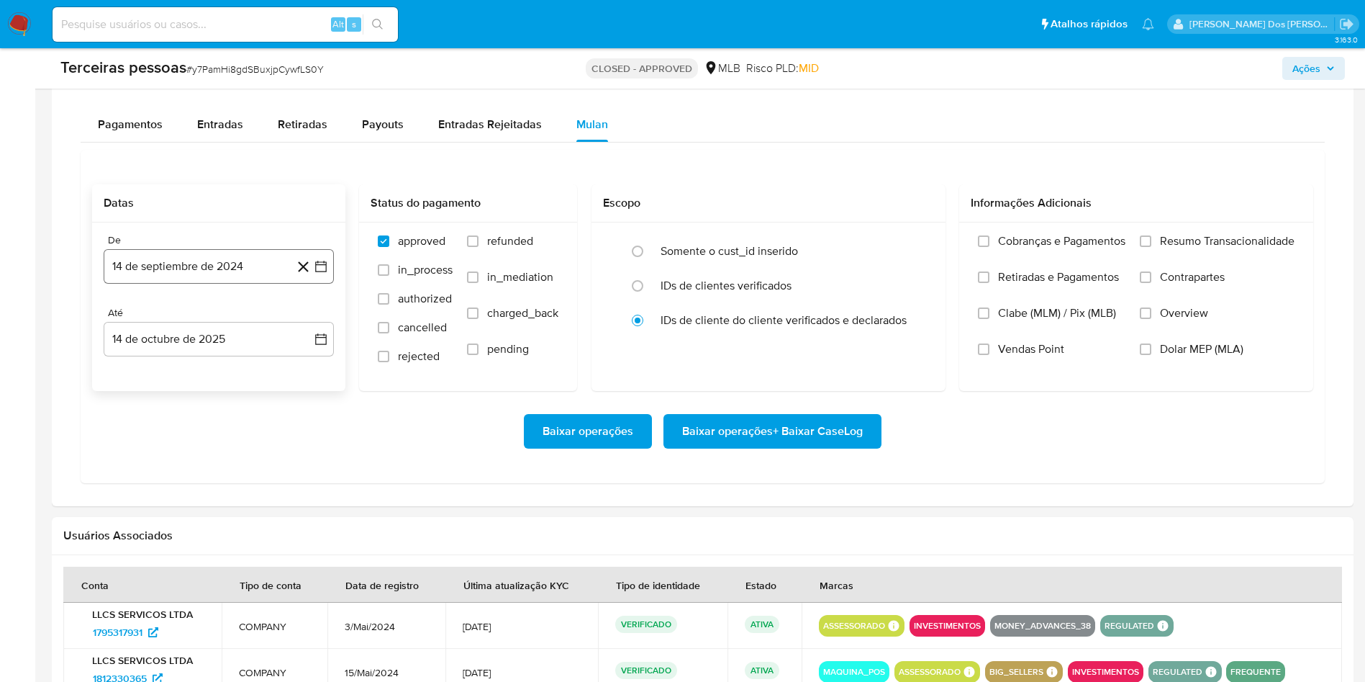
click at [322, 274] on icon "button" at bounding box center [321, 266] width 14 height 14
click at [306, 327] on icon "Mes siguiente" at bounding box center [307, 318] width 17 height 17
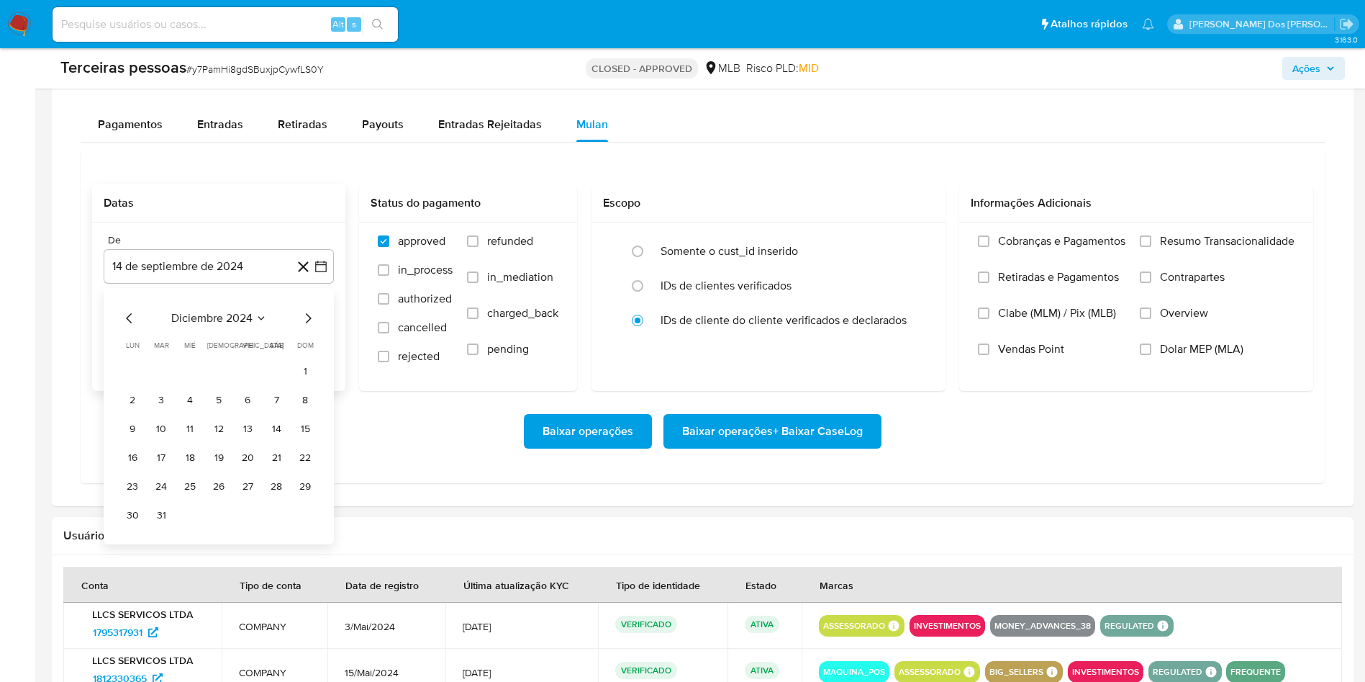
click at [306, 327] on icon "Mes siguiente" at bounding box center [307, 318] width 17 height 17
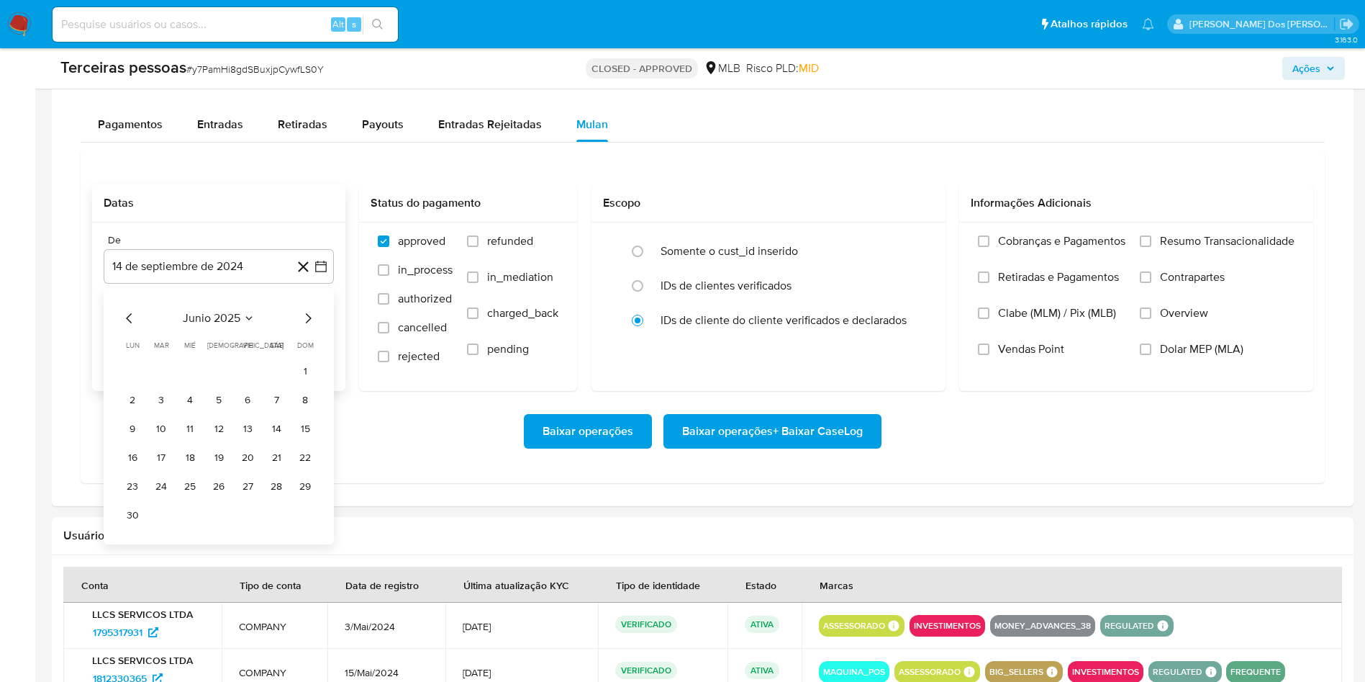
click at [306, 327] on icon "Mes siguiente" at bounding box center [307, 318] width 17 height 17
click at [248, 383] on button "1" at bounding box center [247, 371] width 23 height 23
click at [1163, 256] on div "Cobranças e Pagamentos Retiradas e Pagamentos Clabe (MLM) / Pix (MLB) Vendas Po…" at bounding box center [1136, 305] width 354 height 167
click at [1196, 248] on span "Resumo Transacionalidade" at bounding box center [1227, 241] width 135 height 14
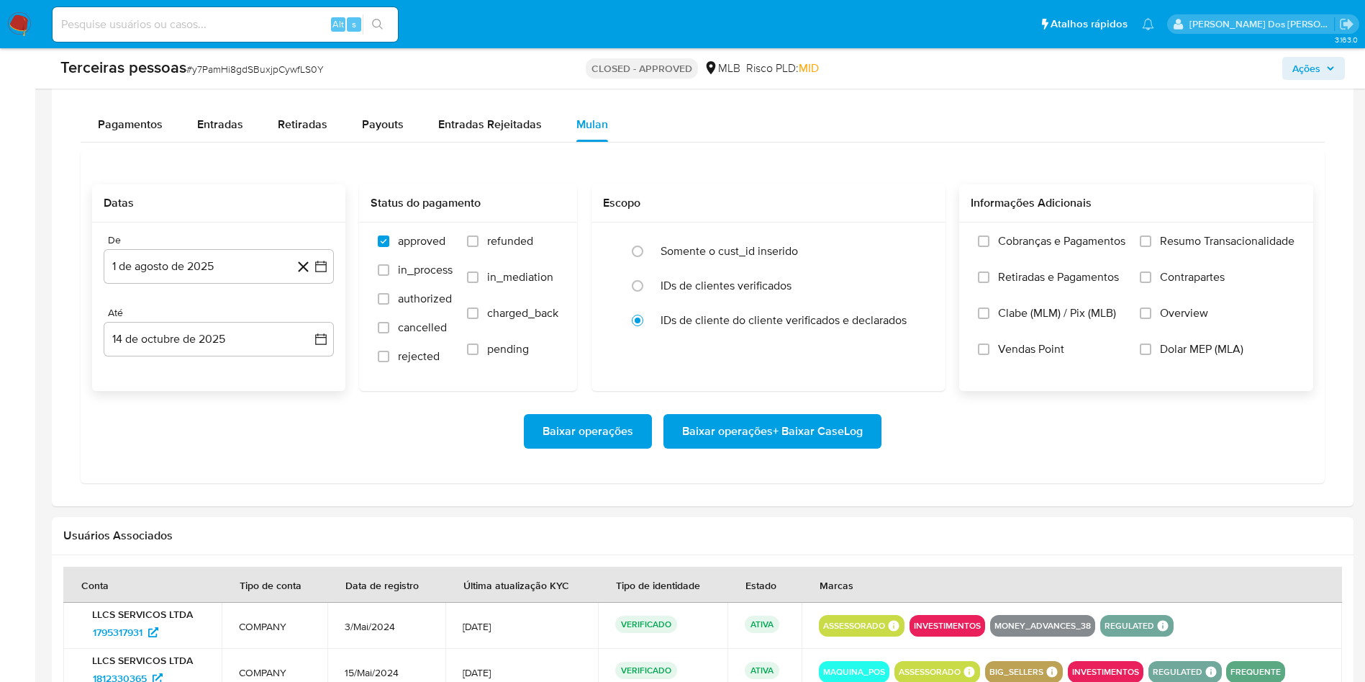
click at [1152, 247] on input "Resumo Transacionalidade" at bounding box center [1146, 241] width 12 height 12
click at [813, 447] on span "Baixar operações + Baixar CaseLog" at bounding box center [772, 431] width 181 height 32
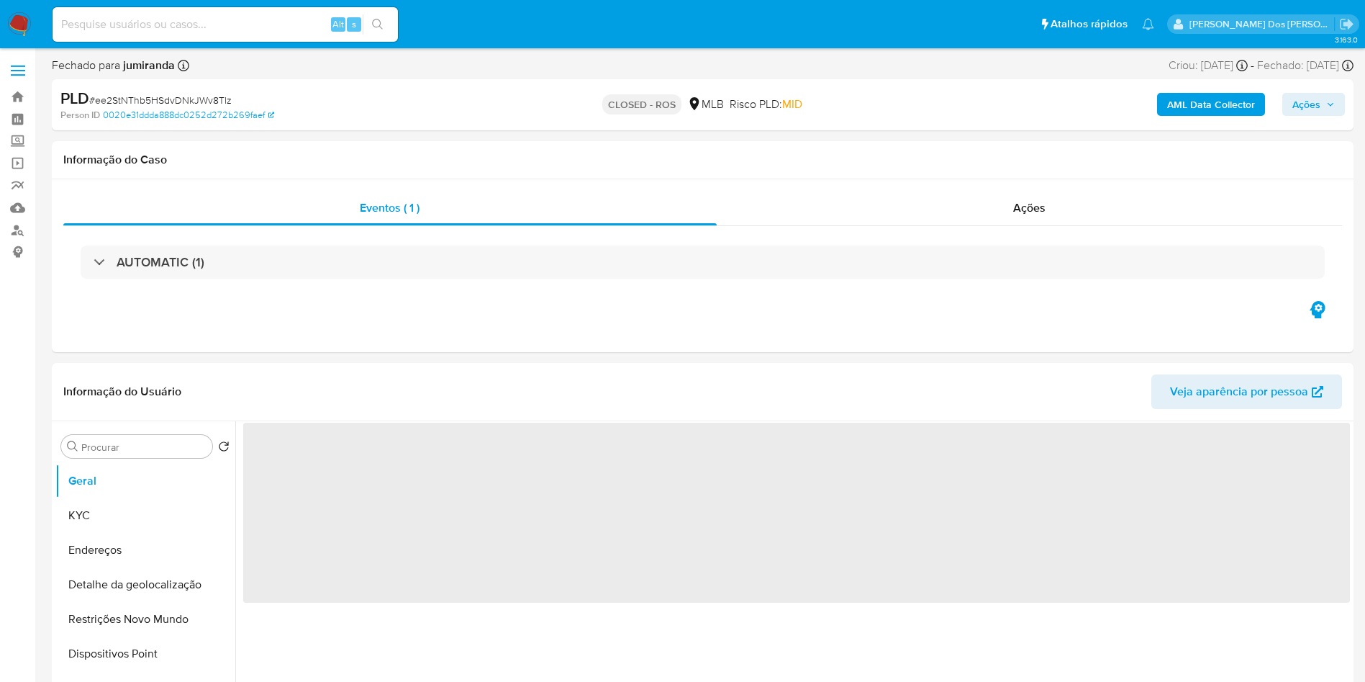
select select "10"
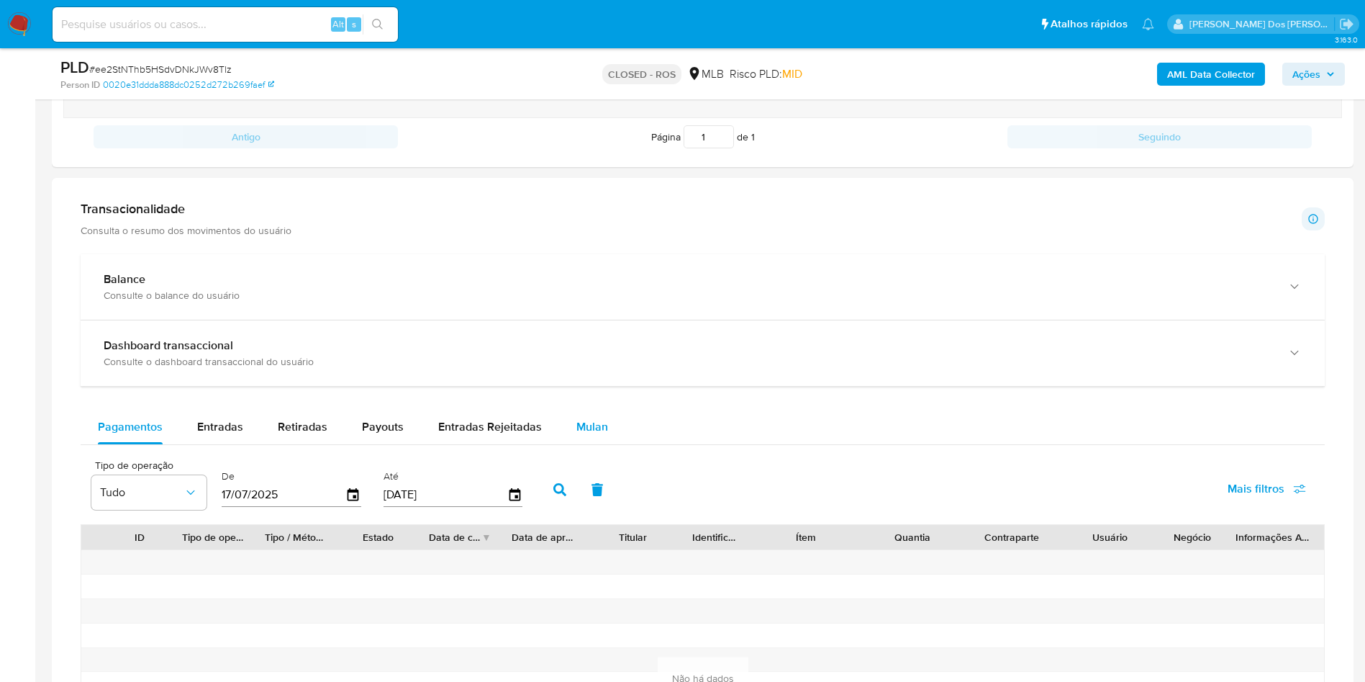
click at [596, 435] on span "Mulan" at bounding box center [593, 426] width 32 height 17
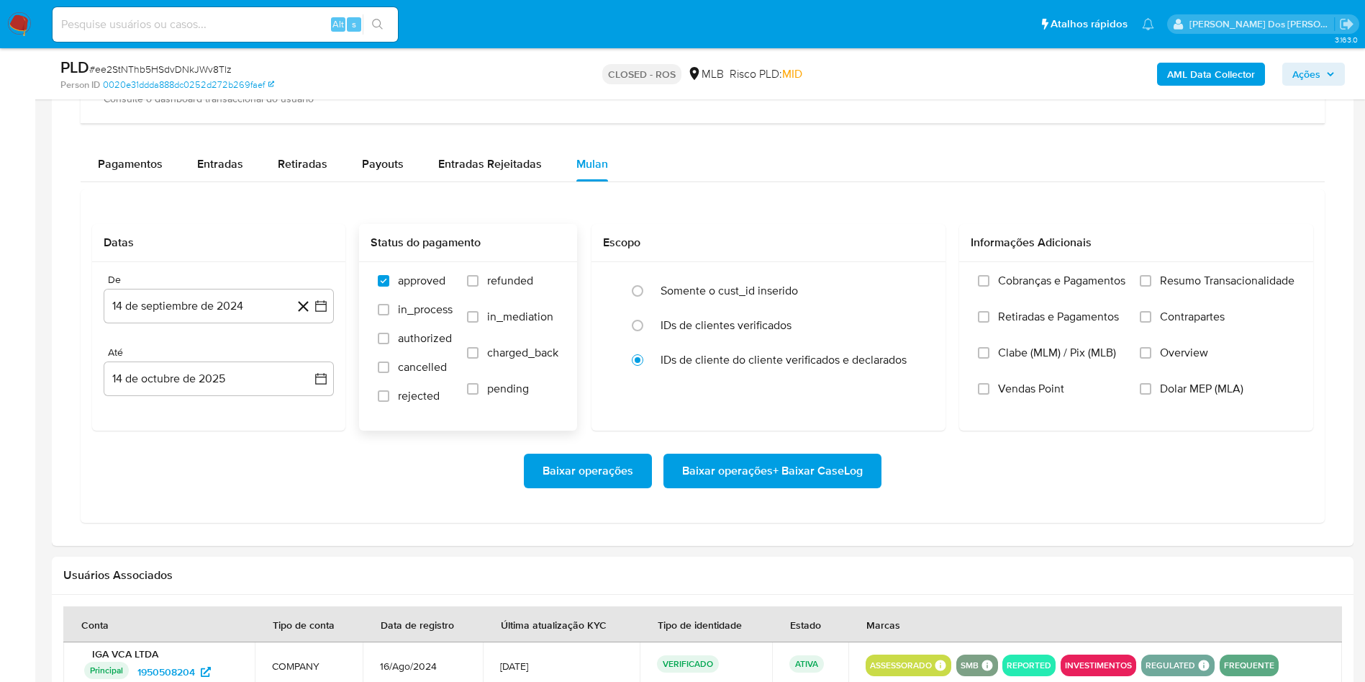
scroll to position [1188, 0]
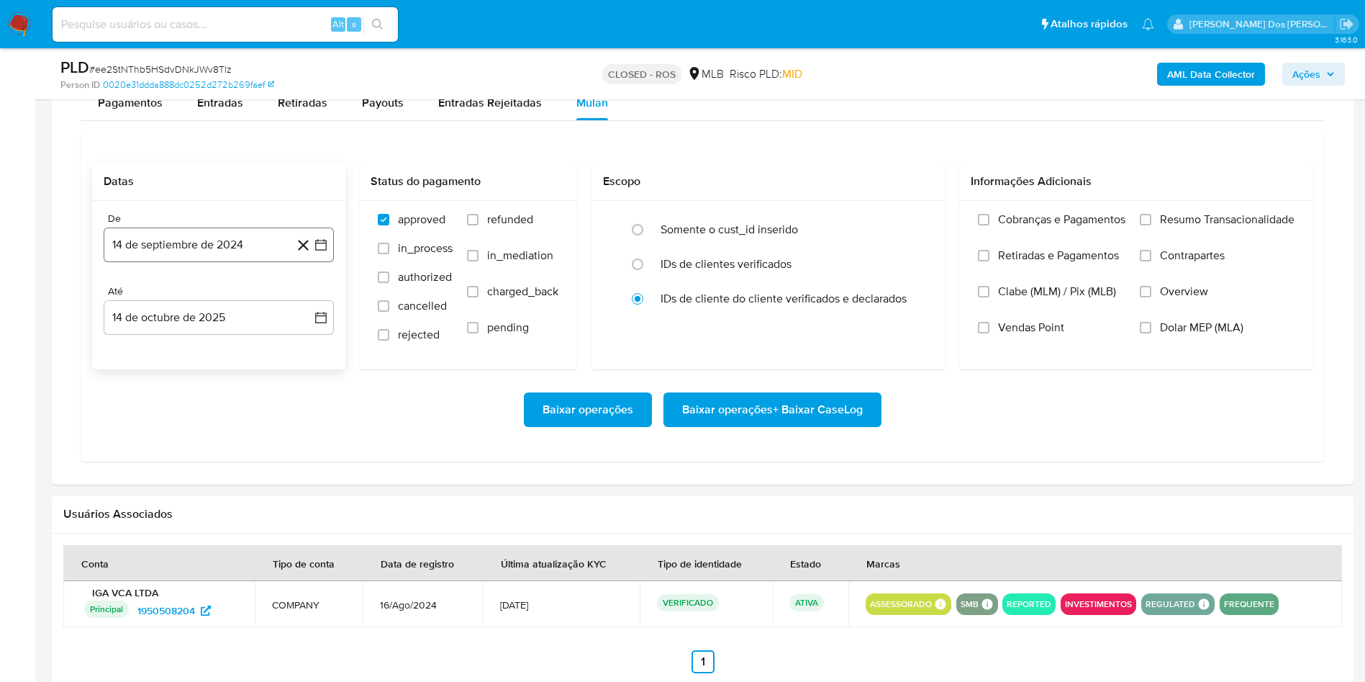
click at [320, 252] on icon "button" at bounding box center [321, 245] width 14 height 14
click at [307, 302] on icon "Mes siguiente" at bounding box center [309, 297] width 6 height 10
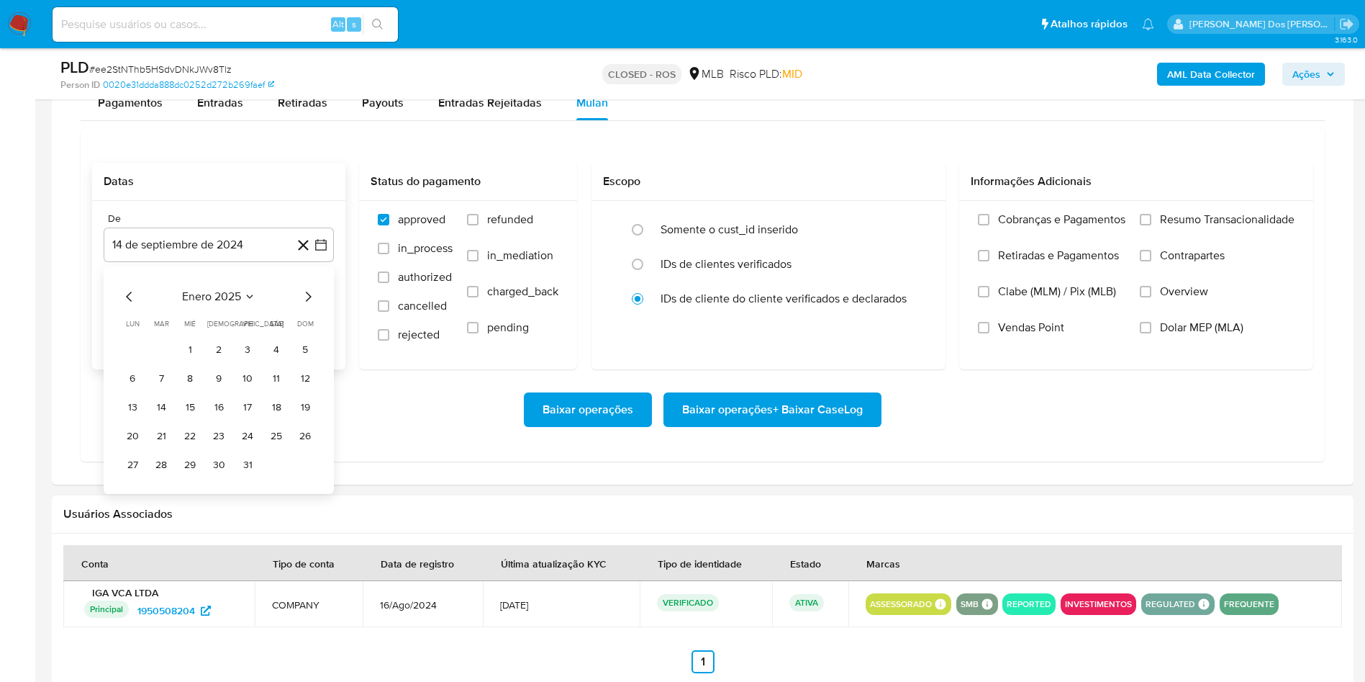
click at [307, 302] on icon "Mes siguiente" at bounding box center [309, 297] width 6 height 10
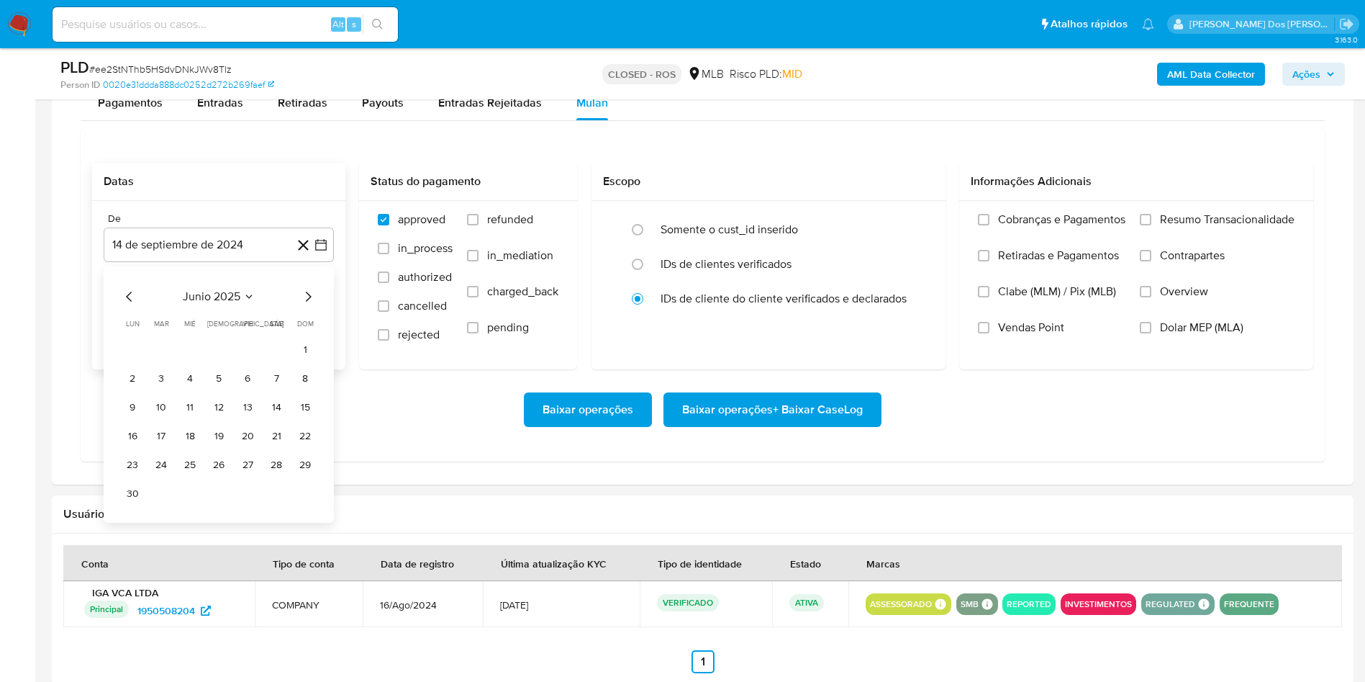
click at [307, 302] on icon "Mes siguiente" at bounding box center [309, 297] width 6 height 10
click at [311, 305] on icon "Mes siguiente" at bounding box center [307, 296] width 17 height 17
click at [245, 361] on button "1" at bounding box center [247, 349] width 23 height 23
click at [1171, 227] on span "Resumo Transacionalidade" at bounding box center [1227, 219] width 135 height 14
click at [1152, 225] on input "Resumo Transacionalidade" at bounding box center [1146, 220] width 12 height 12
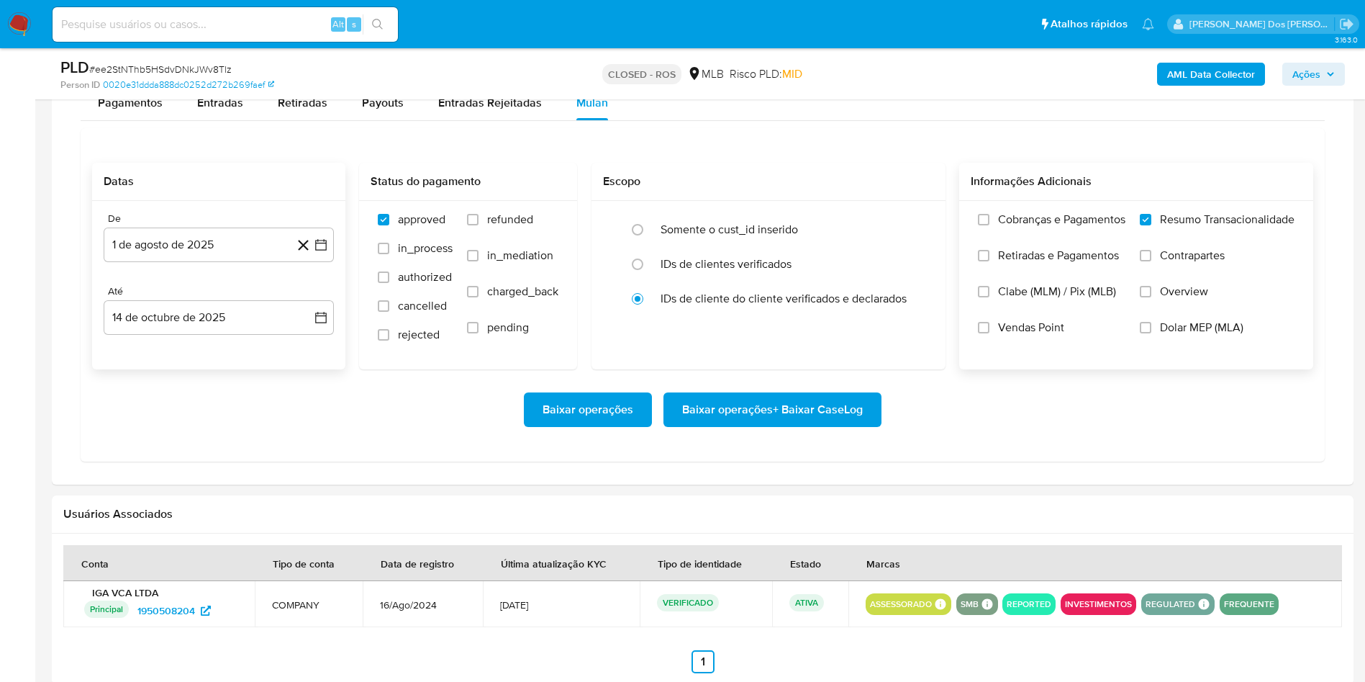
click at [828, 425] on span "Baixar operações + Baixar CaseLog" at bounding box center [772, 410] width 181 height 32
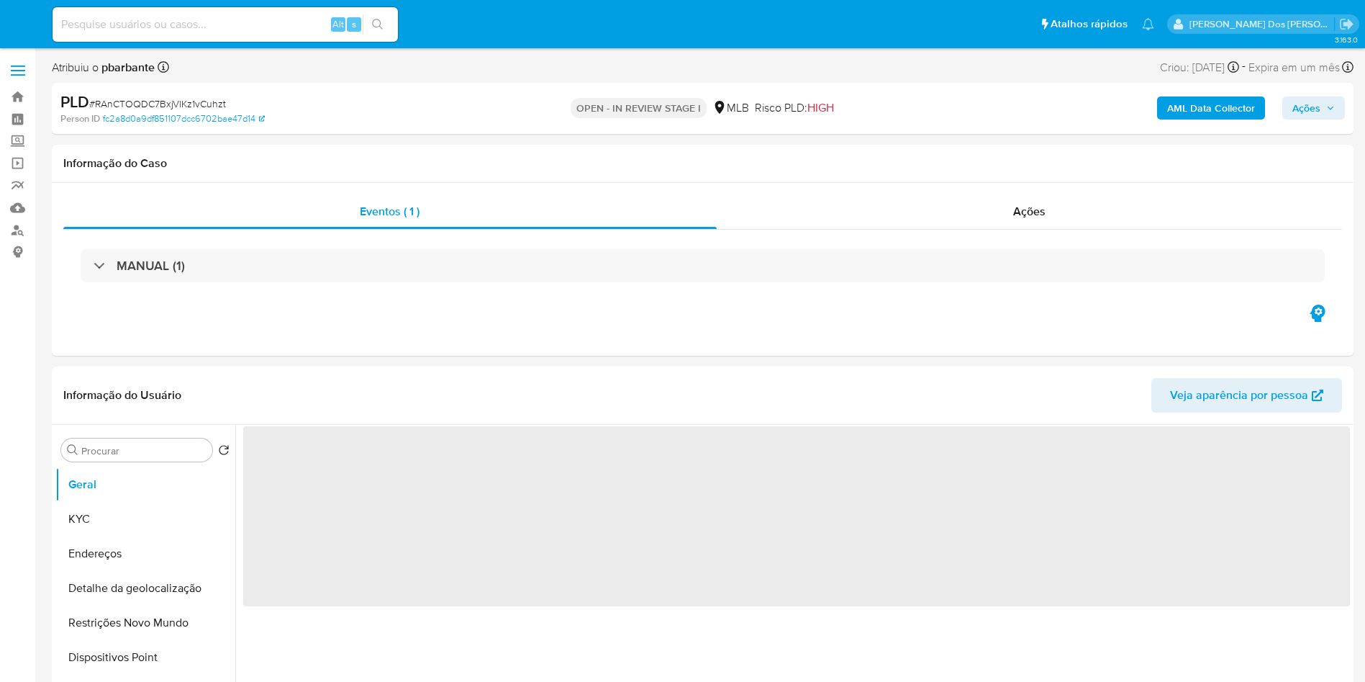
select select "10"
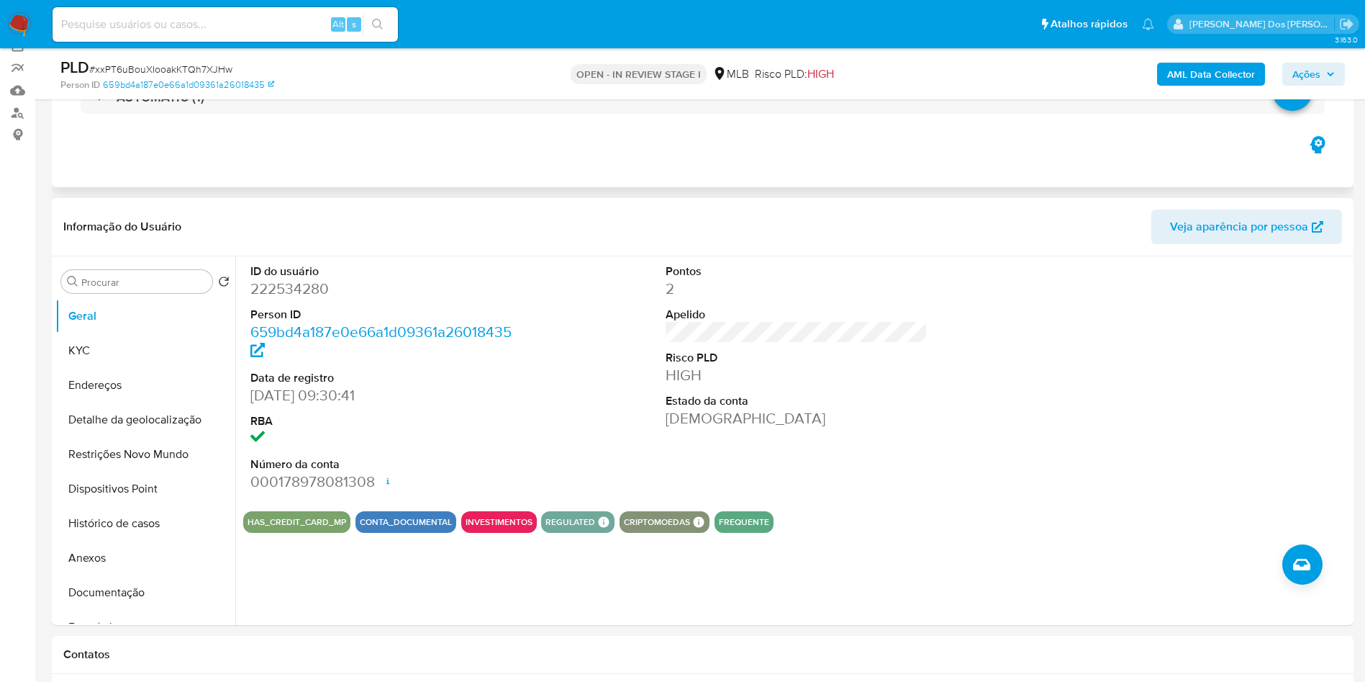
scroll to position [324, 0]
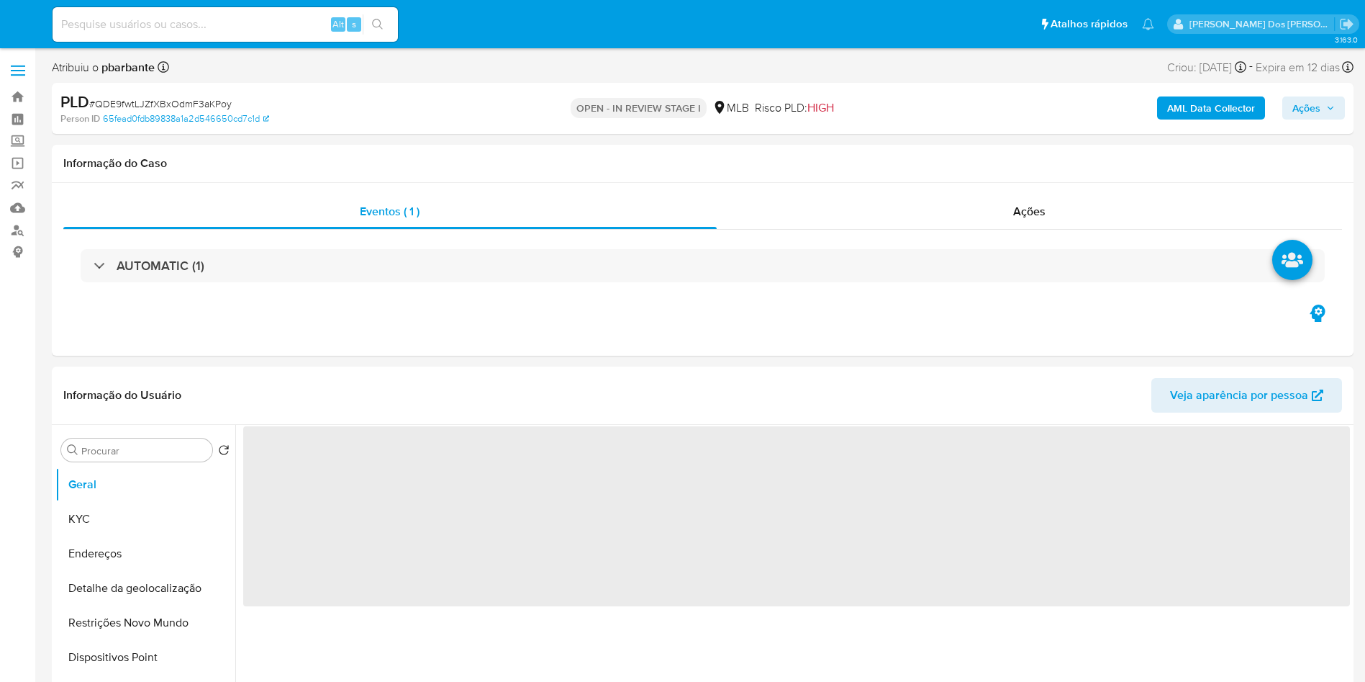
select select "10"
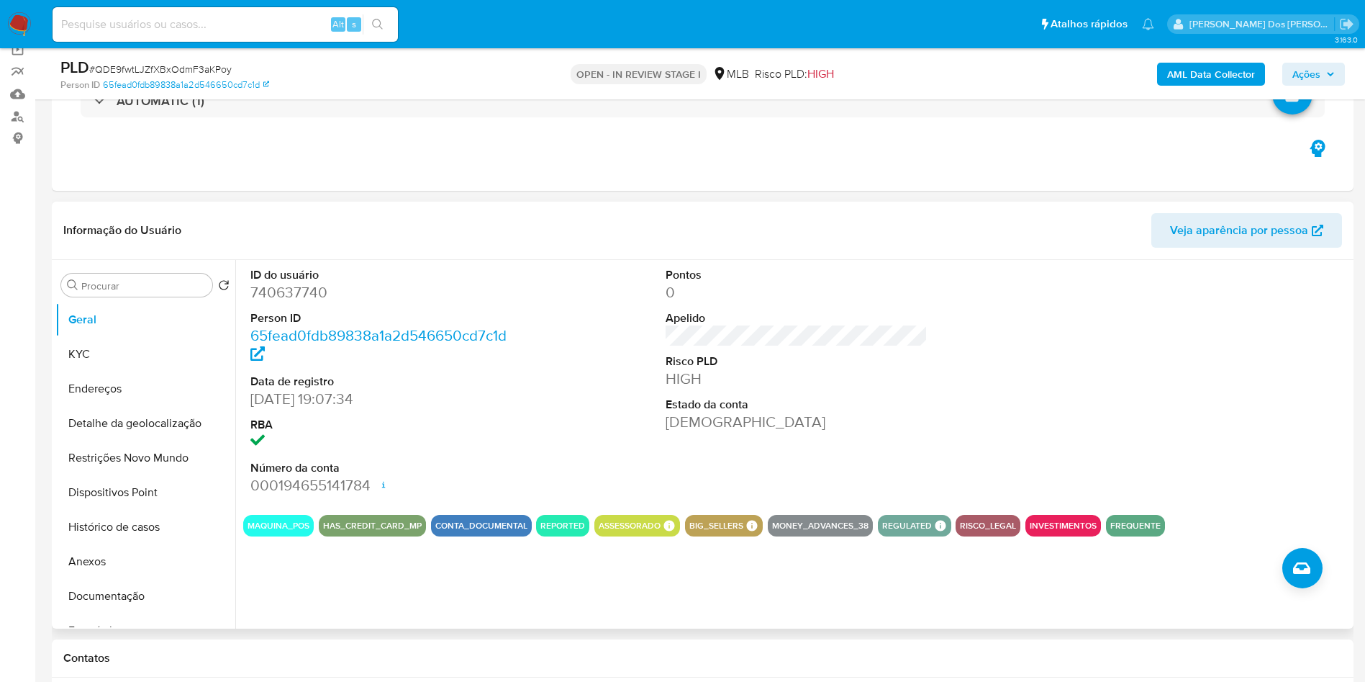
scroll to position [216, 0]
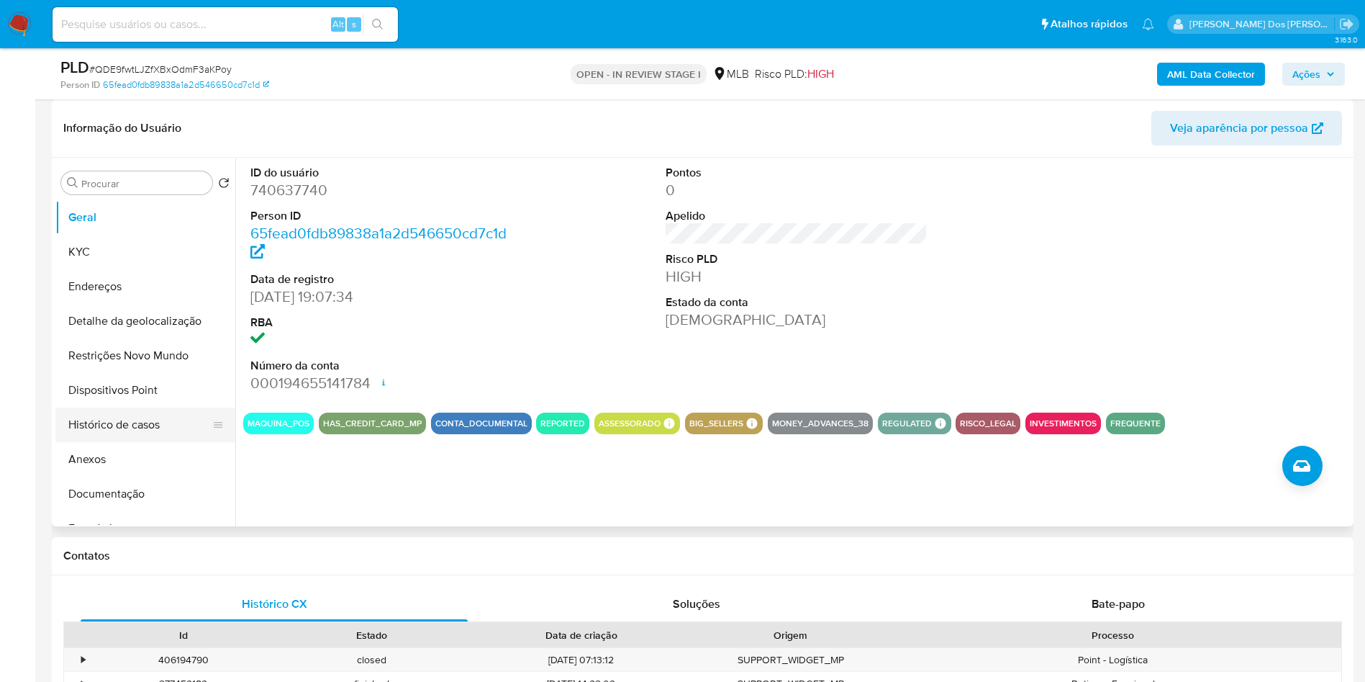
click at [161, 442] on button "Histórico de casos" at bounding box center [139, 424] width 168 height 35
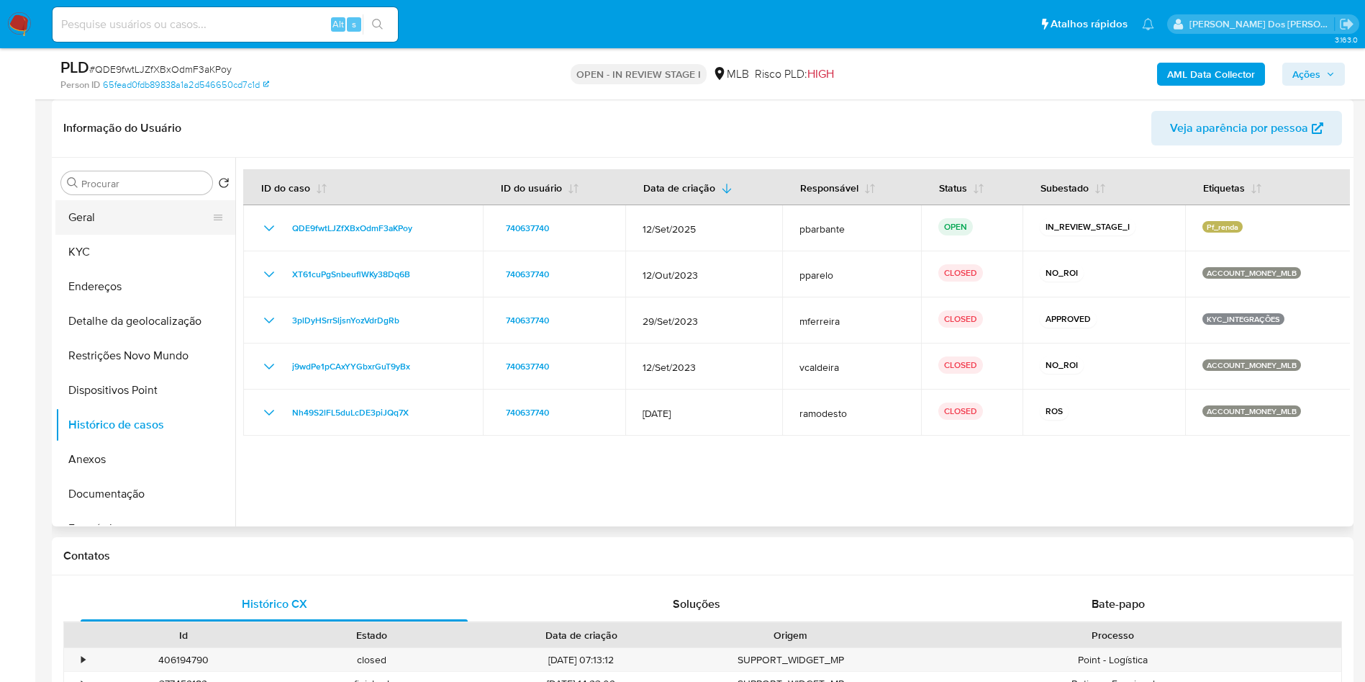
click at [85, 235] on button "Geral" at bounding box center [139, 217] width 168 height 35
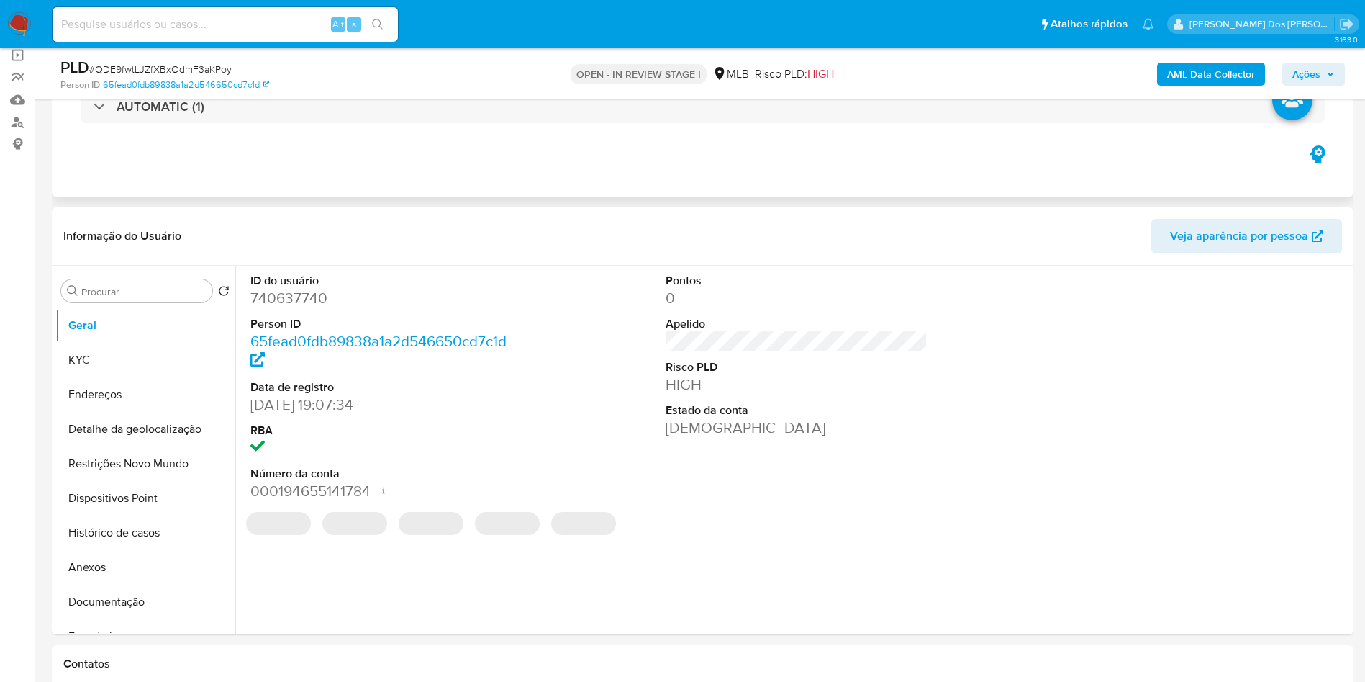
scroll to position [0, 0]
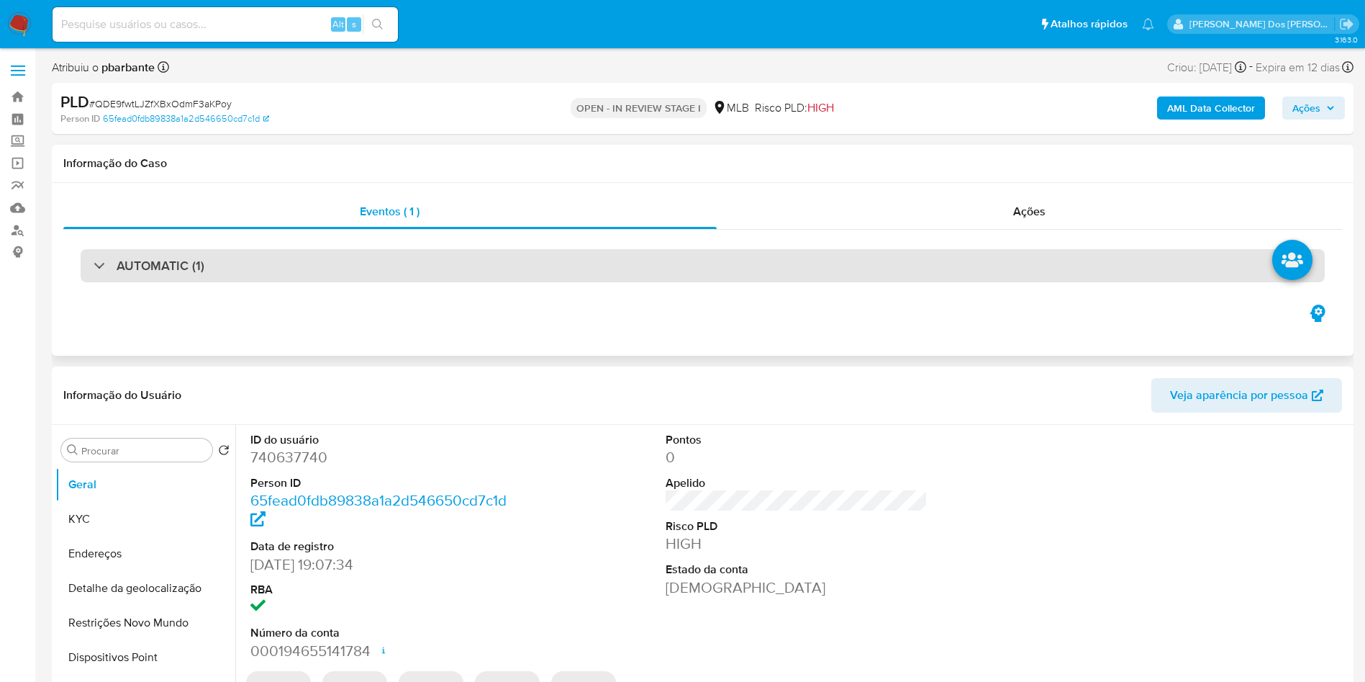
click at [316, 263] on div "AUTOMATIC (1)" at bounding box center [703, 265] width 1245 height 33
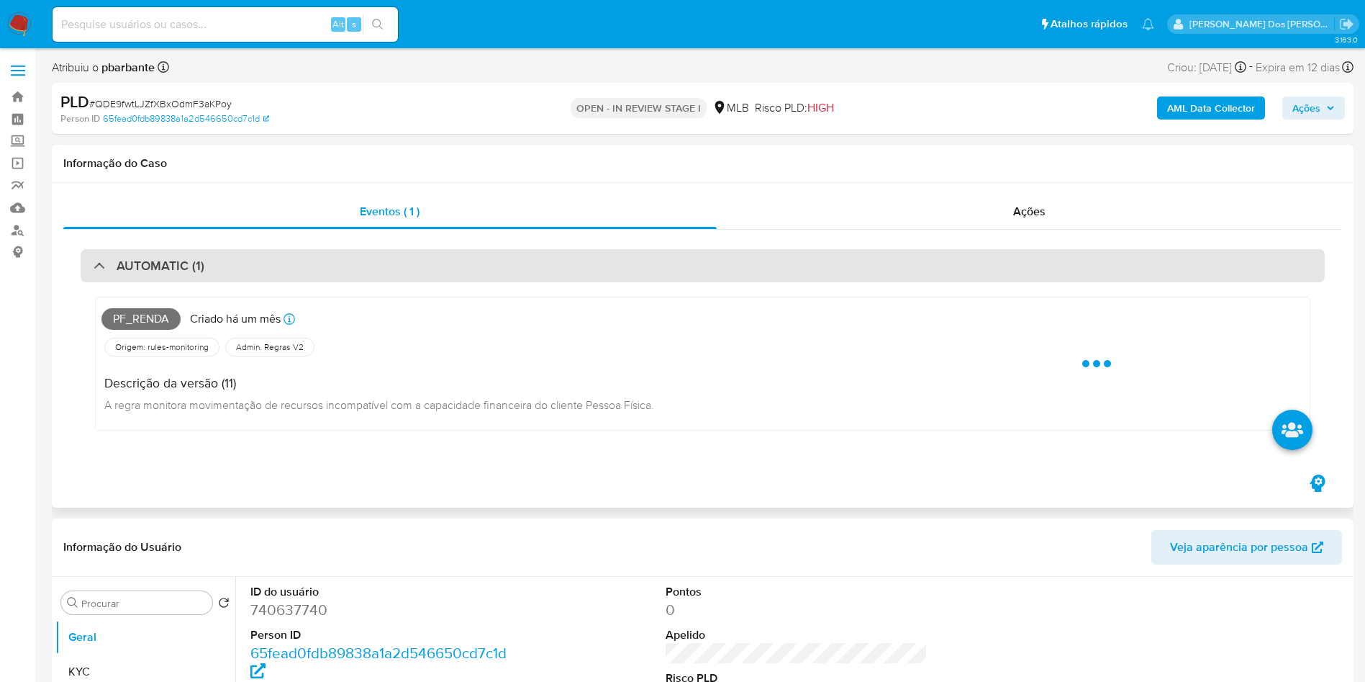
click at [316, 263] on div "AUTOMATIC (1)" at bounding box center [703, 265] width 1245 height 33
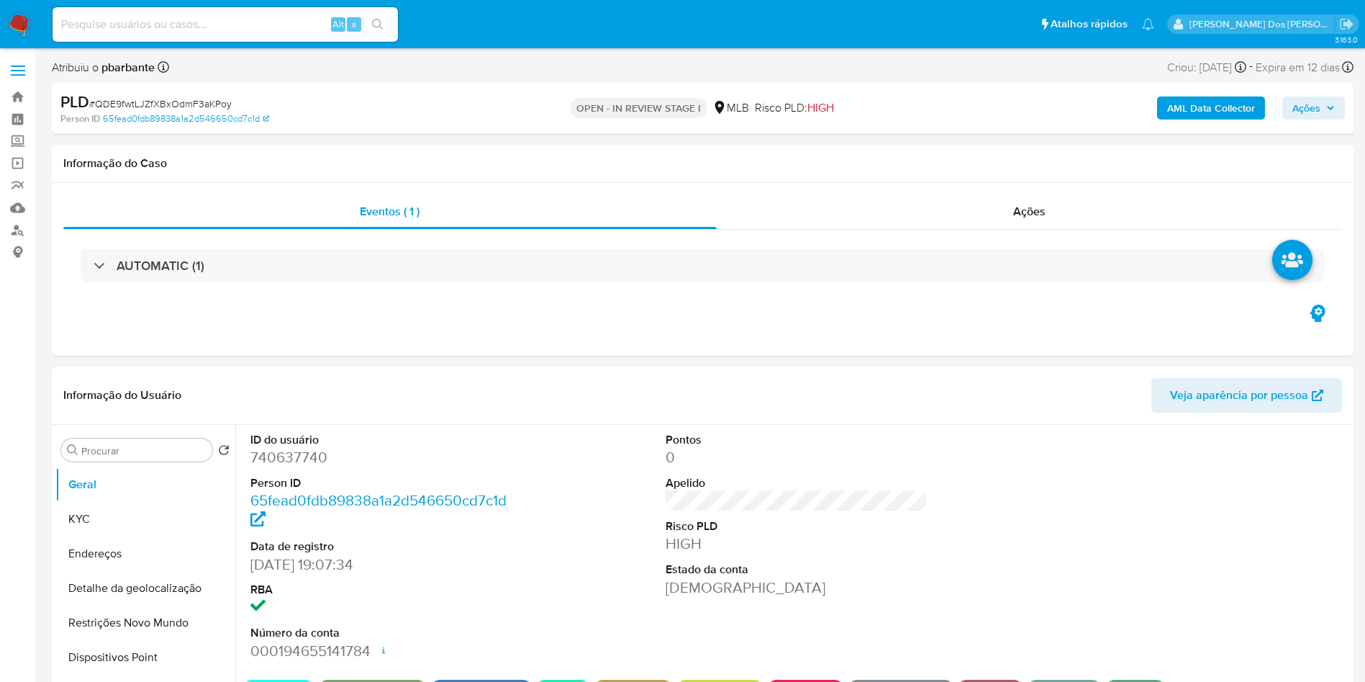
click at [303, 467] on dd "740637740" at bounding box center [381, 457] width 263 height 20
click at [305, 467] on dd "740637740" at bounding box center [381, 457] width 263 height 20
copy dd "740637740"
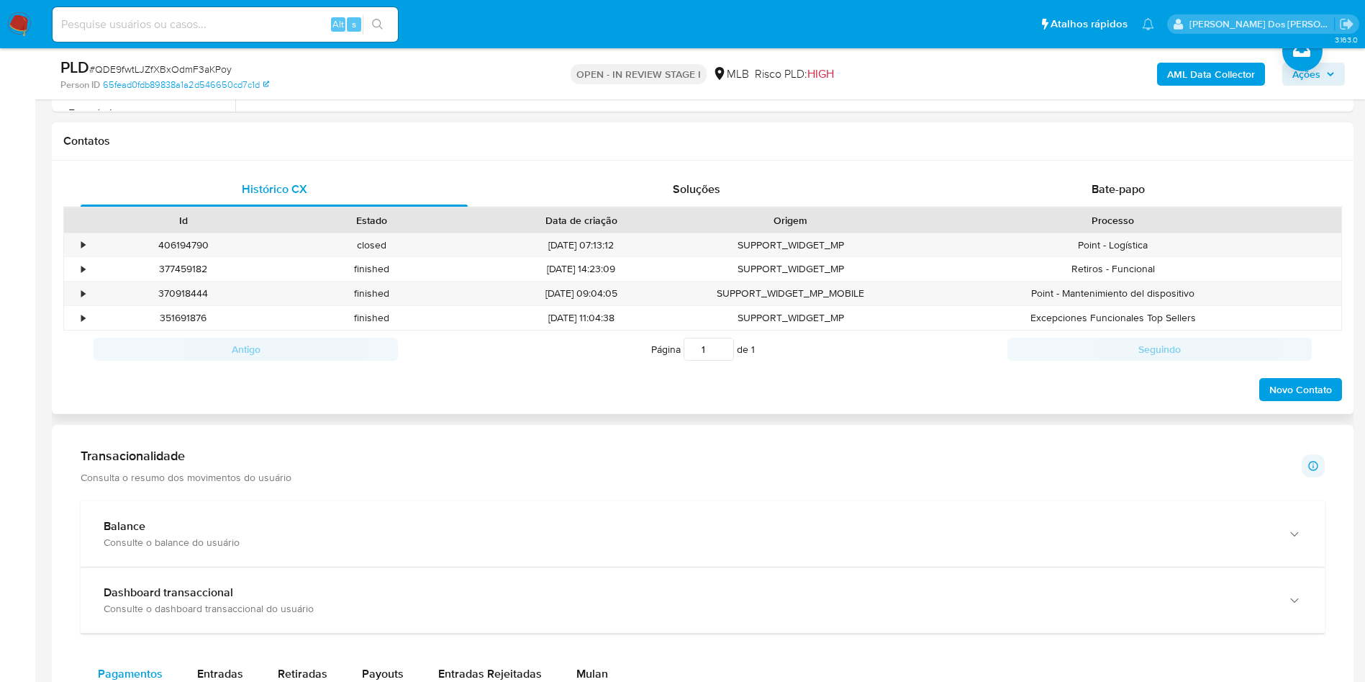
scroll to position [648, 0]
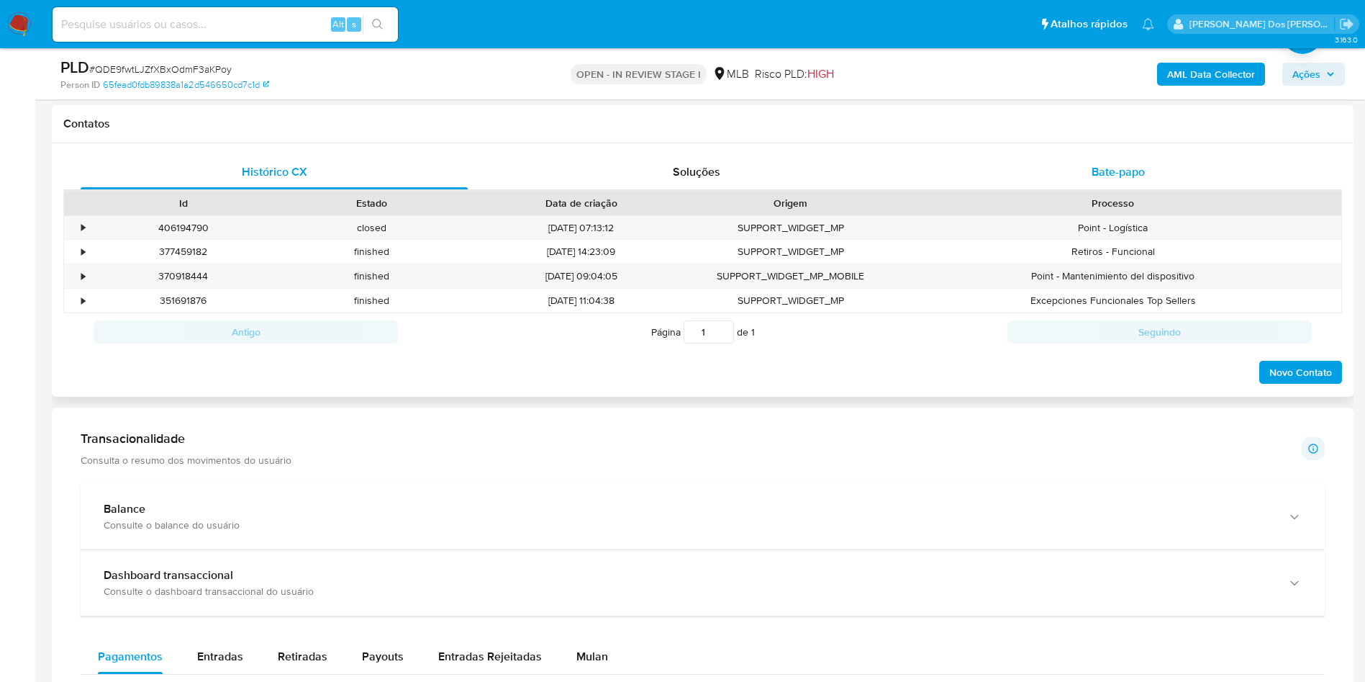
click at [1181, 189] on div "Bate-papo" at bounding box center [1118, 172] width 387 height 35
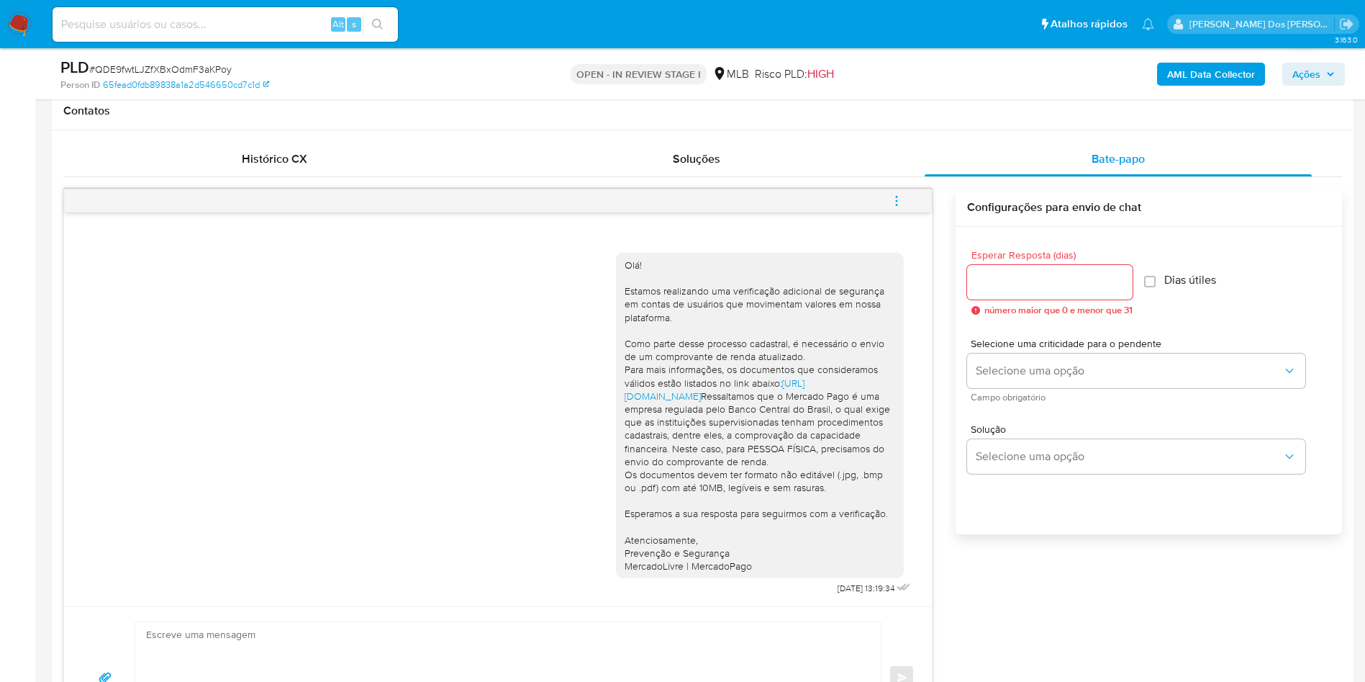
scroll to position [324, 0]
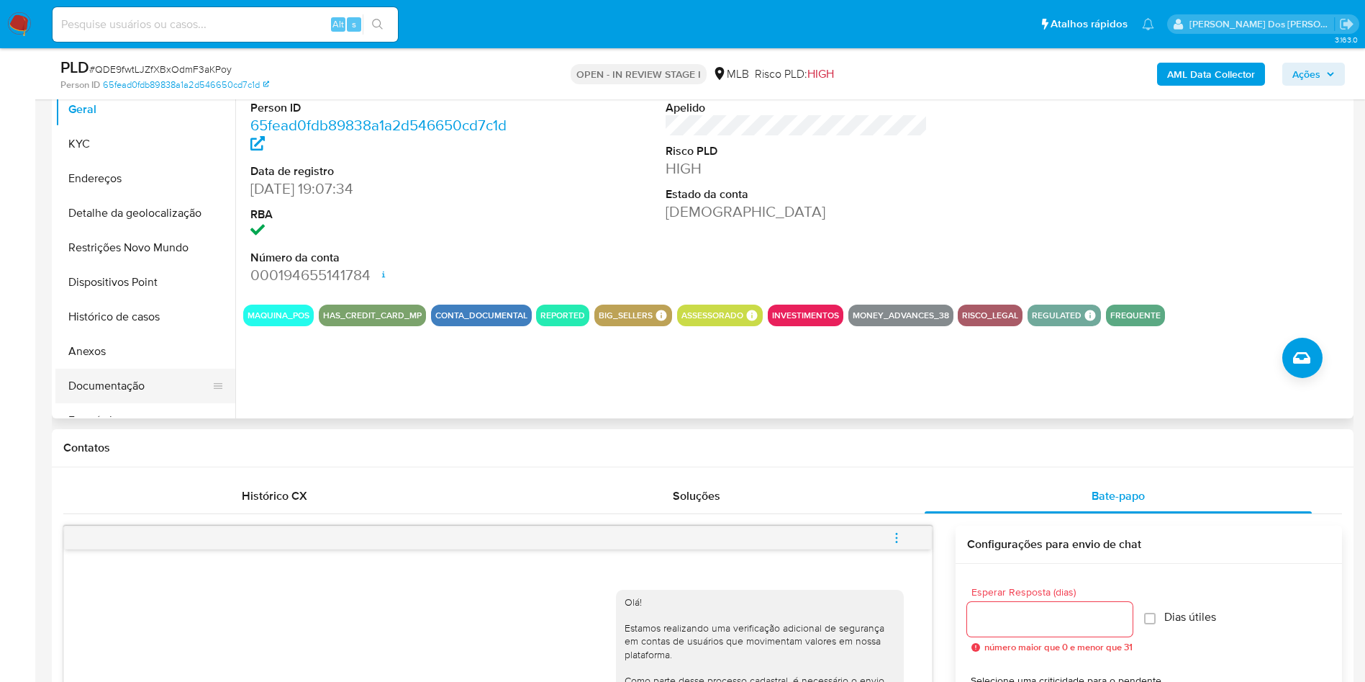
click at [154, 403] on button "Documentação" at bounding box center [139, 386] width 168 height 35
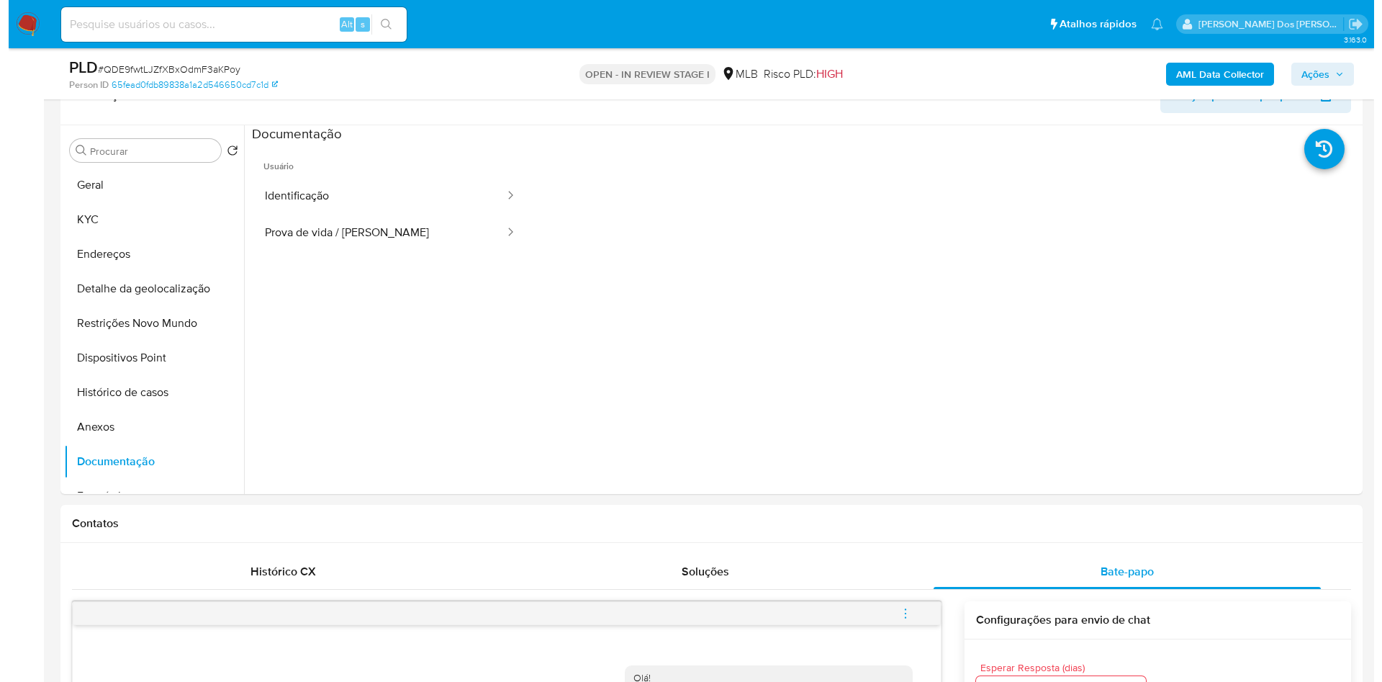
scroll to position [216, 0]
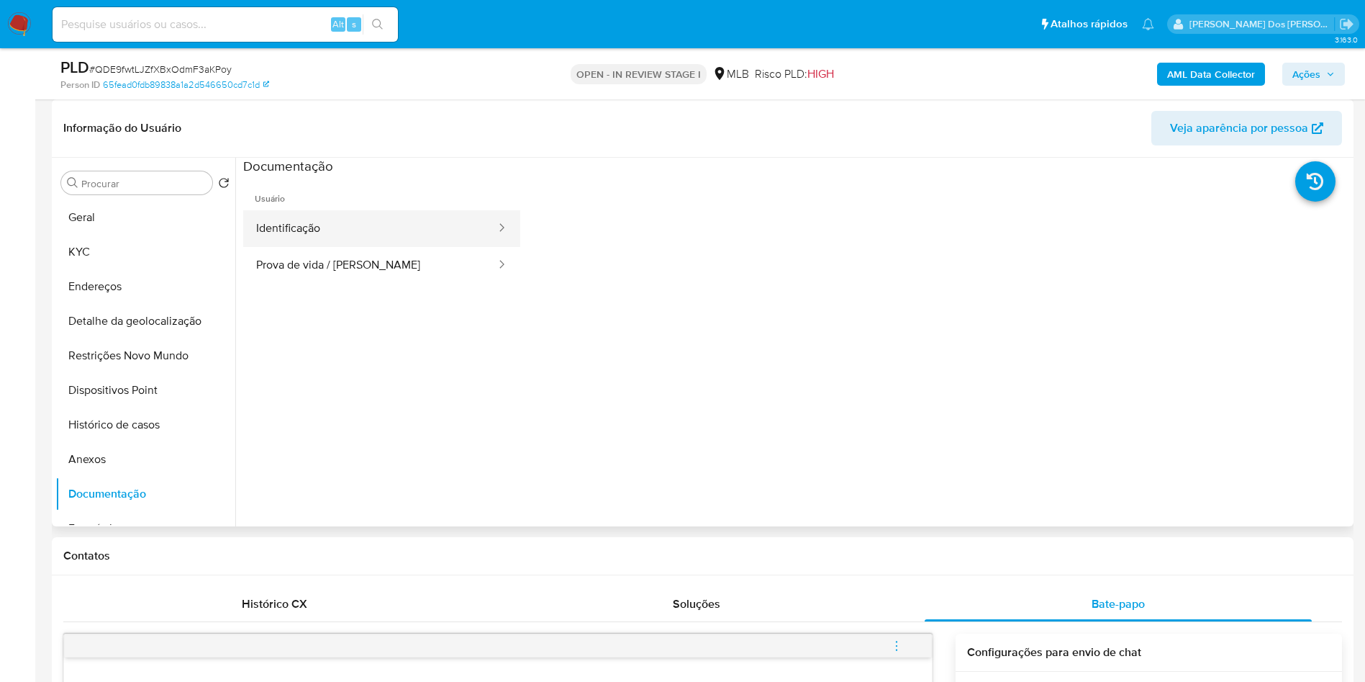
click at [350, 247] on button "Identificação" at bounding box center [370, 228] width 254 height 37
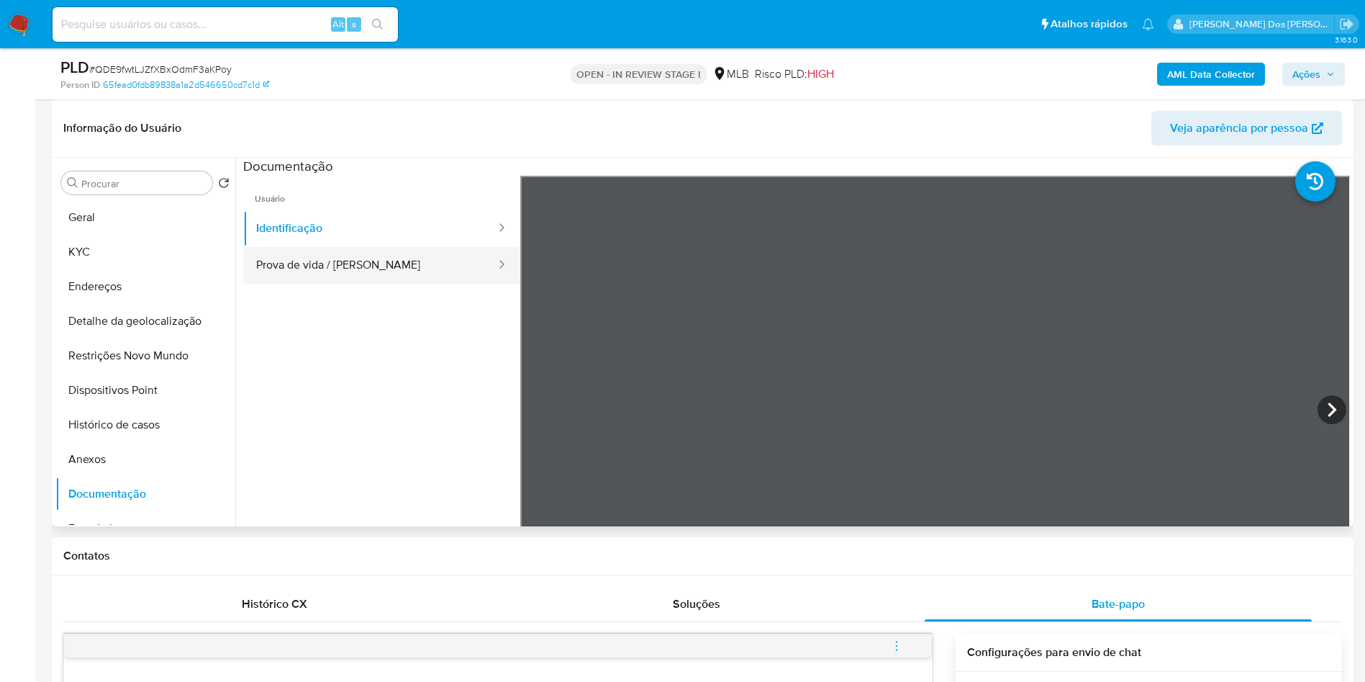
click at [348, 284] on button "Prova de vida / Selfie" at bounding box center [370, 265] width 254 height 37
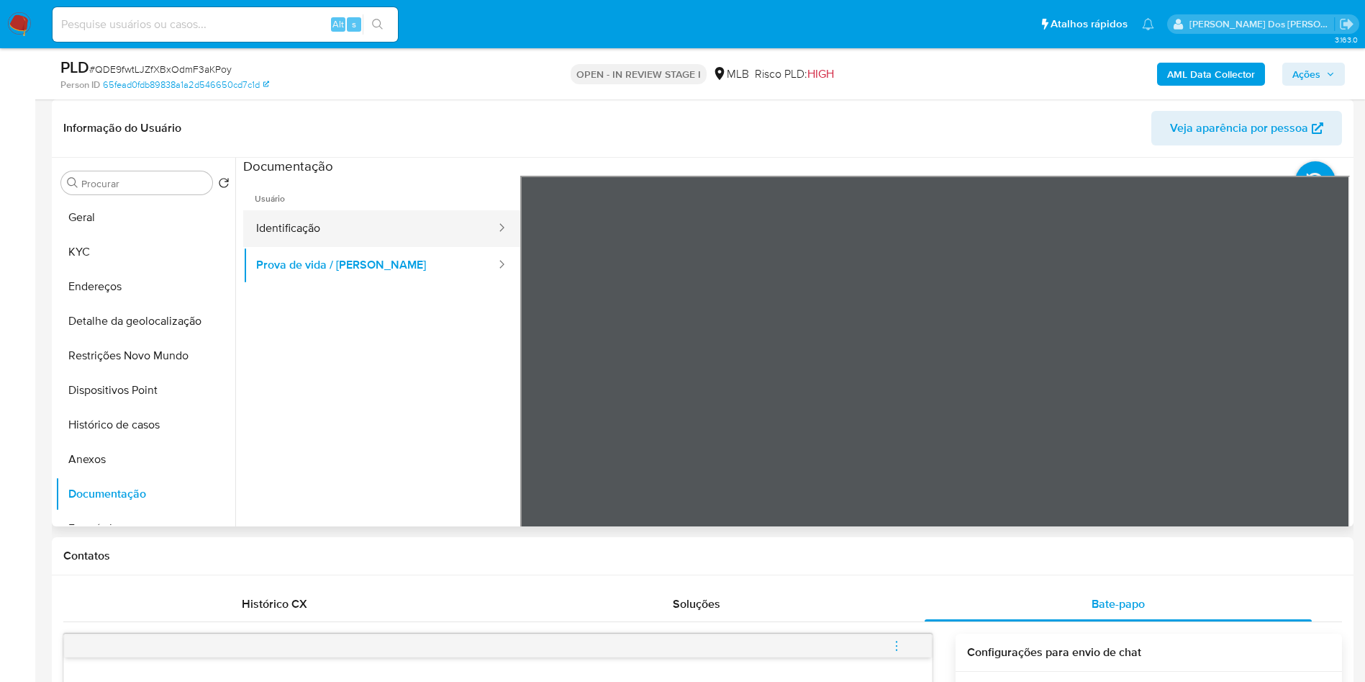
click at [336, 247] on button "Identificação" at bounding box center [370, 228] width 254 height 37
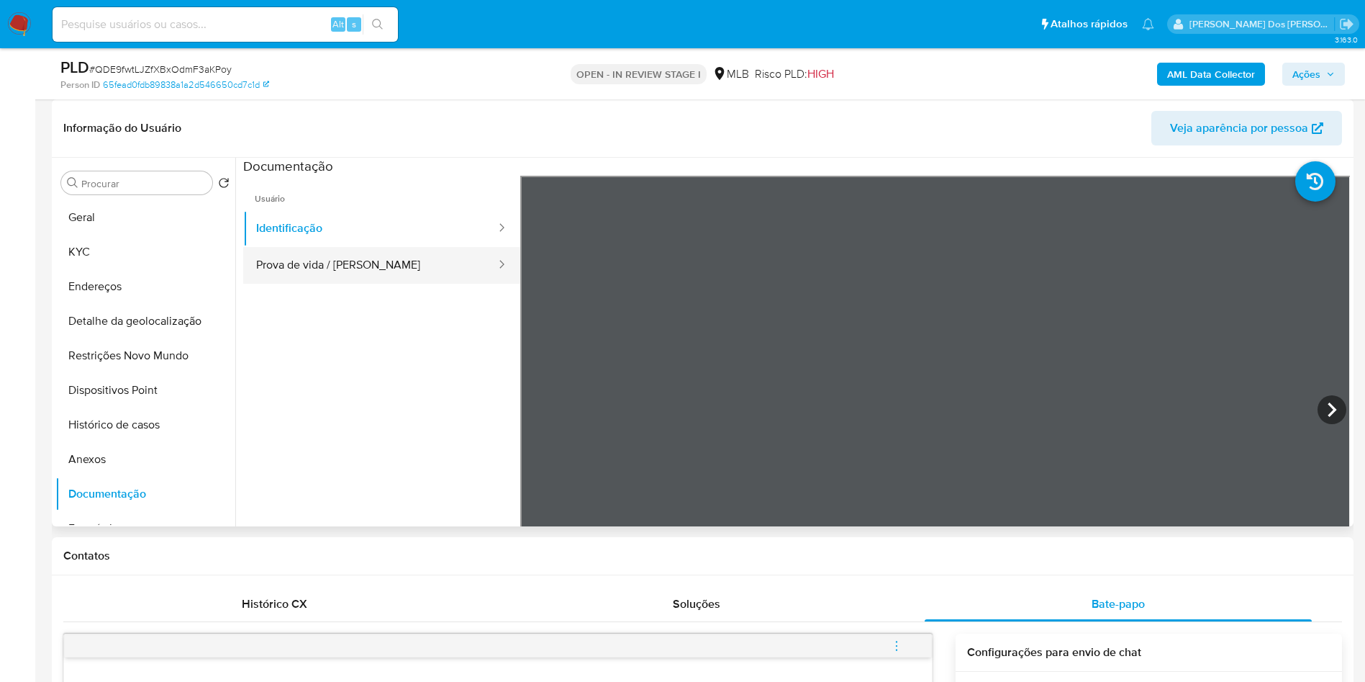
click at [338, 284] on button "Prova de vida / Selfie" at bounding box center [370, 265] width 254 height 37
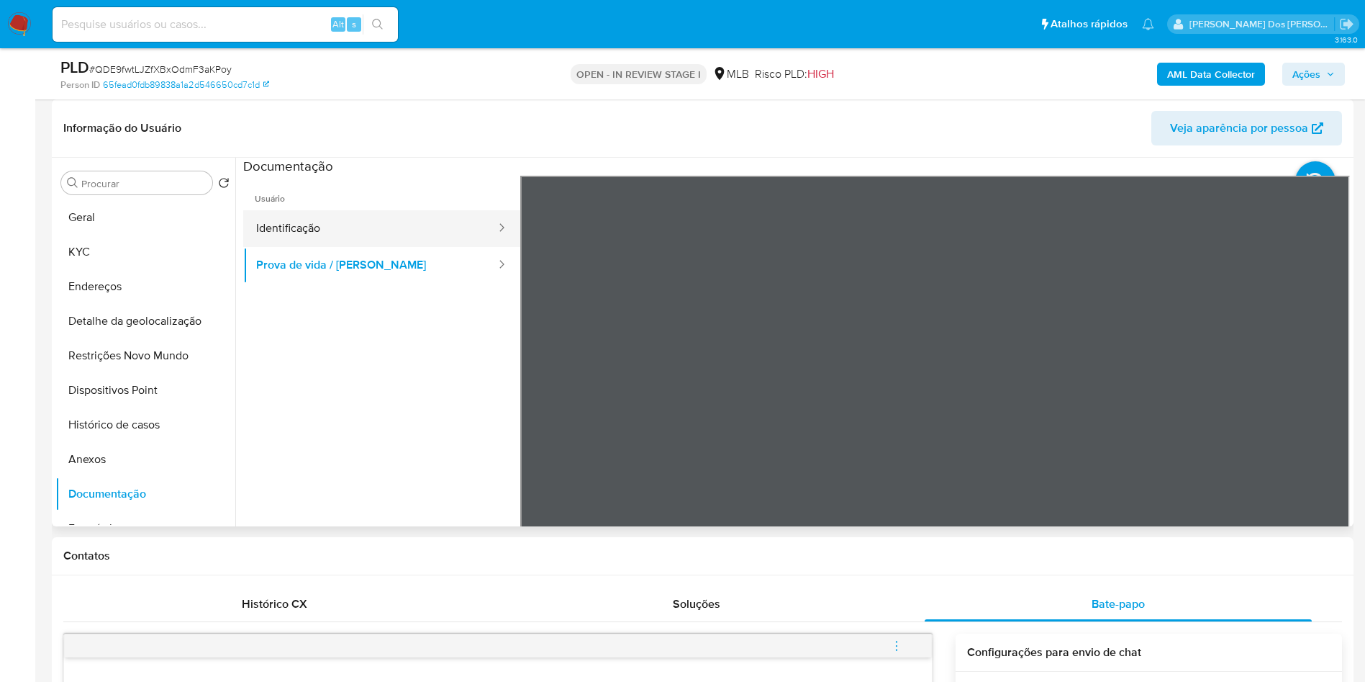
click at [318, 247] on button "Identificação" at bounding box center [370, 228] width 254 height 37
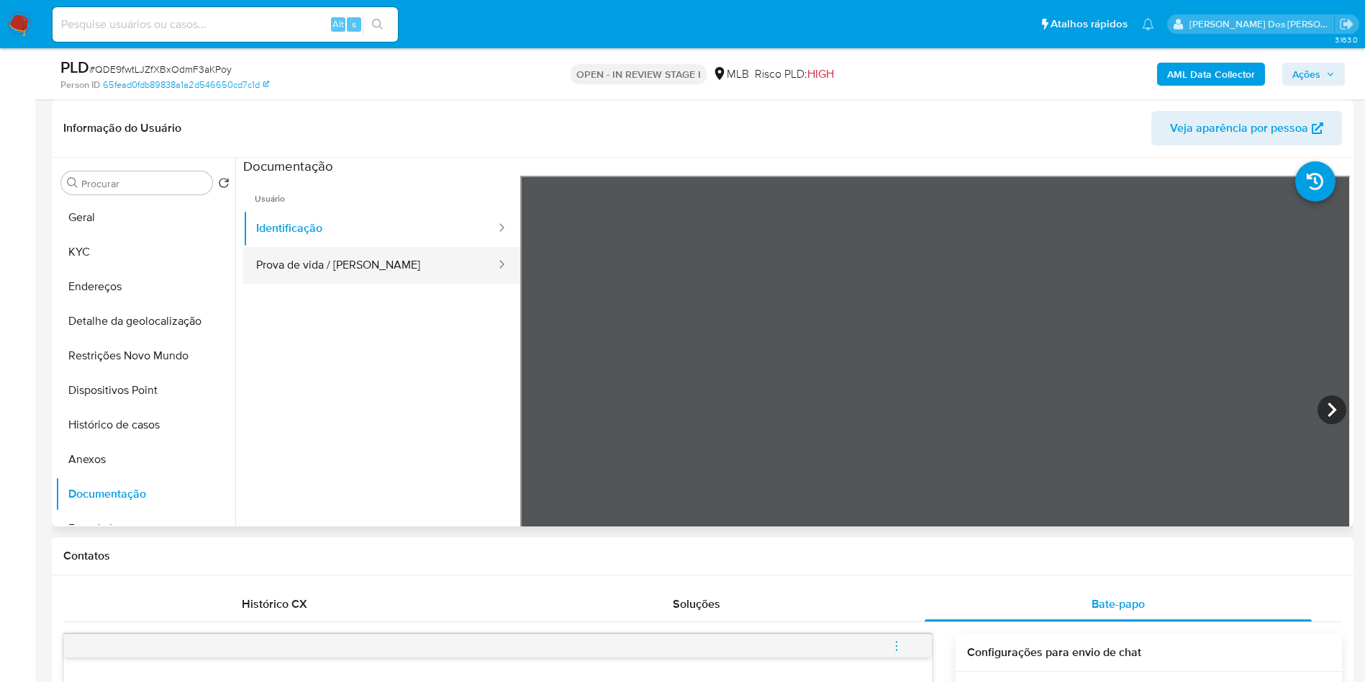
click at [440, 284] on button "Prova de vida / Selfie" at bounding box center [370, 265] width 254 height 37
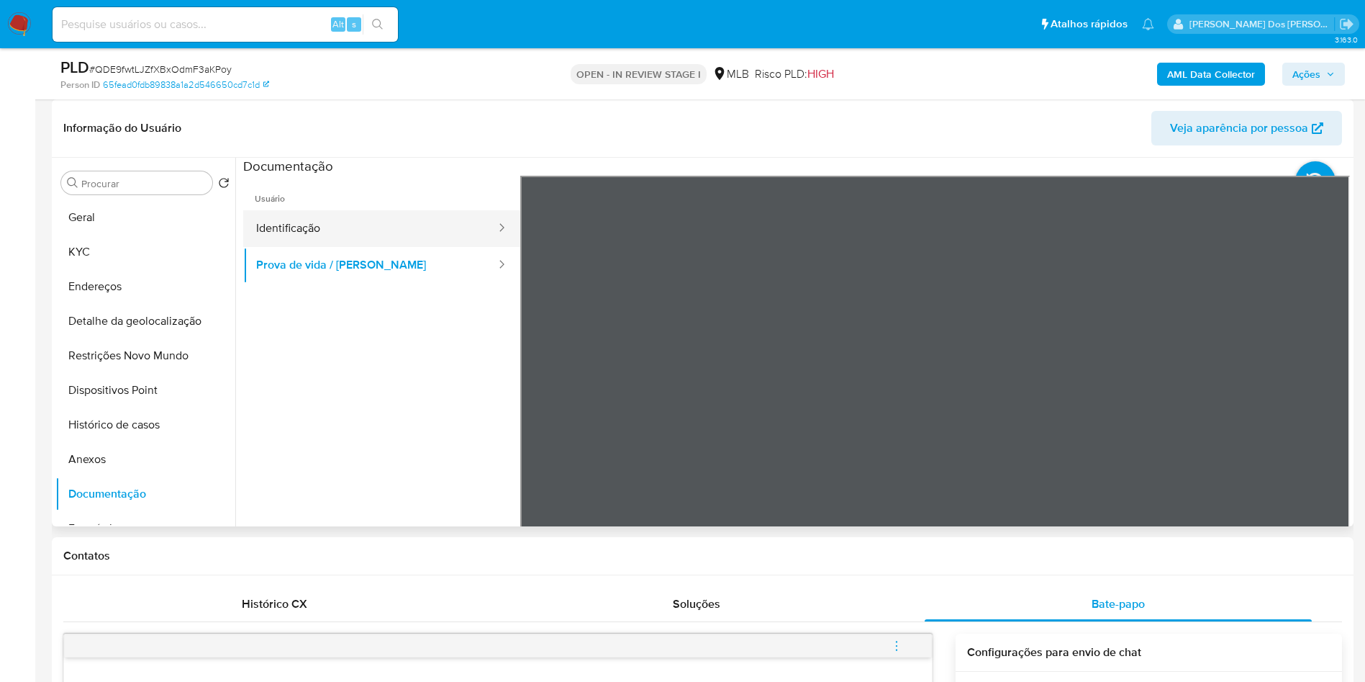
click at [348, 247] on button "Identificação" at bounding box center [370, 228] width 254 height 37
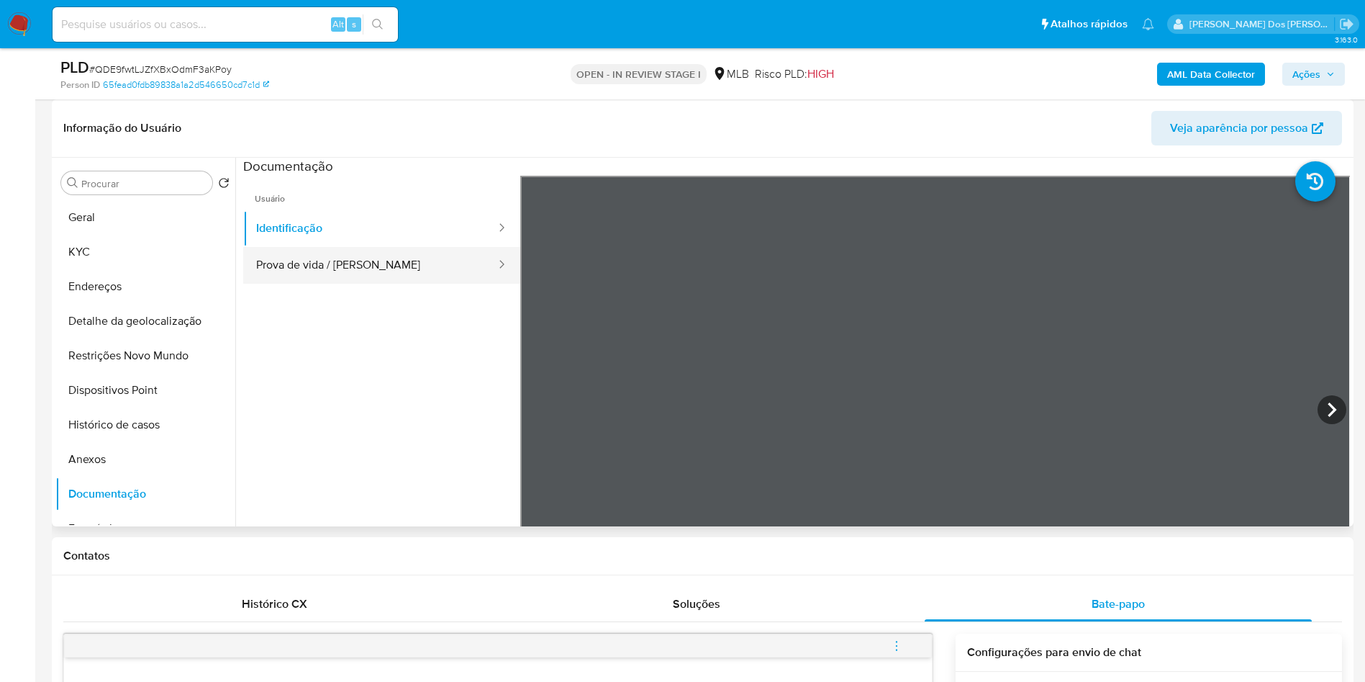
click at [381, 282] on button "Prova de vida / Selfie" at bounding box center [370, 265] width 254 height 37
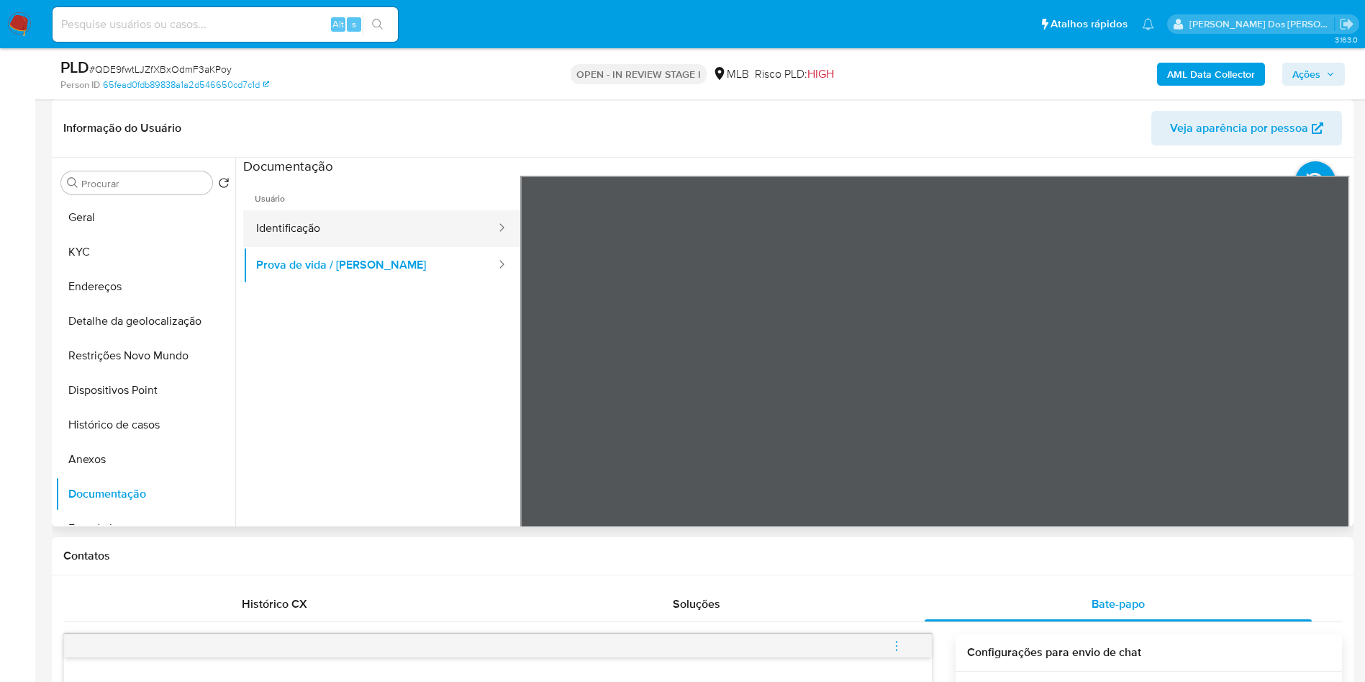
click at [361, 247] on button "Identificação" at bounding box center [370, 228] width 254 height 37
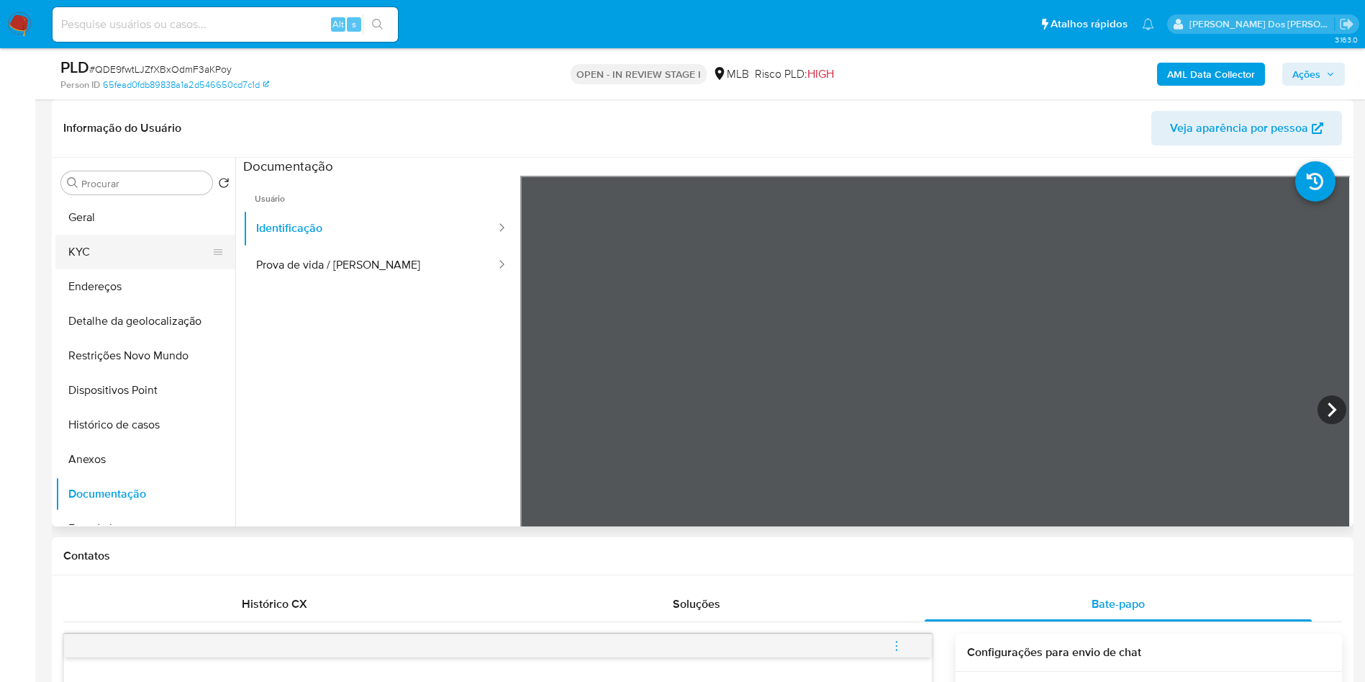
click at [81, 269] on button "KYC" at bounding box center [139, 252] width 168 height 35
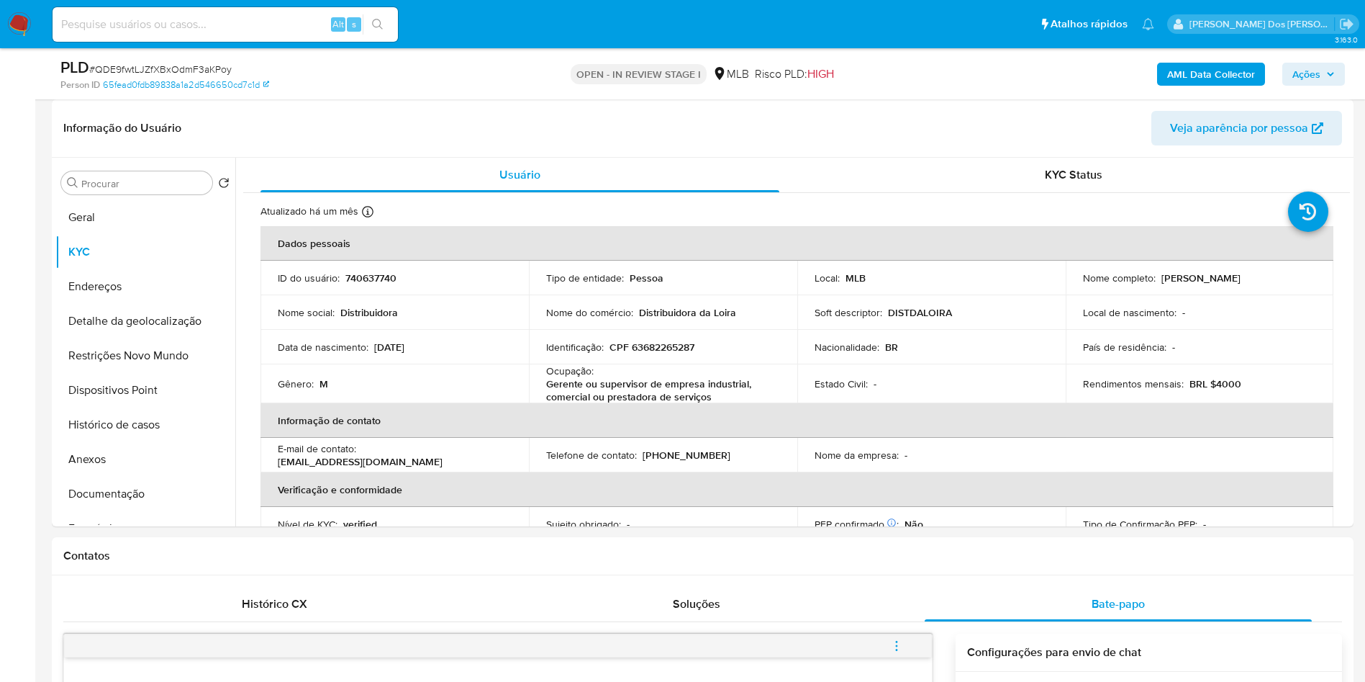
click at [1183, 70] on b "AML Data Collector" at bounding box center [1212, 74] width 88 height 23
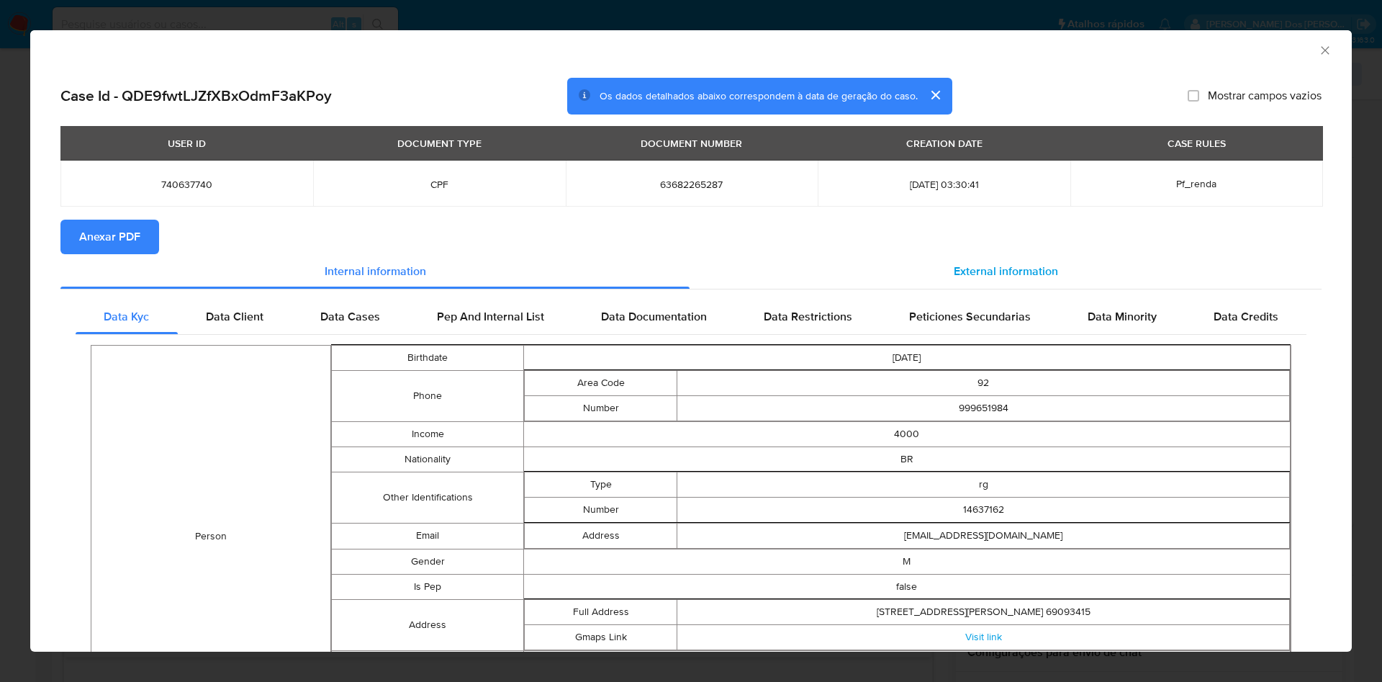
click at [981, 271] on span "External information" at bounding box center [1006, 271] width 104 height 17
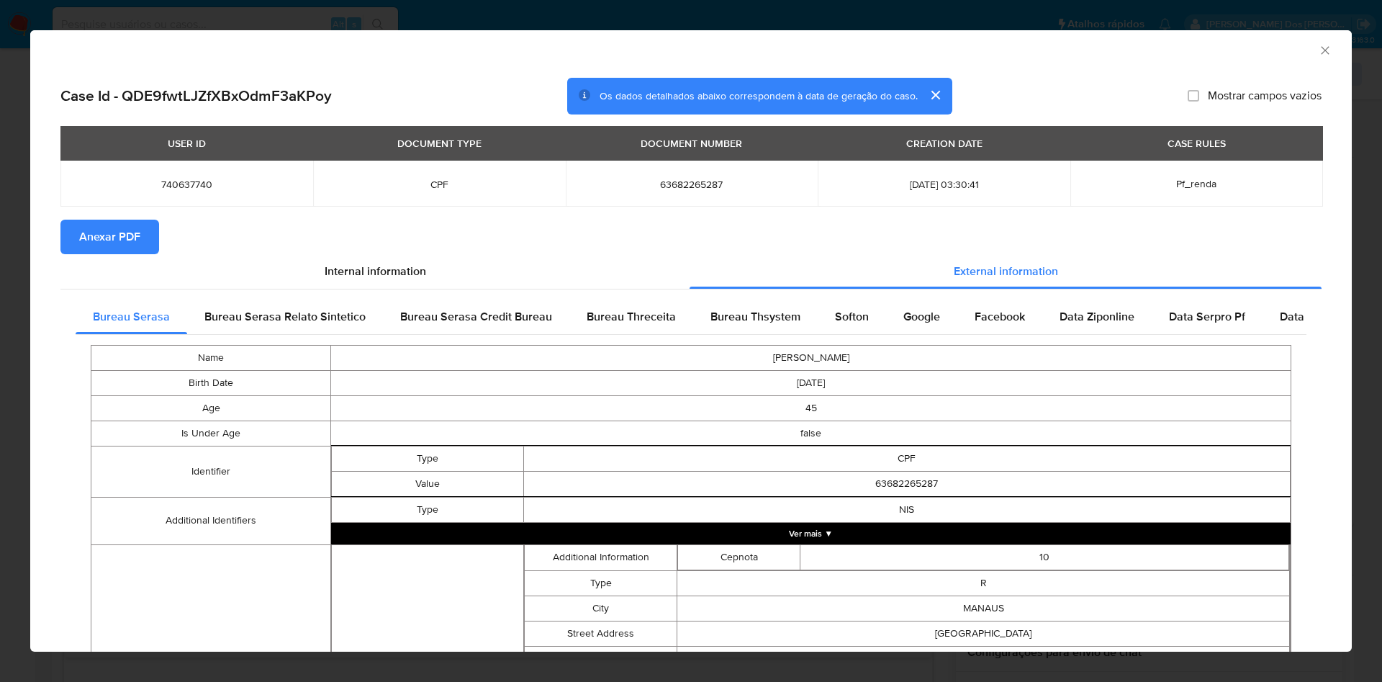
click at [139, 235] on span "Anexar PDF" at bounding box center [109, 237] width 61 height 32
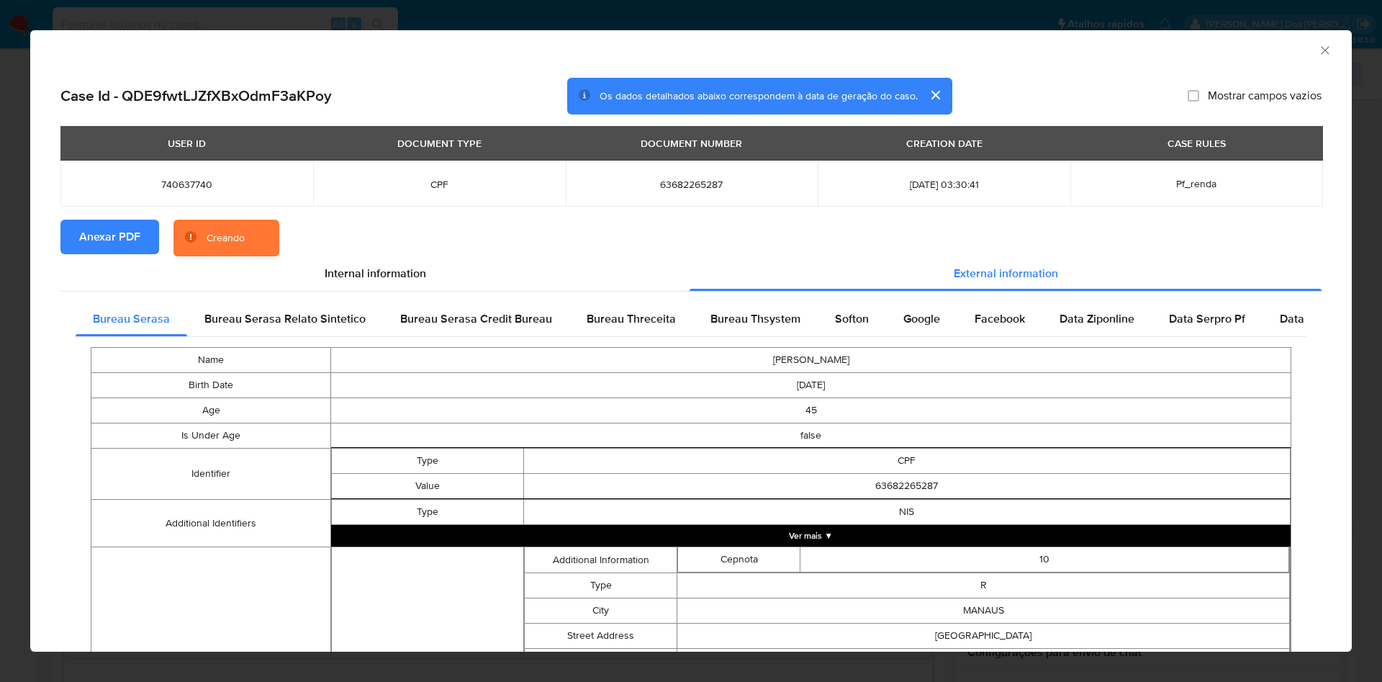
click at [731, 300] on div "Bureau Serasa Bureau Serasa Relato Sintetico Bureau Serasa Credit Bureau Bureau…" at bounding box center [690, 630] width 1261 height 676
click at [767, 321] on span "Bureau Thsystem" at bounding box center [755, 318] width 90 height 17
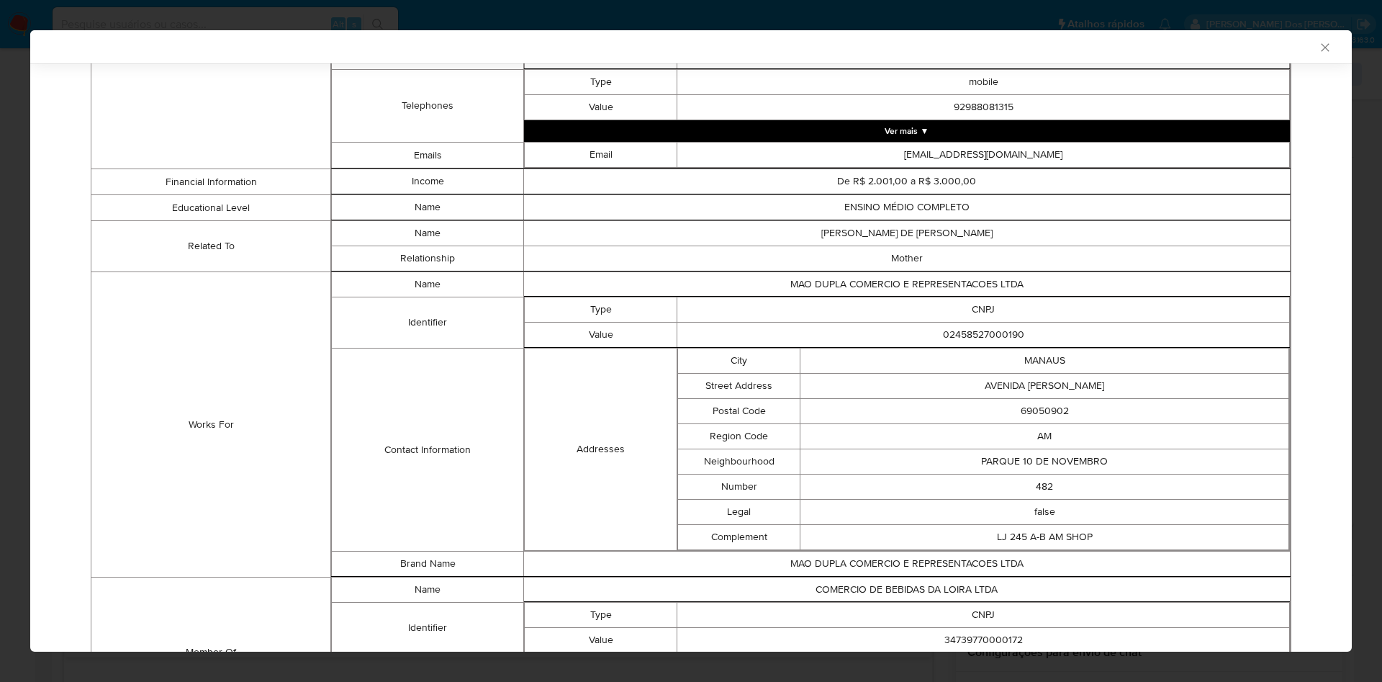
scroll to position [906, 0]
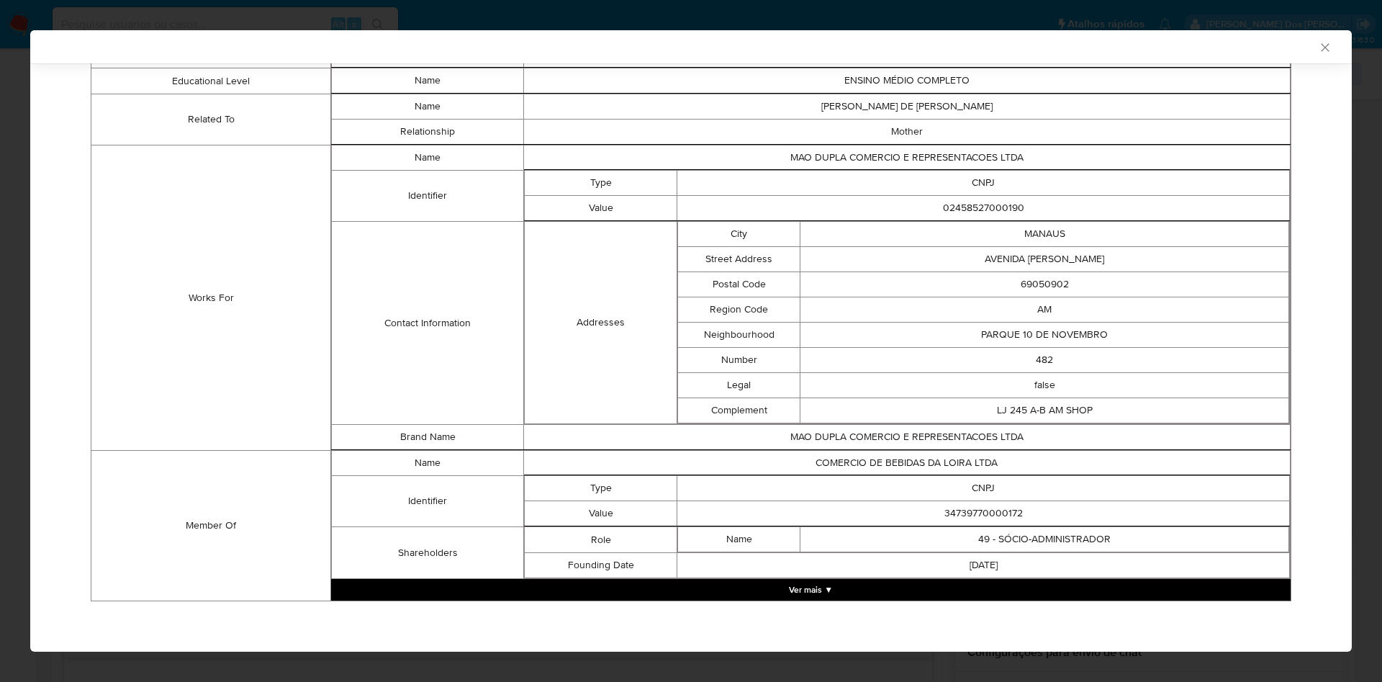
click at [946, 572] on td "2023-10-20" at bounding box center [983, 565] width 613 height 25
click at [945, 591] on button "Ver mais ▼" at bounding box center [810, 590] width 959 height 22
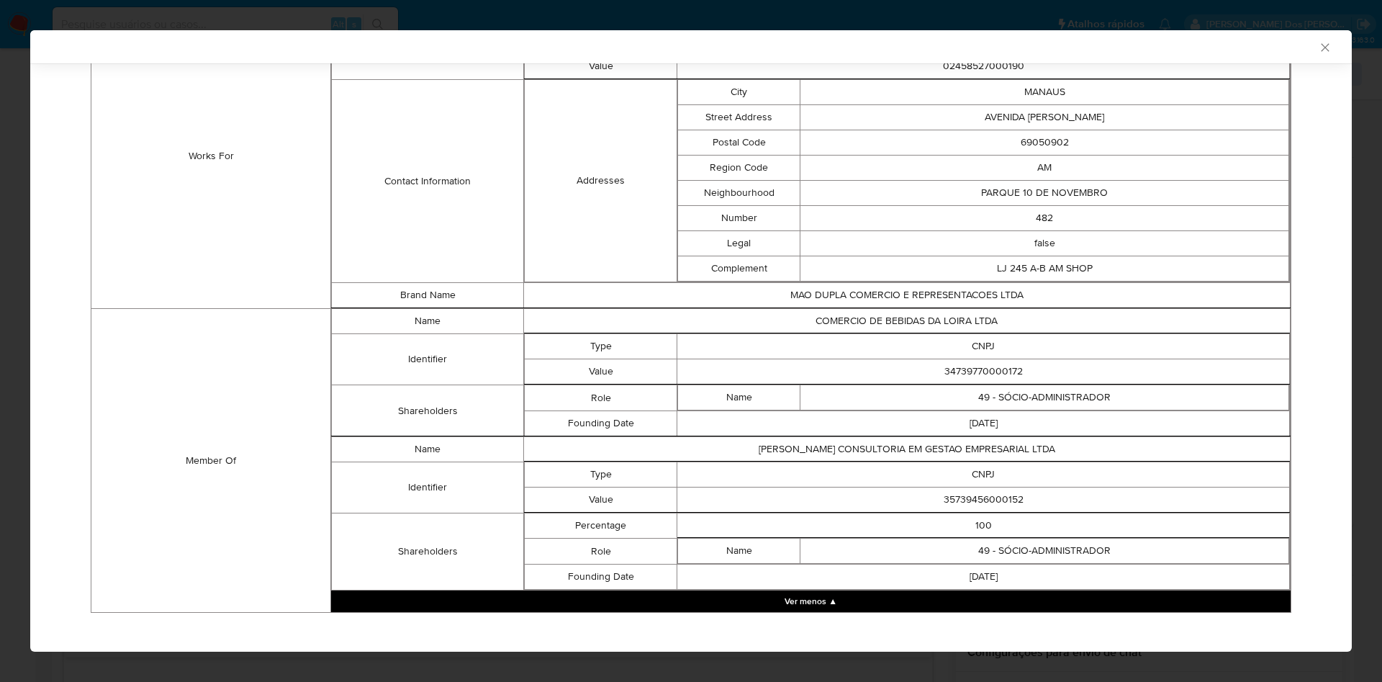
scroll to position [1060, 0]
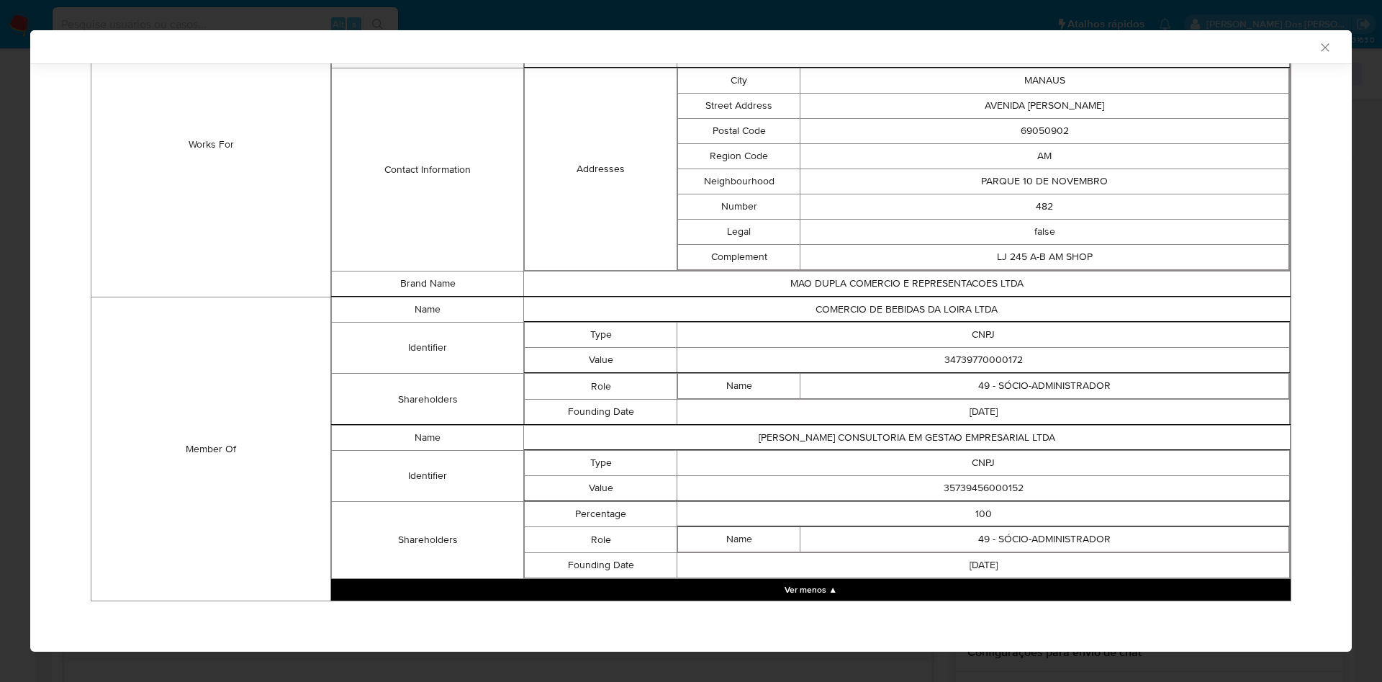
click at [970, 356] on td "34739770000172" at bounding box center [983, 360] width 613 height 25
copy td "34739770000172"
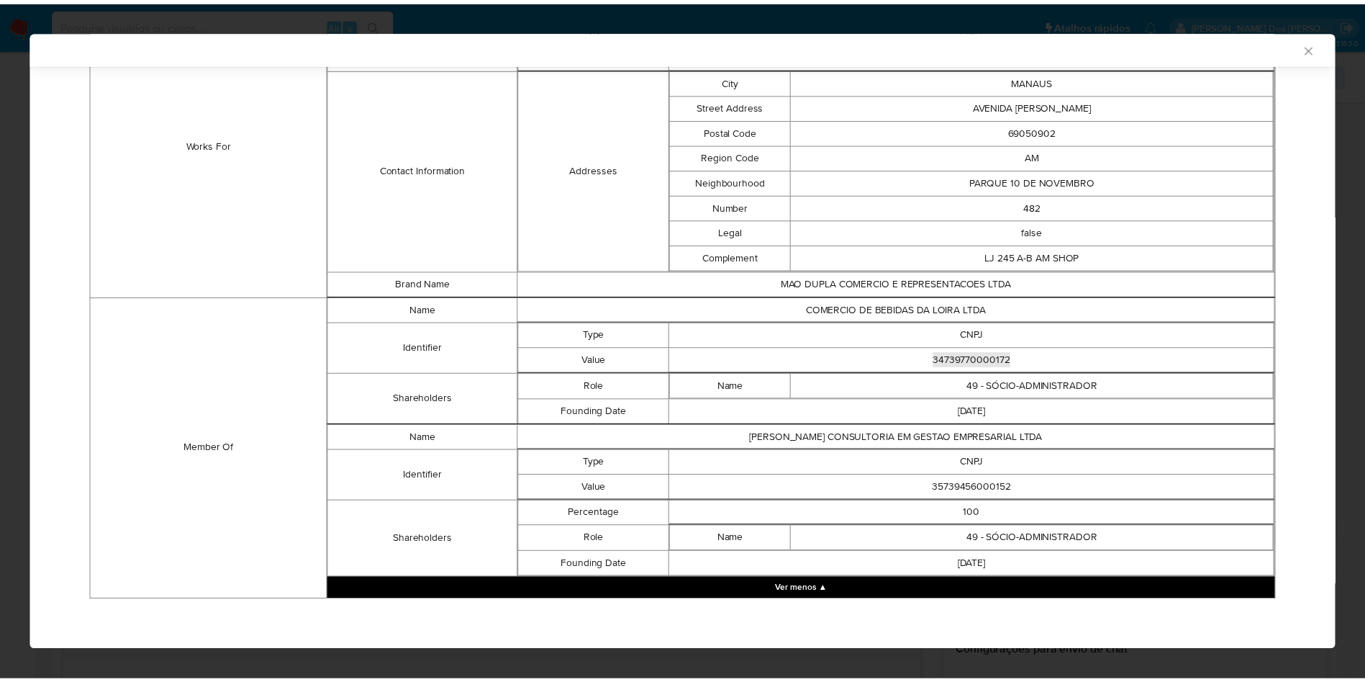
scroll to position [1057, 0]
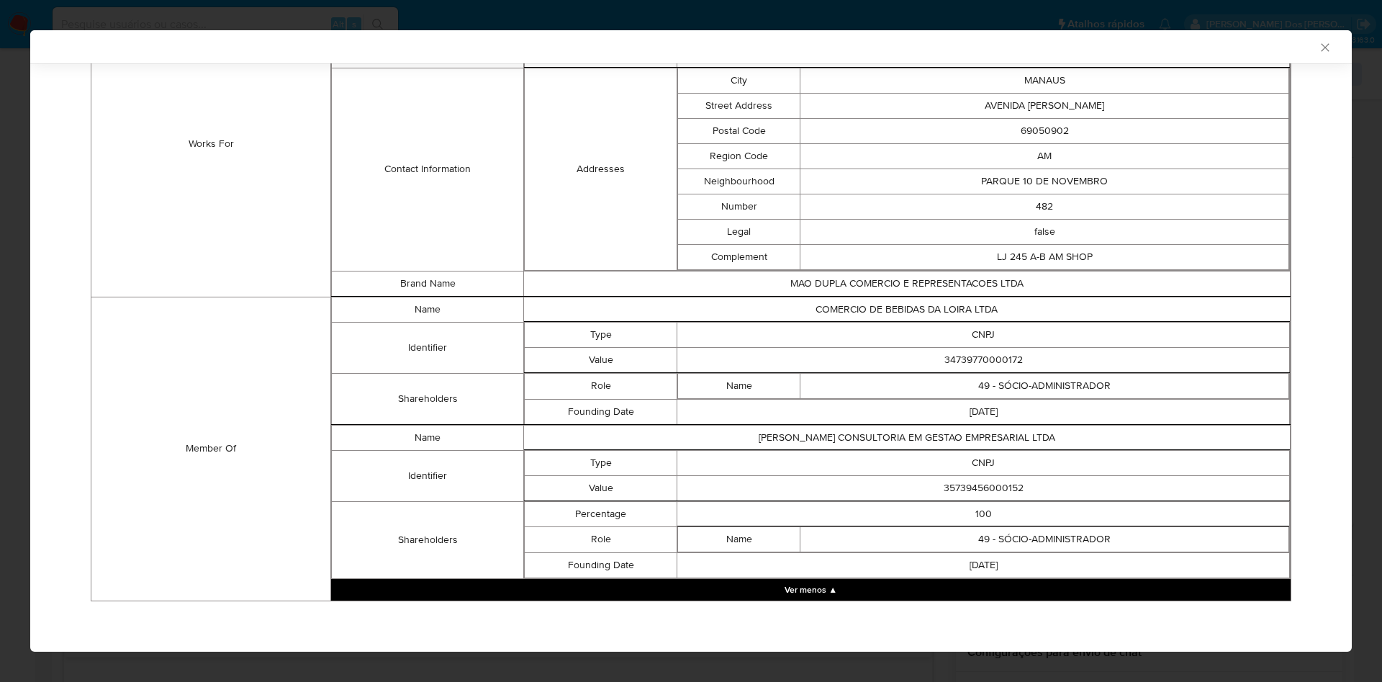
click at [986, 489] on td "35739456000152" at bounding box center [983, 487] width 613 height 25
copy td "35739456000152"
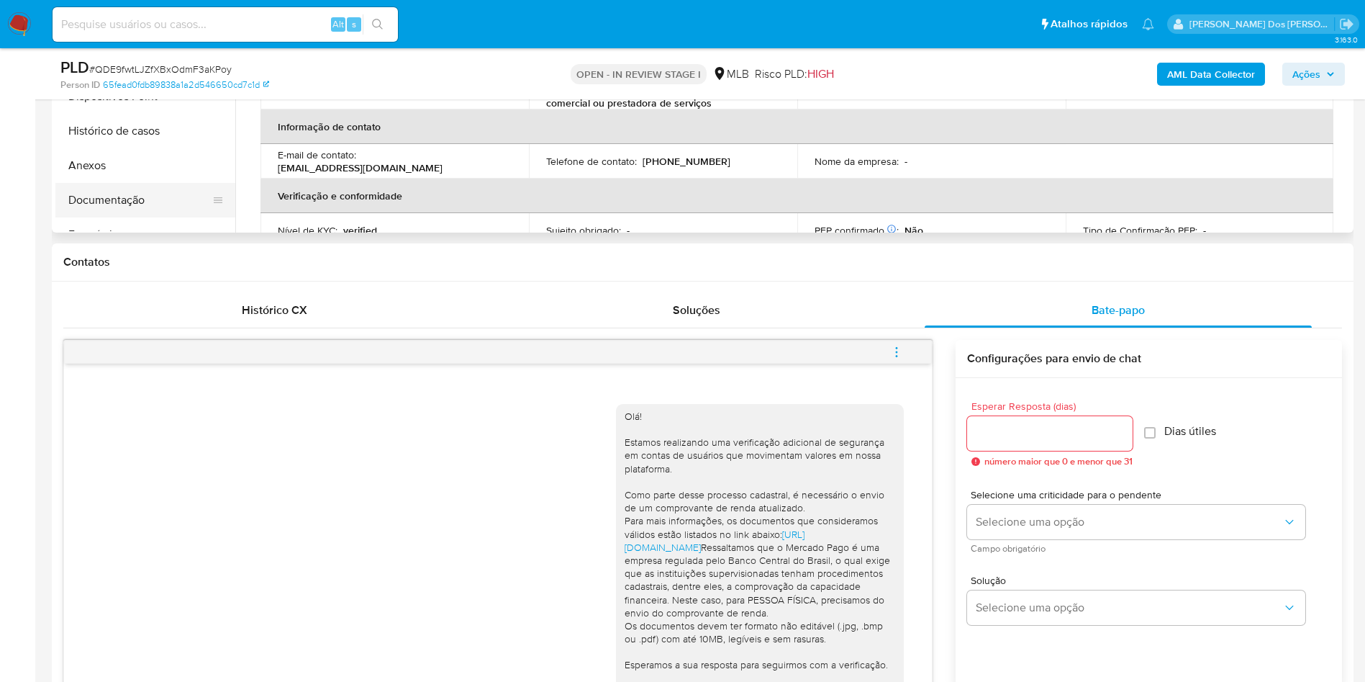
scroll to position [0, 0]
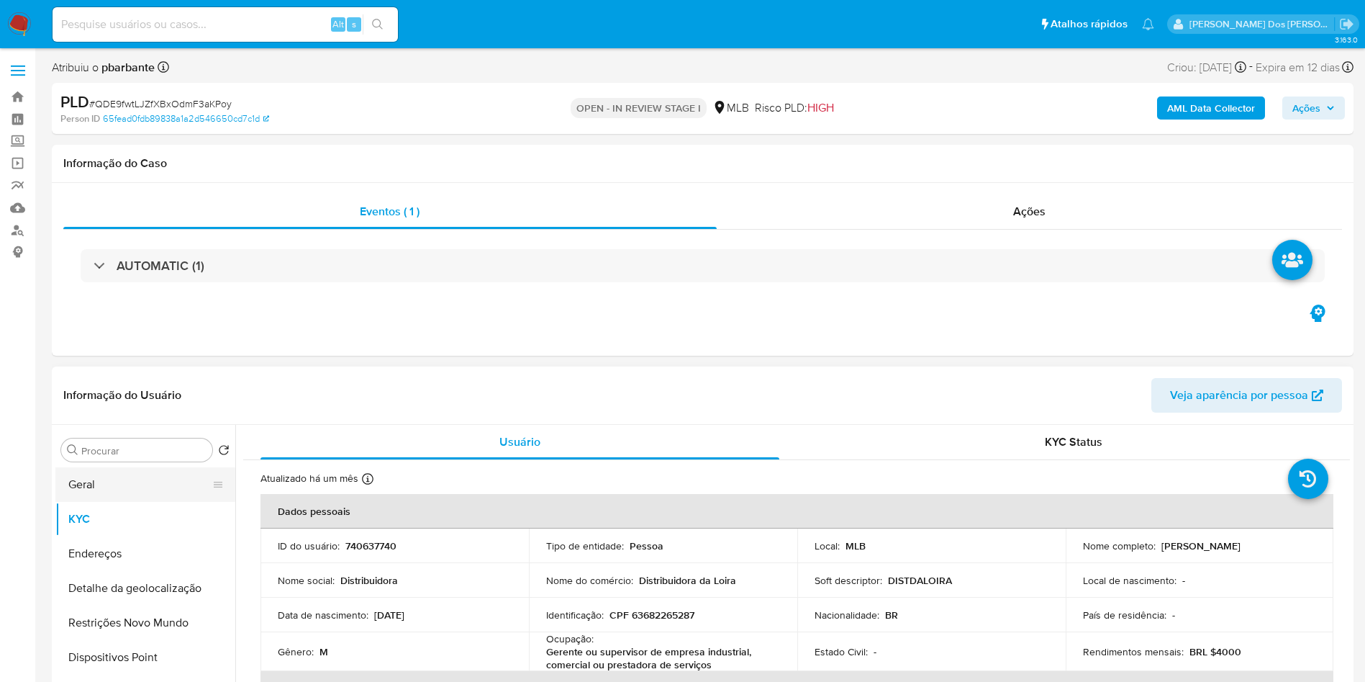
click at [135, 502] on button "Geral" at bounding box center [139, 484] width 168 height 35
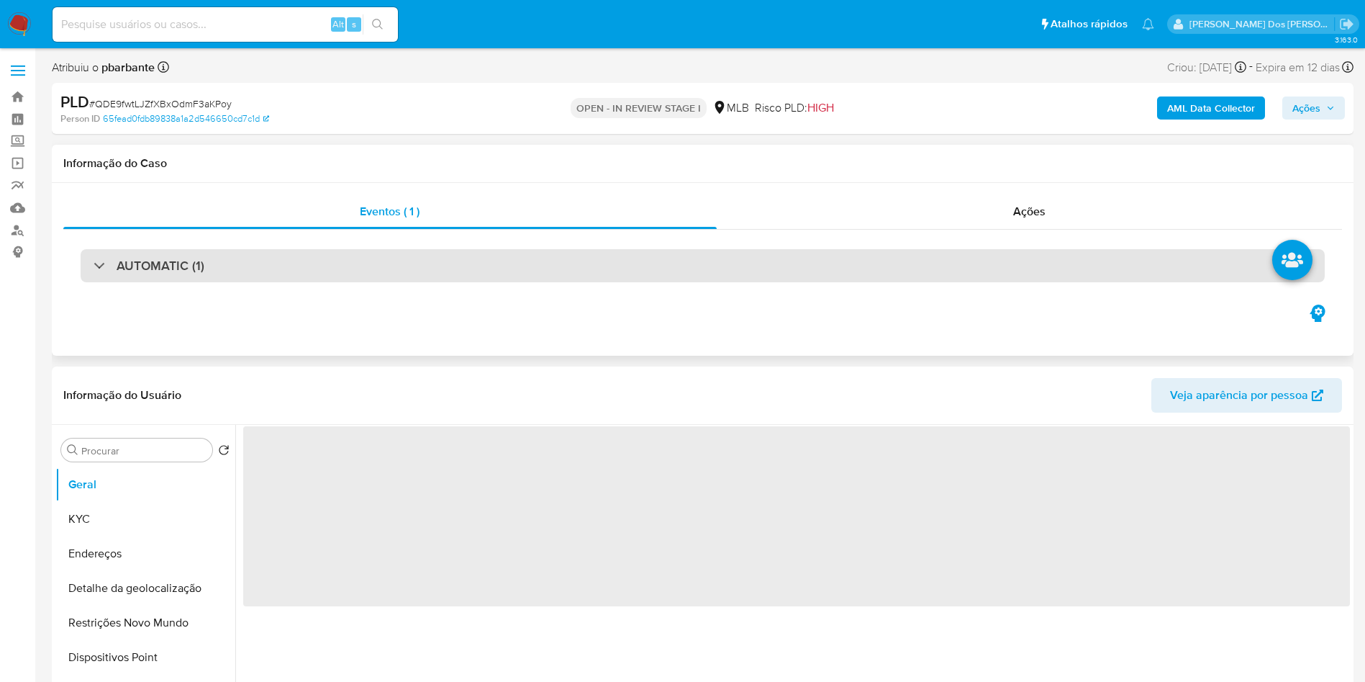
scroll to position [108, 0]
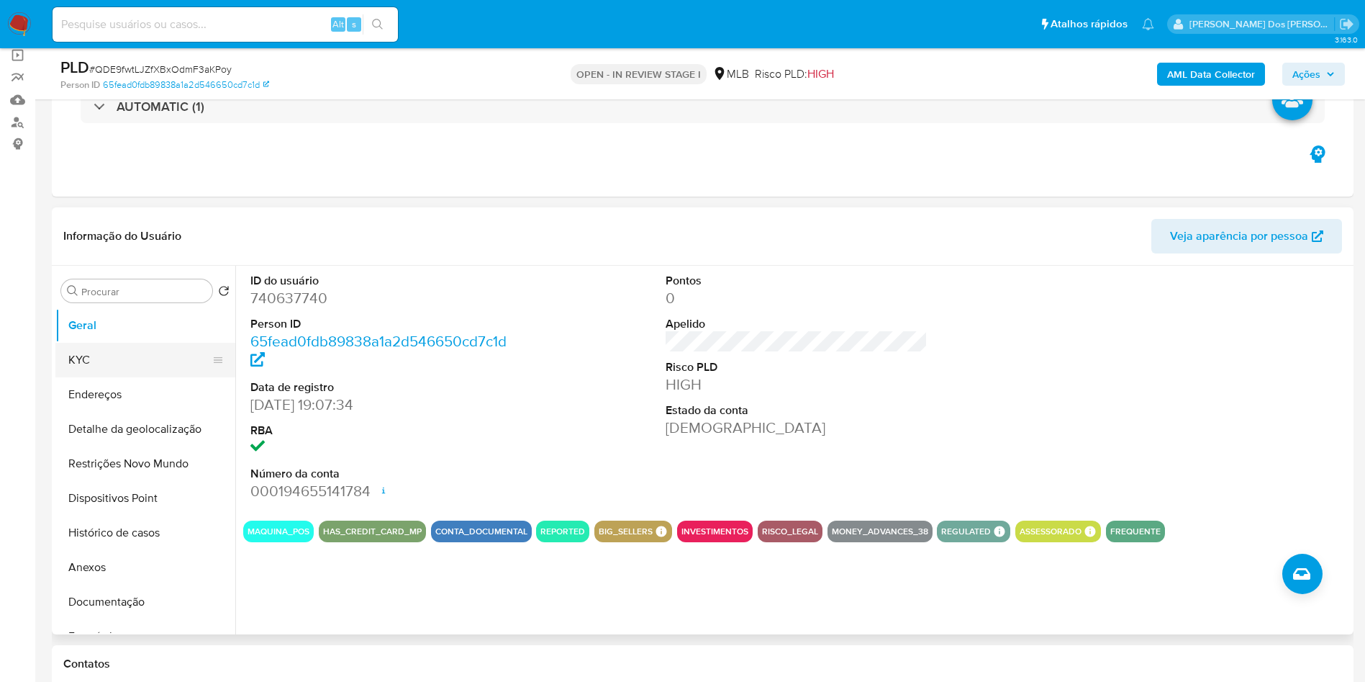
click at [116, 377] on button "KYC" at bounding box center [139, 360] width 168 height 35
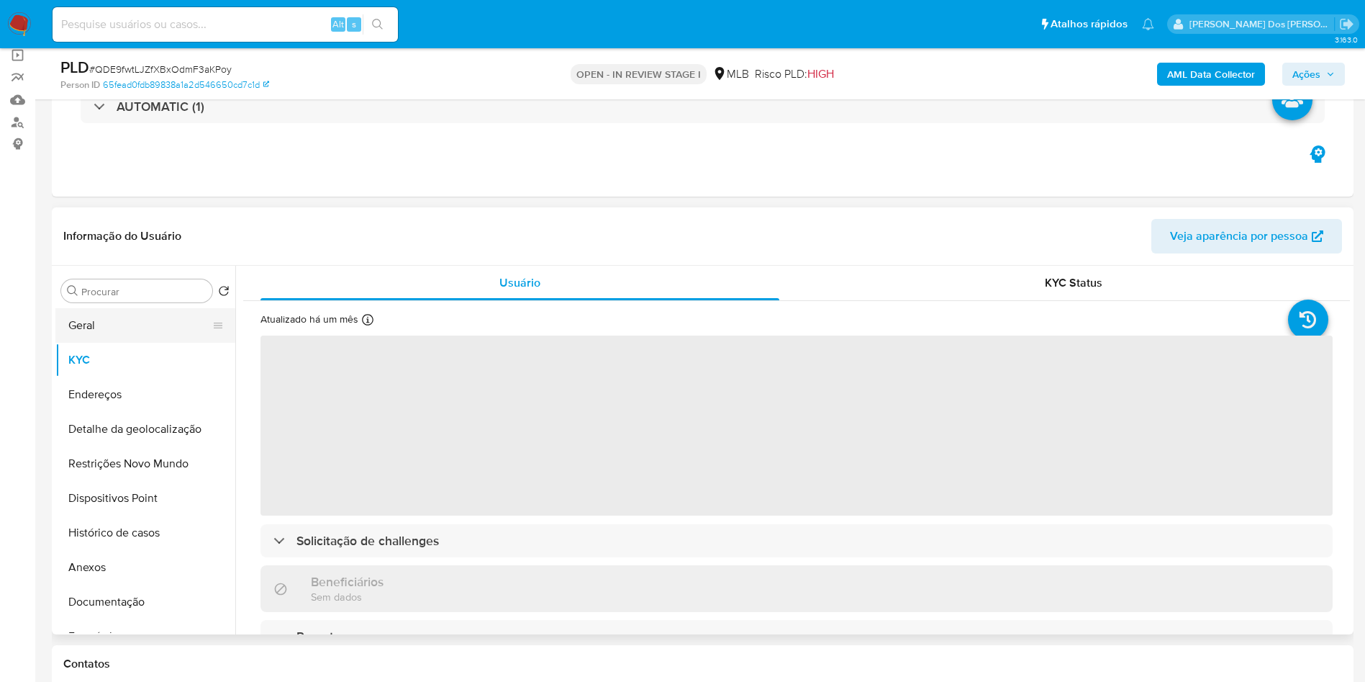
click at [94, 335] on button "Geral" at bounding box center [139, 325] width 168 height 35
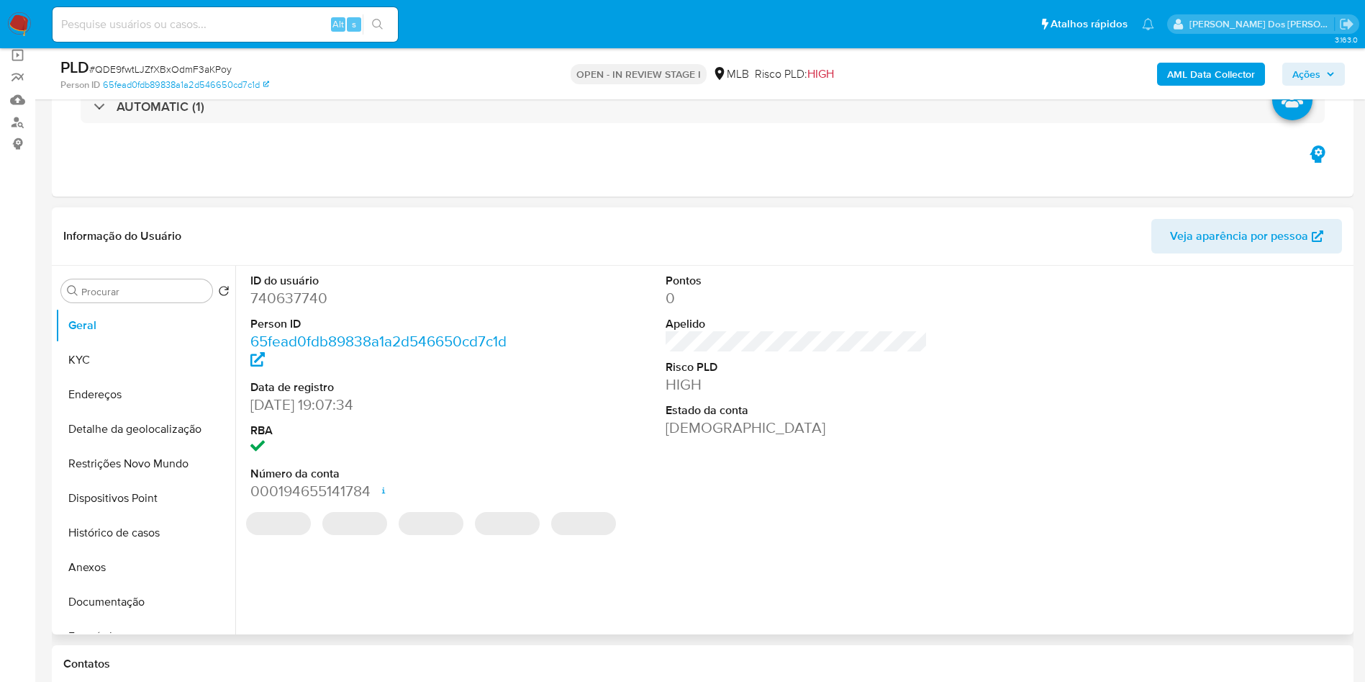
click at [289, 308] on dd "740637740" at bounding box center [381, 298] width 263 height 20
copy dd "740637740"
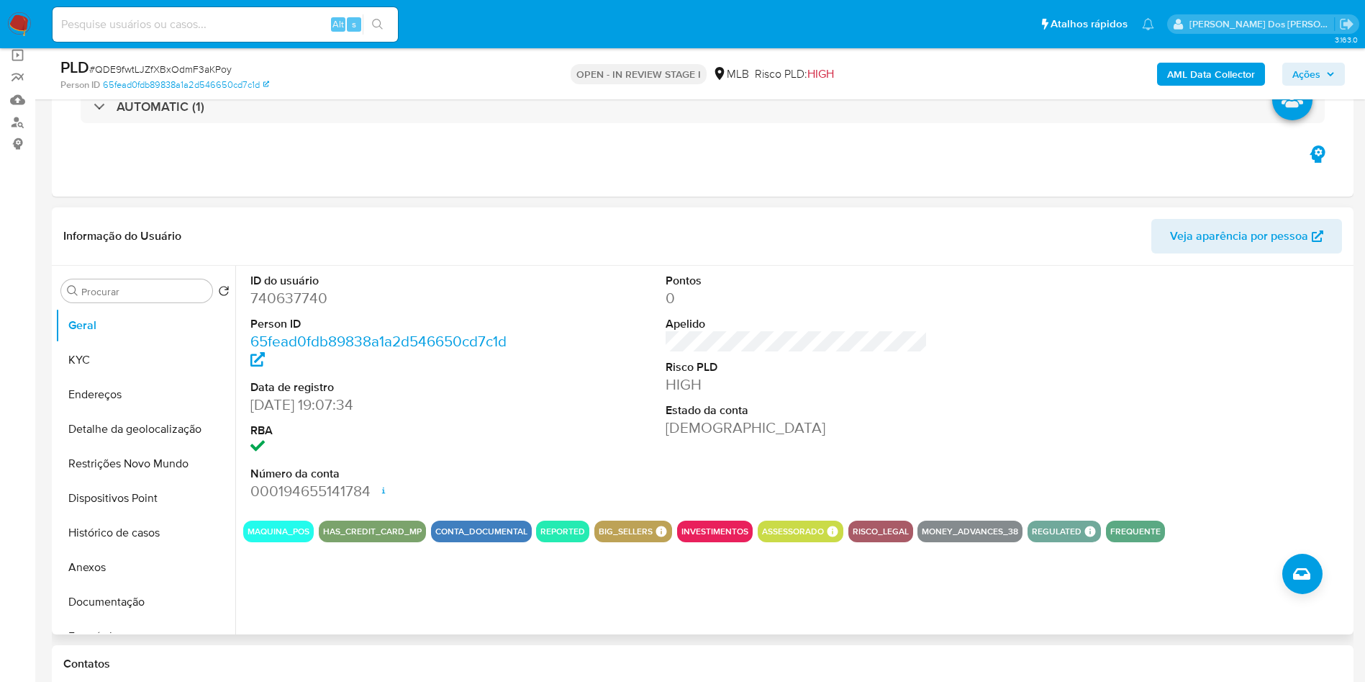
click at [899, 418] on dt "Estado da conta" at bounding box center [797, 410] width 263 height 16
click at [90, 376] on button "KYC" at bounding box center [139, 360] width 168 height 35
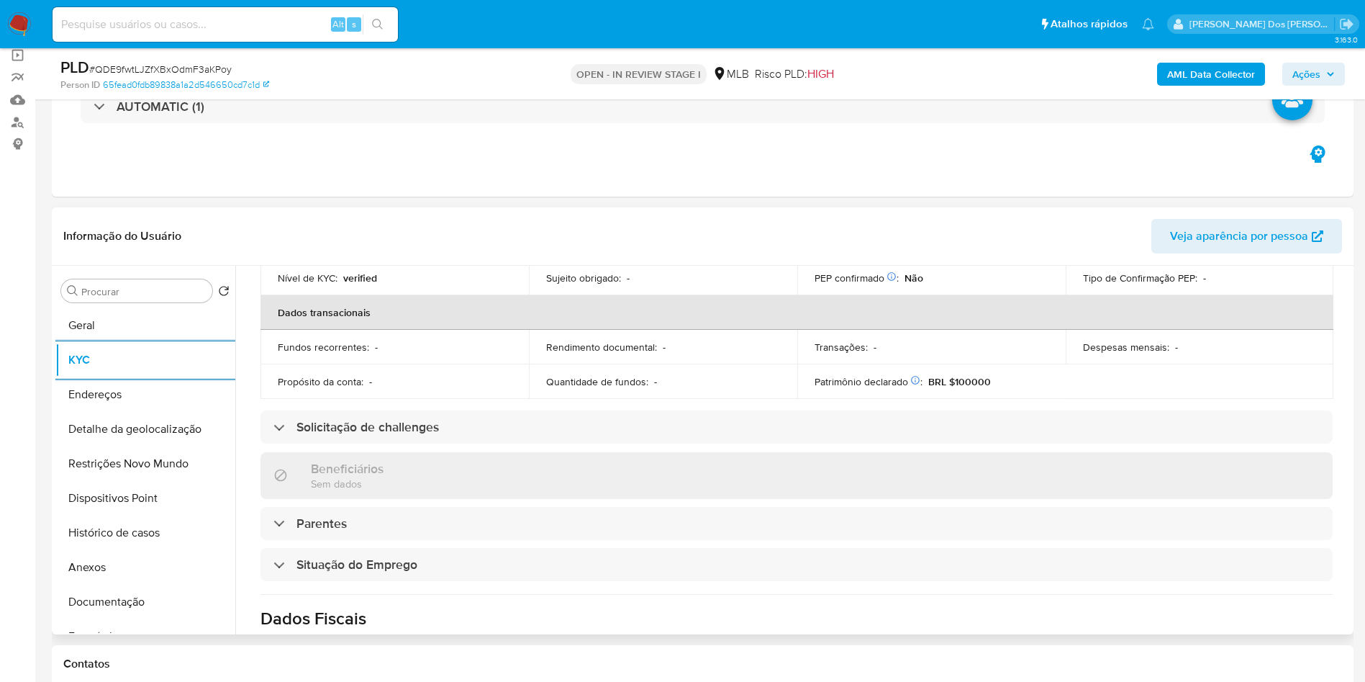
scroll to position [604, 0]
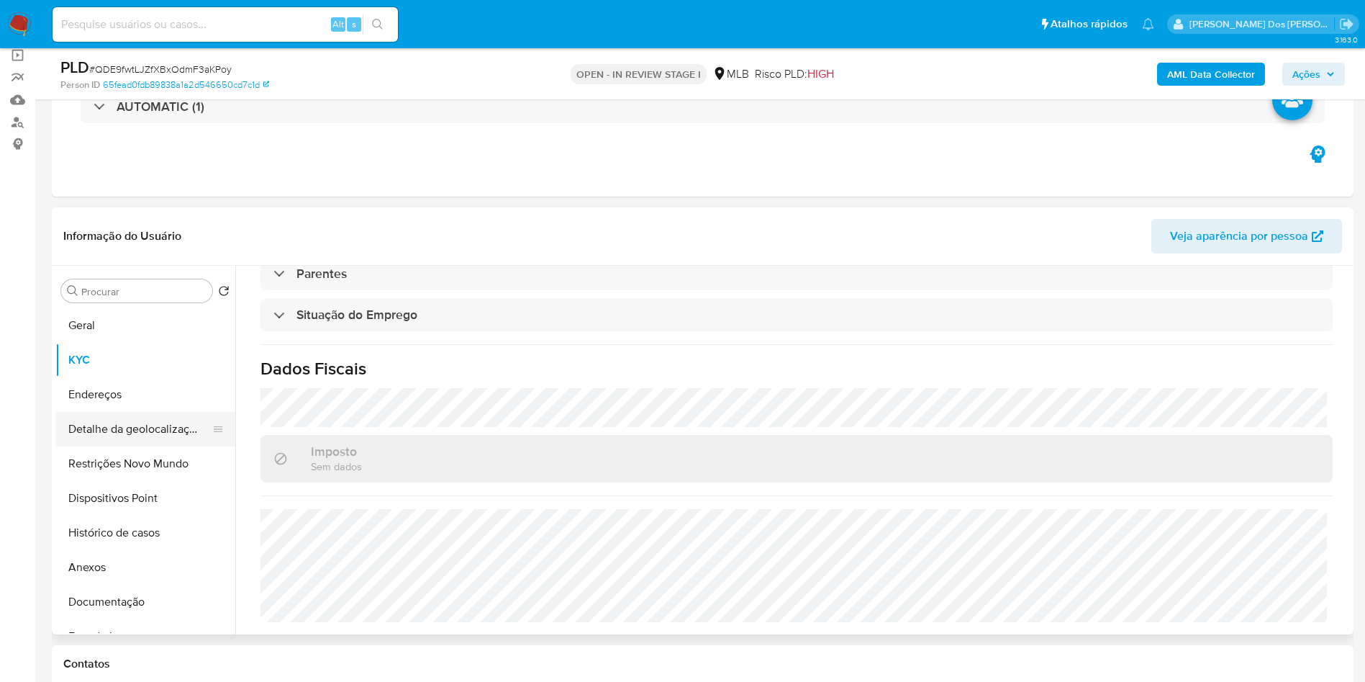
click at [119, 446] on button "Detalhe da geolocalização" at bounding box center [139, 429] width 168 height 35
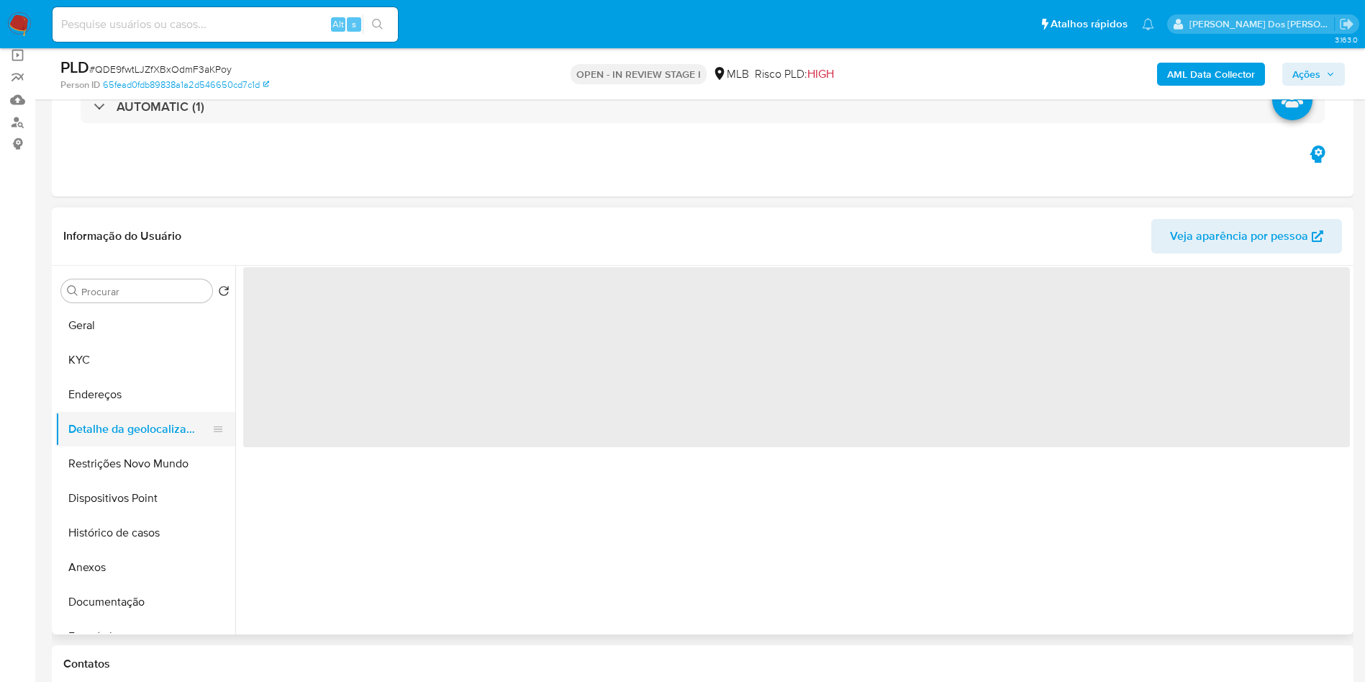
scroll to position [0, 0]
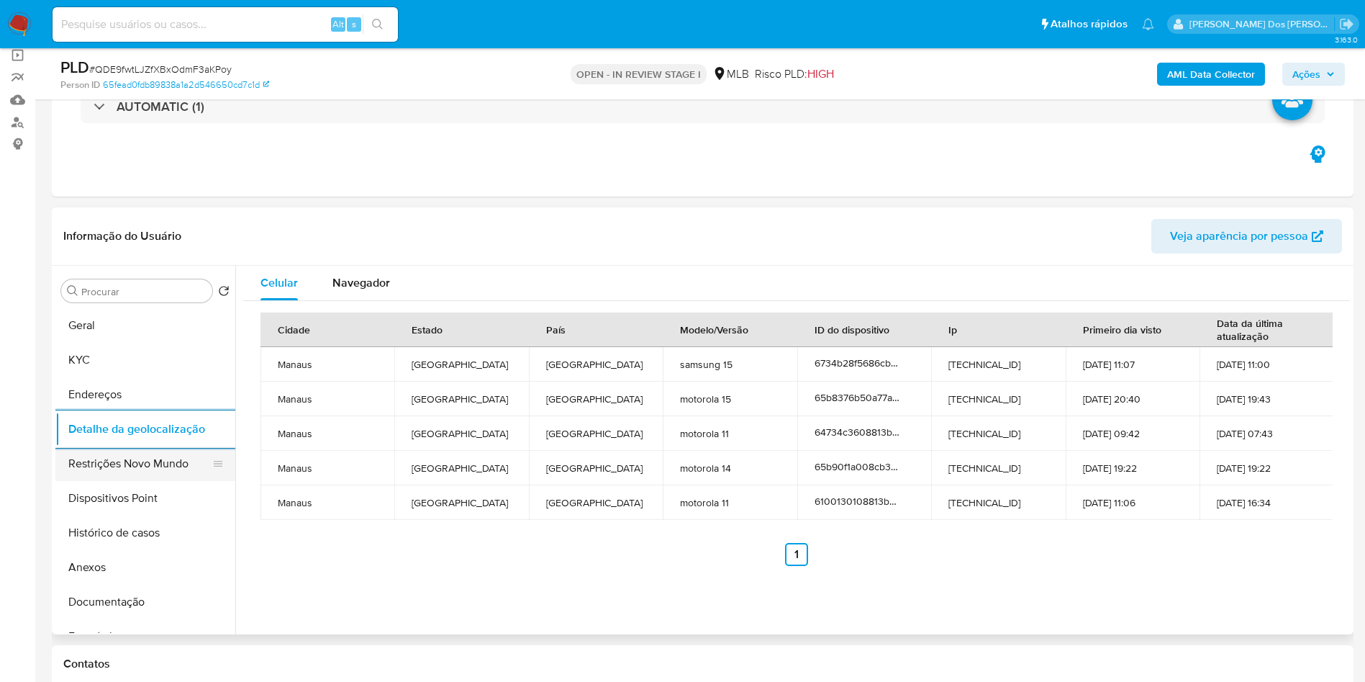
click at [158, 481] on button "Restrições Novo Mundo" at bounding box center [139, 463] width 168 height 35
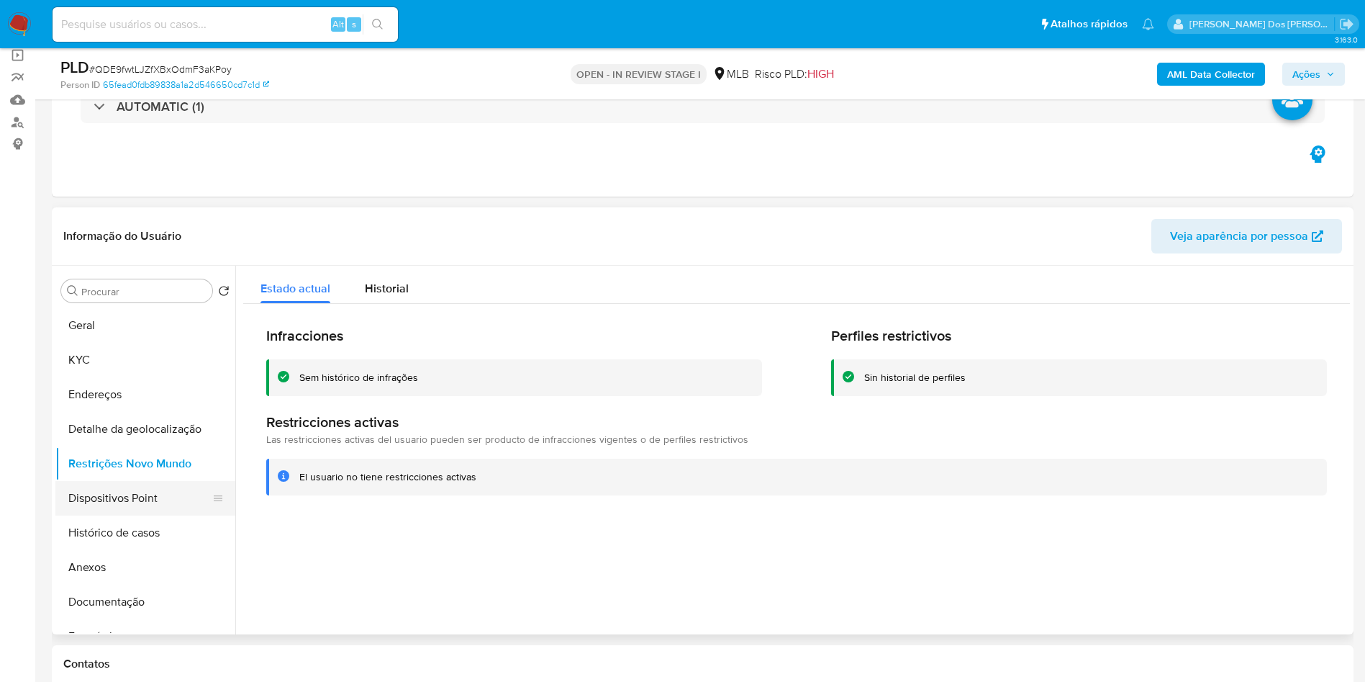
click at [91, 515] on button "Dispositivos Point" at bounding box center [139, 498] width 168 height 35
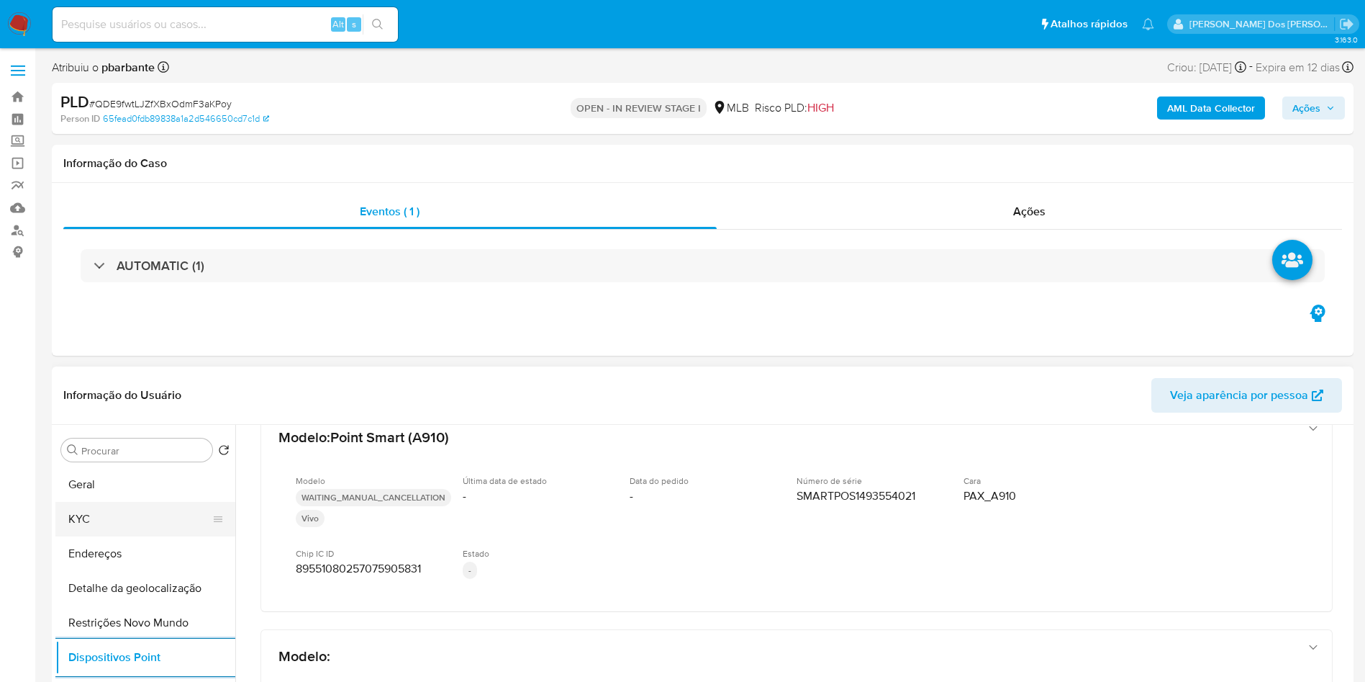
click at [153, 536] on button "KYC" at bounding box center [139, 519] width 168 height 35
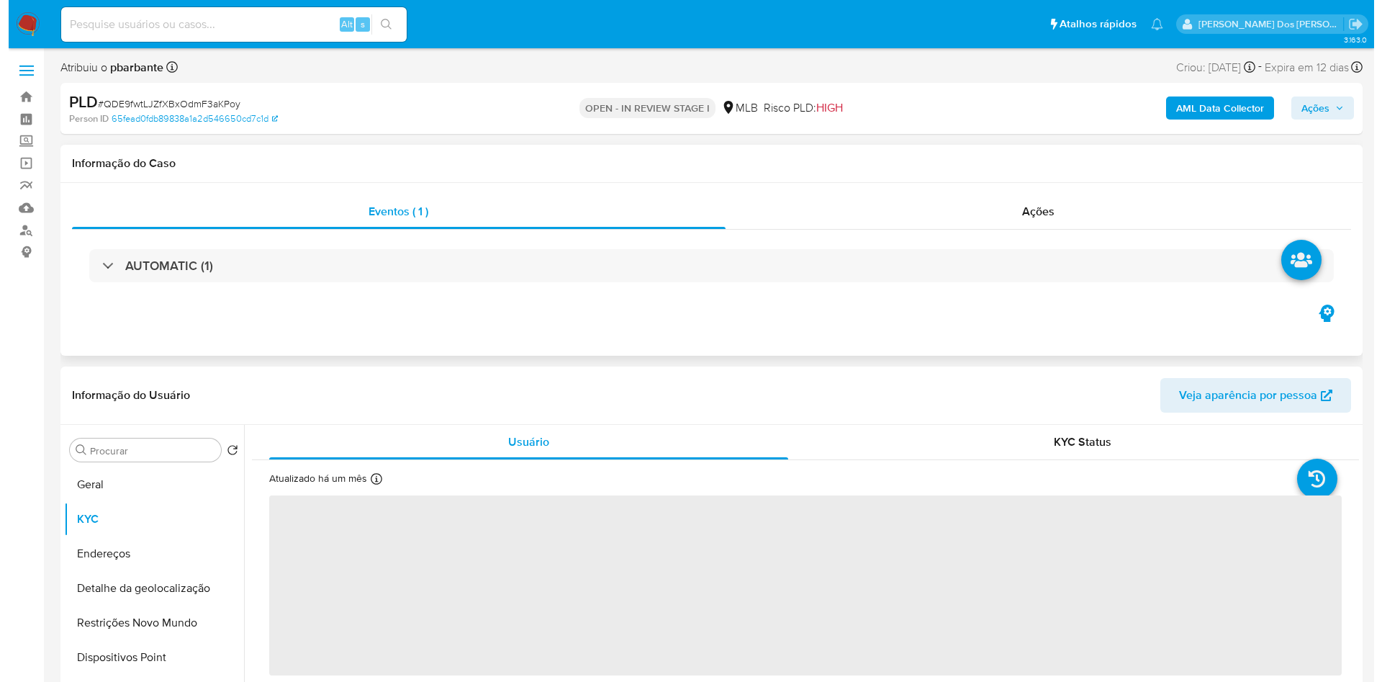
scroll to position [108, 0]
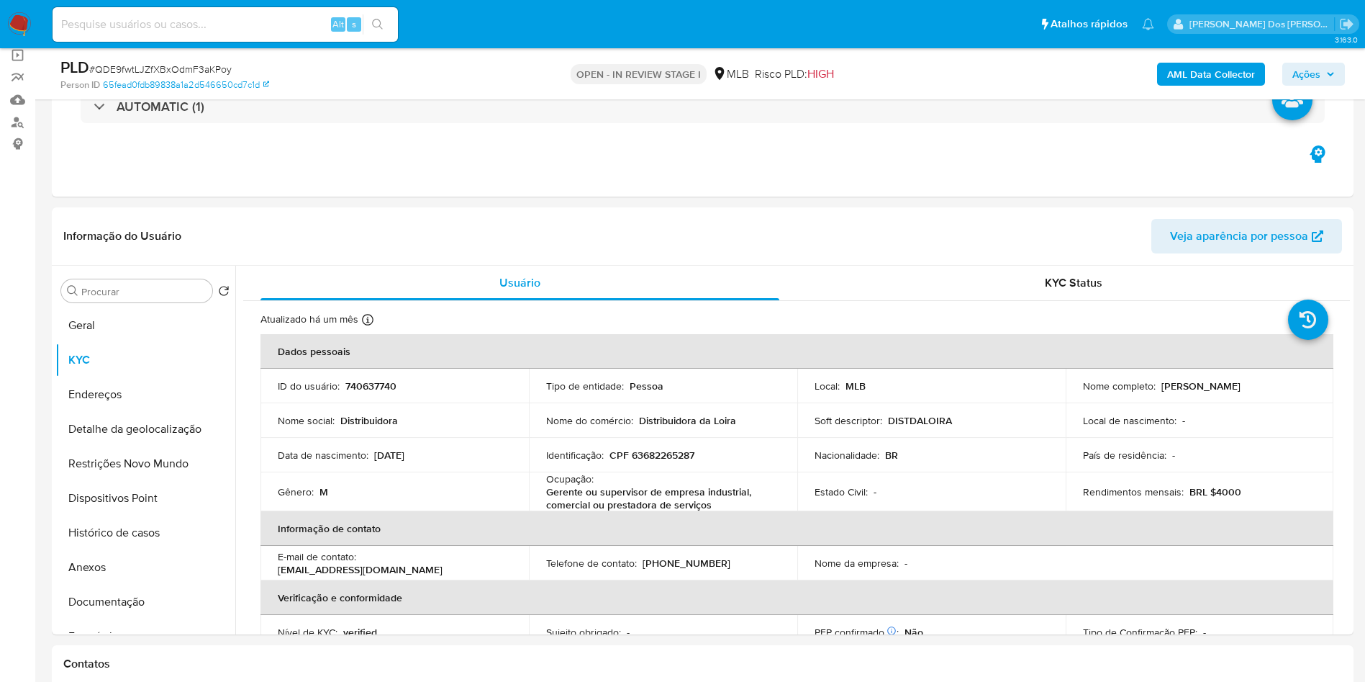
click at [1325, 83] on span "Ações" at bounding box center [1314, 74] width 42 height 20
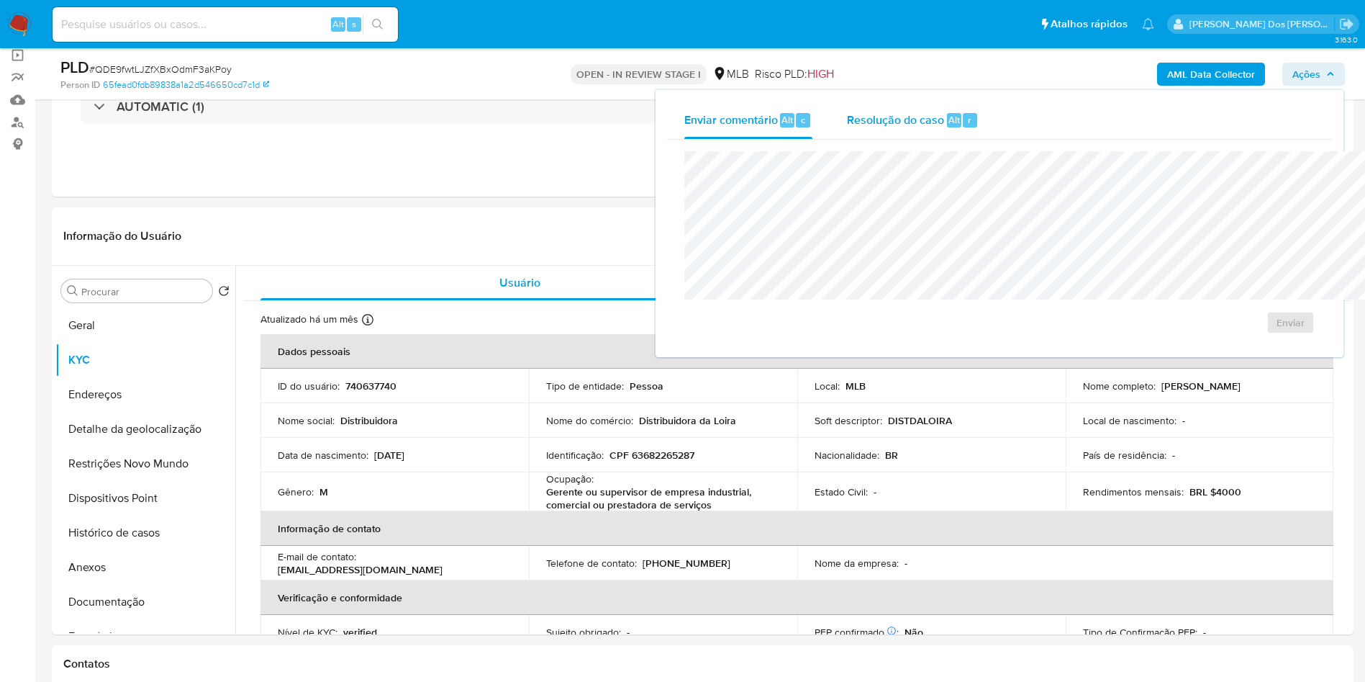
click at [847, 112] on span "Resolução do caso" at bounding box center [895, 119] width 97 height 17
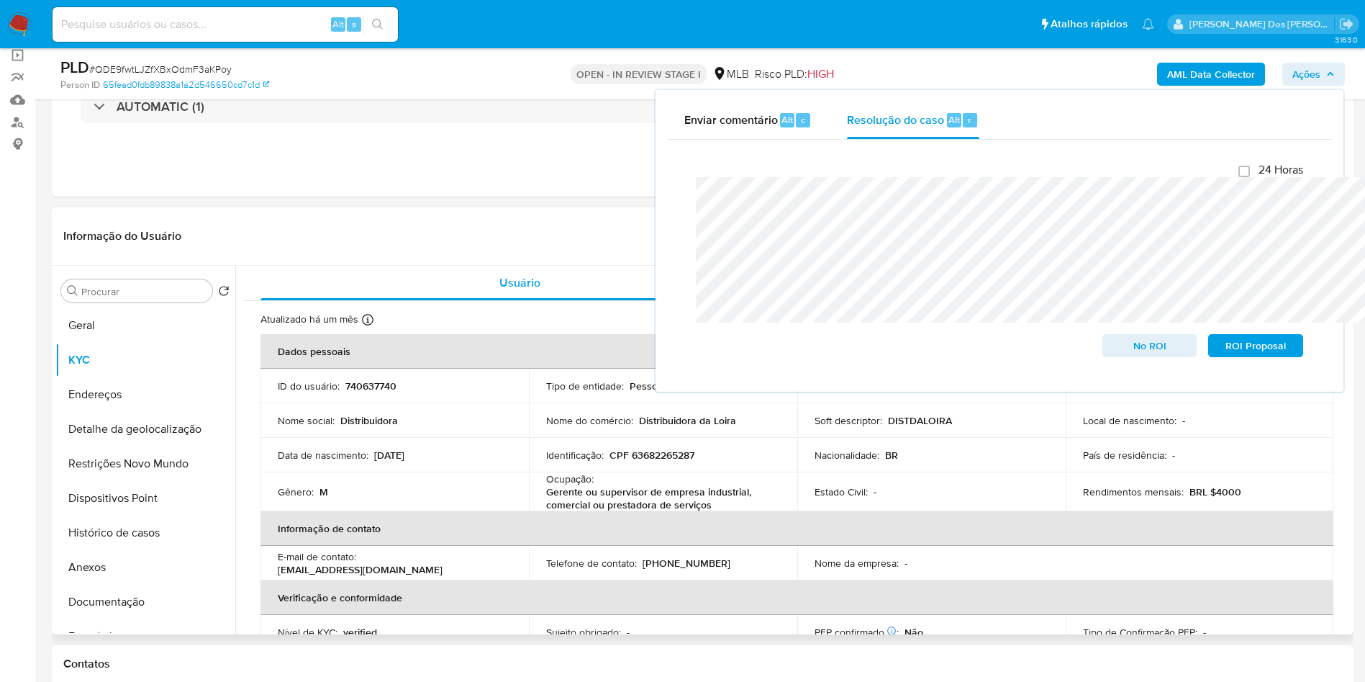
click at [678, 472] on td "Identificação : CPF 63682265287" at bounding box center [663, 455] width 268 height 35
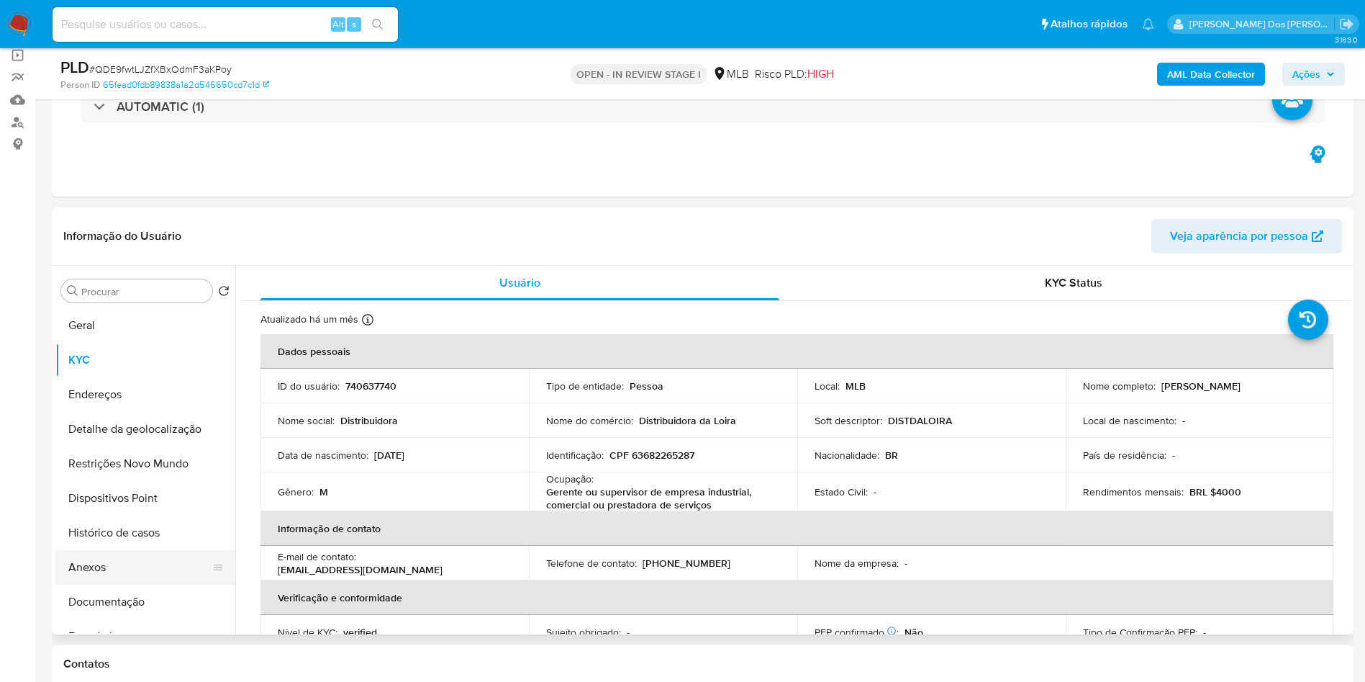
click at [153, 584] on button "Anexos" at bounding box center [139, 567] width 168 height 35
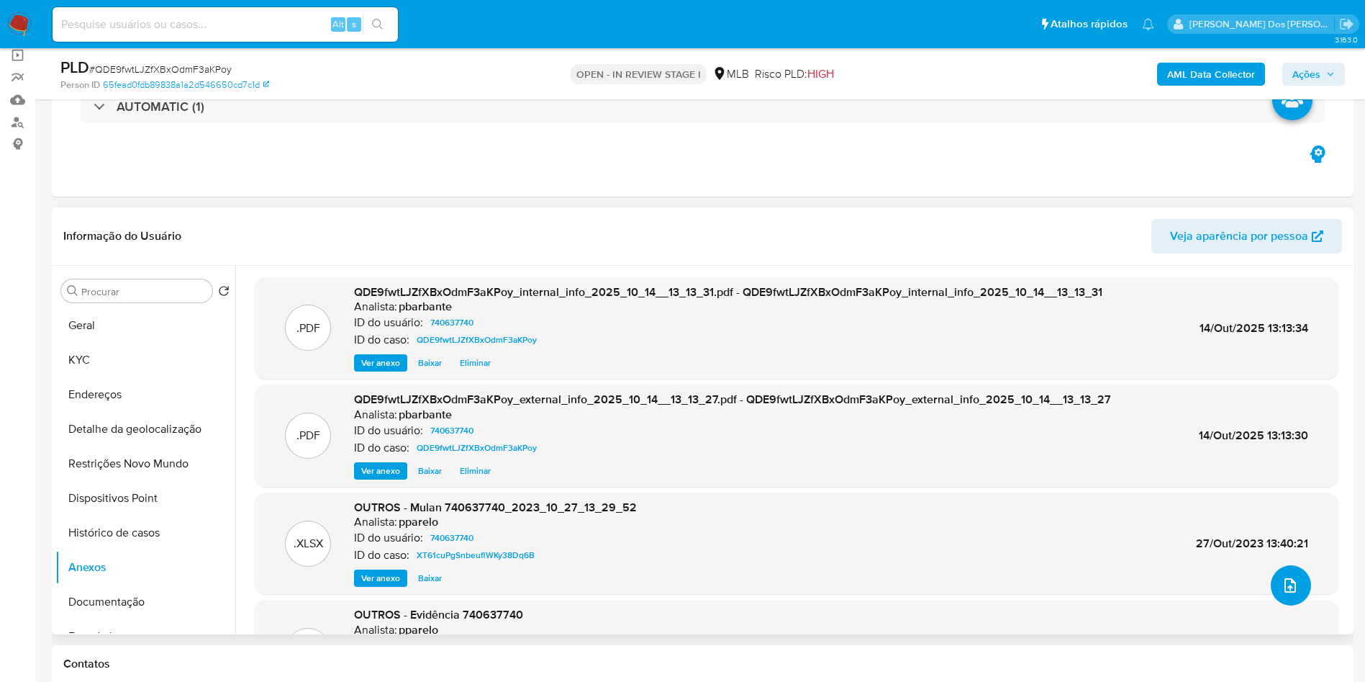
click at [1271, 605] on button "upload-file" at bounding box center [1291, 585] width 40 height 40
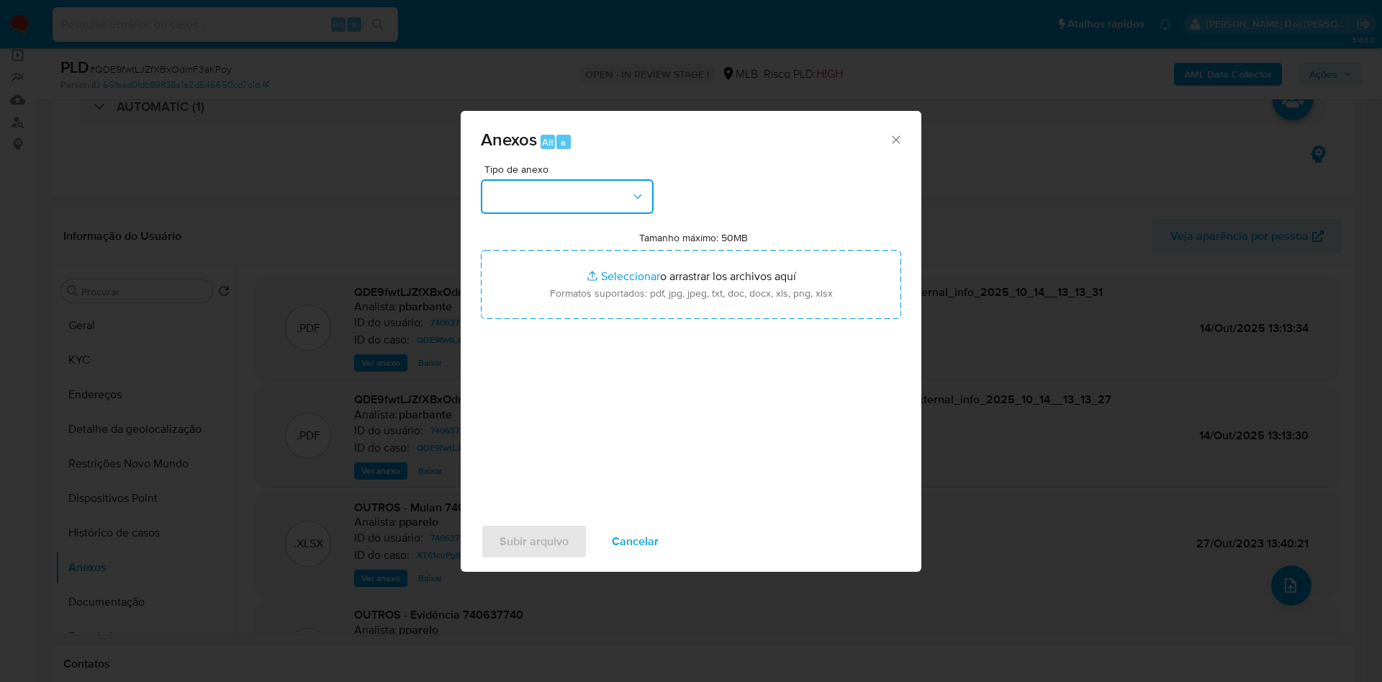
click at [601, 179] on button "button" at bounding box center [567, 196] width 173 height 35
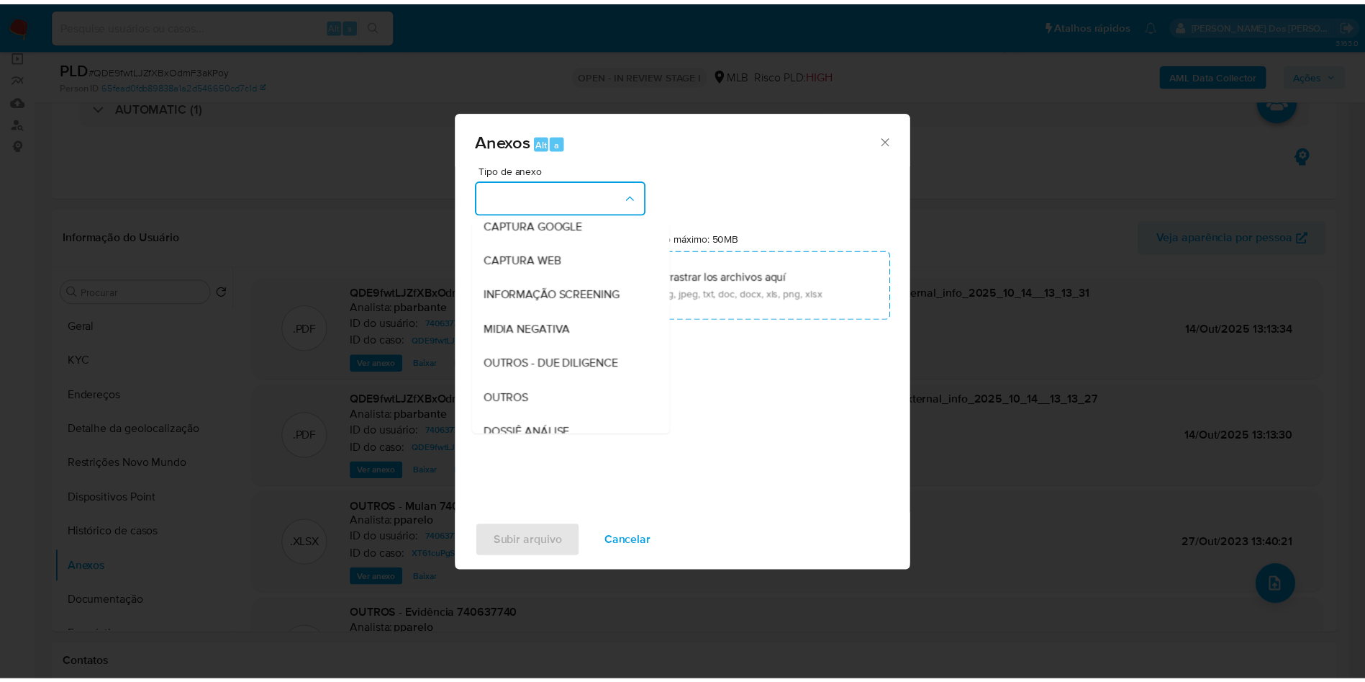
scroll to position [193, 0]
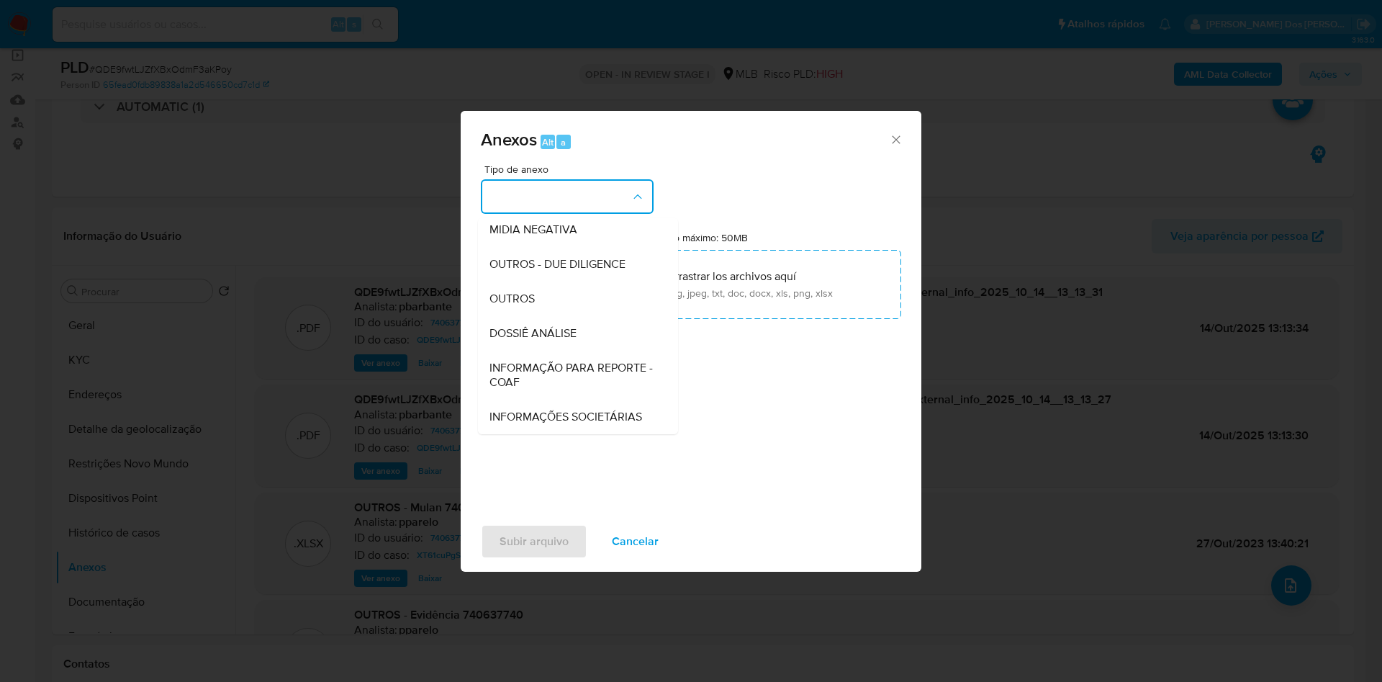
click at [554, 361] on span "INFORMAÇÃO PARA REPORTE - COAF" at bounding box center [573, 375] width 168 height 29
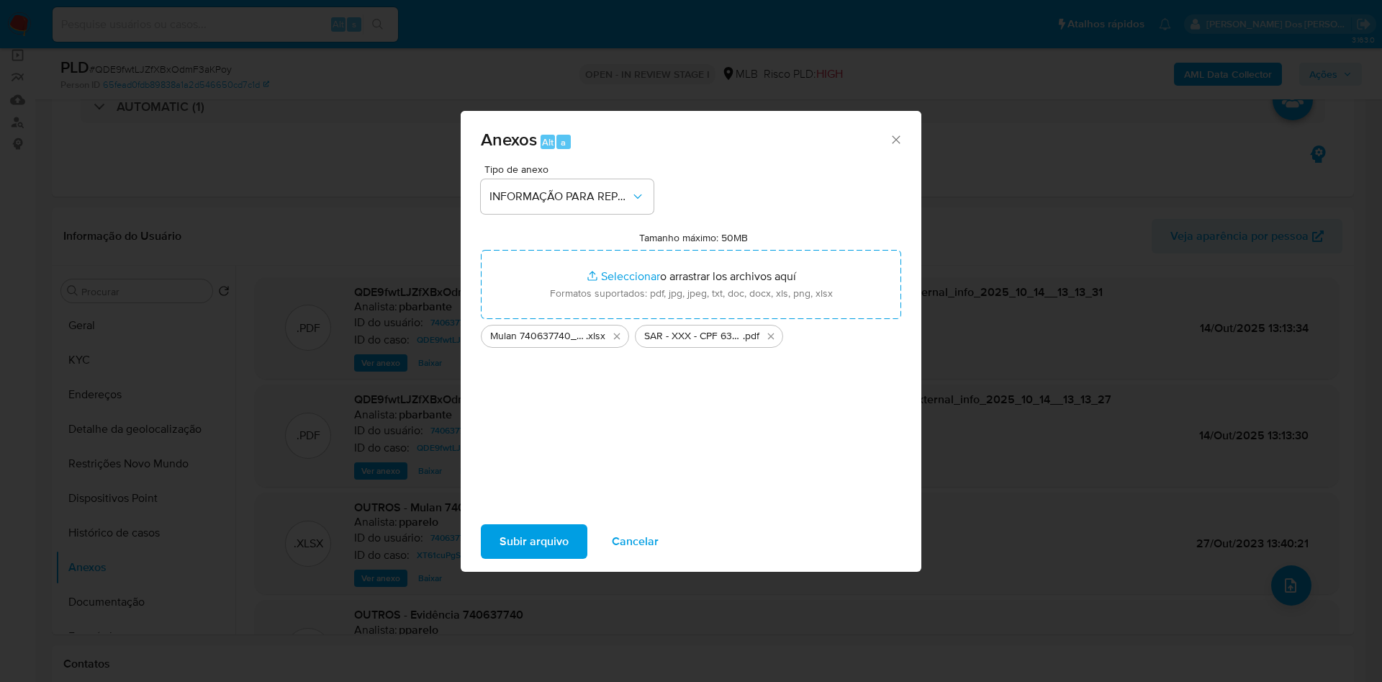
click at [512, 557] on span "Subir arquivo" at bounding box center [534, 541] width 69 height 32
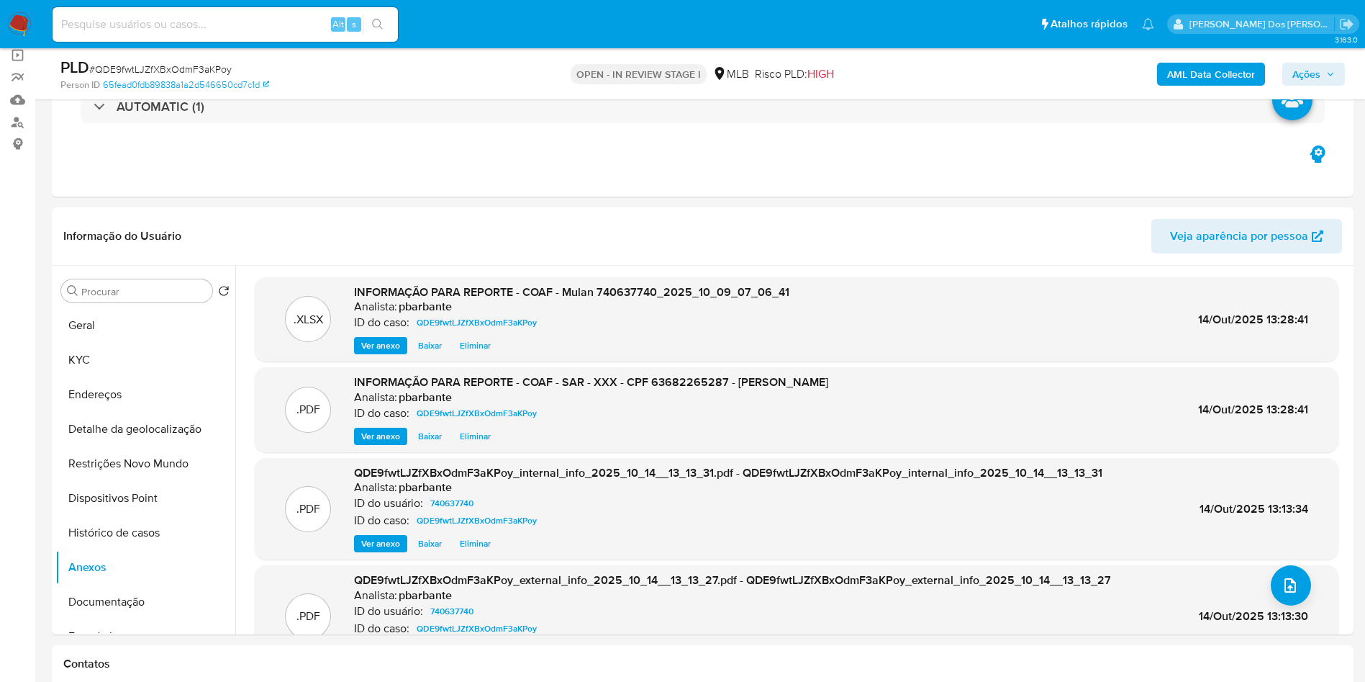
click at [1322, 73] on span "Ações" at bounding box center [1314, 74] width 42 height 20
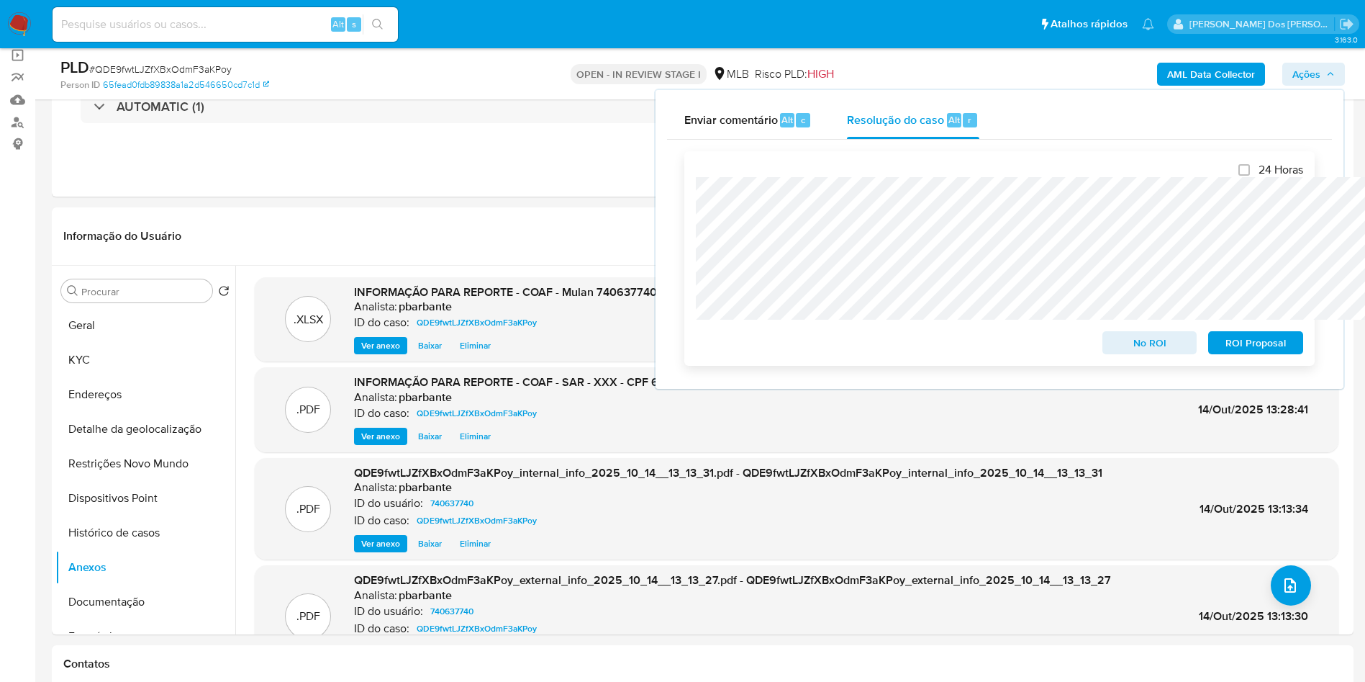
click at [1270, 338] on span "ROI Proposal" at bounding box center [1256, 343] width 75 height 20
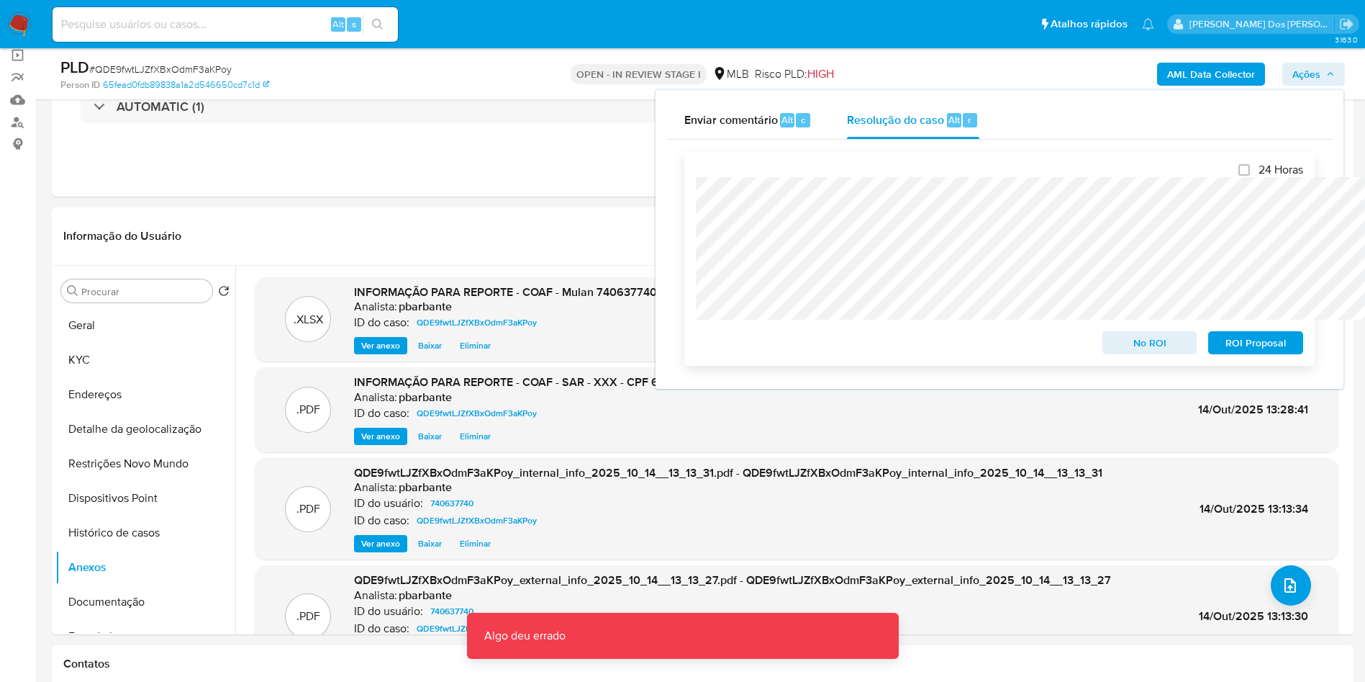
click at [1270, 350] on span "ROI Proposal" at bounding box center [1256, 343] width 75 height 20
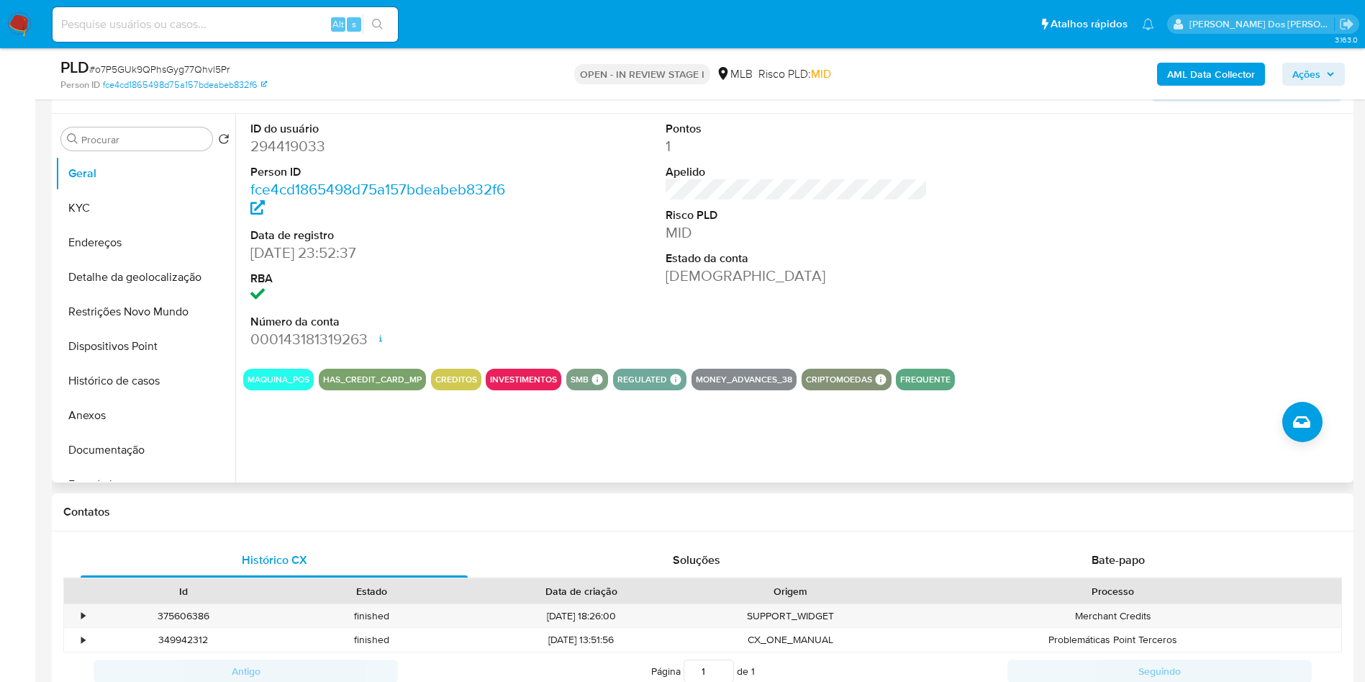
scroll to position [216, 0]
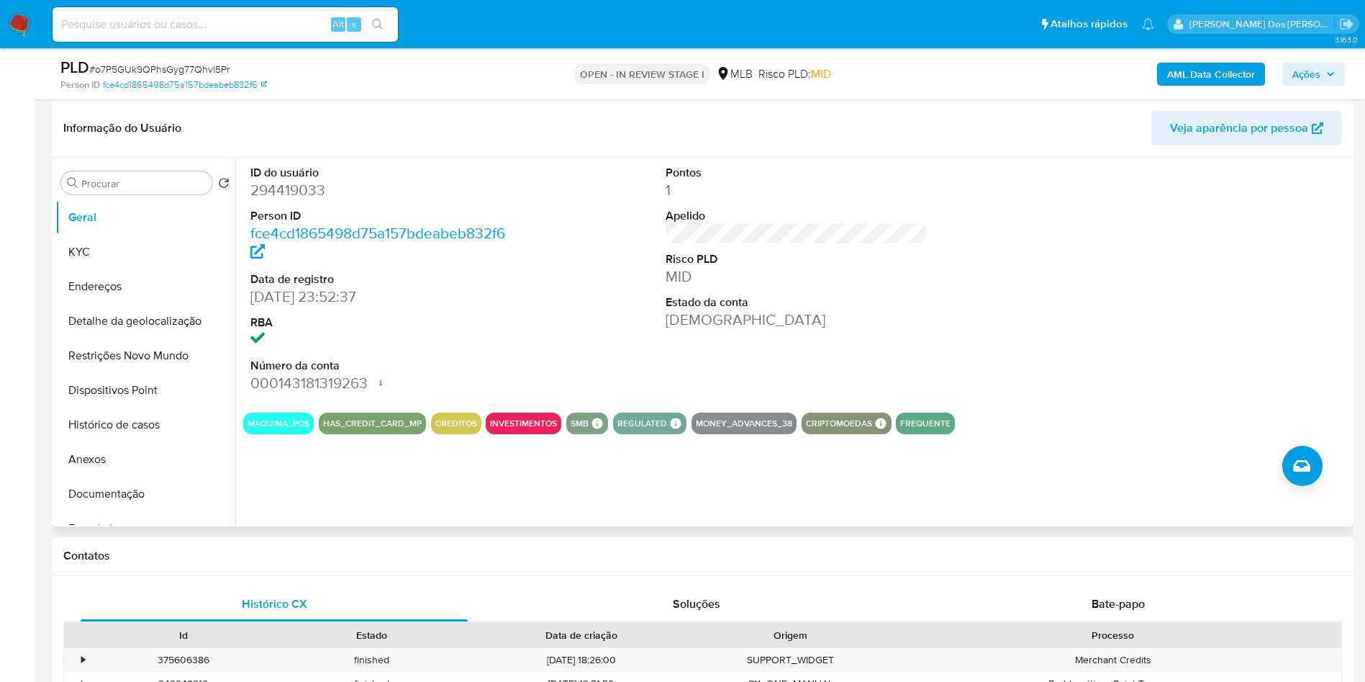
click at [301, 200] on dd "294419033" at bounding box center [381, 190] width 263 height 20
copy dd "294419033"
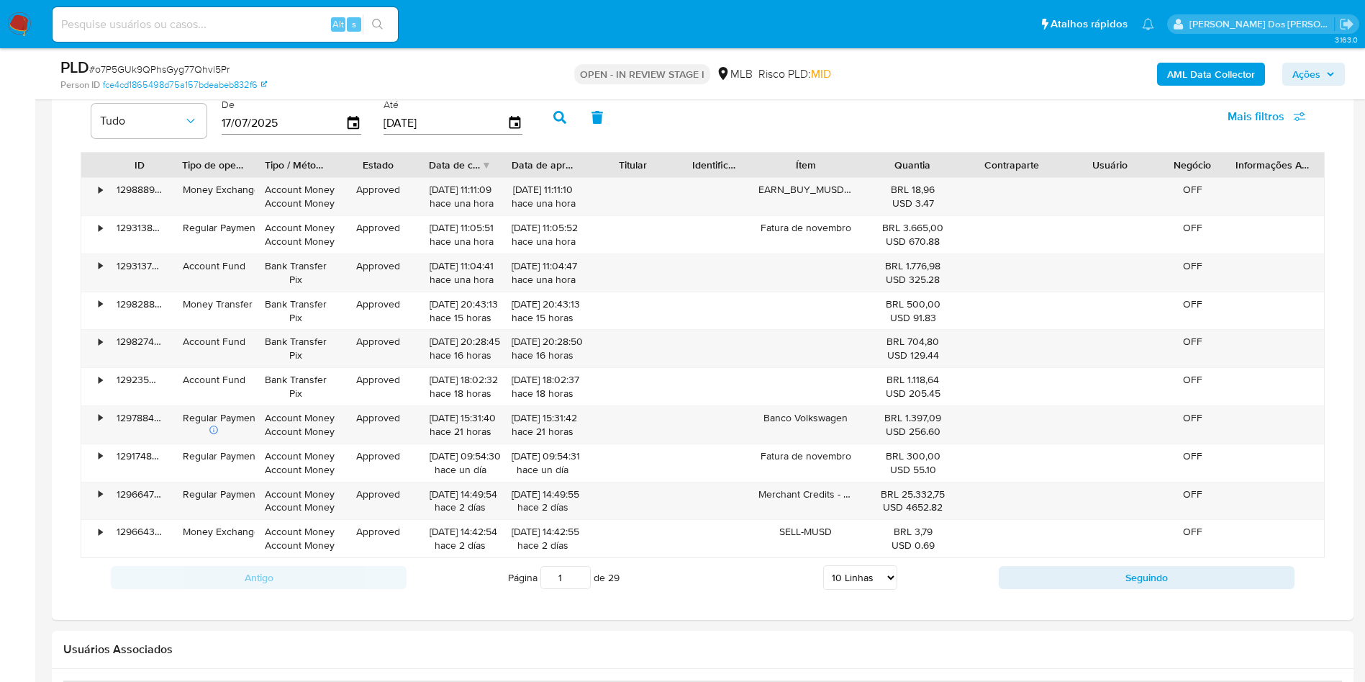
scroll to position [1188, 0]
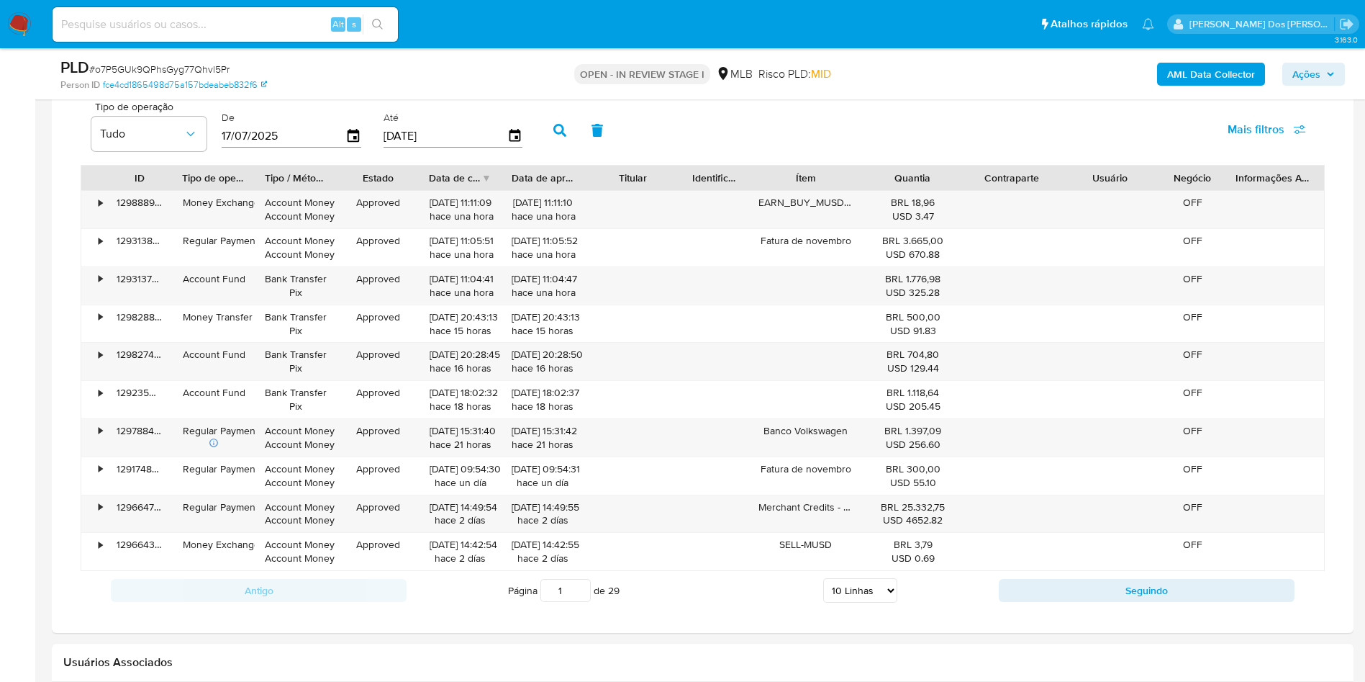
click at [852, 602] on select "5 Linhas 10 Linhas 20 Linhas 25 Linhas 50 Linhas 100 Linhas" at bounding box center [860, 590] width 74 height 24
select select "100"
click at [823, 600] on select "5 Linhas 10 Linhas 20 Linhas 25 Linhas 50 Linhas 100 Linhas" at bounding box center [860, 590] width 74 height 24
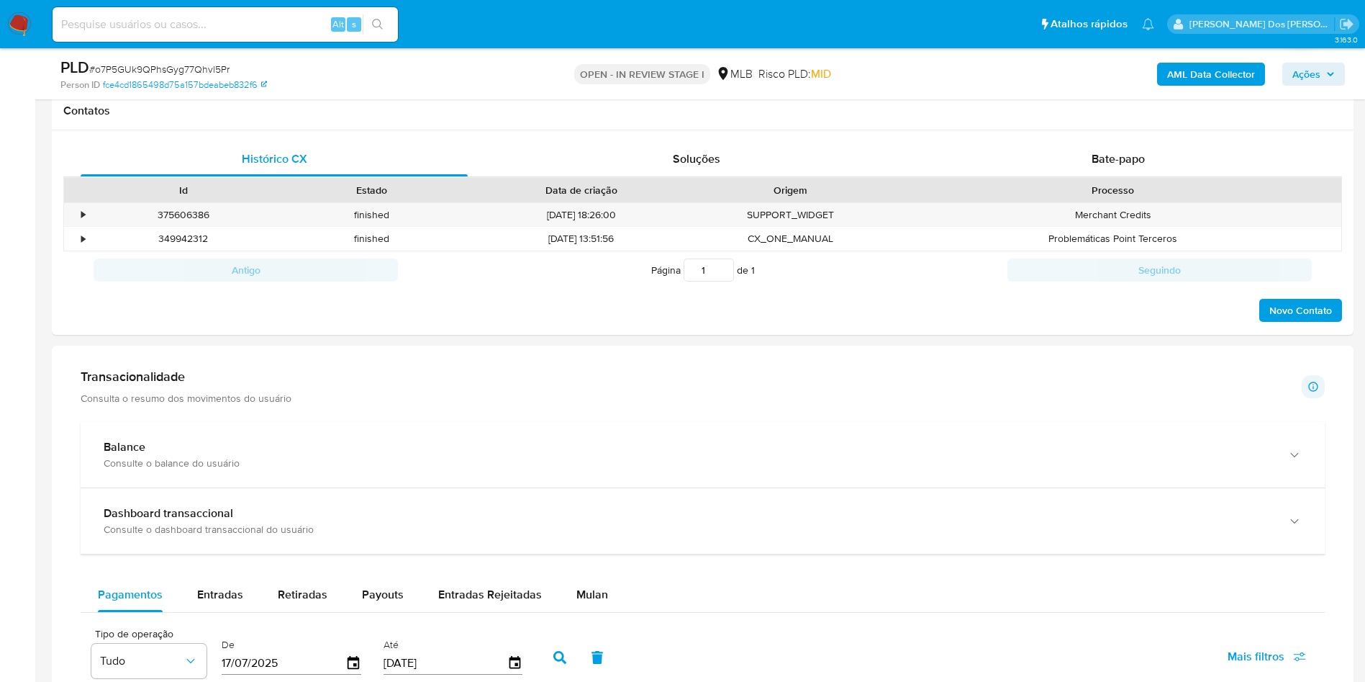
scroll to position [432, 0]
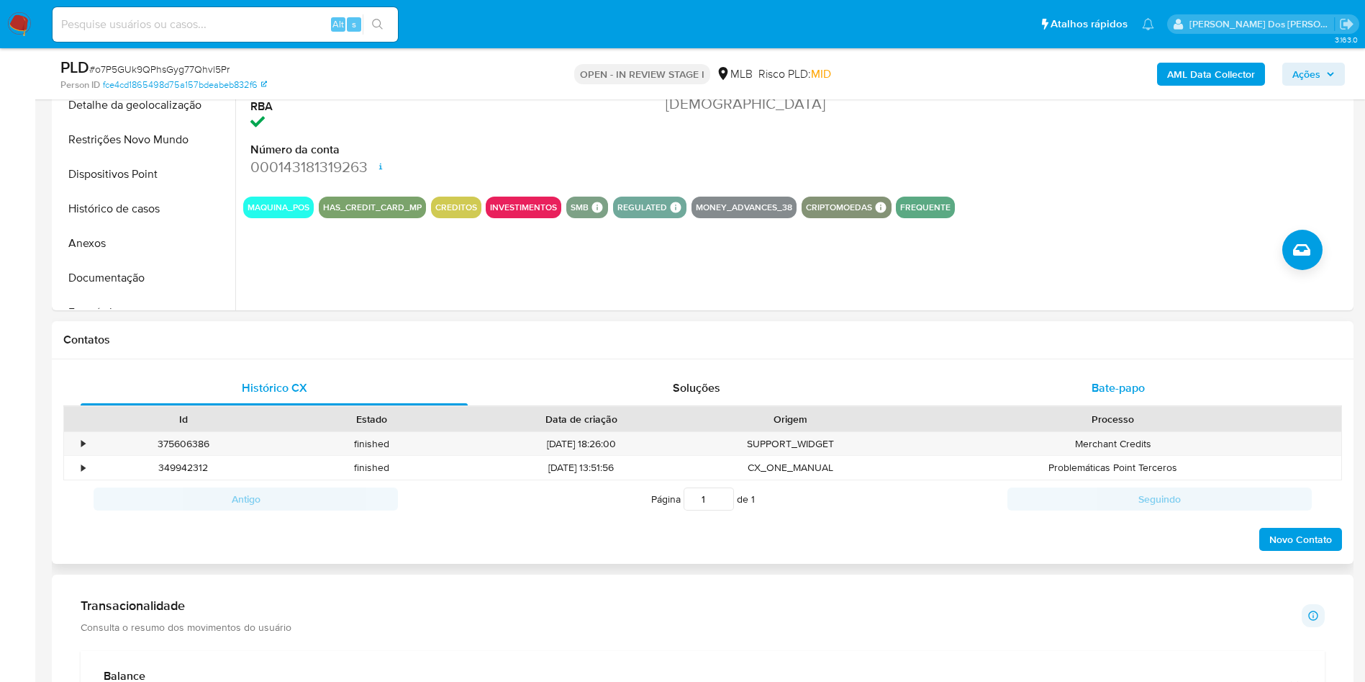
click at [1167, 405] on div "Bate-papo" at bounding box center [1118, 388] width 387 height 35
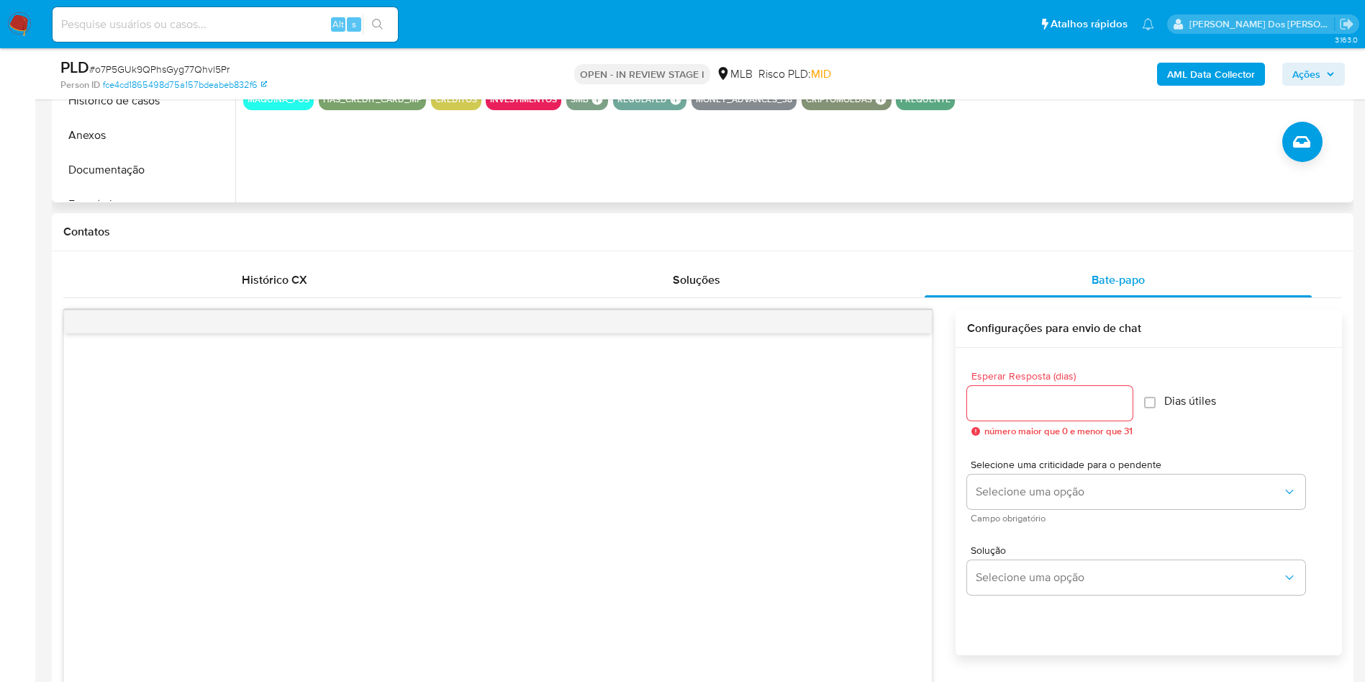
scroll to position [0, 0]
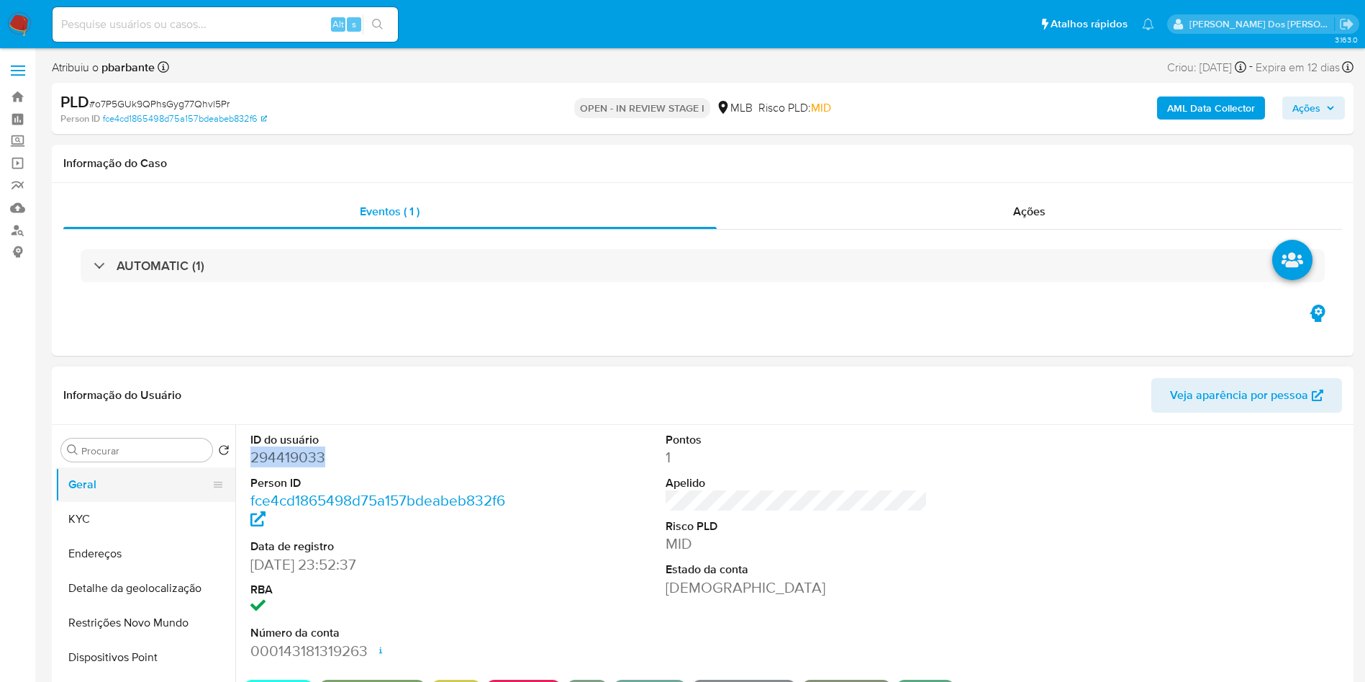
click at [130, 502] on button "Geral" at bounding box center [139, 484] width 168 height 35
click at [657, 551] on div "ID do usuário 294419033 Person ID fce4cd1865498d75a157bdeabeb832f6 Data de regi…" at bounding box center [796, 546] width 1107 height 243
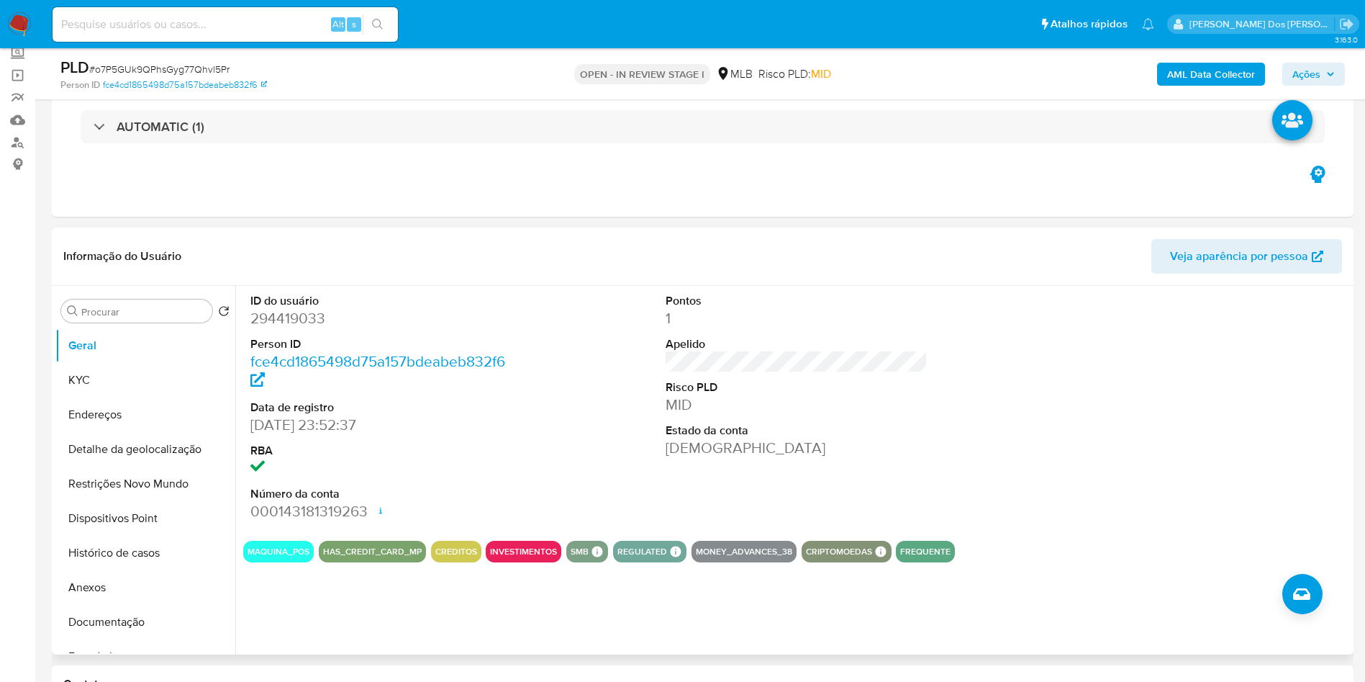
scroll to position [108, 0]
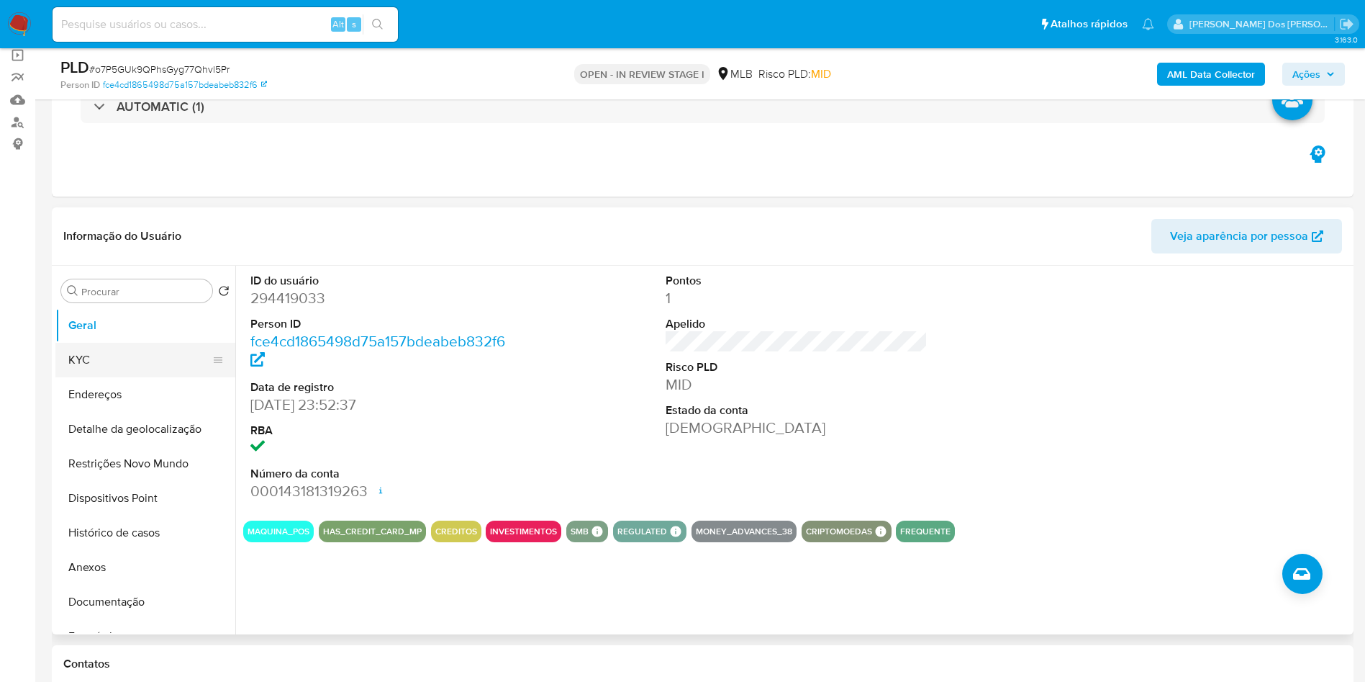
click at [99, 377] on button "KYC" at bounding box center [139, 360] width 168 height 35
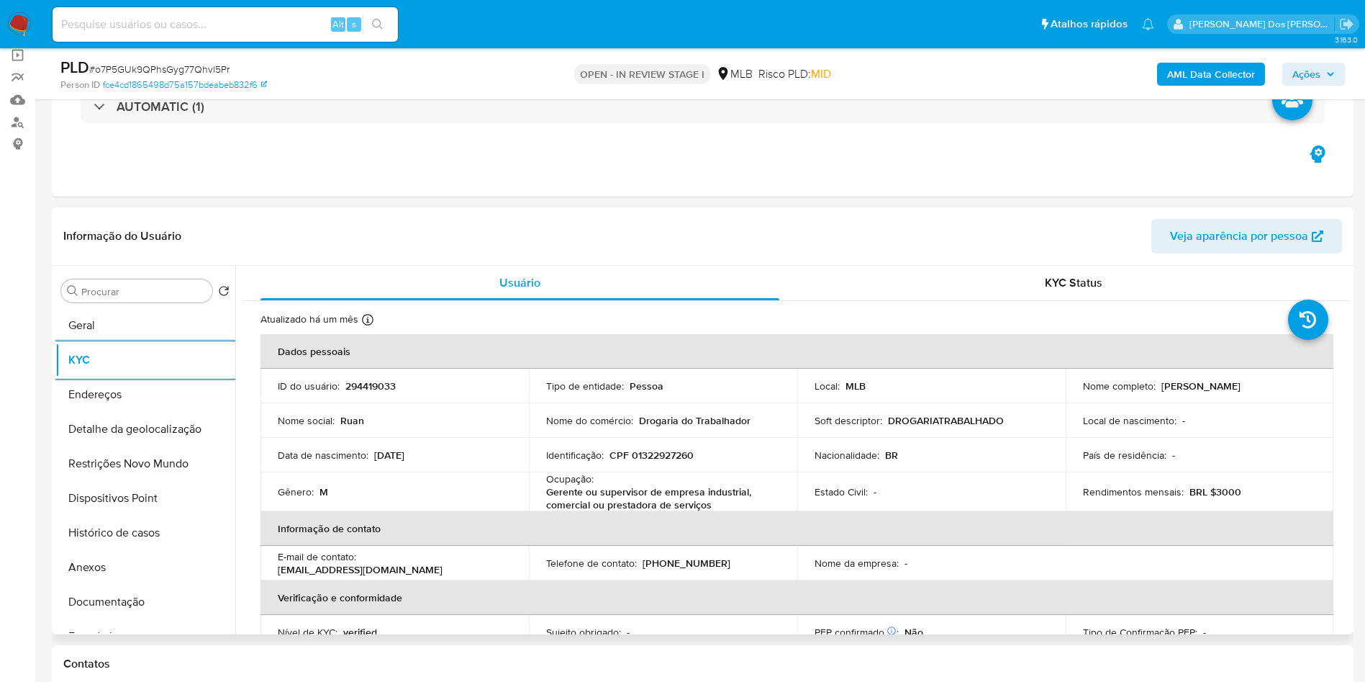
scroll to position [604, 0]
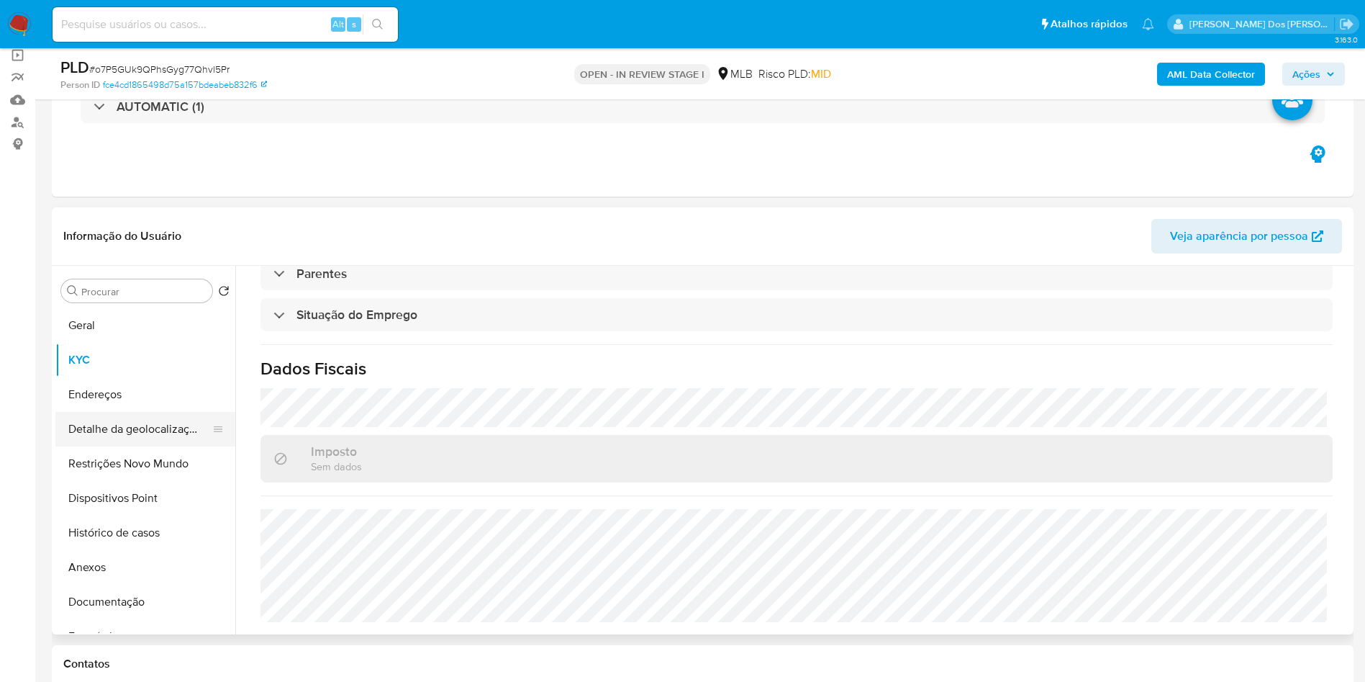
click at [95, 437] on button "Detalhe da geolocalização" at bounding box center [139, 429] width 168 height 35
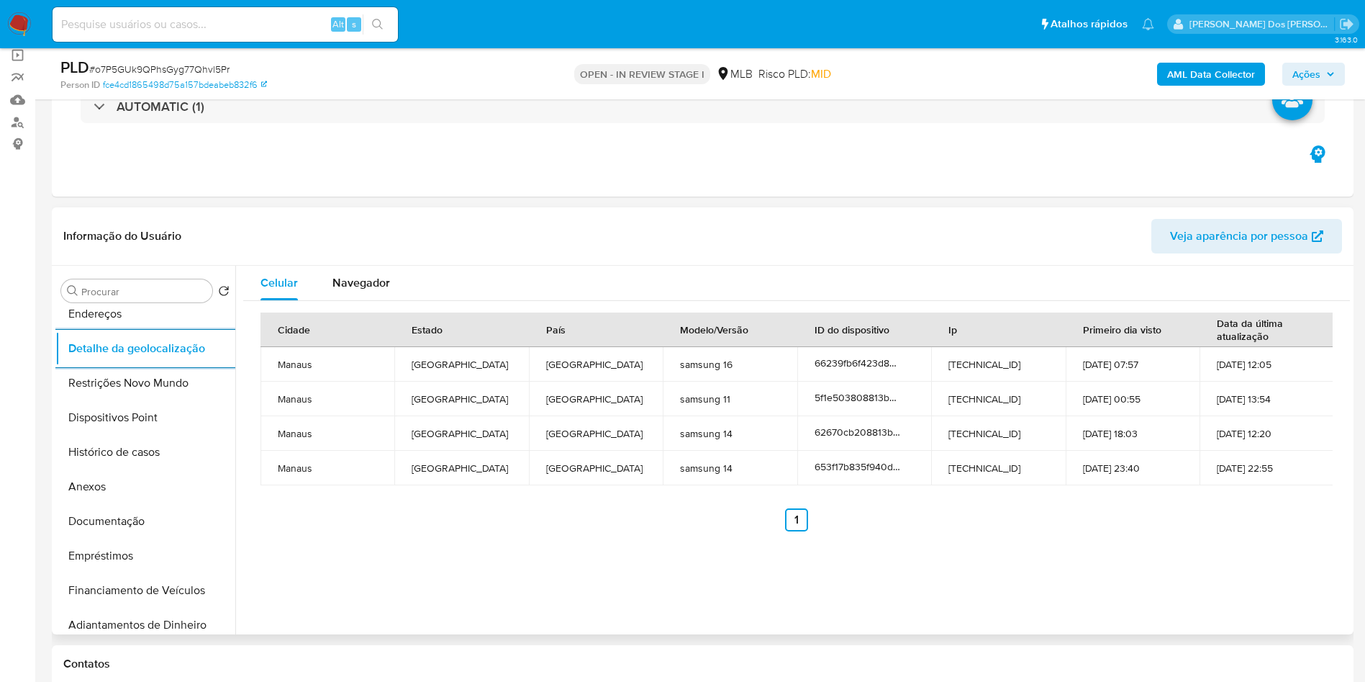
scroll to position [86, 0]
click at [183, 394] on button "Restrições Novo Mundo" at bounding box center [139, 377] width 168 height 35
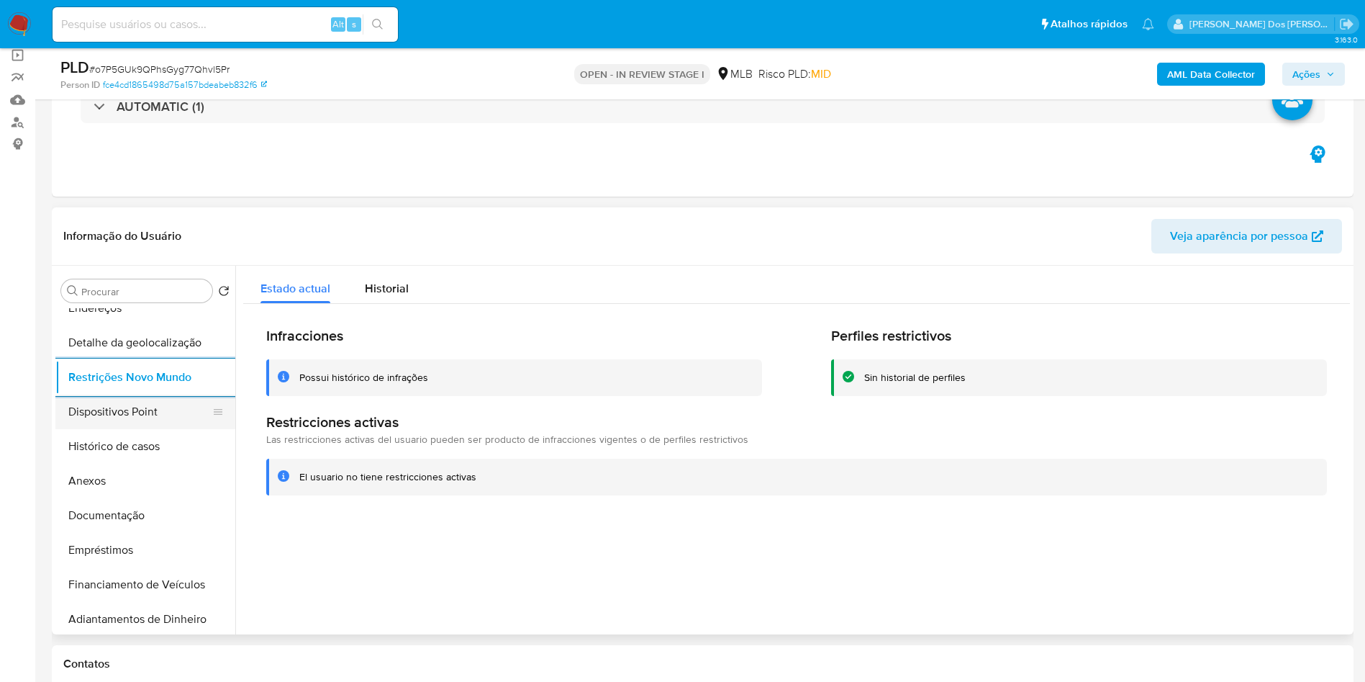
click at [153, 429] on button "Dispositivos Point" at bounding box center [139, 411] width 168 height 35
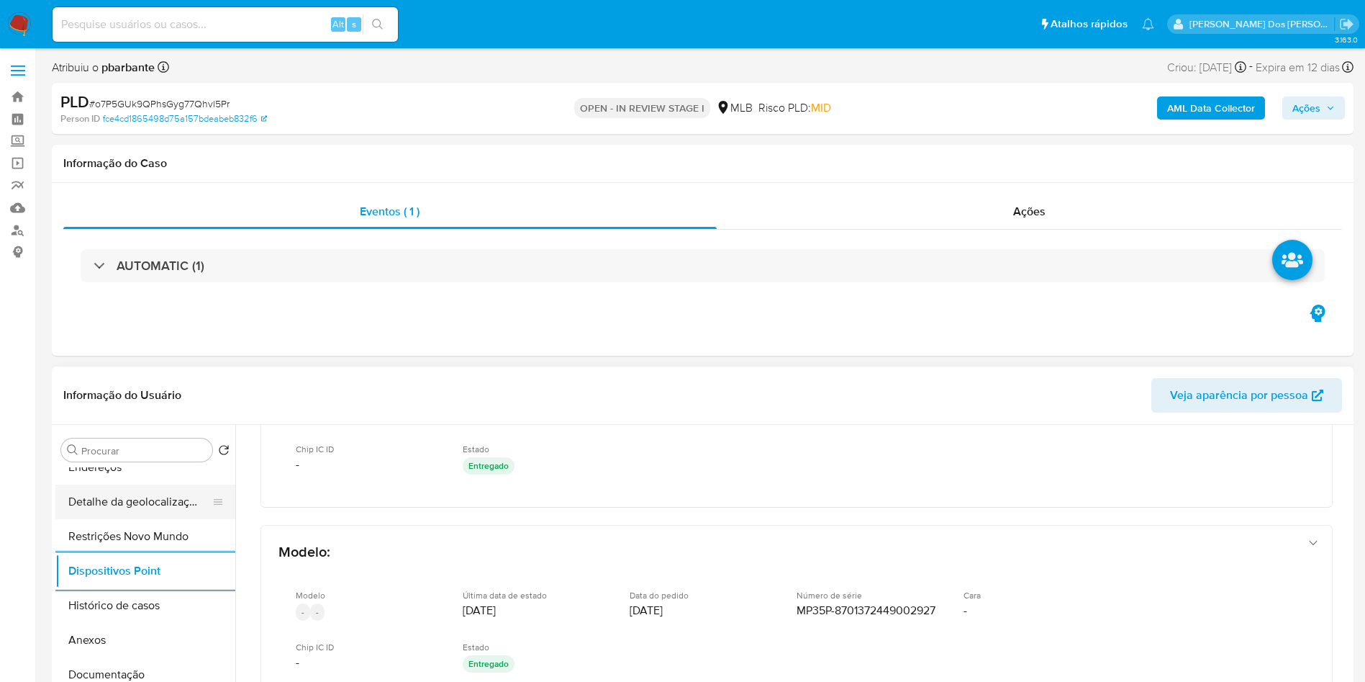
scroll to position [0, 0]
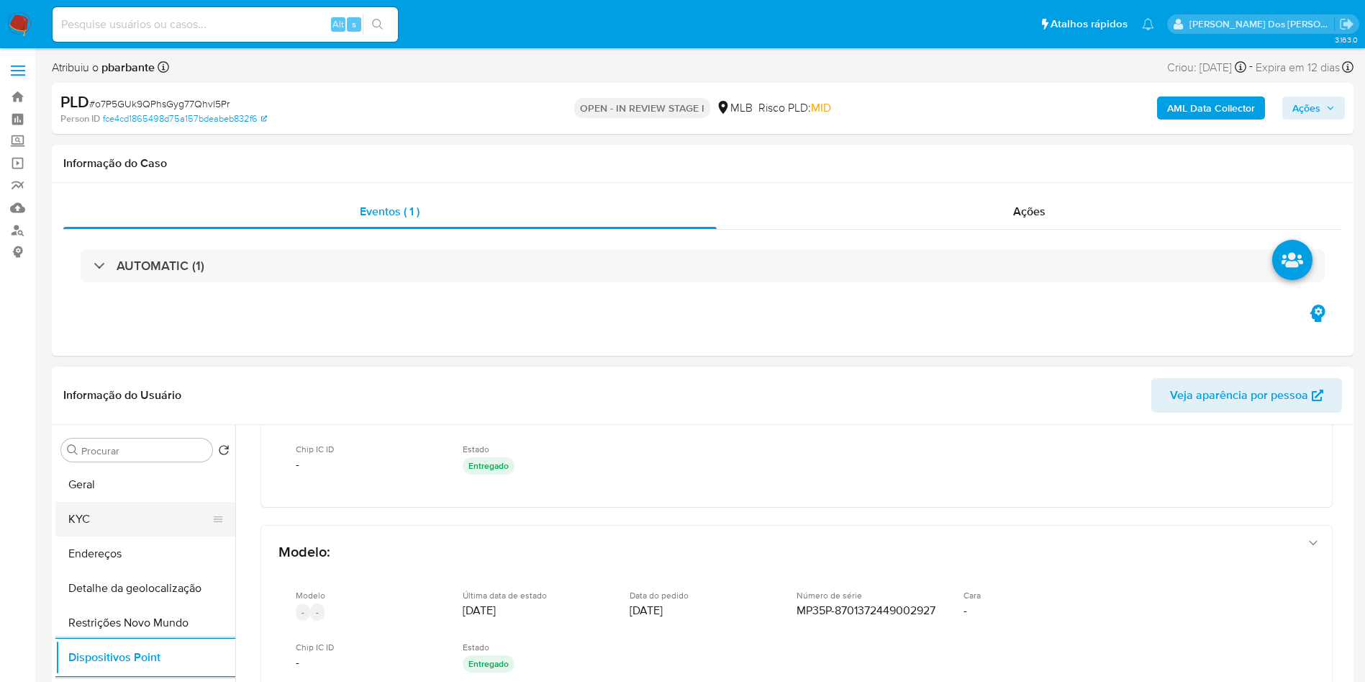
click at [125, 536] on button "KYC" at bounding box center [139, 519] width 168 height 35
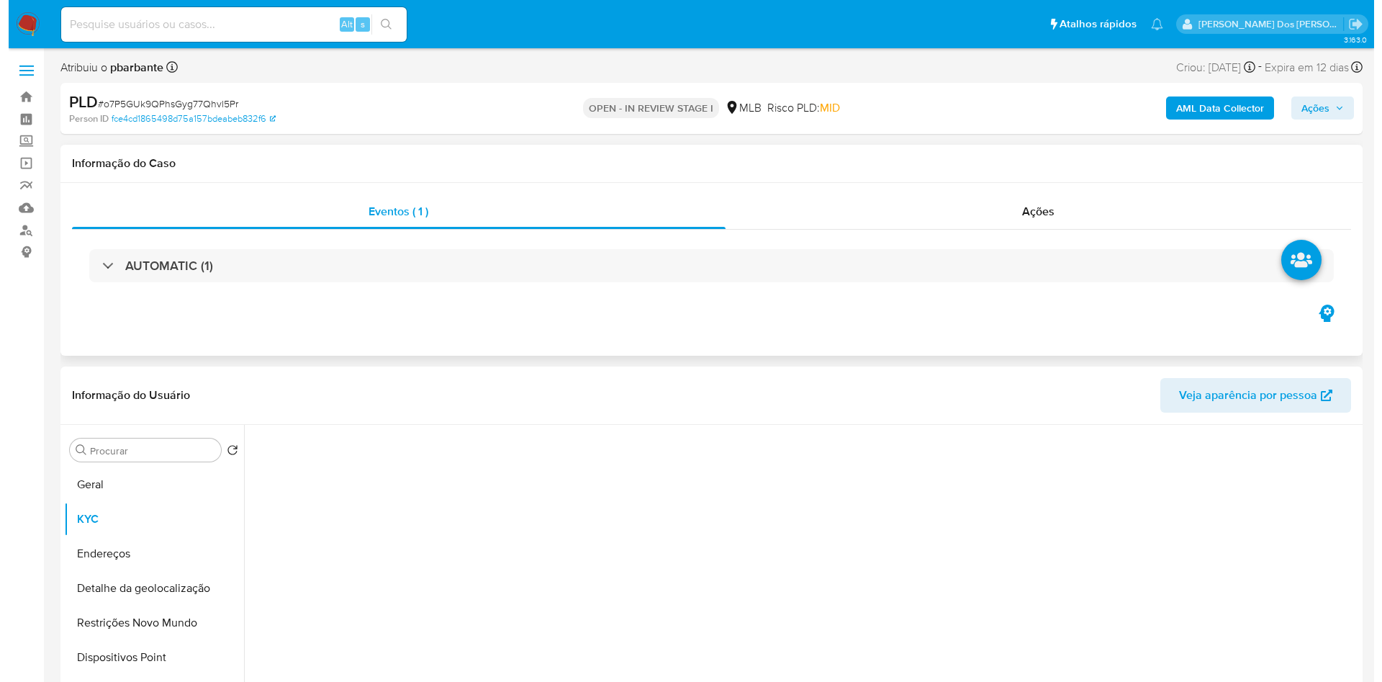
scroll to position [216, 0]
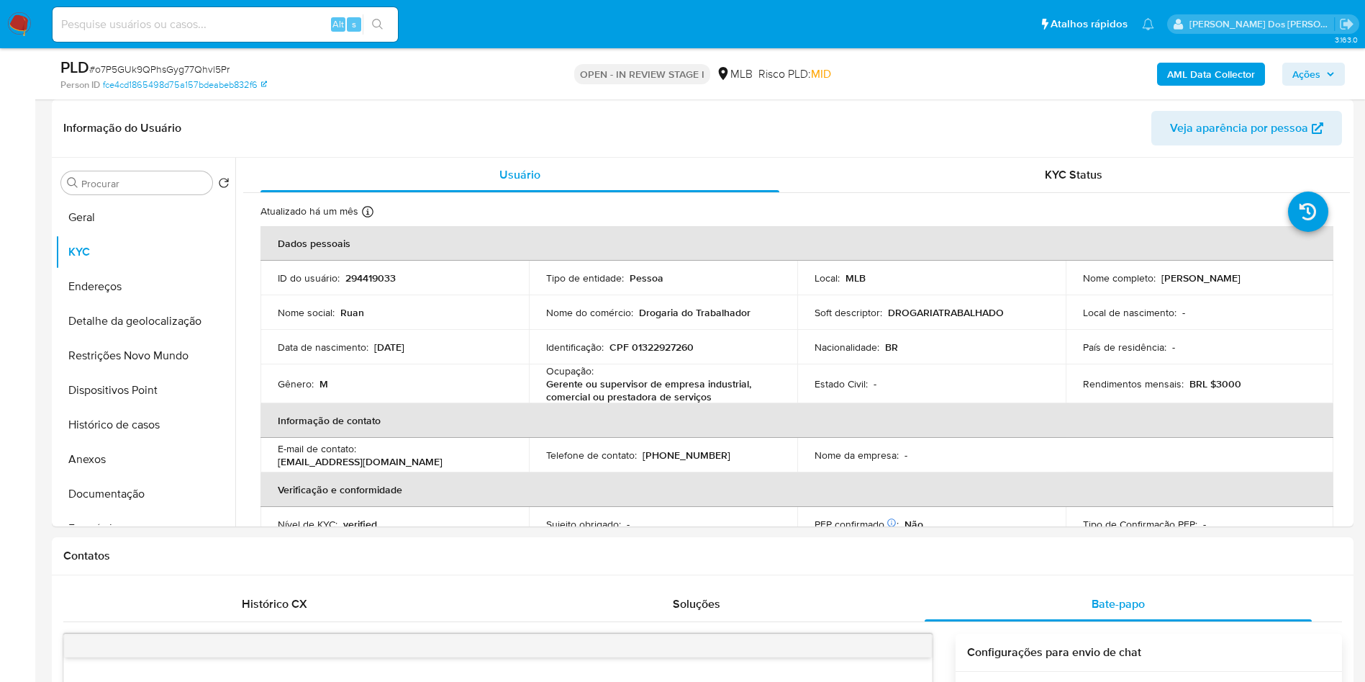
drag, startPoint x: 1304, startPoint y: 71, endPoint x: 1293, endPoint y: 83, distance: 16.3
click at [1306, 71] on span "Ações" at bounding box center [1307, 74] width 28 height 23
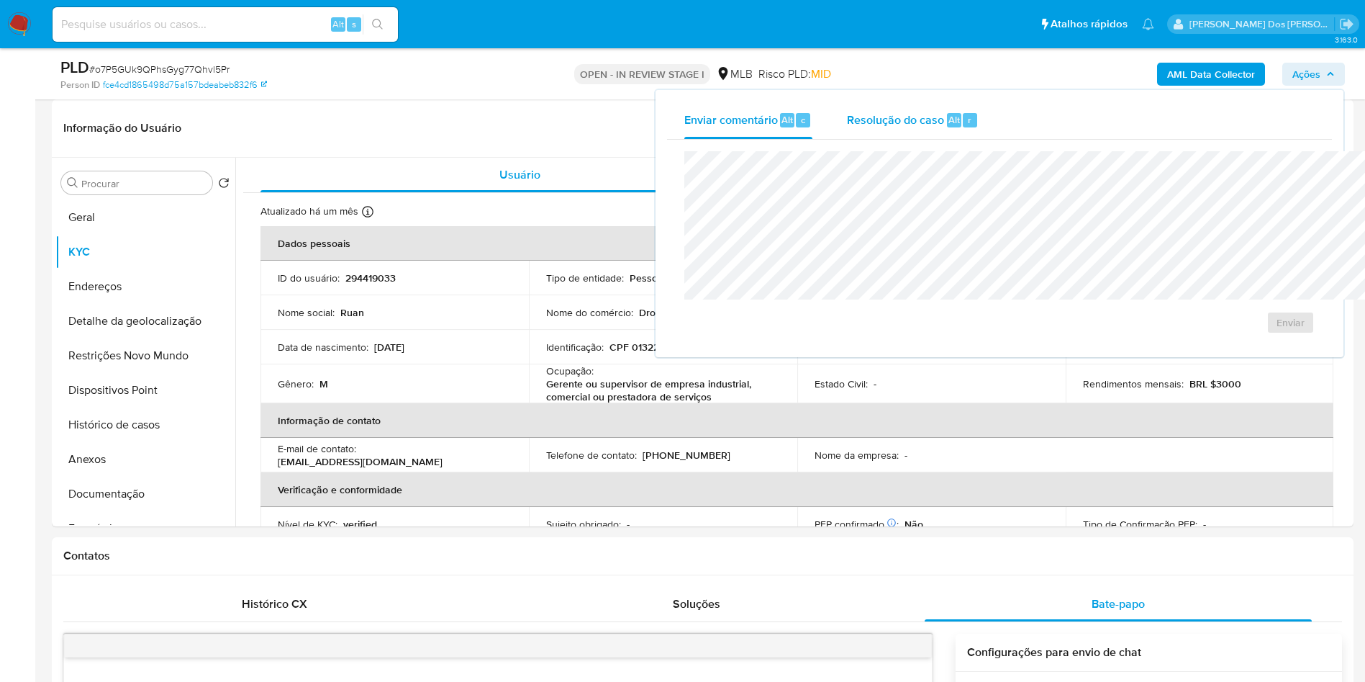
click at [849, 127] on div "Resolução do caso Alt r" at bounding box center [913, 119] width 132 height 37
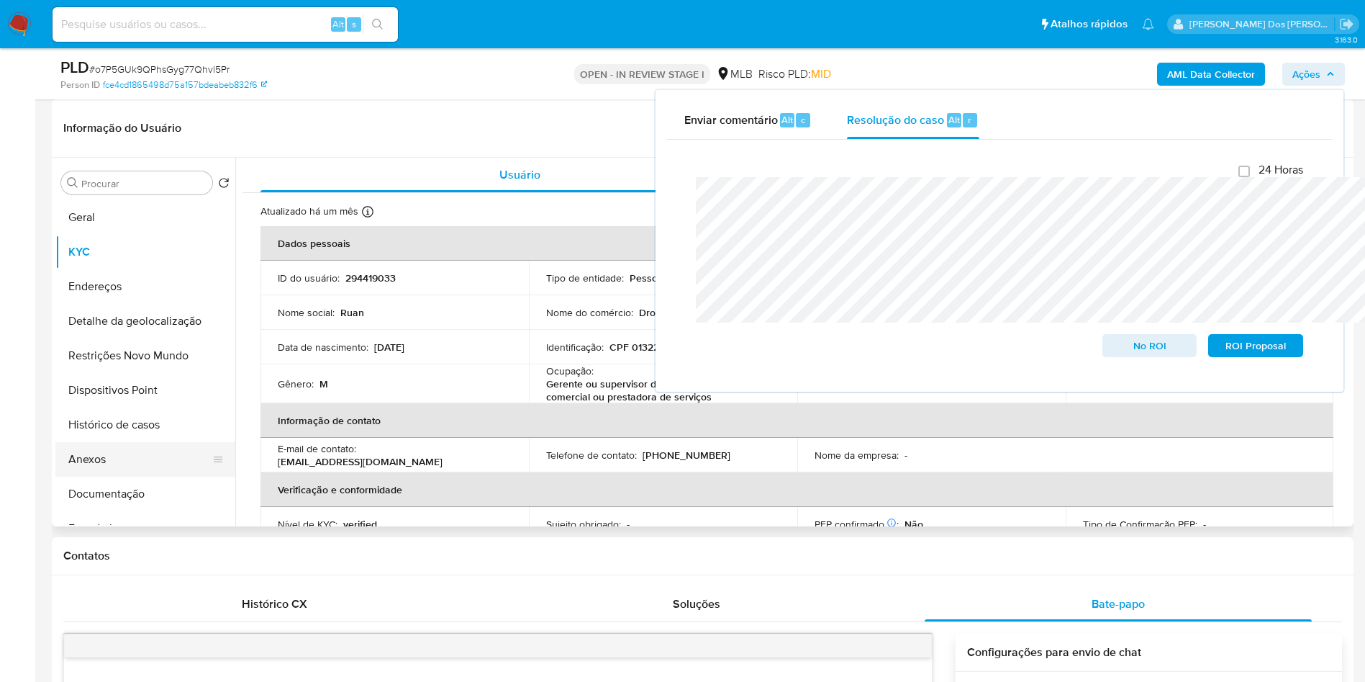
click at [83, 477] on button "Anexos" at bounding box center [139, 459] width 168 height 35
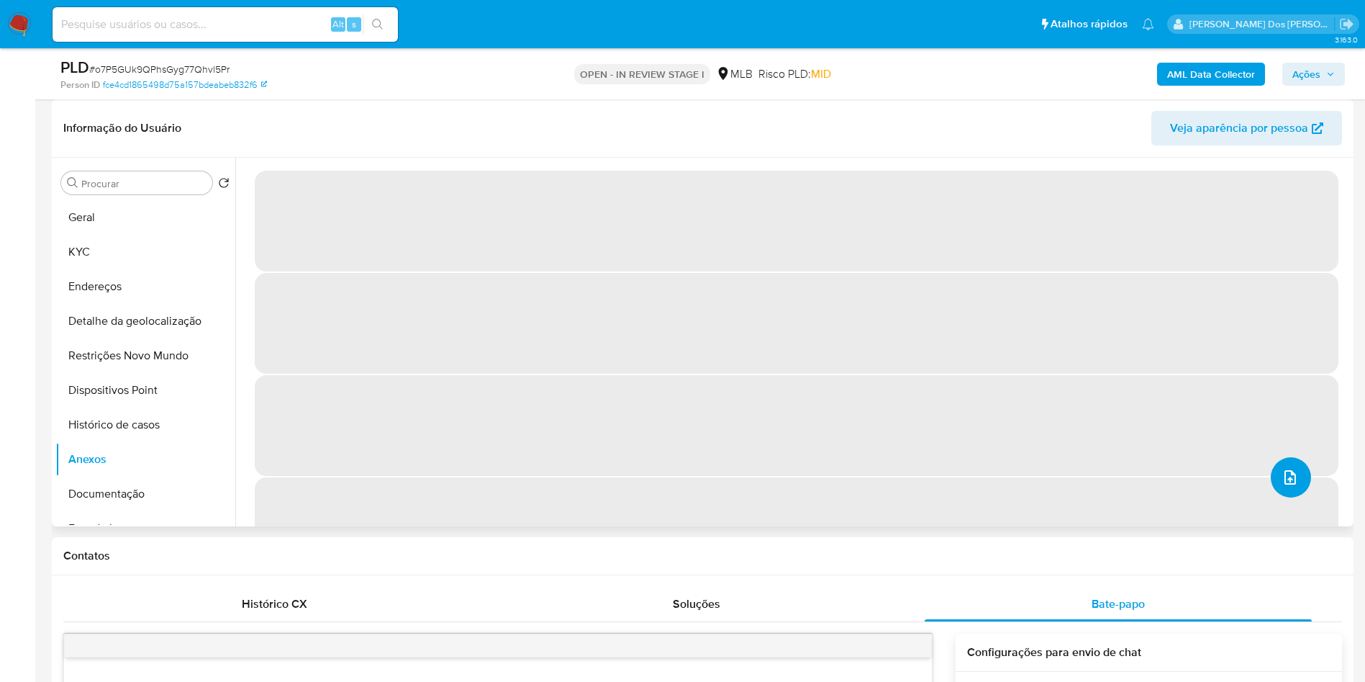
click at [1296, 497] on button "upload-file" at bounding box center [1291, 477] width 40 height 40
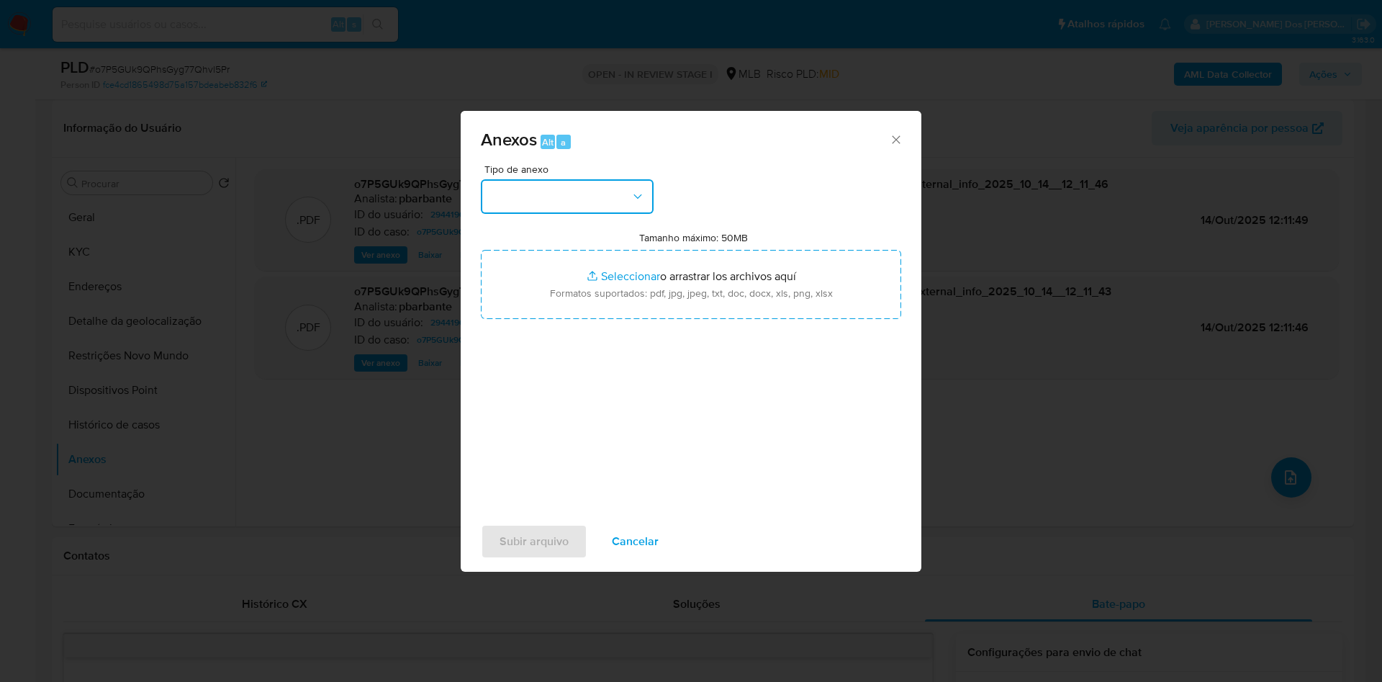
click at [528, 179] on button "button" at bounding box center [567, 196] width 173 height 35
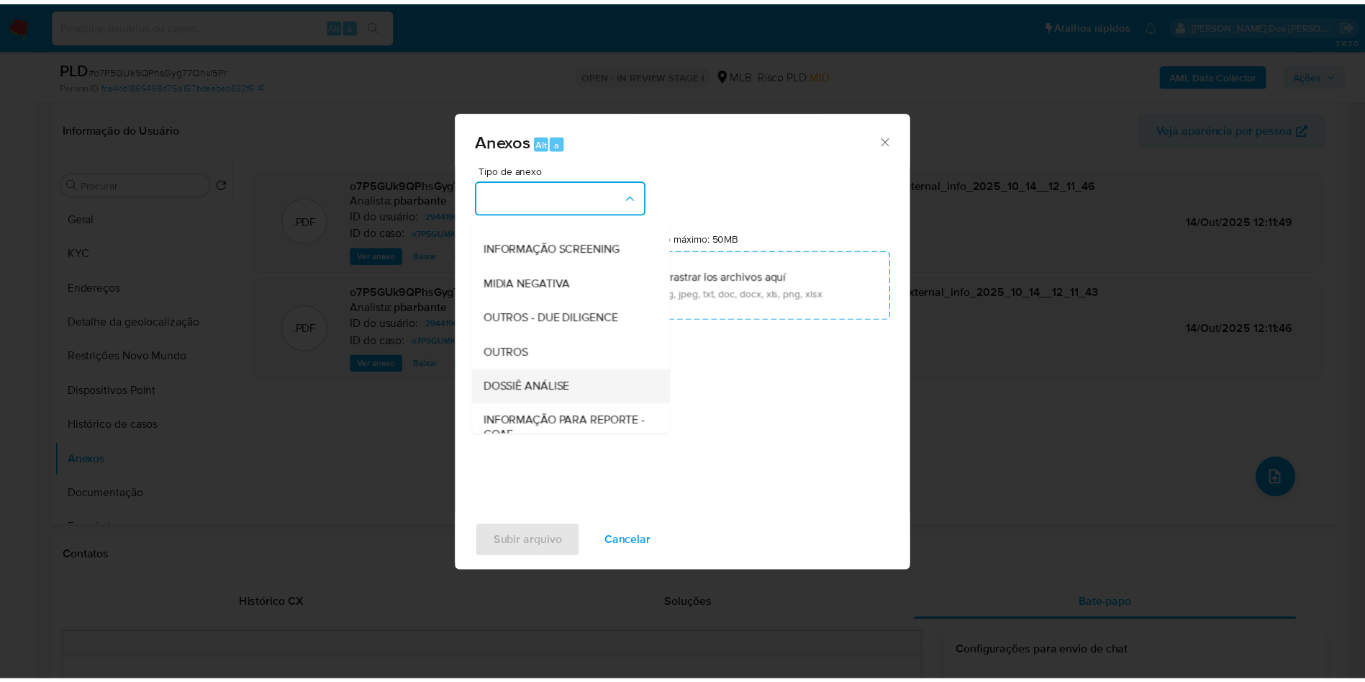
scroll to position [193, 0]
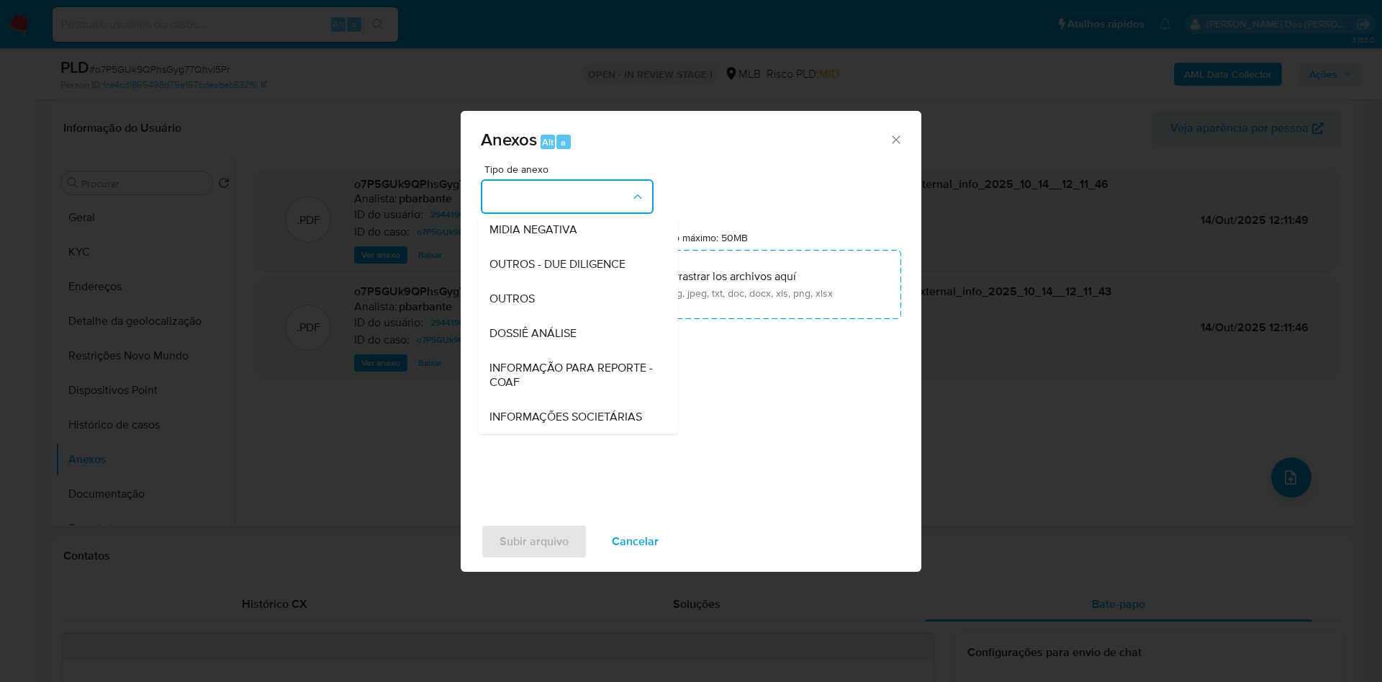
click at [523, 361] on span "INFORMAÇÃO PARA REPORTE - COAF" at bounding box center [573, 375] width 168 height 29
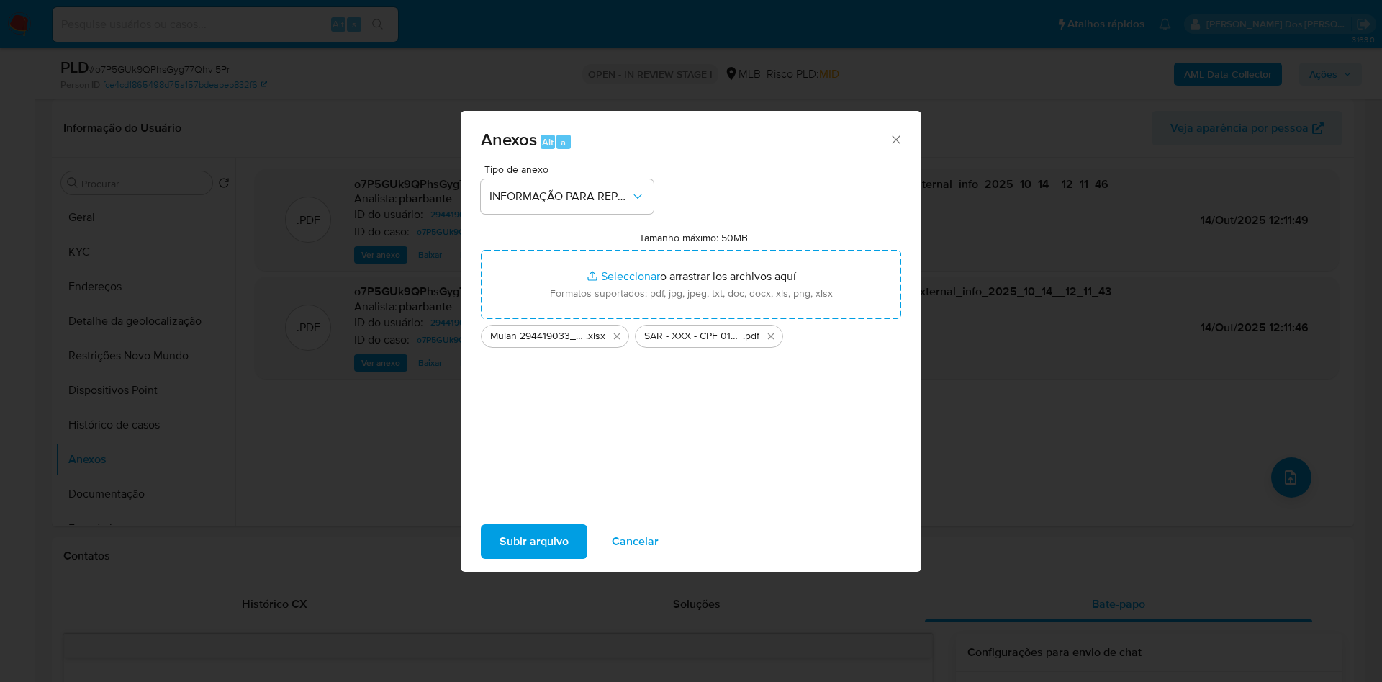
click at [502, 553] on span "Subir arquivo" at bounding box center [534, 541] width 69 height 32
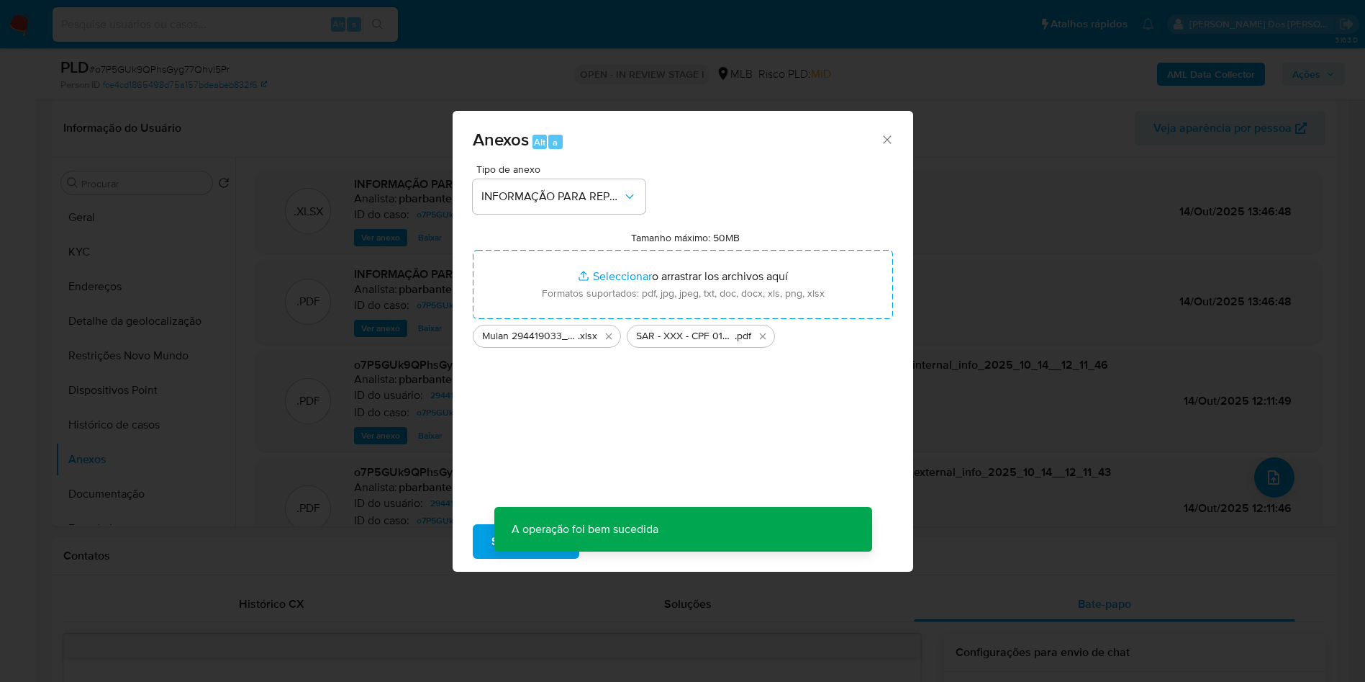
drag, startPoint x: 1327, startPoint y: 73, endPoint x: 1338, endPoint y: 75, distance: 11.6
click at [1336, 73] on button "Ações" at bounding box center [1314, 74] width 63 height 23
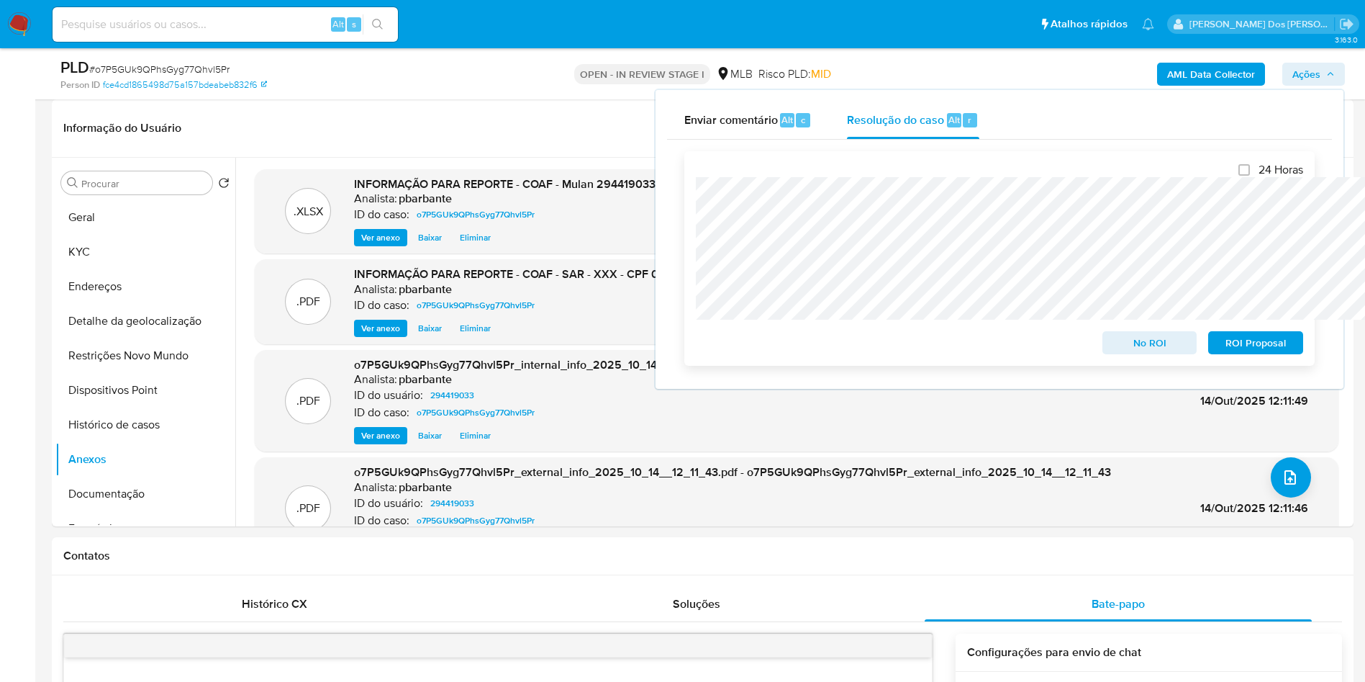
click at [1278, 359] on div "24 Horas No ROI ROI Proposal" at bounding box center [1000, 258] width 631 height 214
click at [1278, 342] on span "ROI Proposal" at bounding box center [1256, 343] width 75 height 20
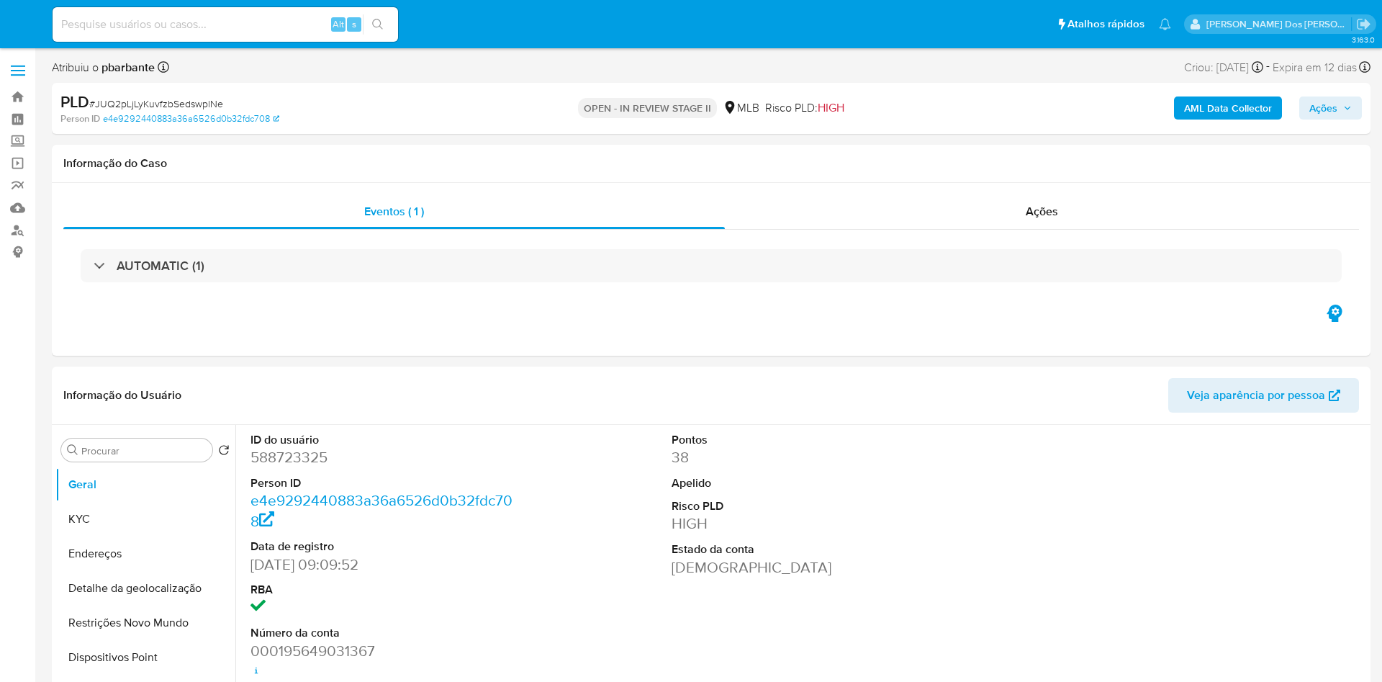
select select "10"
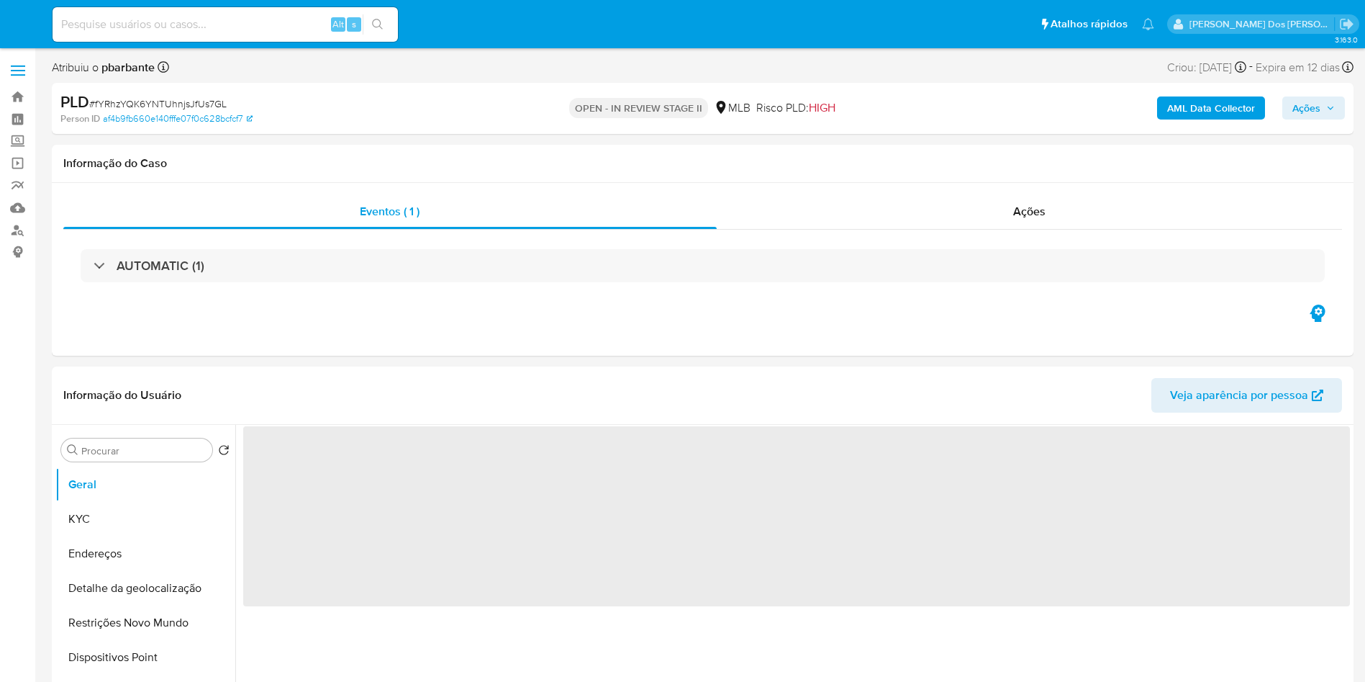
select select "10"
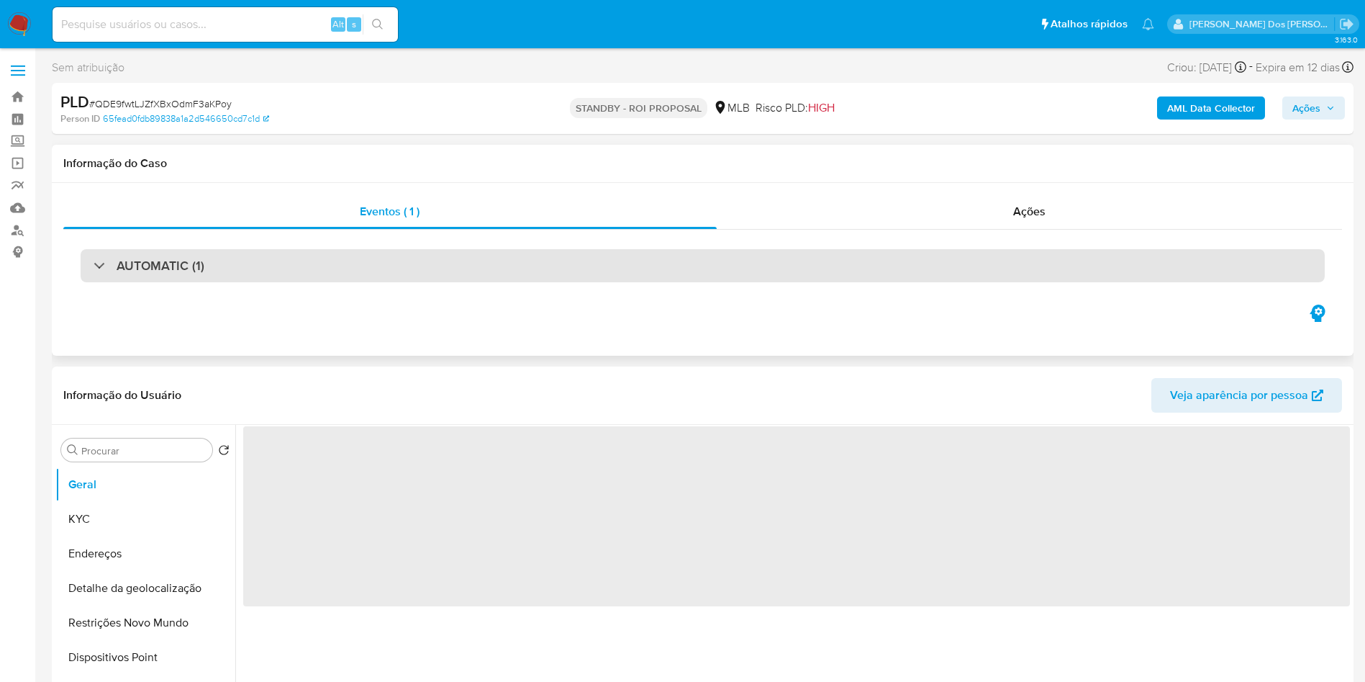
select select "10"
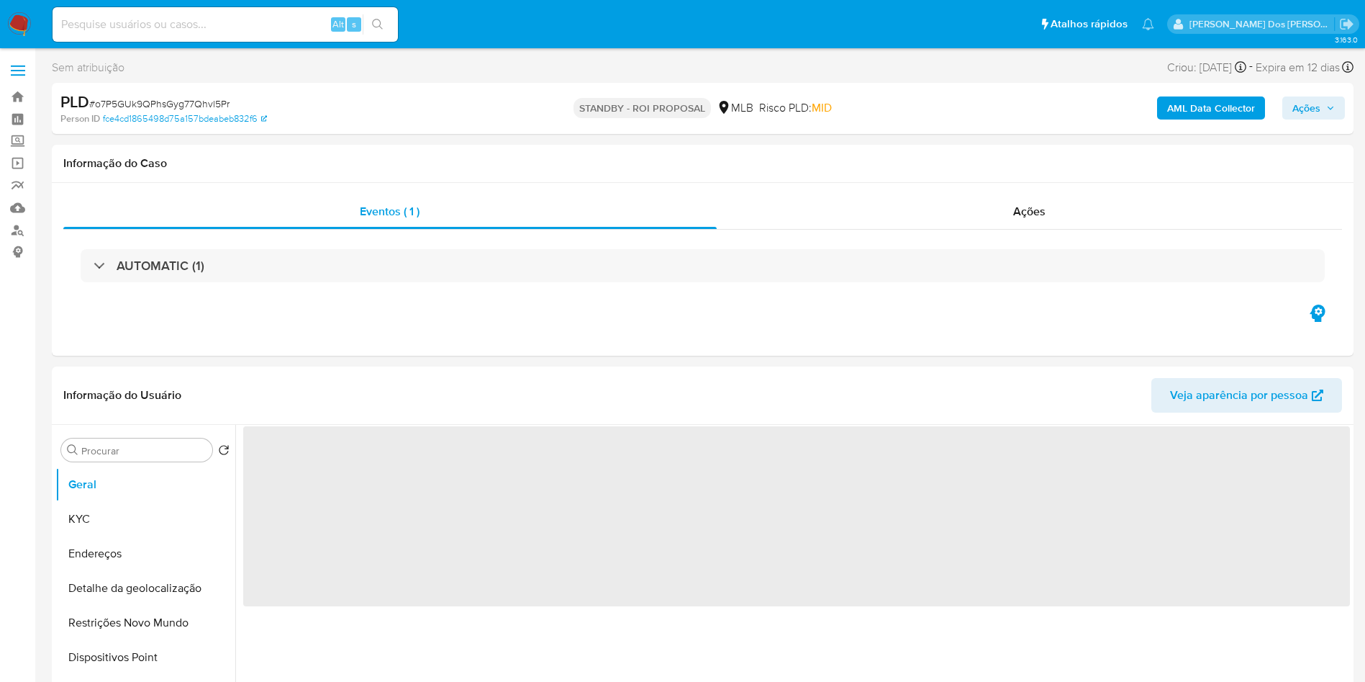
select select "10"
